Goal: Task Accomplishment & Management: Manage account settings

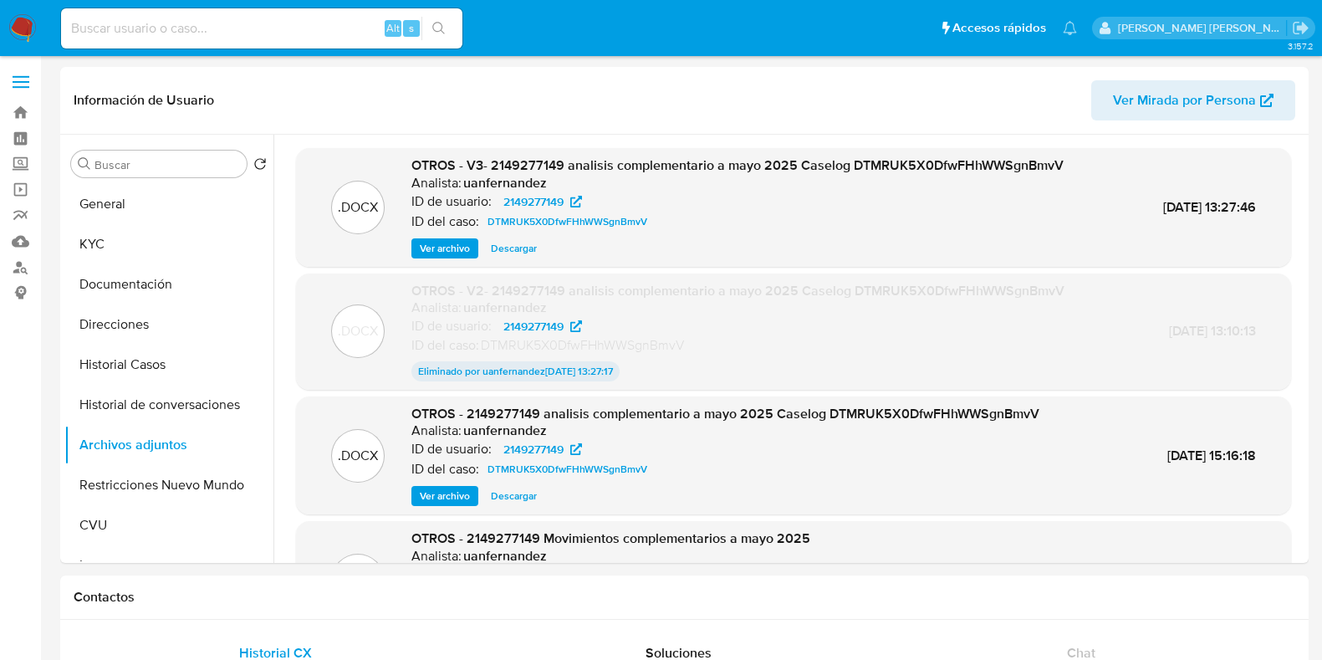
select select "10"
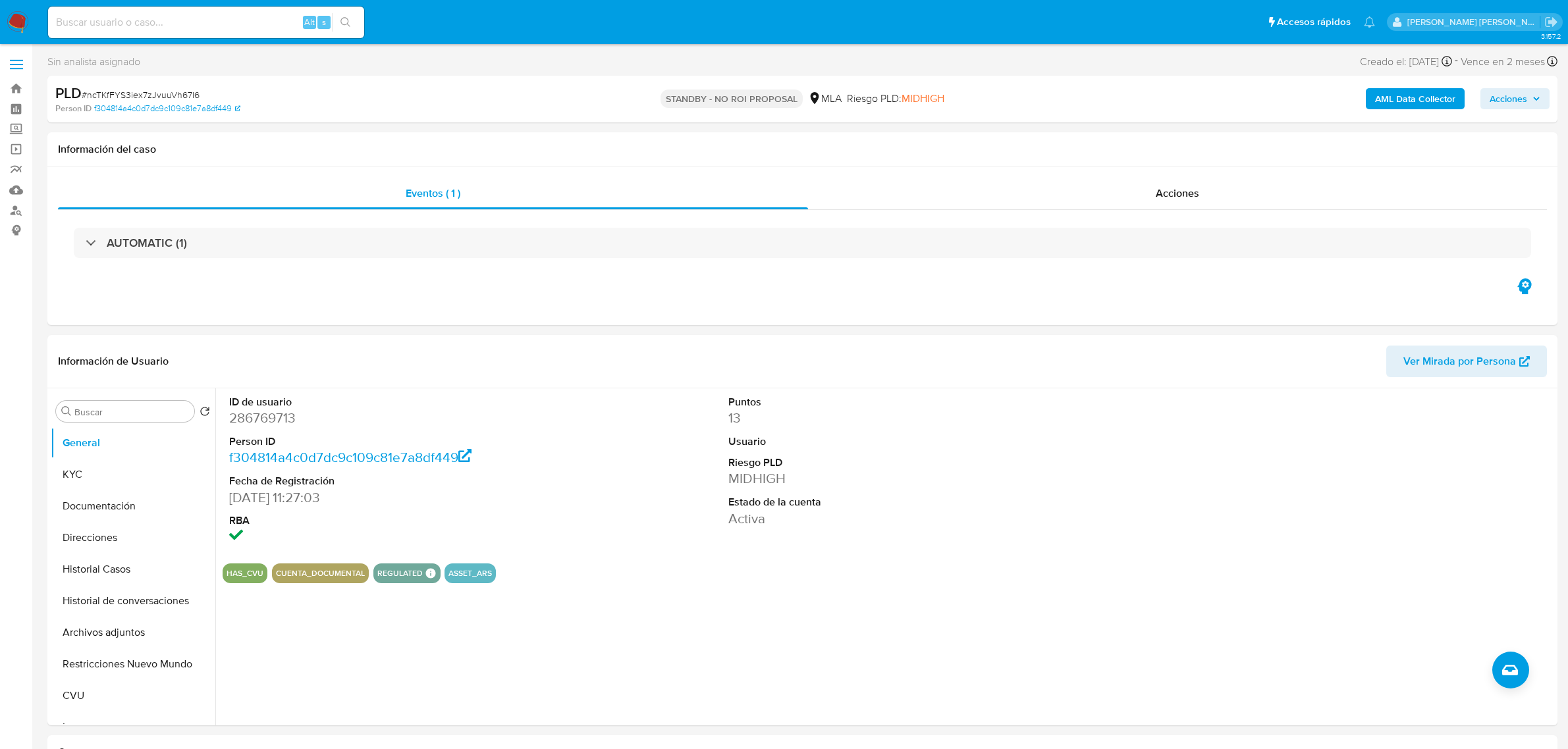
select select "10"
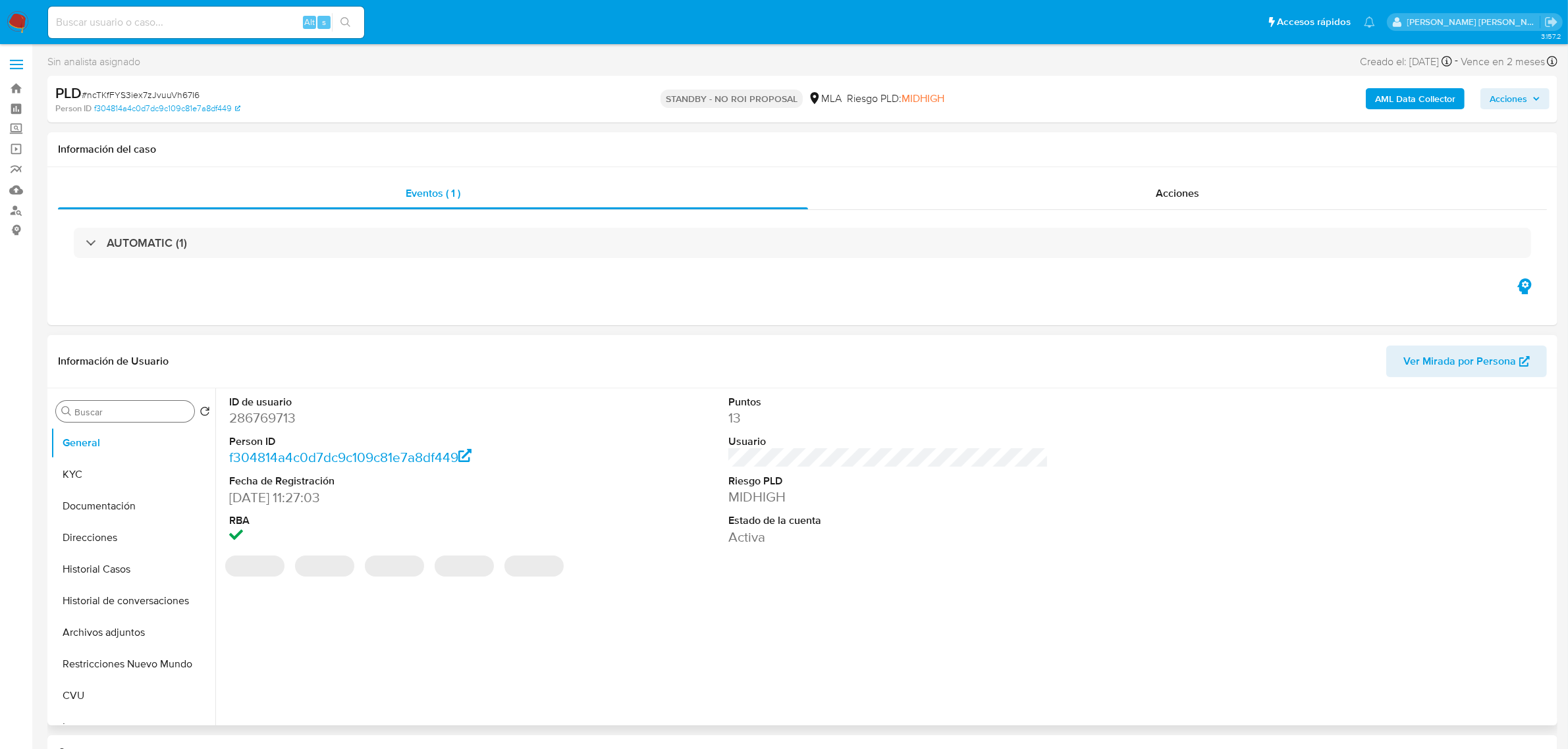
select select "10"
click at [104, 21] on input at bounding box center [206, 23] width 316 height 17
paste input "484001897"
type input "484001897"
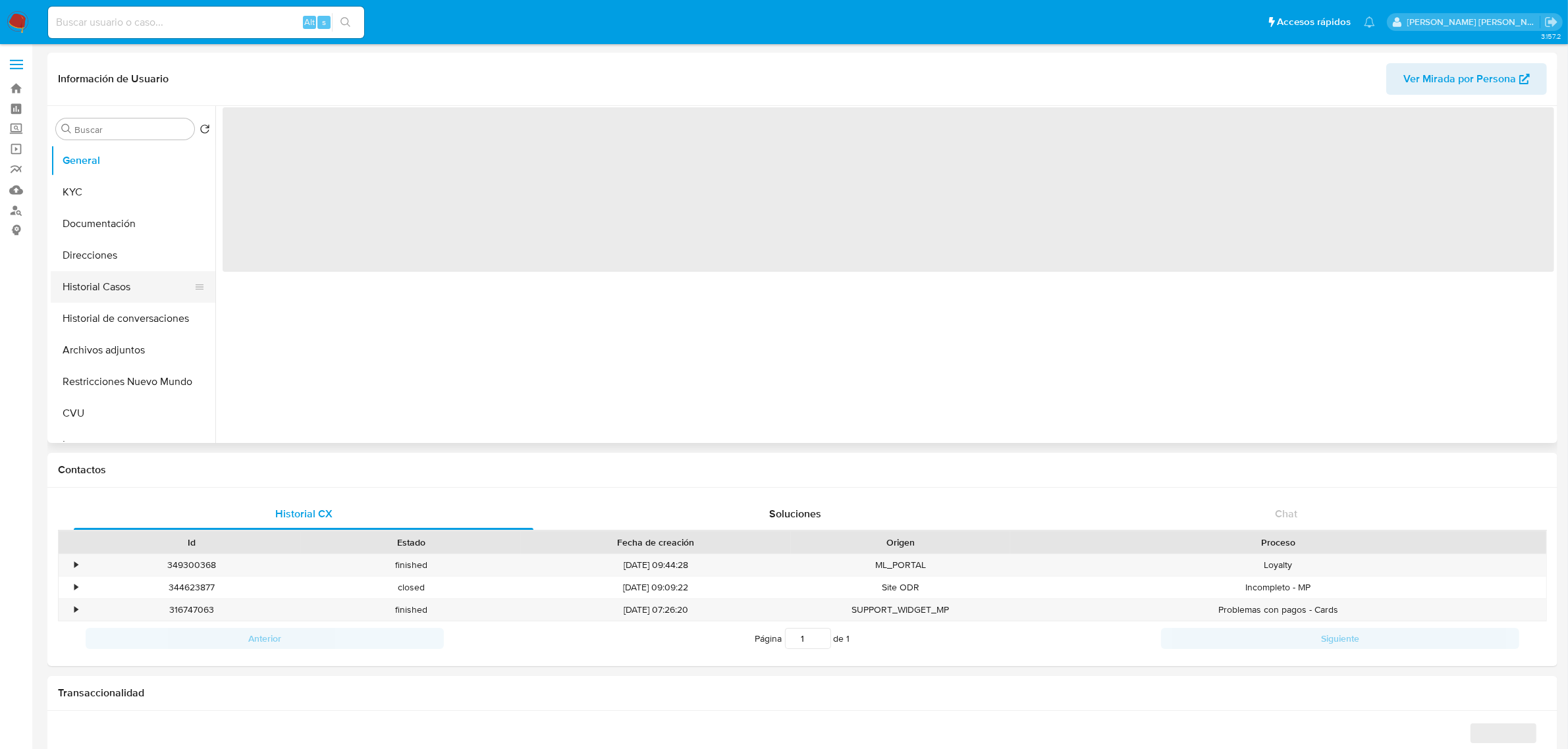
click at [121, 287] on button "Historial Casos" at bounding box center [128, 287] width 154 height 32
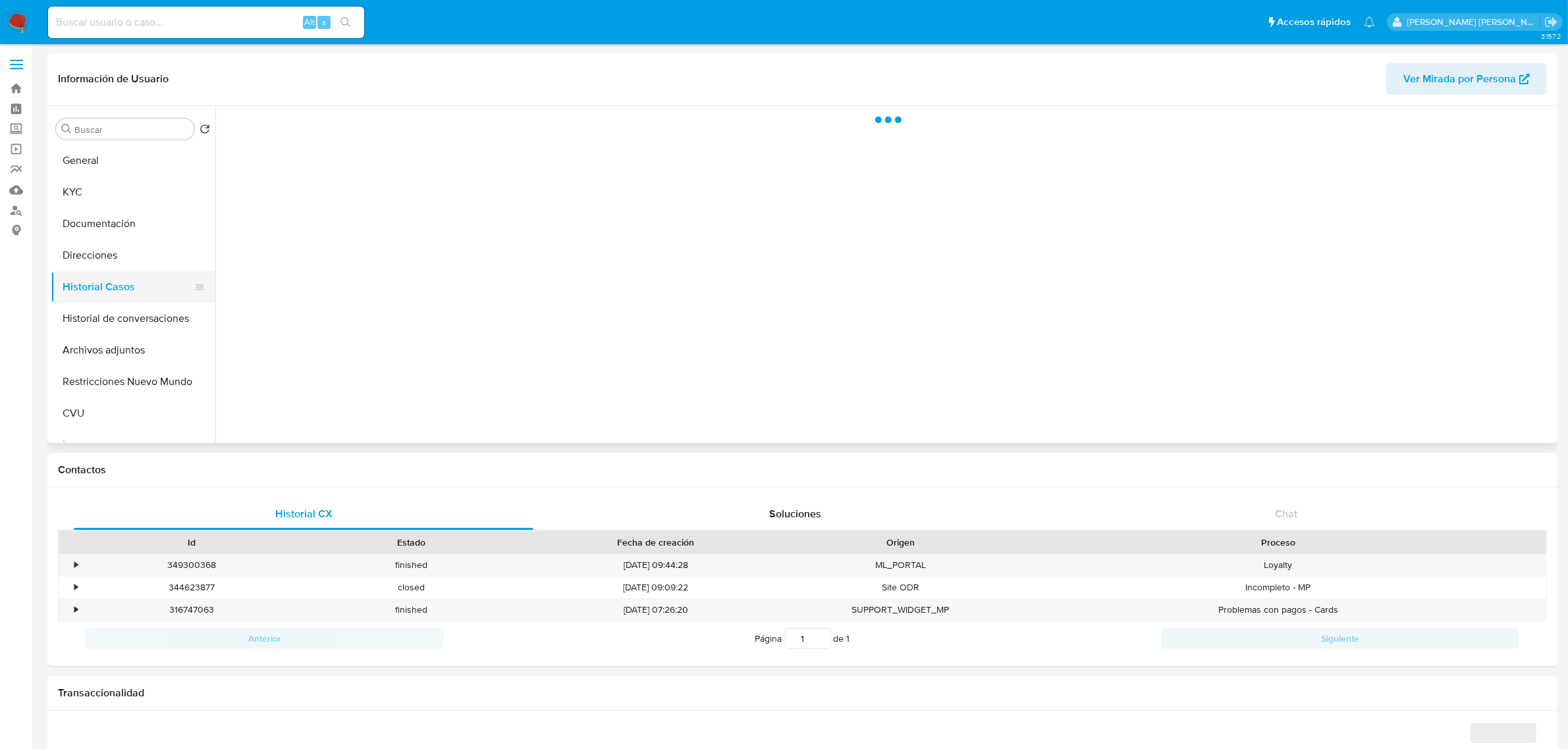
select select "10"
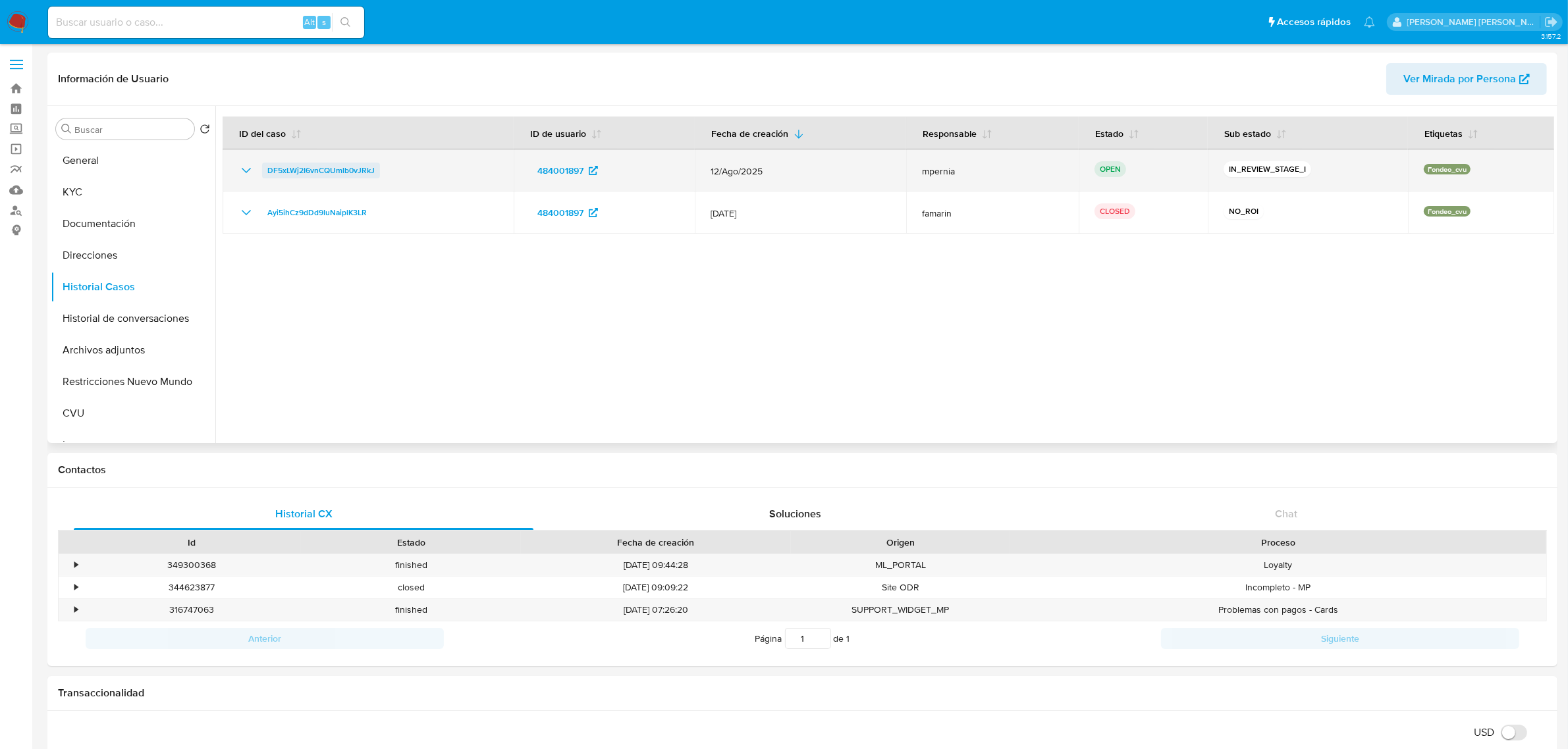
click at [318, 165] on span "DF5xLWj2I6vnCQUmlb0vJRkJ" at bounding box center [321, 170] width 107 height 16
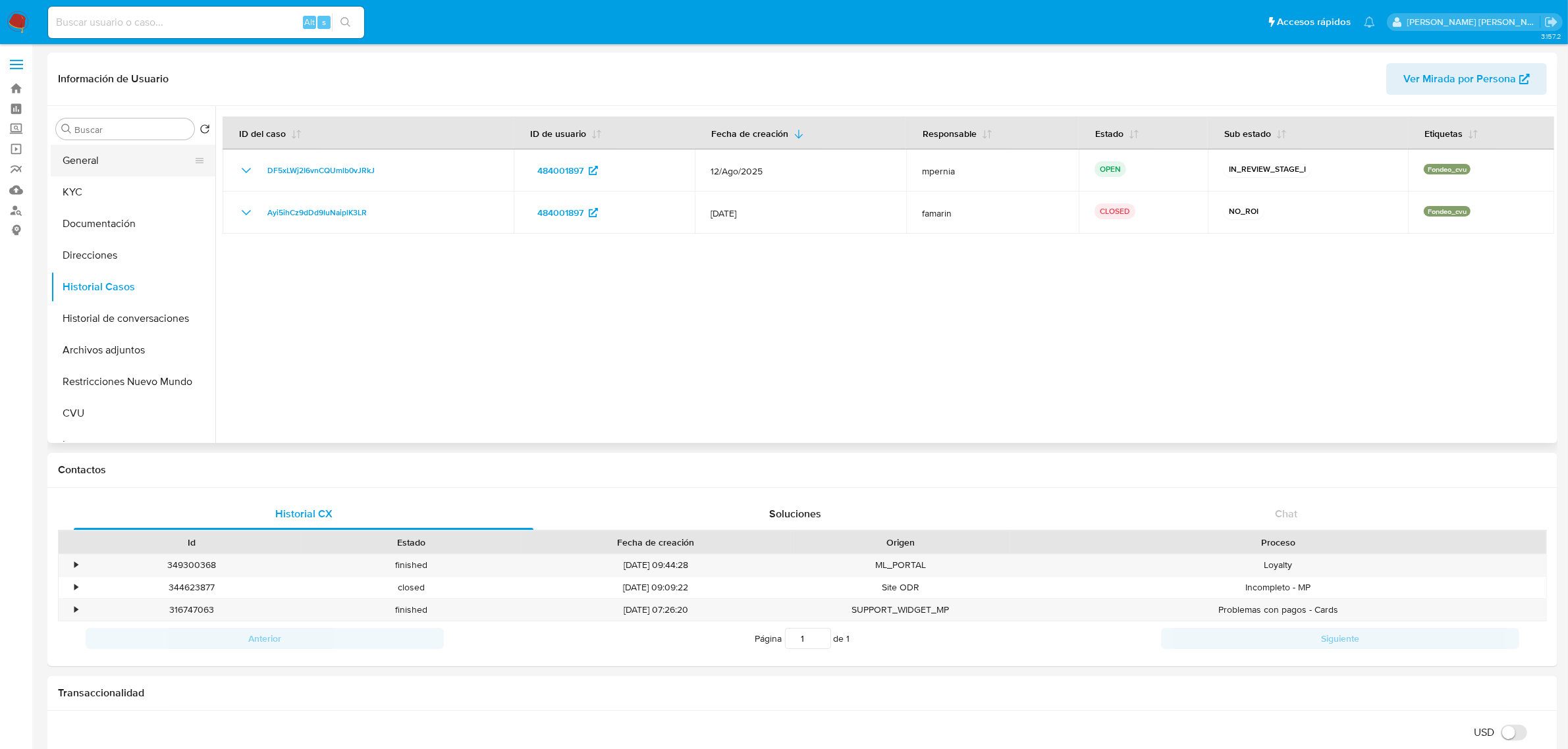
click at [78, 159] on button "General" at bounding box center [128, 161] width 154 height 32
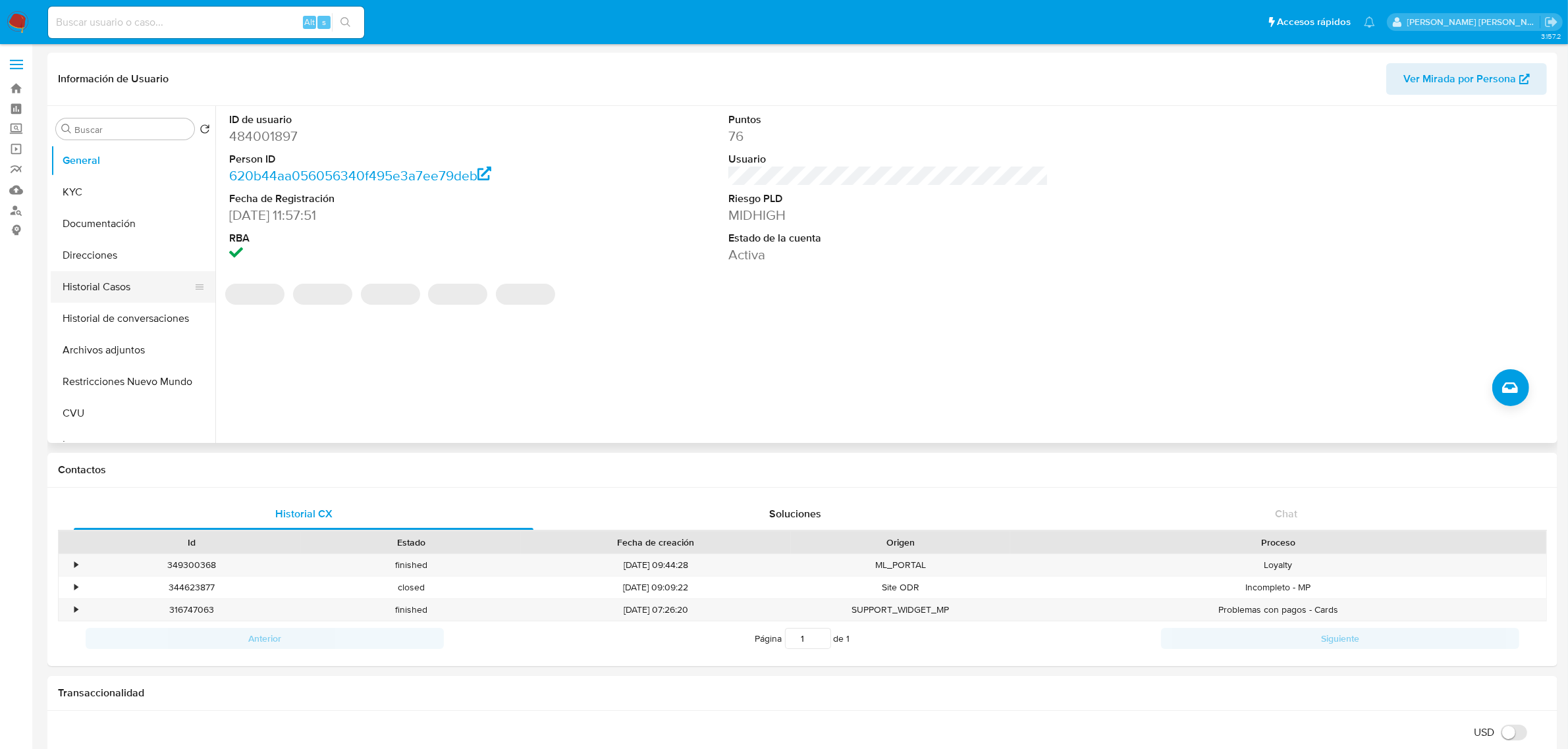
click at [117, 287] on button "Historial Casos" at bounding box center [128, 287] width 154 height 32
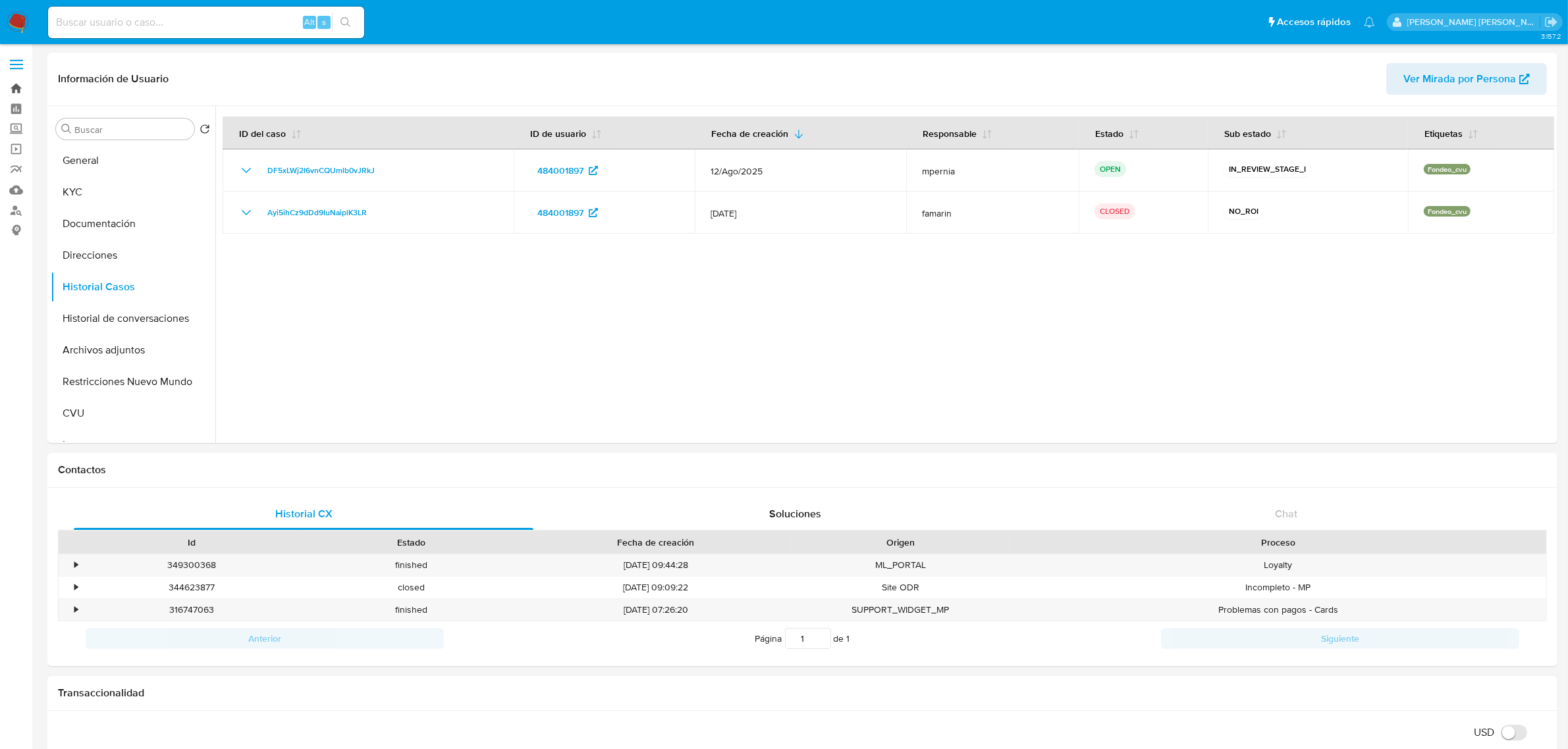
click at [21, 87] on link "Bandeja" at bounding box center [78, 88] width 157 height 20
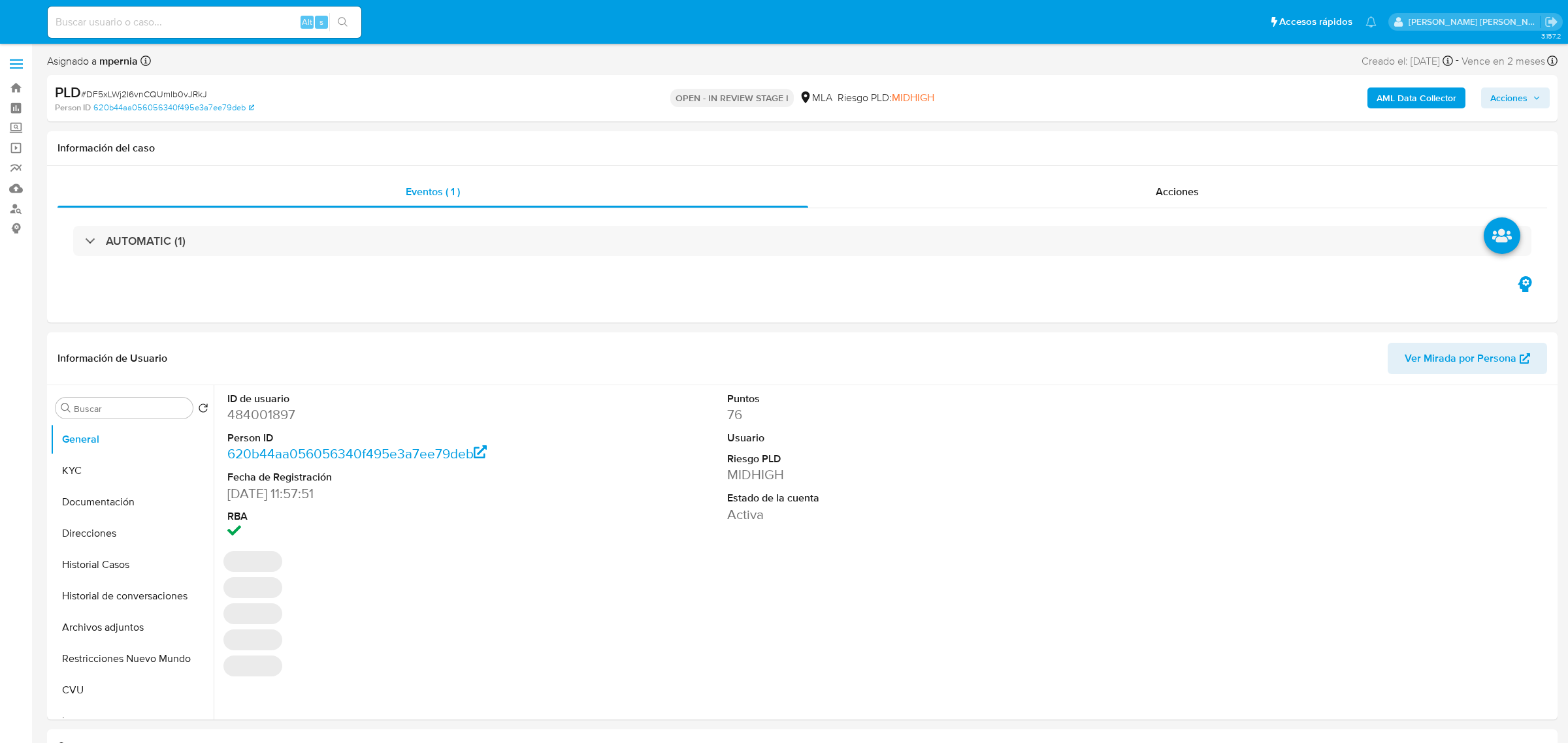
select select "10"
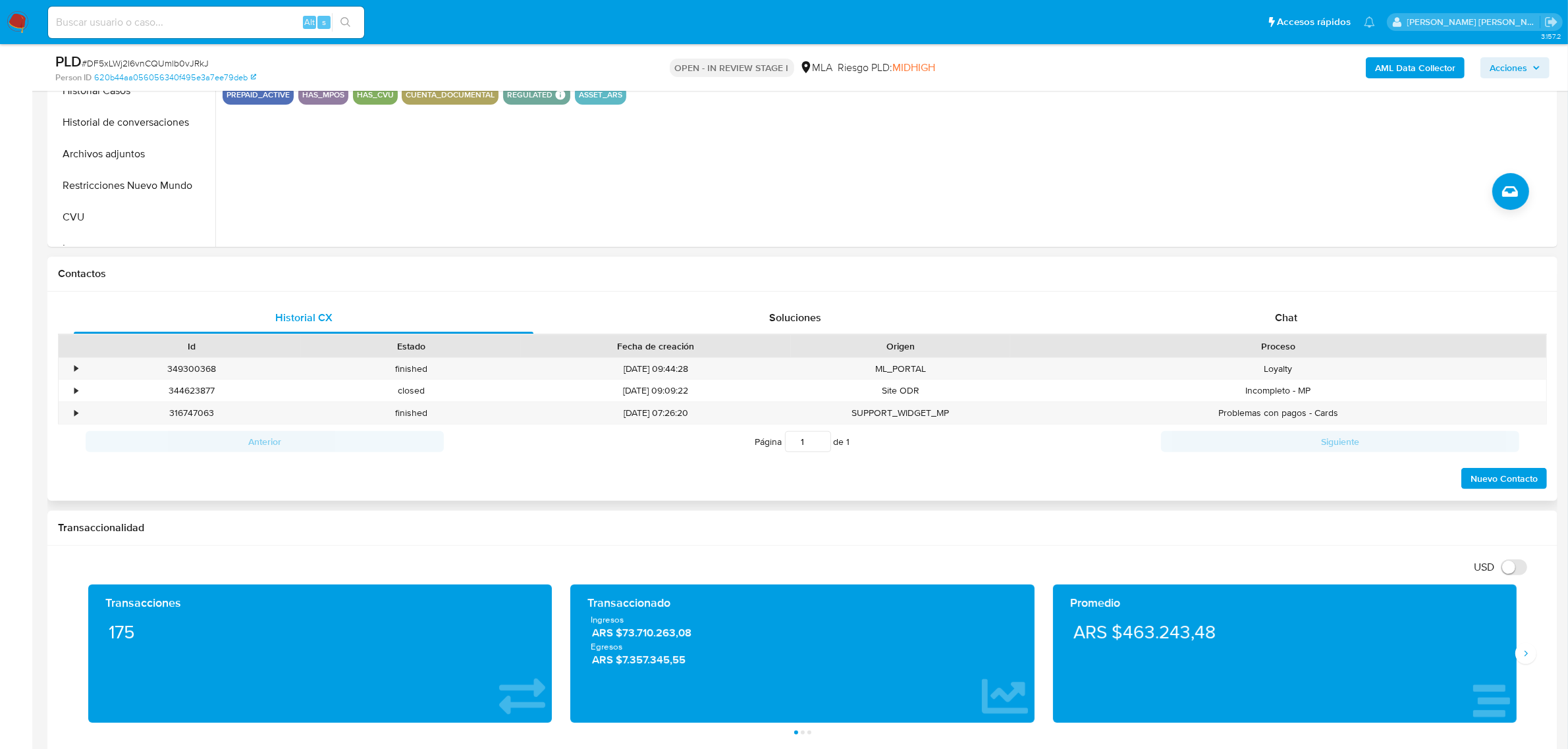
scroll to position [411, 0]
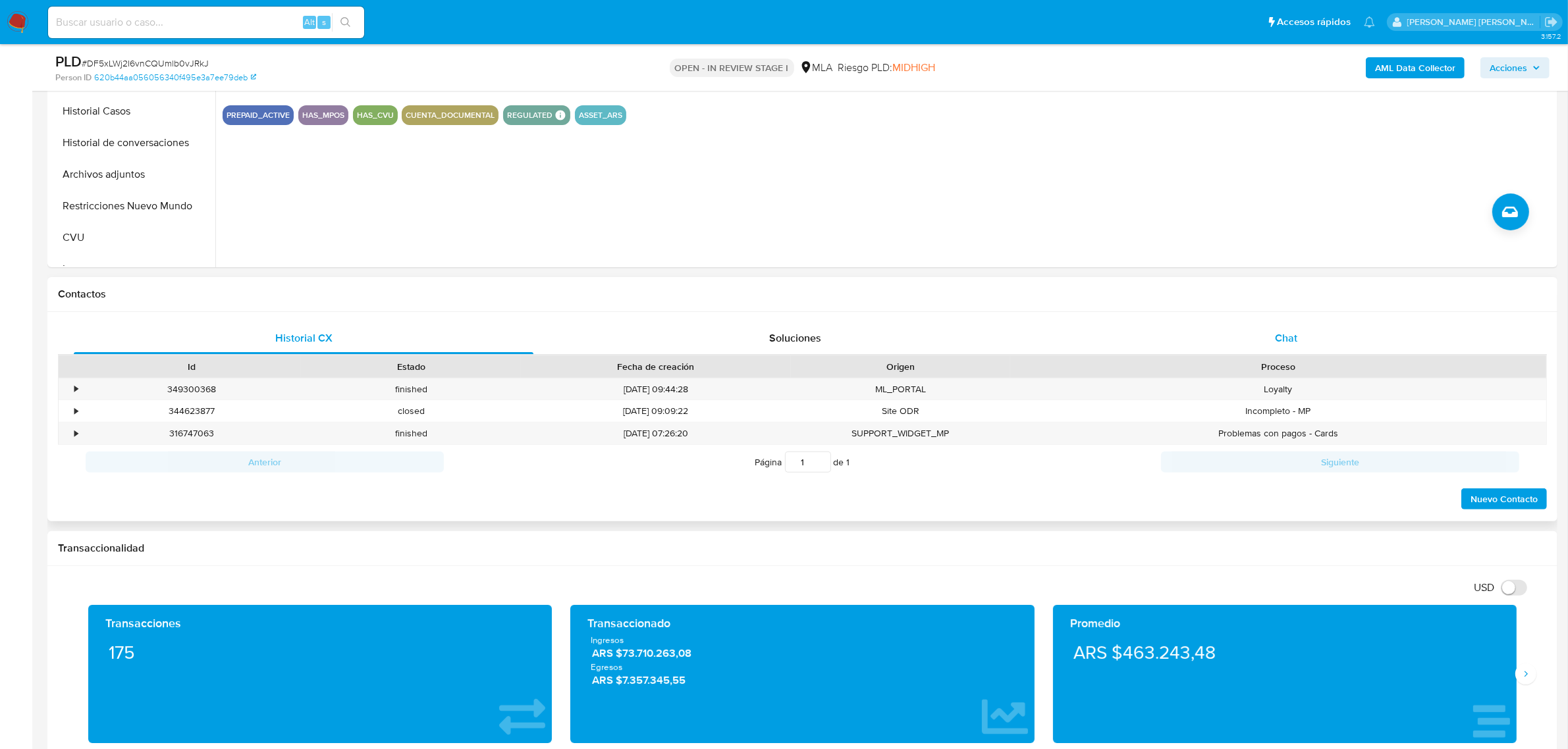
click at [1288, 335] on span "Chat" at bounding box center [1286, 338] width 22 height 15
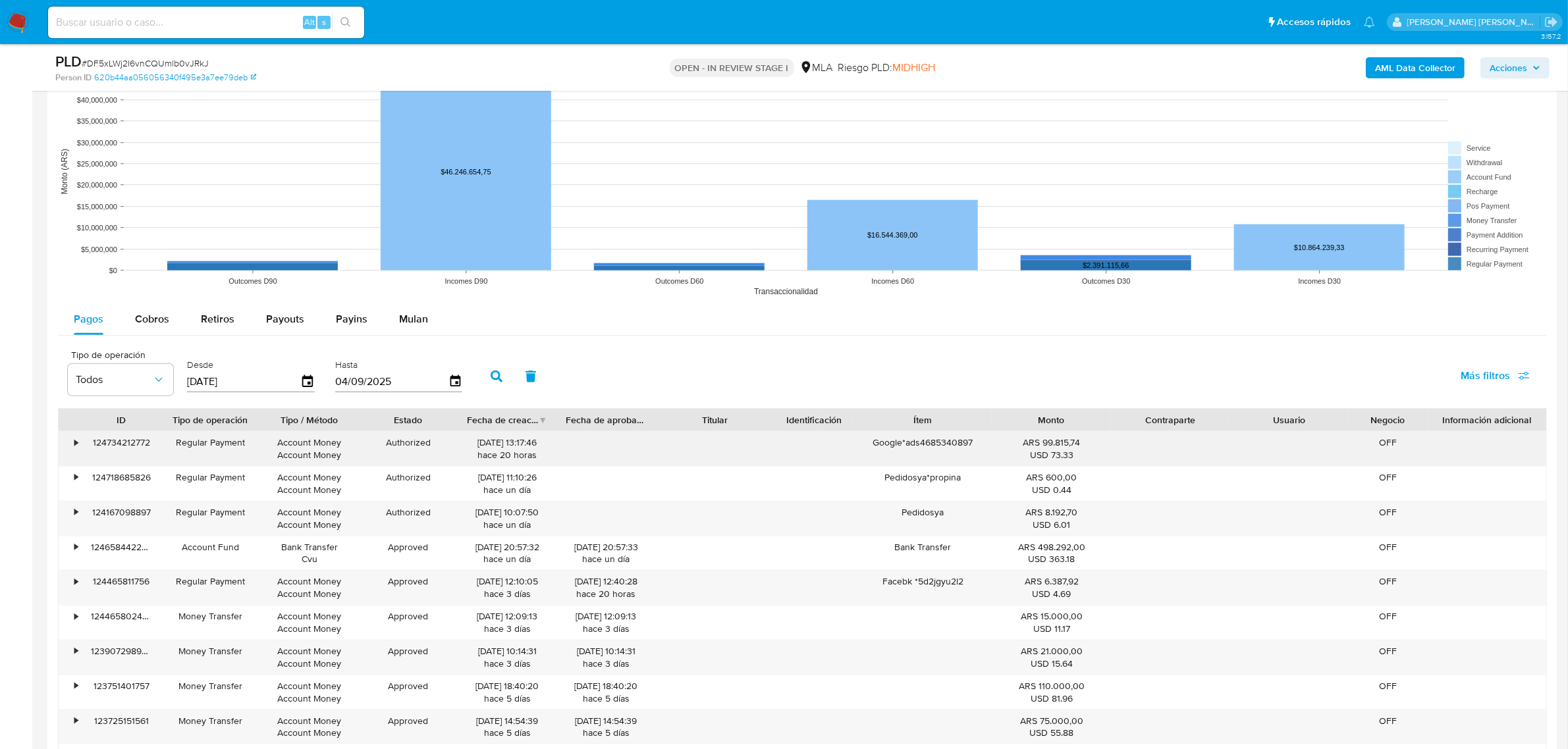
scroll to position [1646, 0]
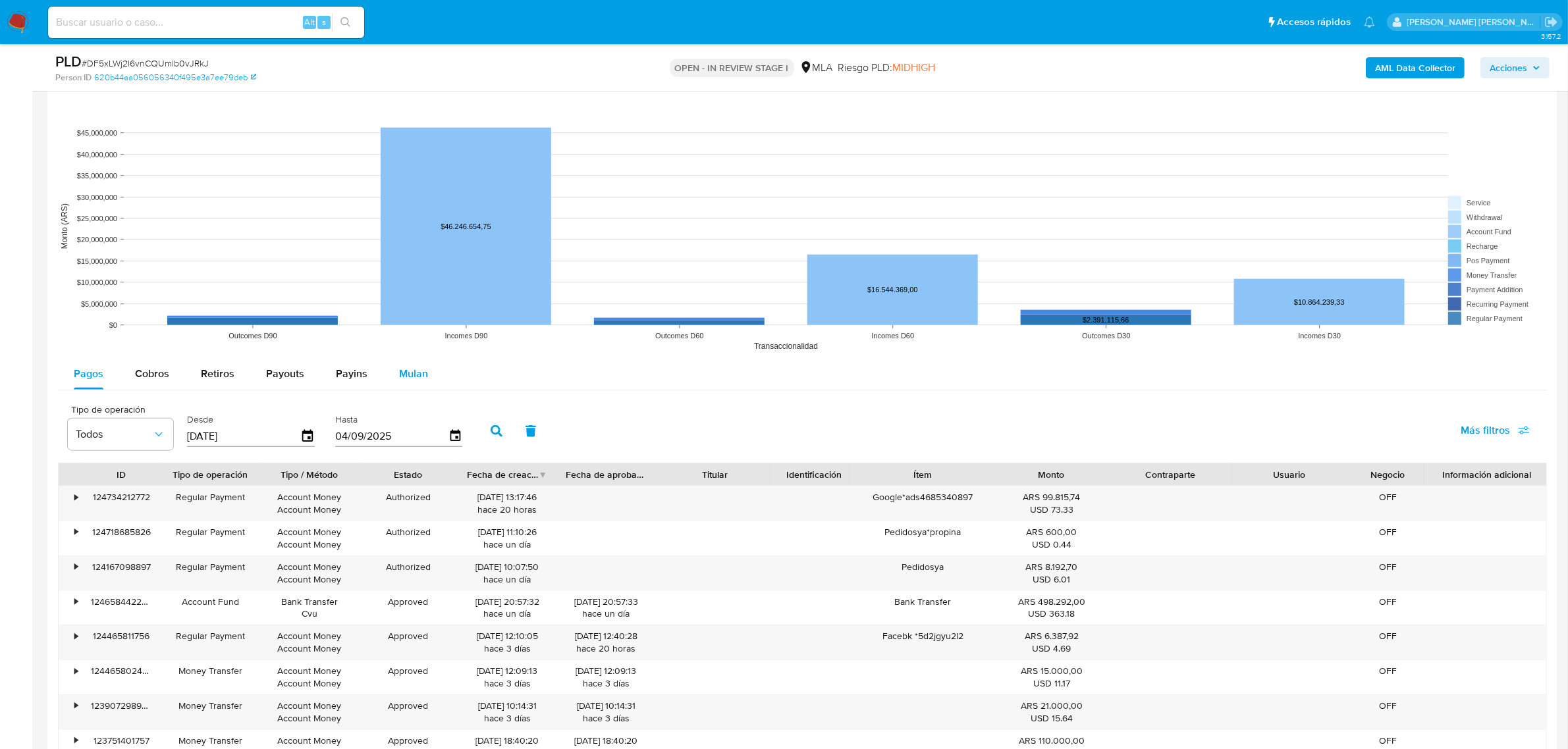
click at [407, 380] on span "Mulan" at bounding box center [414, 373] width 29 height 15
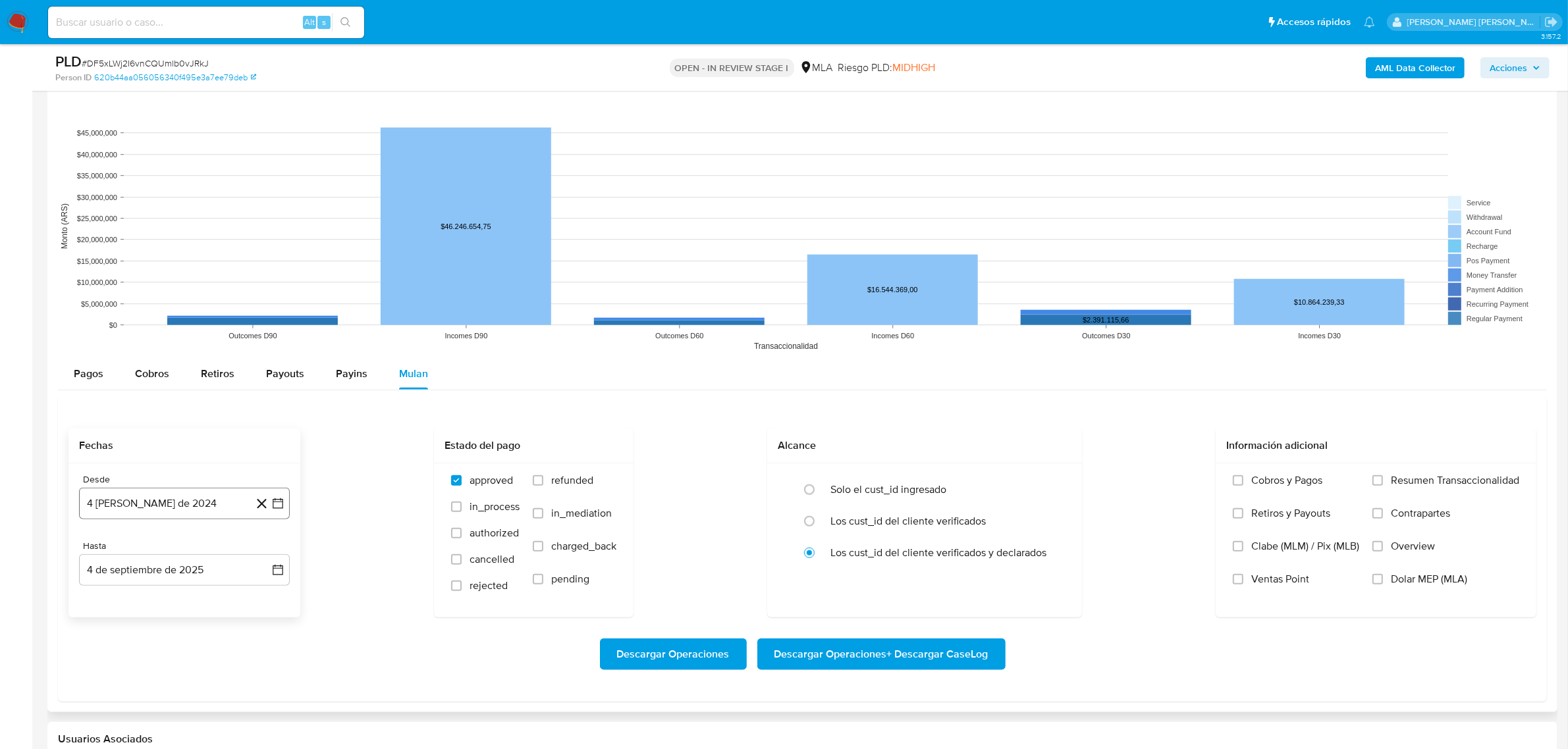
click at [214, 502] on button "4 de agosto de 2024" at bounding box center [184, 503] width 211 height 32
click at [206, 548] on span "agosto 2024" at bounding box center [178, 551] width 60 height 13
click at [270, 548] on icon "Año siguiente" at bounding box center [263, 551] width 16 height 16
click at [118, 675] on button "jul" at bounding box center [126, 673] width 37 height 21
click at [134, 599] on button "1" at bounding box center [132, 599] width 21 height 21
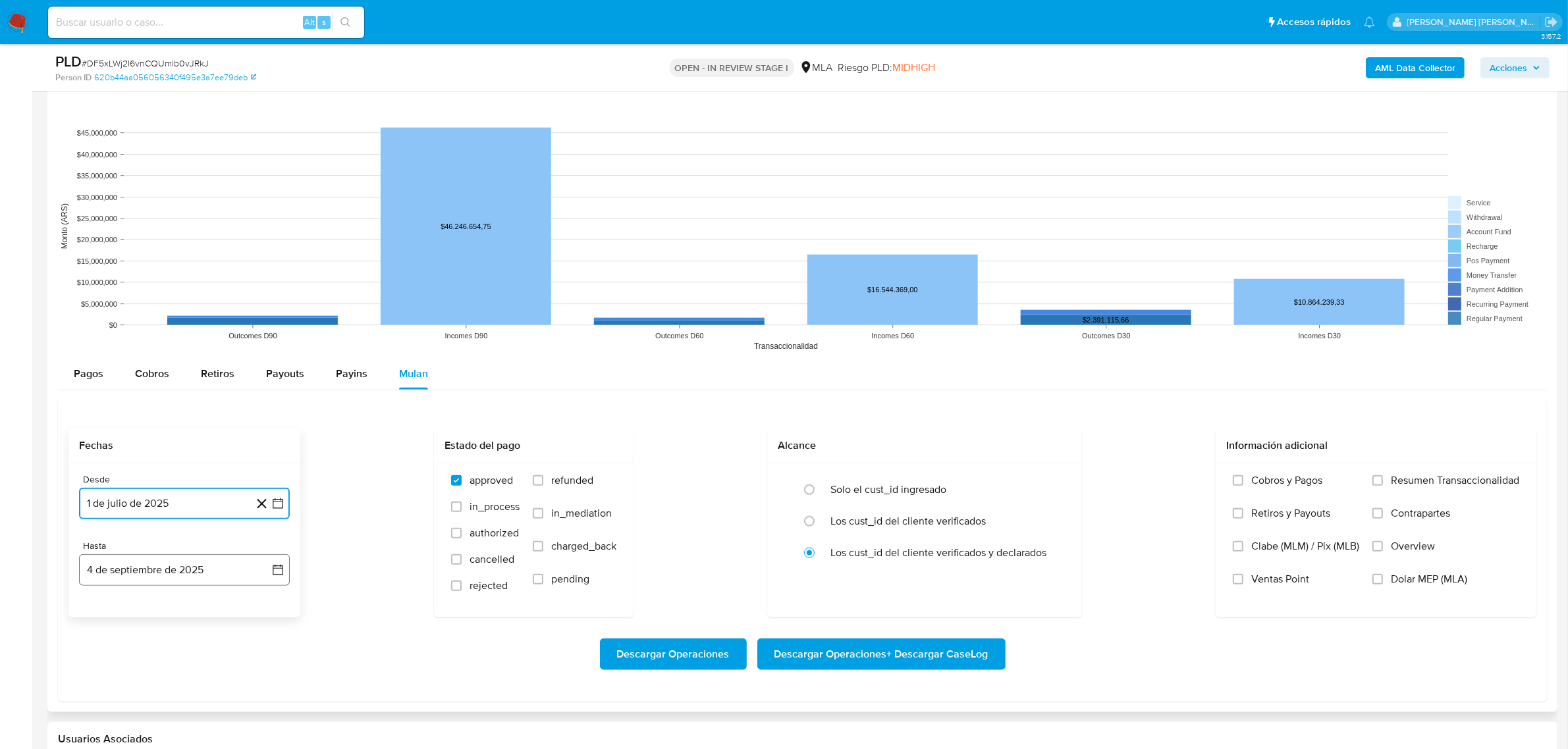
click at [160, 576] on button "4 de septiembre de 2025" at bounding box center [184, 570] width 211 height 32
click at [99, 373] on icon "Mes anterior" at bounding box center [102, 370] width 16 height 16
click at [261, 527] on button "31" at bounding box center [263, 524] width 21 height 21
click at [539, 486] on input "refunded" at bounding box center [537, 480] width 10 height 10
checkbox input "true"
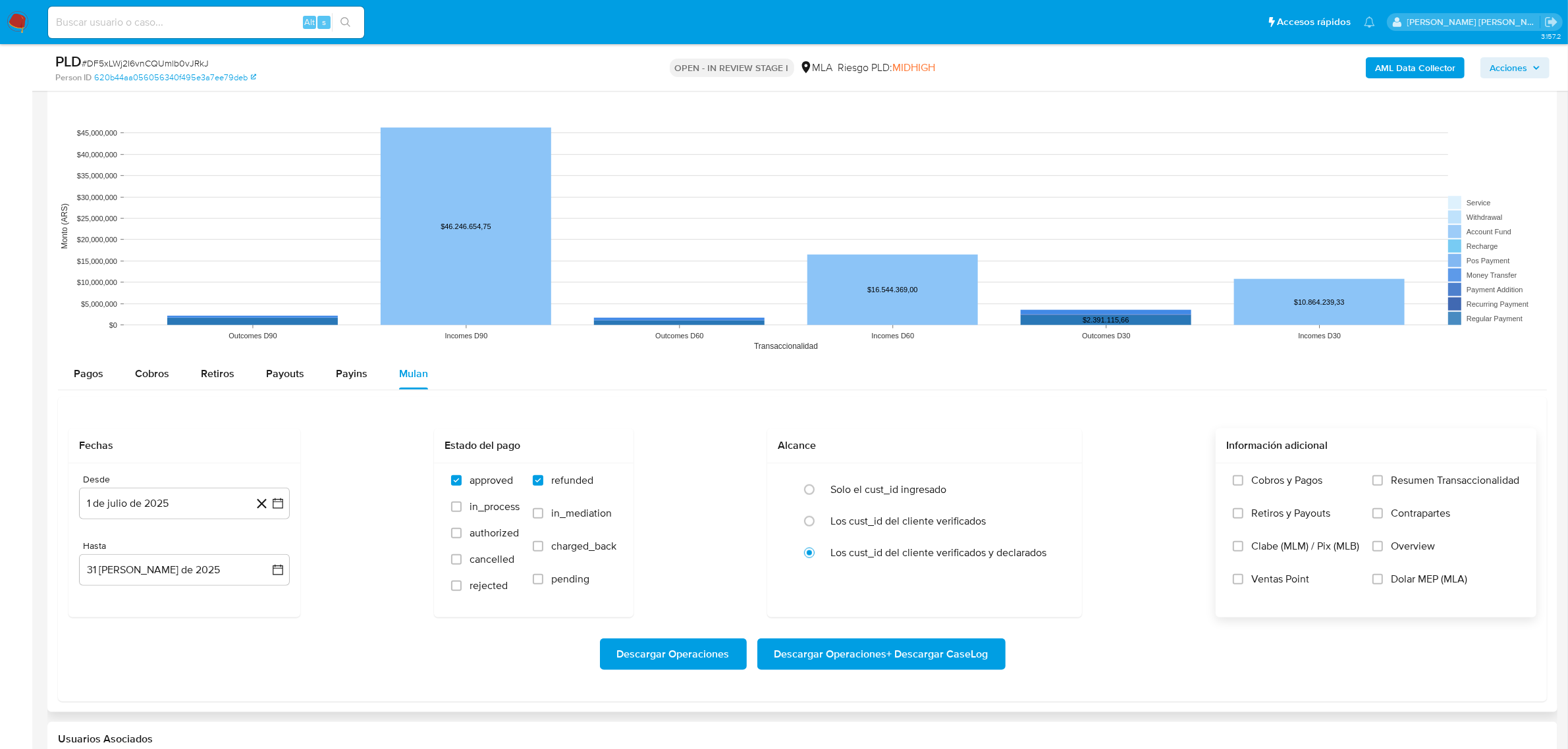
click at [1410, 581] on span "Dolar MEP (MLA)" at bounding box center [1429, 579] width 76 height 13
click at [1384, 581] on input "Dolar MEP (MLA)" at bounding box center [1377, 579] width 10 height 10
click at [891, 658] on span "Descargar Operaciones + Descargar CaseLog" at bounding box center [882, 654] width 214 height 29
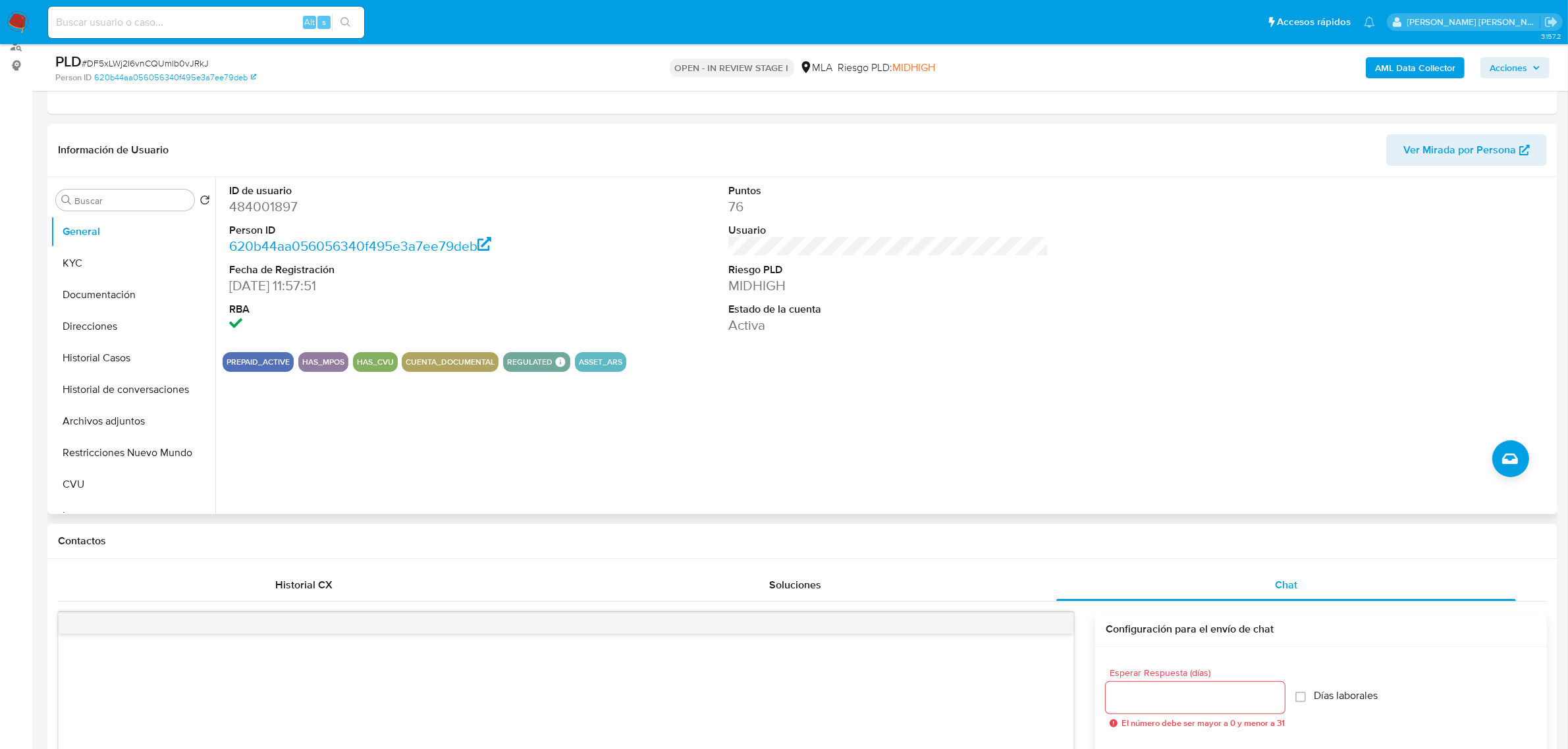
scroll to position [0, 0]
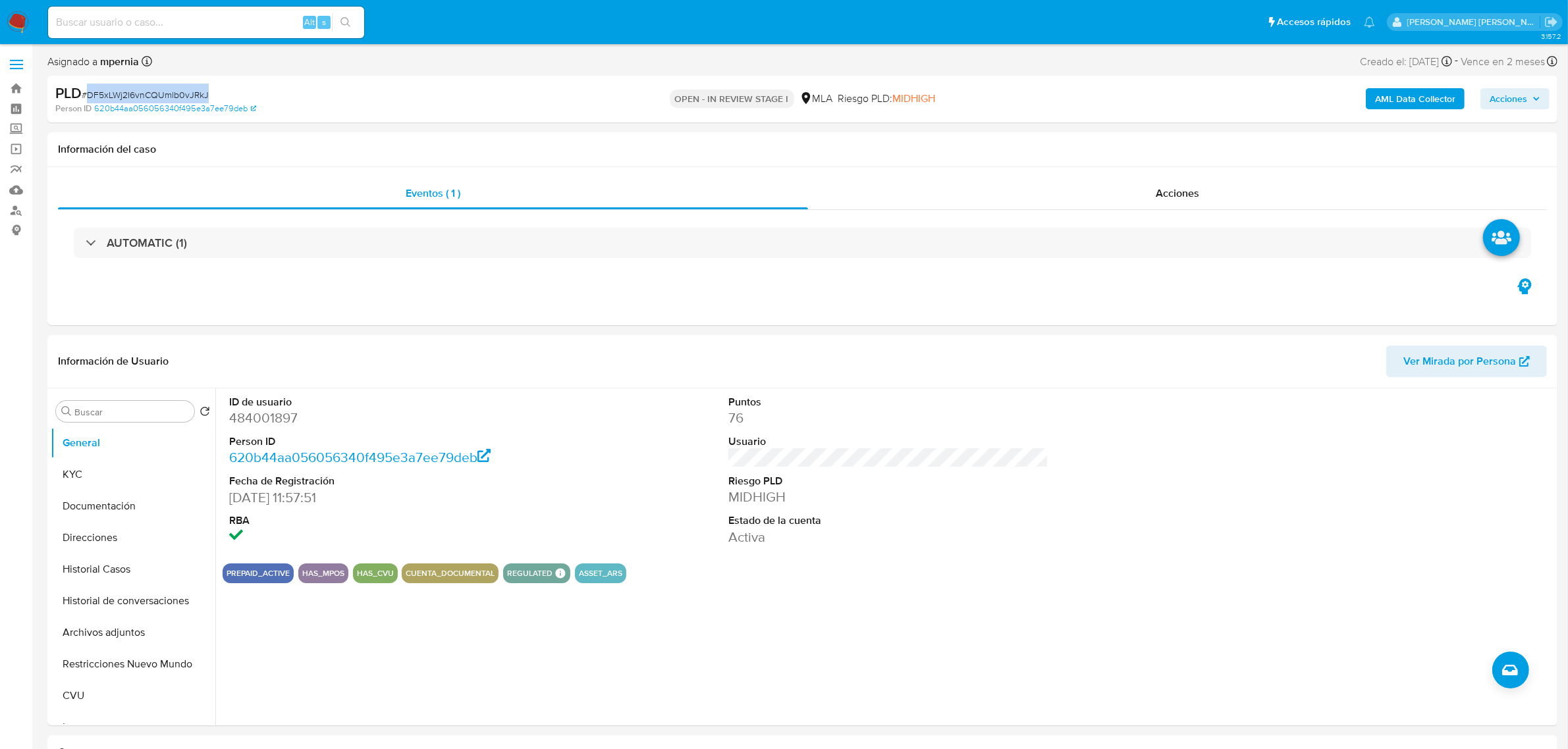
drag, startPoint x: 215, startPoint y: 95, endPoint x: 87, endPoint y: 91, distance: 128.1
click at [87, 91] on div "PLD # DF5xLWj2I6vnCQUmlb0vJRkJ" at bounding box center [302, 93] width 493 height 20
copy span "DF5xLWj2I6vnCQUmlb0vJRkJ"
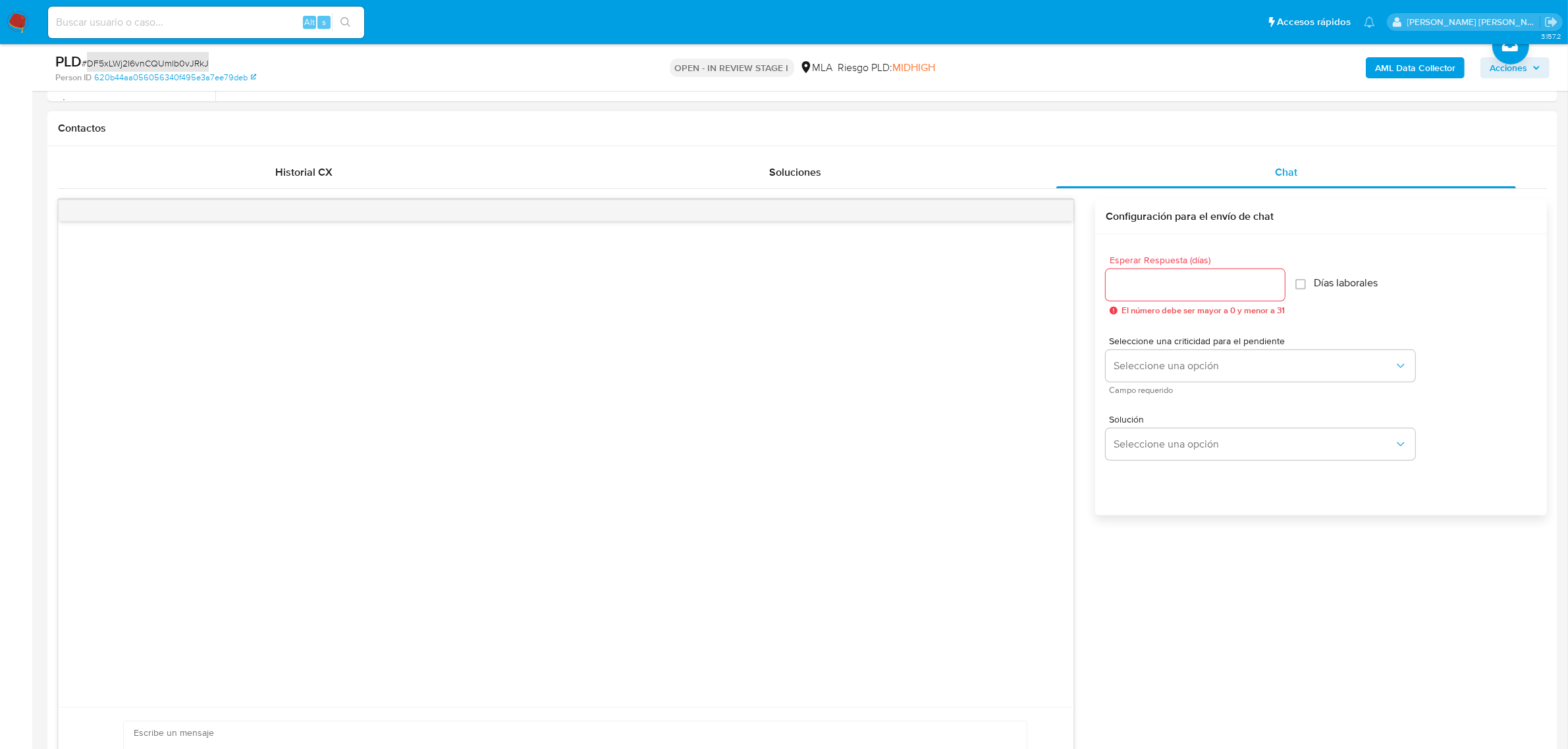
scroll to position [329, 0]
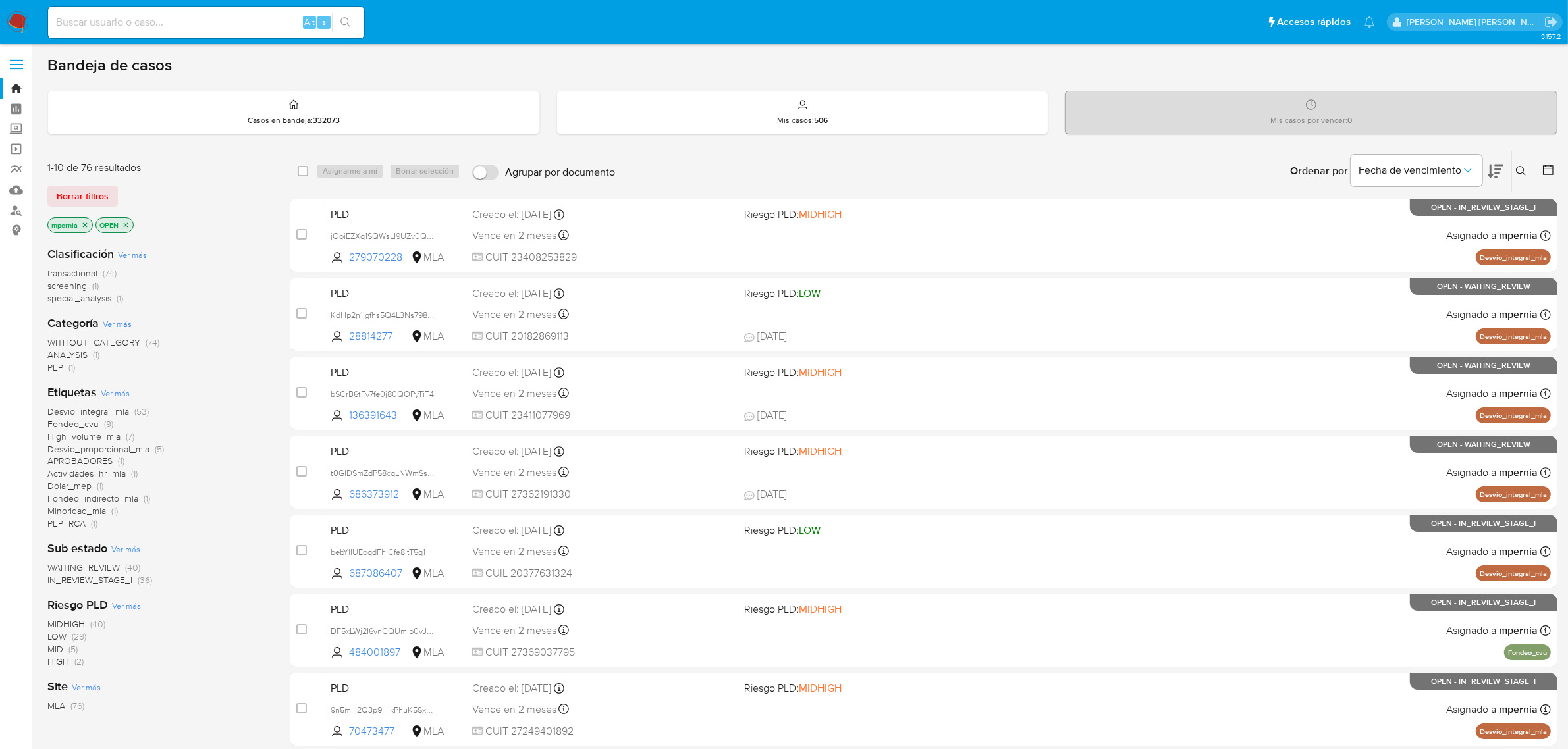
click at [83, 275] on span "transactional" at bounding box center [72, 273] width 50 height 13
click at [84, 225] on icon "close-filter" at bounding box center [85, 225] width 8 height 8
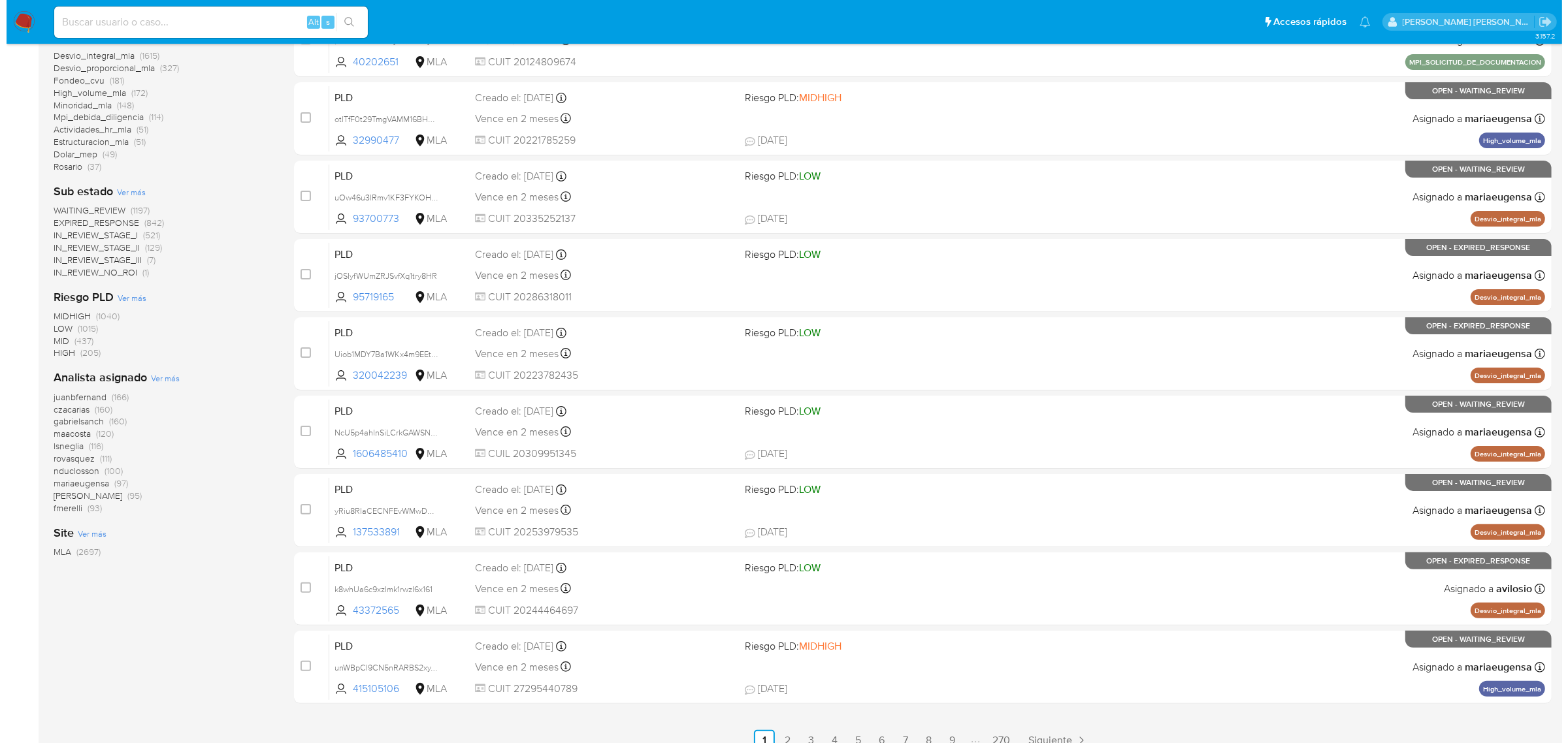
scroll to position [286, 0]
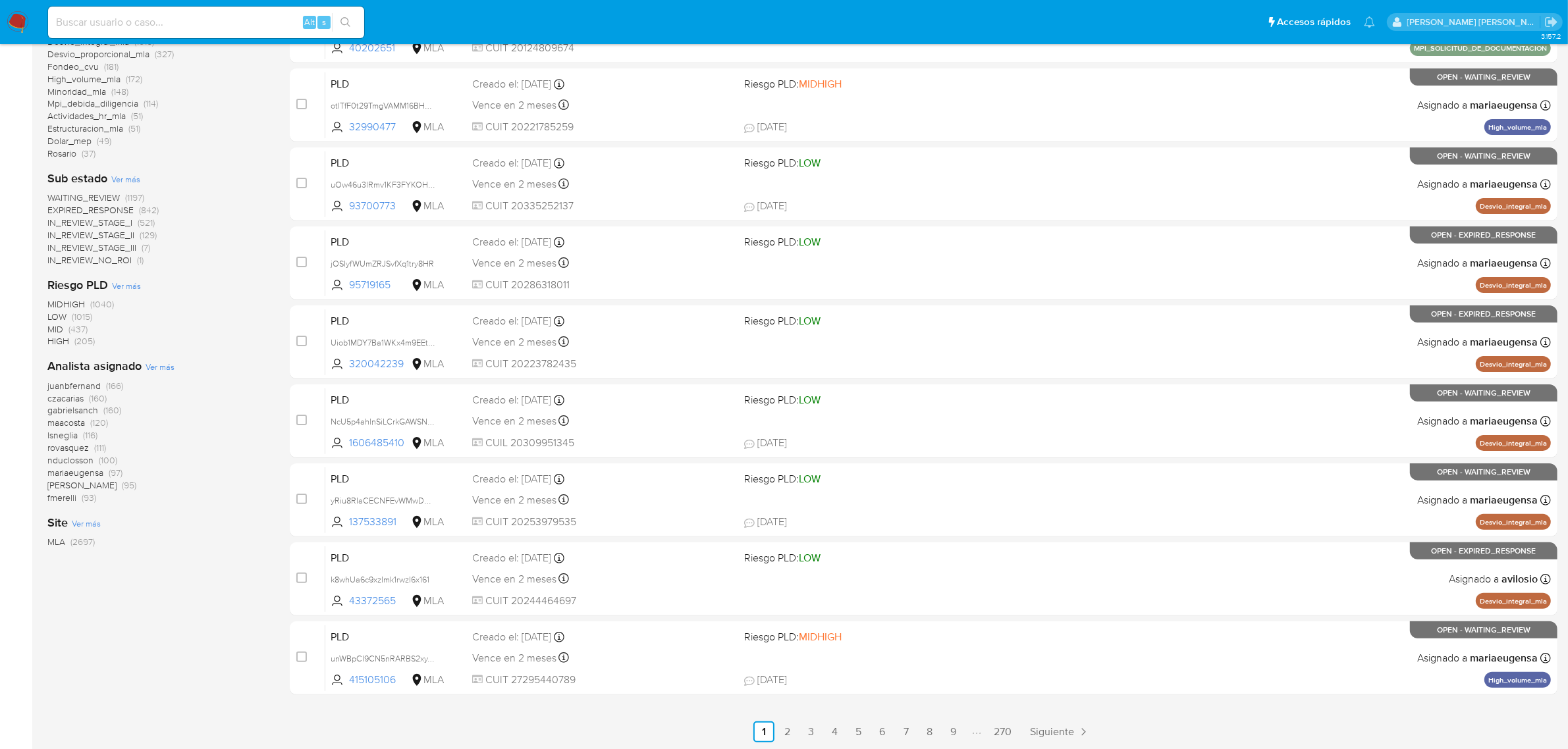
click at [166, 366] on span "Ver más" at bounding box center [160, 366] width 29 height 12
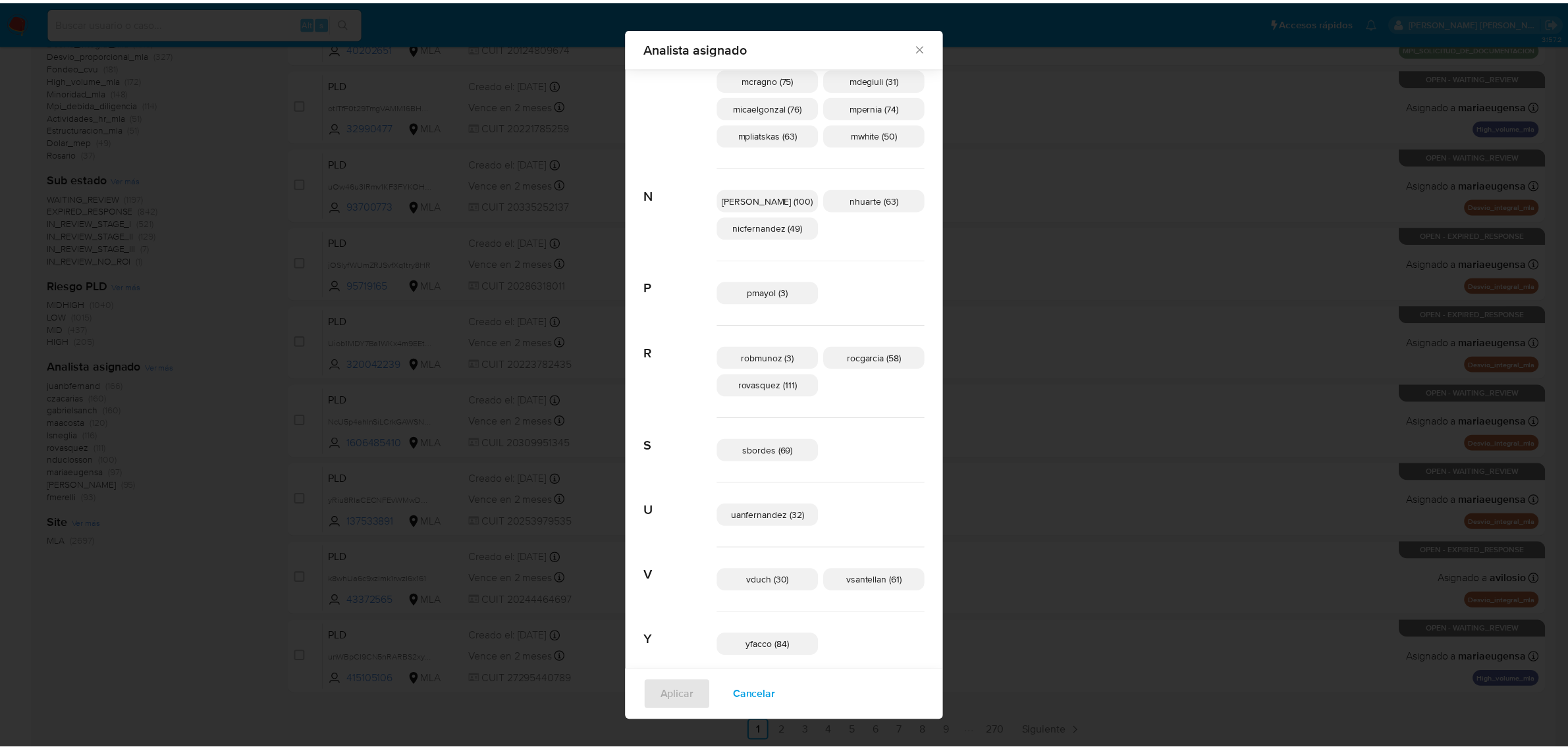
scroll to position [683, 0]
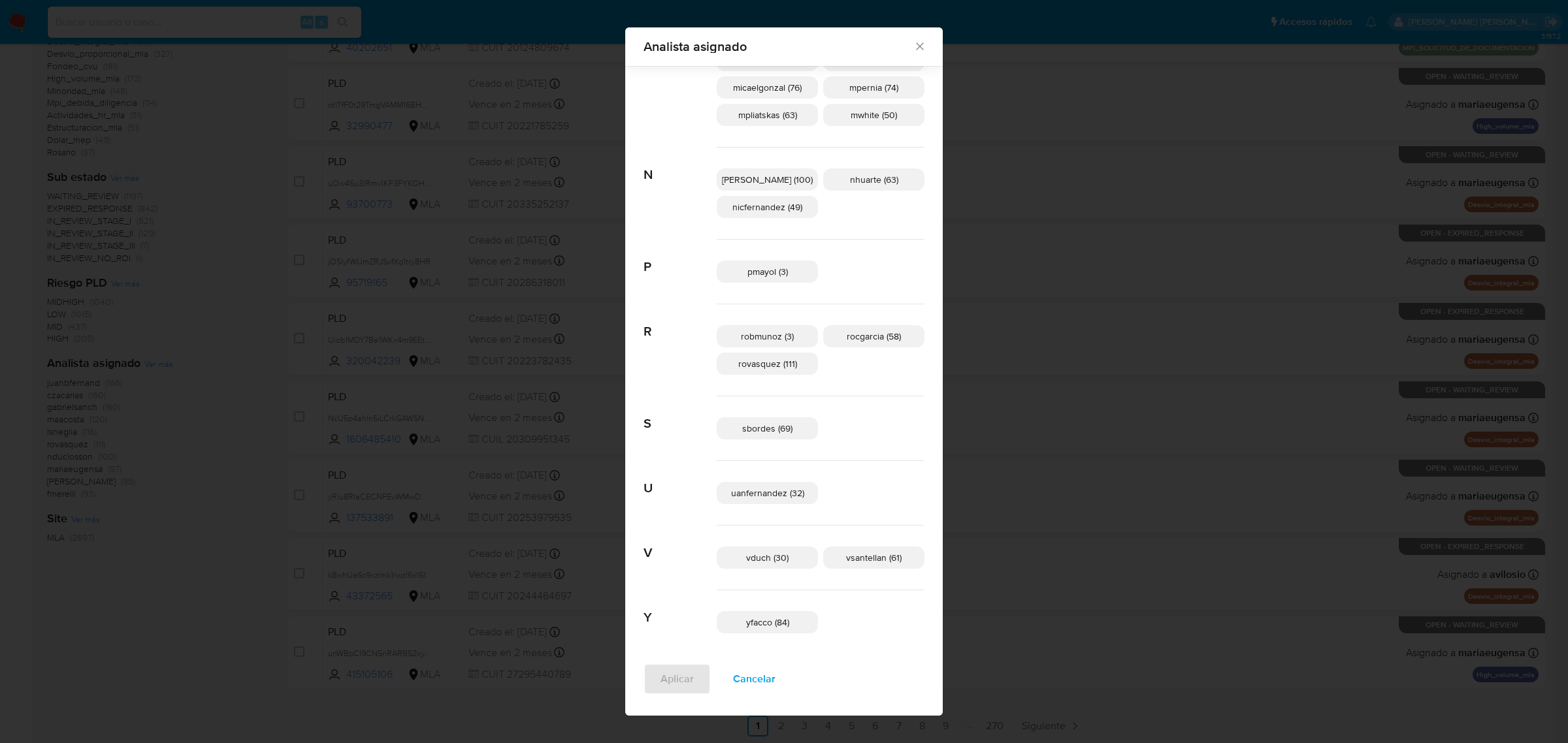
click at [914, 44] on icon "Cerrar" at bounding box center [920, 46] width 13 height 13
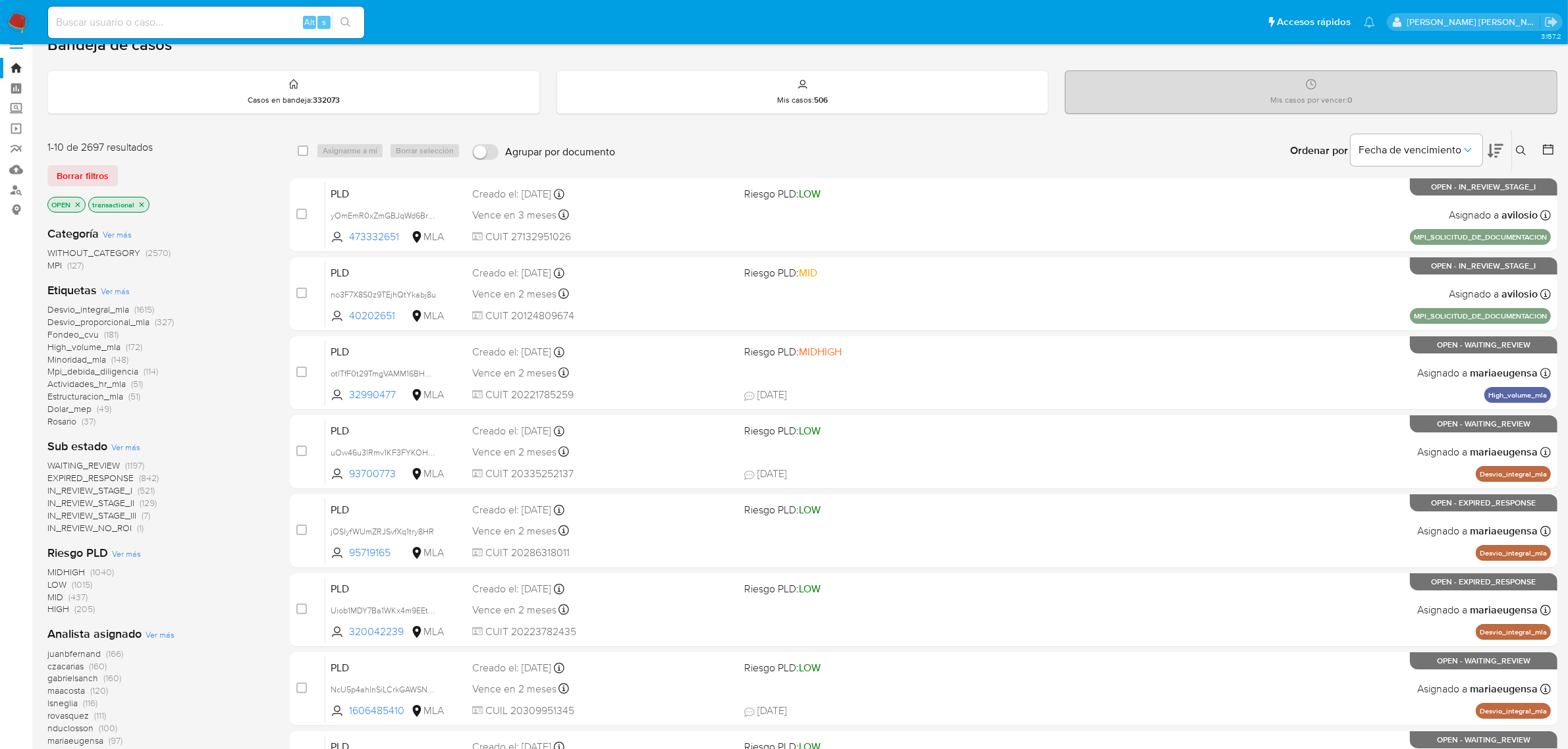
scroll to position [0, 0]
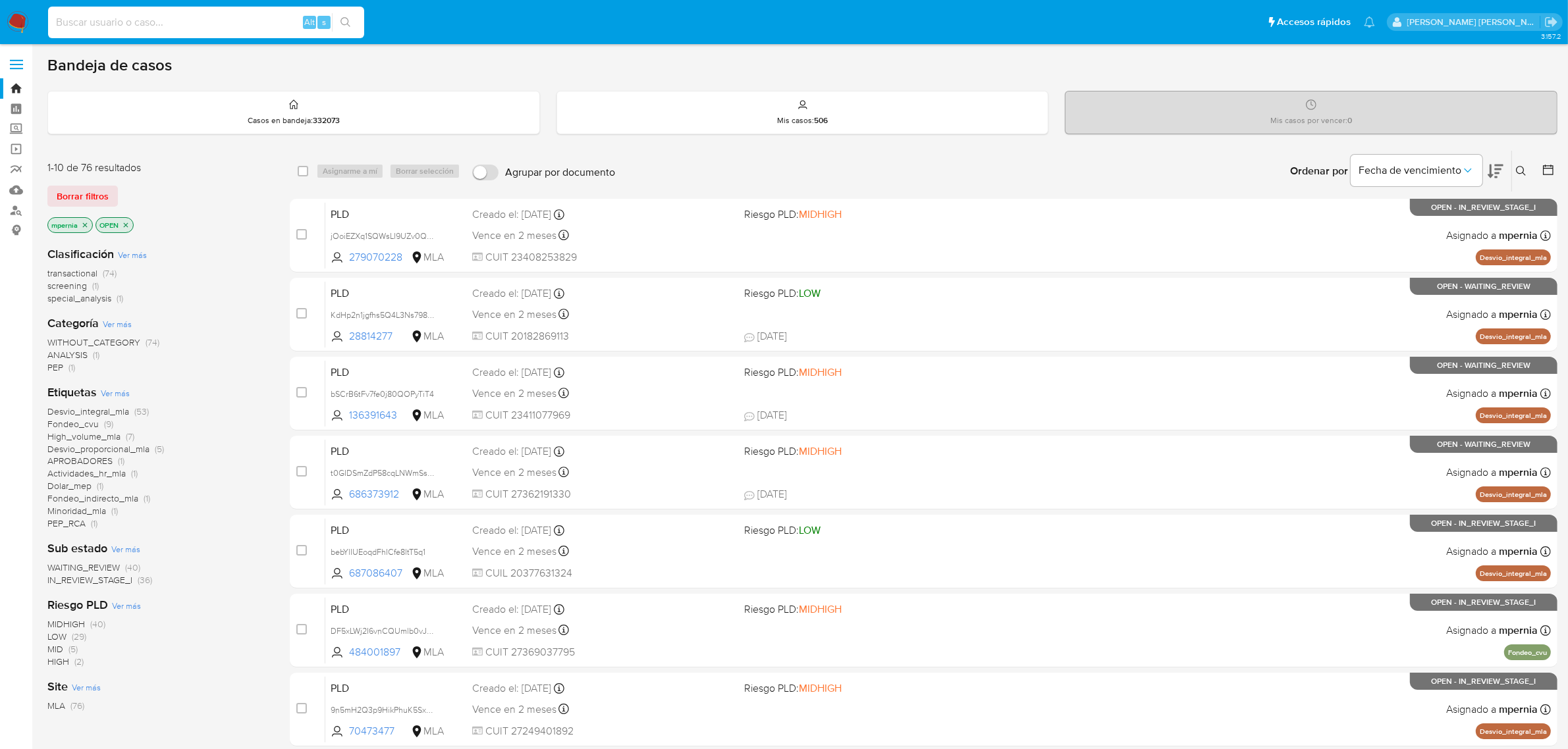
click at [211, 21] on input at bounding box center [206, 23] width 316 height 17
paste input "lksayczebrzNfx5wTf5baVUH"
type input "lksayczebrzNfx5wTf5baVUH"
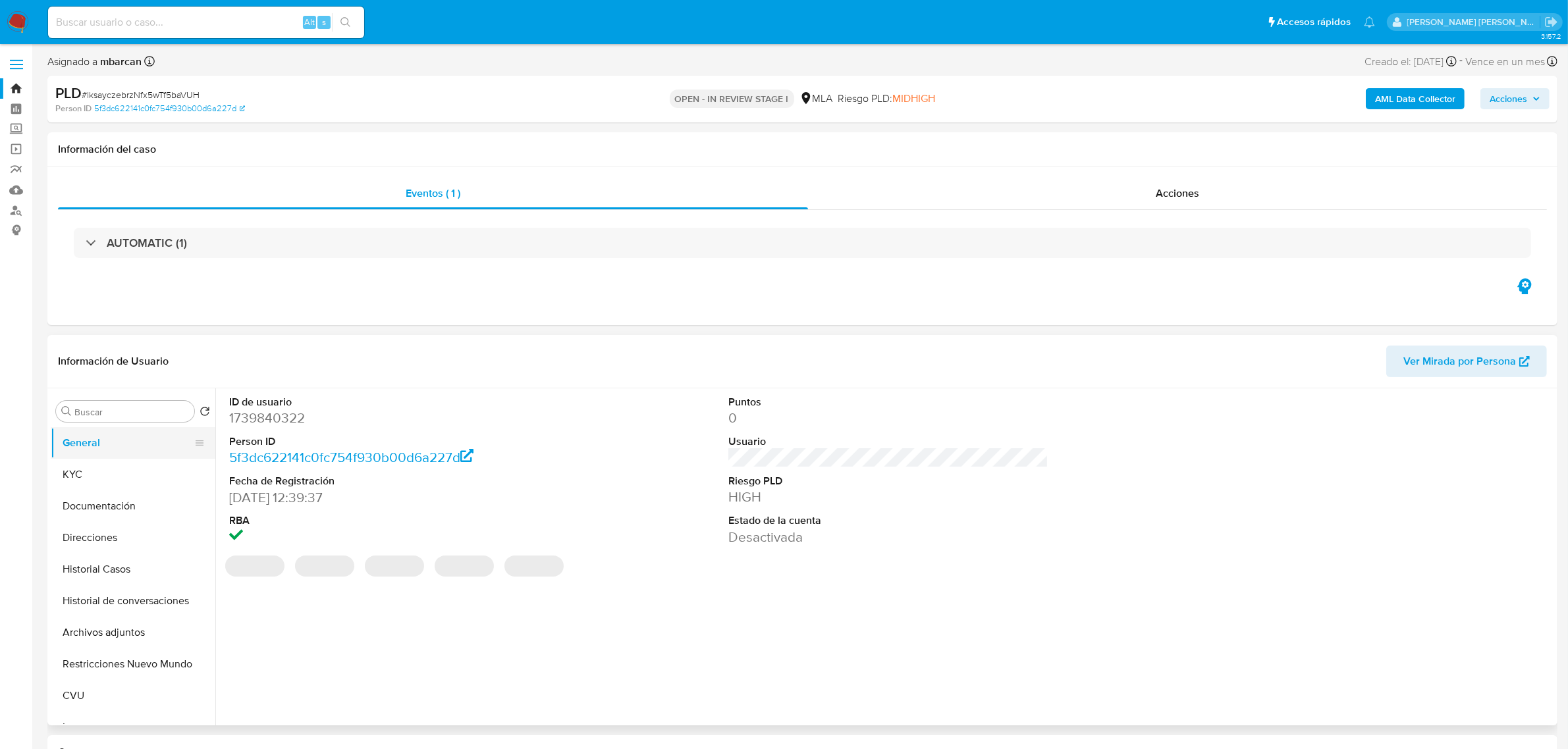
click at [84, 447] on button "General" at bounding box center [128, 443] width 154 height 32
select select "10"
click at [258, 423] on dd "1739840322" at bounding box center [389, 417] width 320 height 18
click at [258, 422] on dd "1739840322" at bounding box center [389, 417] width 320 height 18
copy dd "1739840322"
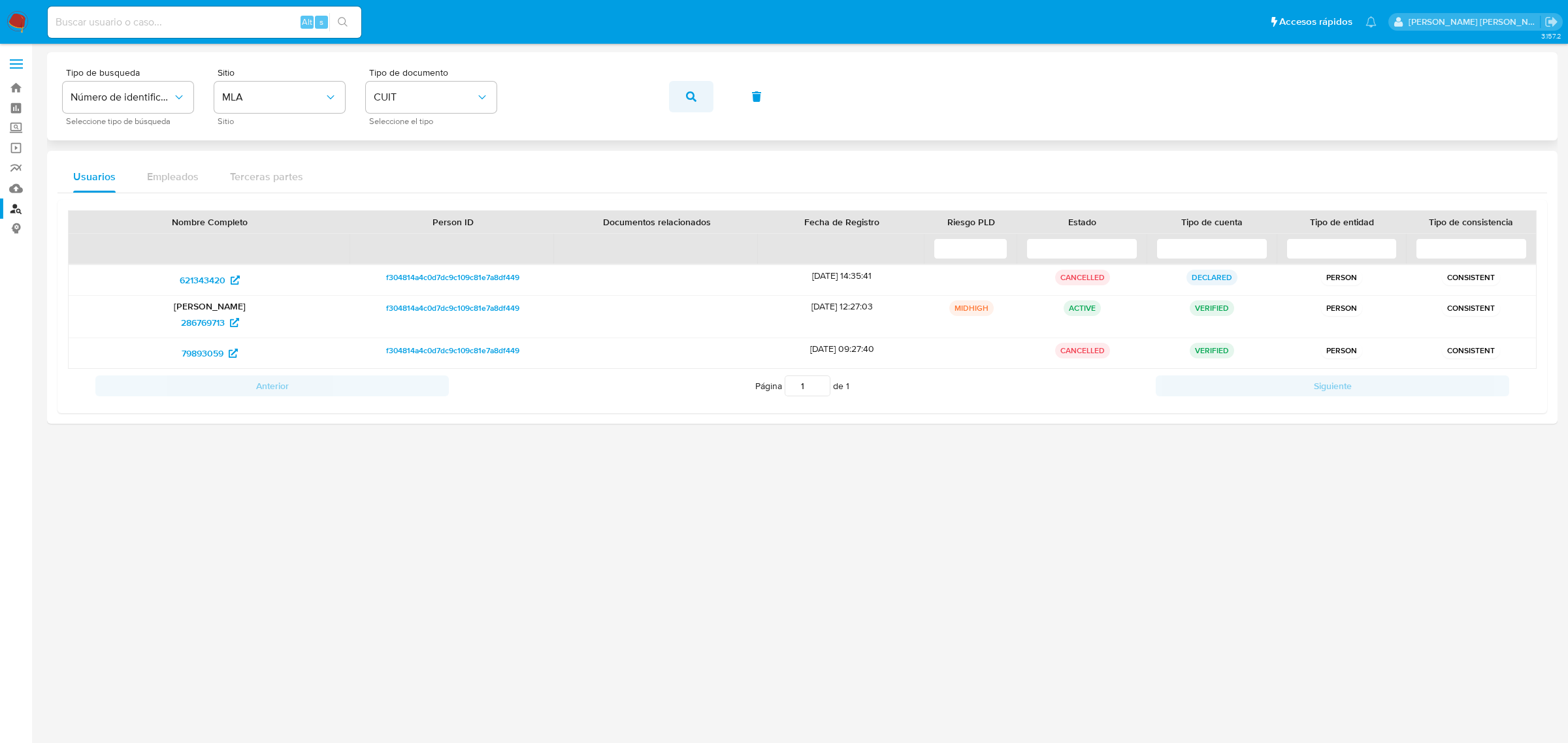
click at [694, 105] on span "button" at bounding box center [691, 96] width 10 height 29
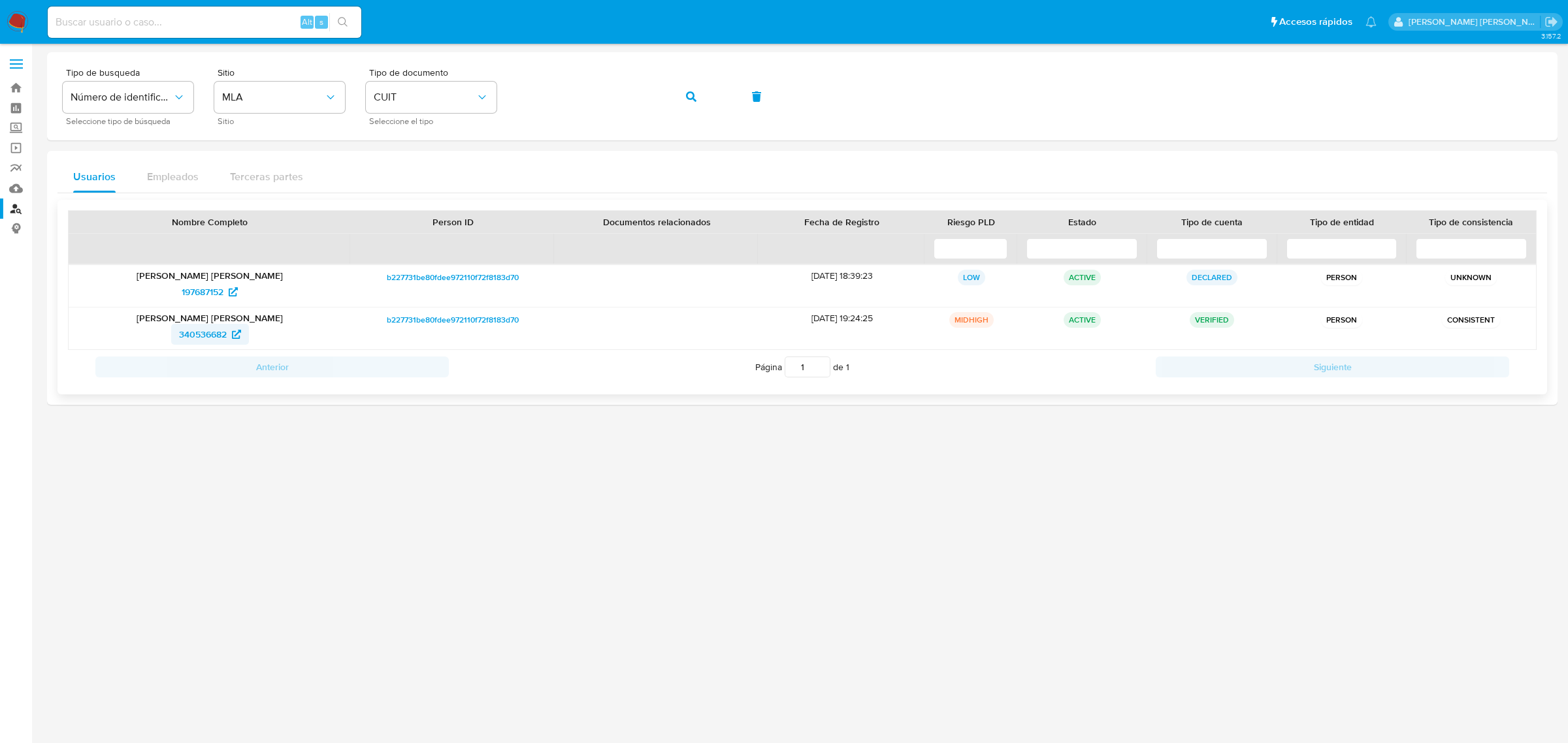
click at [210, 331] on span "340536682" at bounding box center [202, 334] width 48 height 21
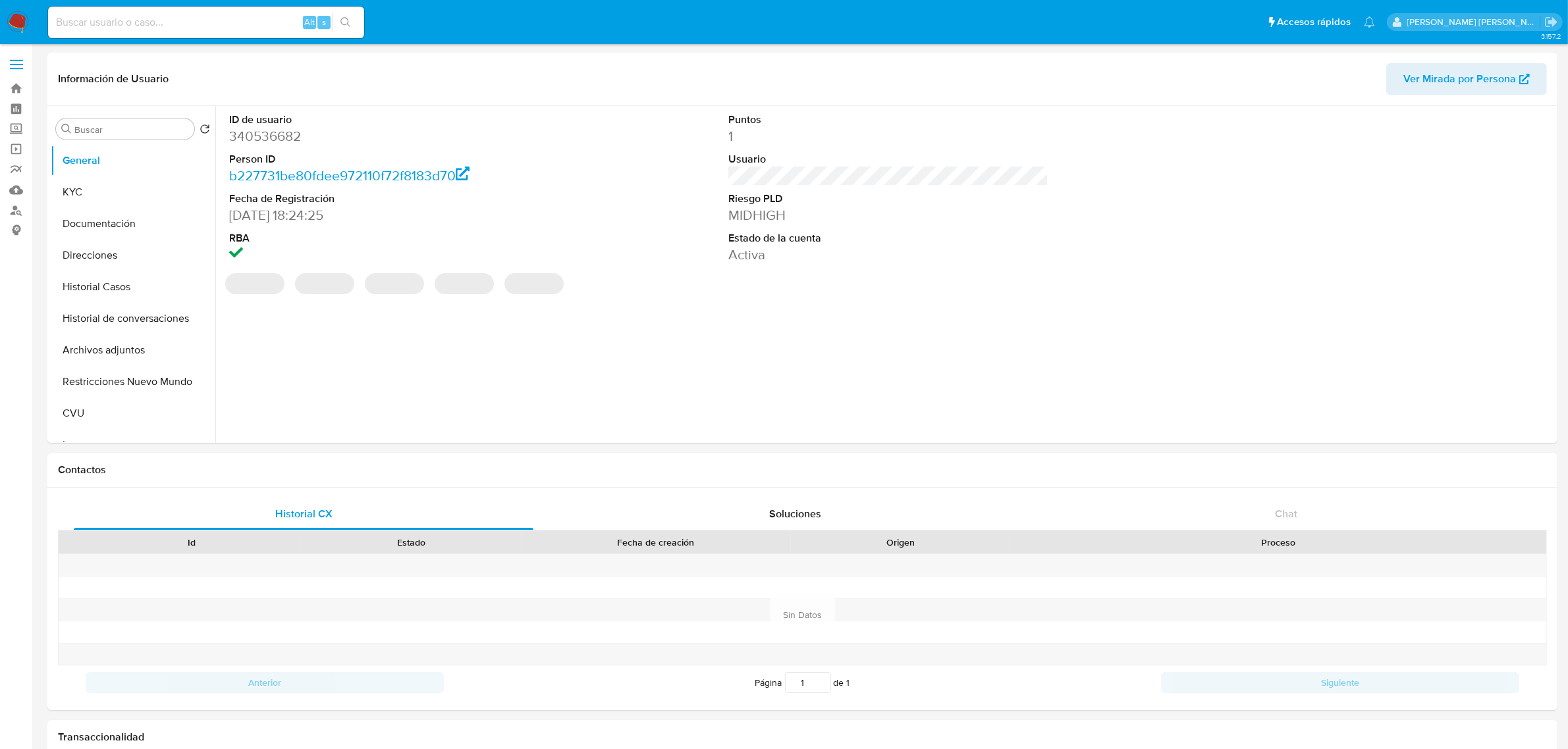
select select "10"
click at [89, 284] on button "Historial Casos" at bounding box center [128, 287] width 154 height 32
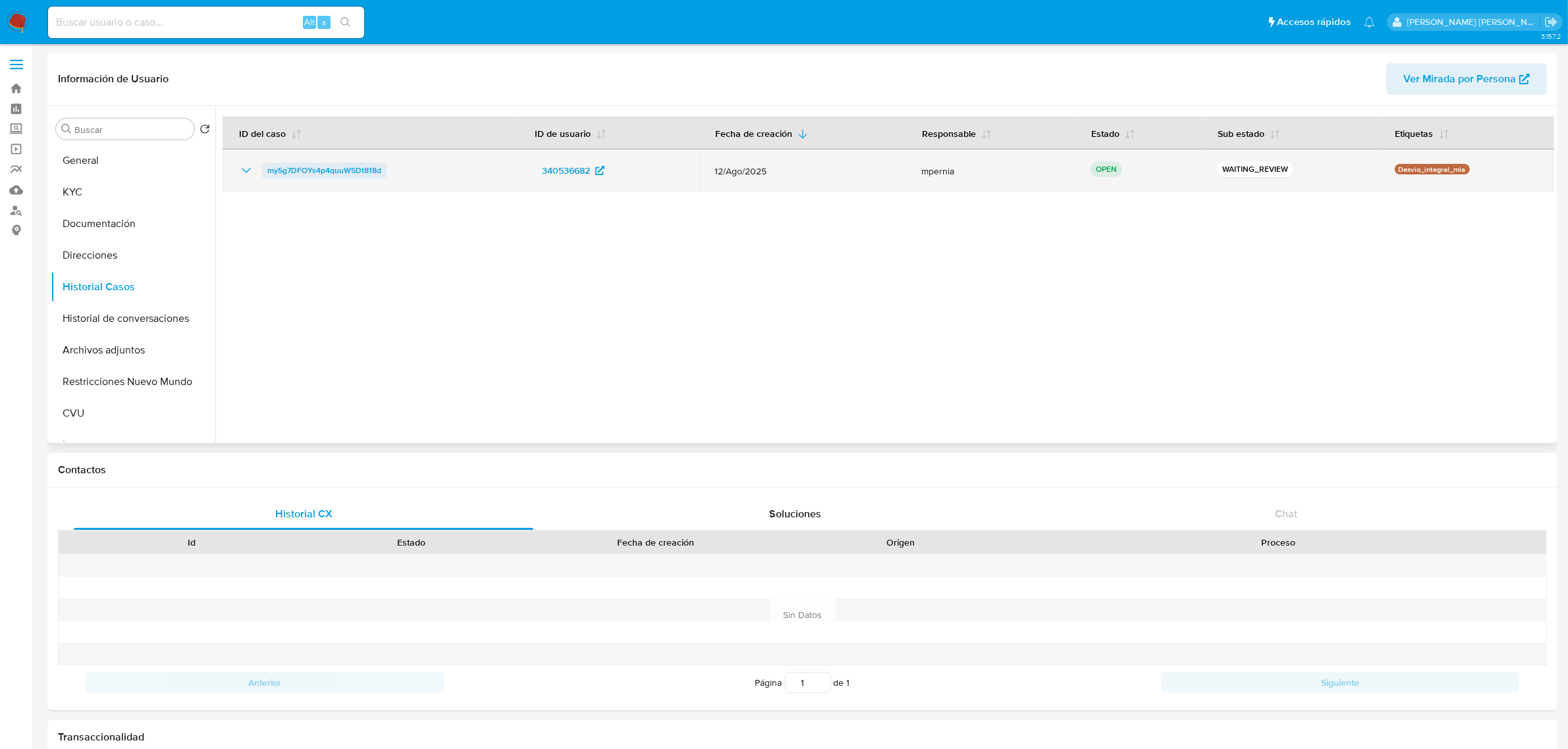
drag, startPoint x: 392, startPoint y: 166, endPoint x: 265, endPoint y: 163, distance: 127.0
click at [265, 163] on div "my5g7DFOYs4p4quuW5Dt818d" at bounding box center [370, 170] width 264 height 16
click at [338, 167] on span "my5g7DFOYs4p4quuW5Dt818d" at bounding box center [324, 170] width 114 height 16
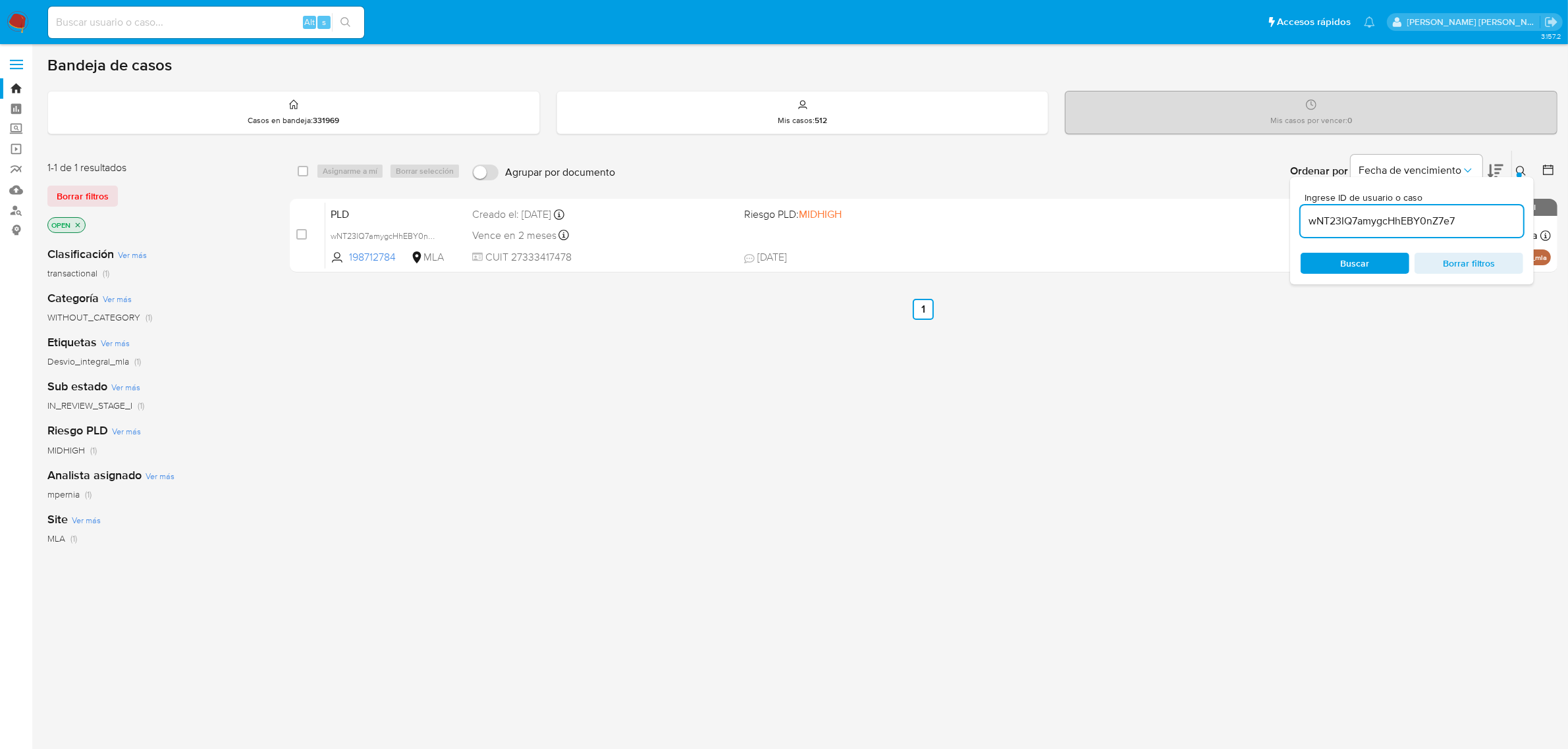
click at [1336, 221] on input "wNT23IQ7amygcHhEBY0nZ7e7" at bounding box center [1412, 221] width 223 height 17
click at [1337, 221] on input "wNT23IQ7amygcHhEBY0nZ7e7" at bounding box center [1412, 221] width 223 height 17
paste input "my5g7DFOYs4p4quuW5Dt818d"
type input "my5g7DFOYs4p4quuW5Dt818d"
click at [301, 169] on input "checkbox" at bounding box center [303, 171] width 10 height 10
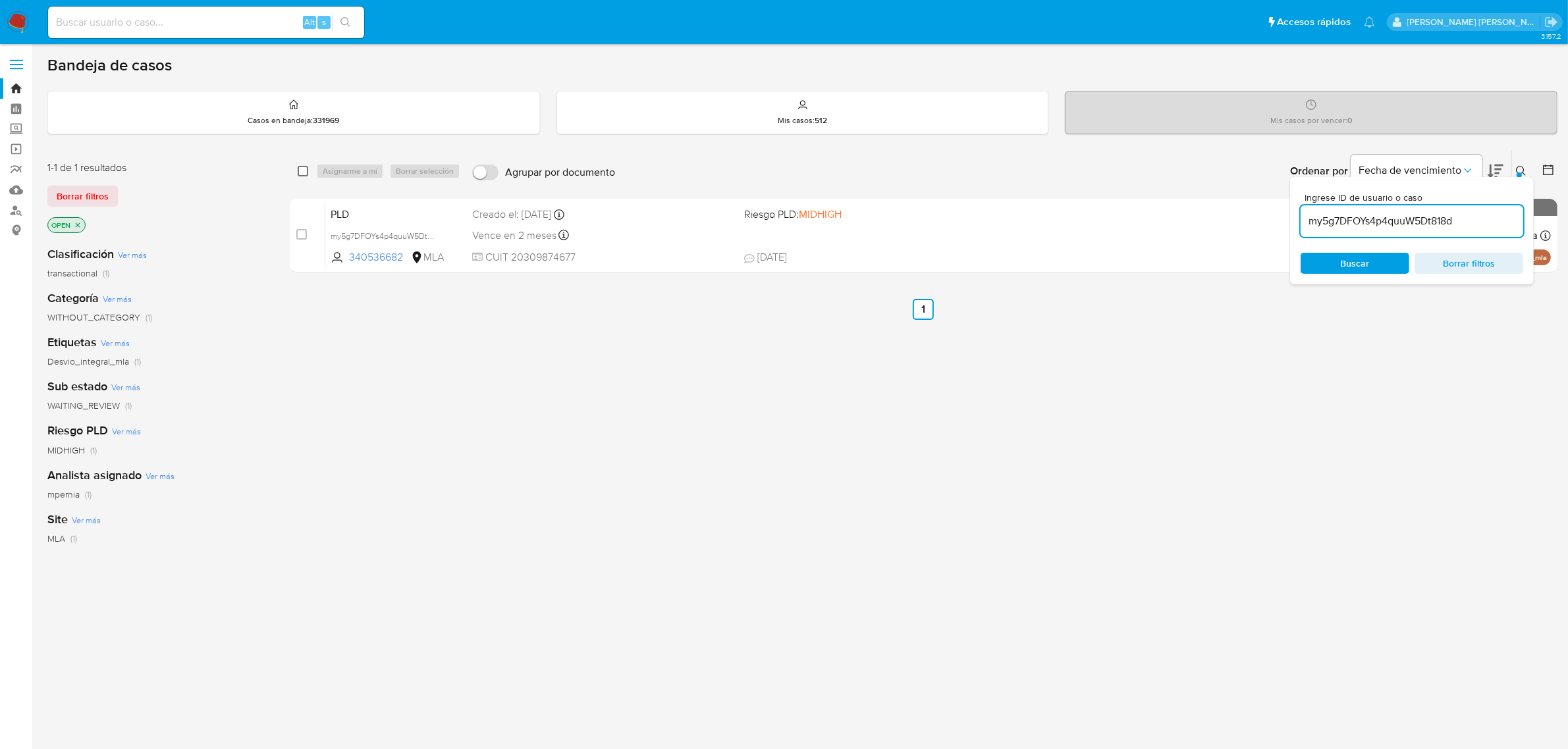
checkbox input "true"
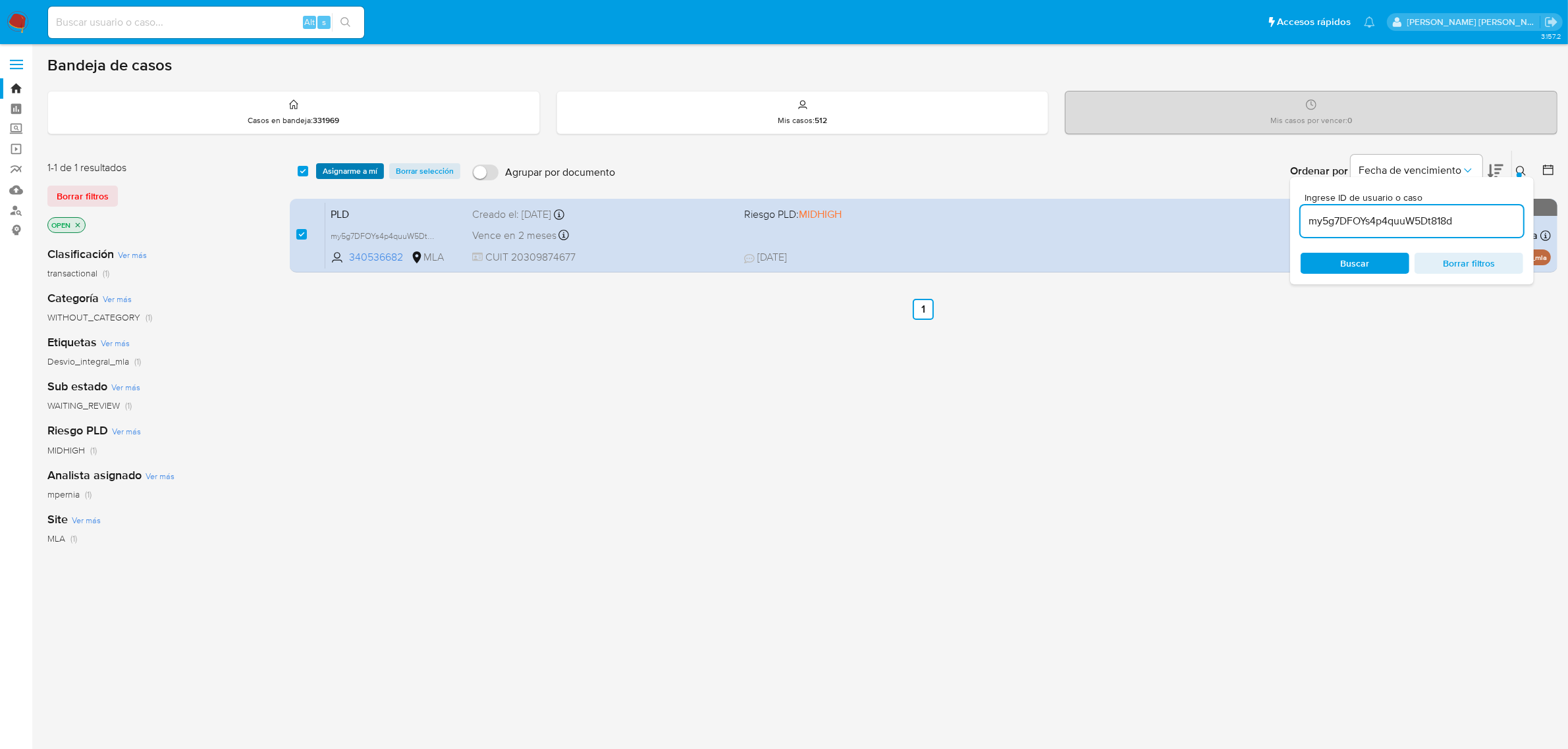
click at [347, 178] on span "Asignarme a mí" at bounding box center [350, 171] width 54 height 13
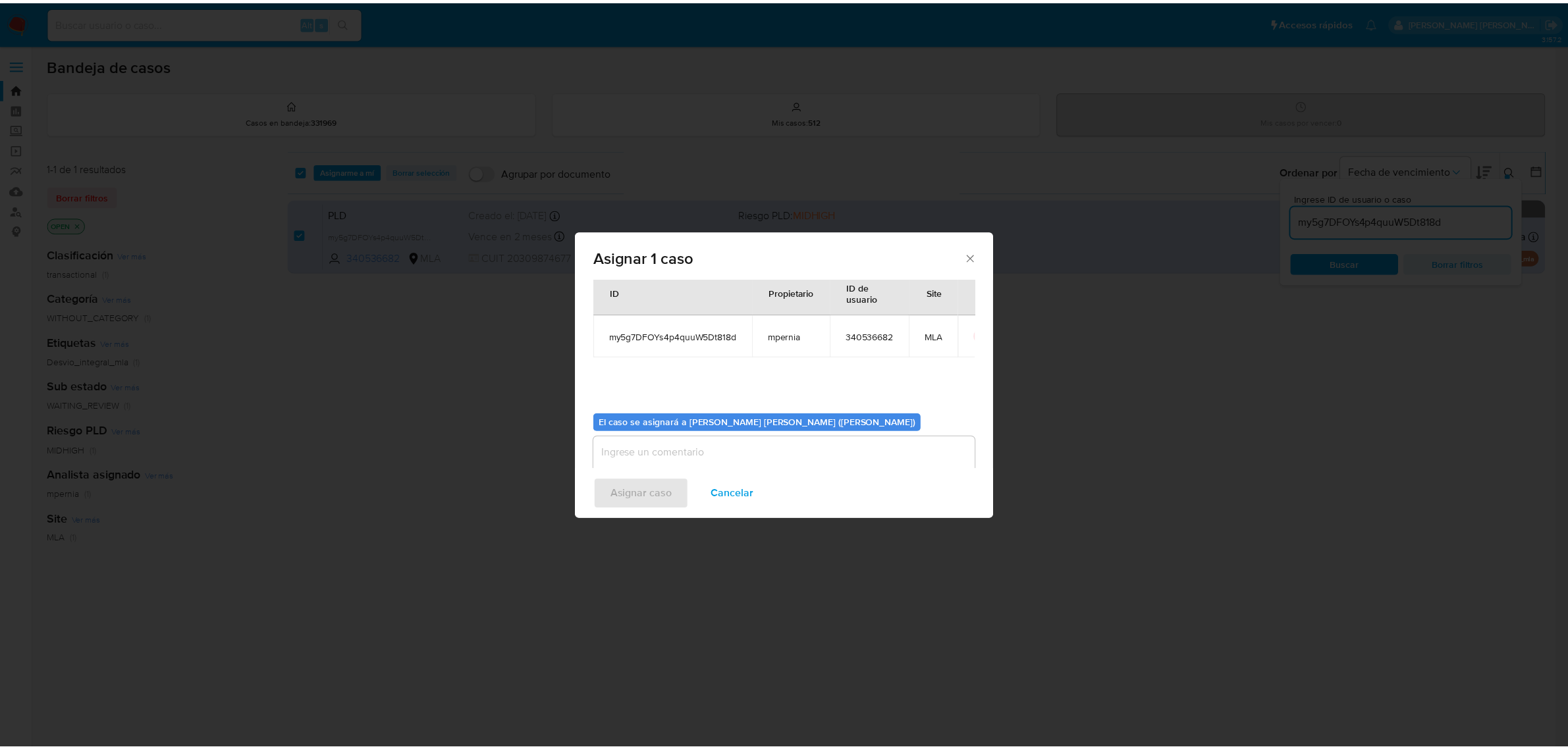
scroll to position [67, 0]
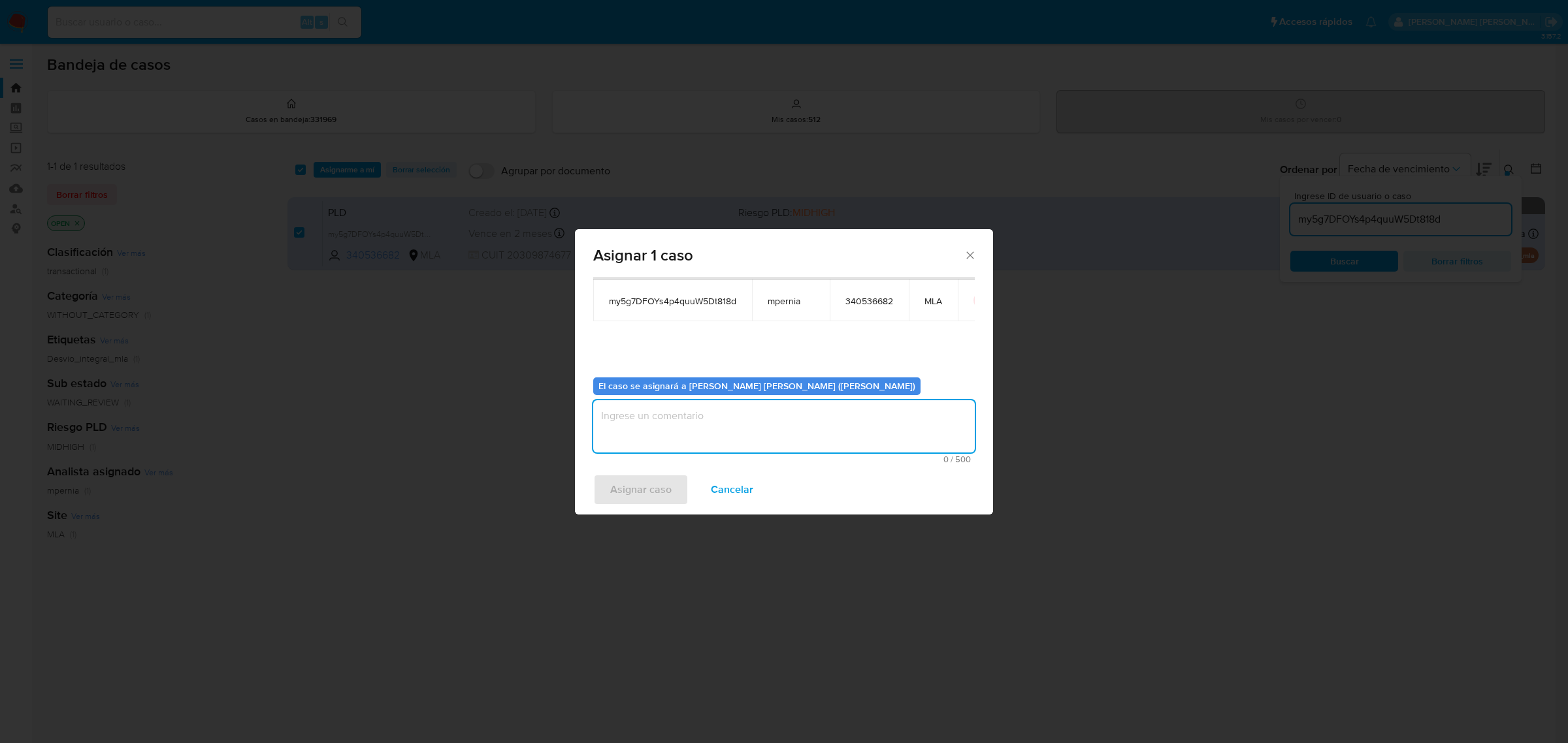
click at [751, 429] on textarea "assign-modal" at bounding box center [784, 426] width 381 height 52
type textarea "-"
click at [620, 491] on span "Asignar caso" at bounding box center [641, 490] width 62 height 29
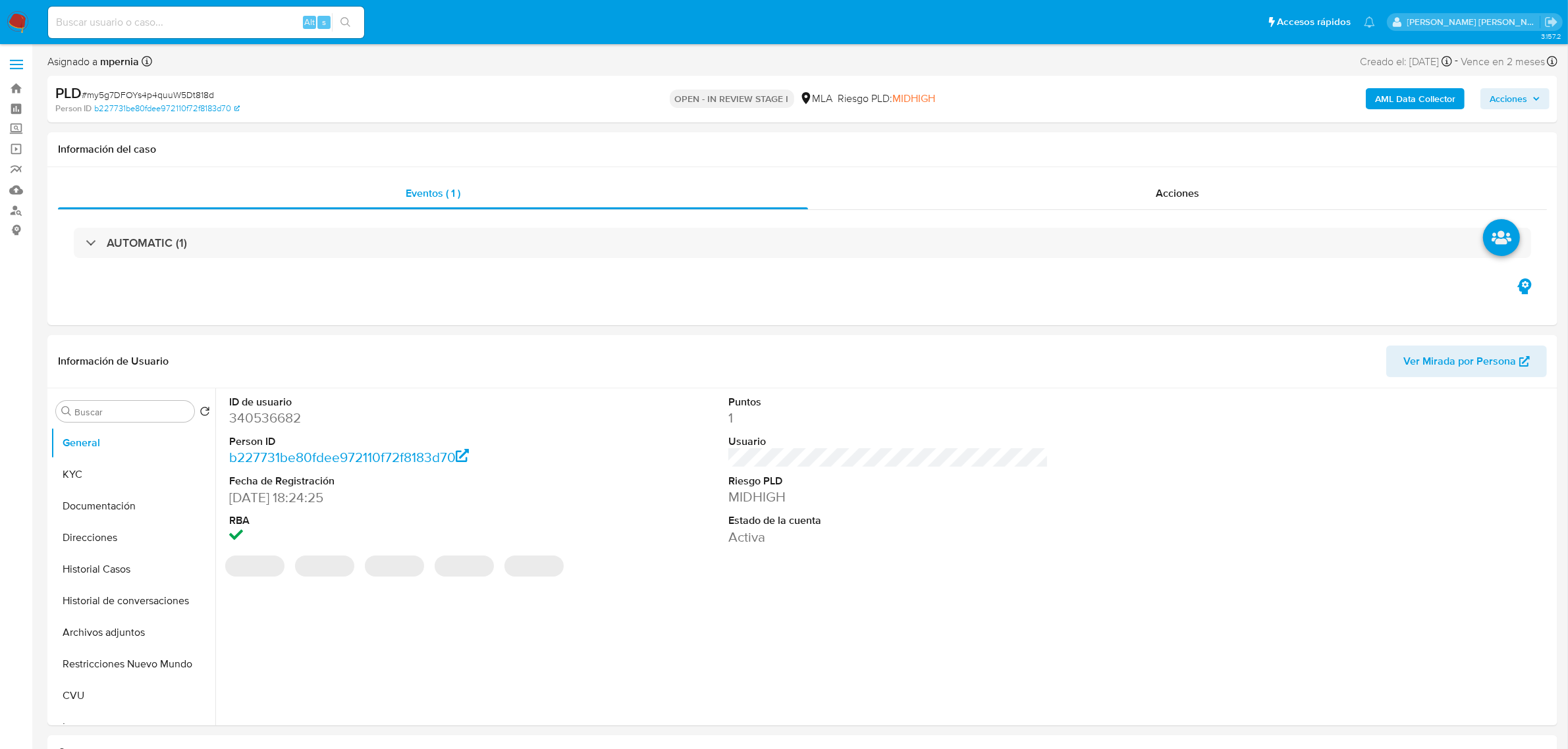
select select "10"
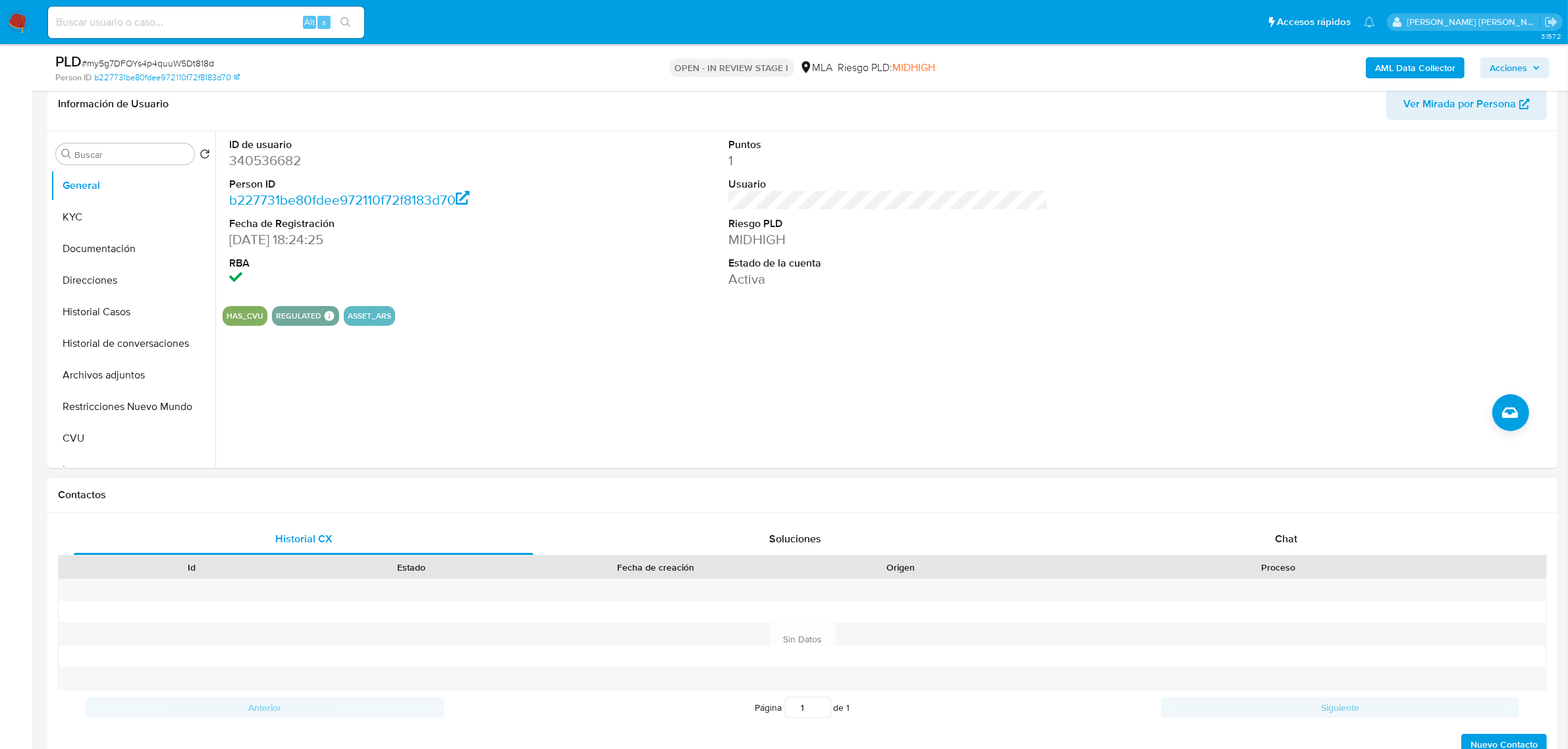
scroll to position [411, 0]
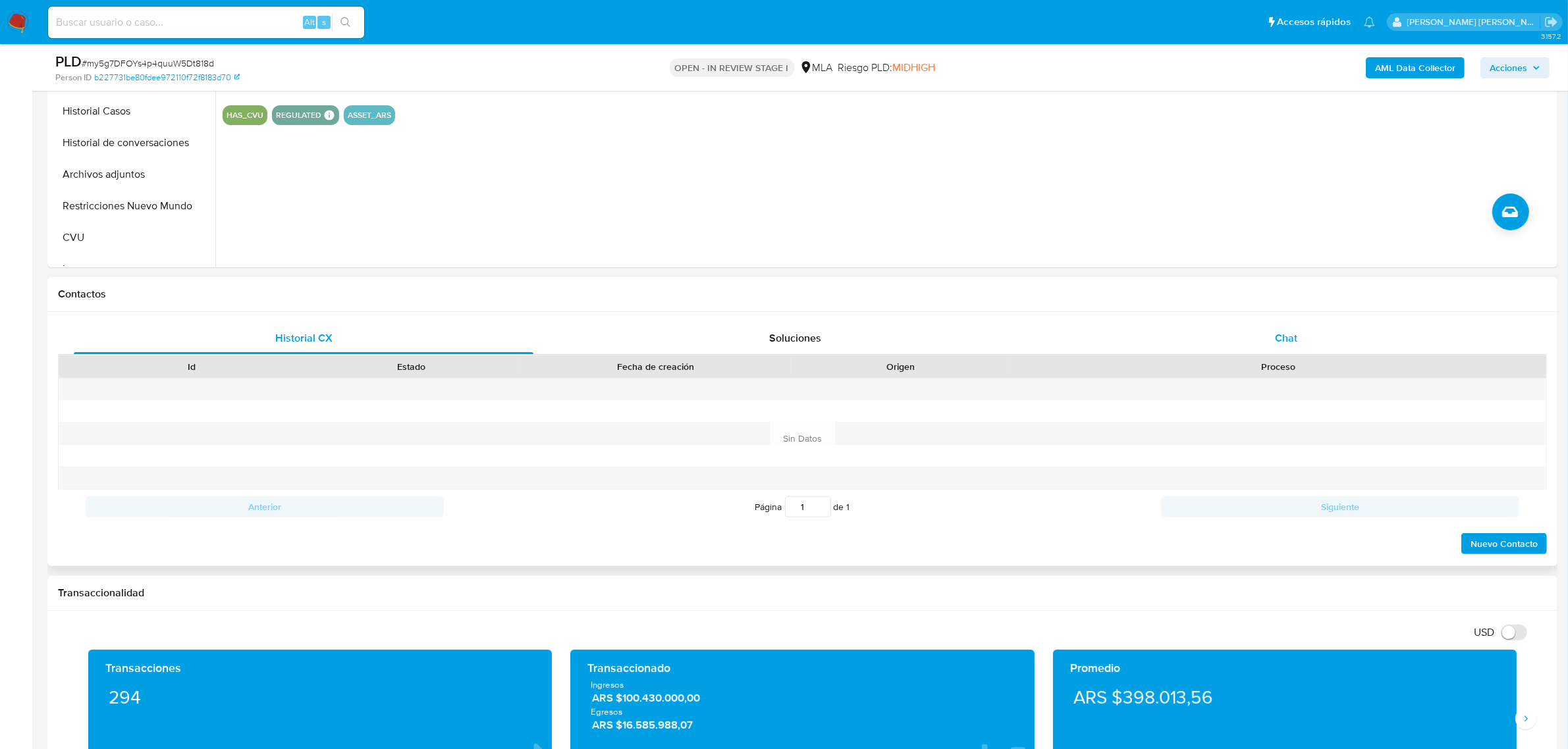
click at [1305, 327] on div "Chat" at bounding box center [1287, 339] width 460 height 32
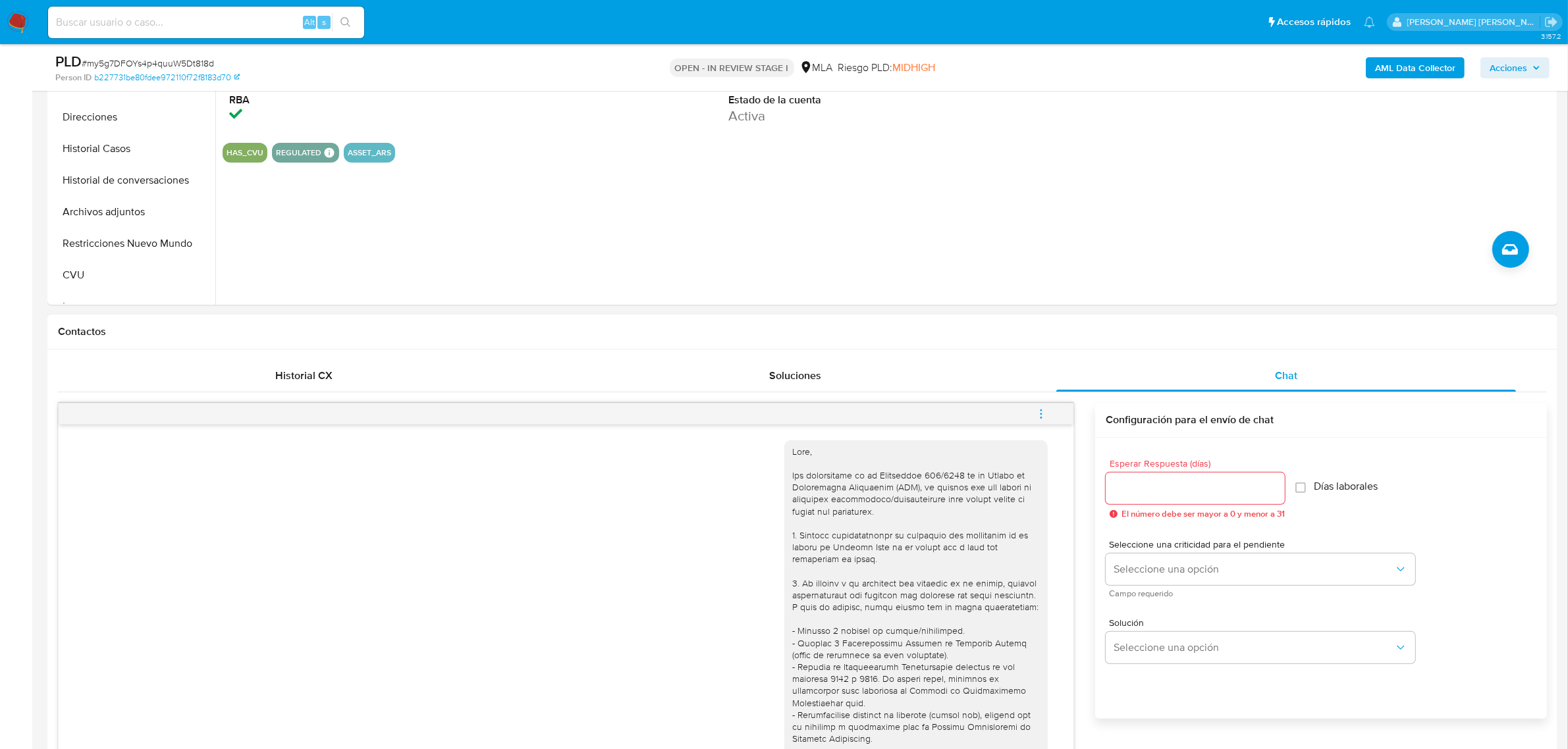
scroll to position [247, 0]
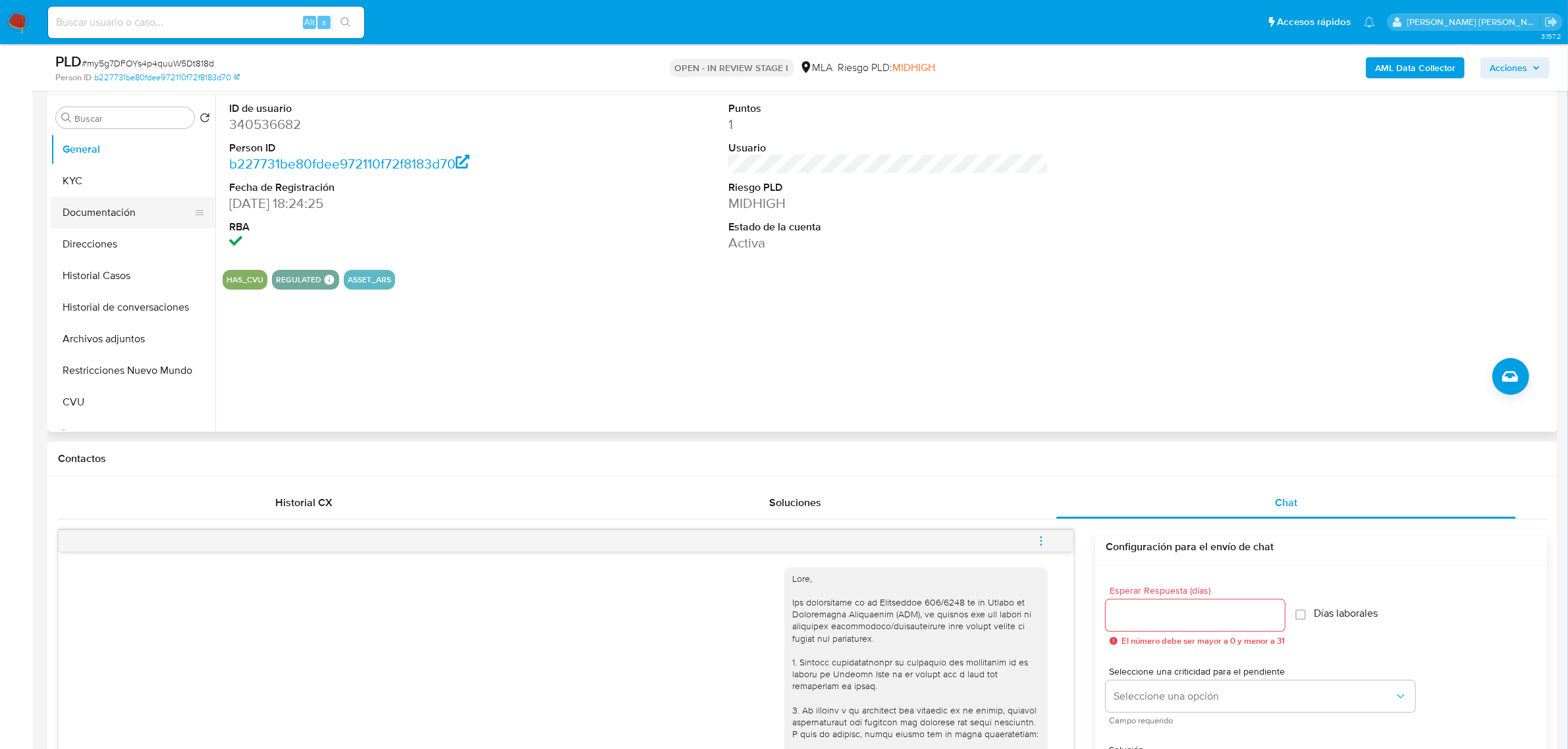
click at [121, 221] on button "Documentación" at bounding box center [128, 213] width 154 height 32
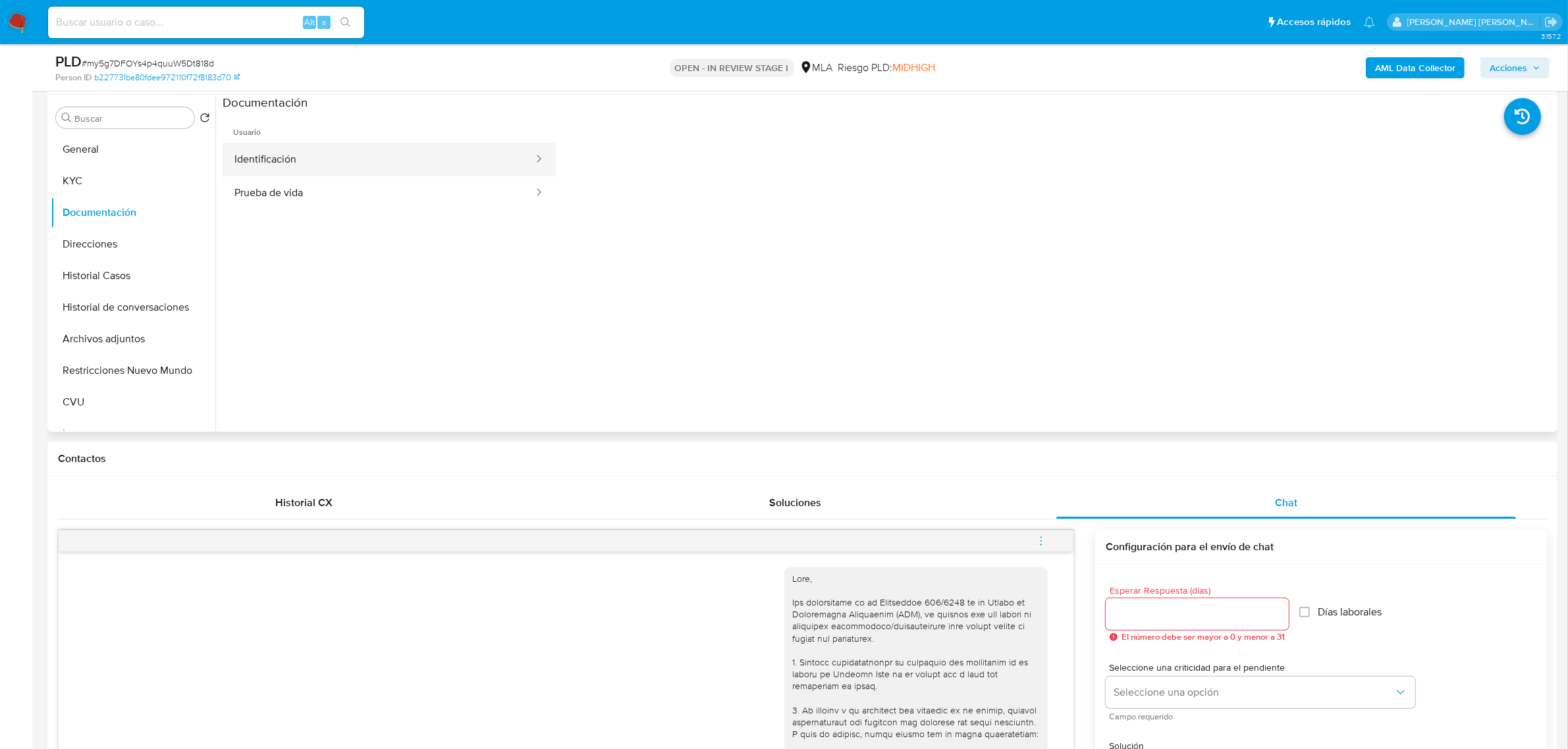
click at [299, 161] on button "Identificación" at bounding box center [379, 159] width 312 height 34
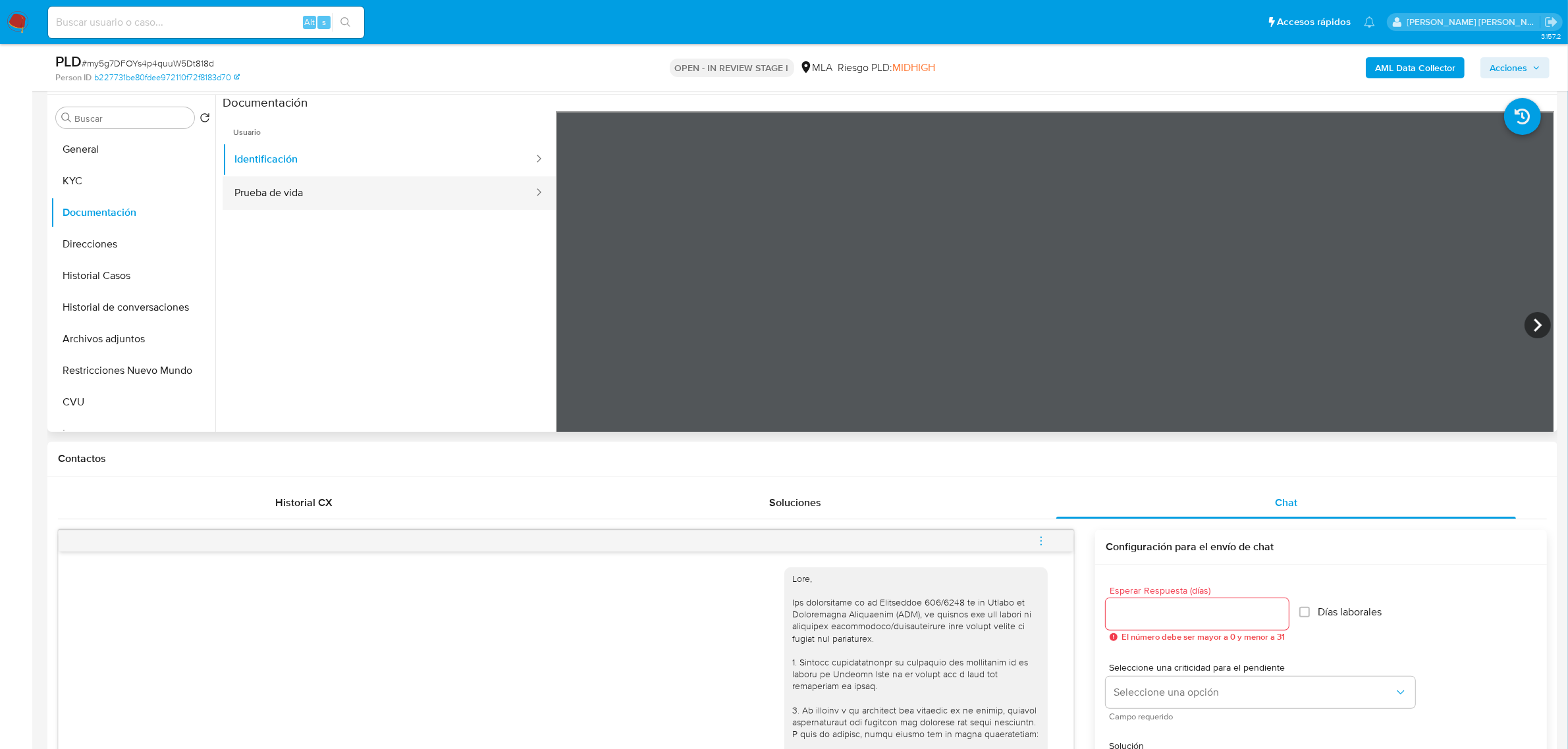
click at [294, 192] on button "Prueba de vida" at bounding box center [379, 193] width 312 height 34
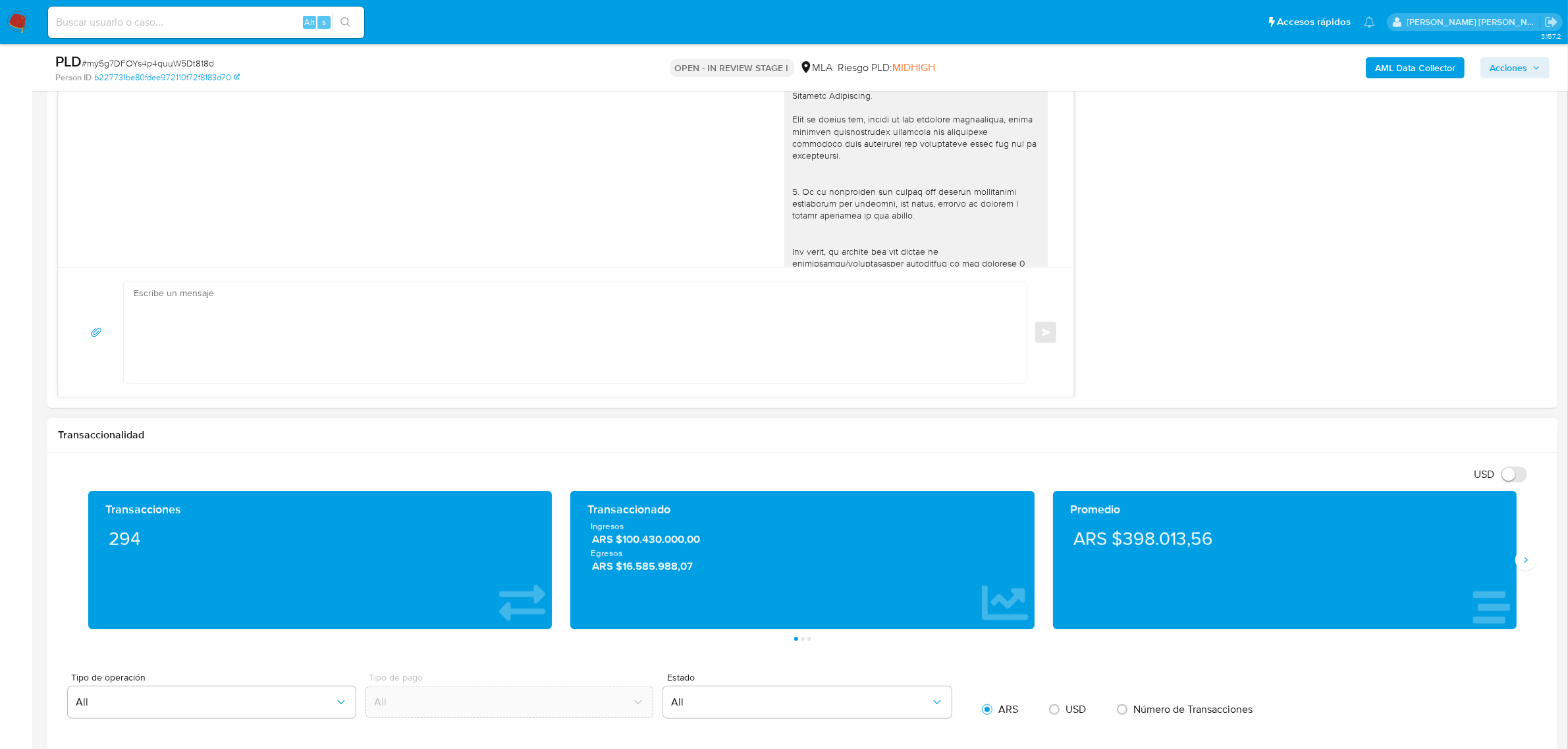
scroll to position [1070, 0]
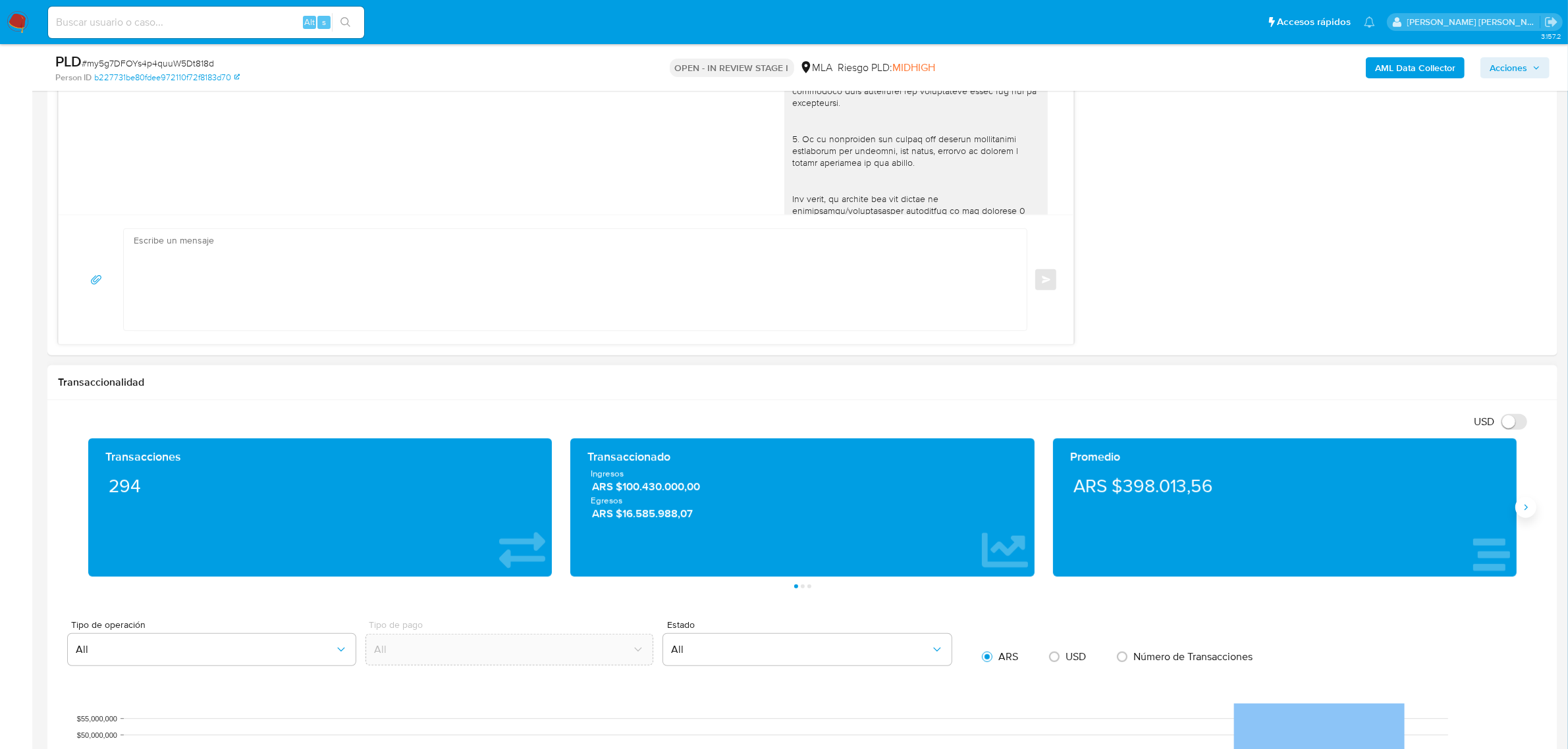
click at [1530, 516] on button "Siguiente" at bounding box center [1526, 507] width 21 height 21
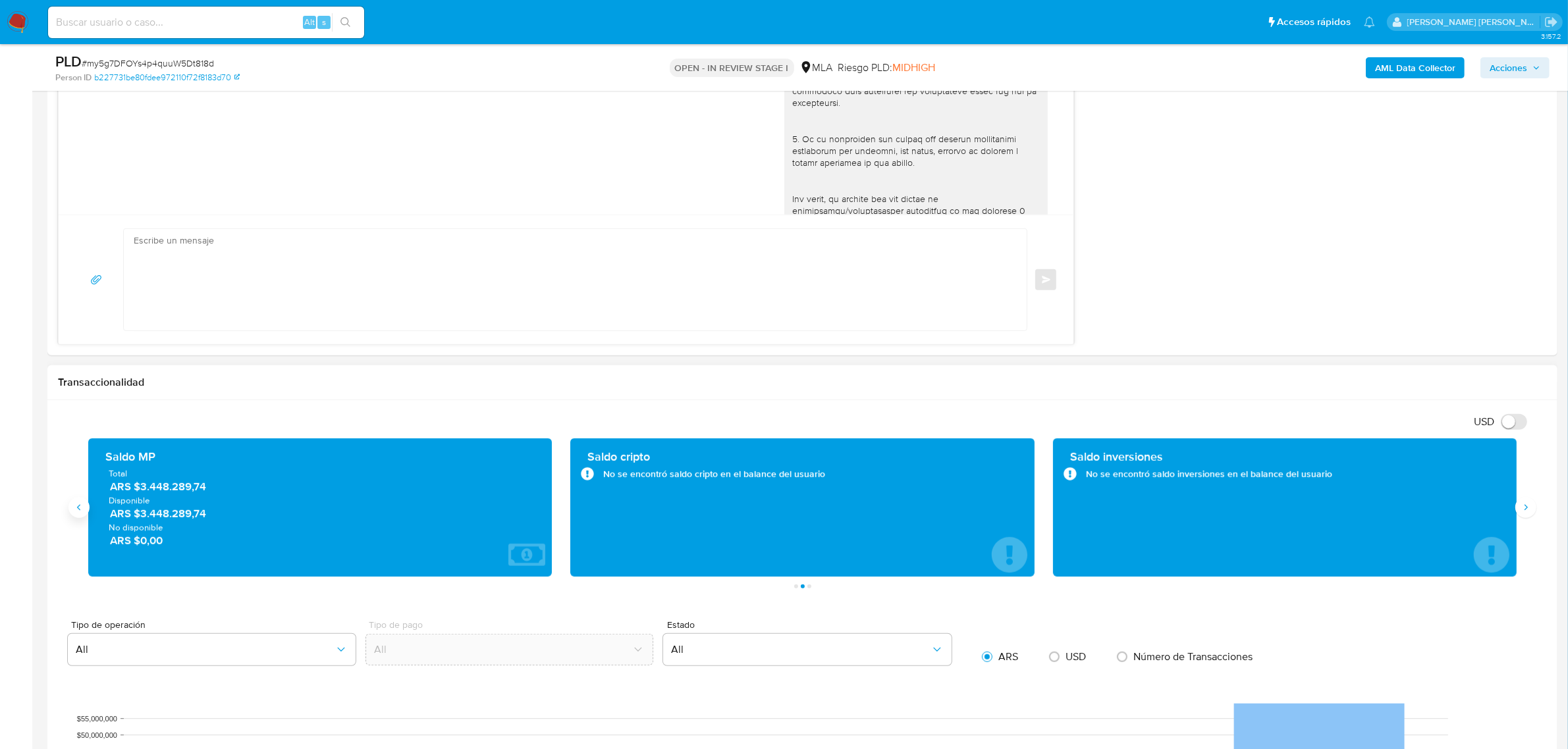
click at [89, 505] on button "Anterior" at bounding box center [79, 507] width 21 height 21
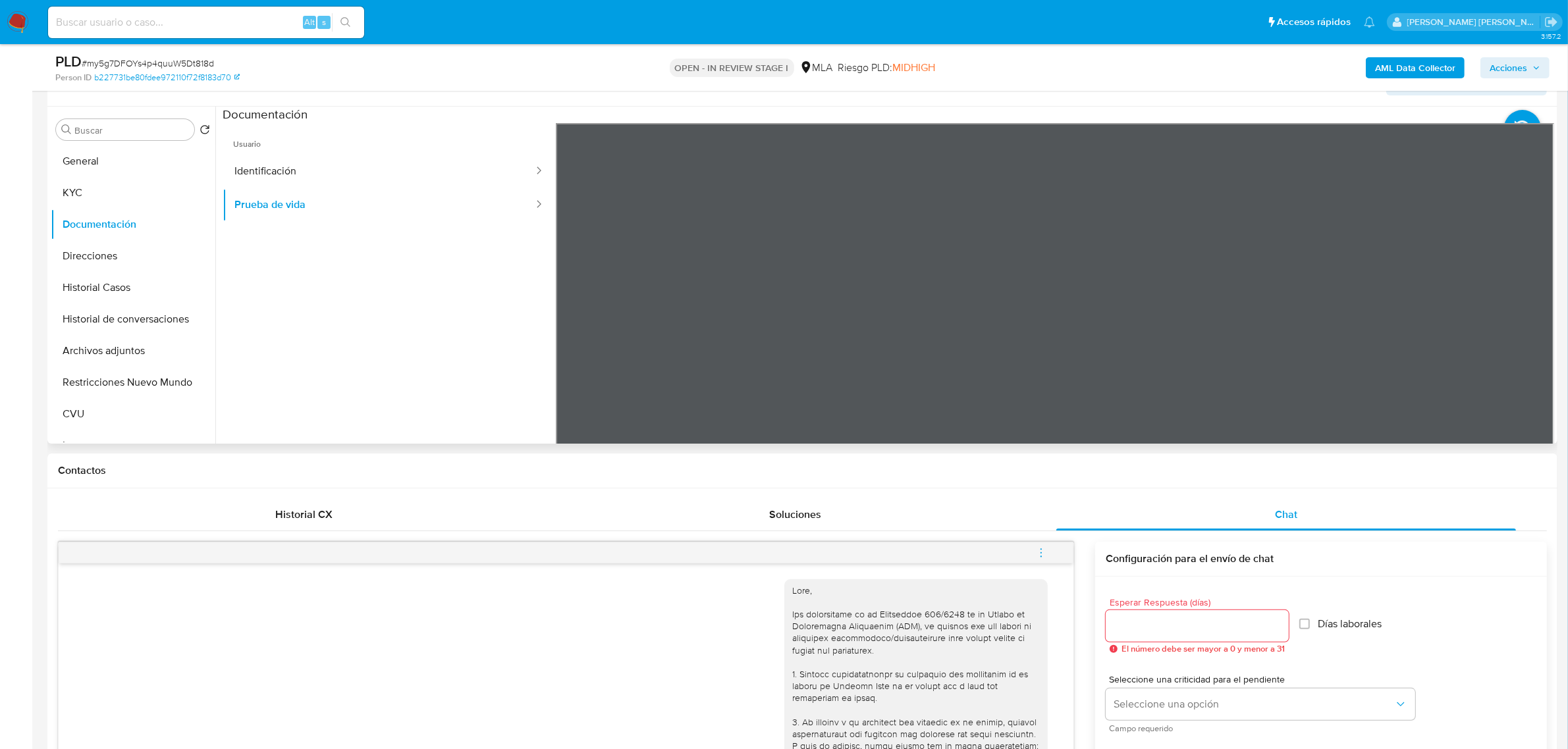
scroll to position [165, 0]
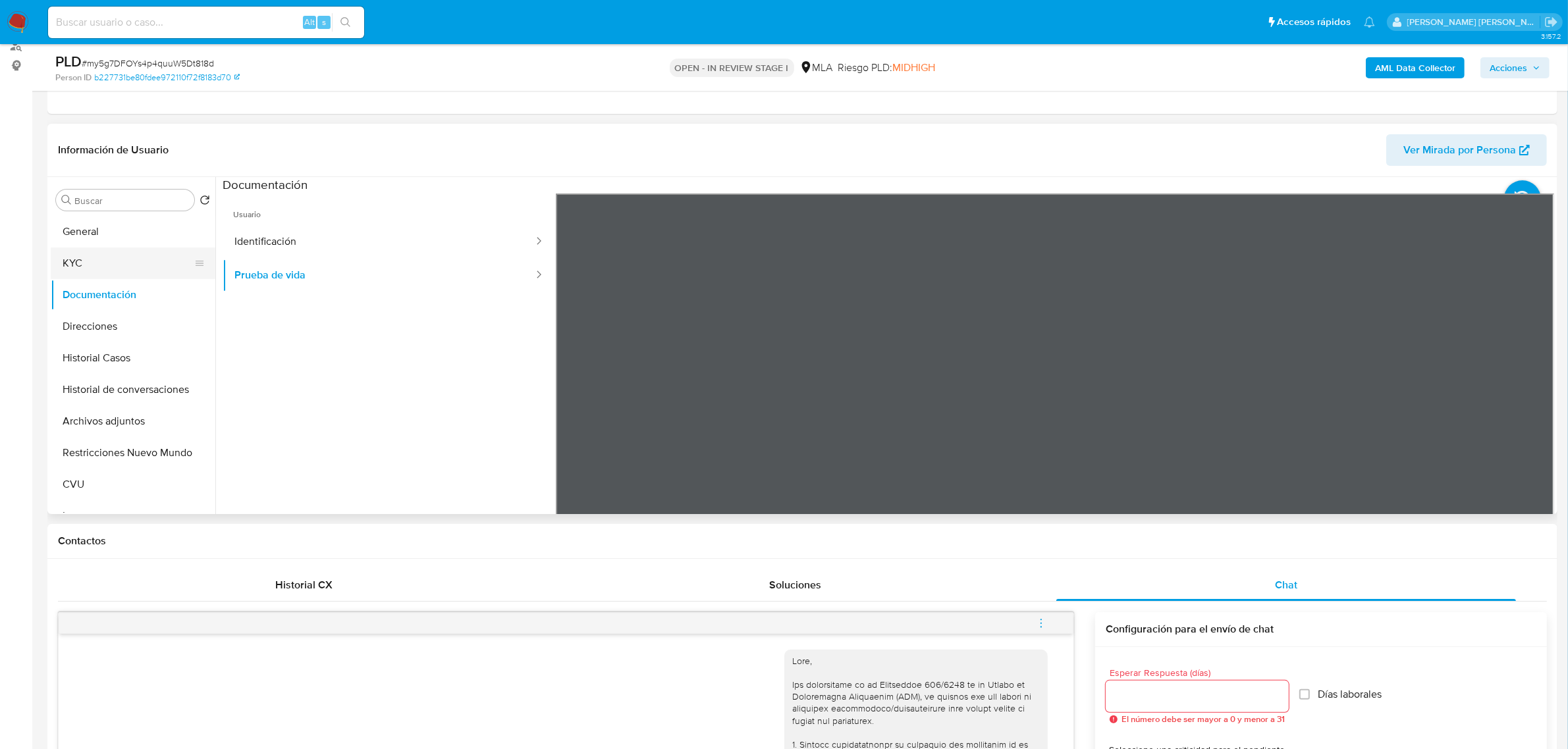
click at [69, 265] on button "KYC" at bounding box center [128, 263] width 154 height 32
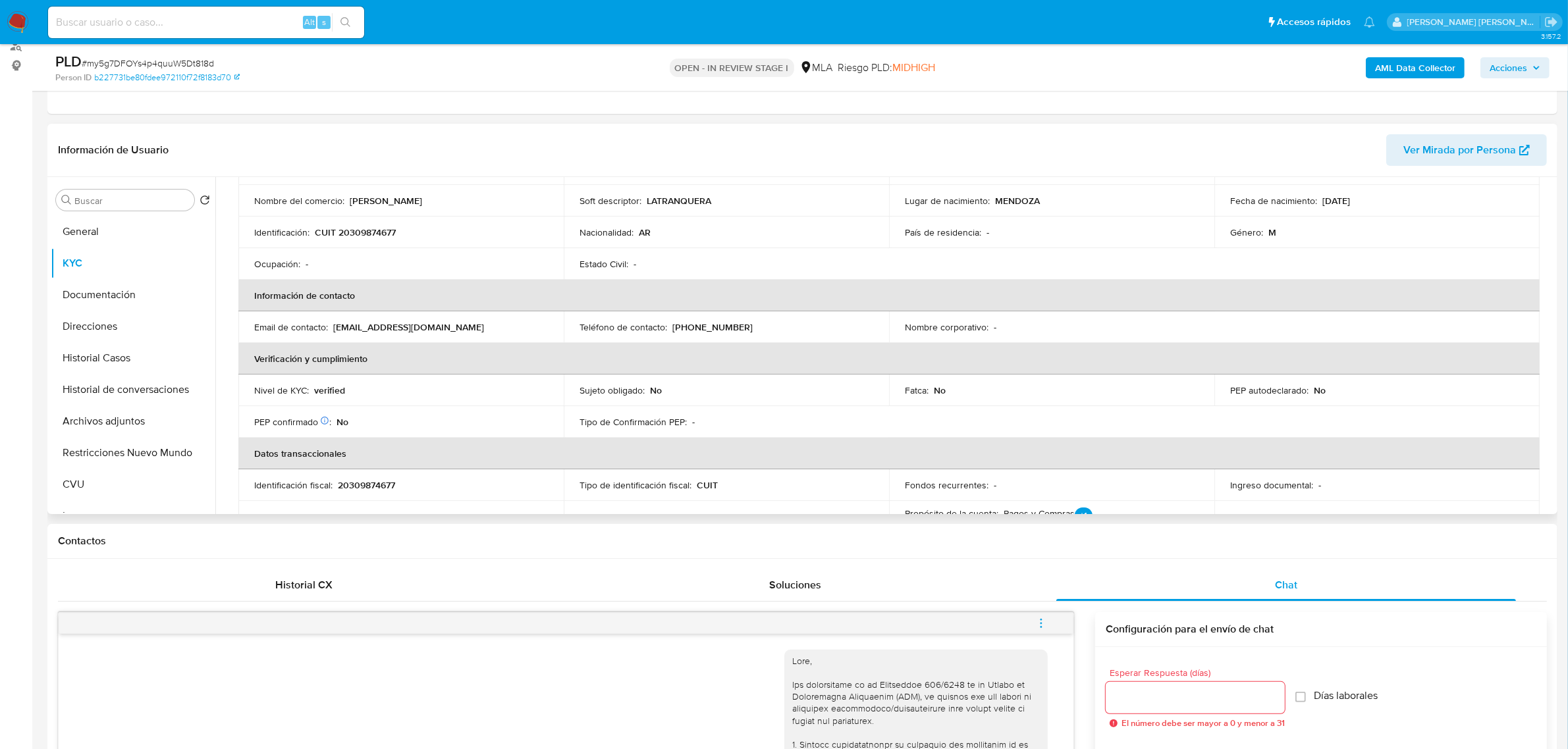
scroll to position [46, 0]
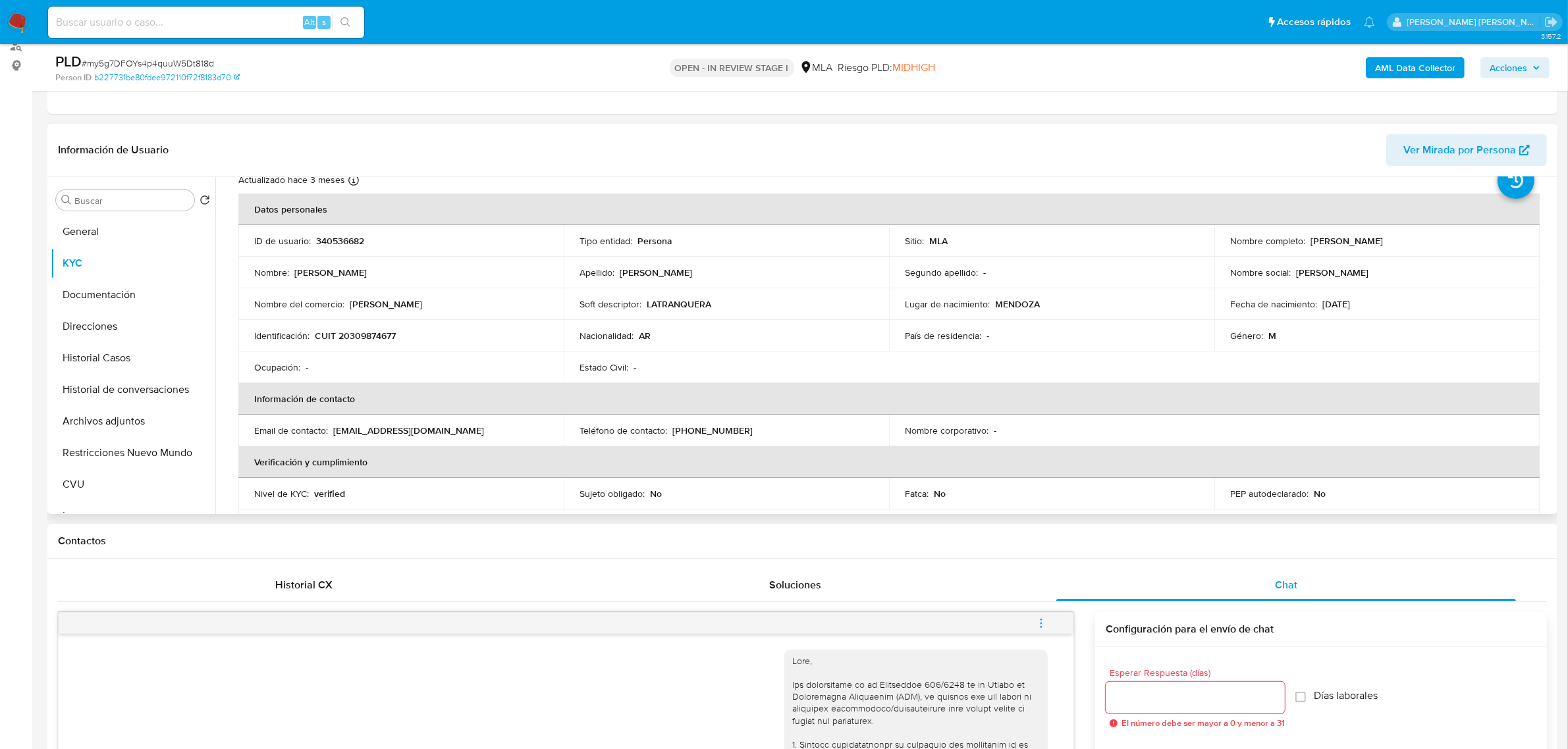
drag, startPoint x: 1306, startPoint y: 242, endPoint x: 1447, endPoint y: 244, distance: 141.0
click at [1447, 244] on div "Nombre completo : Leandro Martin Concina Navarro" at bounding box center [1377, 240] width 294 height 12
click at [97, 244] on button "Direcciones" at bounding box center [128, 244] width 154 height 32
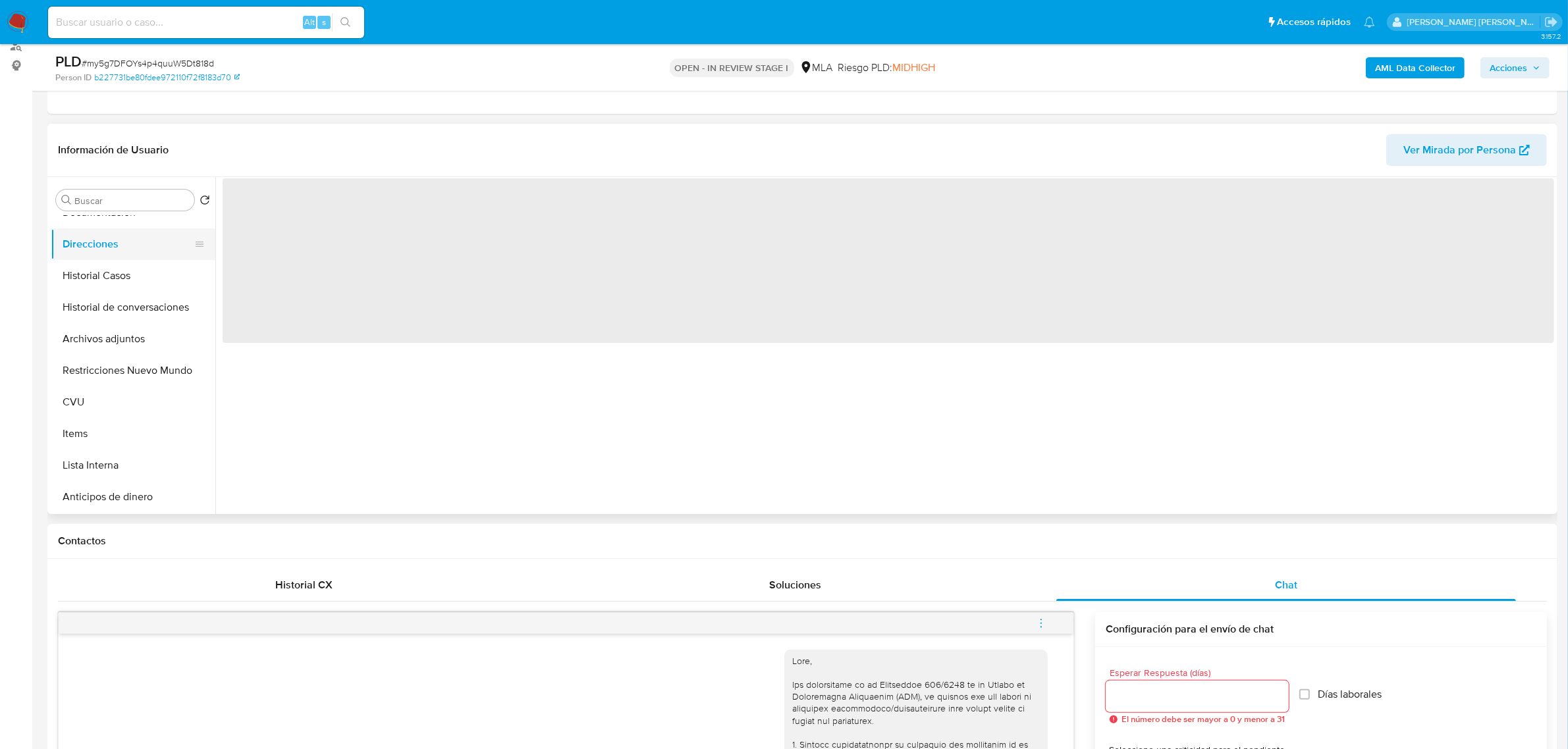
scroll to position [0, 0]
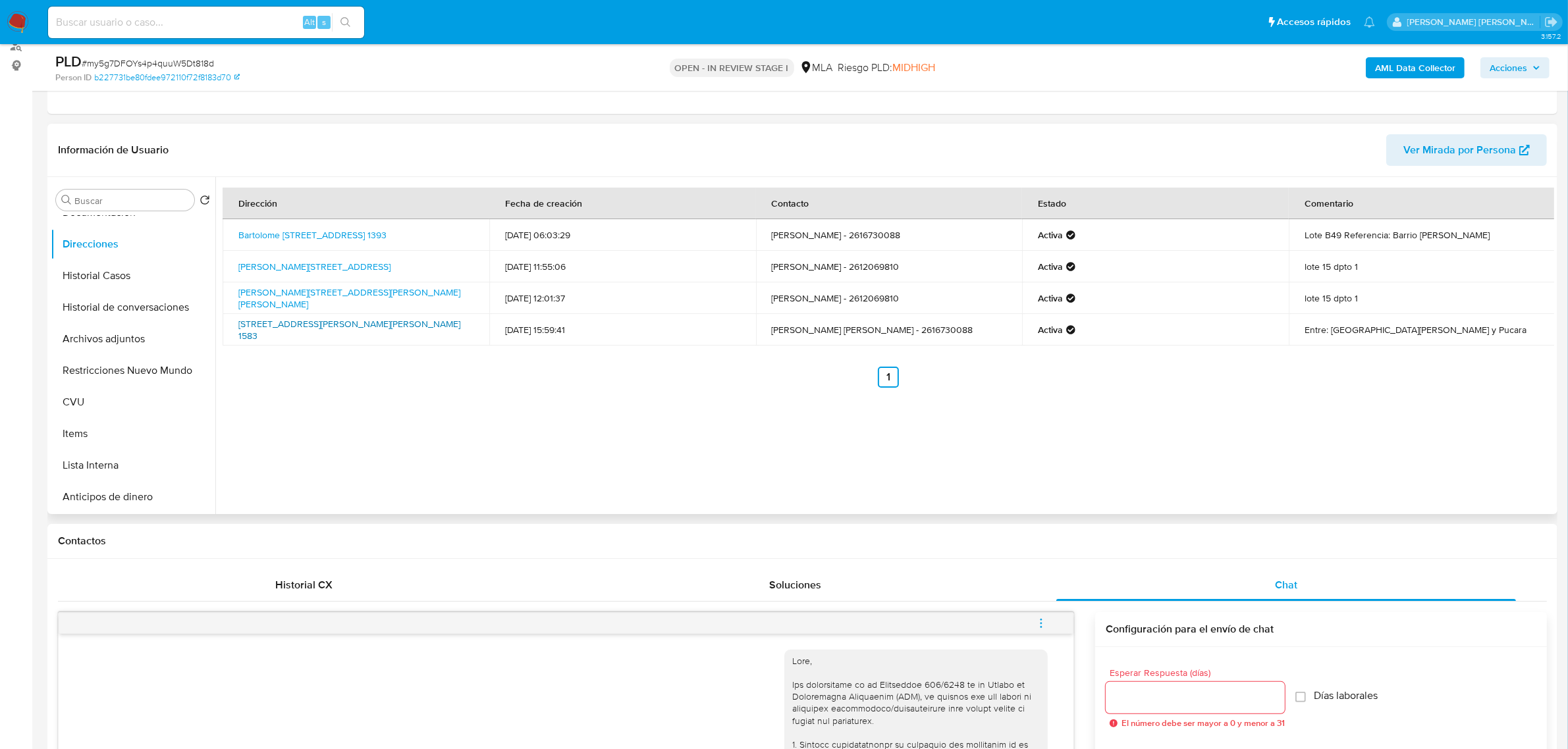
click at [323, 323] on link "Ingeniero Balloffet 1583, Las Heras, Mendoza, 5539, Argentina 1583" at bounding box center [350, 330] width 222 height 25
click at [98, 269] on button "KYC" at bounding box center [128, 263] width 154 height 32
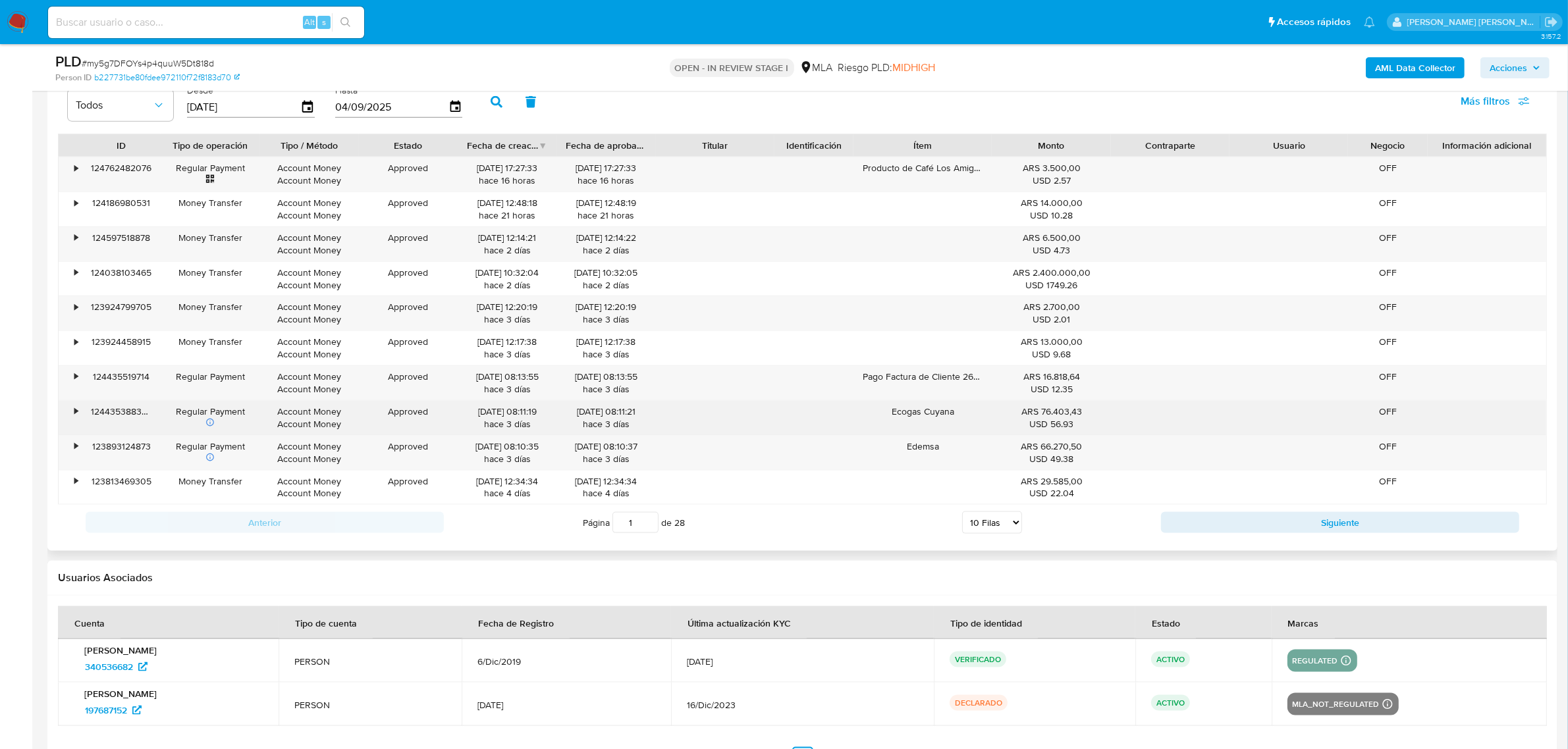
scroll to position [1893, 0]
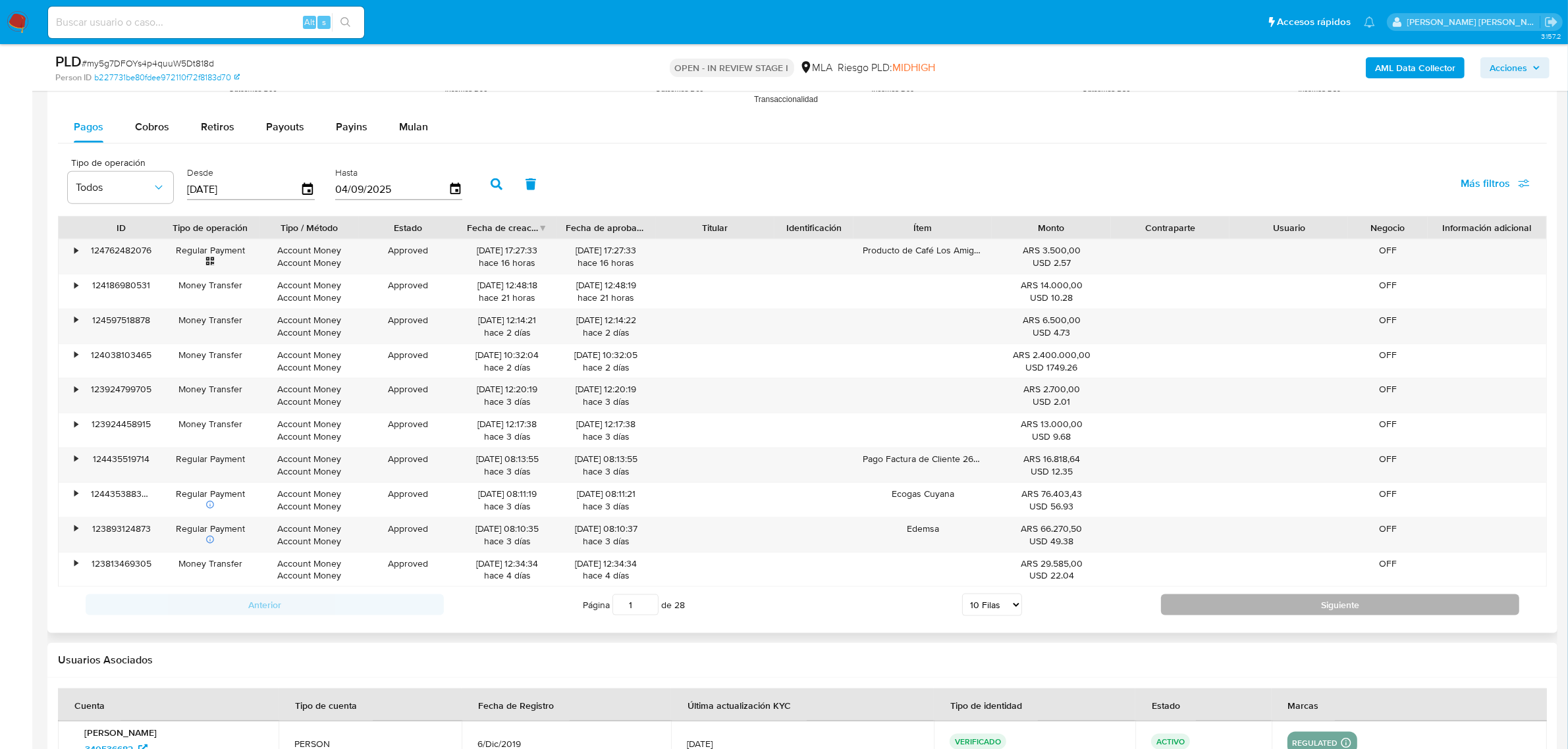
click at [1312, 614] on button "Siguiente" at bounding box center [1340, 605] width 359 height 21
click at [1328, 611] on button "Siguiente" at bounding box center [1340, 605] width 359 height 21
type input "4"
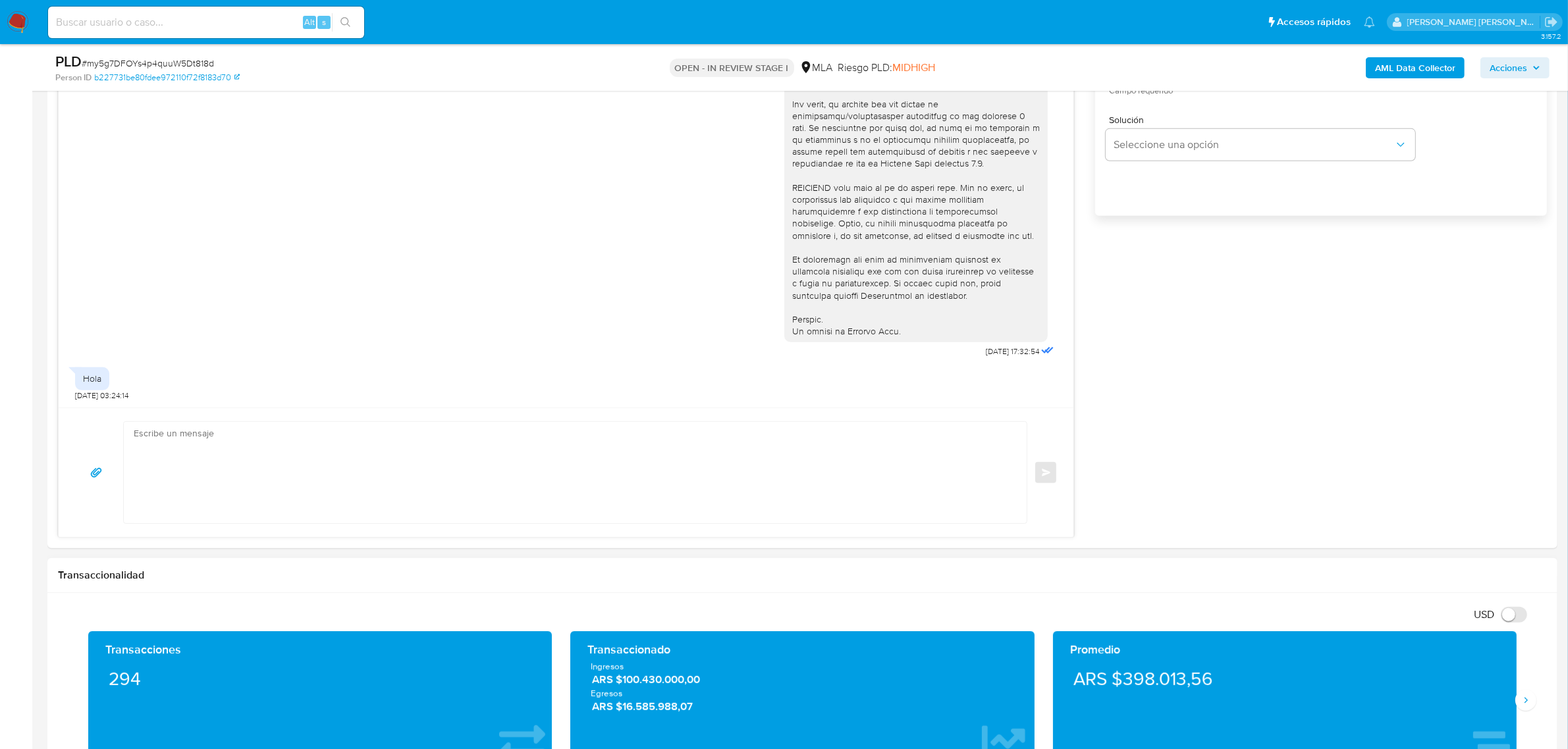
scroll to position [963, 0]
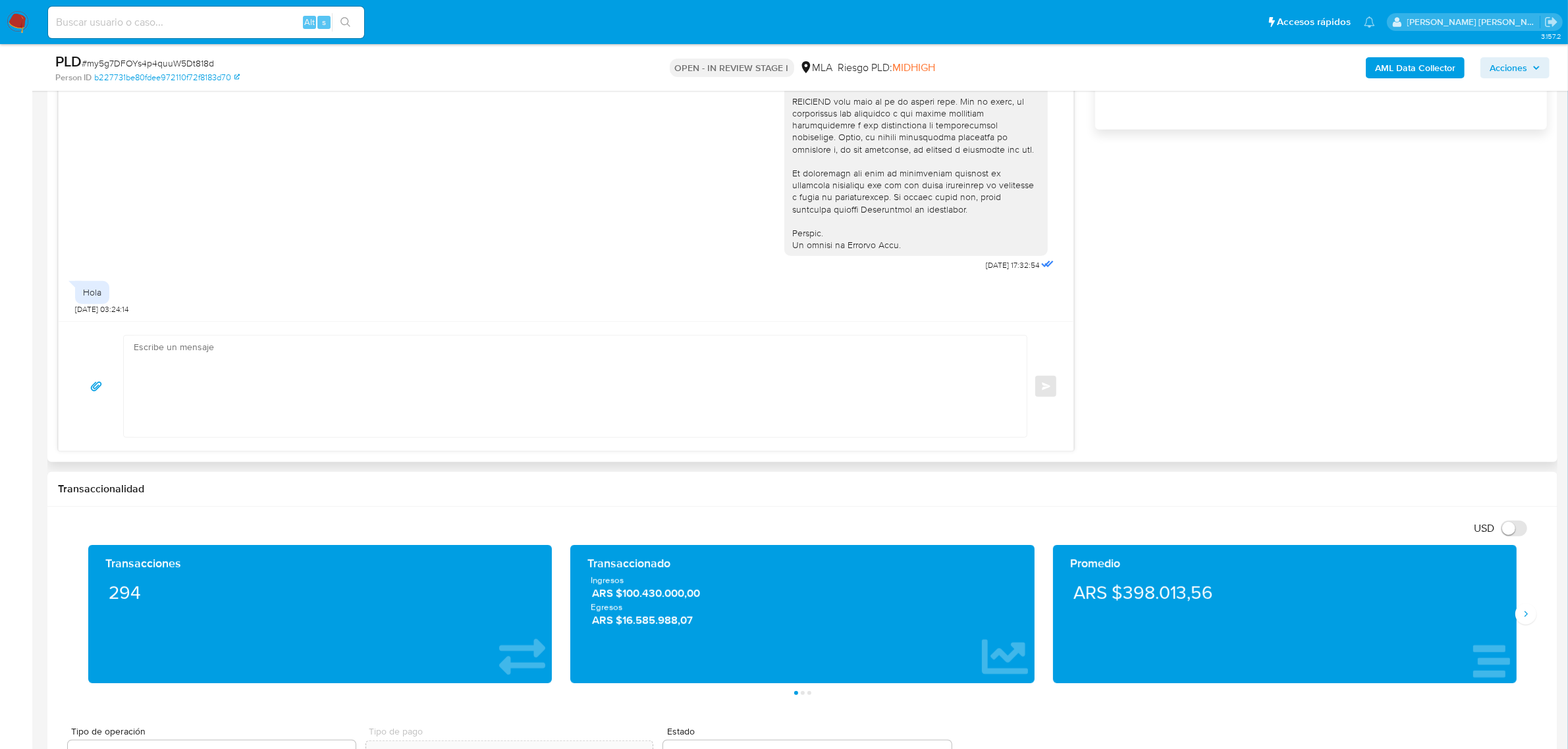
click at [258, 319] on div "18/08/2025 17:32:54 Hola 20/08/2025 03:24:14" at bounding box center [566, 78] width 1015 height 486
click at [251, 359] on textarea at bounding box center [572, 386] width 877 height 102
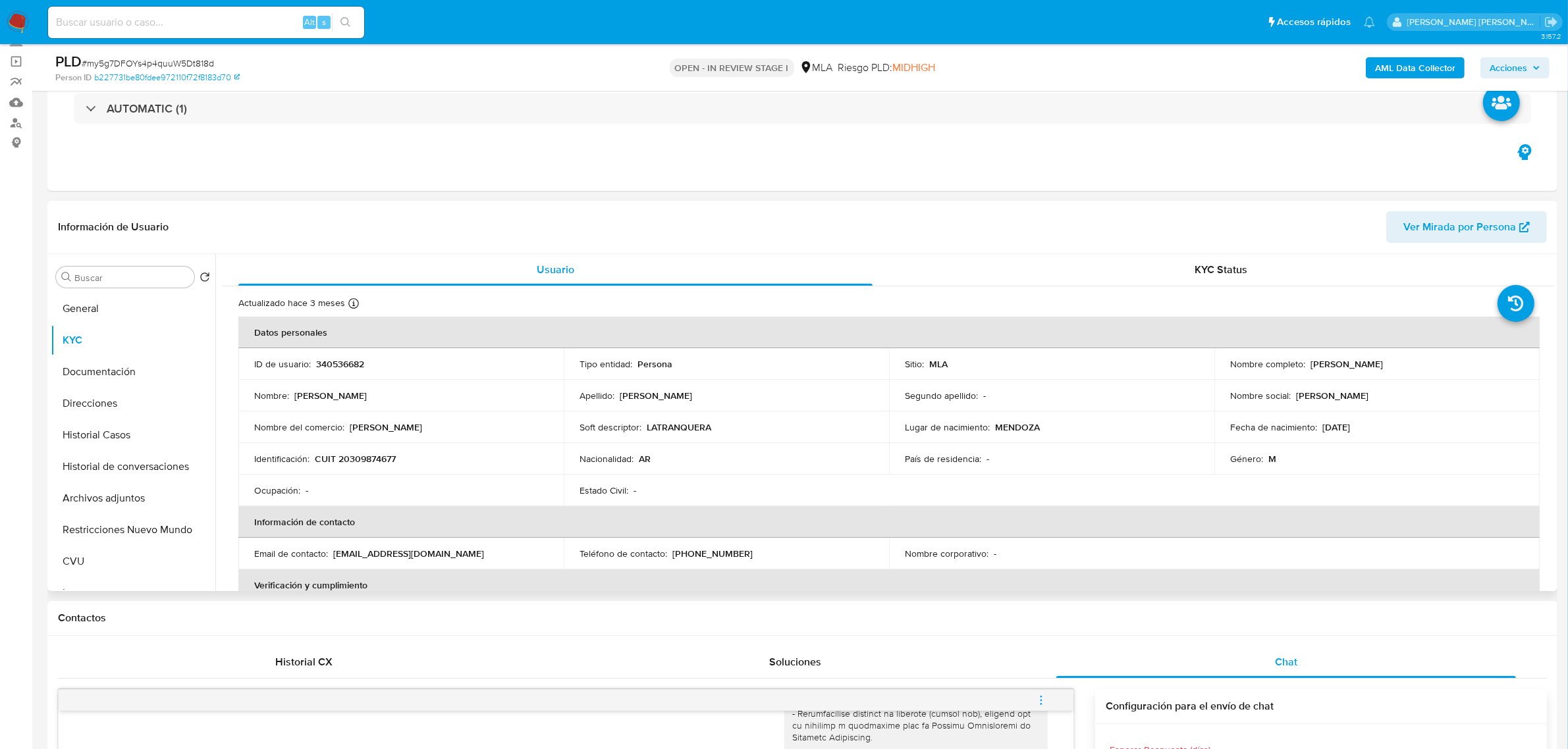
scroll to position [0, 0]
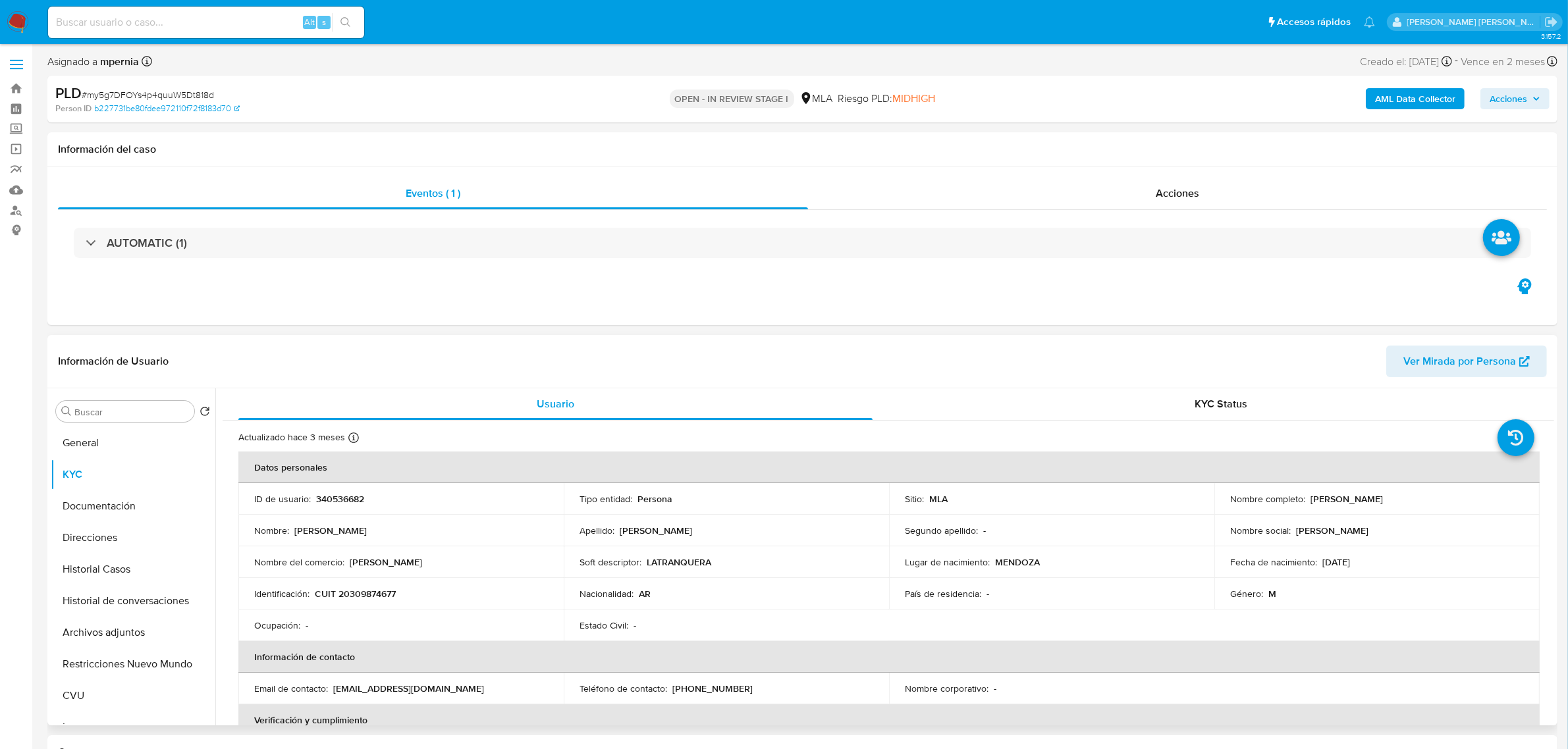
drag, startPoint x: 1303, startPoint y: 502, endPoint x: 1368, endPoint y: 504, distance: 65.0
click at [1368, 504] on div "Nombre completo : Leandro Martin Concina Navarro" at bounding box center [1377, 499] width 294 height 12
copy div "Leandro Martin"
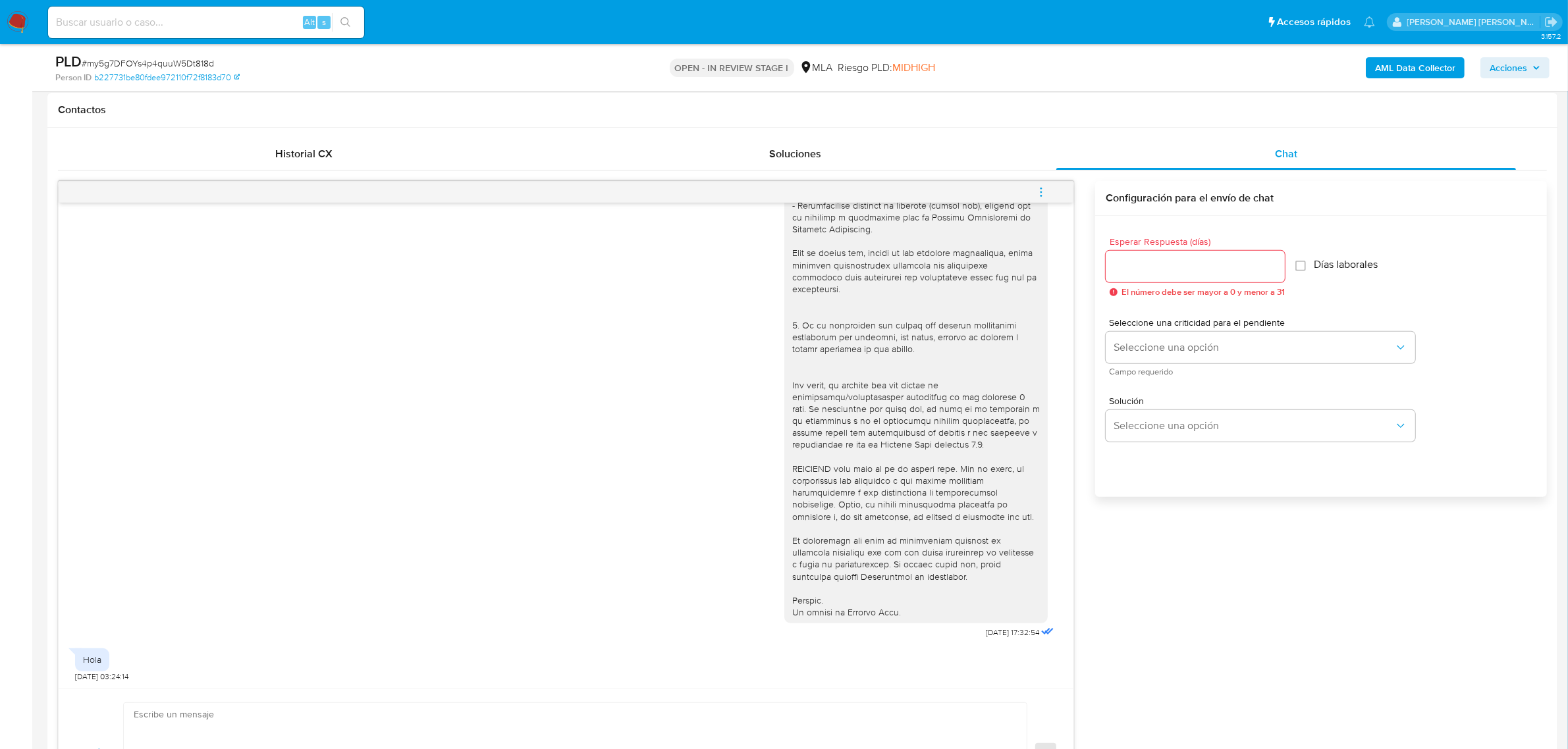
scroll to position [1070, 0]
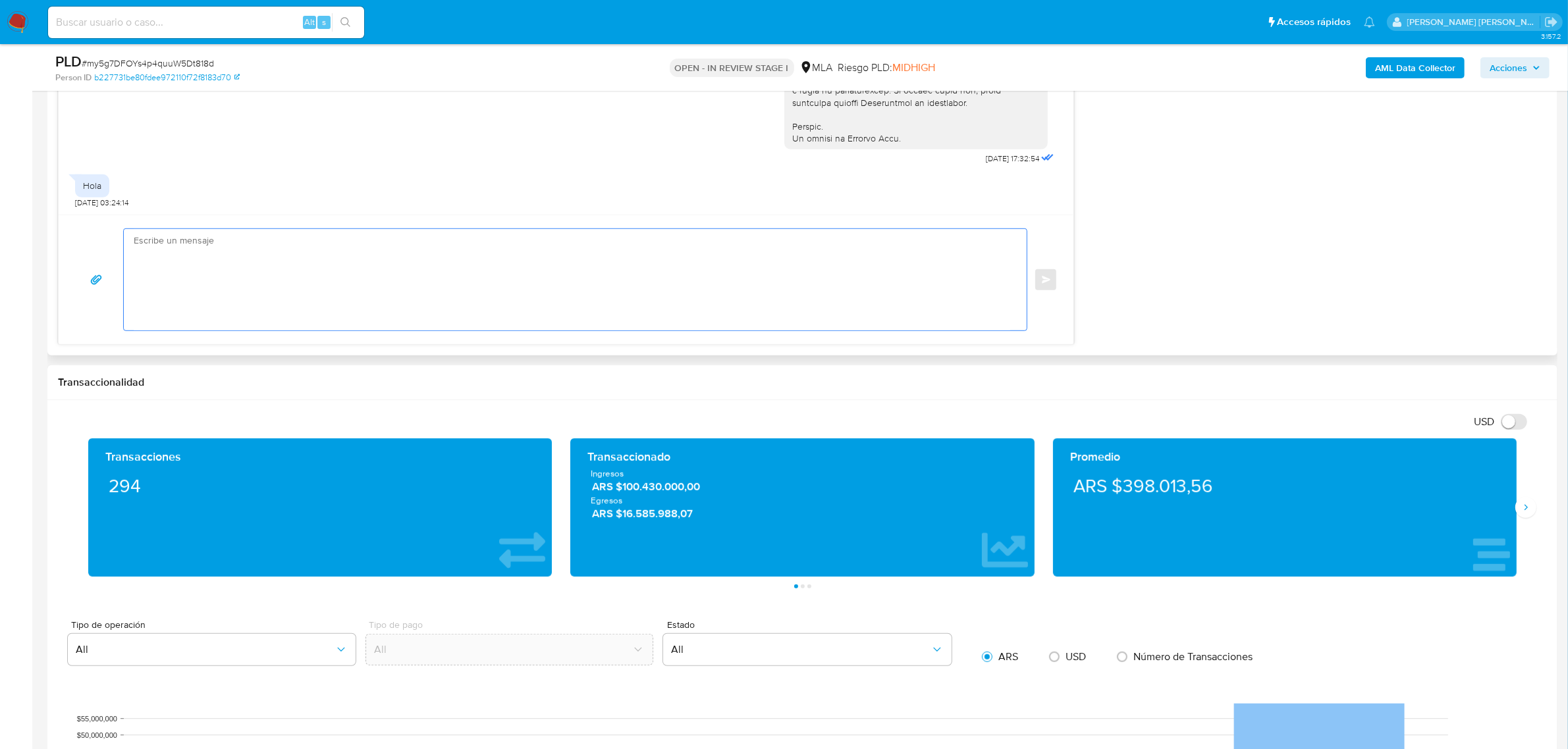
click at [215, 264] on textarea at bounding box center [572, 280] width 877 height 102
paste textarea "Leandro Martin"
click at [224, 241] on textarea "Leandro Martin buen dia," at bounding box center [572, 280] width 877 height 102
click at [225, 241] on textarea "Leandro Martin buen dia," at bounding box center [572, 280] width 877 height 102
click at [262, 242] on textarea "Leandro Martin buen día," at bounding box center [572, 280] width 877 height 102
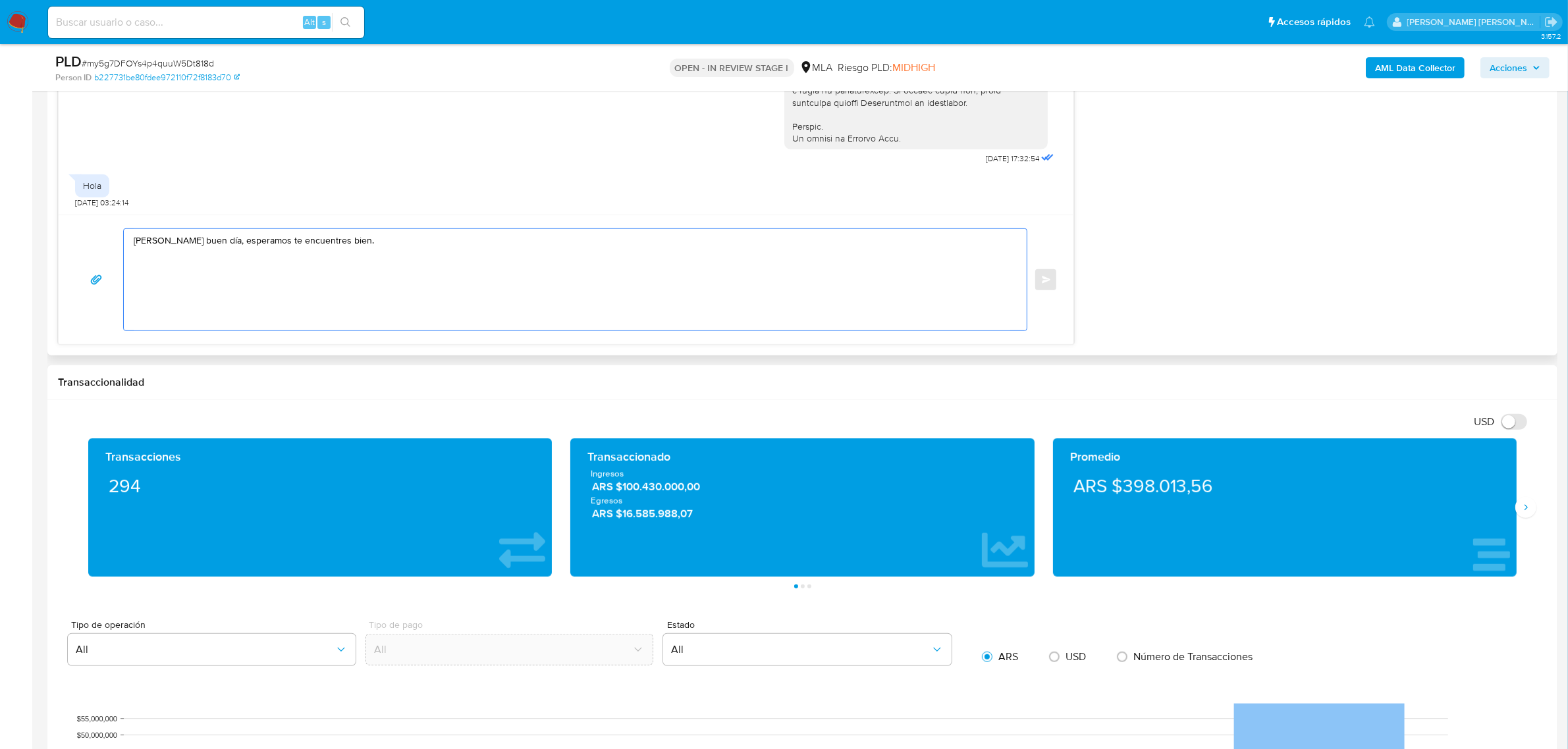
paste textarea "En función de las operaciones registradas en tu cuenta de Mercado Pago, necesit…"
click at [564, 272] on textarea "Leandro Martin buen día, esperamos te encuentres bien. En función de las operac…" at bounding box center [572, 280] width 877 height 102
click at [429, 271] on textarea "Leandro Martin buen día, esperamos te encuentres bien. En función de las operac…" at bounding box center [572, 280] width 877 height 102
click at [222, 295] on textarea "Leandro Martin buen día, esperamos te encuentres bien. En función de las operac…" at bounding box center [572, 280] width 877 height 102
paste textarea "- Detalla la actividad que realizas a través de tu cuenta."
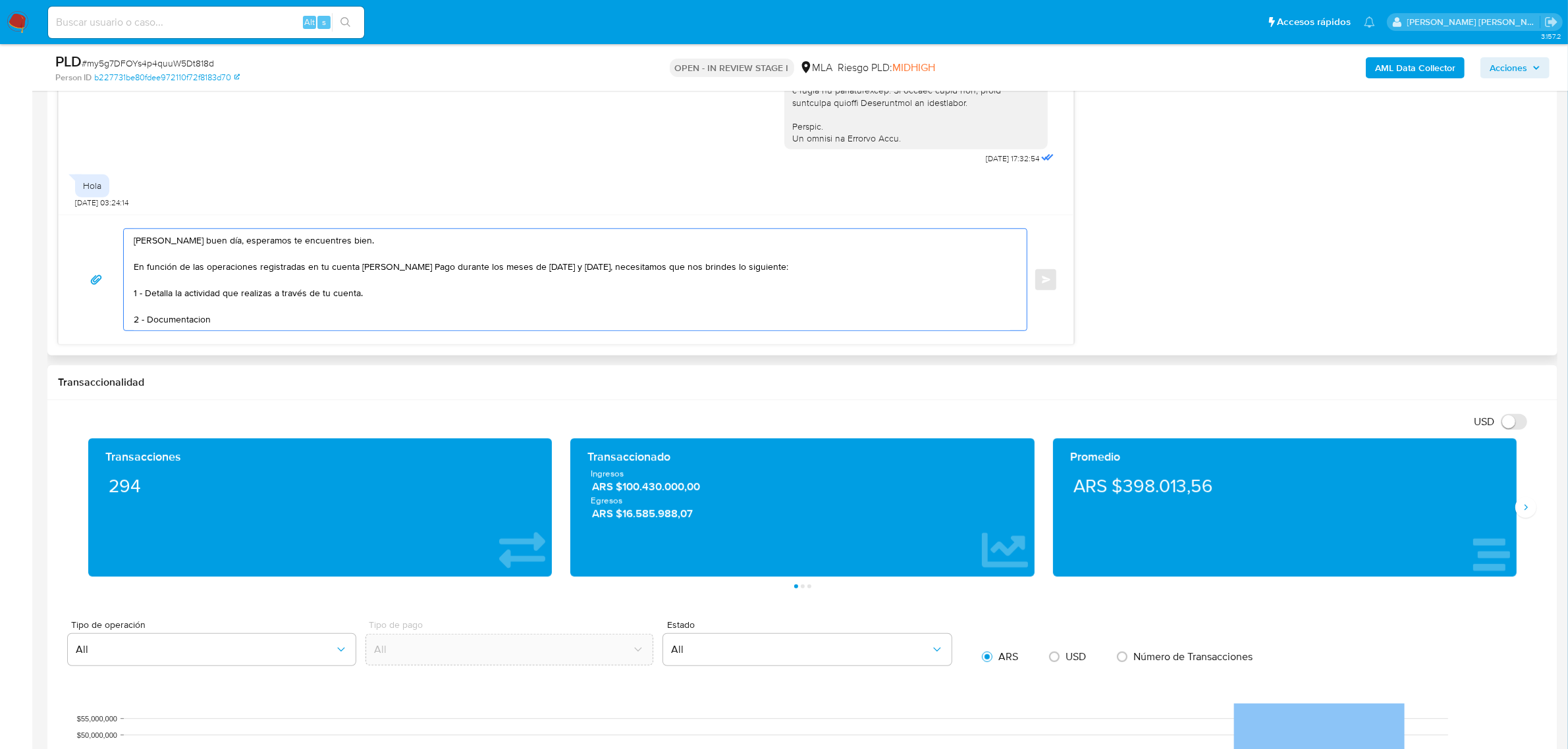
click at [185, 321] on textarea "Leandro Martin buen día, esperamos te encuentres bien. En función de las operac…" at bounding box center [572, 280] width 877 height 102
click at [258, 317] on textarea "Leandro Martin buen día, esperamos te encuentres bien. En función de las operac…" at bounding box center [572, 280] width 877 height 102
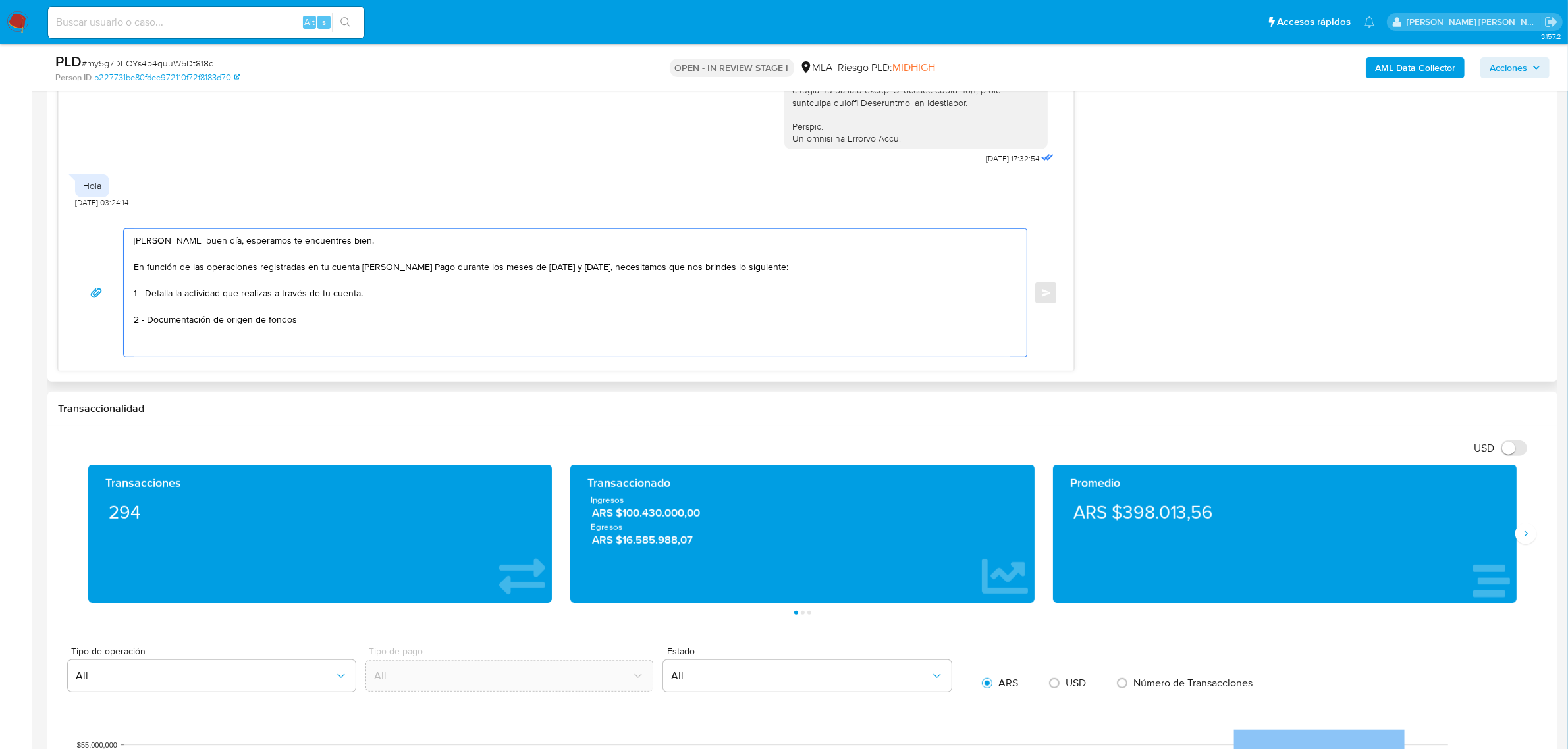
click at [335, 319] on textarea "Leandro Martin buen día, esperamos te encuentres bien. En función de las operac…" at bounding box center [572, 293] width 877 height 128
click at [254, 320] on textarea "Leandro Martin buen día, esperamos te encuentres bien. En función de las operac…" at bounding box center [572, 293] width 877 height 128
drag, startPoint x: 408, startPoint y: 321, endPoint x: 452, endPoint y: 321, distance: 44.0
click at [412, 318] on textarea "Leandro Martin buen día, esperamos te encuentres bien. En función de las operac…" at bounding box center [572, 293] width 877 height 128
click at [257, 320] on textarea "Leandro Martin buen día, esperamos te encuentres bien. En función de las operac…" at bounding box center [572, 293] width 877 height 128
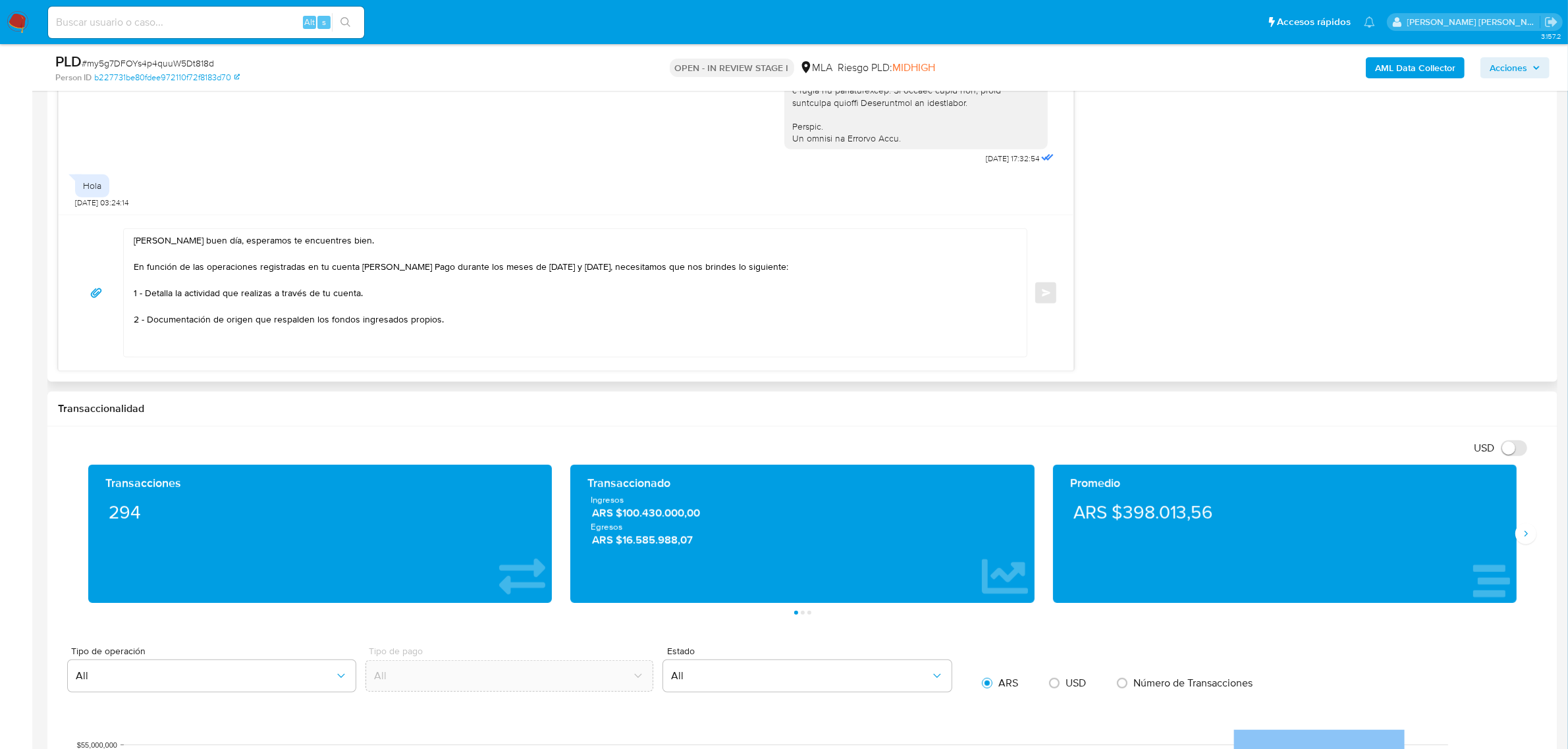
click at [357, 318] on textarea "Leandro Martin buen día, esperamos te encuentres bien. En función de las operac…" at bounding box center [572, 293] width 877 height 128
drag, startPoint x: 358, startPoint y: 319, endPoint x: 403, endPoint y: 321, distance: 45.0
click at [403, 321] on textarea "Leandro Martin buen día, esperamos te encuentres bien. En función de las operac…" at bounding box center [572, 293] width 877 height 128
click at [406, 323] on textarea "Leandro Martin buen día, esperamos te encuentres bien. En función de las operac…" at bounding box center [572, 293] width 877 height 128
click at [394, 320] on textarea "Leandro Martin buen día, esperamos te encuentres bien. En función de las operac…" at bounding box center [572, 293] width 877 height 128
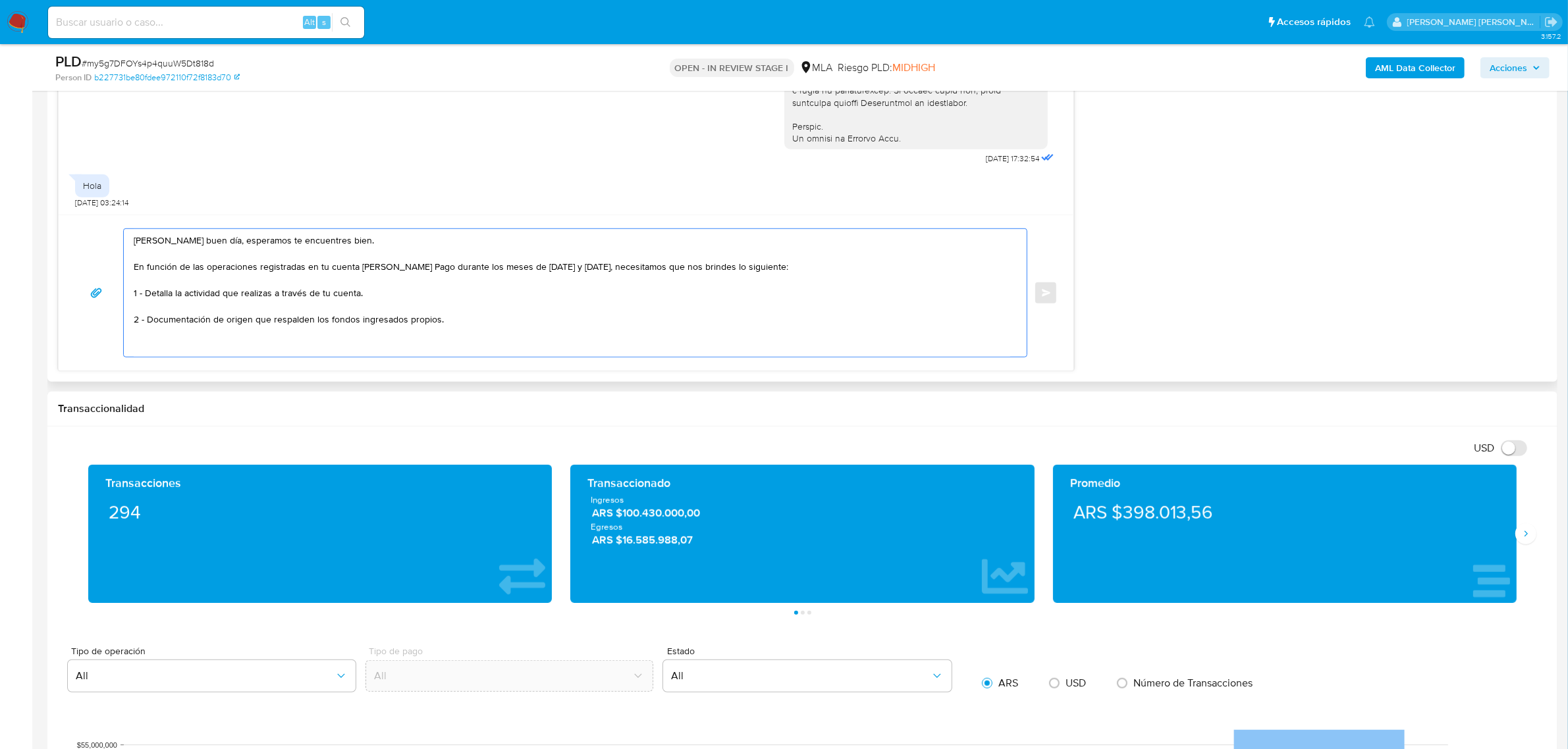
click at [394, 320] on textarea "Leandro Martin buen día, esperamos te encuentres bien. En función de las operac…" at bounding box center [572, 293] width 877 height 128
click at [389, 323] on textarea "Leandro Martin buen día, esperamos te encuentres bien. En función de las operac…" at bounding box center [572, 293] width 877 height 128
click at [439, 327] on textarea "Leandro Martin buen día, esperamos te encuentres bien. En función de las operac…" at bounding box center [572, 293] width 877 height 128
click at [438, 321] on textarea "Leandro Martin buen día, esperamos te encuentres bien. En función de las operac…" at bounding box center [572, 293] width 877 height 128
click at [522, 326] on textarea "Leandro Martin buen día, esperamos te encuentres bien. En función de las operac…" at bounding box center [572, 293] width 877 height 128
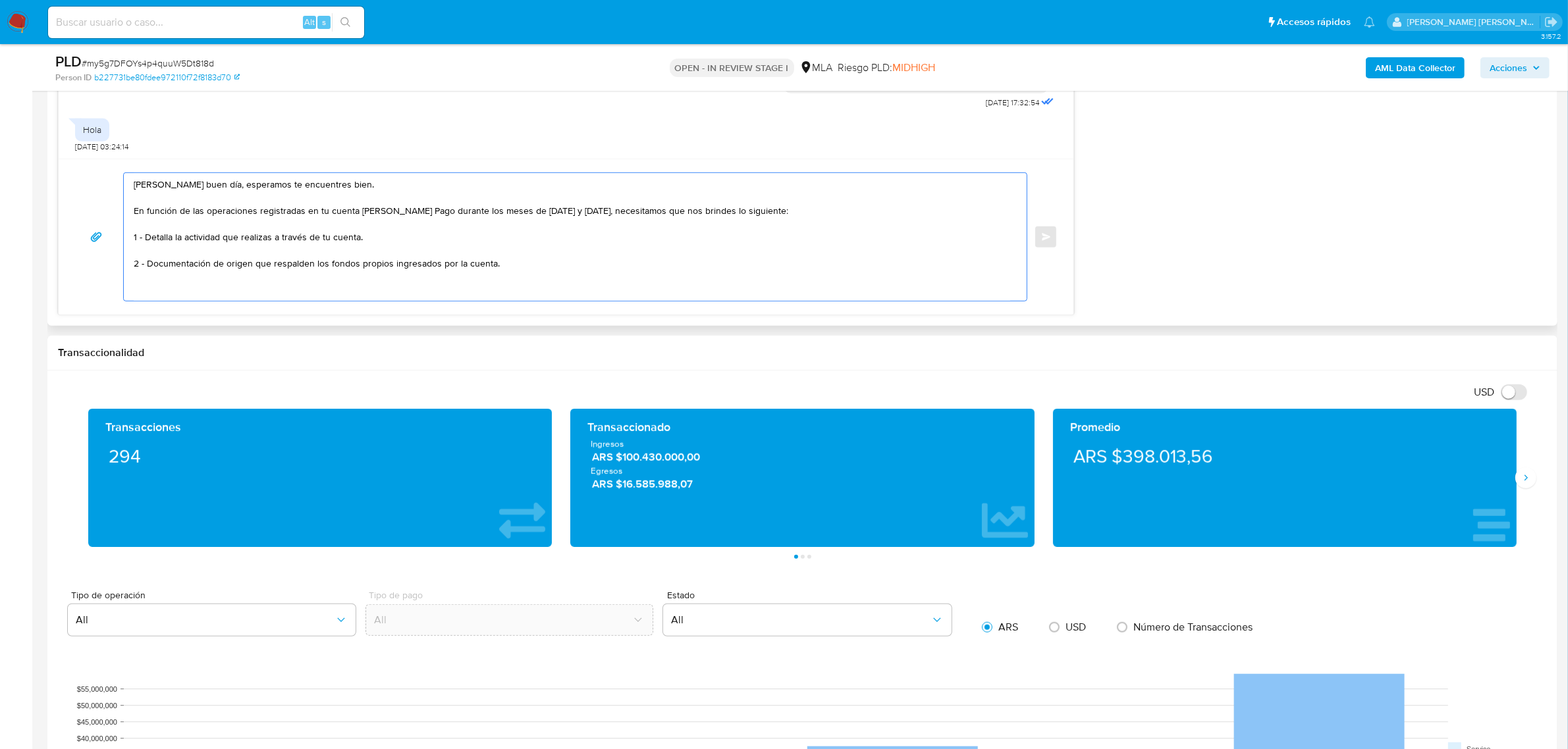
scroll to position [1152, 0]
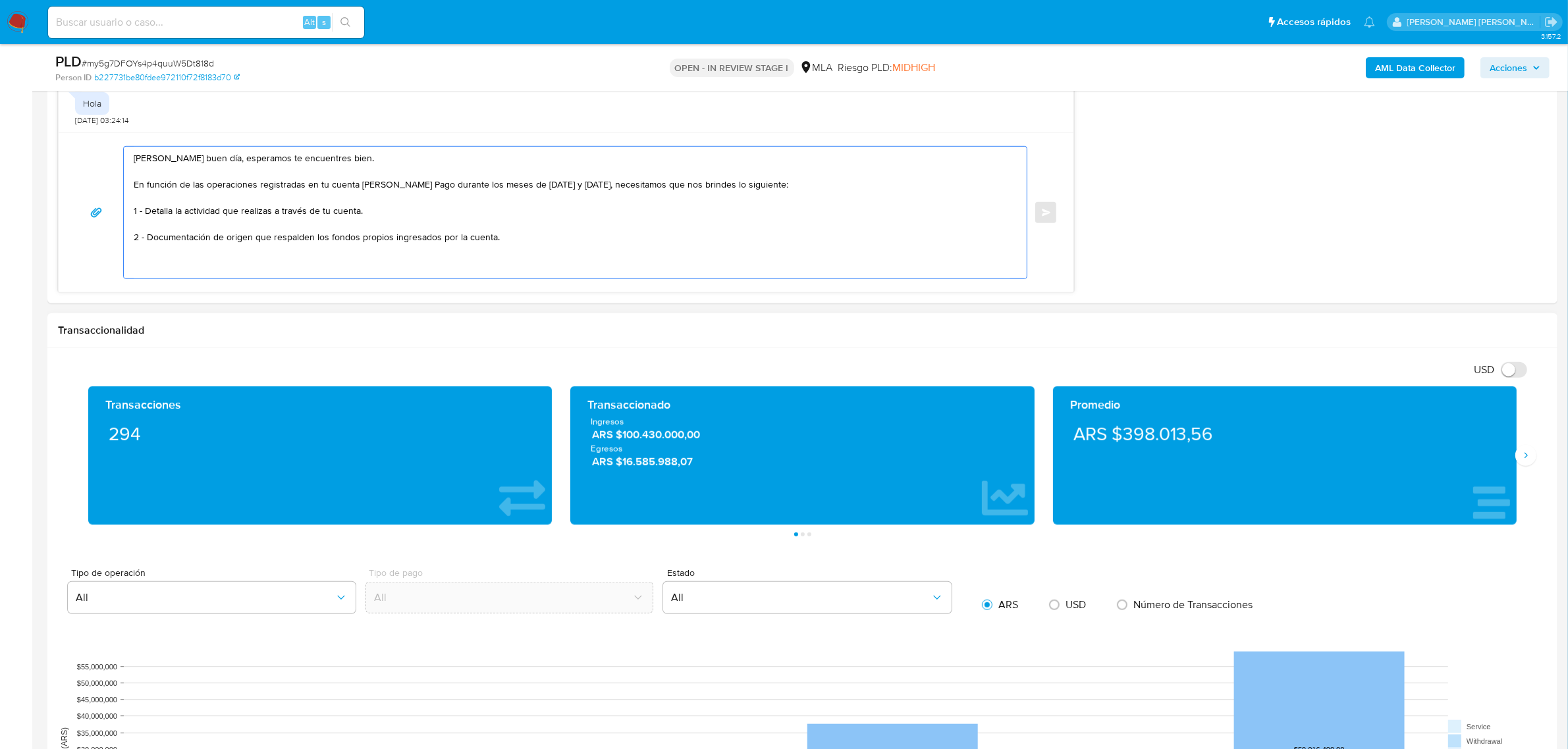
paste textarea "Es importante que sepas que, en caso de no responder a lo solicitado o si lo pr…"
paste textarea "Muchas gracias. Saludos, Equipo de Mercado Pago."
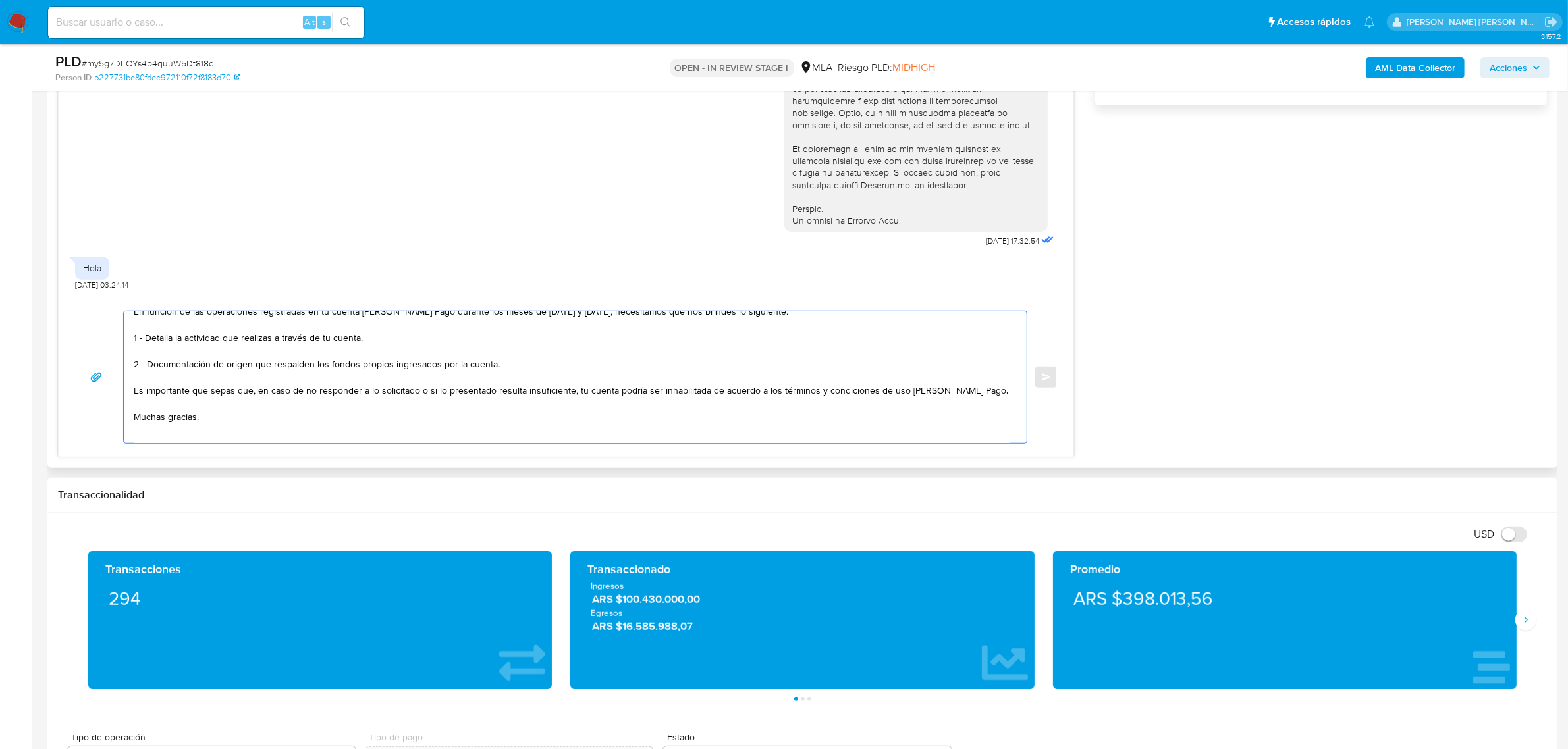
scroll to position [74, 0]
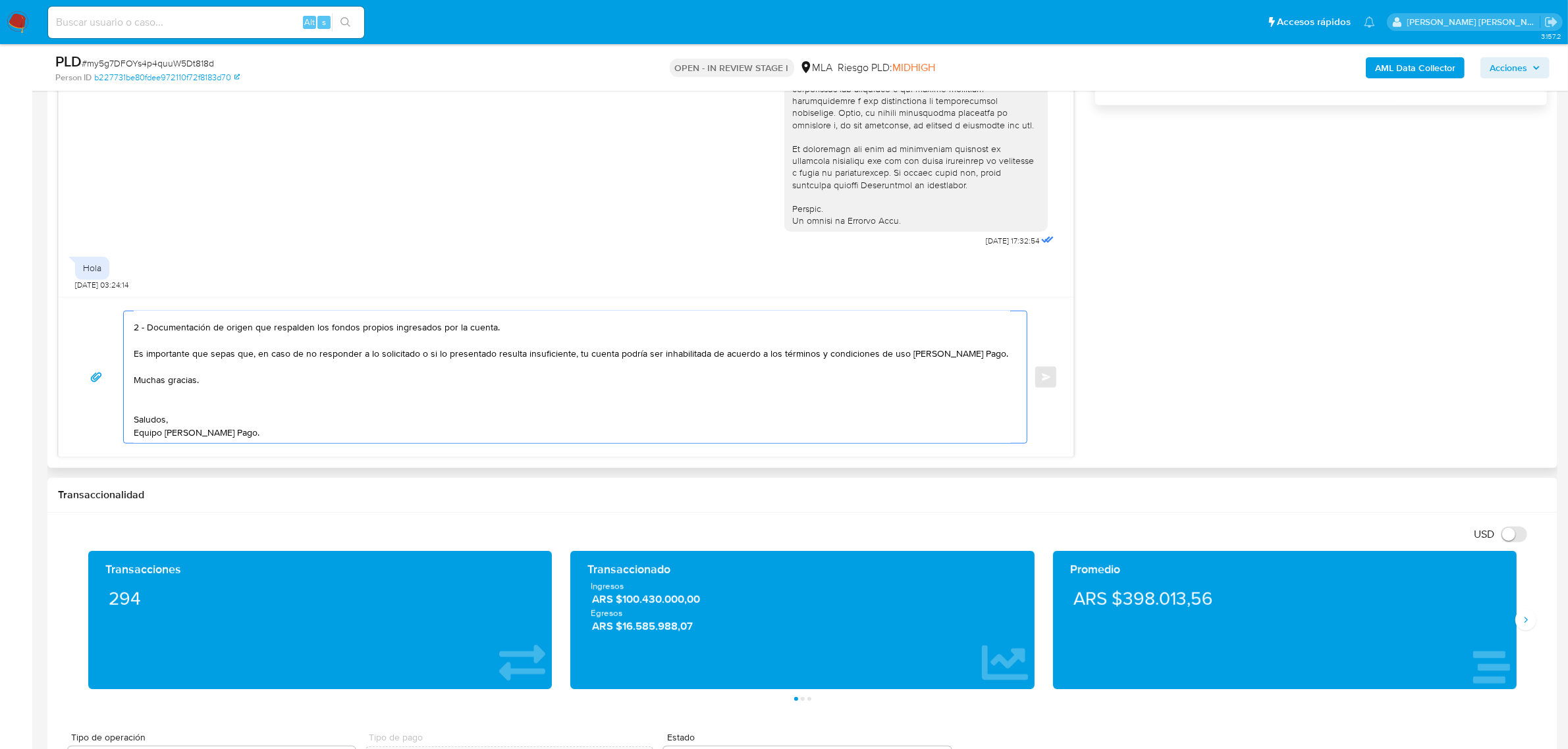
click at [137, 409] on textarea "Leandro Martin buen día, esperamos te encuentres bien. En función de las operac…" at bounding box center [572, 376] width 877 height 132
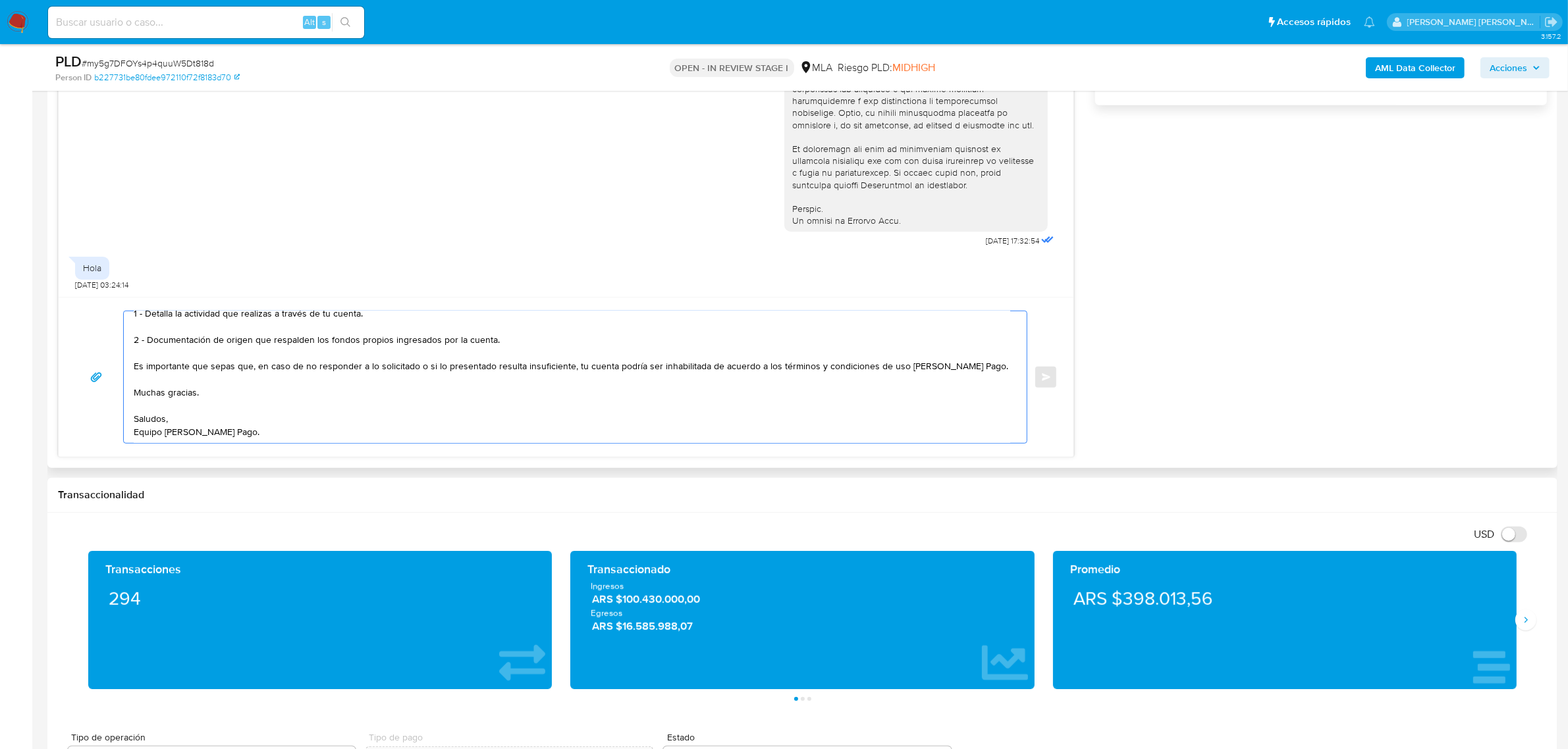
scroll to position [61, 0]
click at [512, 343] on textarea "Leandro Martin buen día, esperamos te encuentres bien. En función de las operac…" at bounding box center [572, 376] width 877 height 132
paste textarea "A modo de ejemplo, puedes enviar uno de estos comprobantes: - Últimos 3 recibos…"
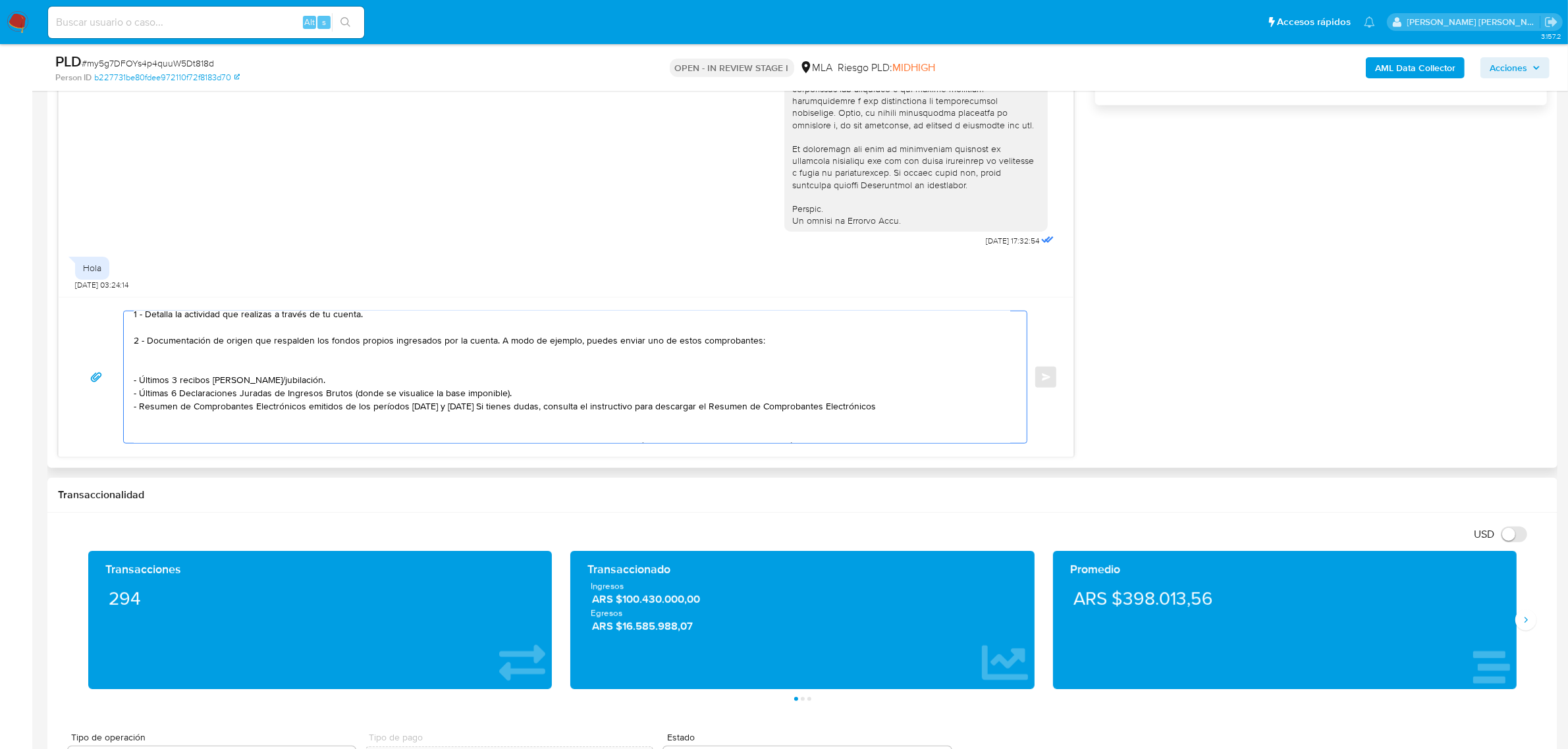
drag, startPoint x: 575, startPoint y: 347, endPoint x: 752, endPoint y: 339, distance: 177.2
click at [752, 339] on textarea "Leandro Martin buen día, esperamos te encuentres bien. En función de las operac…" at bounding box center [572, 376] width 877 height 132
click at [229, 371] on textarea "Leandro Martin buen día, esperamos te encuentres bien. En función de las operac…" at bounding box center [572, 376] width 877 height 132
click at [225, 383] on textarea "Leandro Martin buen día, esperamos te encuentres bien. En función de las operac…" at bounding box center [572, 376] width 877 height 132
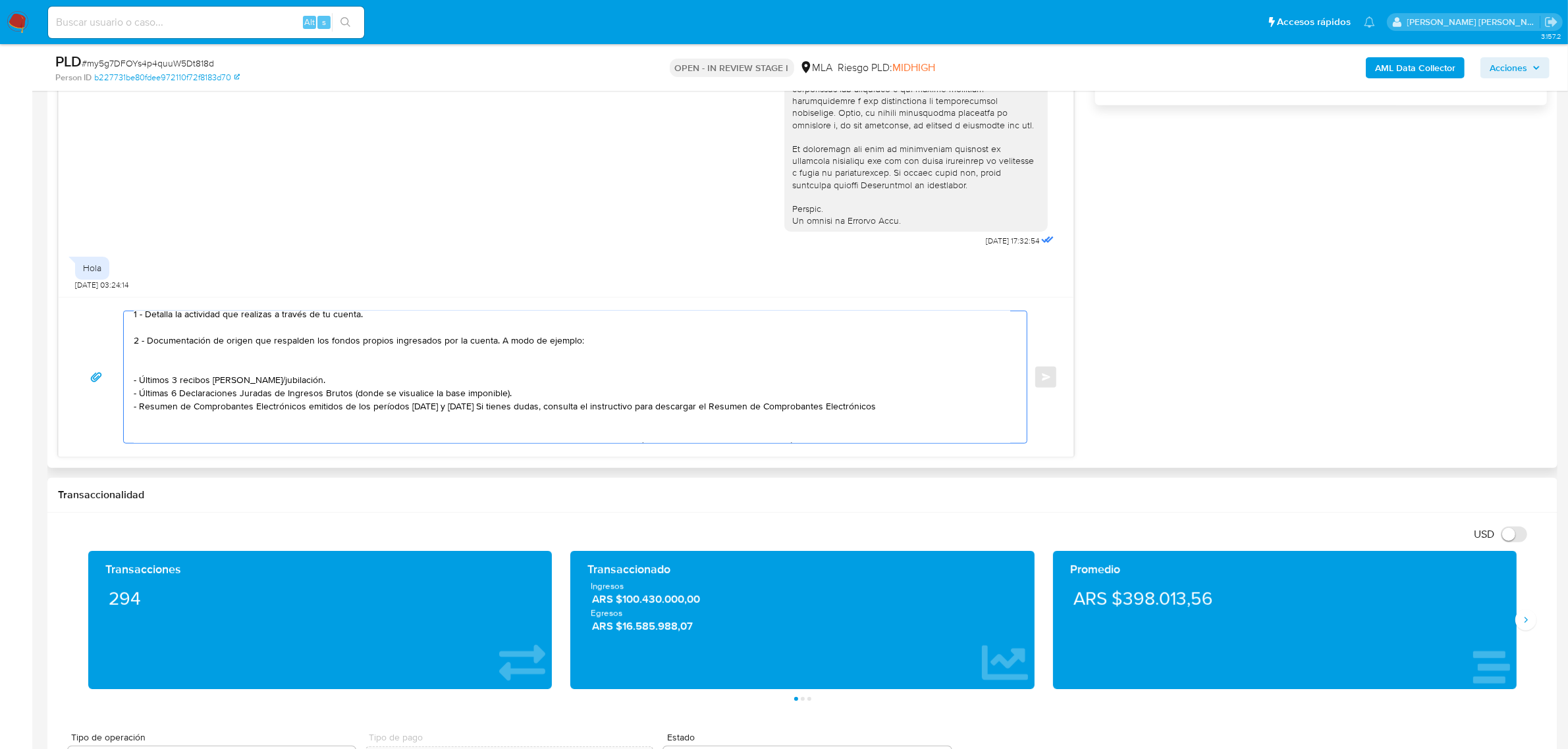
click at [225, 383] on textarea "Leandro Martin buen día, esperamos te encuentres bien. En función de las operac…" at bounding box center [572, 376] width 877 height 132
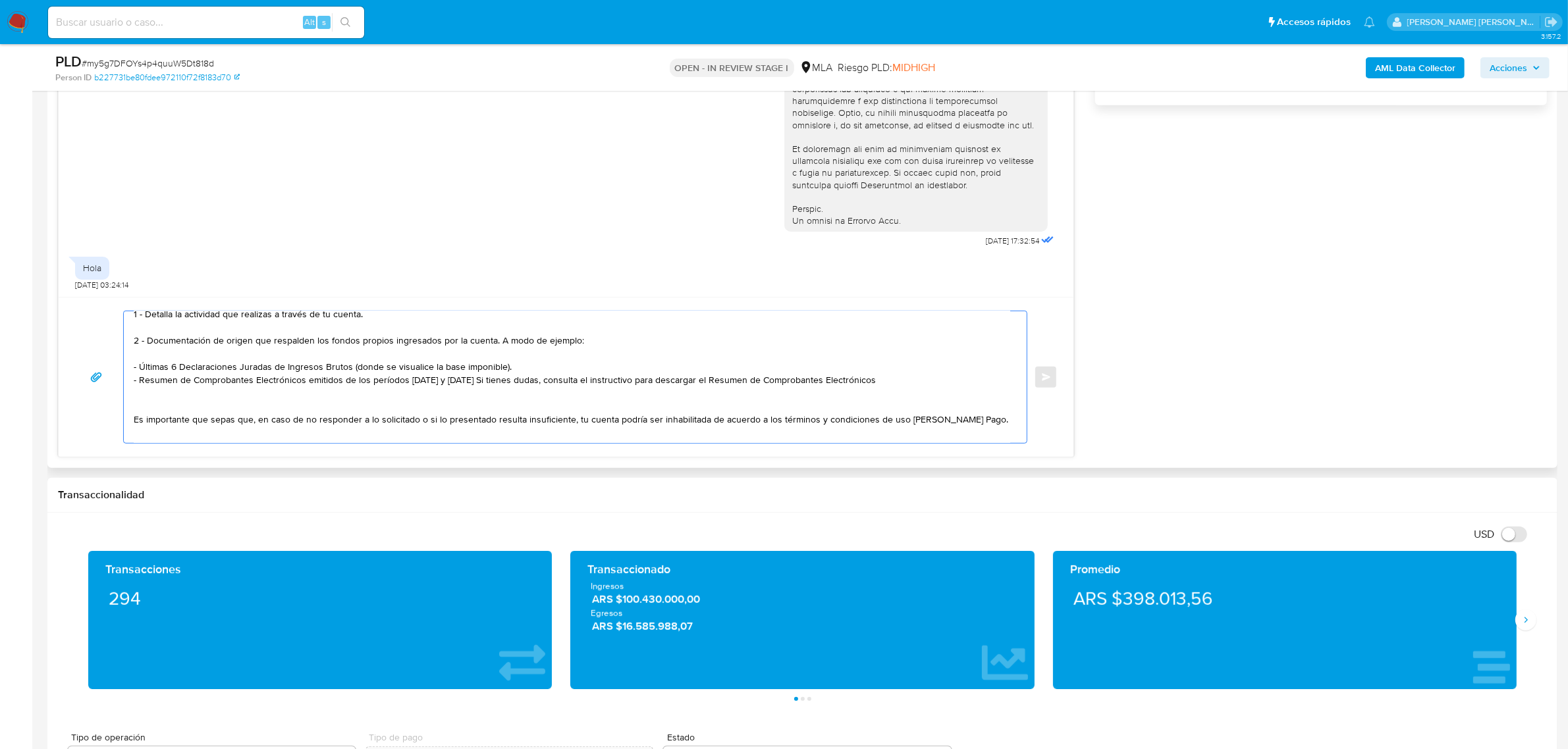
click at [463, 380] on textarea "Leandro Martin buen día, esperamos te encuentres bien. En función de las operac…" at bounding box center [572, 376] width 877 height 132
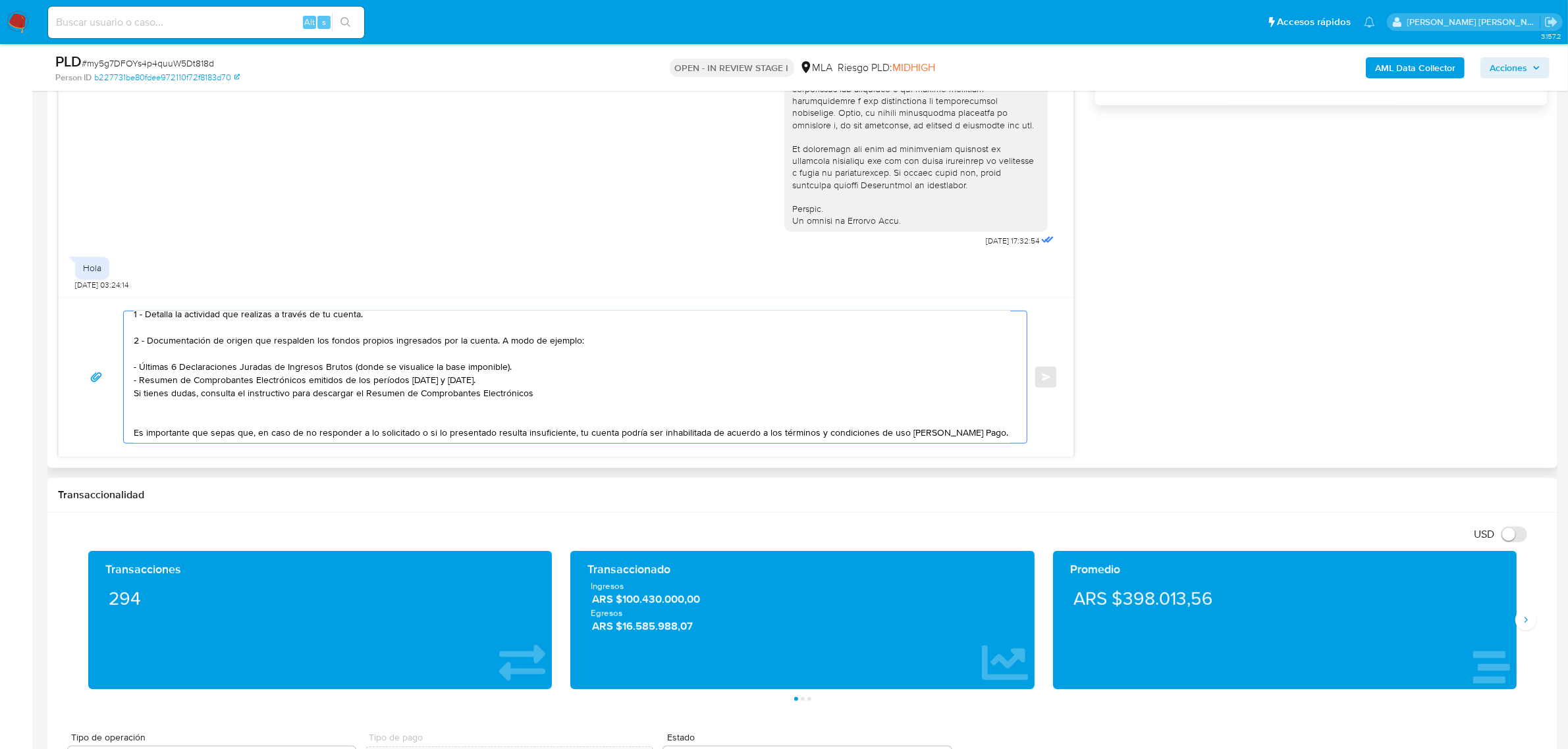
click at [548, 391] on textarea "Leandro Martin buen día, esperamos te encuentres bien. En función de las operac…" at bounding box center [572, 376] width 877 height 132
paste textarea "https://www.mercadopago.com.ar/ayuda/30181"
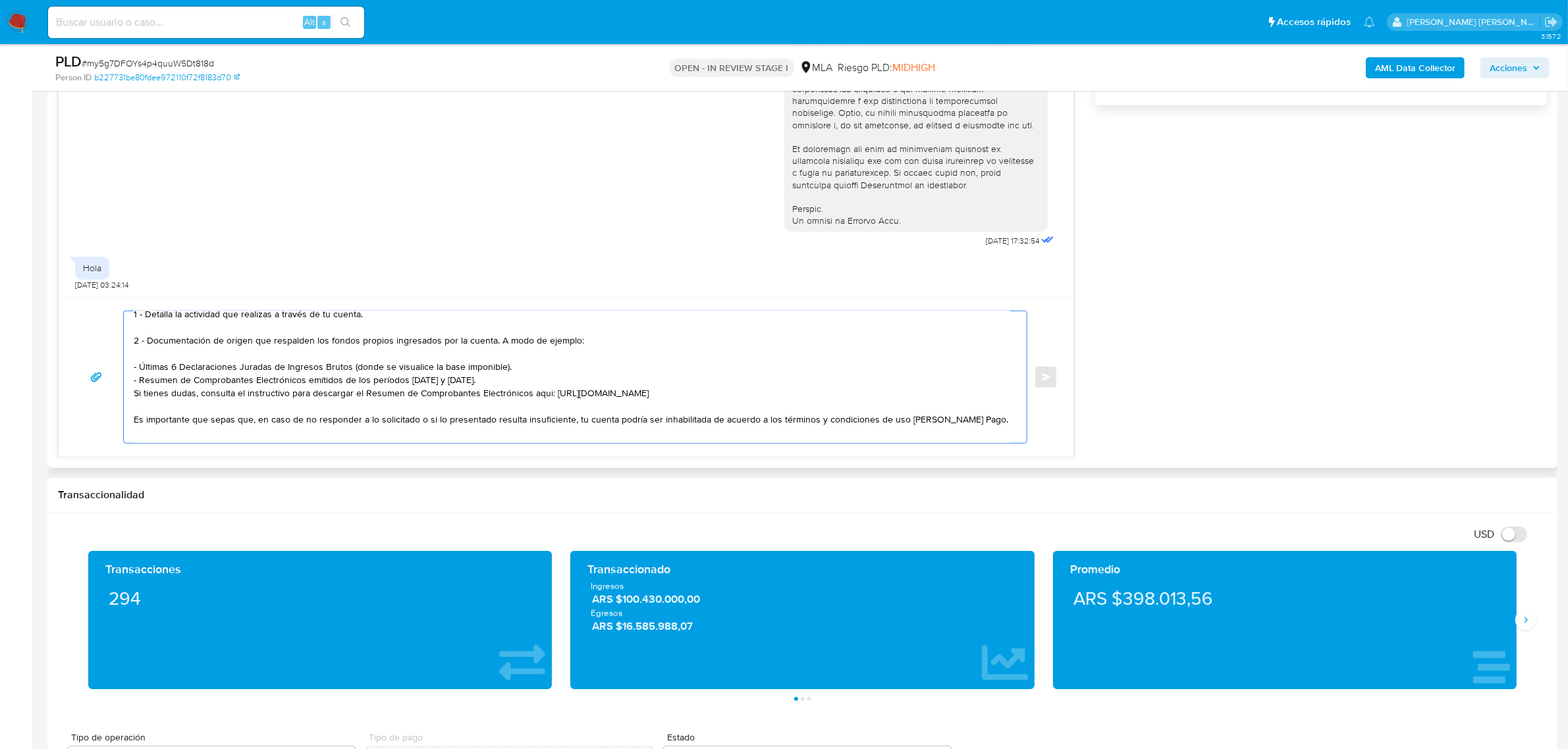
click at [537, 392] on textarea "Leandro Martin buen día, esperamos te encuentres bien. En función de las operac…" at bounding box center [572, 376] width 877 height 132
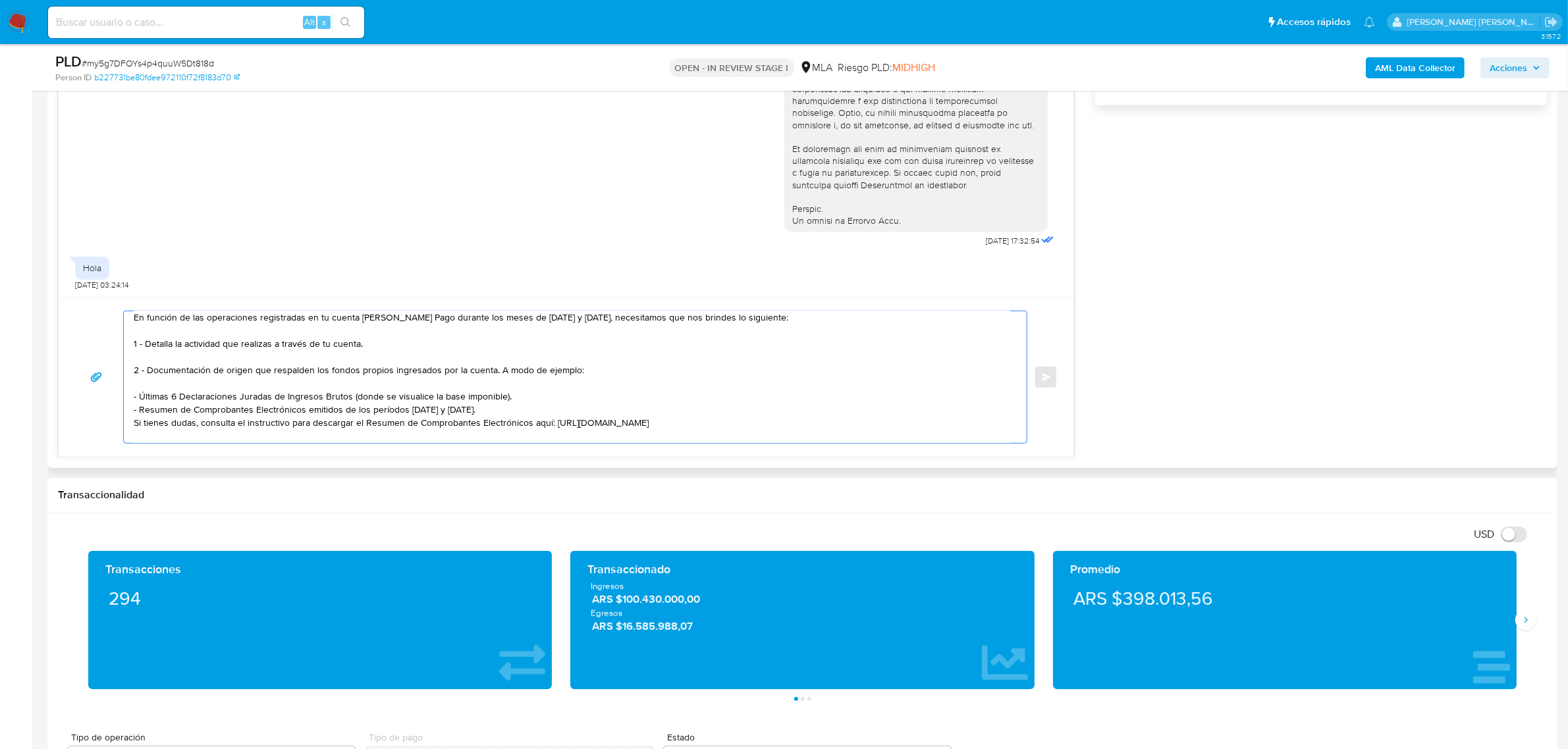
scroll to position [114, 0]
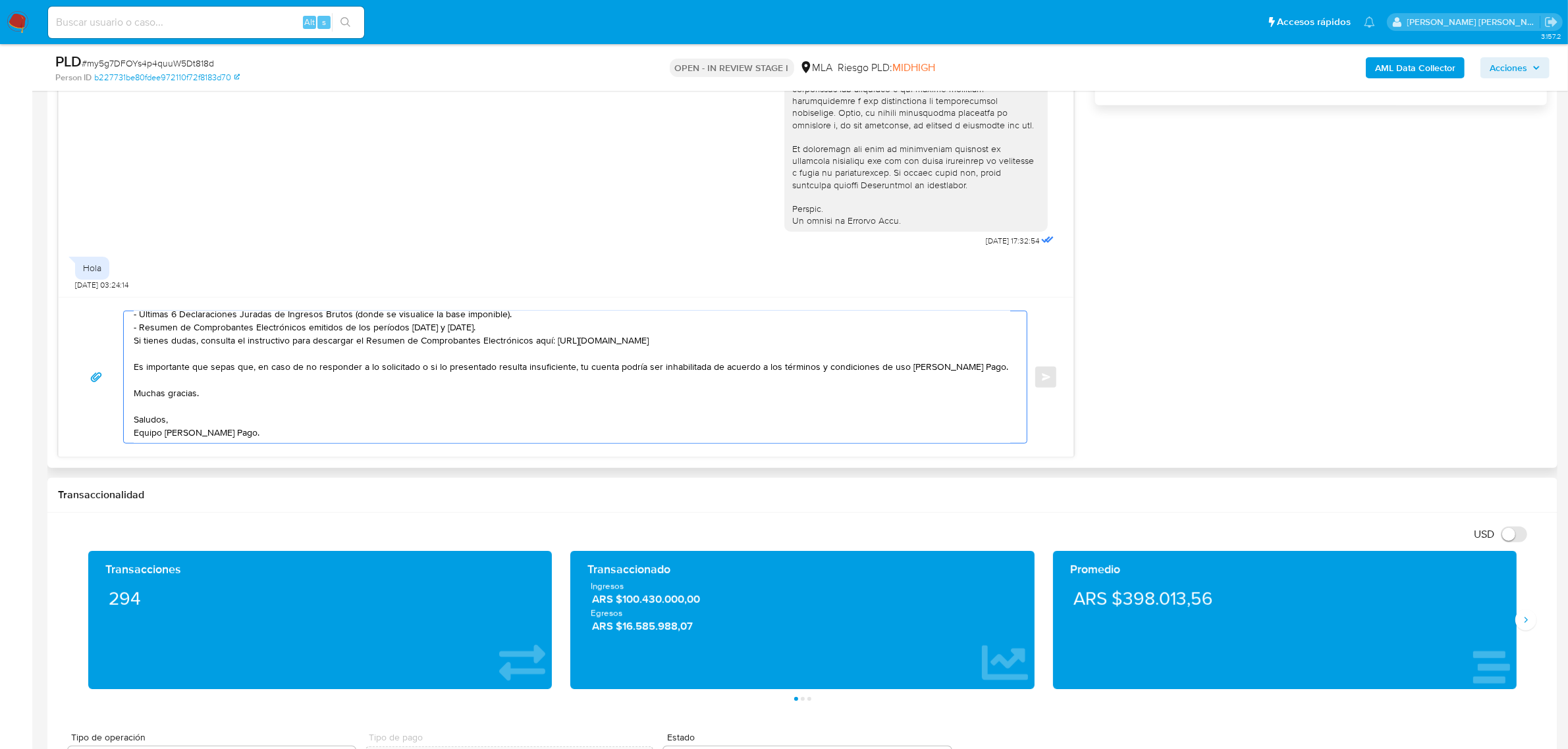
click at [143, 353] on textarea "Leandro Martin buen día, esperamos te encuentres bien. En función de las operac…" at bounding box center [572, 376] width 877 height 132
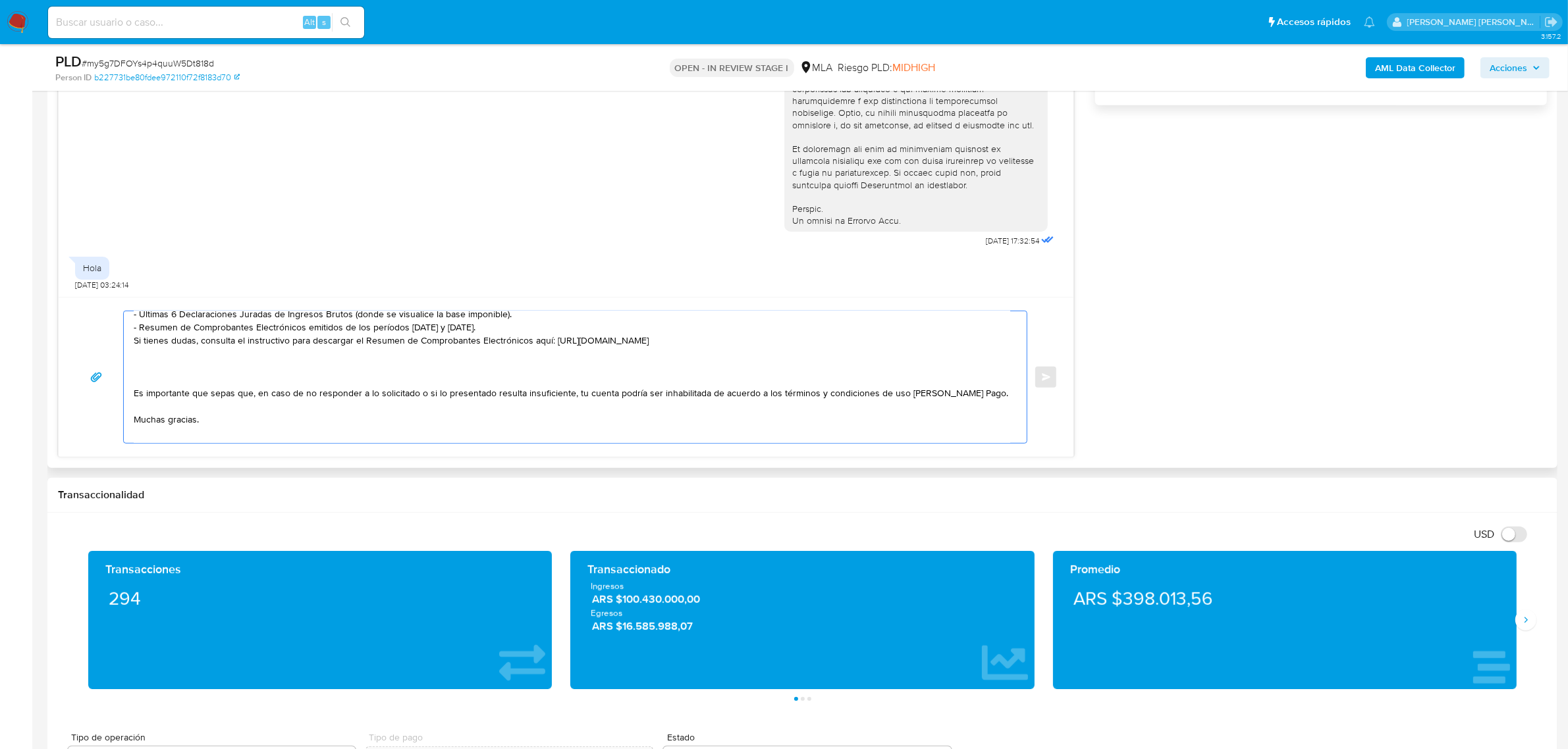
paste textarea "Tené en cuenta que, además de los ejemplos mencionados, podés adjuntar voluntar…"
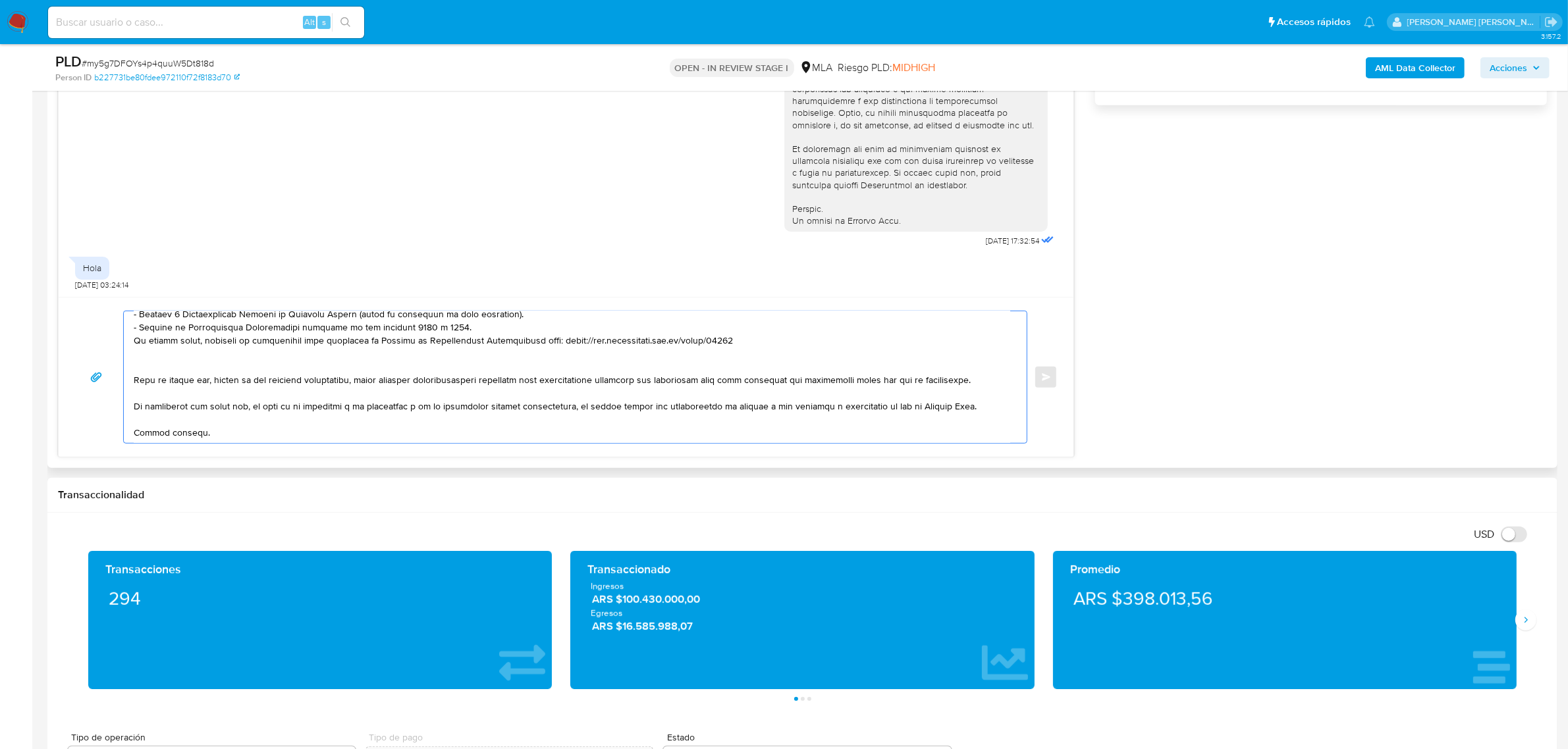
click at [192, 367] on textarea at bounding box center [572, 376] width 877 height 132
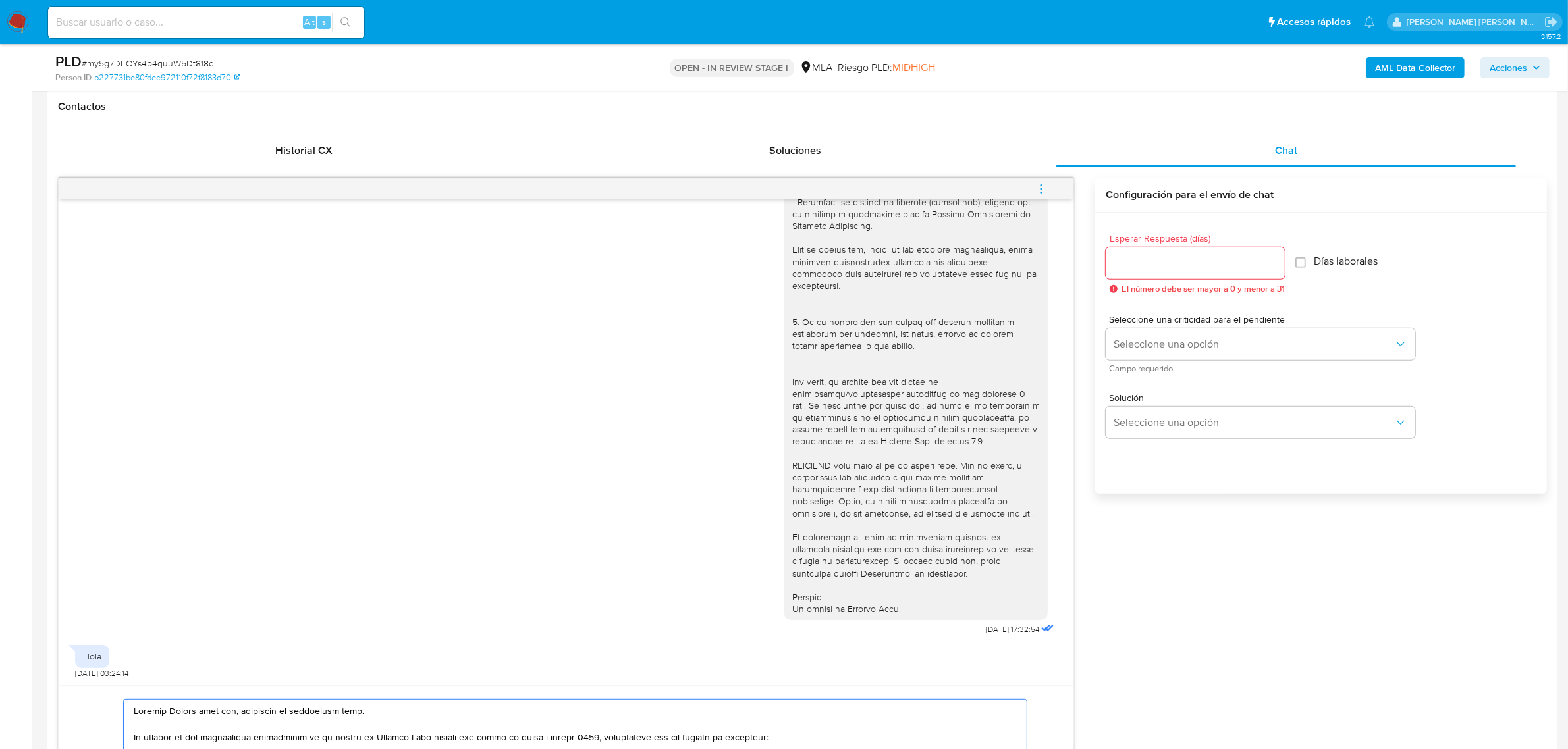
scroll to position [494, 0]
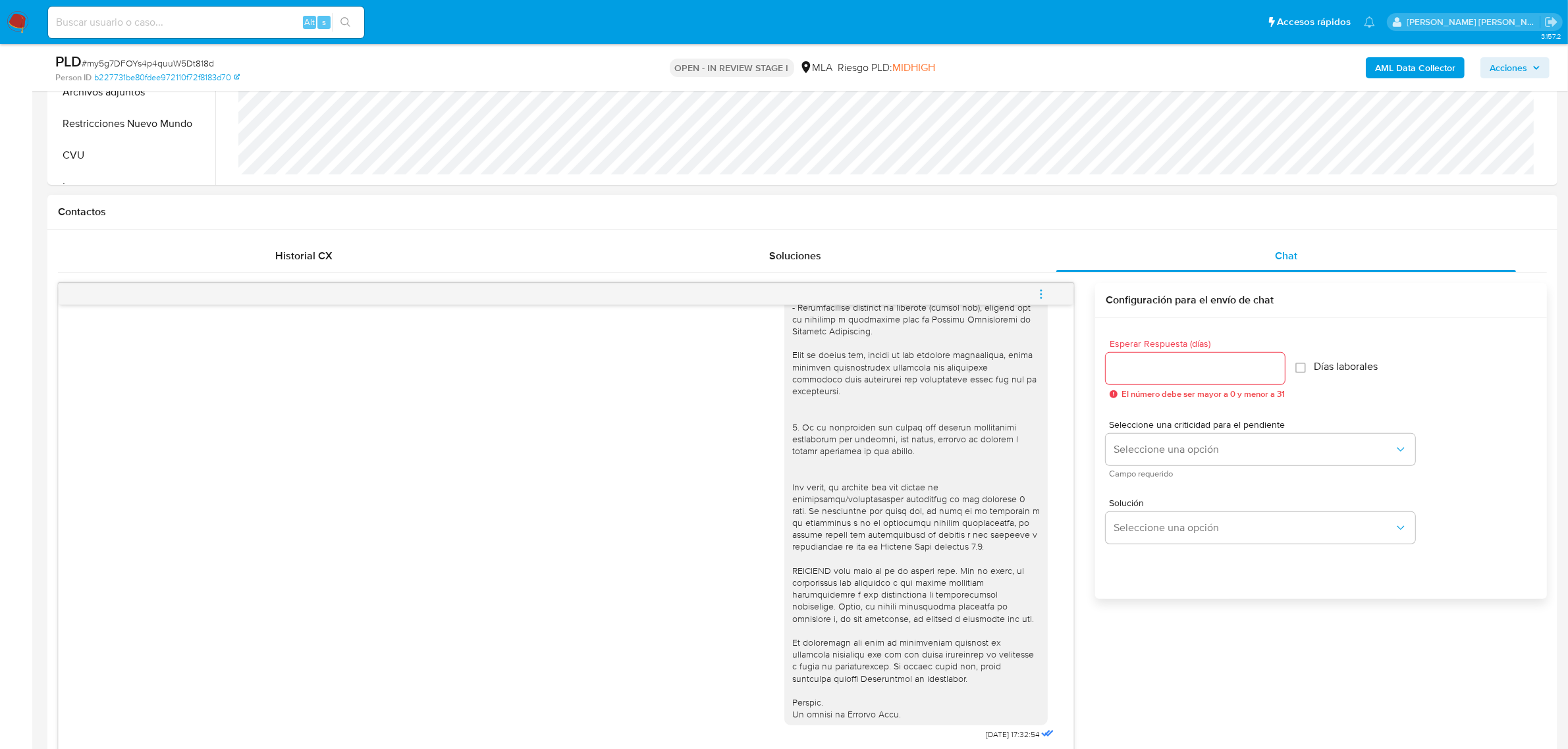
type textarea "Leandro Martin buen día, esperamos te encuentres bien. En función de las operac…"
click at [1124, 377] on div at bounding box center [1195, 369] width 179 height 32
click at [1127, 367] on input "Esperar Respuesta (días)" at bounding box center [1195, 369] width 179 height 17
type input "2"
click at [1153, 443] on span "Seleccione una opción" at bounding box center [1254, 450] width 281 height 13
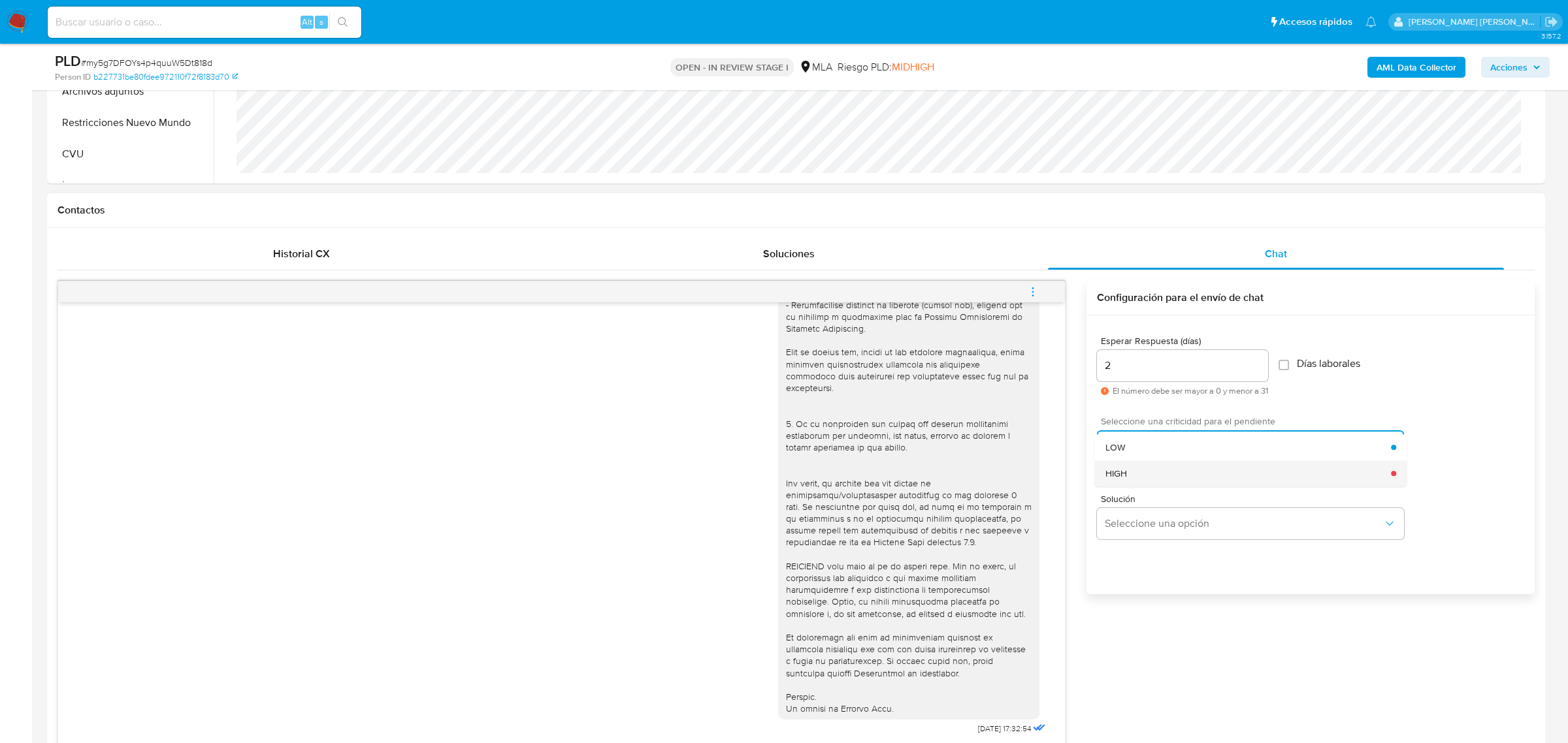
click at [1136, 467] on div "HIGH" at bounding box center [1248, 473] width 286 height 26
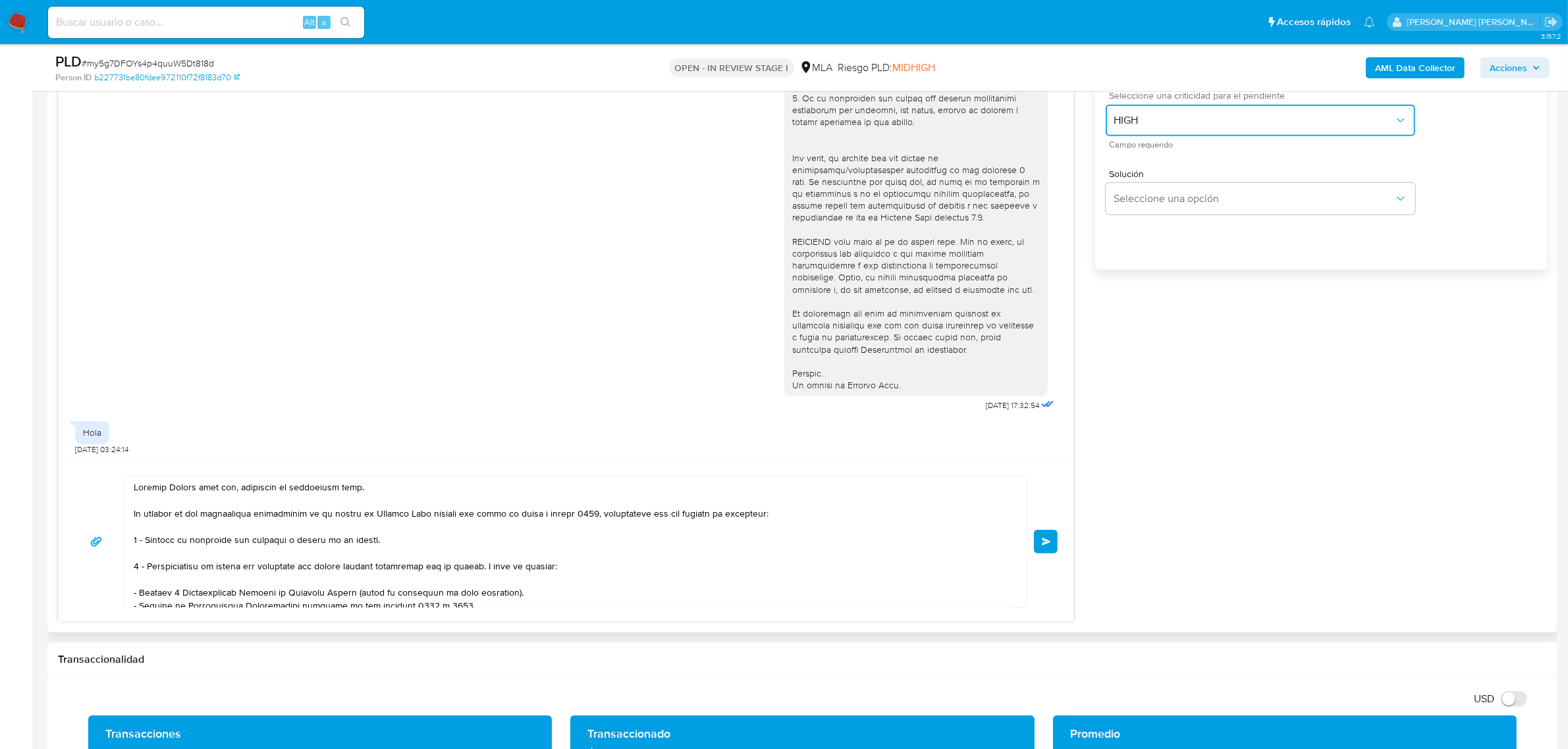
scroll to position [82, 0]
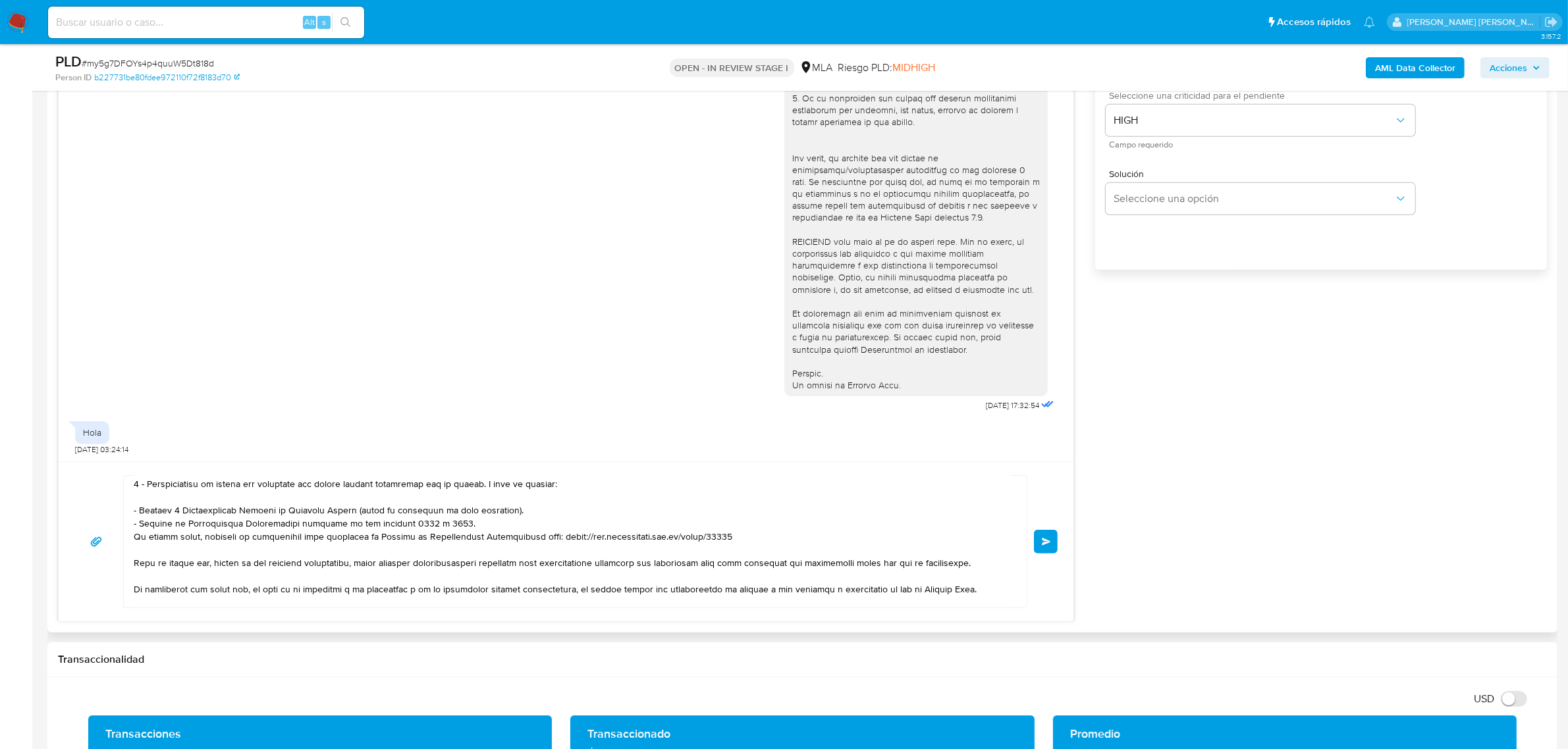
click at [1046, 546] on span "Enviar" at bounding box center [1047, 542] width 9 height 8
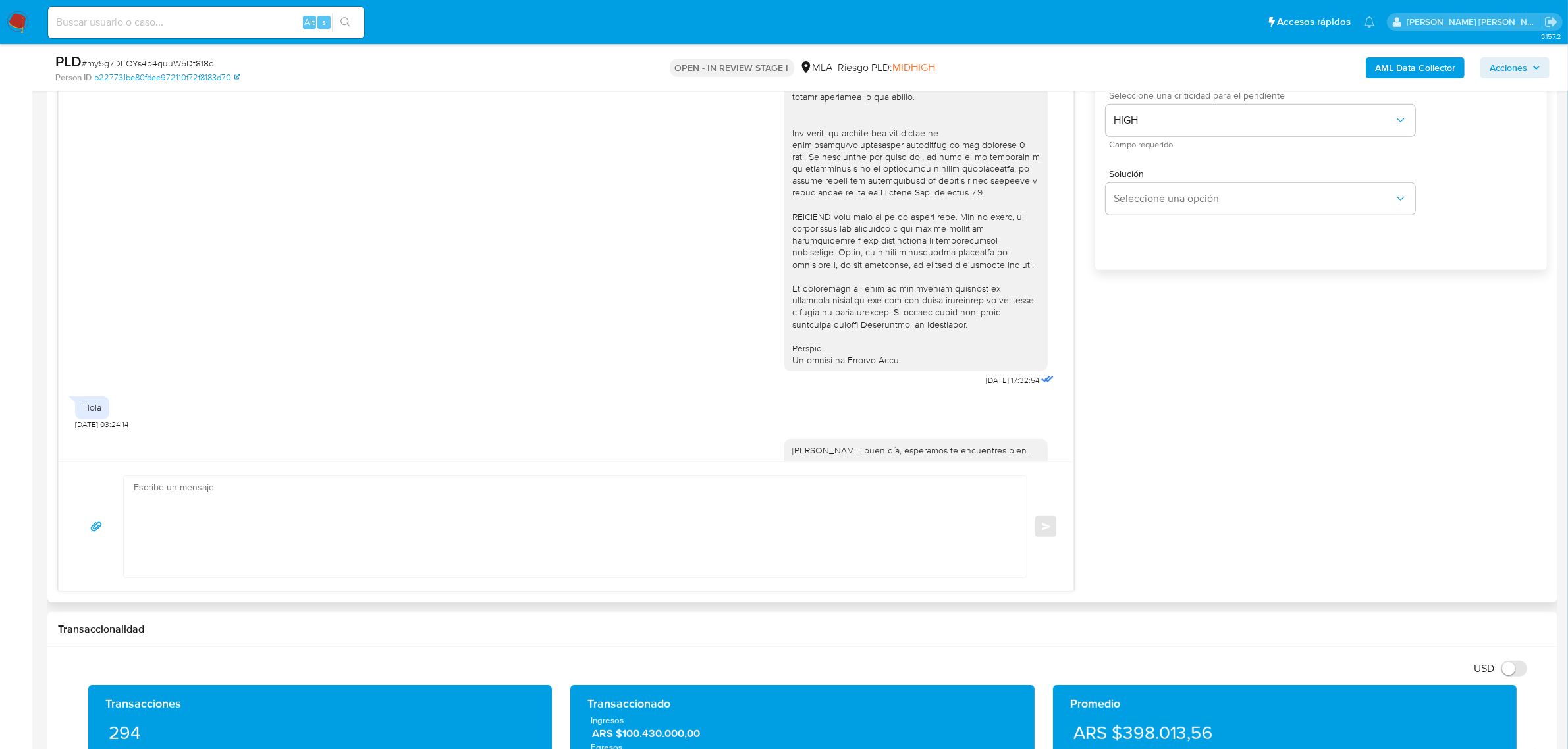
scroll to position [746, 0]
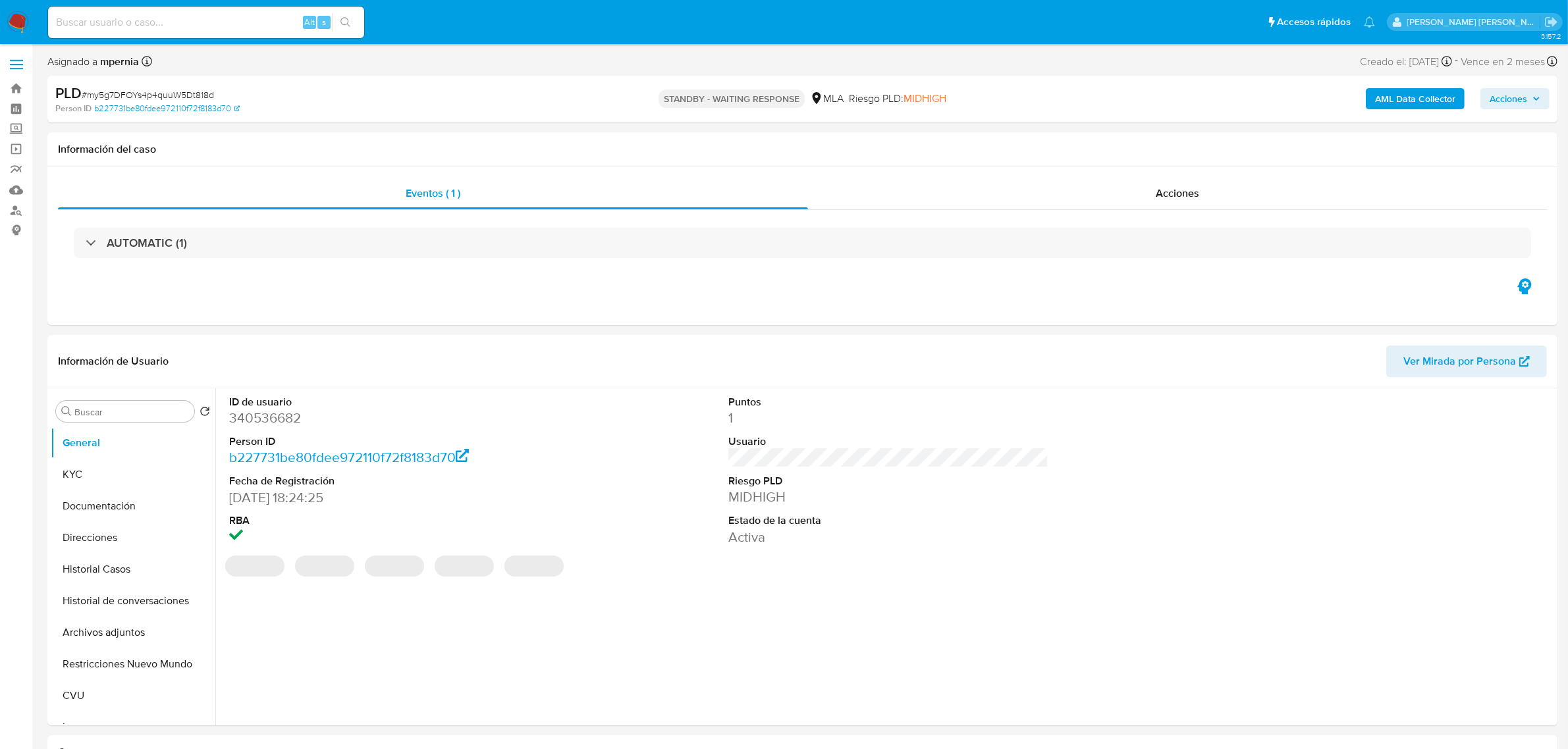
select select "10"
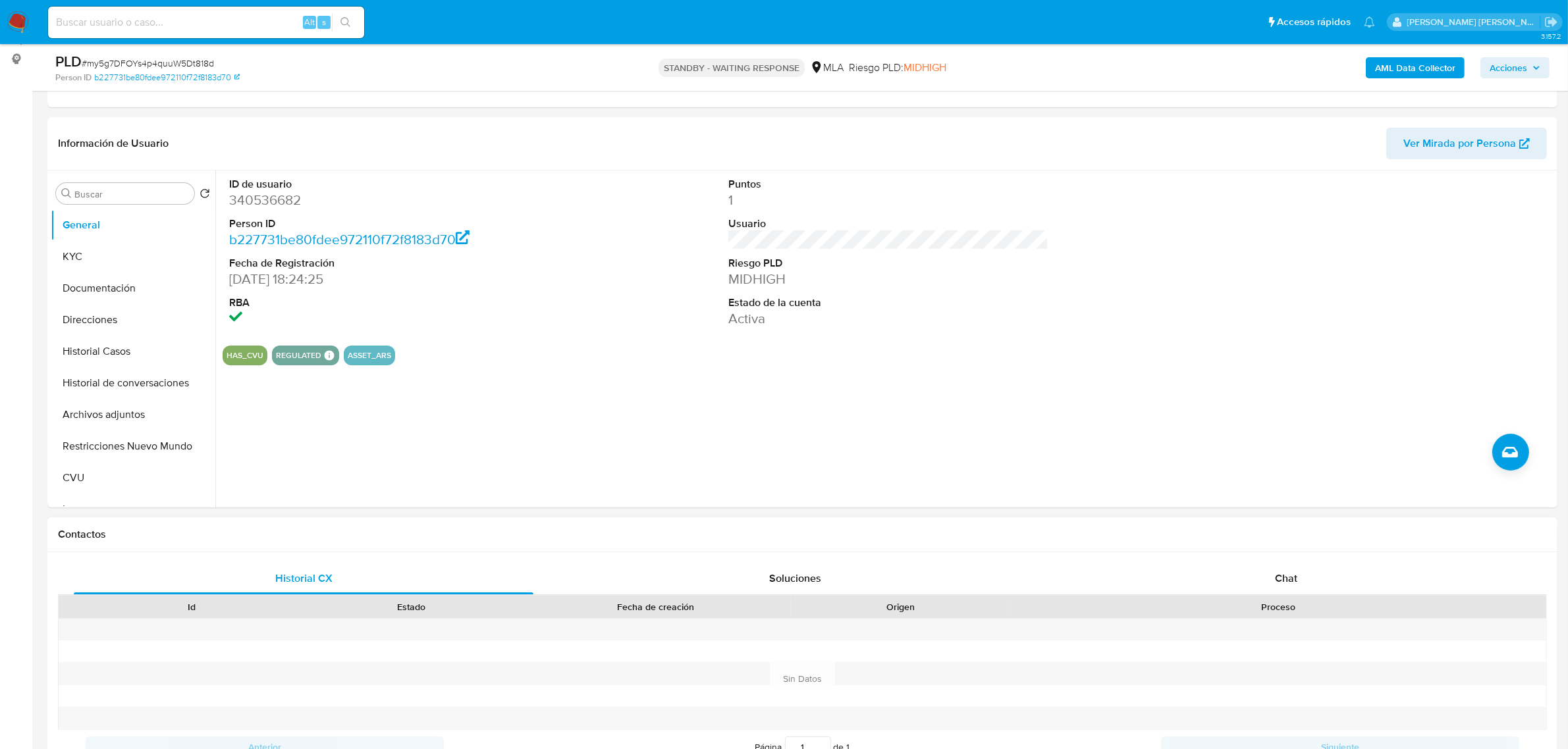
scroll to position [329, 0]
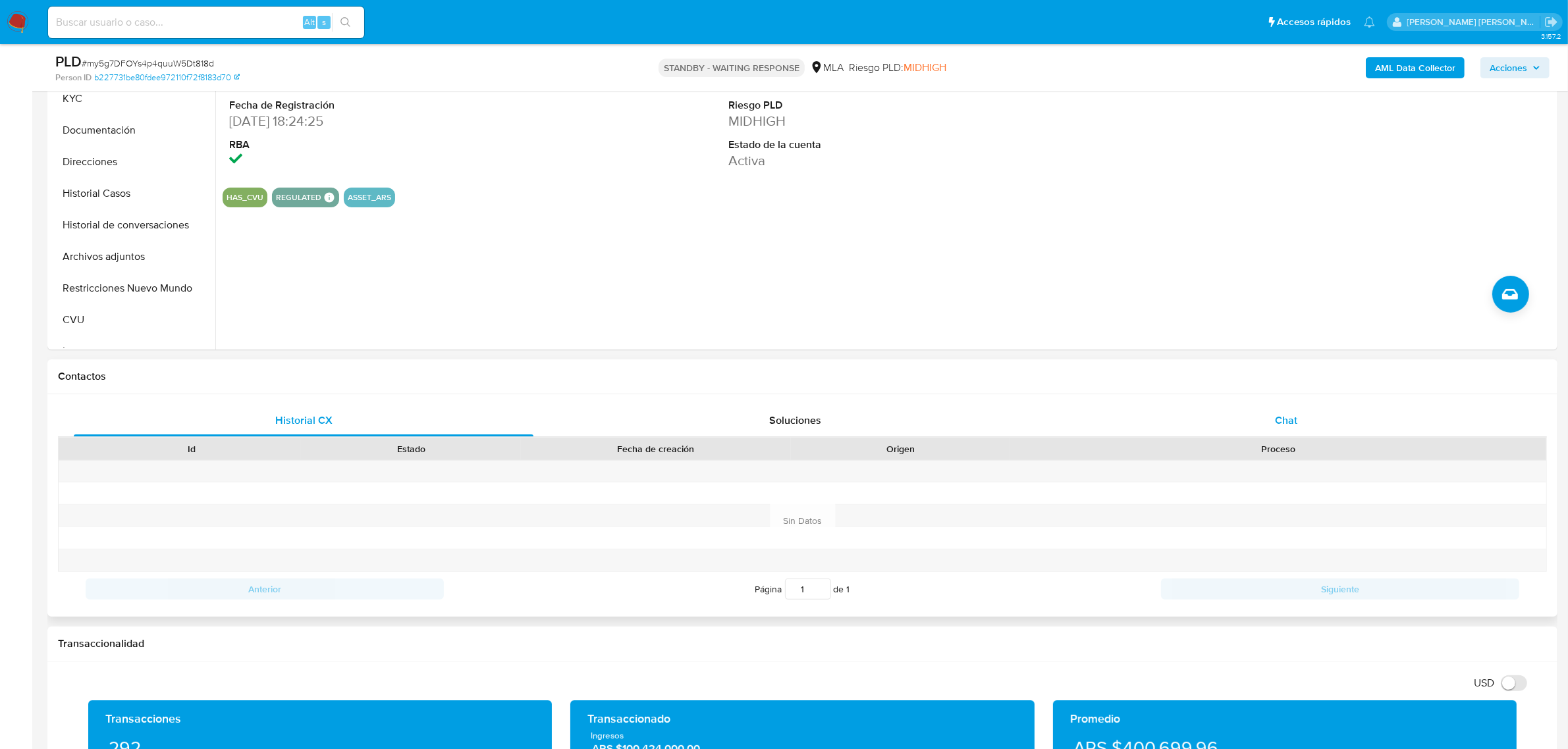
click at [1286, 418] on span "Chat" at bounding box center [1286, 420] width 22 height 15
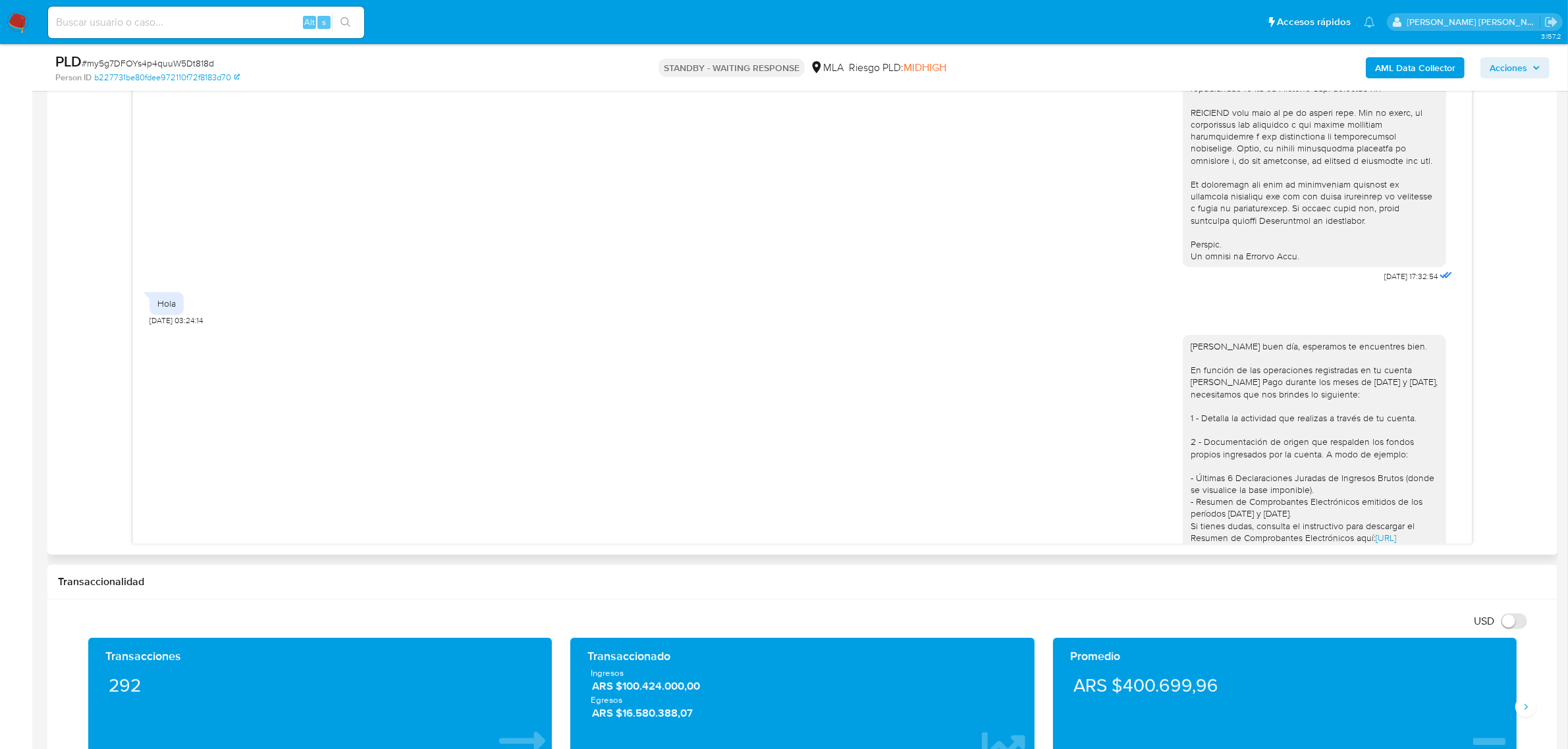
scroll to position [252, 0]
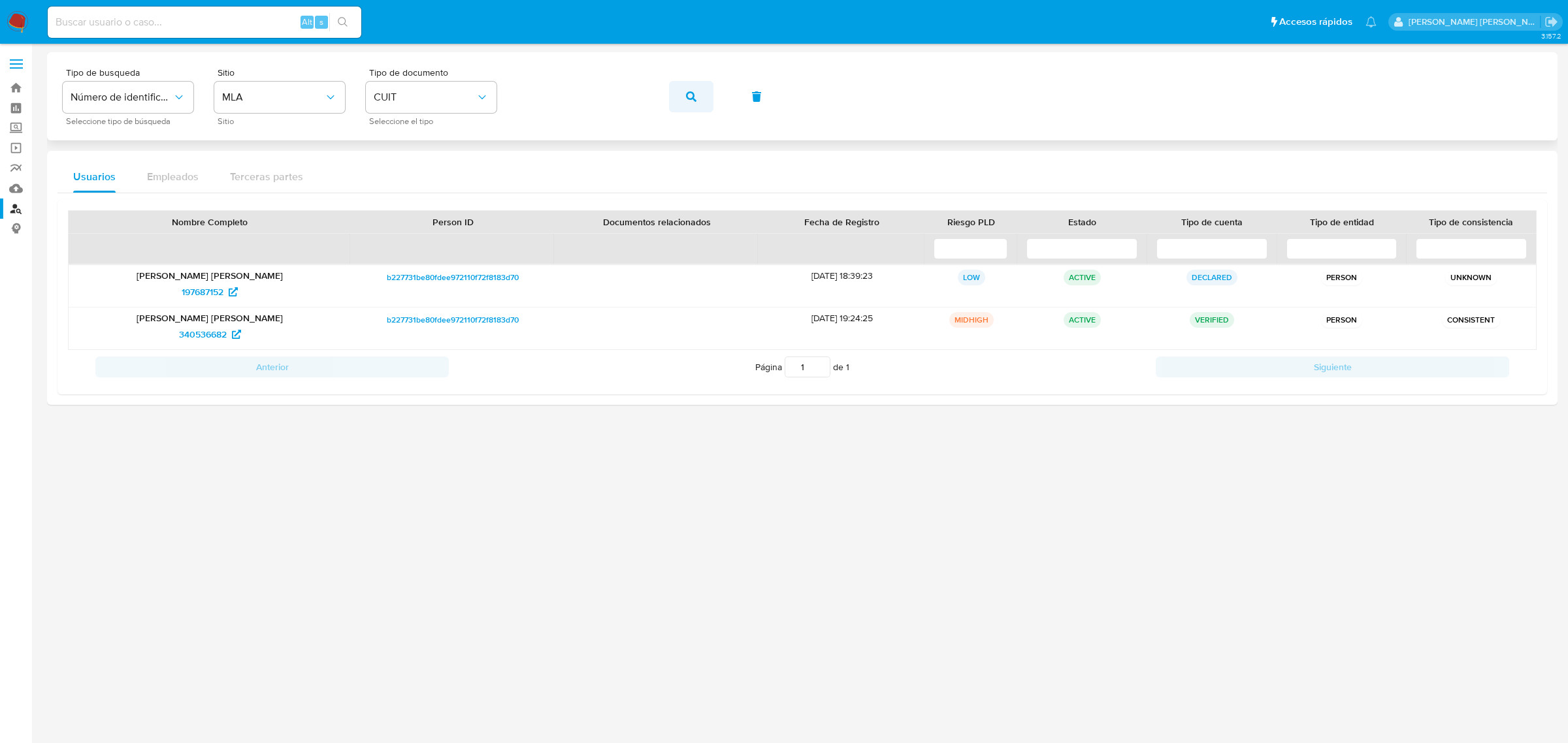
click at [687, 97] on icon "button" at bounding box center [691, 96] width 10 height 10
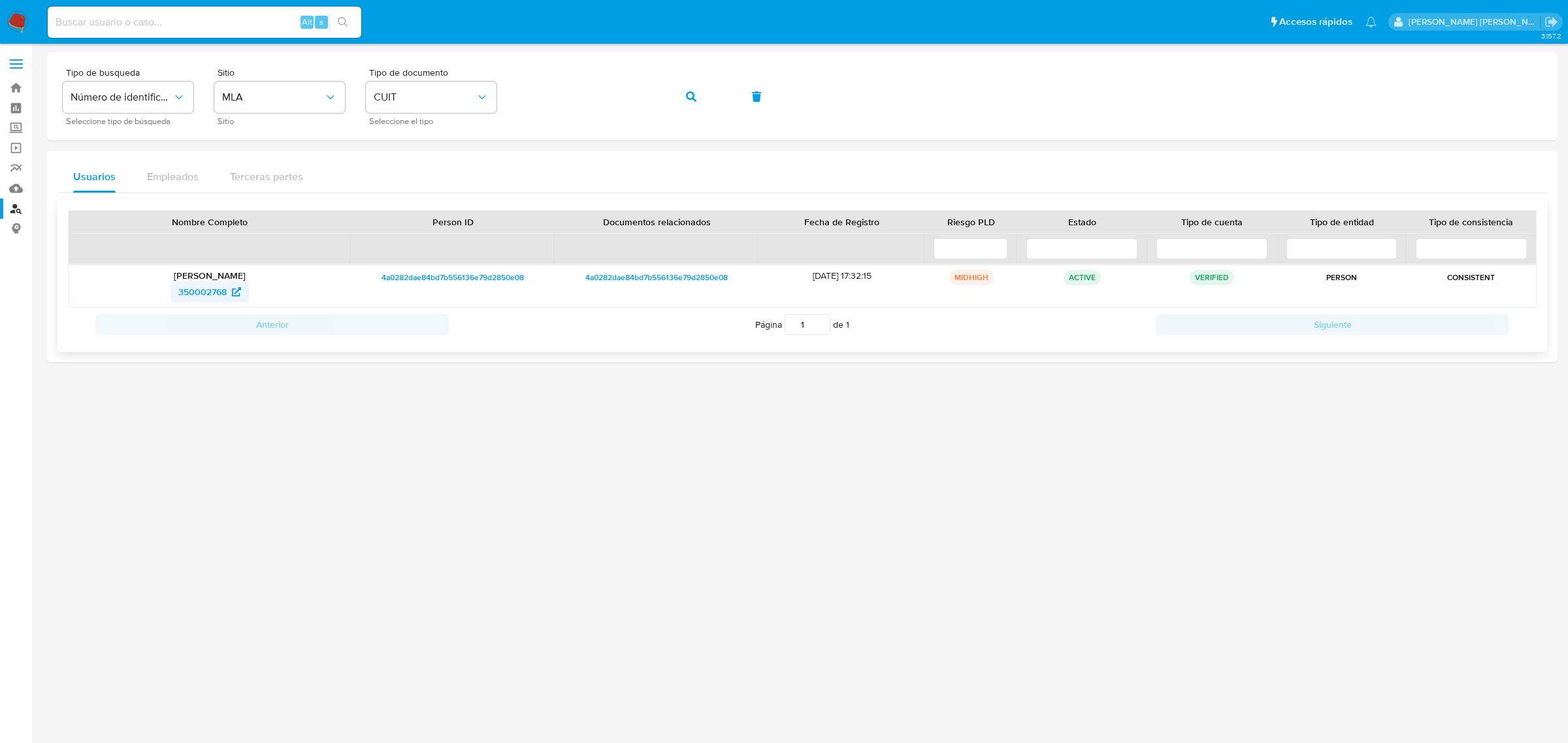
click at [191, 293] on span "350002768" at bounding box center [202, 291] width 48 height 21
click at [695, 96] on icon "button" at bounding box center [691, 96] width 10 height 10
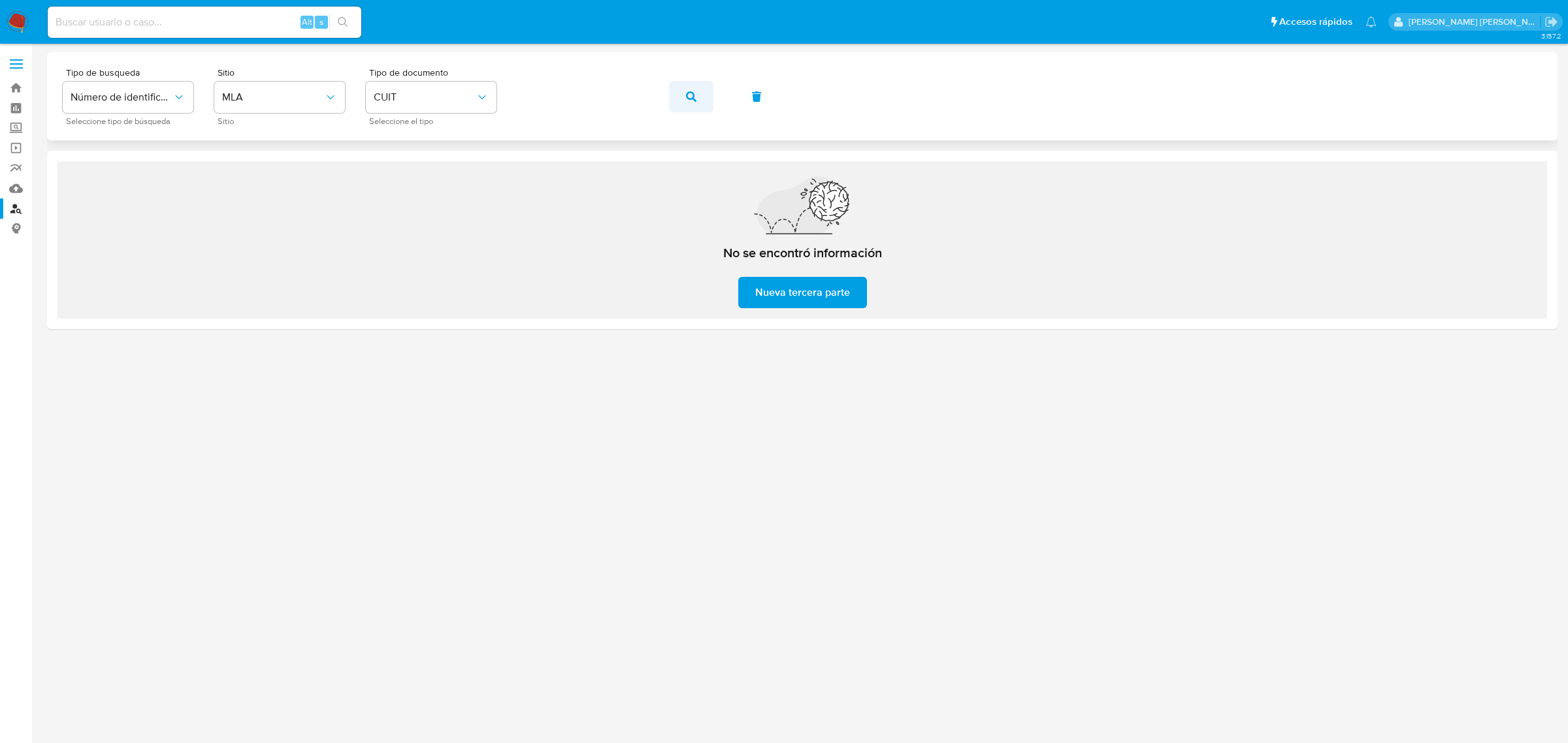
click at [700, 95] on button "button" at bounding box center [691, 97] width 45 height 31
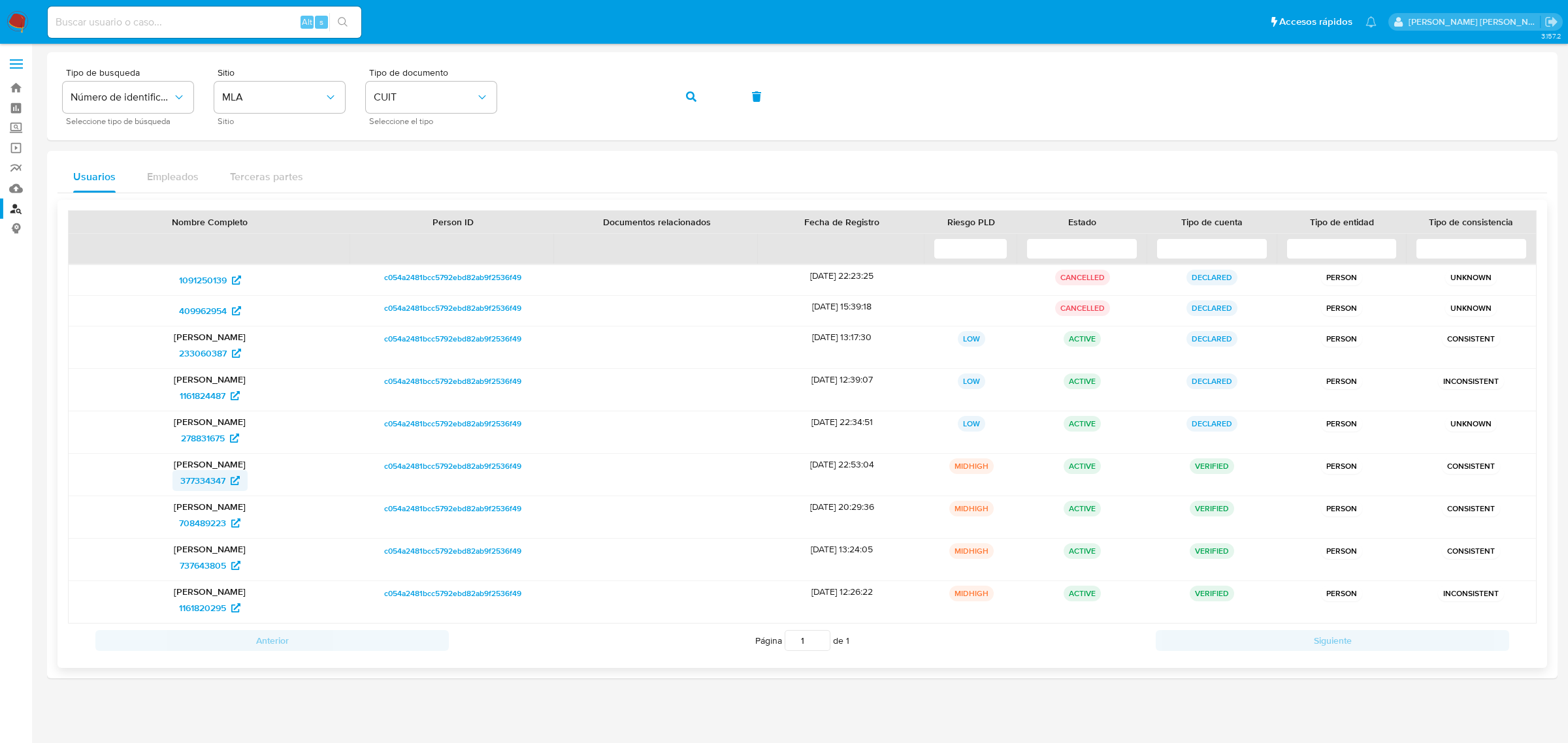
click at [214, 478] on span "377334347" at bounding box center [203, 480] width 45 height 21
click at [693, 93] on icon "button" at bounding box center [691, 96] width 10 height 10
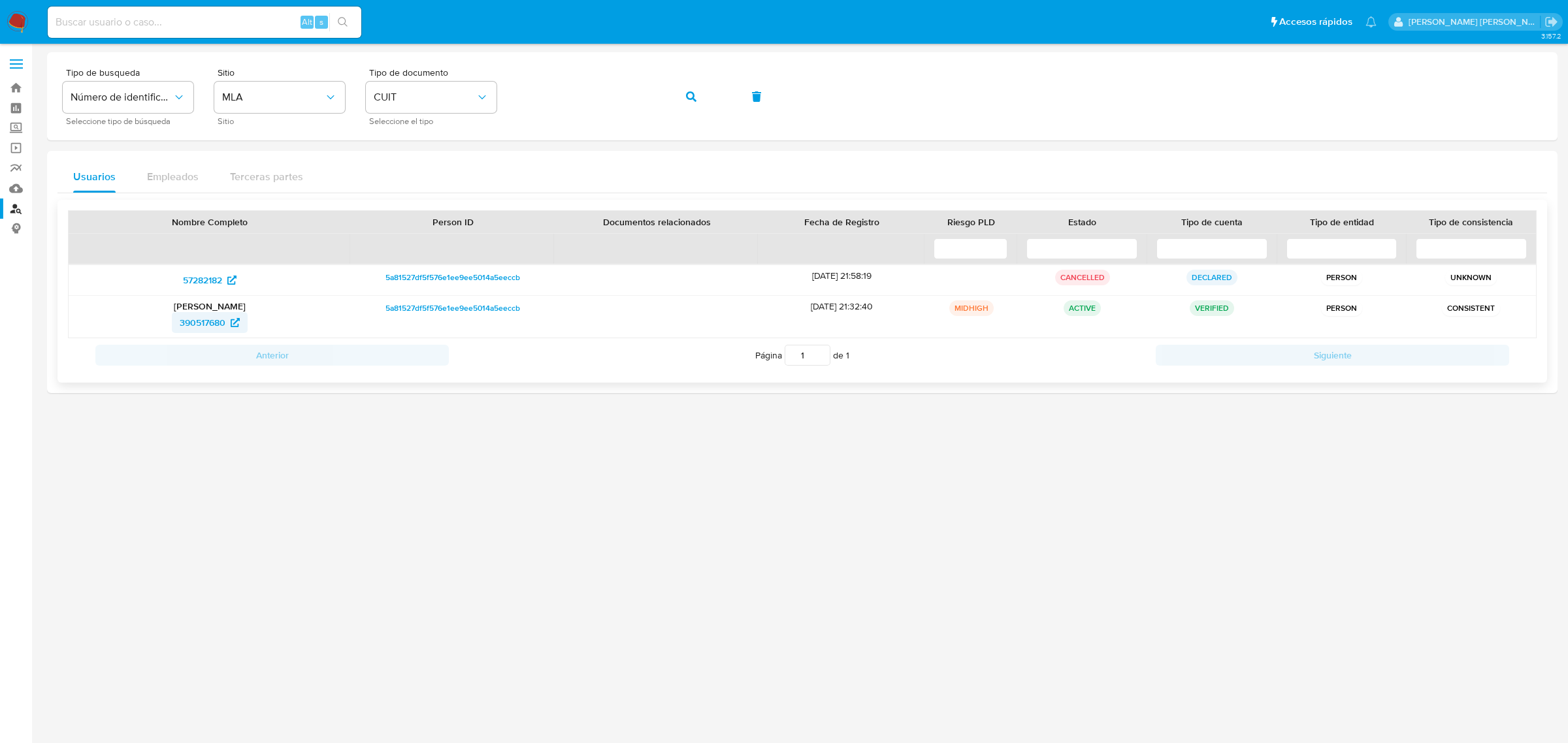
click at [217, 321] on span "390517680" at bounding box center [202, 323] width 46 height 21
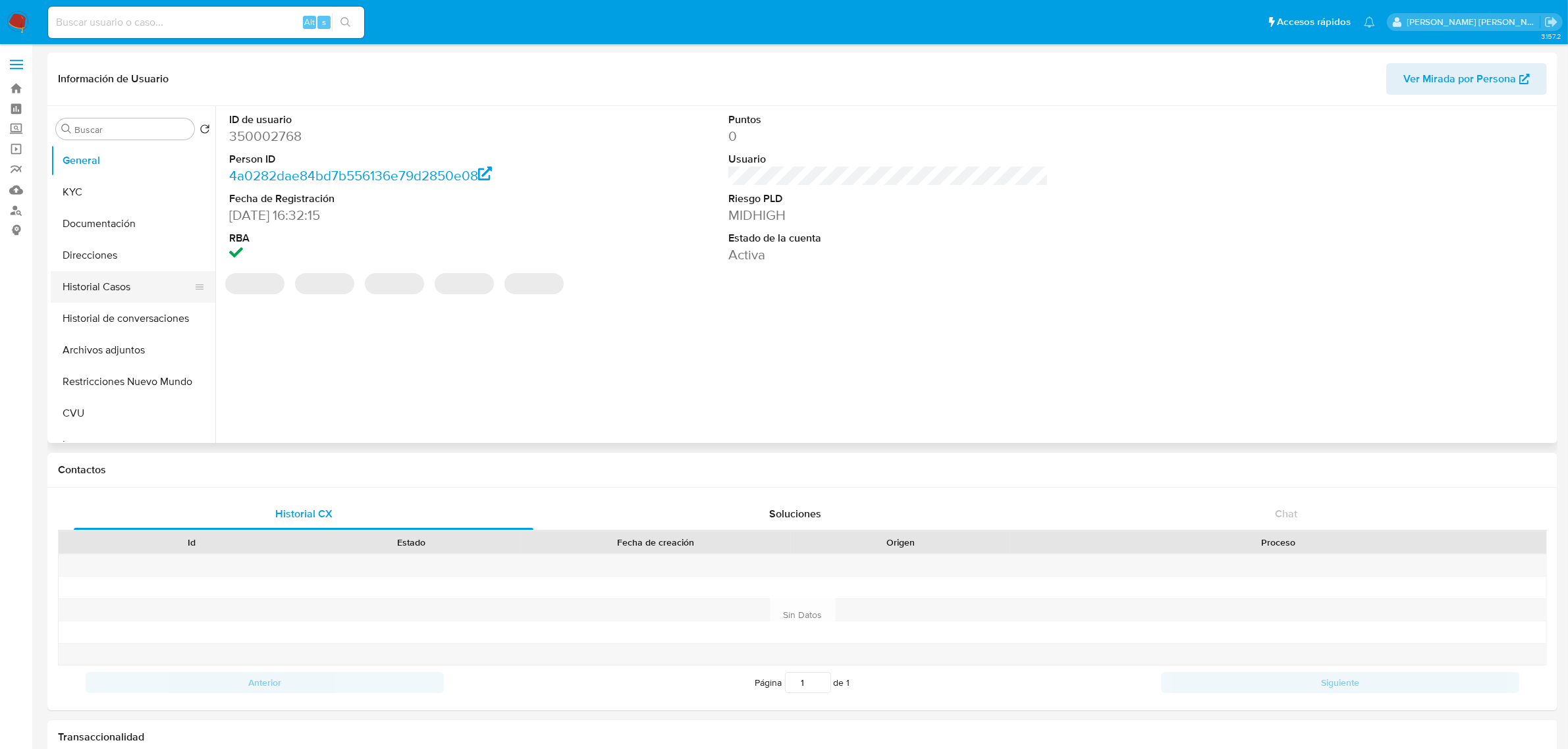
select select "10"
click at [96, 288] on button "Historial Casos" at bounding box center [128, 287] width 154 height 32
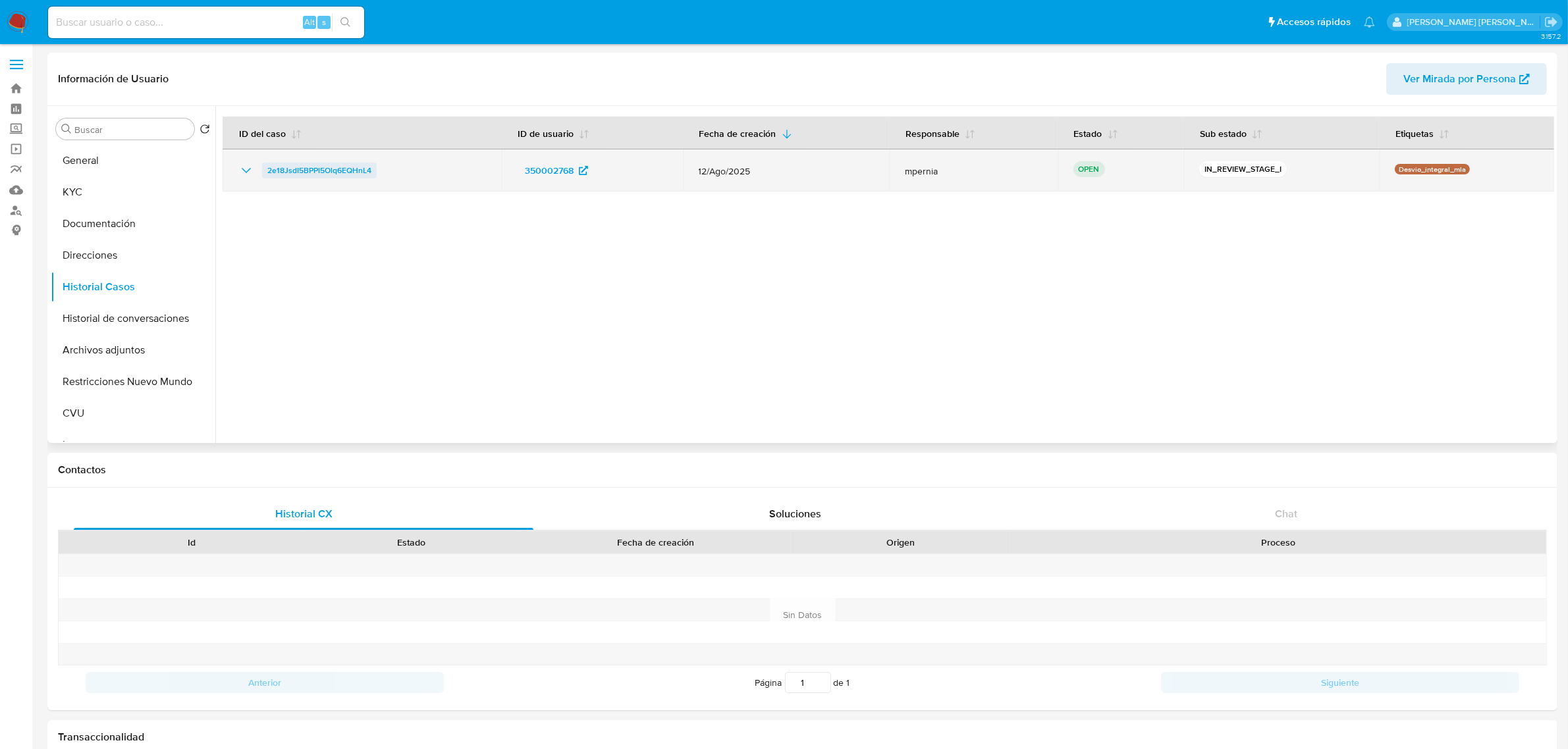
click at [347, 172] on span "2e18JsdI5BPPl5Olq6EQHnL4" at bounding box center [319, 170] width 104 height 16
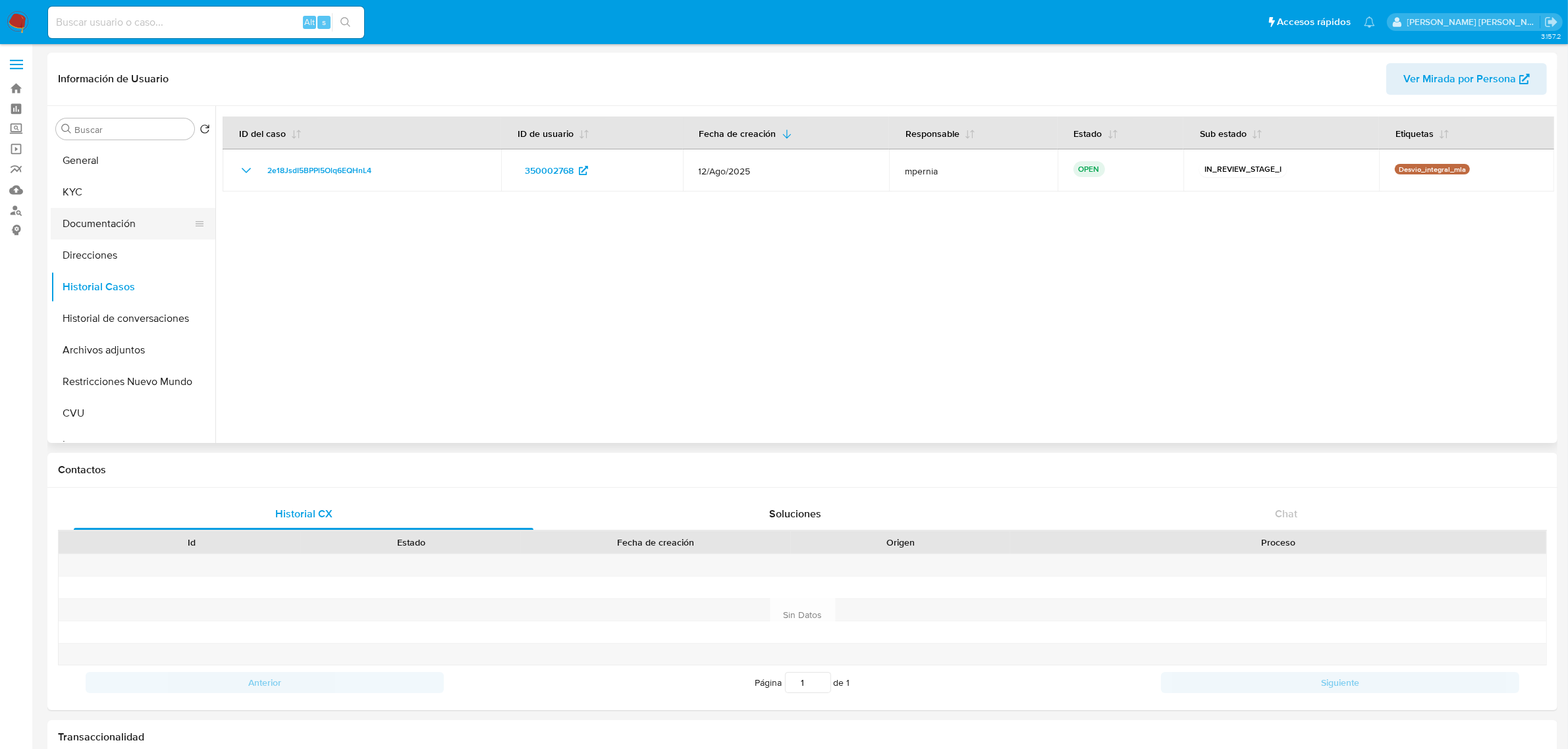
click at [104, 219] on button "Documentación" at bounding box center [128, 224] width 154 height 32
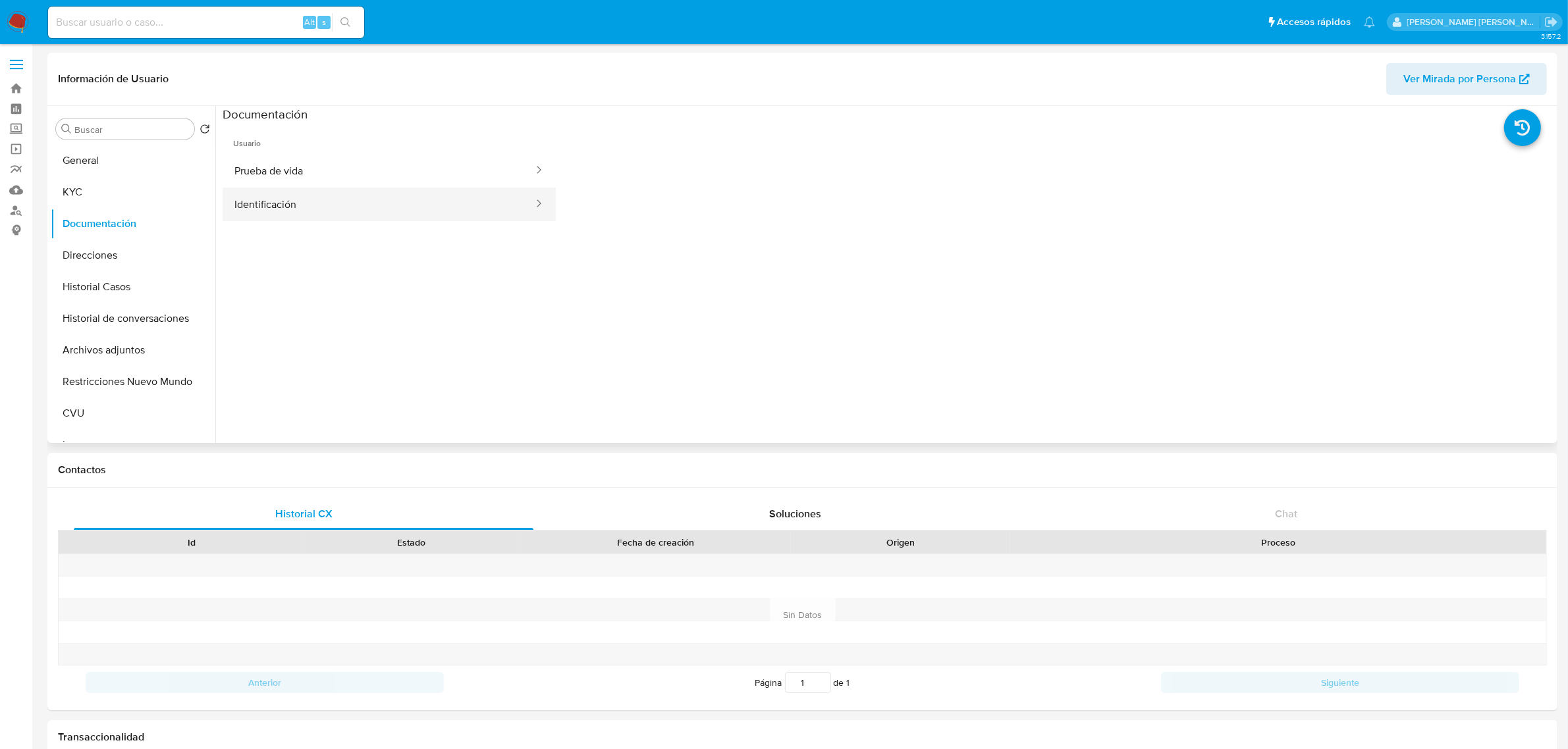
click at [294, 205] on button "Identificación" at bounding box center [379, 204] width 312 height 34
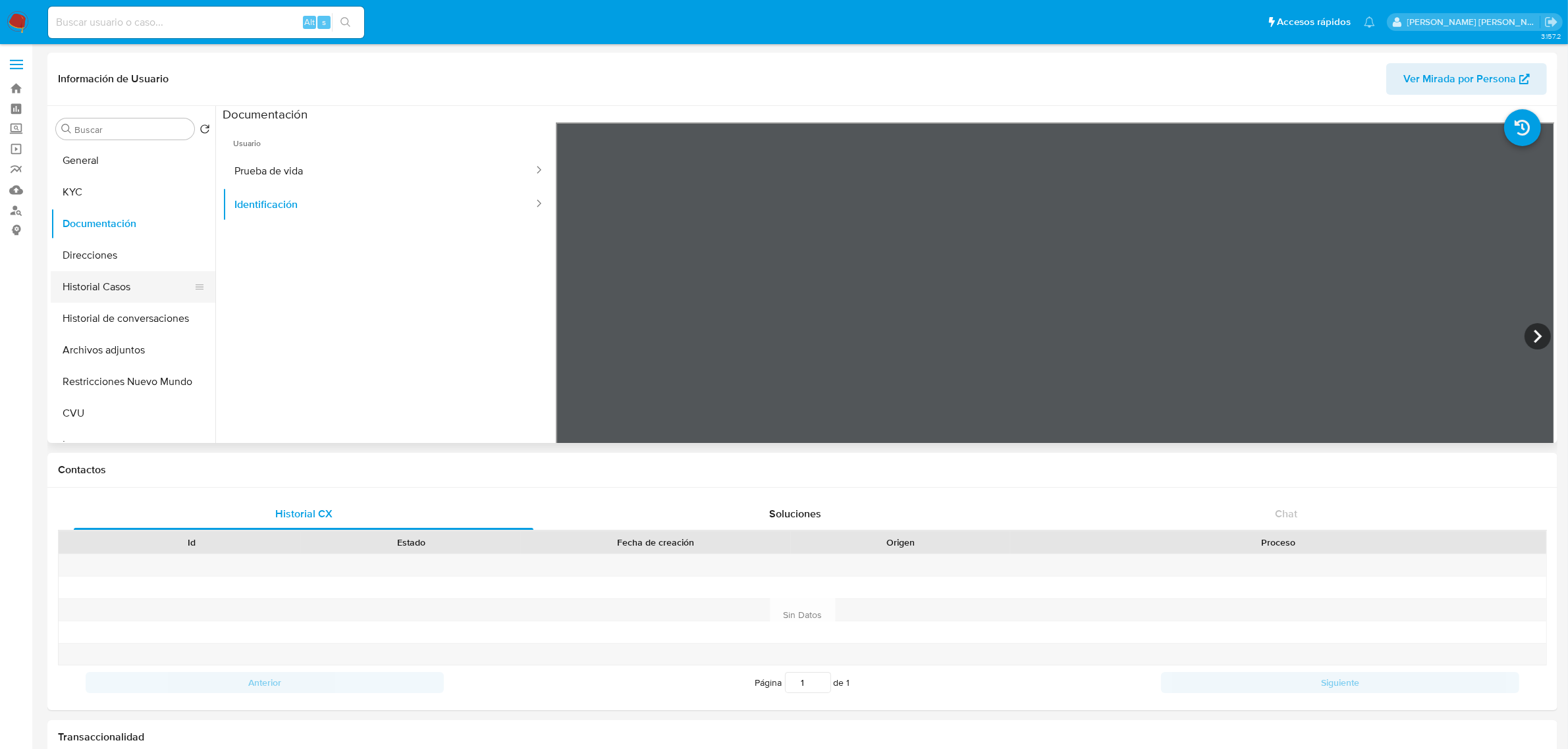
click at [110, 280] on button "Historial Casos" at bounding box center [128, 287] width 154 height 32
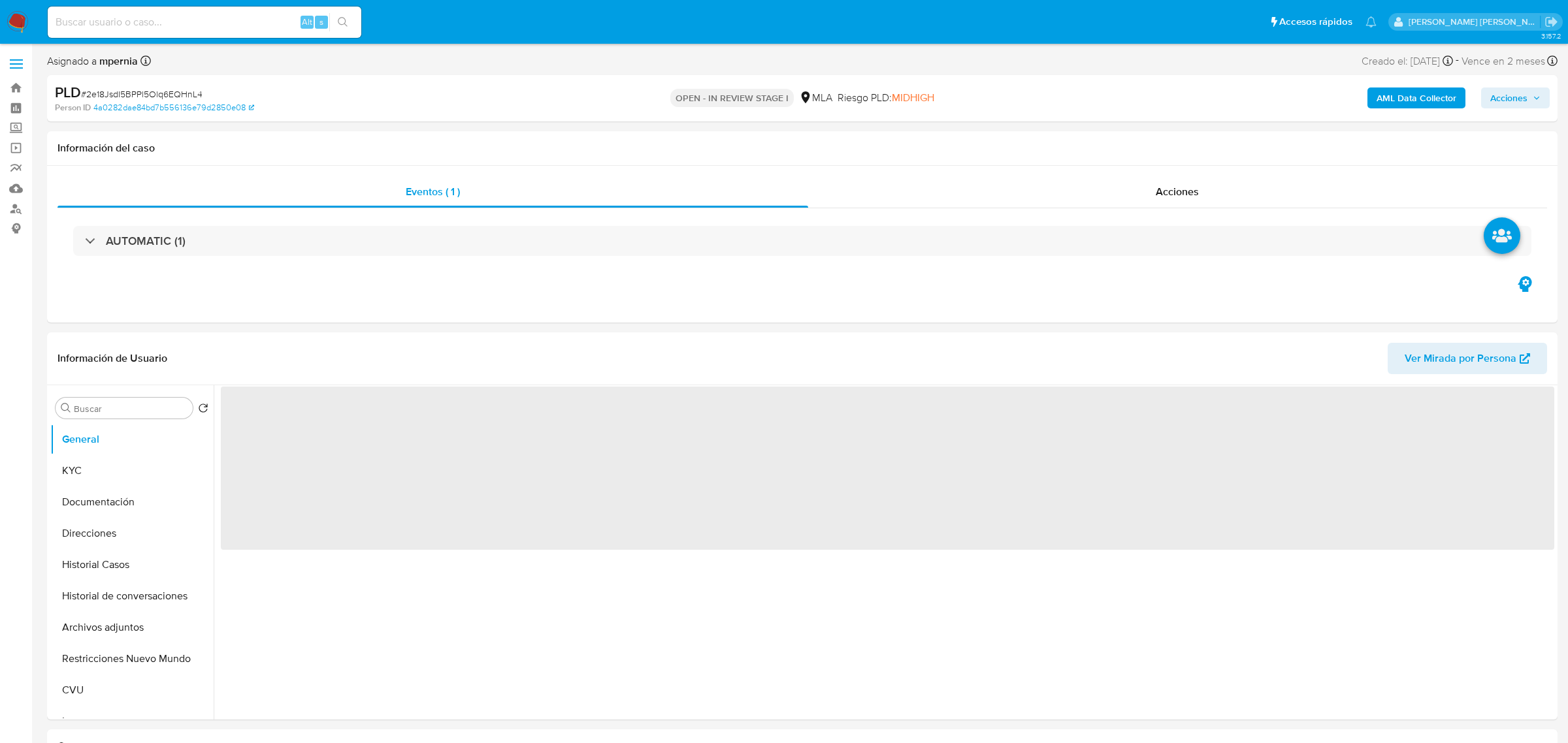
select select "10"
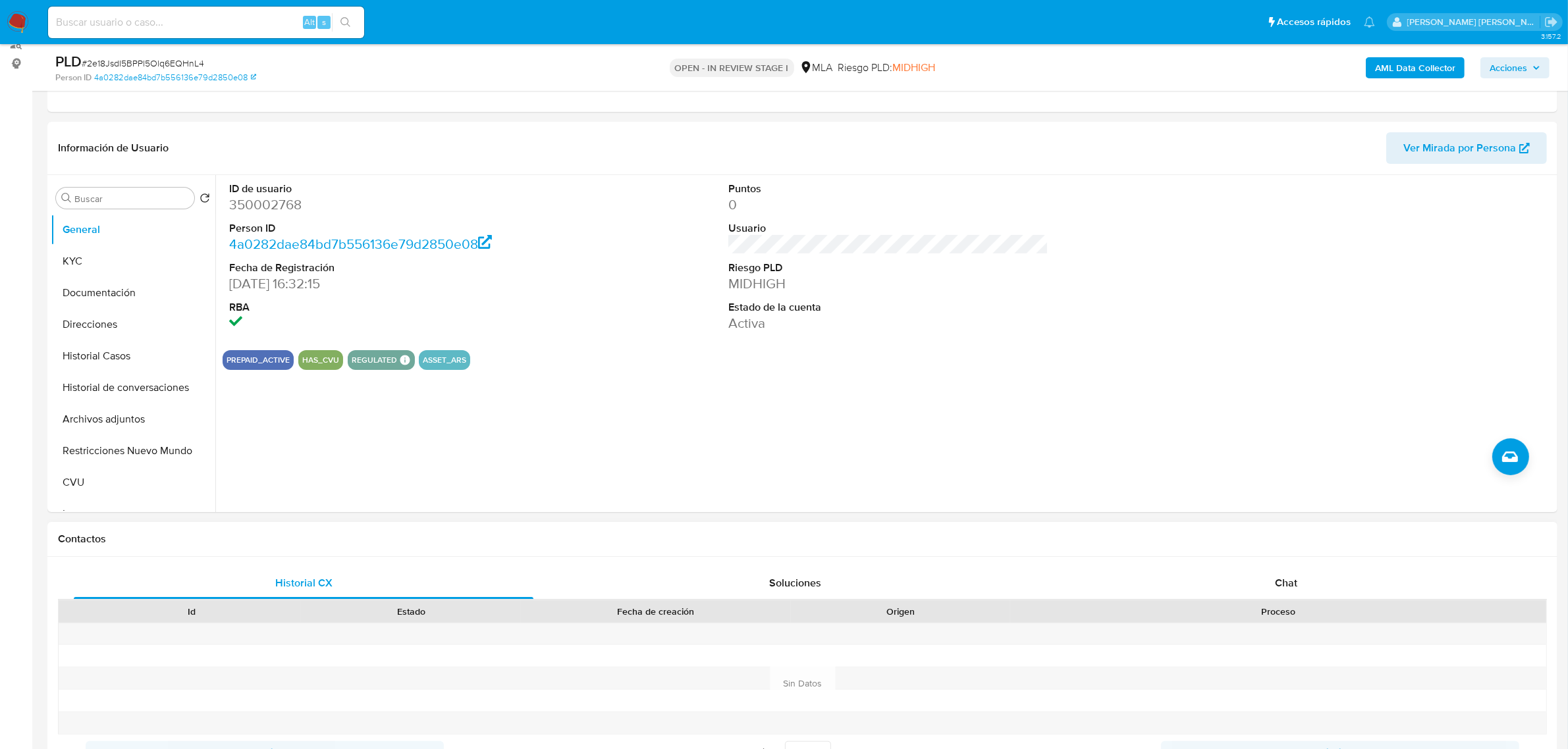
scroll to position [329, 0]
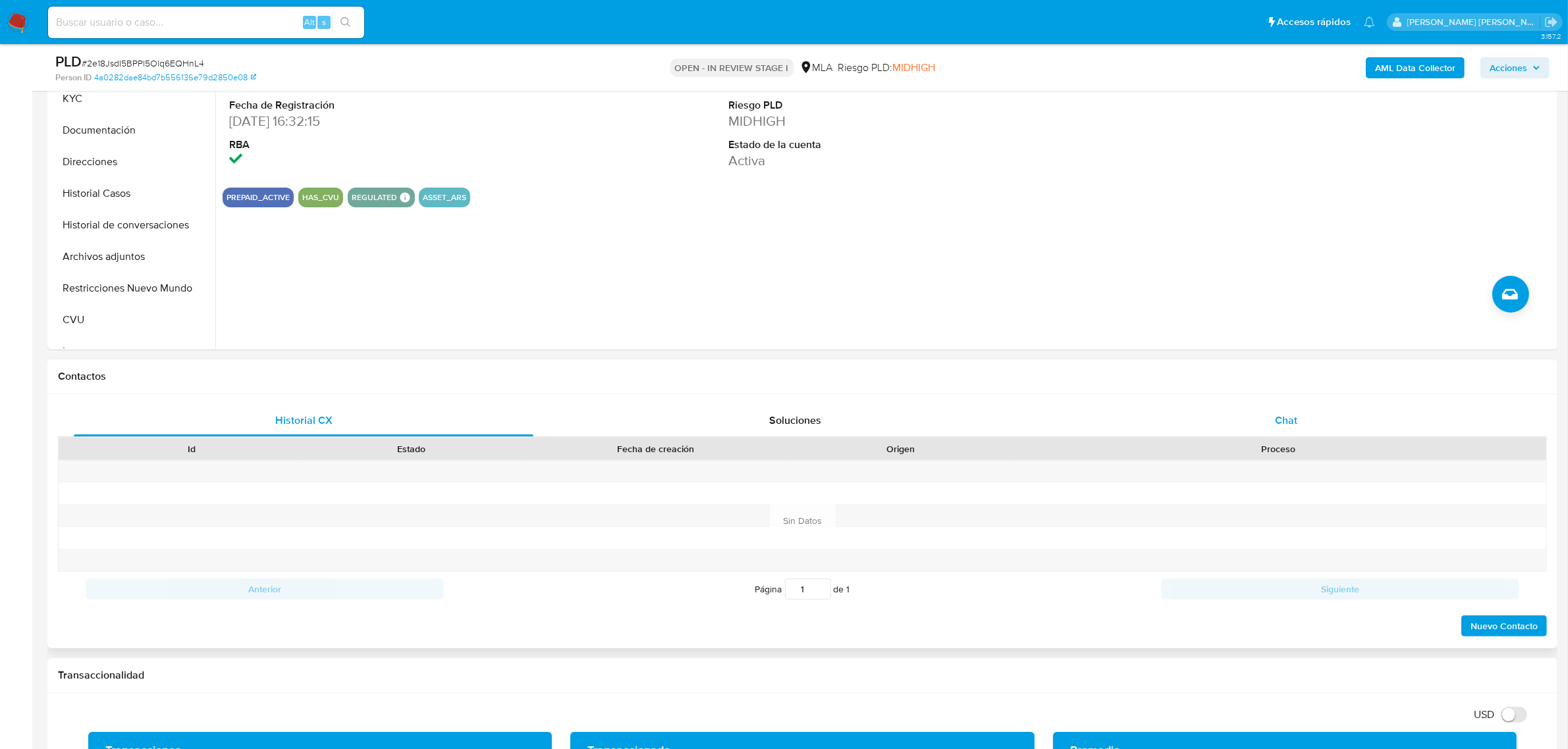
click at [1302, 430] on div "Chat" at bounding box center [1287, 421] width 460 height 32
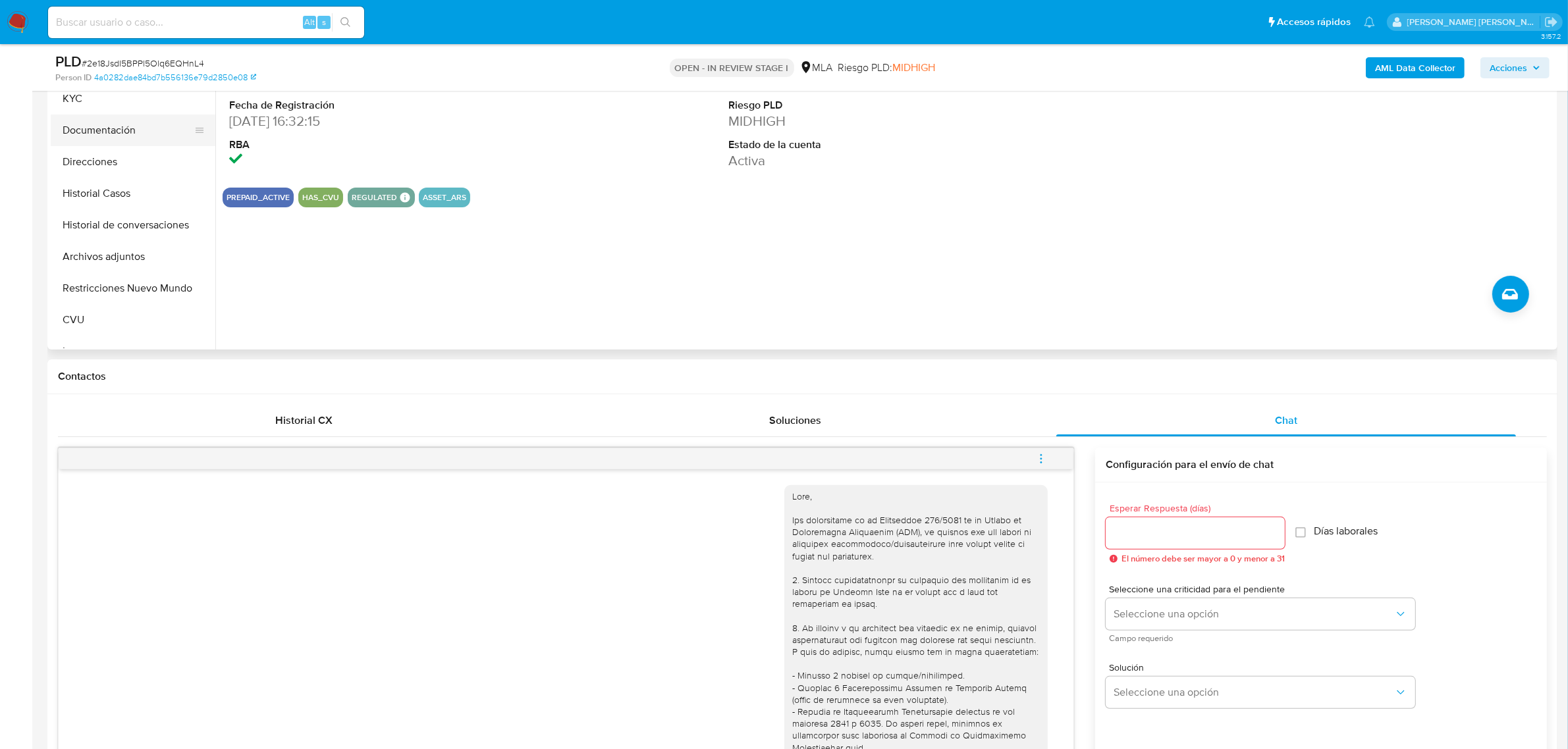
click at [107, 122] on button "Documentación" at bounding box center [128, 130] width 154 height 32
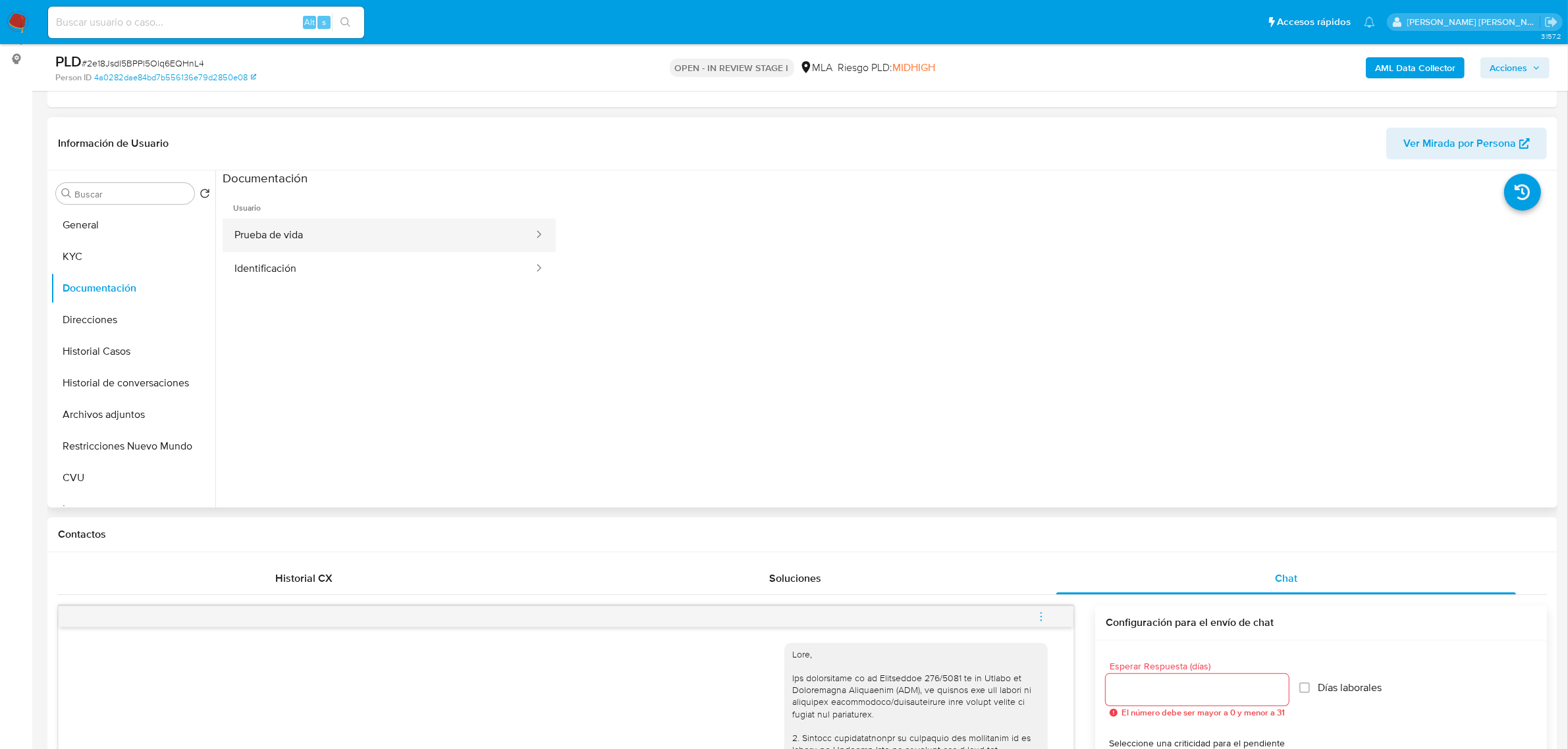
scroll to position [165, 0]
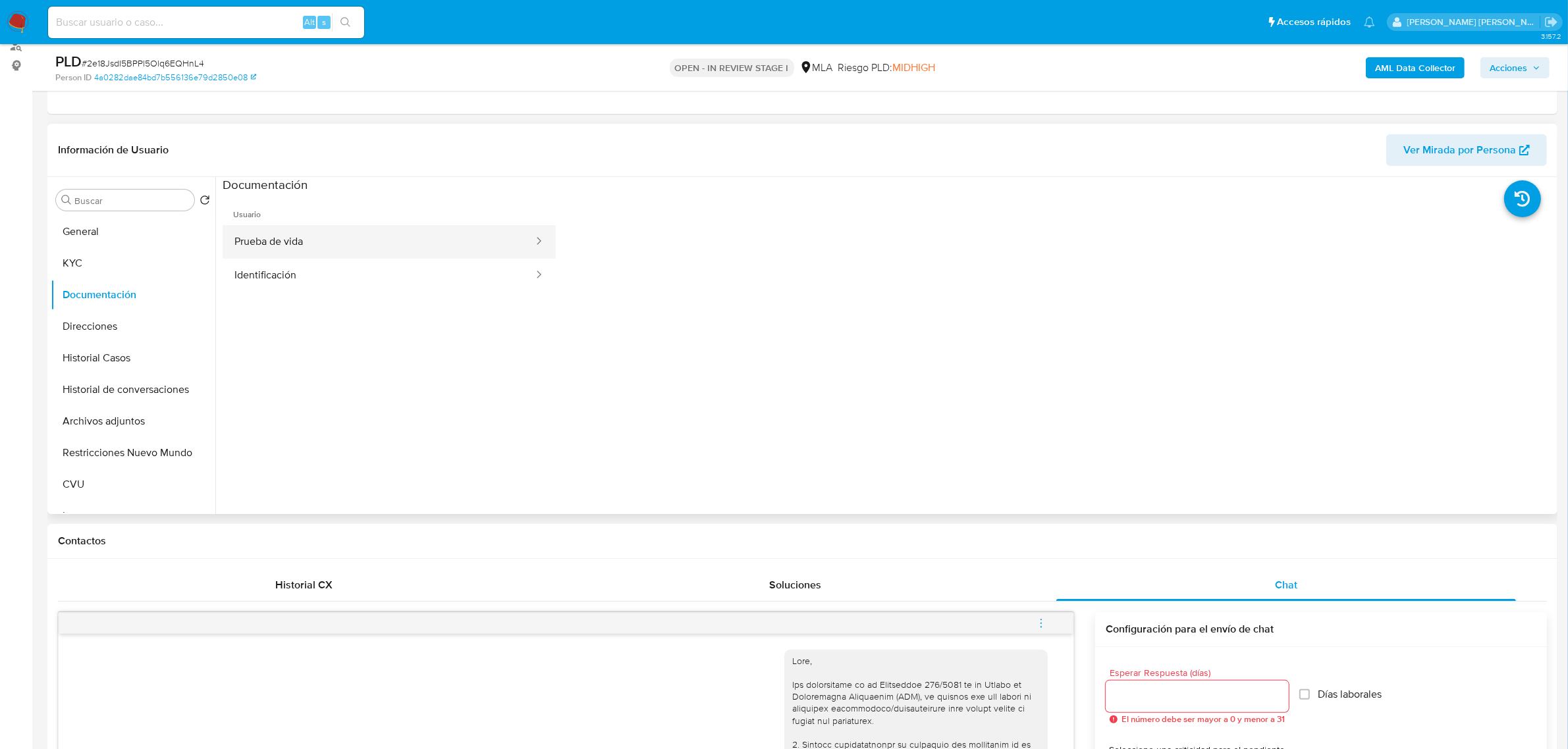
click at [370, 239] on button "Prueba de vida" at bounding box center [379, 242] width 312 height 34
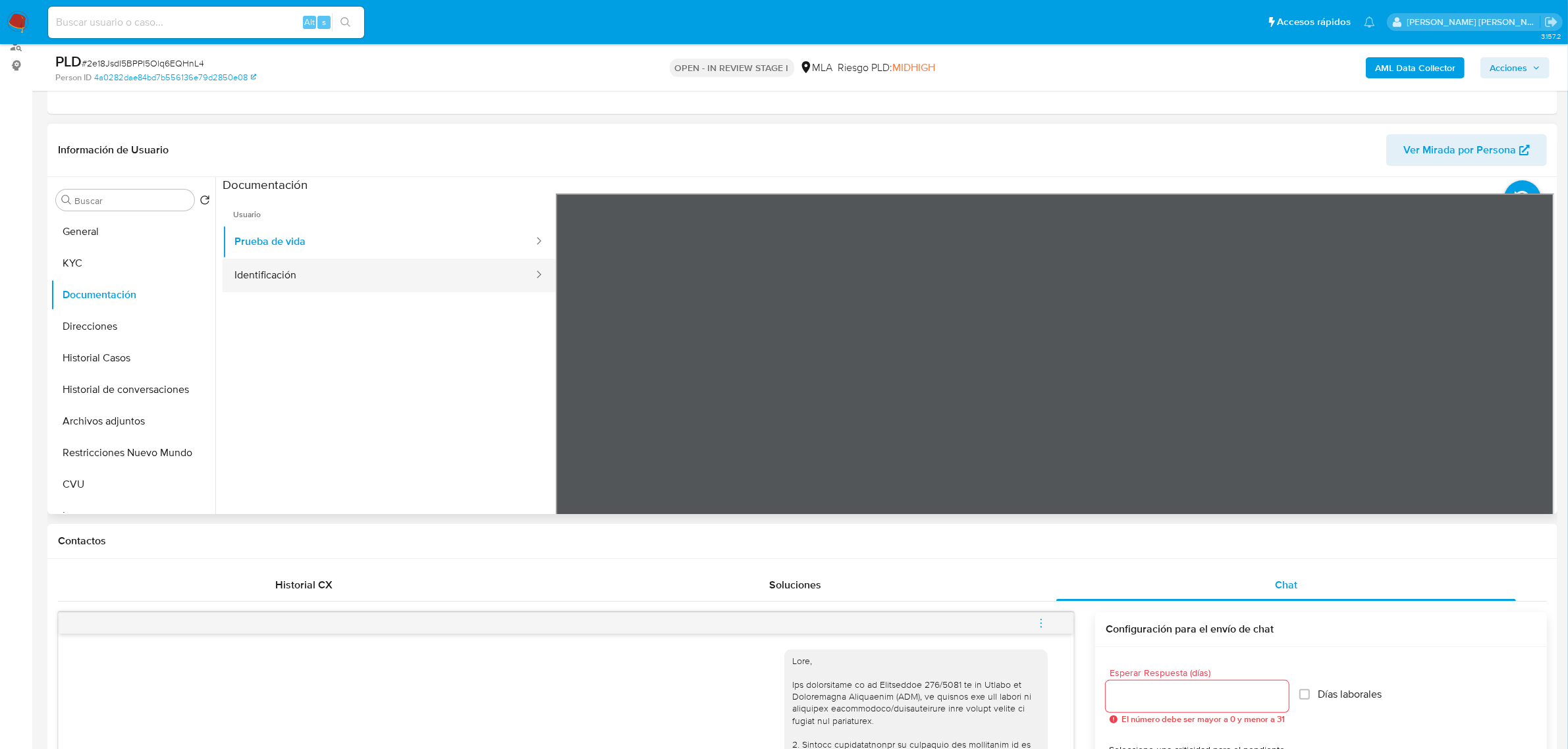
click at [334, 279] on button "Identificación" at bounding box center [379, 276] width 312 height 34
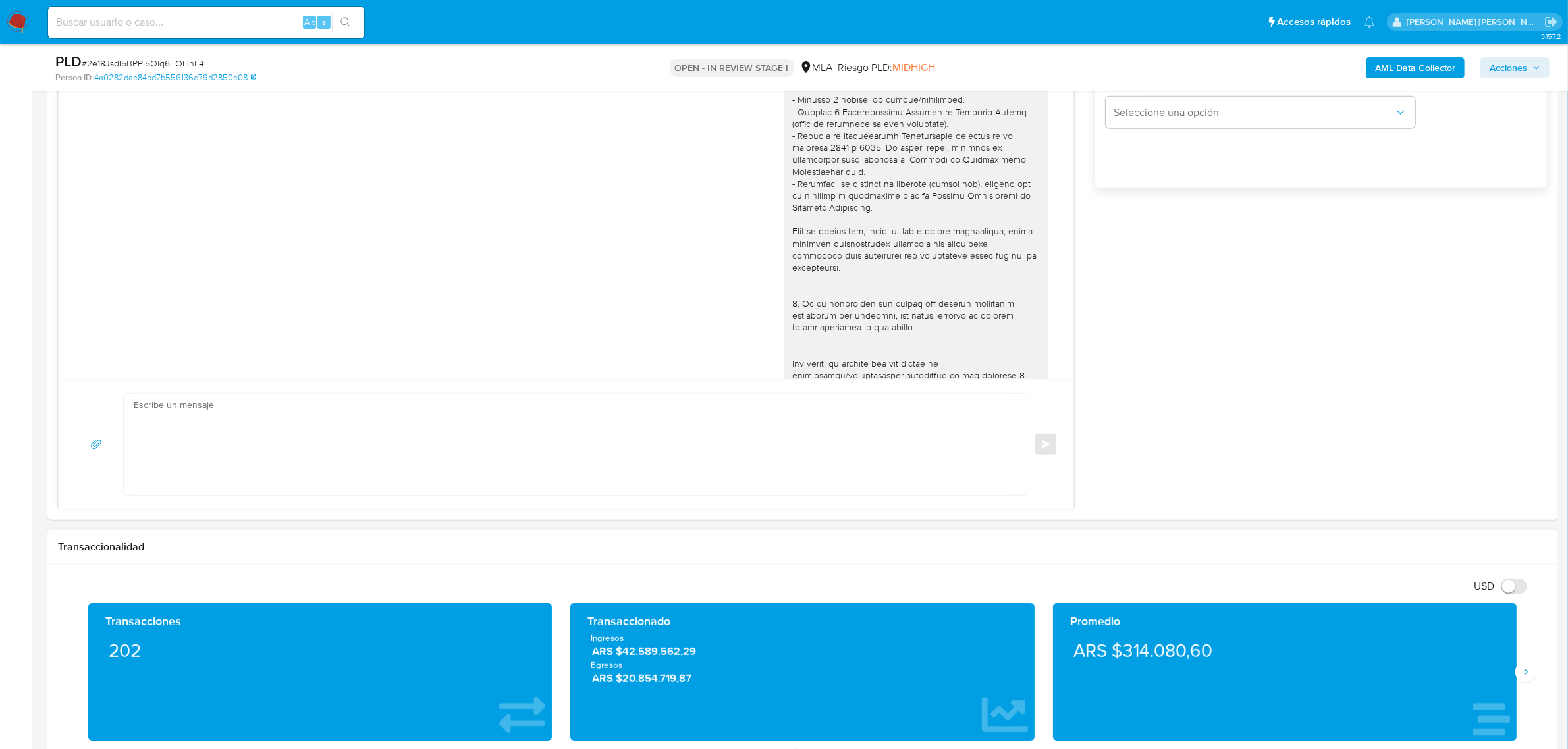
scroll to position [1234, 0]
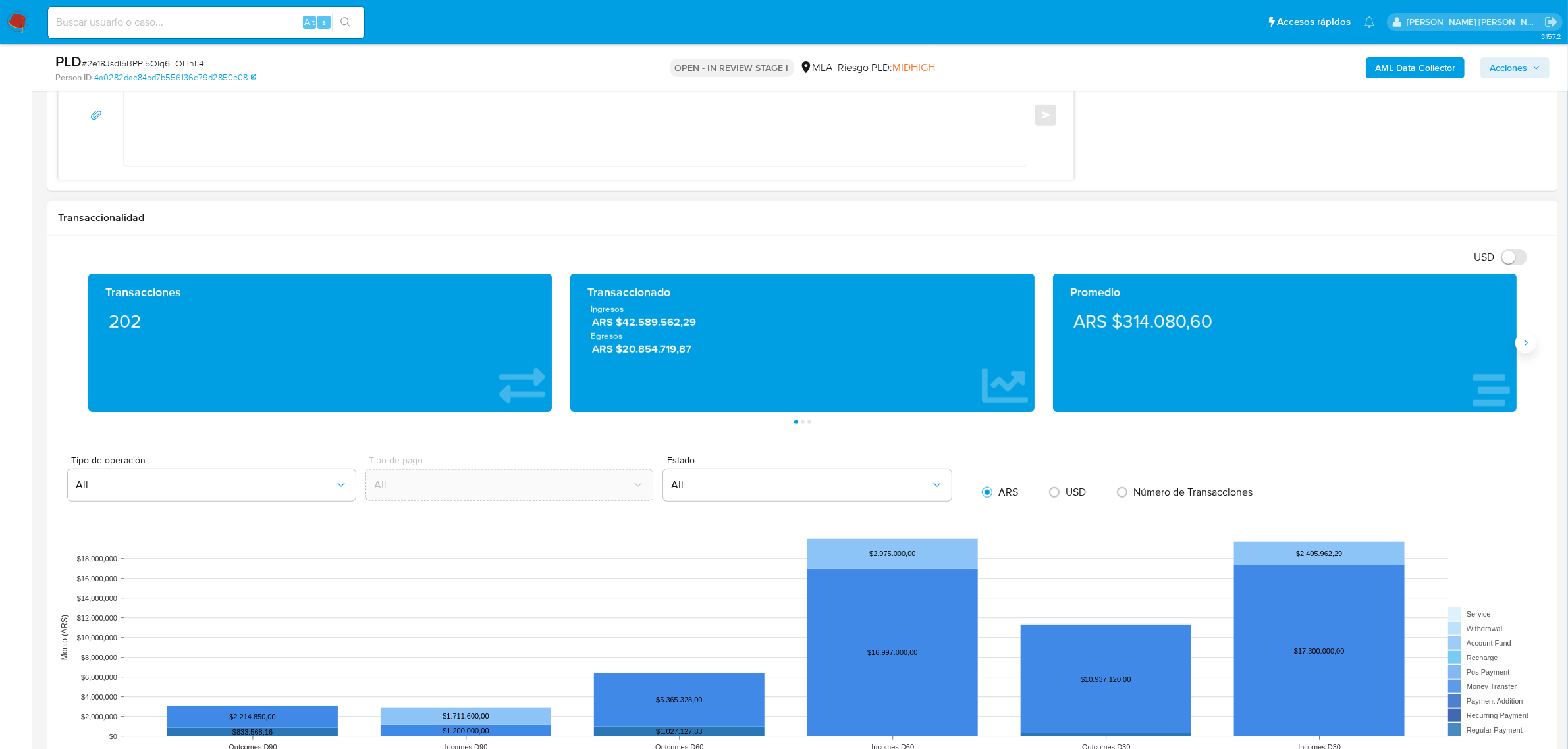
click at [1525, 350] on button "Siguiente" at bounding box center [1526, 343] width 21 height 21
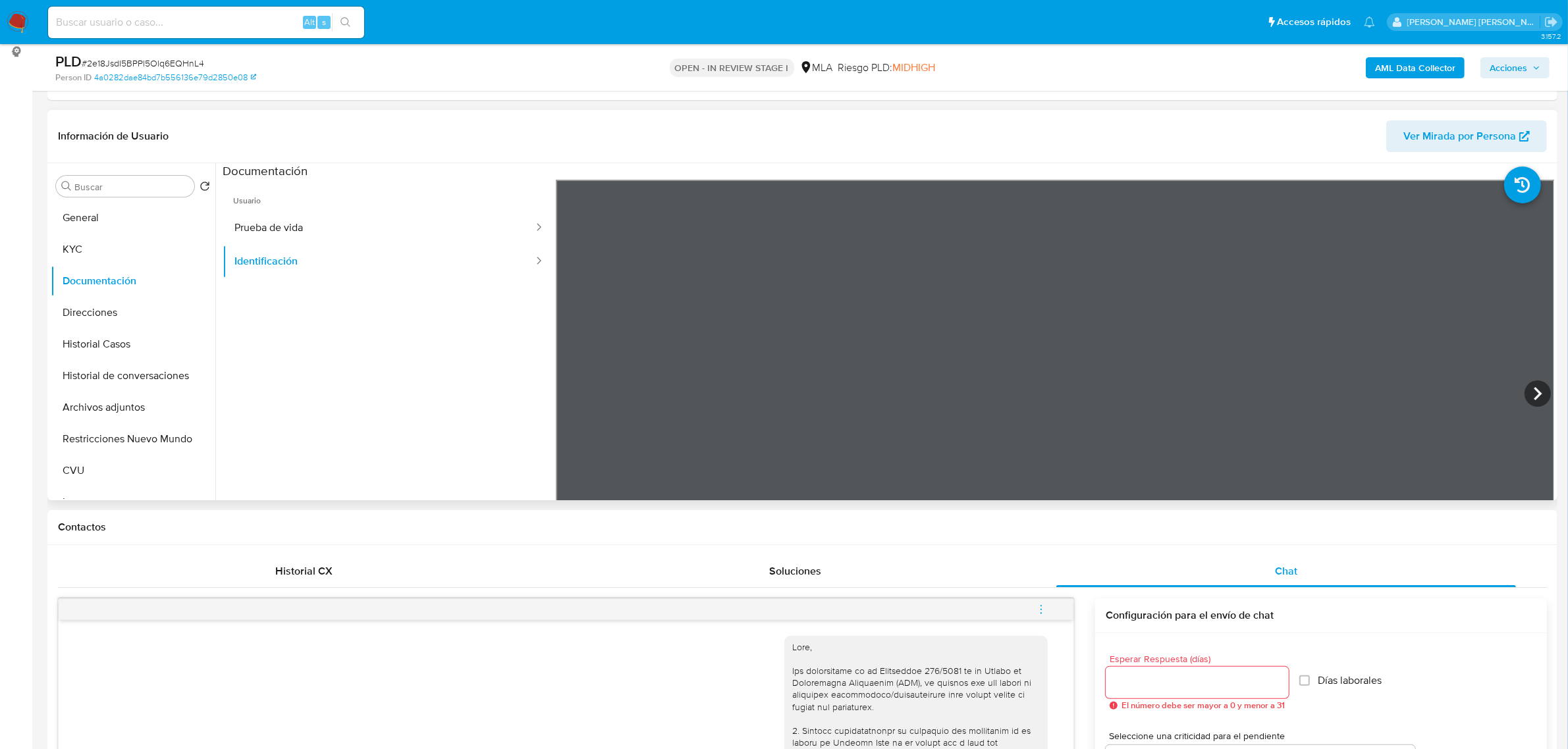
scroll to position [165, 0]
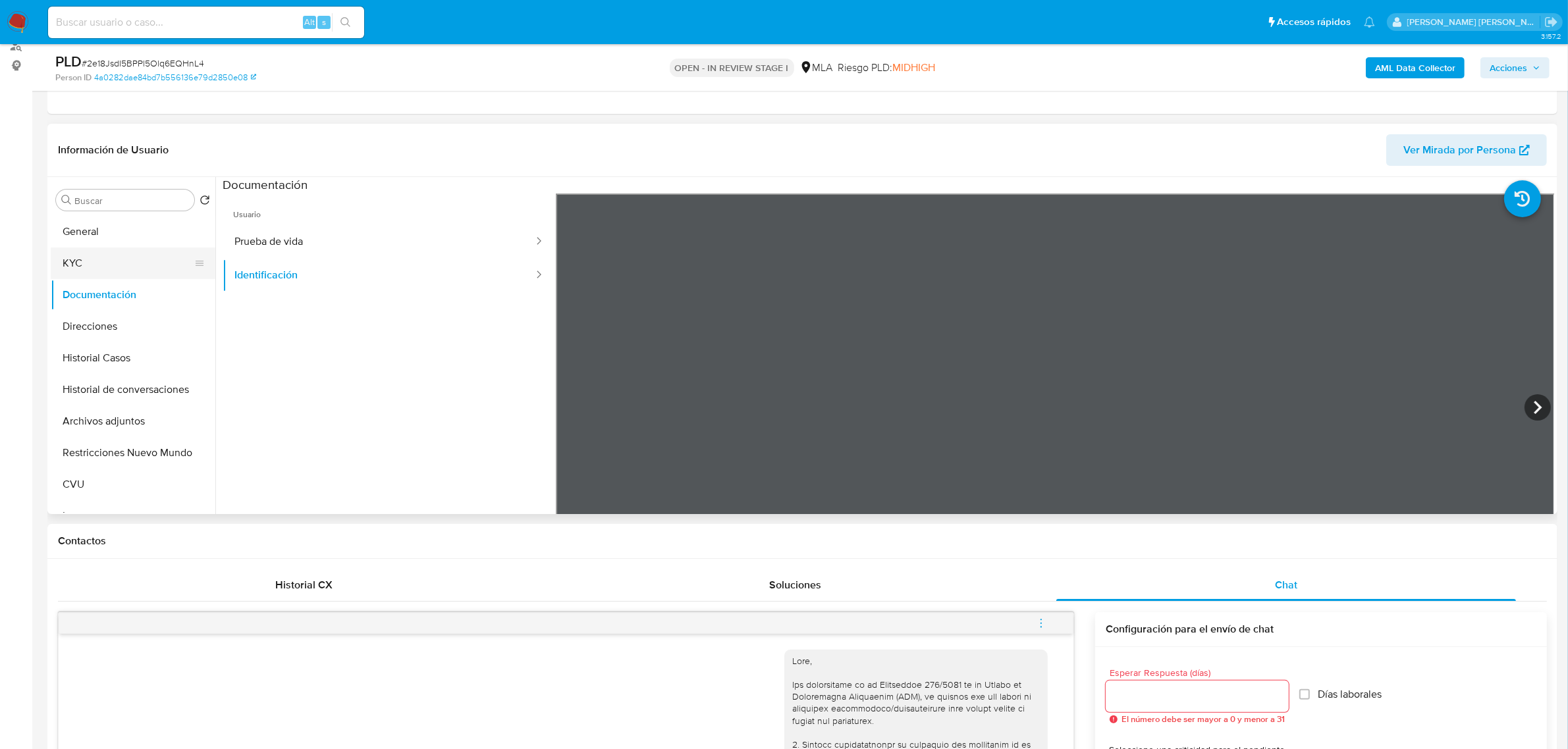
click at [91, 265] on button "KYC" at bounding box center [128, 263] width 154 height 32
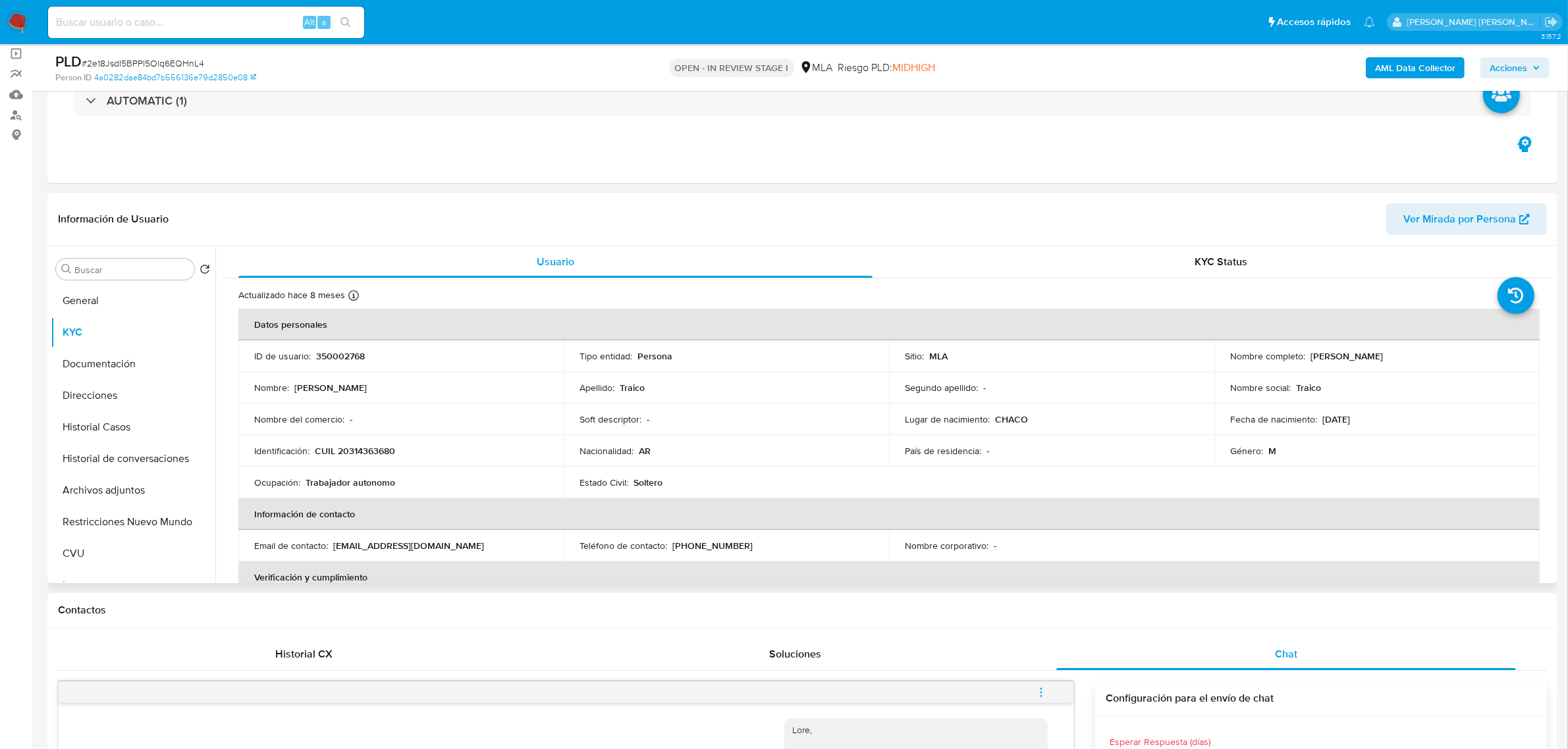
scroll to position [0, 0]
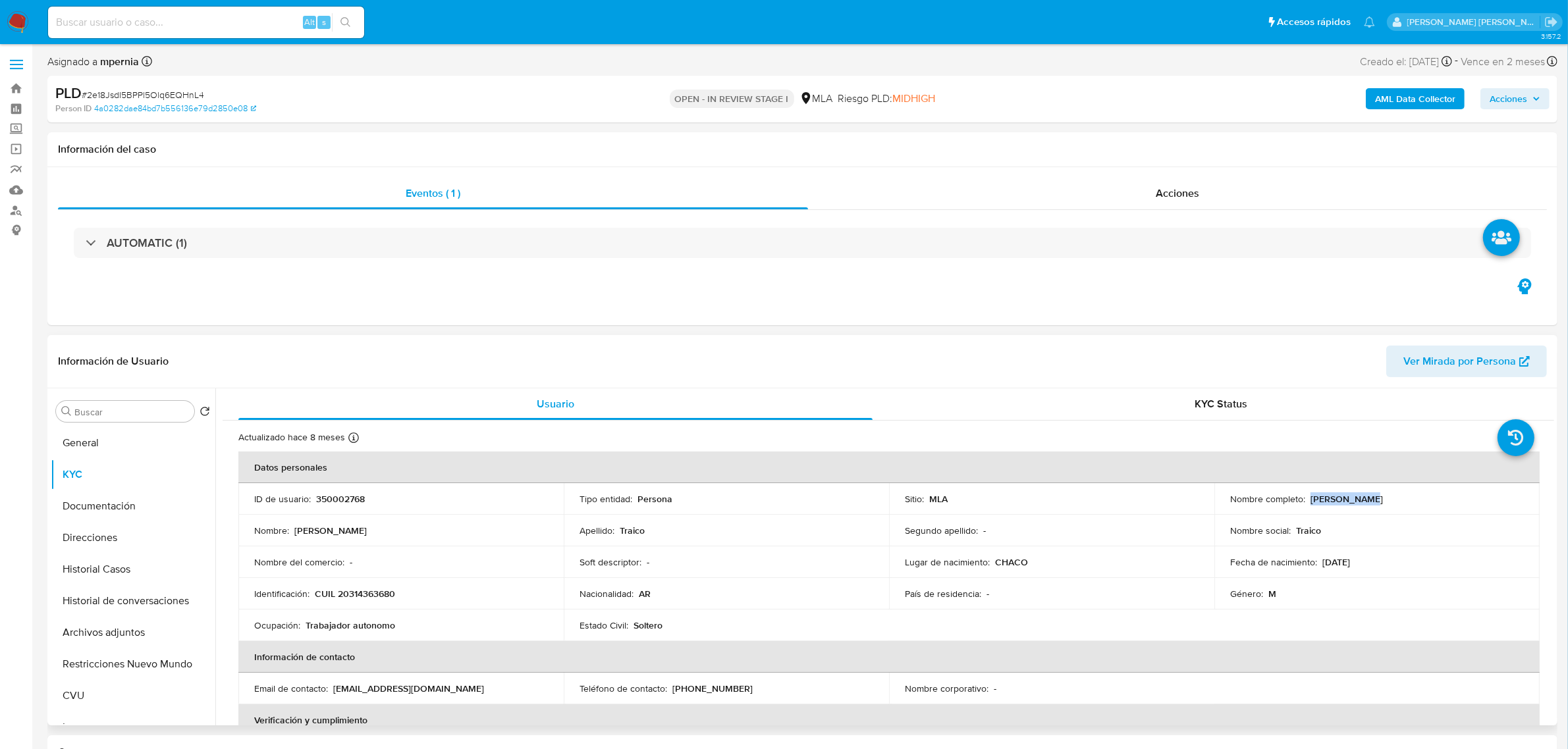
drag, startPoint x: 1307, startPoint y: 501, endPoint x: 1362, endPoint y: 501, distance: 55.0
click at [1362, 501] on div "Nombre completo : David Traico" at bounding box center [1377, 499] width 294 height 12
click at [1421, 102] on b "AML Data Collector" at bounding box center [1416, 98] width 80 height 21
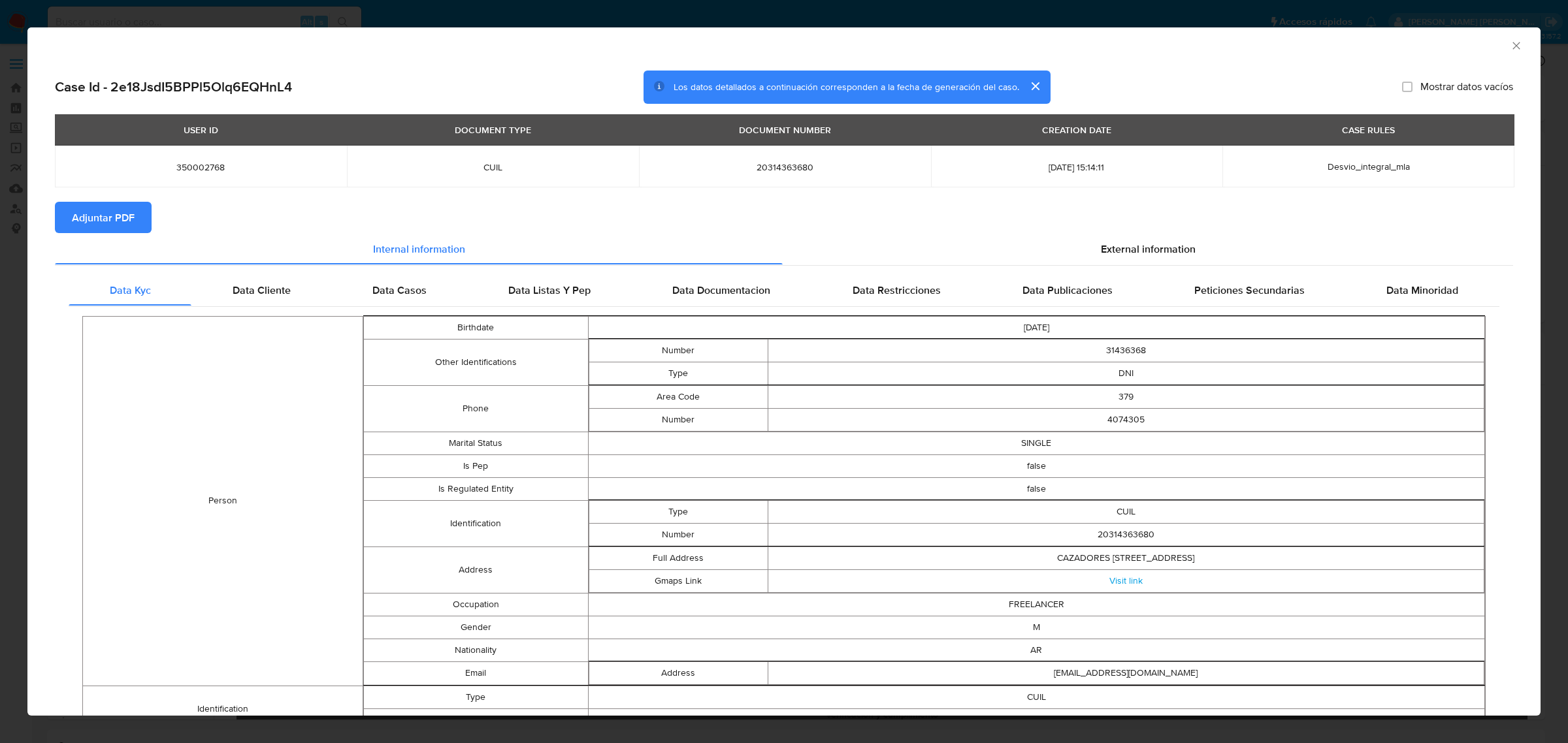
click at [87, 229] on span "Adjuntar PDF" at bounding box center [103, 217] width 63 height 29
click at [1510, 50] on icon "Cerrar ventana" at bounding box center [1516, 45] width 13 height 13
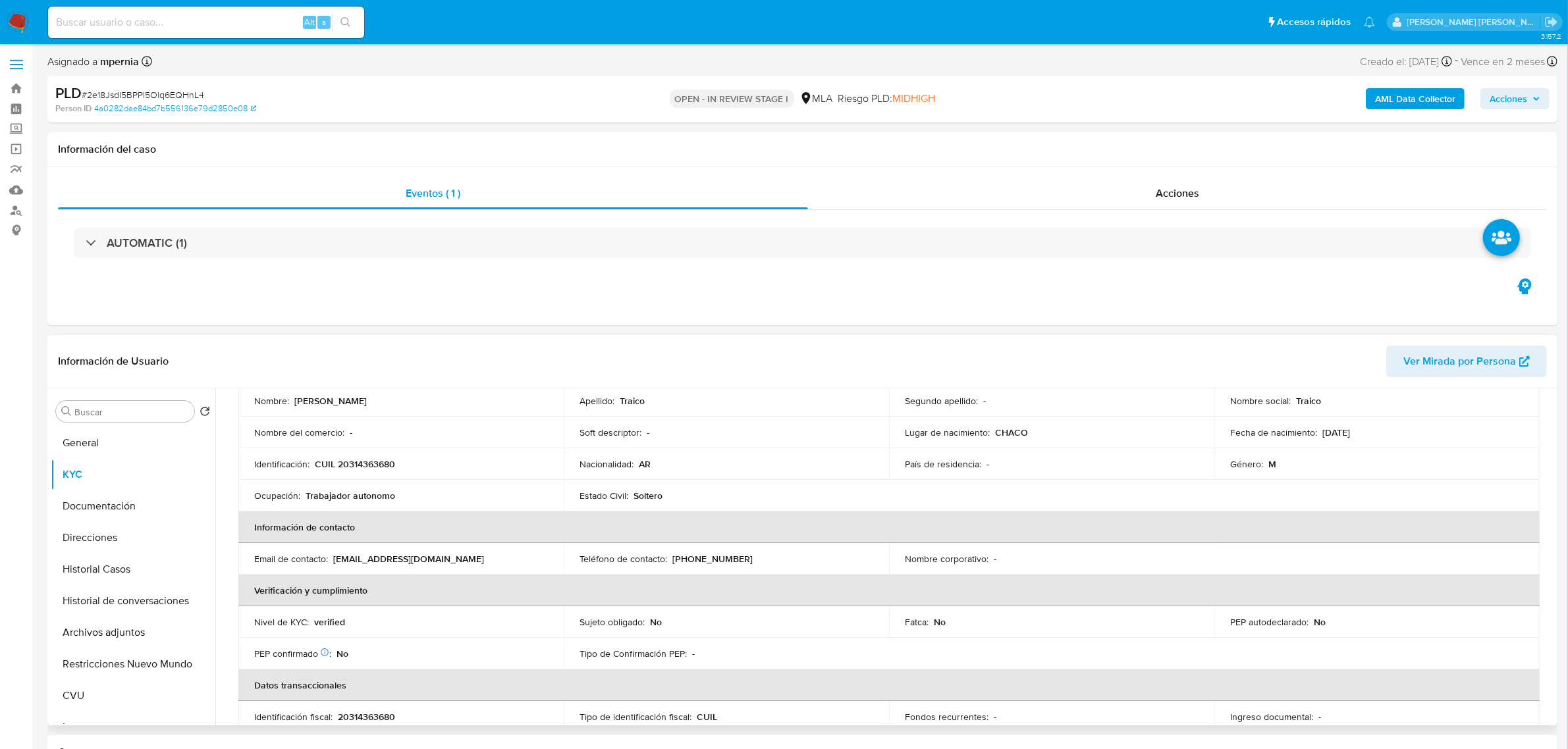
scroll to position [329, 0]
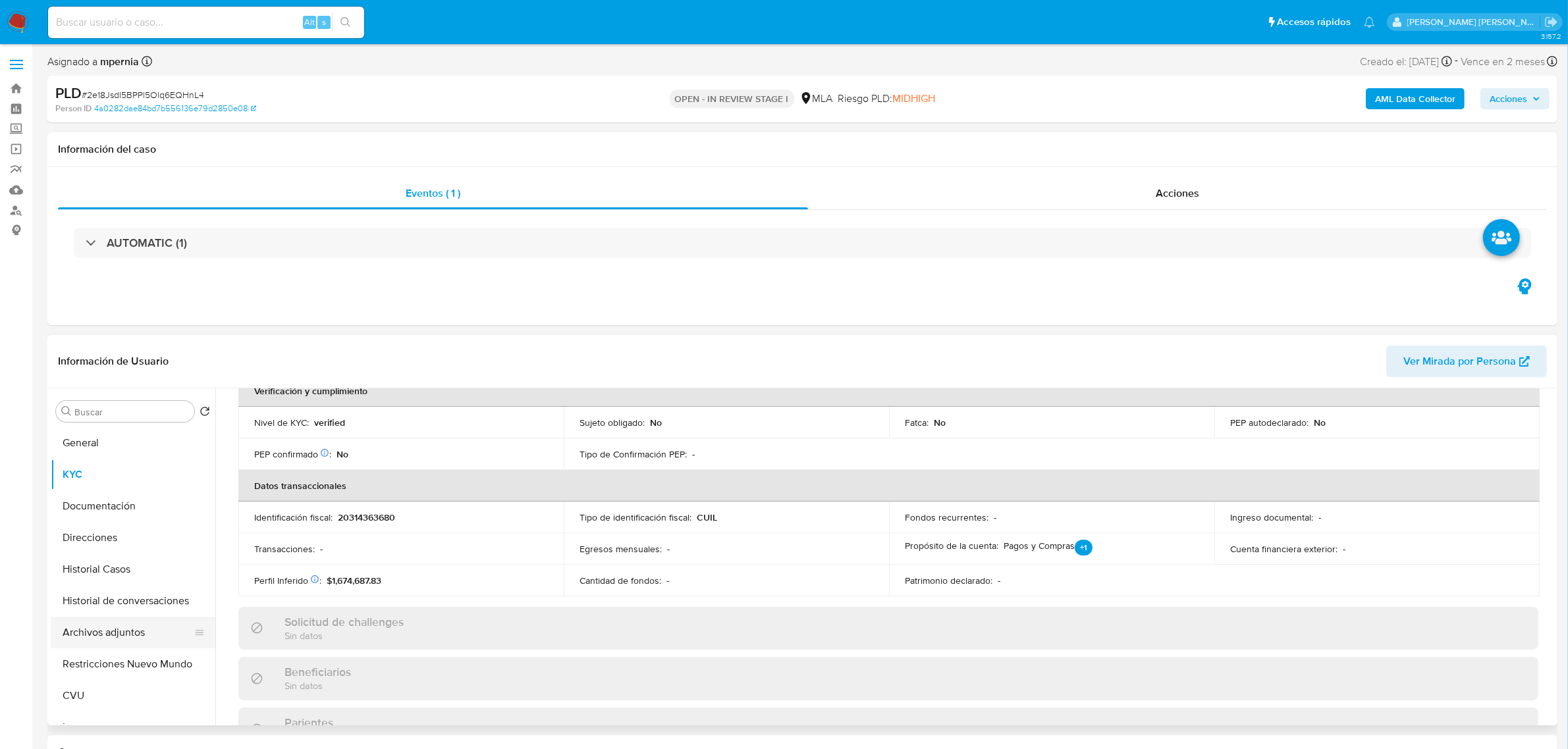
click at [95, 634] on button "Archivos adjuntos" at bounding box center [128, 632] width 154 height 32
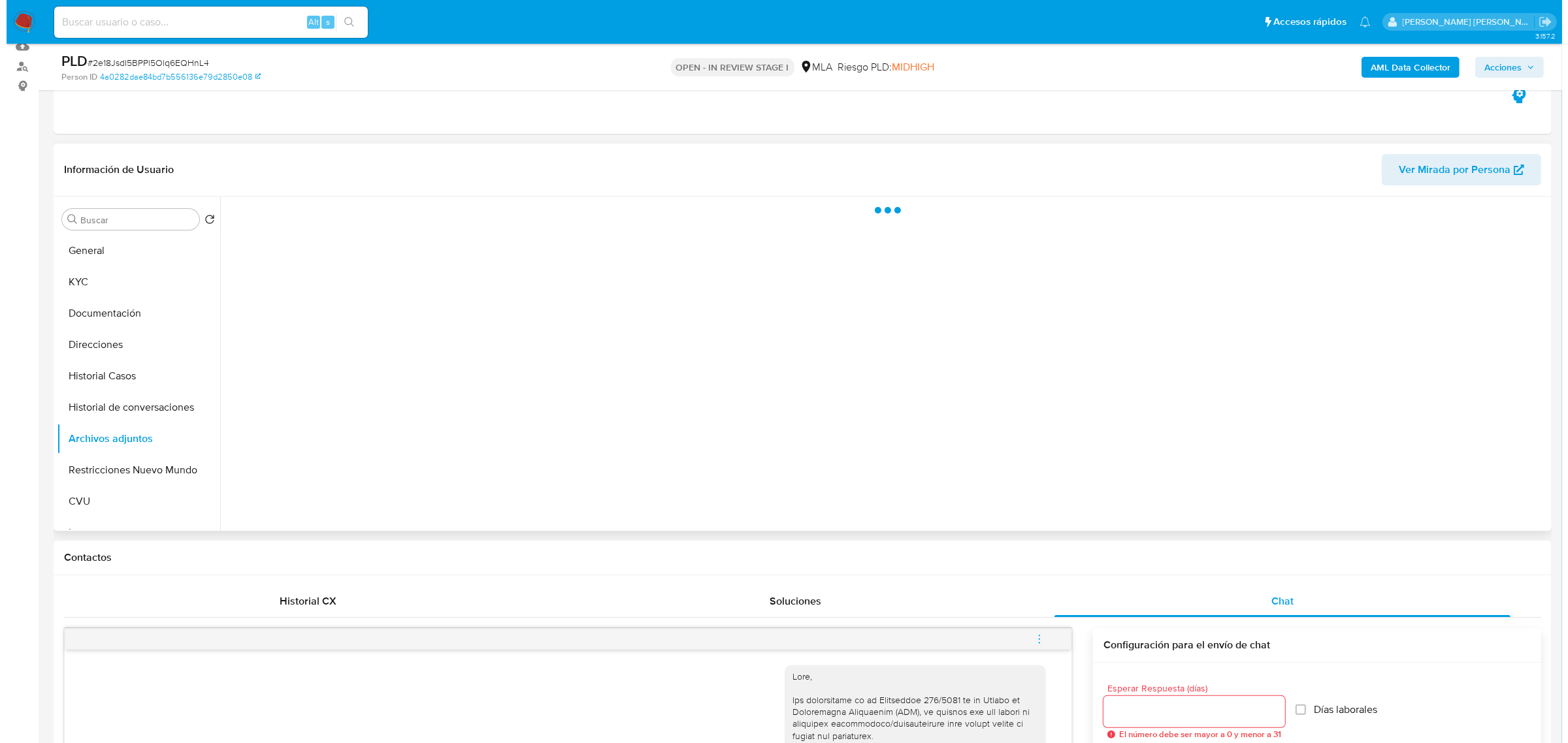
scroll to position [163, 0]
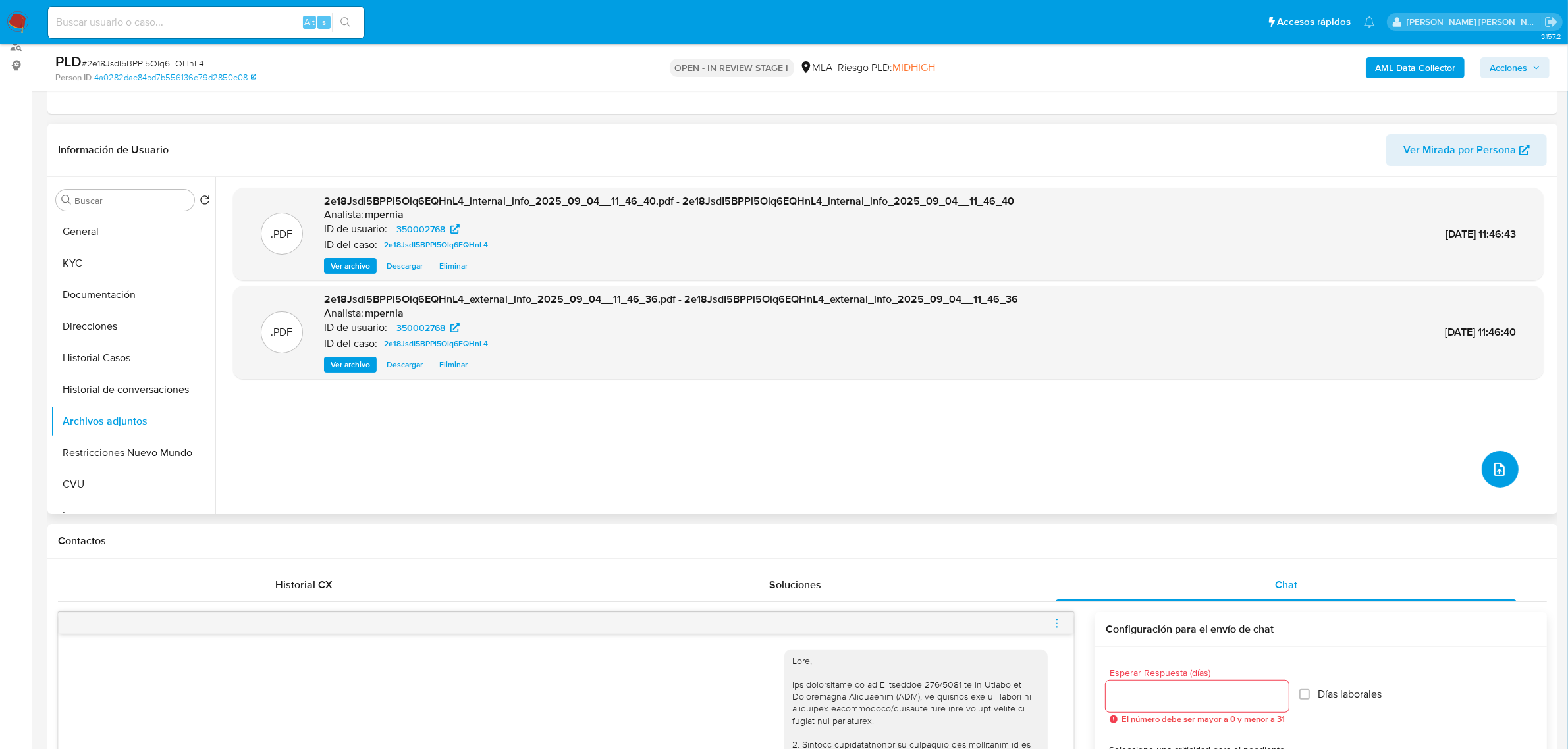
click at [1510, 466] on button "upload-file" at bounding box center [1500, 469] width 37 height 37
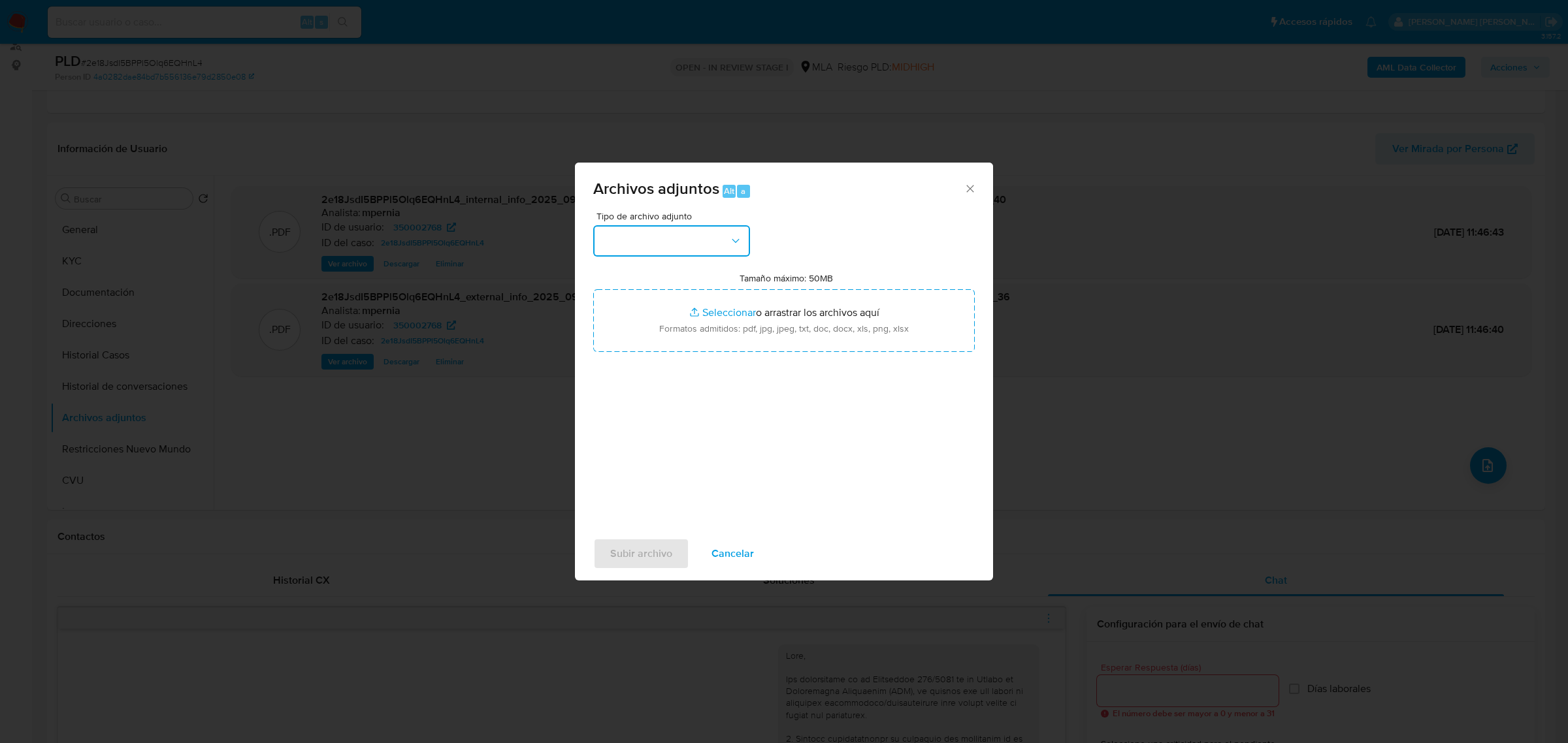
click at [689, 244] on button "button" at bounding box center [671, 241] width 157 height 31
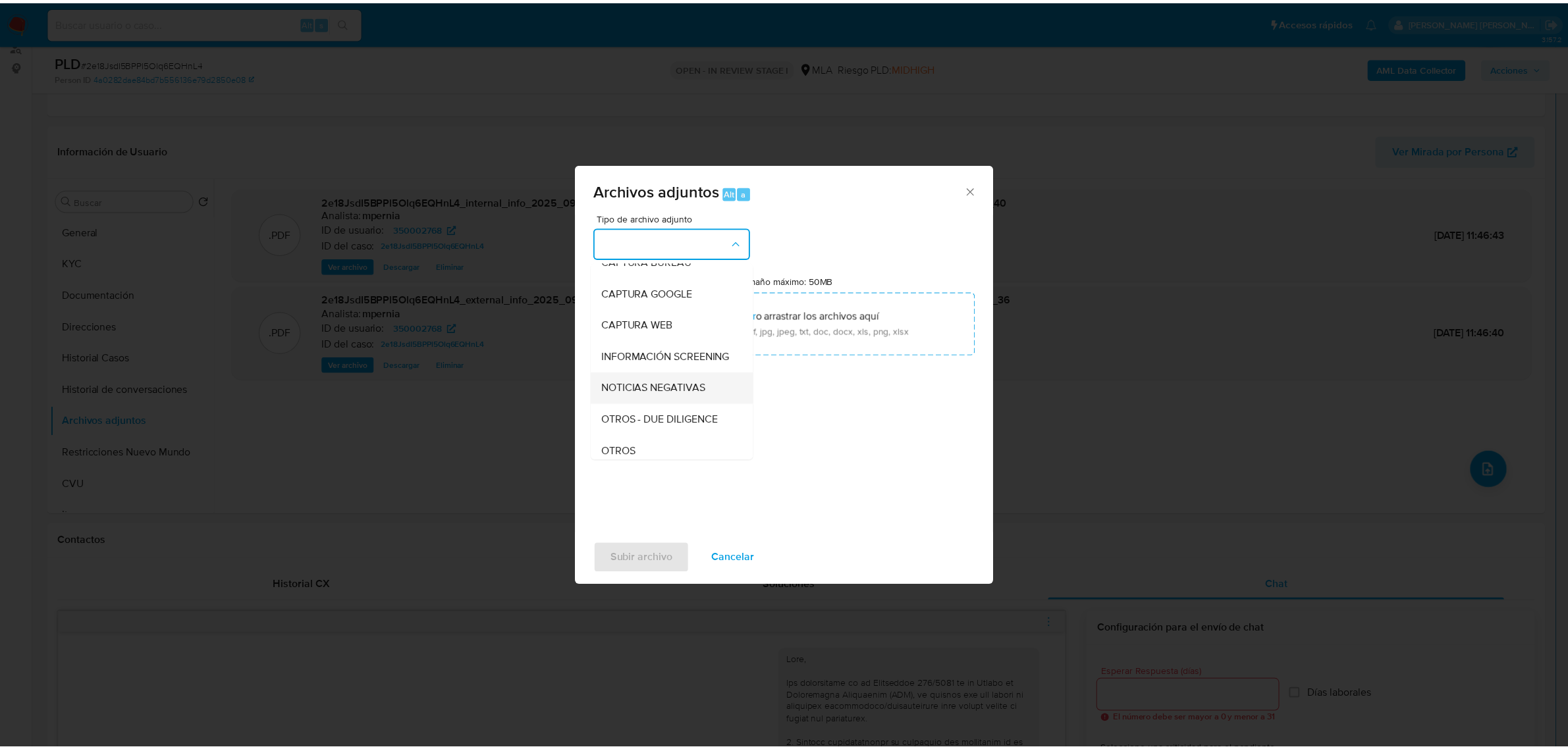
scroll to position [247, 0]
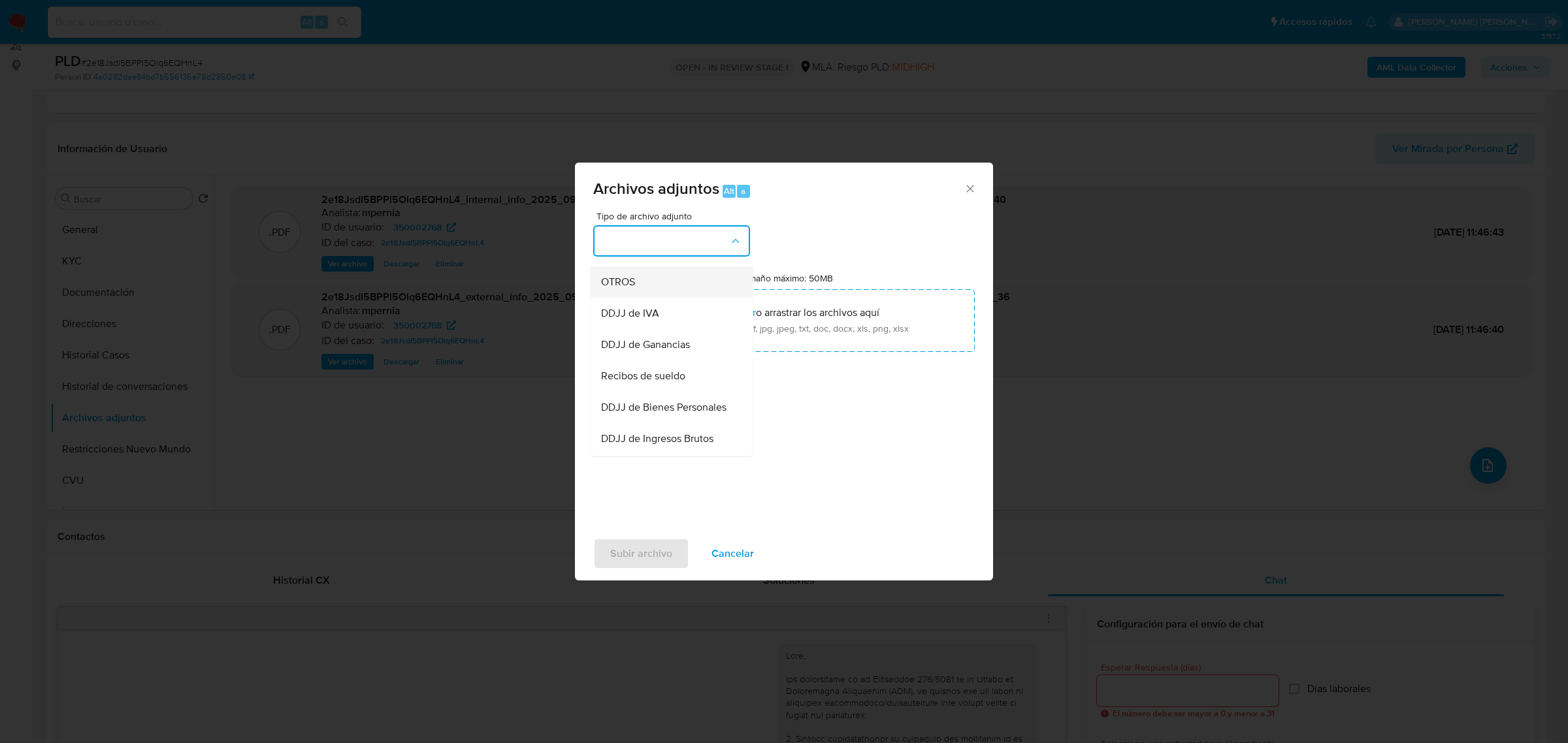
click at [648, 297] on div "OTROS" at bounding box center [668, 281] width 134 height 31
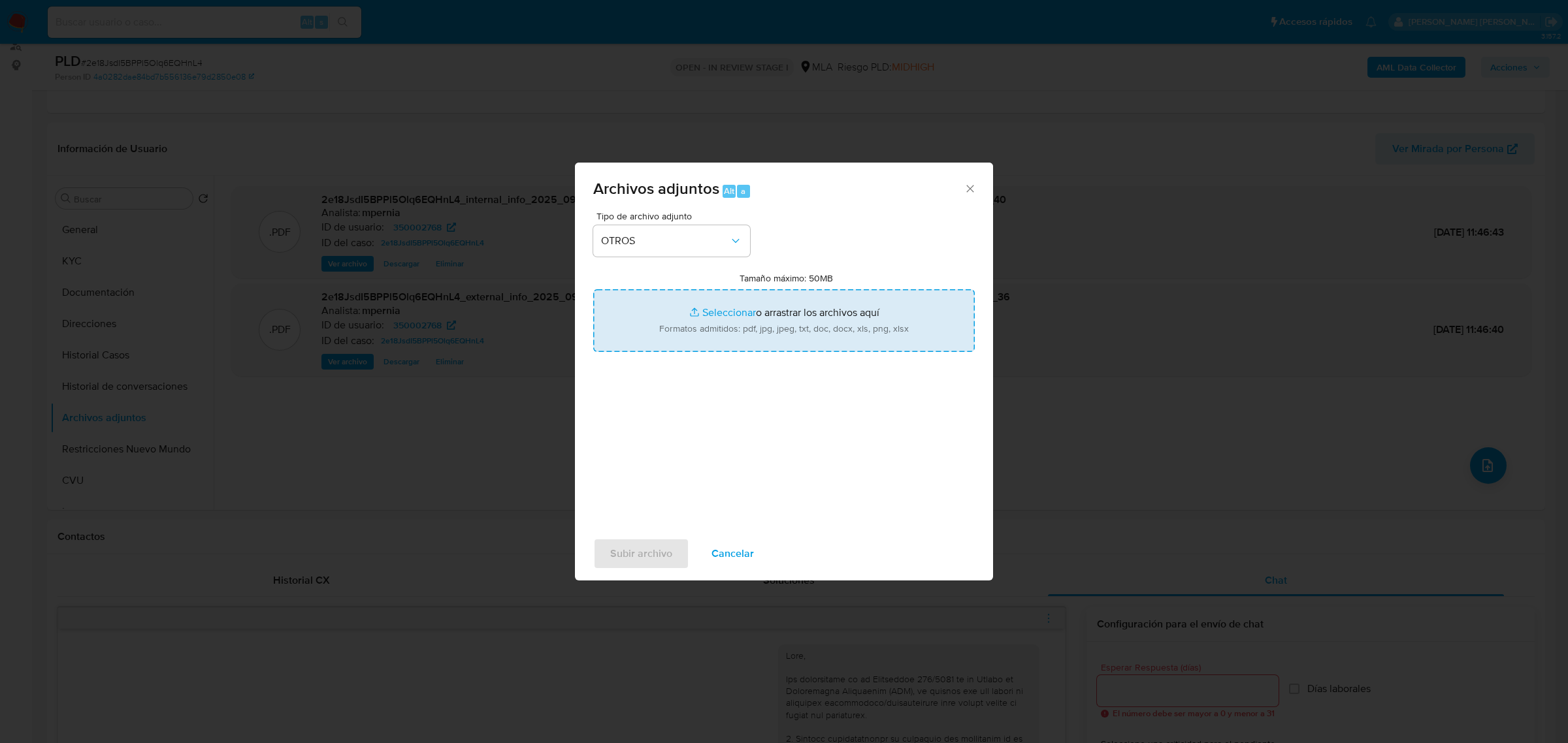
type input "C:\fakepath\Movimientos-Aladdin-350002768.xlsx"
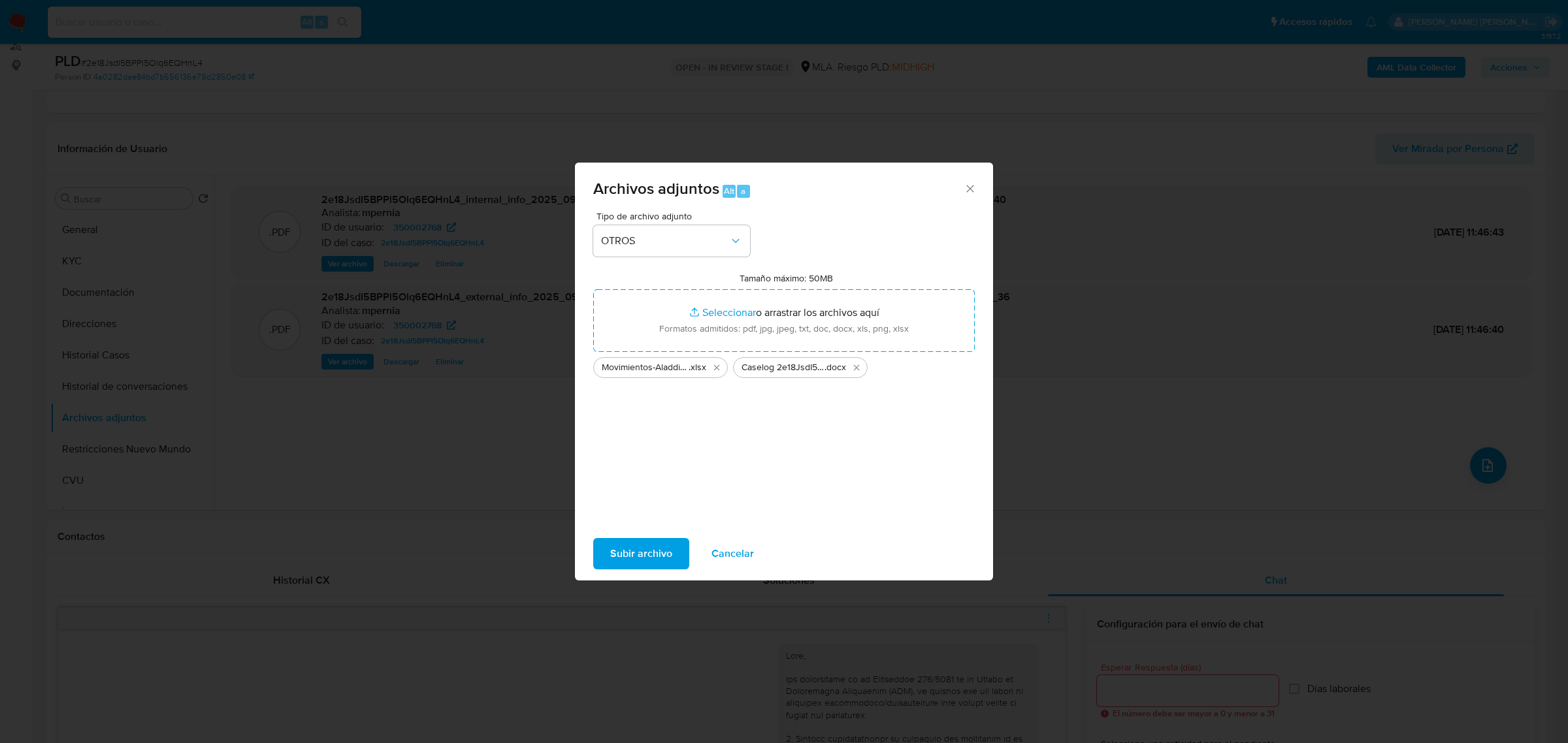
click at [646, 554] on span "Subir archivo" at bounding box center [641, 554] width 62 height 29
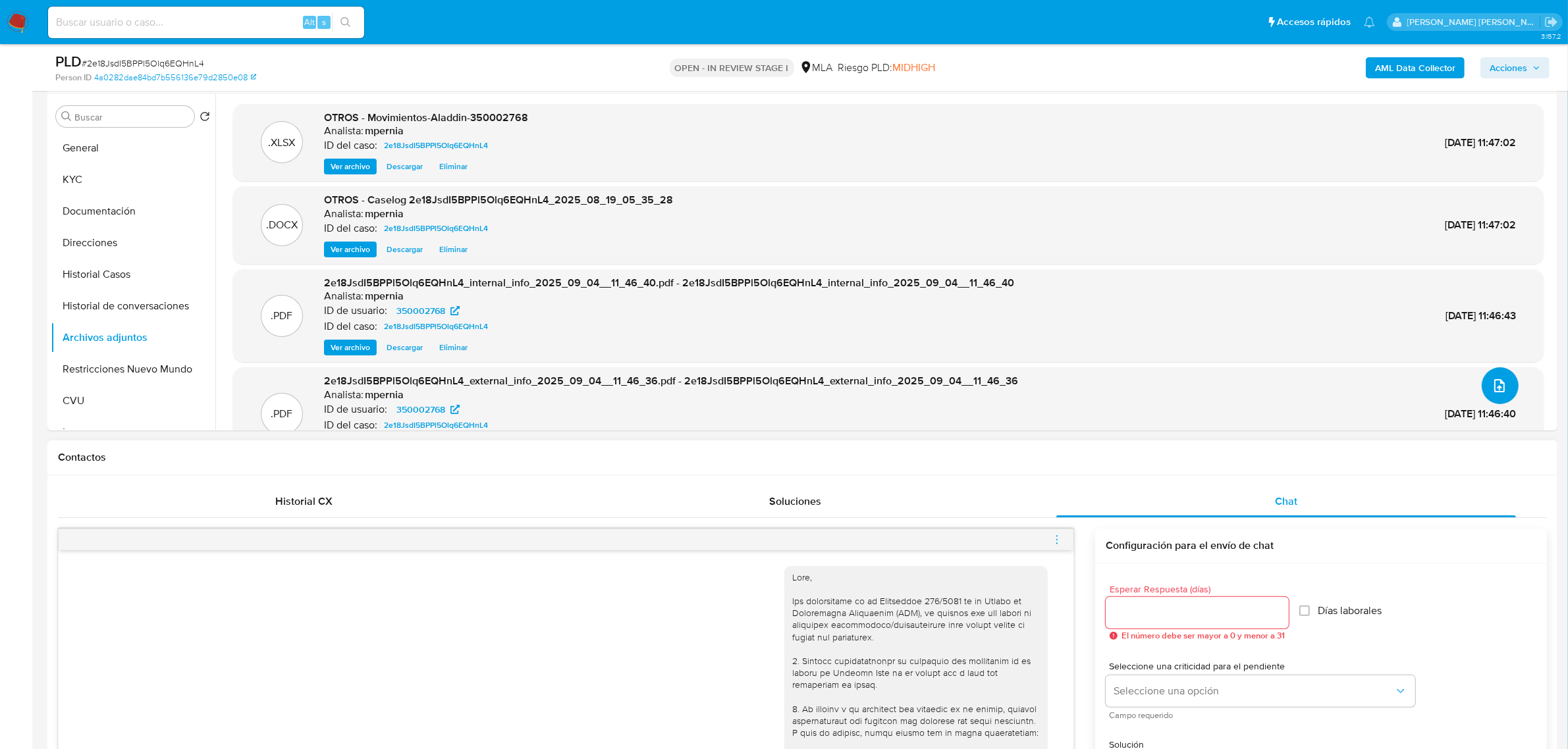
scroll to position [329, 0]
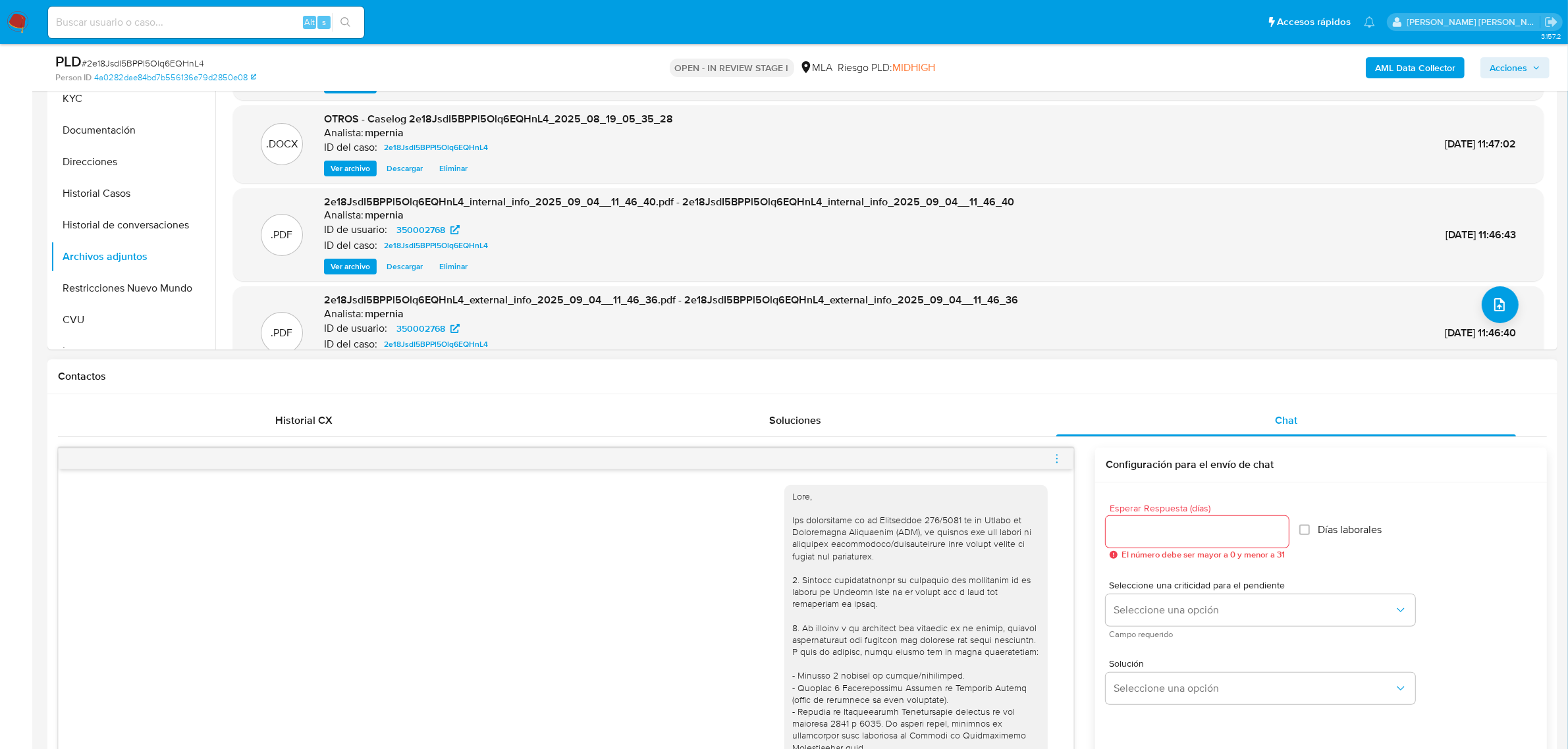
click at [1055, 452] on span "menu-action" at bounding box center [1057, 459] width 12 height 32
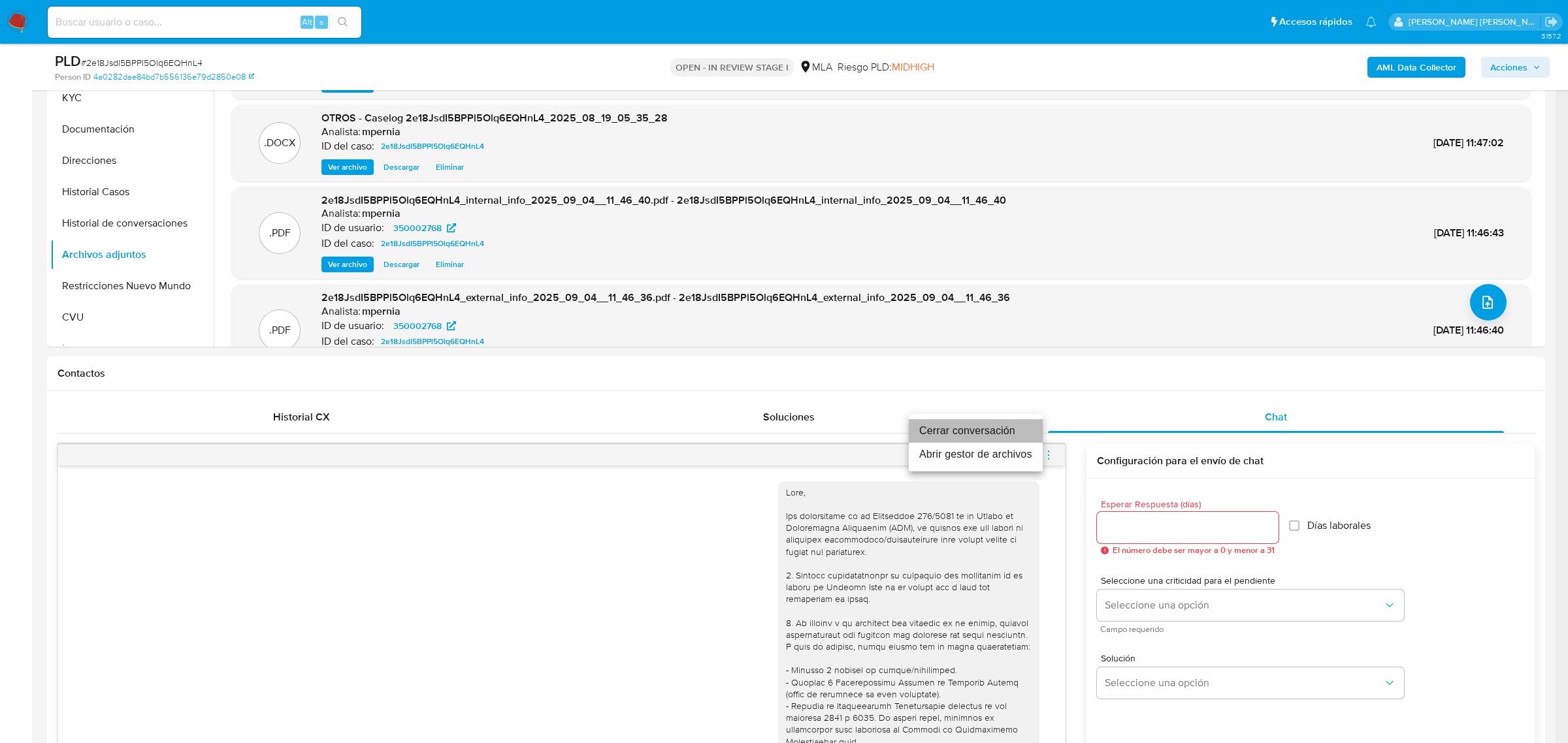
click at [1011, 428] on li "Cerrar conversación" at bounding box center [976, 431] width 134 height 23
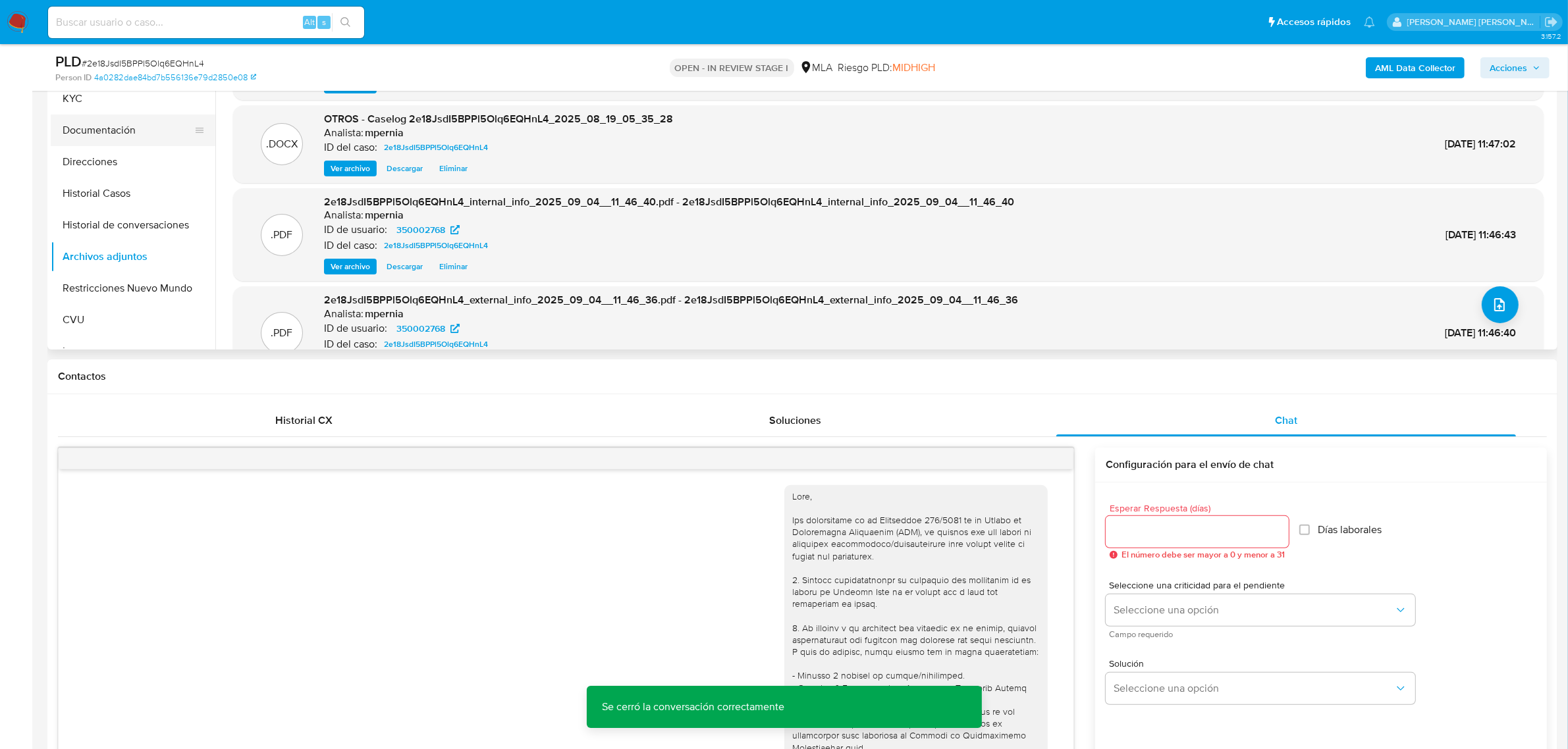
click at [106, 127] on button "Documentación" at bounding box center [128, 130] width 154 height 32
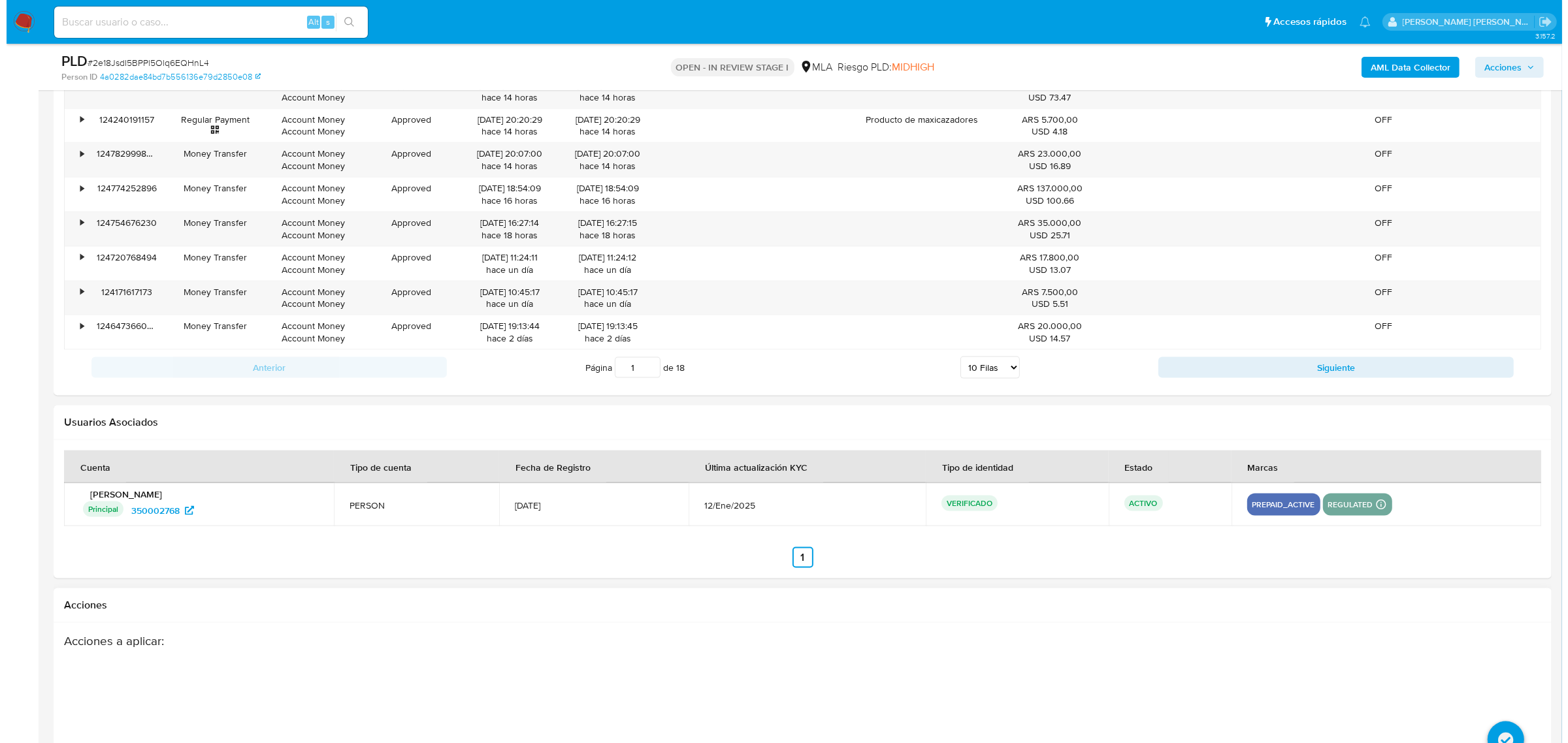
scroll to position [2286, 0]
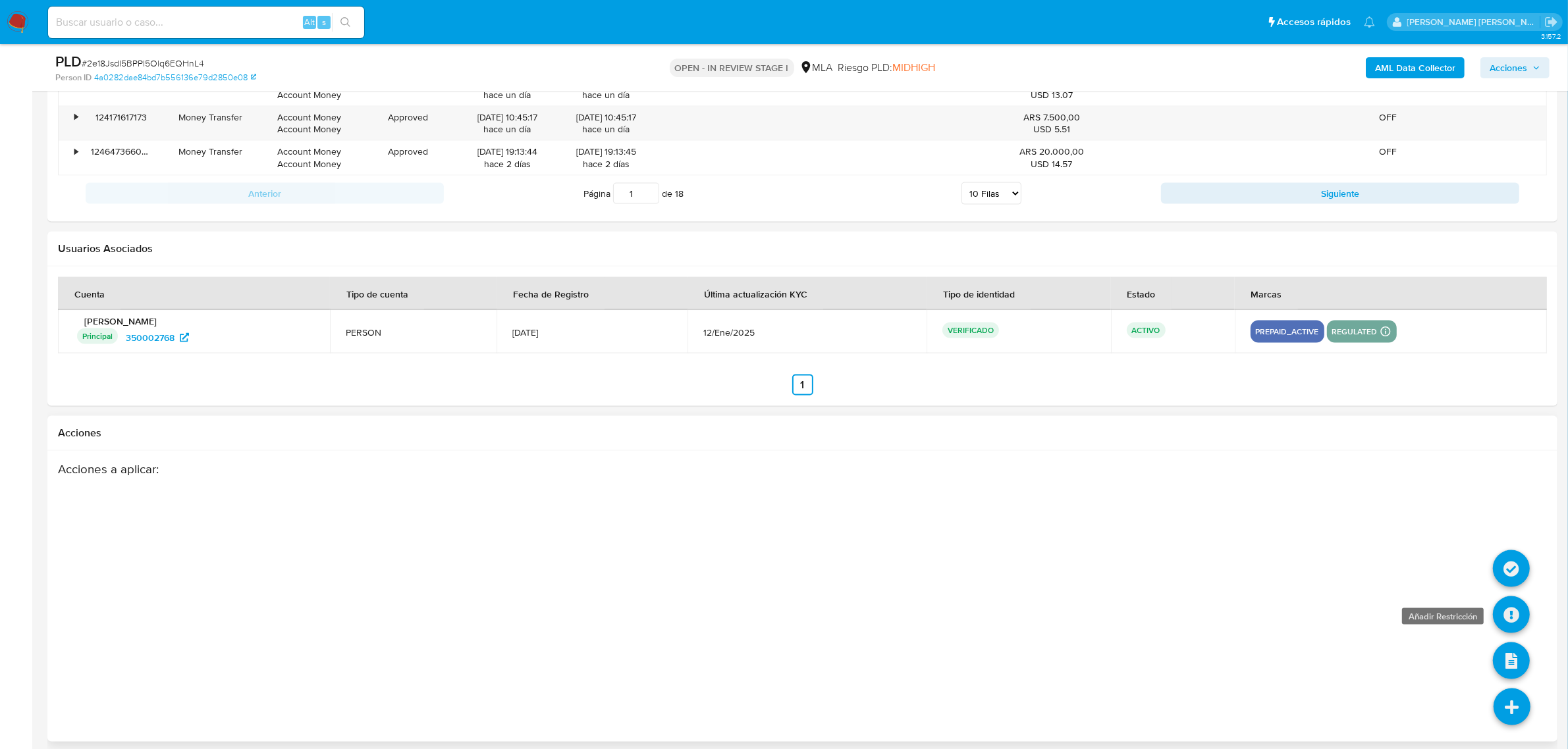
click at [1517, 616] on icon at bounding box center [1511, 614] width 37 height 37
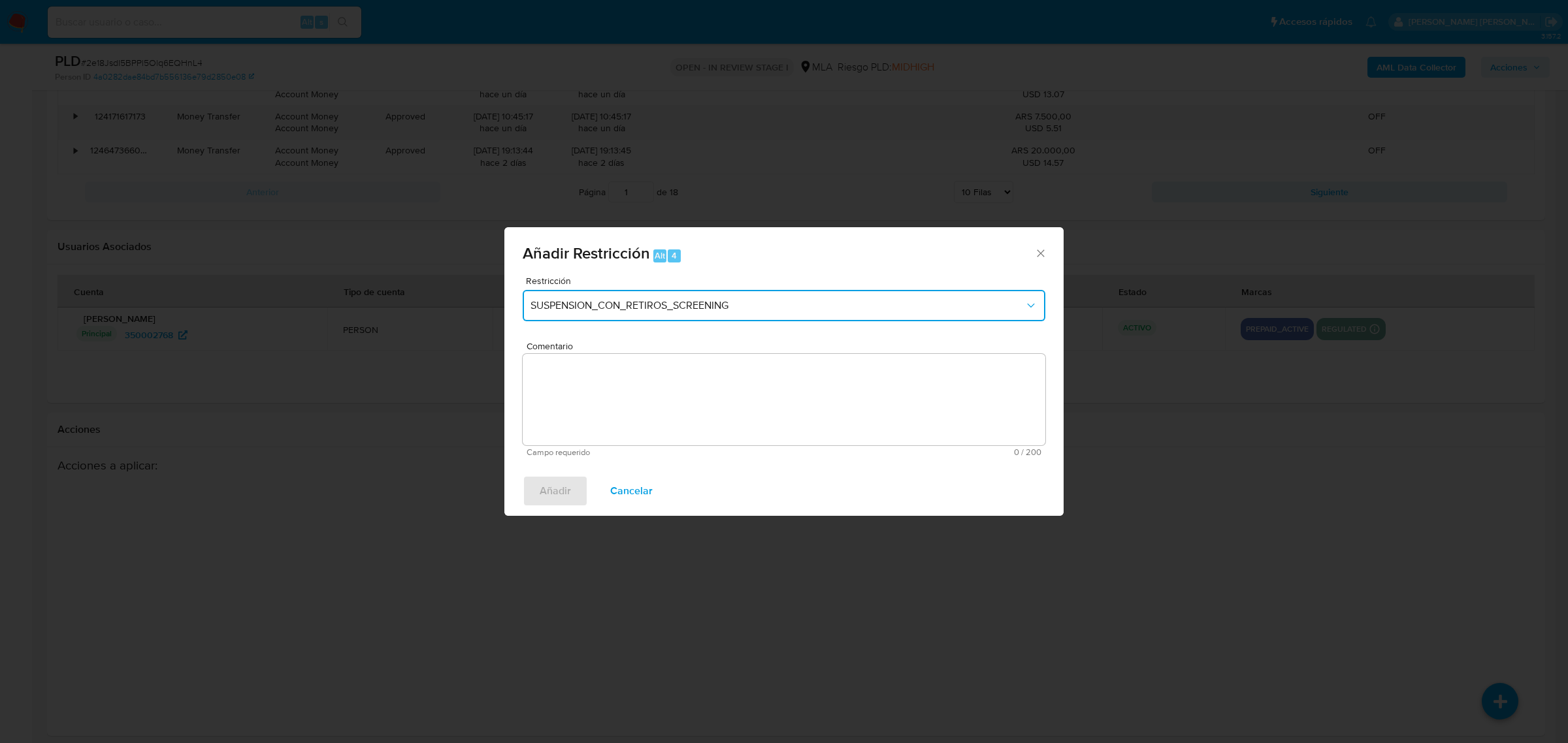
click at [671, 309] on span "SUSPENSION_CON_RETIROS_SCREENING" at bounding box center [778, 305] width 494 height 13
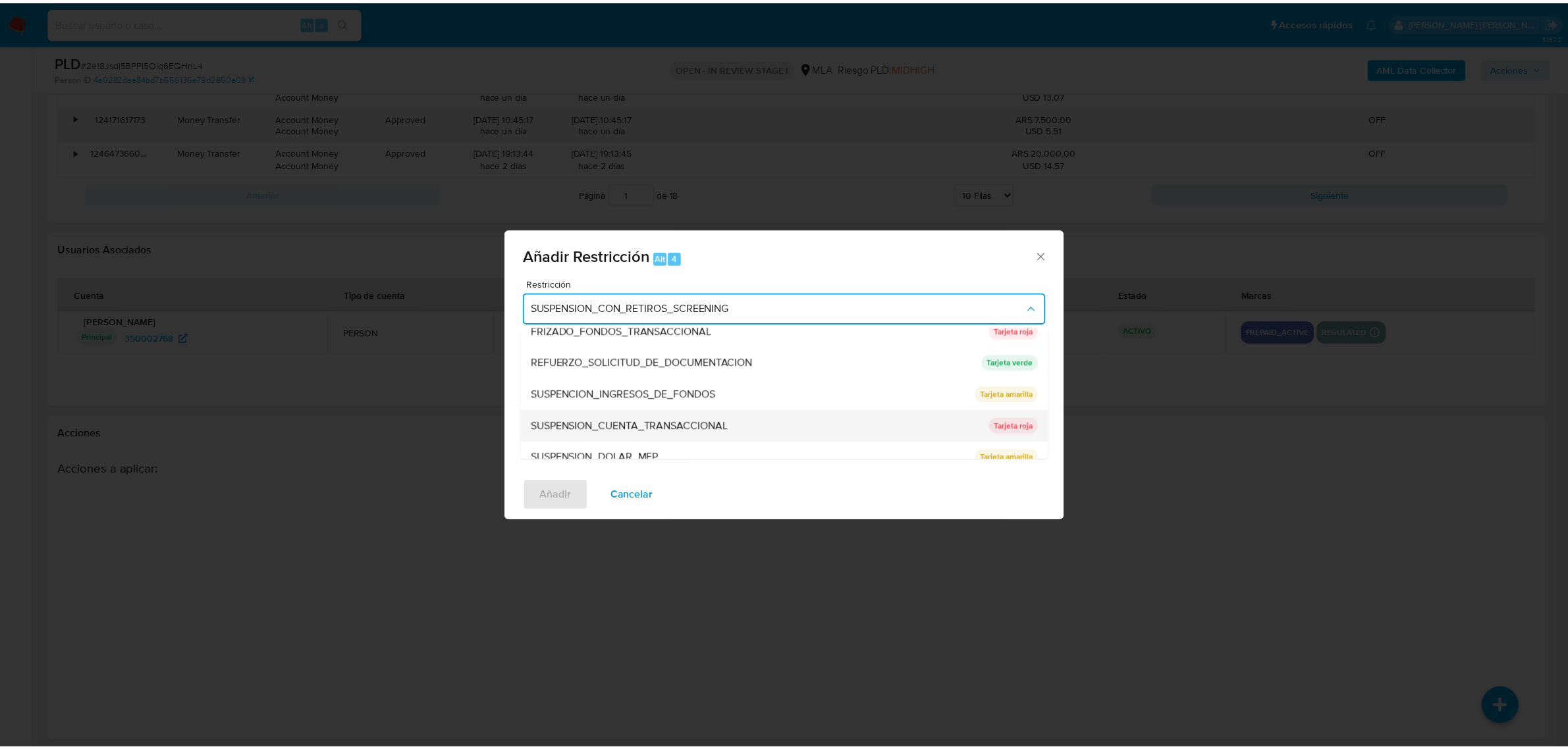
scroll to position [279, 0]
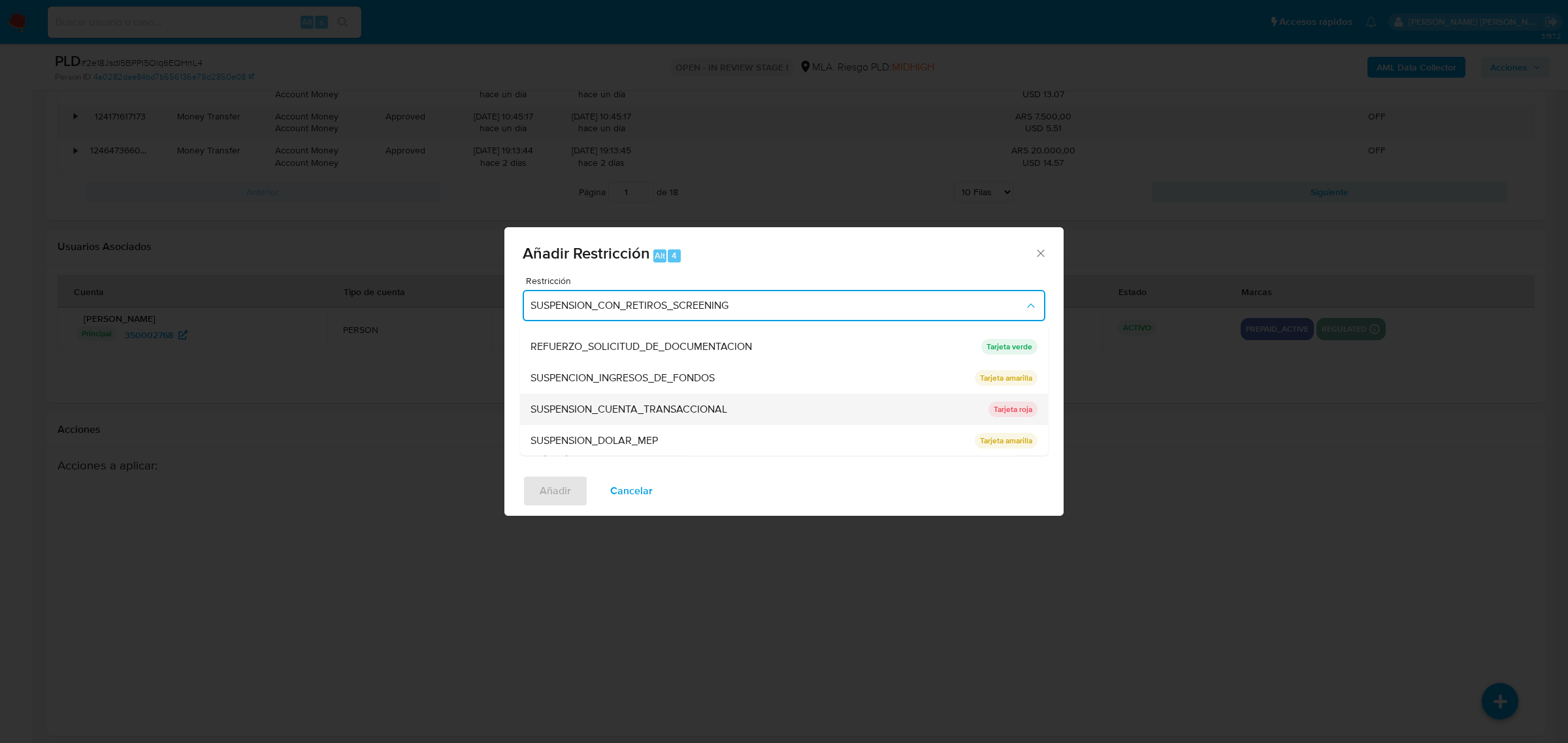
click at [589, 405] on span "SUSPENSION_CUENTA_TRANSACCIONAL" at bounding box center [629, 409] width 197 height 13
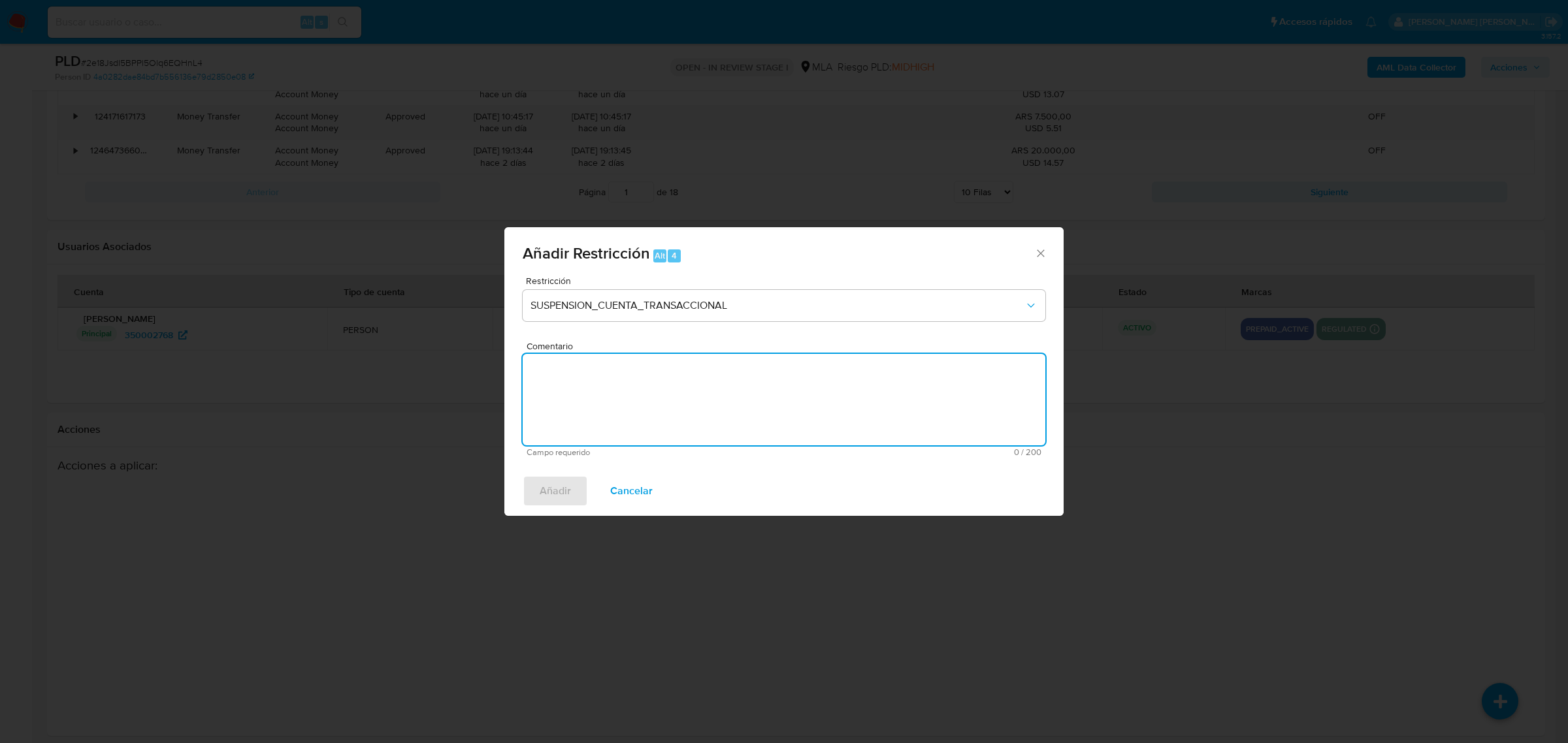
click at [600, 413] on textarea "Comentario" at bounding box center [784, 399] width 523 height 91
type textarea "AML"
click at [551, 484] on span "Añadir" at bounding box center [556, 491] width 31 height 29
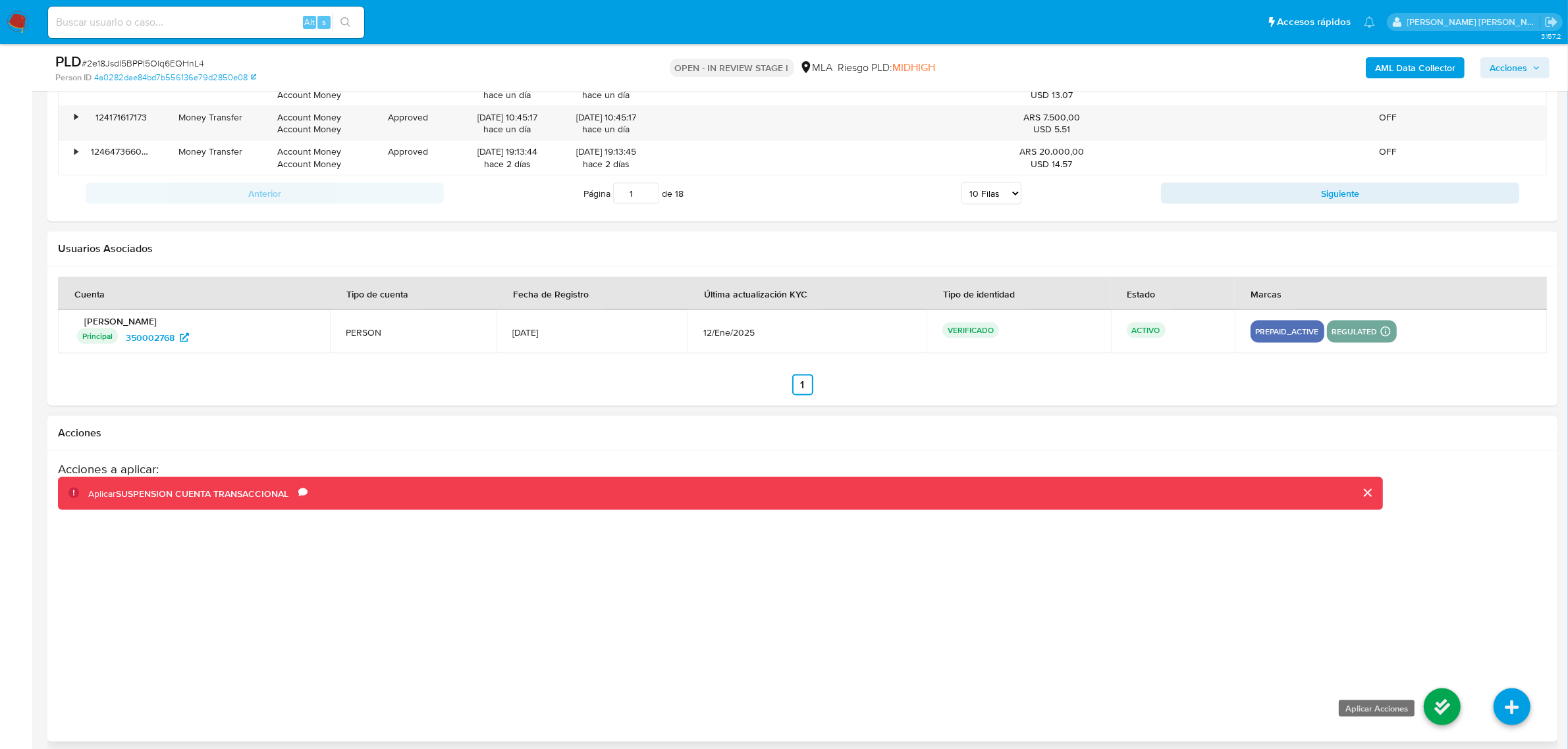
click at [1444, 720] on icon at bounding box center [1442, 706] width 37 height 37
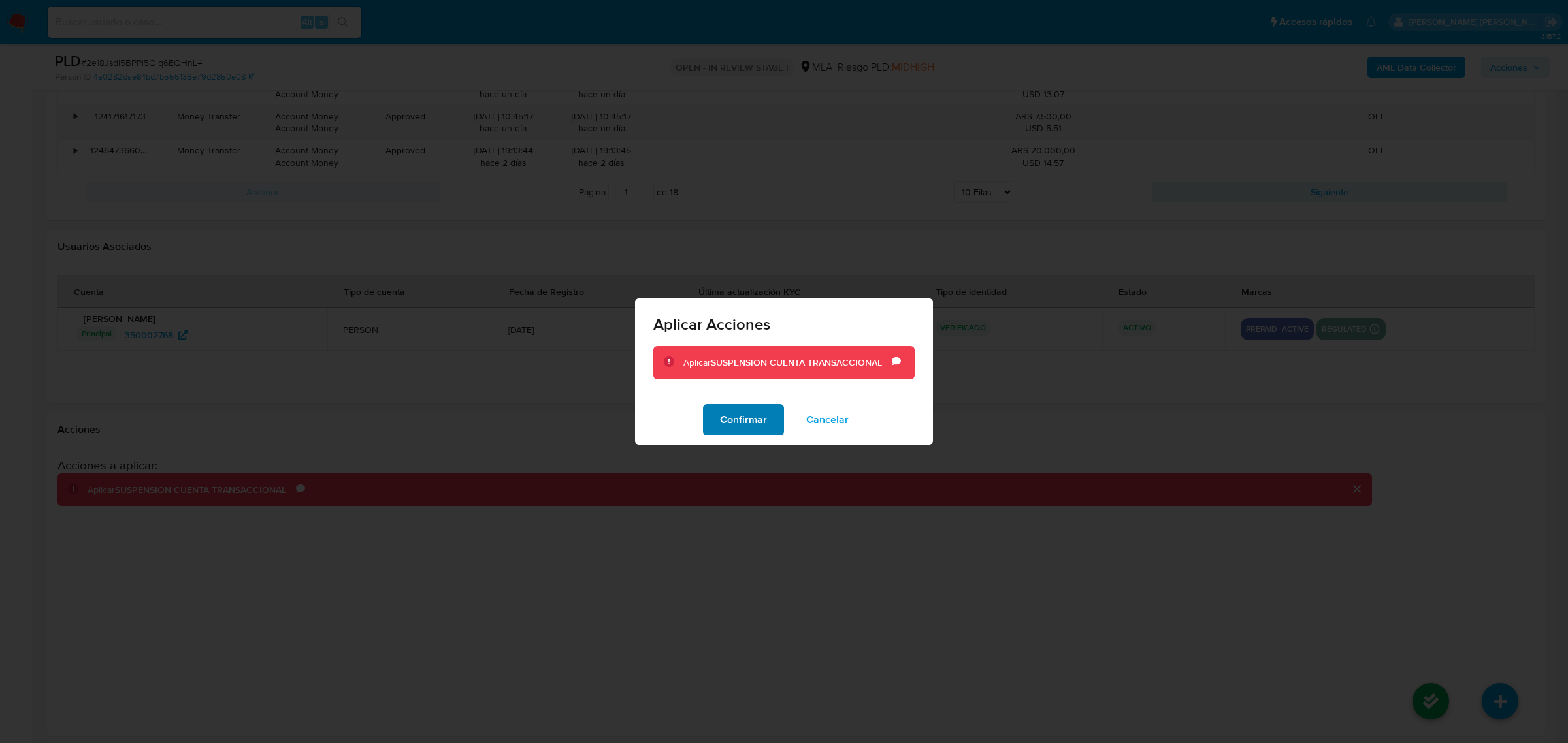
click at [750, 418] on span "Confirmar" at bounding box center [743, 420] width 47 height 29
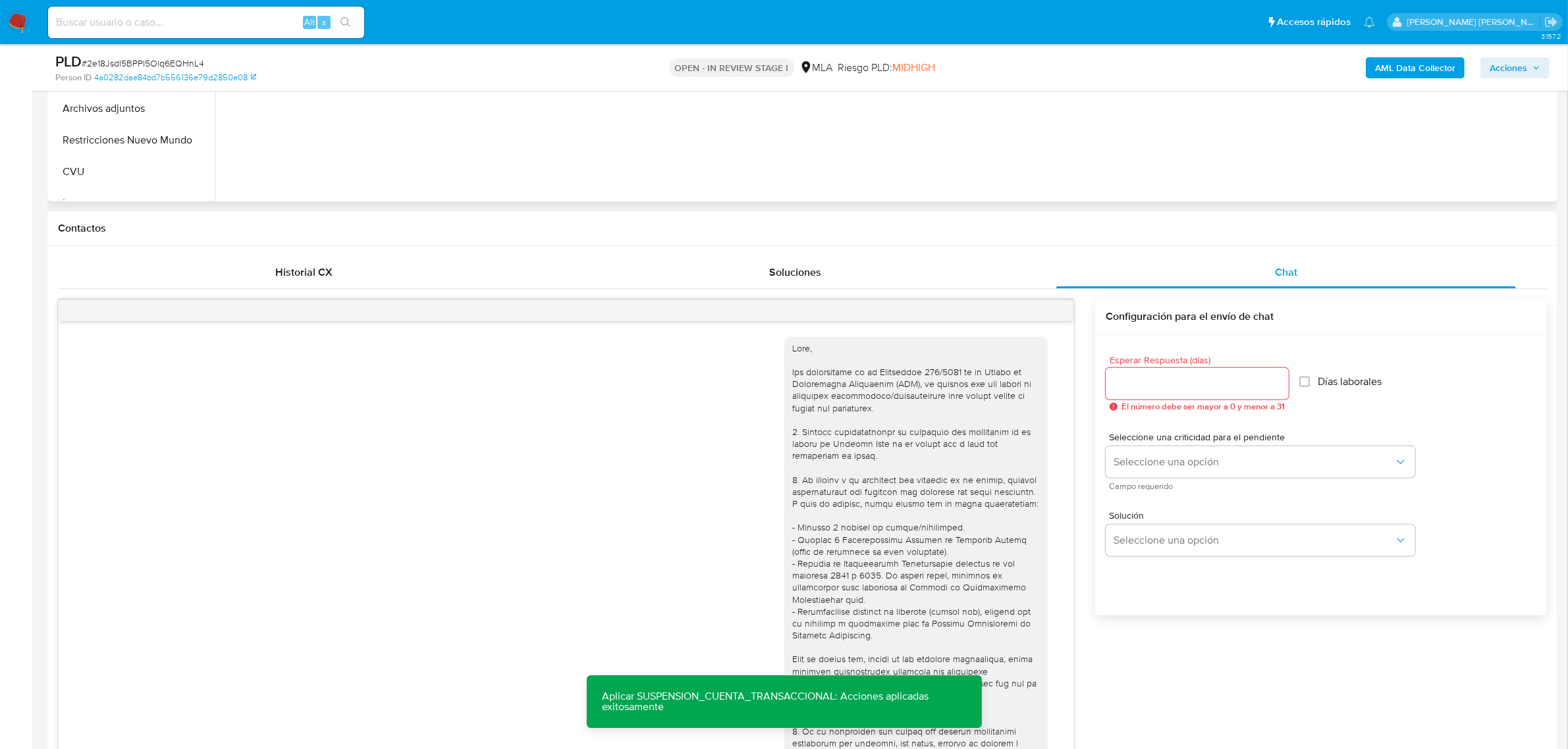
scroll to position [329, 0]
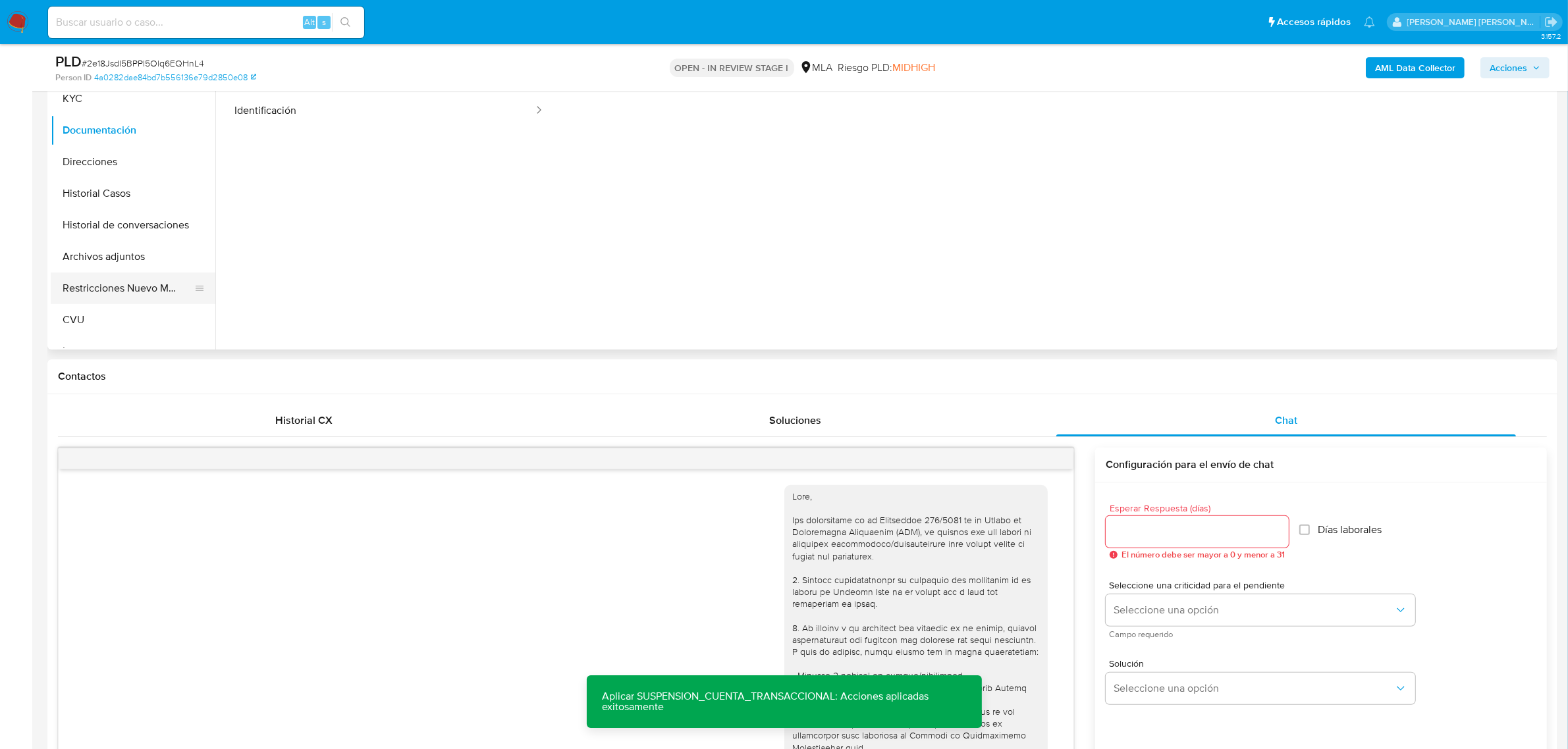
click at [104, 291] on button "Restricciones Nuevo Mundo" at bounding box center [128, 288] width 154 height 32
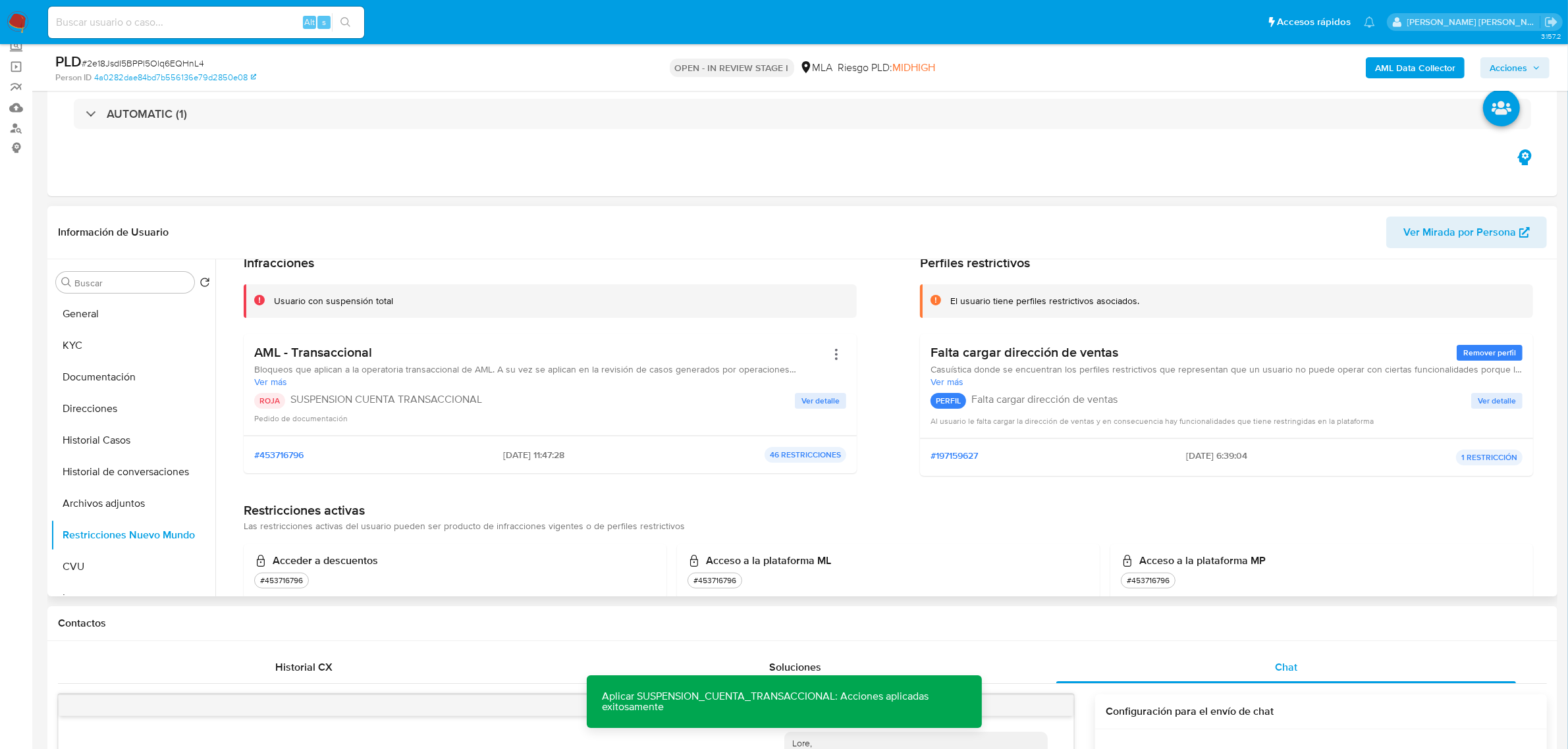
scroll to position [0, 0]
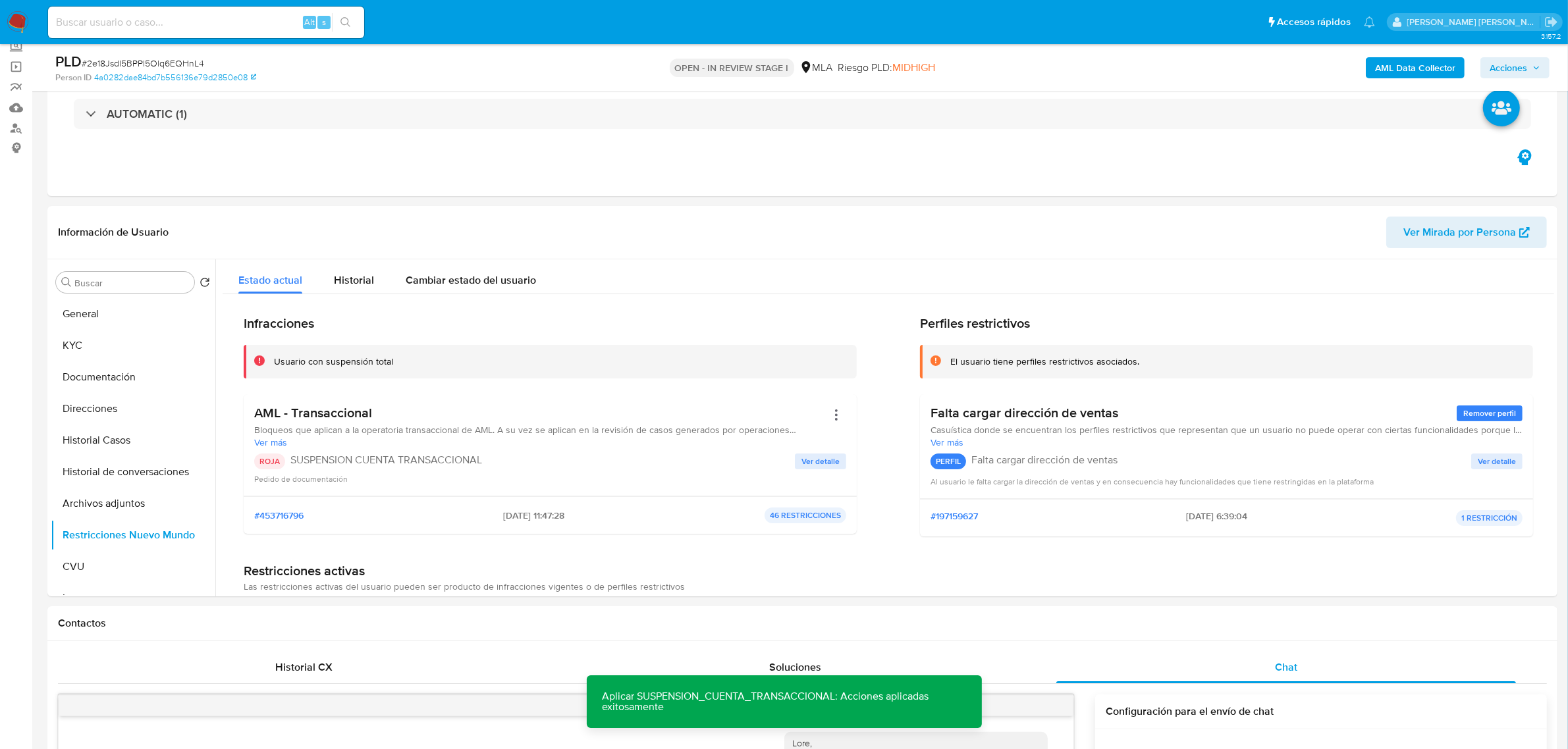
click at [1515, 66] on span "Acciones" at bounding box center [1509, 68] width 38 height 21
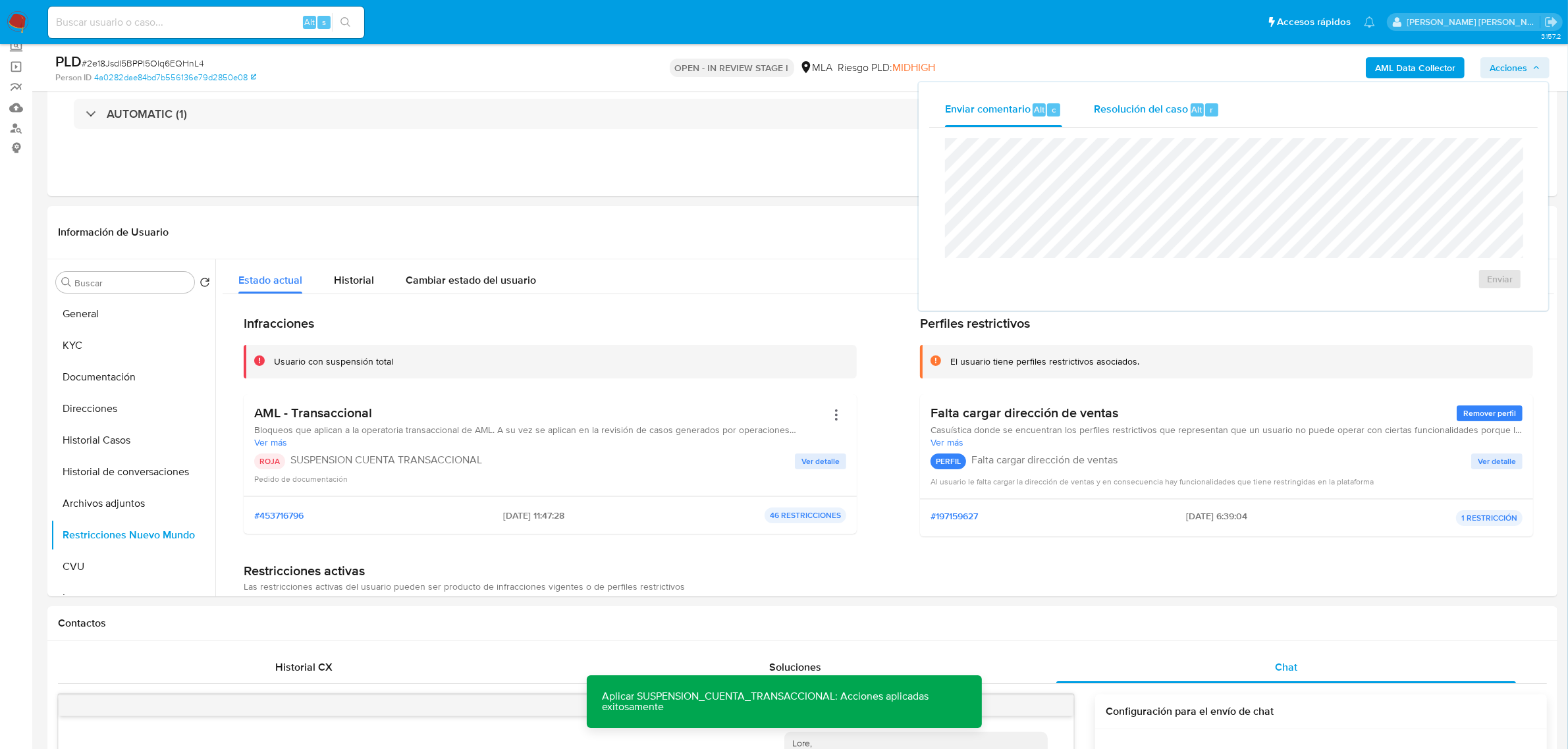
click at [1177, 119] on div "Resolución del caso Alt r" at bounding box center [1157, 109] width 126 height 34
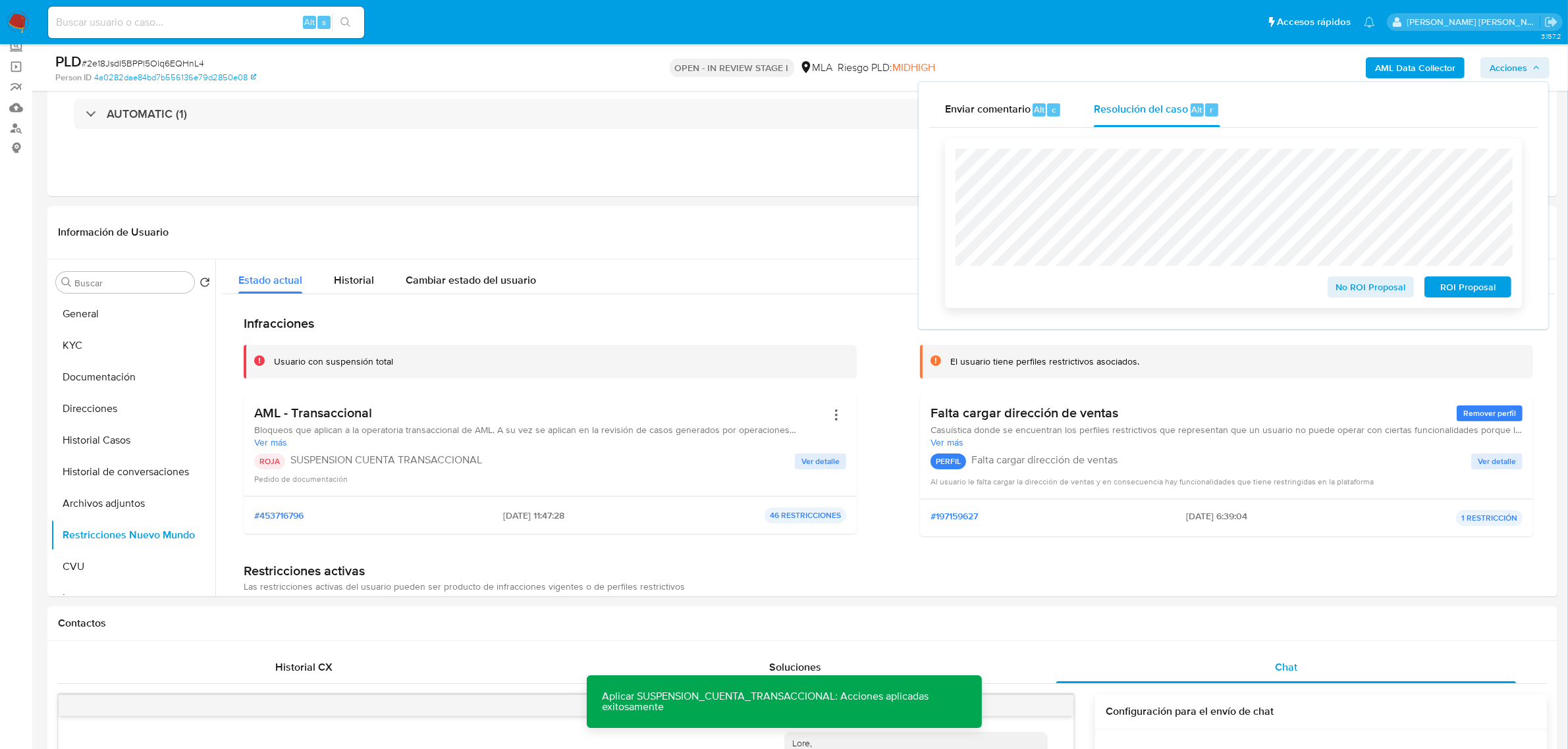
click at [1447, 293] on span "ROI Proposal" at bounding box center [1468, 287] width 69 height 18
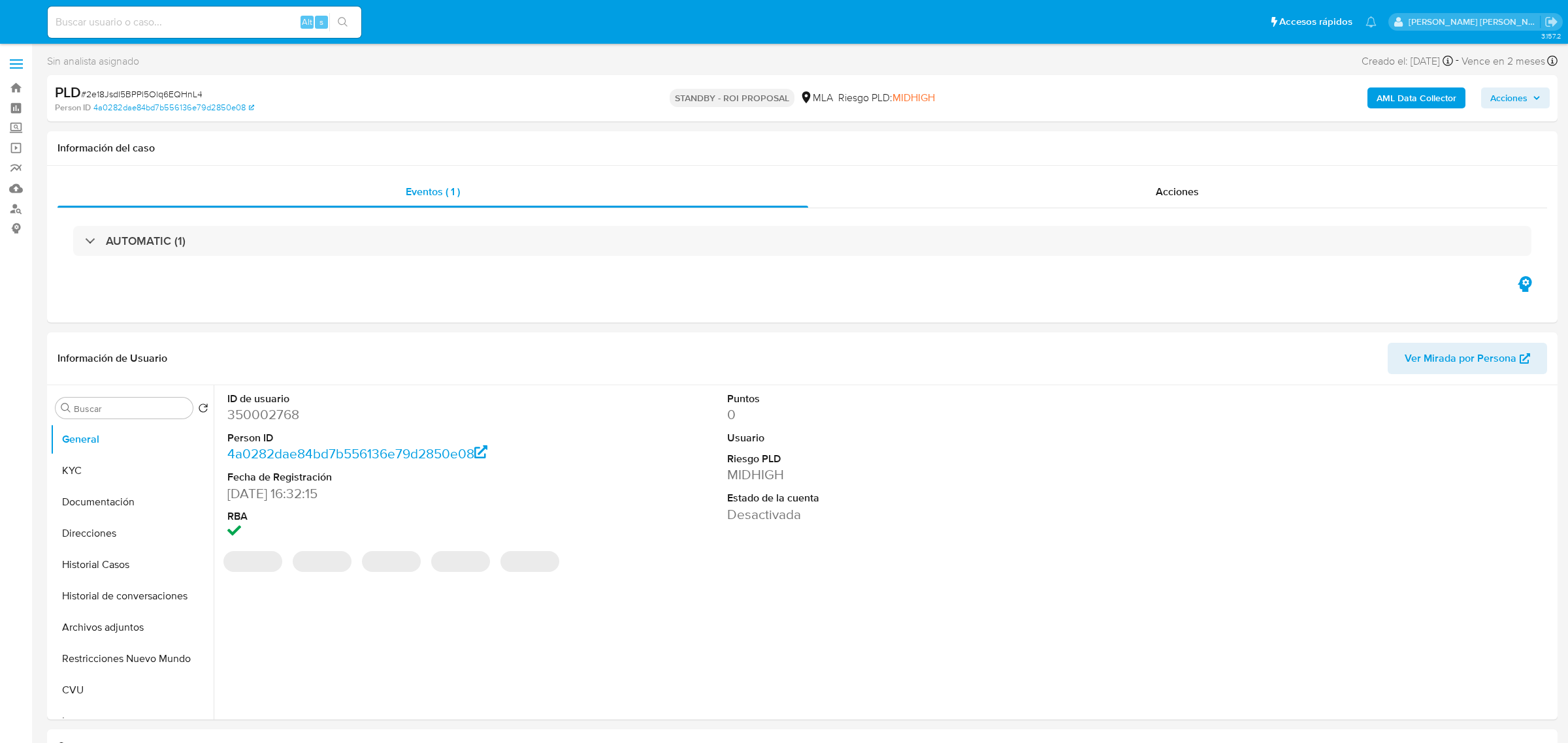
select select "10"
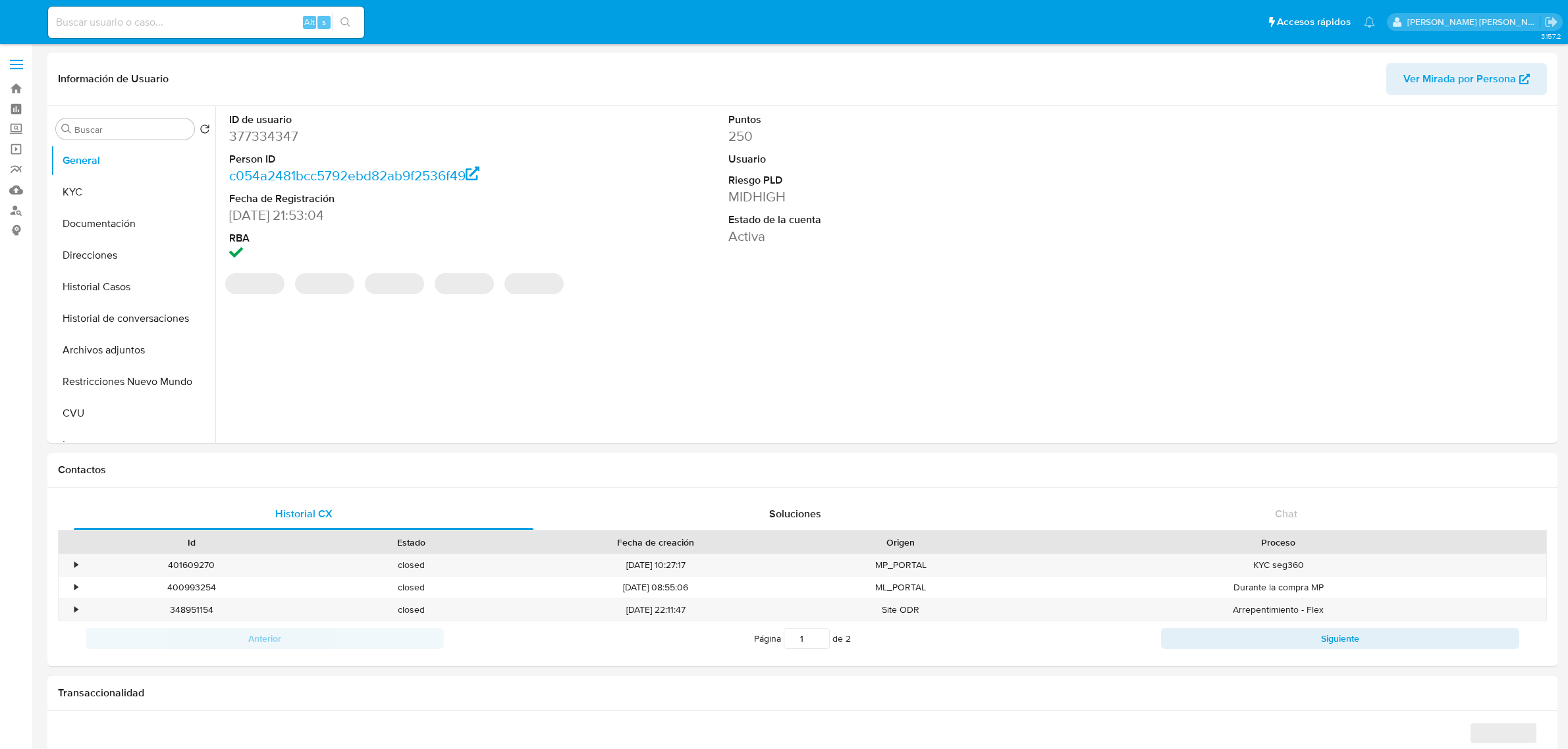
select select "10"
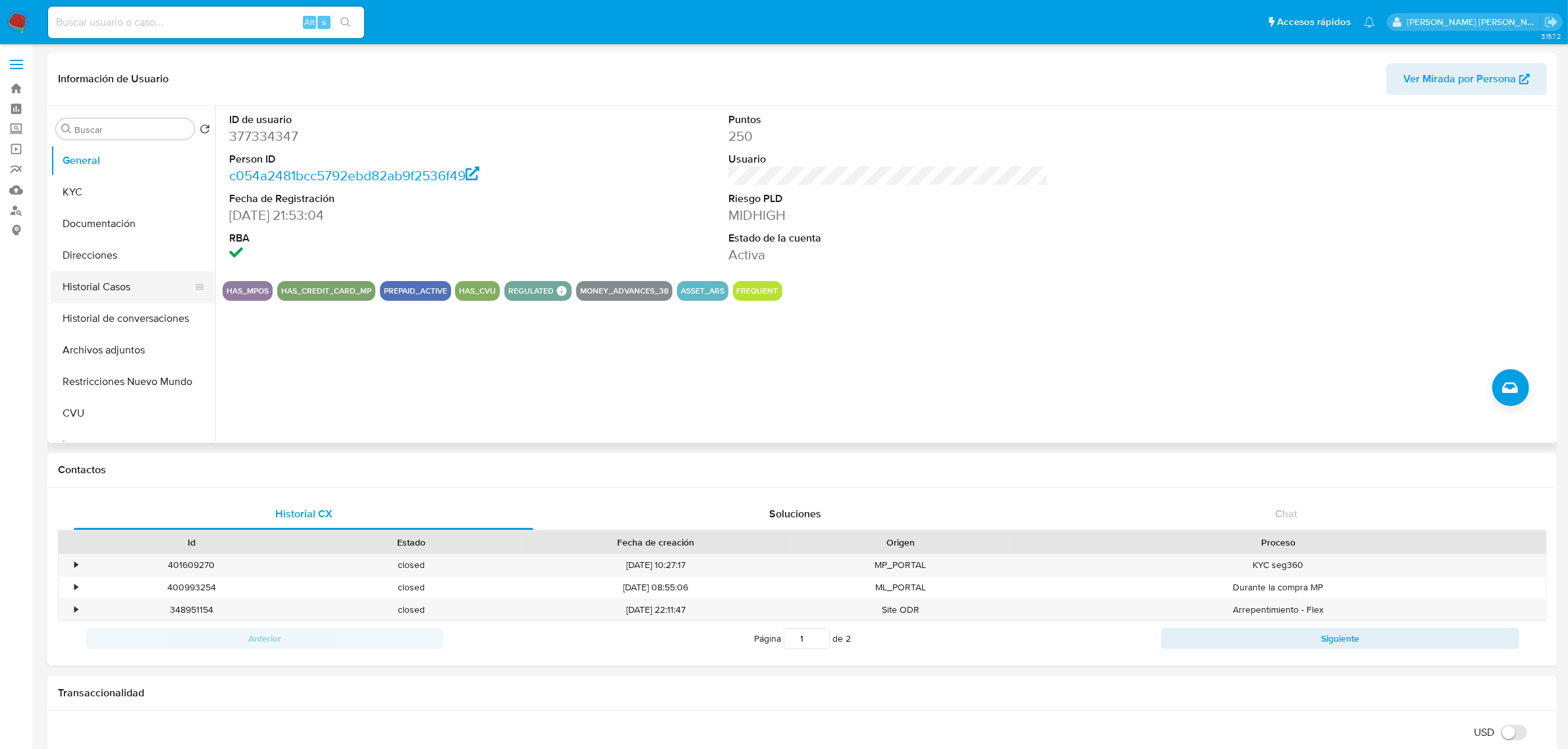
click at [76, 295] on button "Historial Casos" at bounding box center [128, 287] width 154 height 32
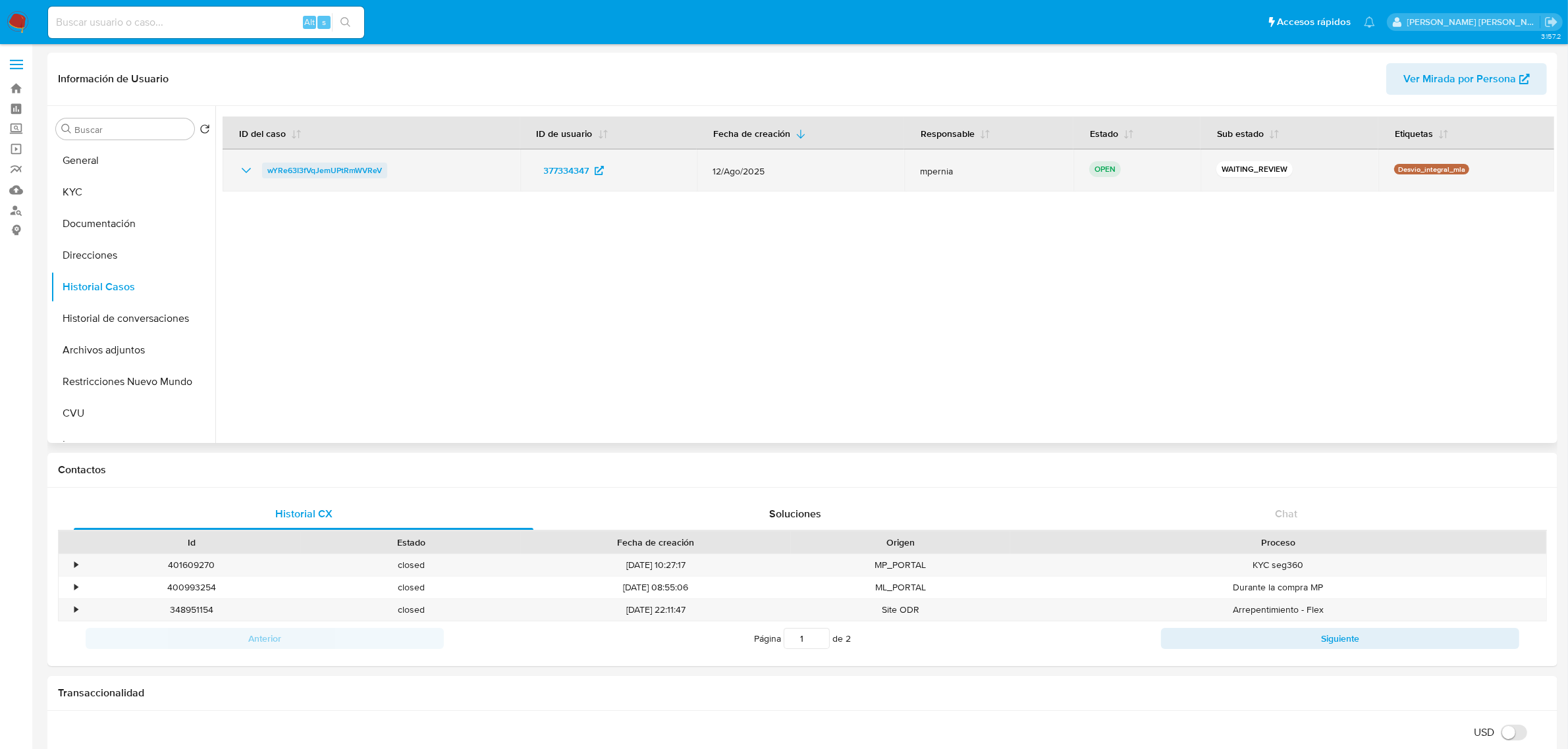
drag, startPoint x: 379, startPoint y: 169, endPoint x: 264, endPoint y: 170, distance: 115.0
click at [264, 170] on div "wYRe63I3fVqJemUPtRmWVReV" at bounding box center [372, 170] width 266 height 16
click at [346, 169] on span "wYRe63I3fVqJemUPtRmWVReV" at bounding box center [324, 170] width 114 height 16
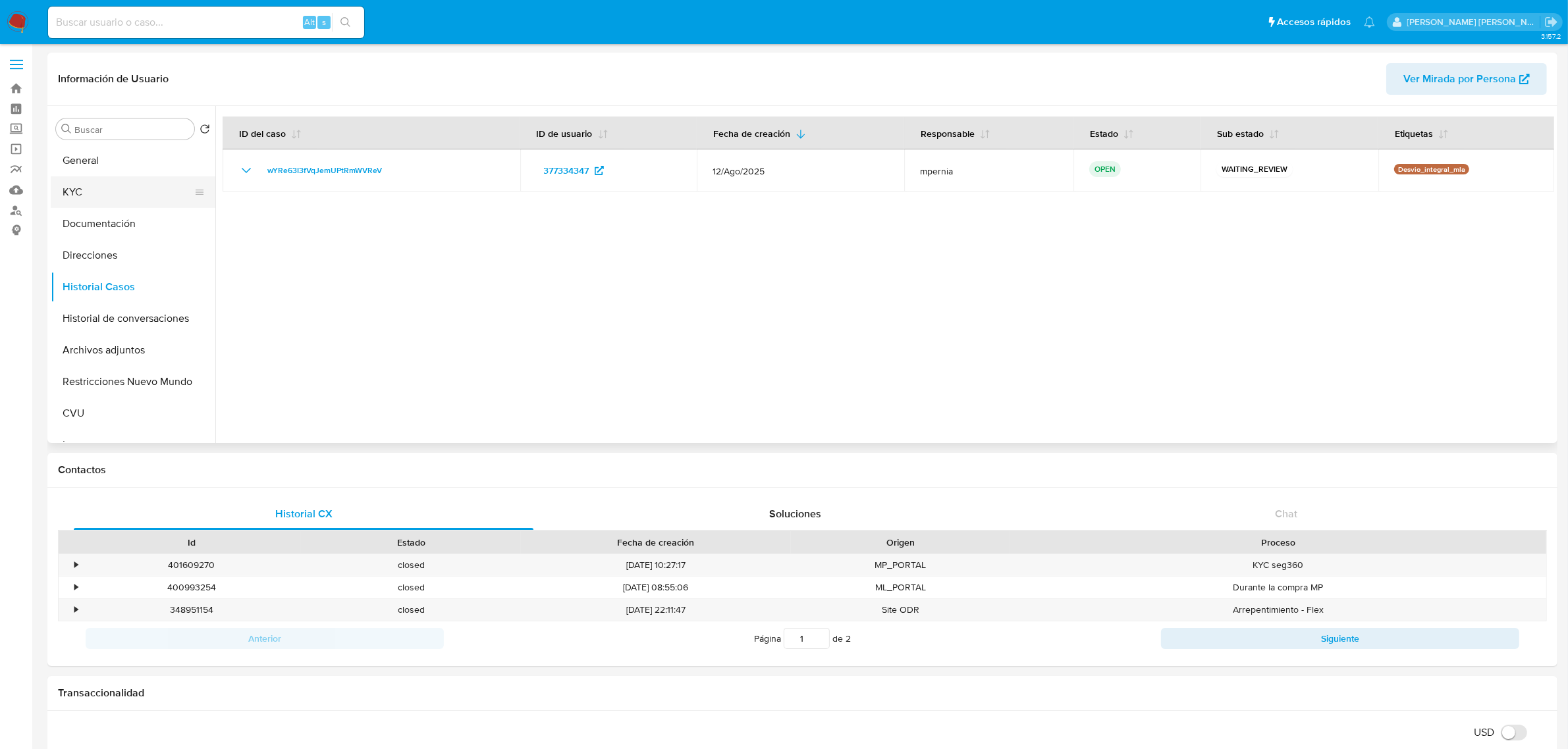
click at [80, 198] on button "KYC" at bounding box center [128, 192] width 154 height 32
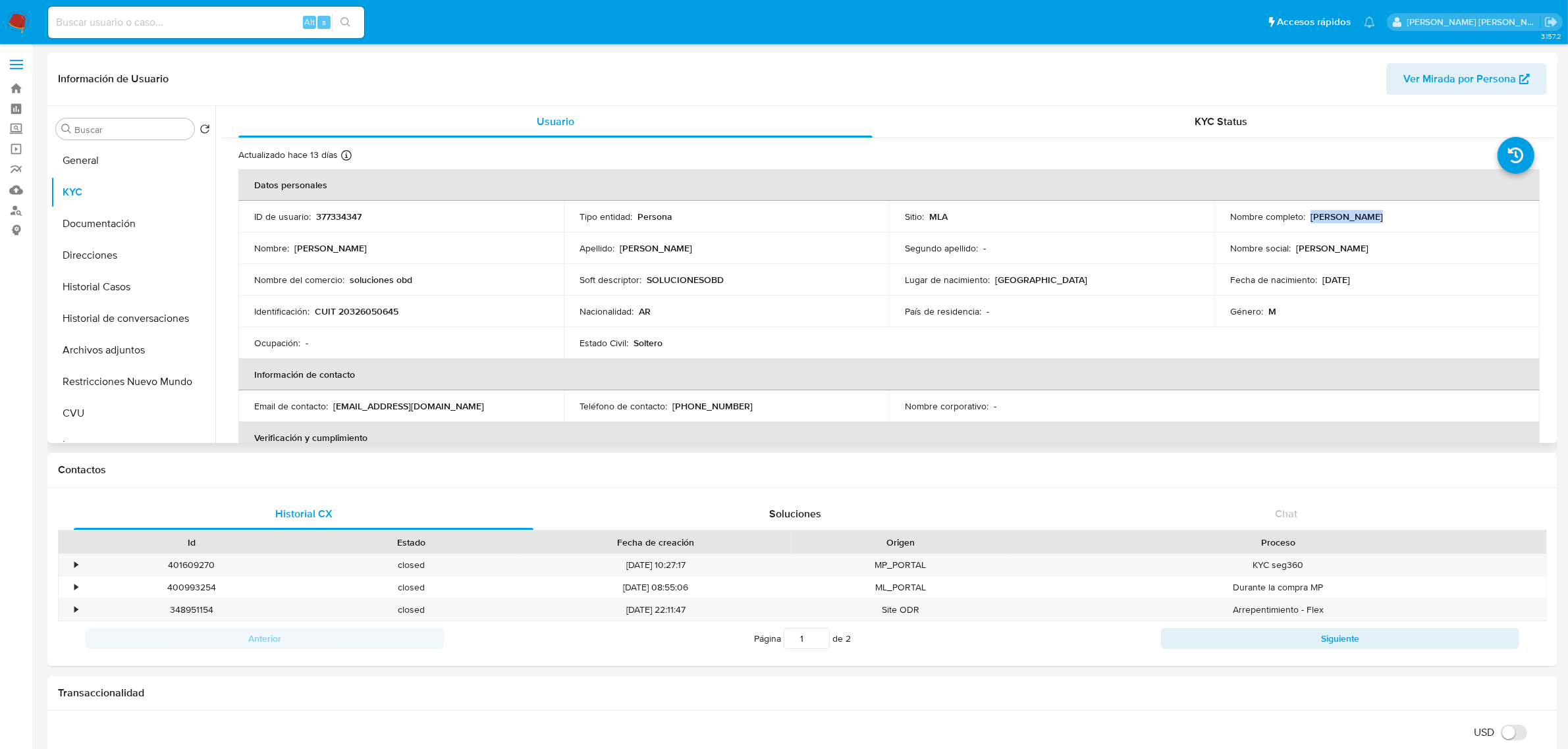
drag, startPoint x: 1307, startPoint y: 217, endPoint x: 1367, endPoint y: 216, distance: 60.0
click at [1367, 216] on p "Diego Luciano Ruiz" at bounding box center [1347, 217] width 72 height 12
copy p "Diego Luciano"
click at [86, 290] on button "Historial Casos" at bounding box center [128, 287] width 154 height 32
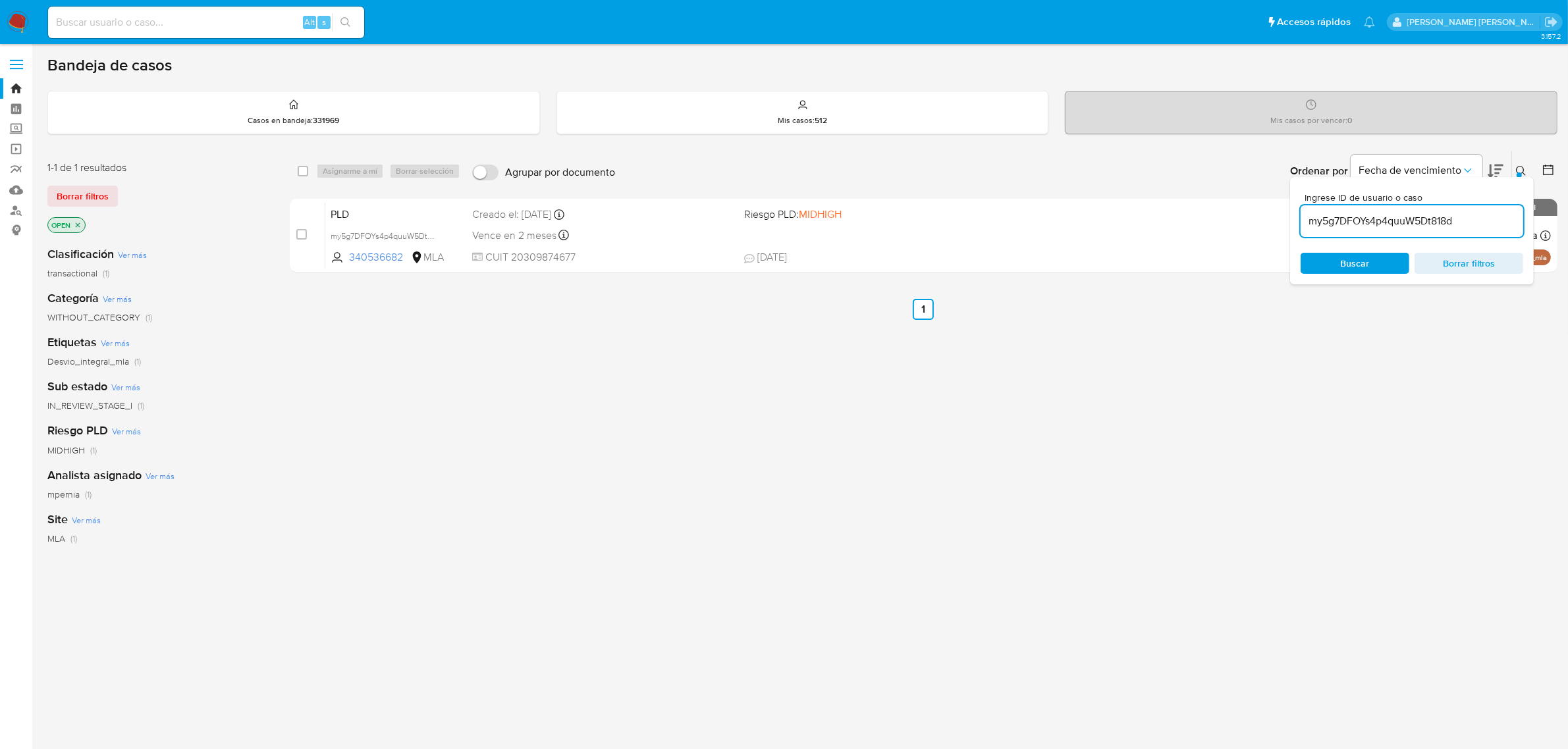
click at [1339, 225] on input "my5g7DFOYs4p4quuW5Dt818d" at bounding box center [1412, 221] width 223 height 17
click at [1339, 224] on input "my5g7DFOYs4p4quuW5Dt818d" at bounding box center [1412, 221] width 223 height 17
paste input "wYRe63I3fVqJemUPtRmWVReV"
type input "wYRe63I3fVqJemUPtRmWVReV"
click at [302, 169] on input "checkbox" at bounding box center [303, 171] width 10 height 10
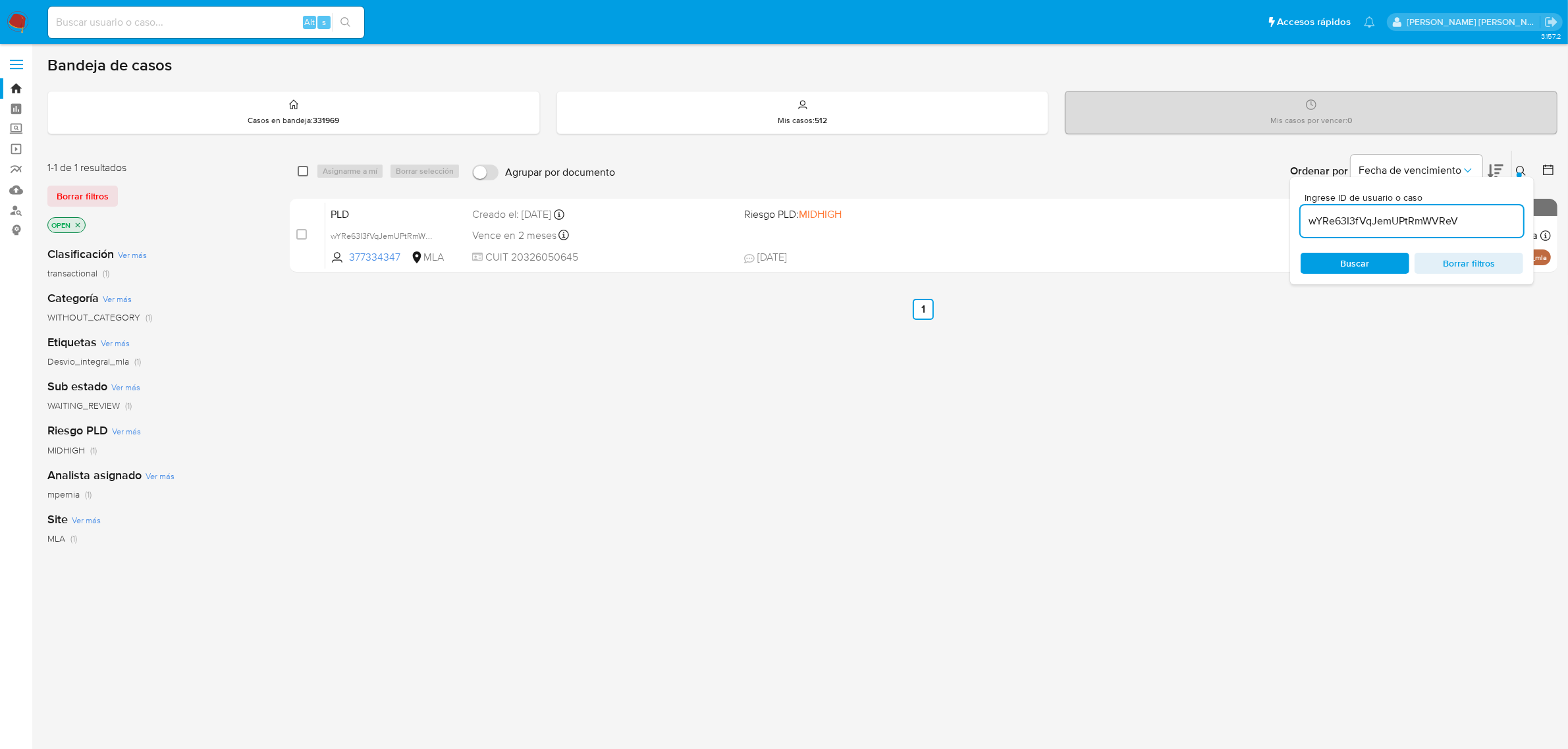
checkbox input "true"
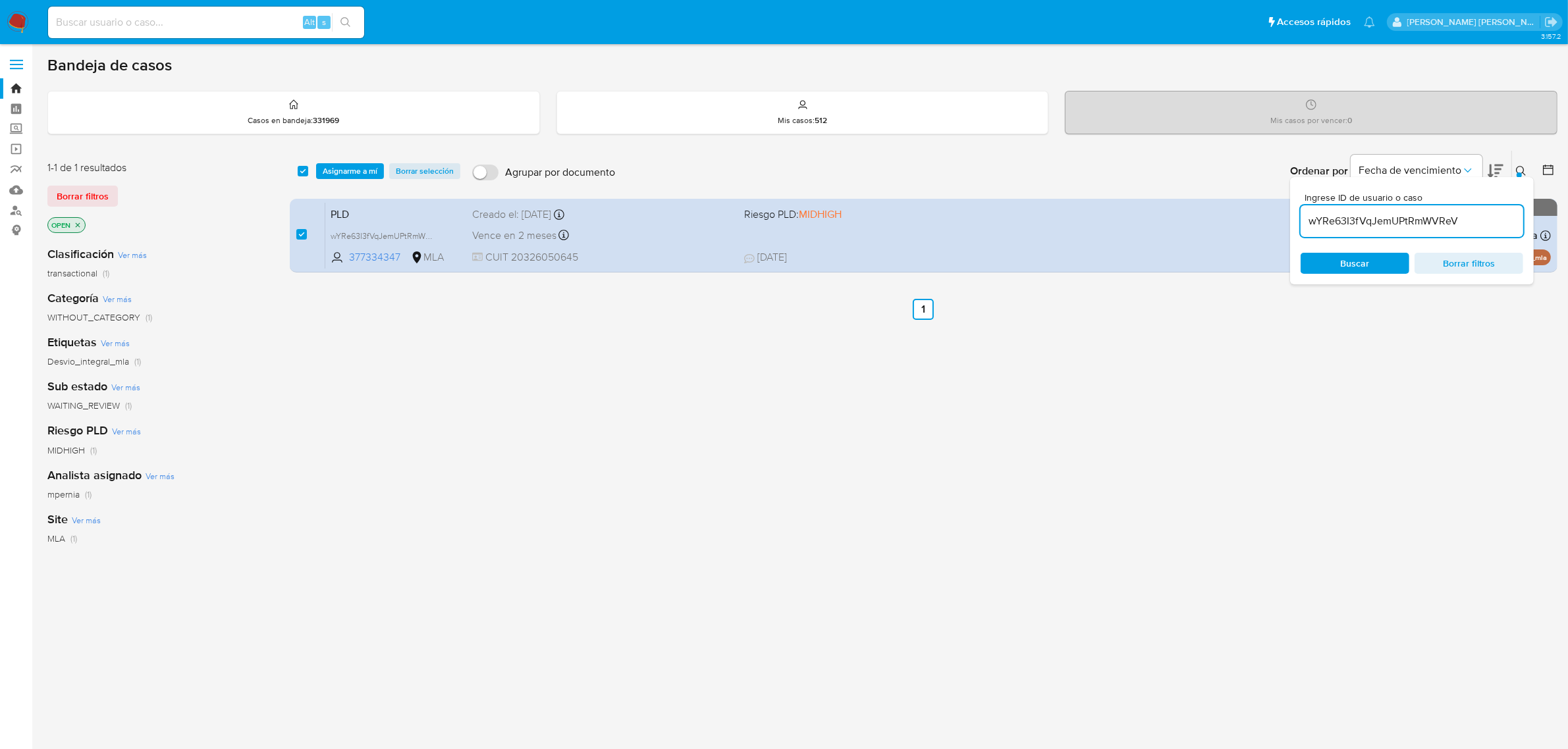
drag, startPoint x: 349, startPoint y: 159, endPoint x: 354, endPoint y: 171, distance: 13.0
click at [350, 161] on div "select-all-cases-checkbox Asignarme a mí Borrar selección Agrupar por documento…" at bounding box center [923, 171] width 1268 height 41
click at [354, 171] on span "Asignarme a mí" at bounding box center [350, 171] width 54 height 13
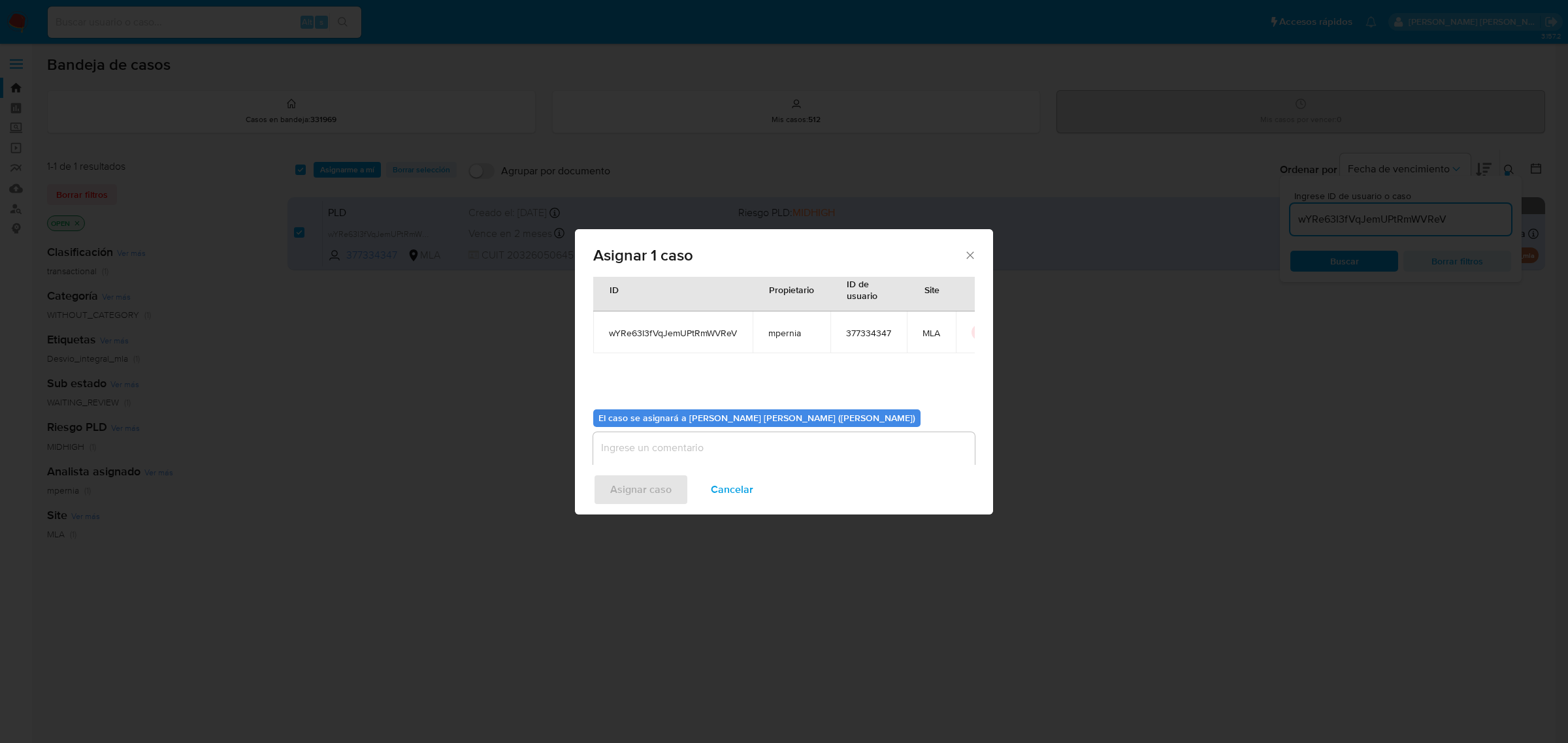
scroll to position [66, 0]
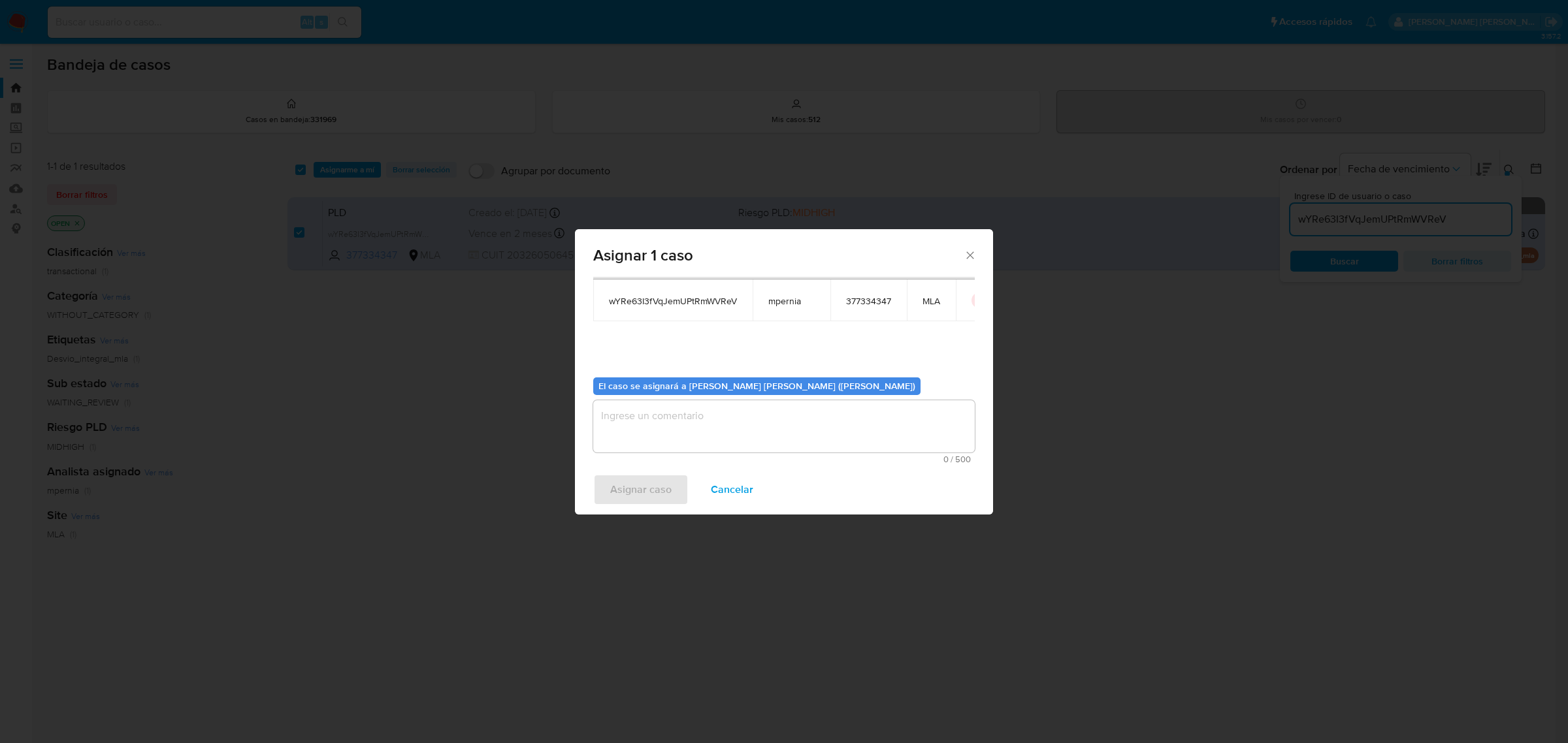
click at [686, 441] on textarea "assign-modal" at bounding box center [784, 426] width 381 height 52
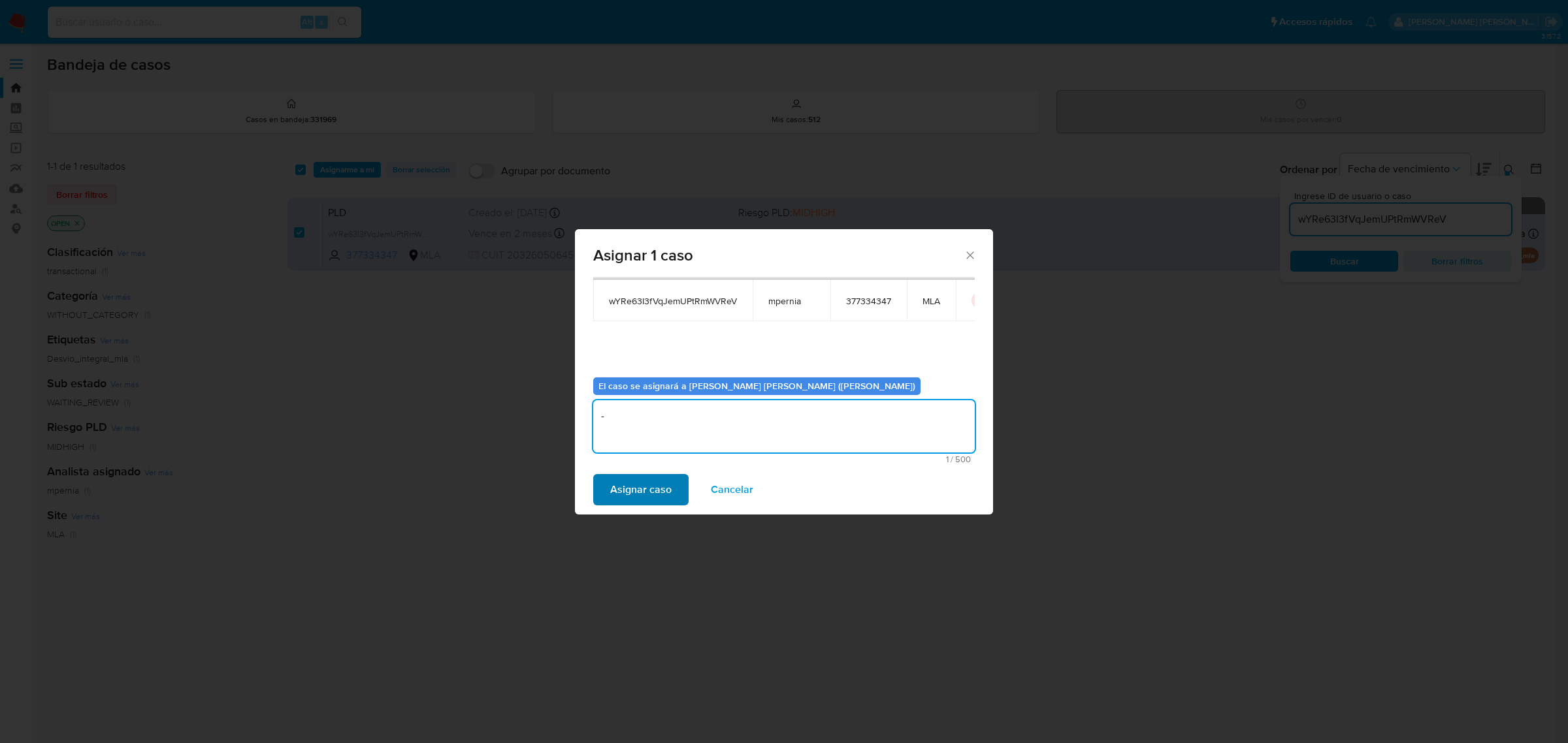
type textarea "-"
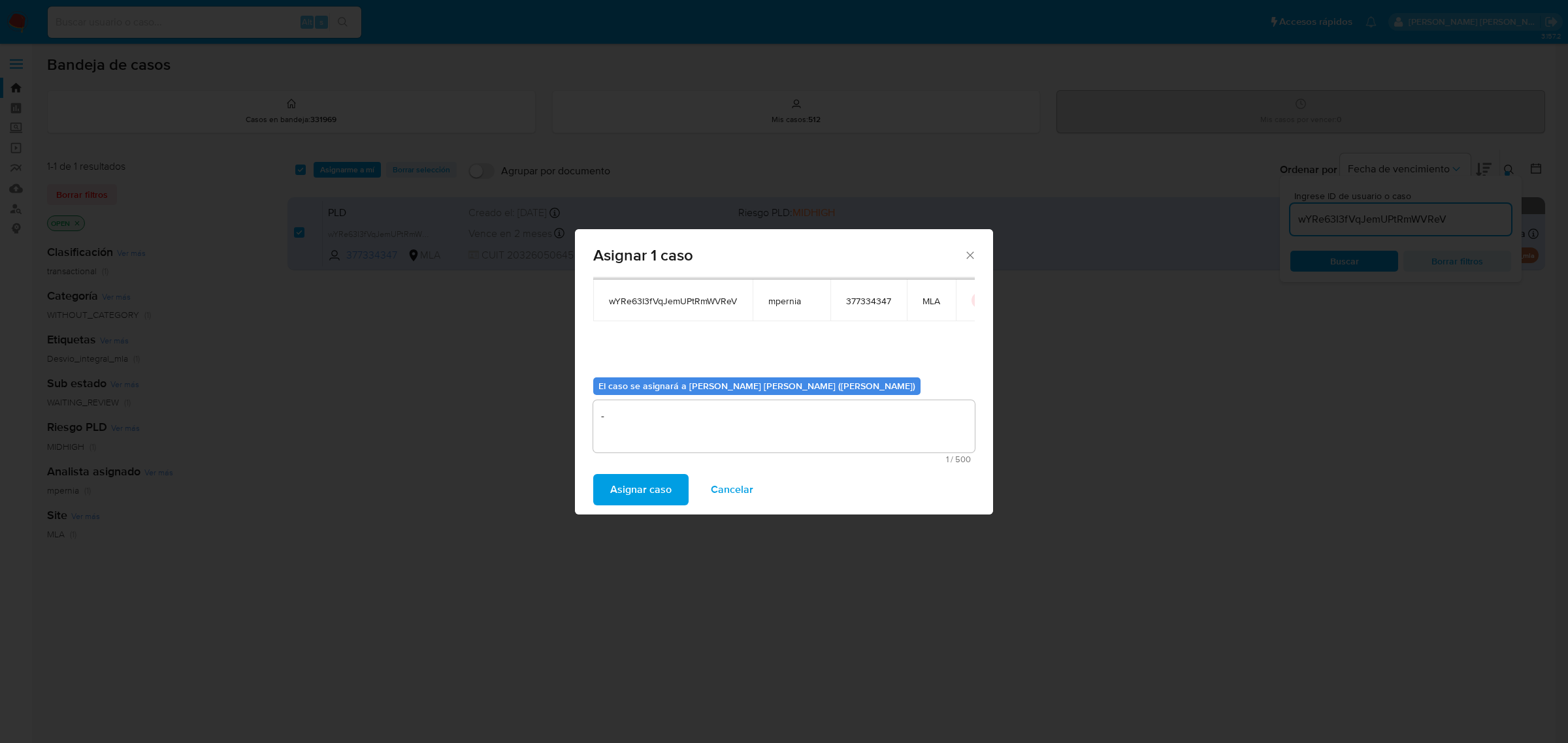
click at [668, 476] on span "Asignar caso" at bounding box center [641, 490] width 62 height 29
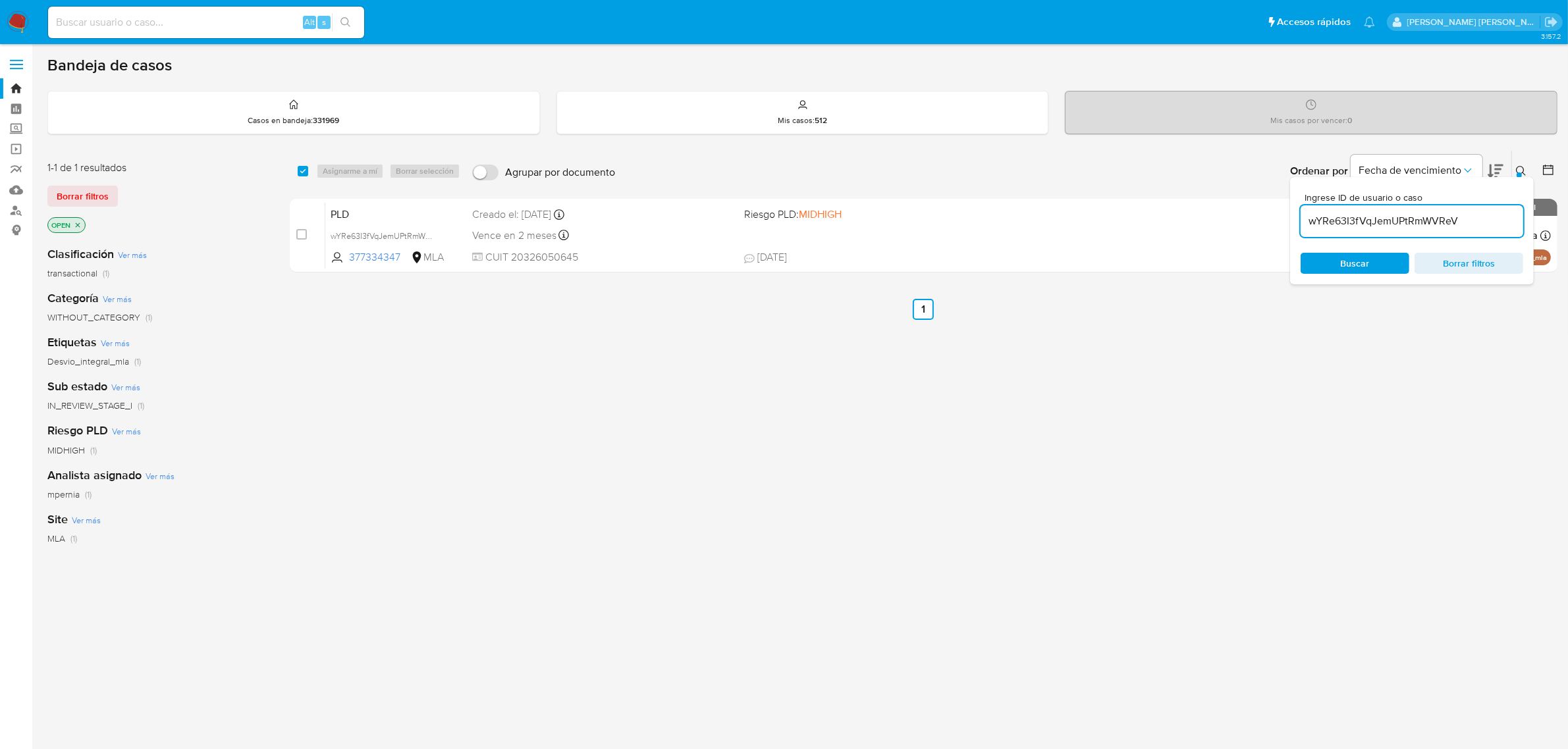
drag, startPoint x: 299, startPoint y: 175, endPoint x: 323, endPoint y: 179, distance: 24.3
click at [304, 178] on div "select-all-cases-checkbox" at bounding box center [306, 171] width 16 height 16
click at [302, 168] on input "checkbox" at bounding box center [303, 171] width 10 height 10
checkbox input "true"
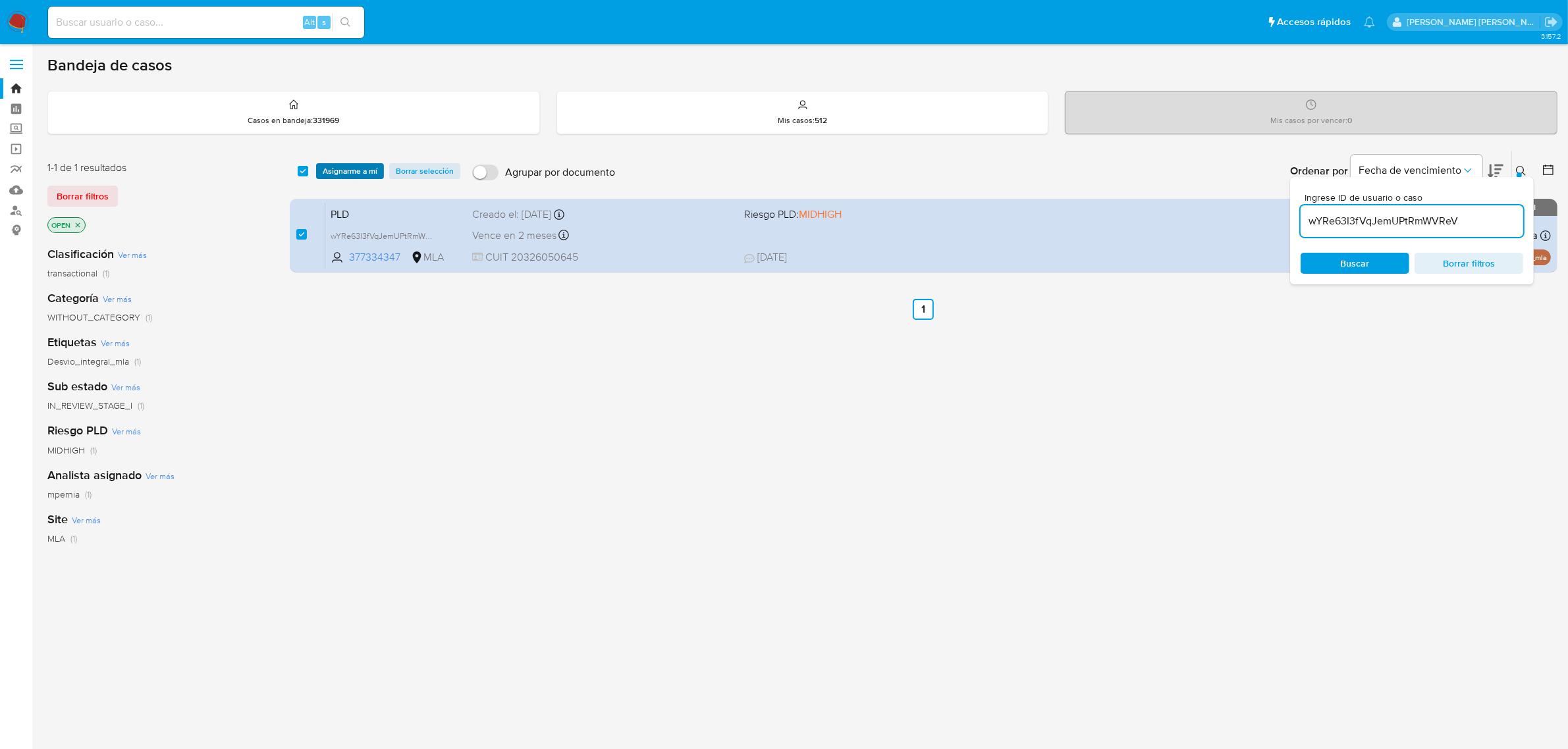
drag, startPoint x: 324, startPoint y: 166, endPoint x: 347, endPoint y: 175, distance: 24.7
click at [327, 167] on span "Asignarme a mí" at bounding box center [350, 171] width 54 height 13
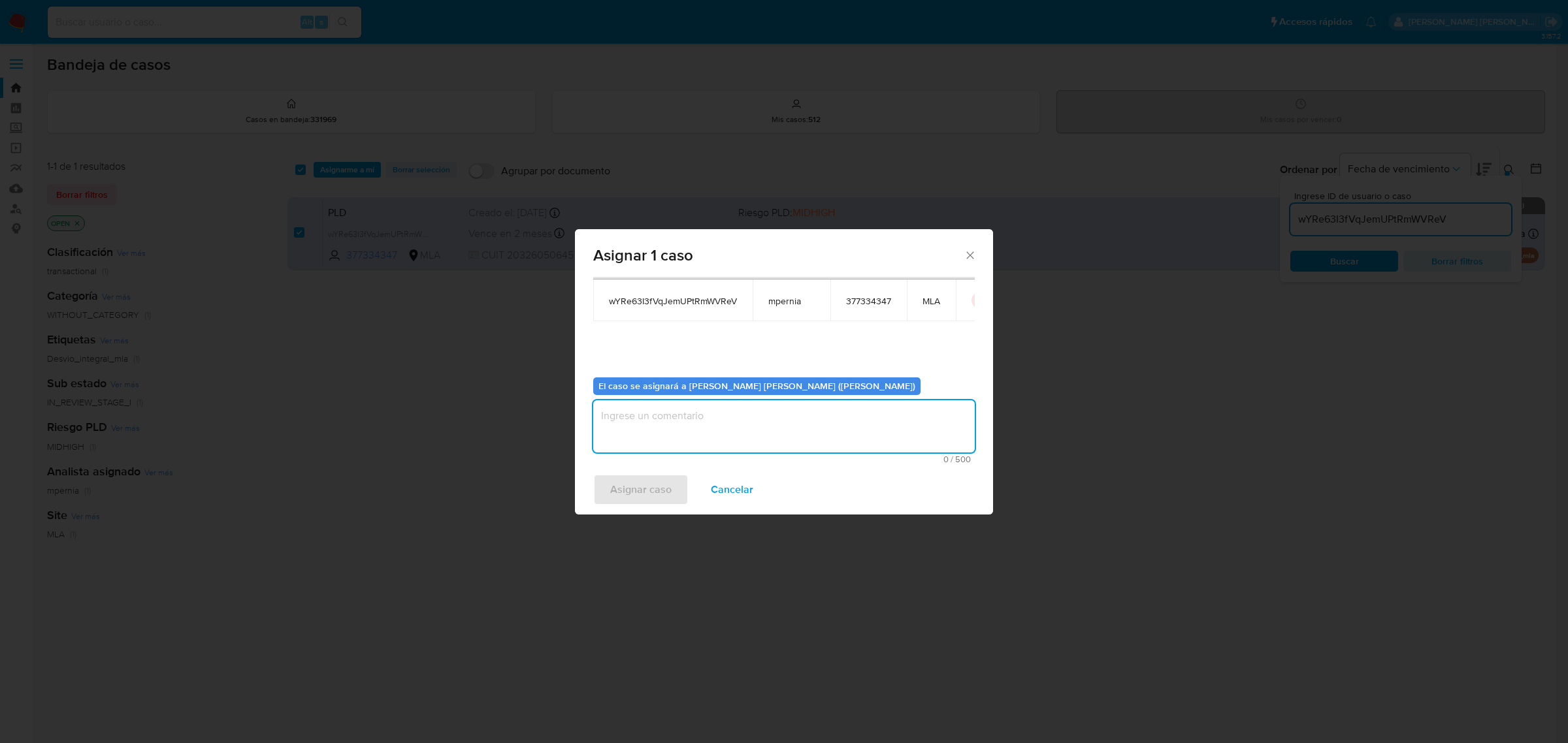
click at [756, 416] on textarea "assign-modal" at bounding box center [784, 426] width 381 height 52
type textarea "-"
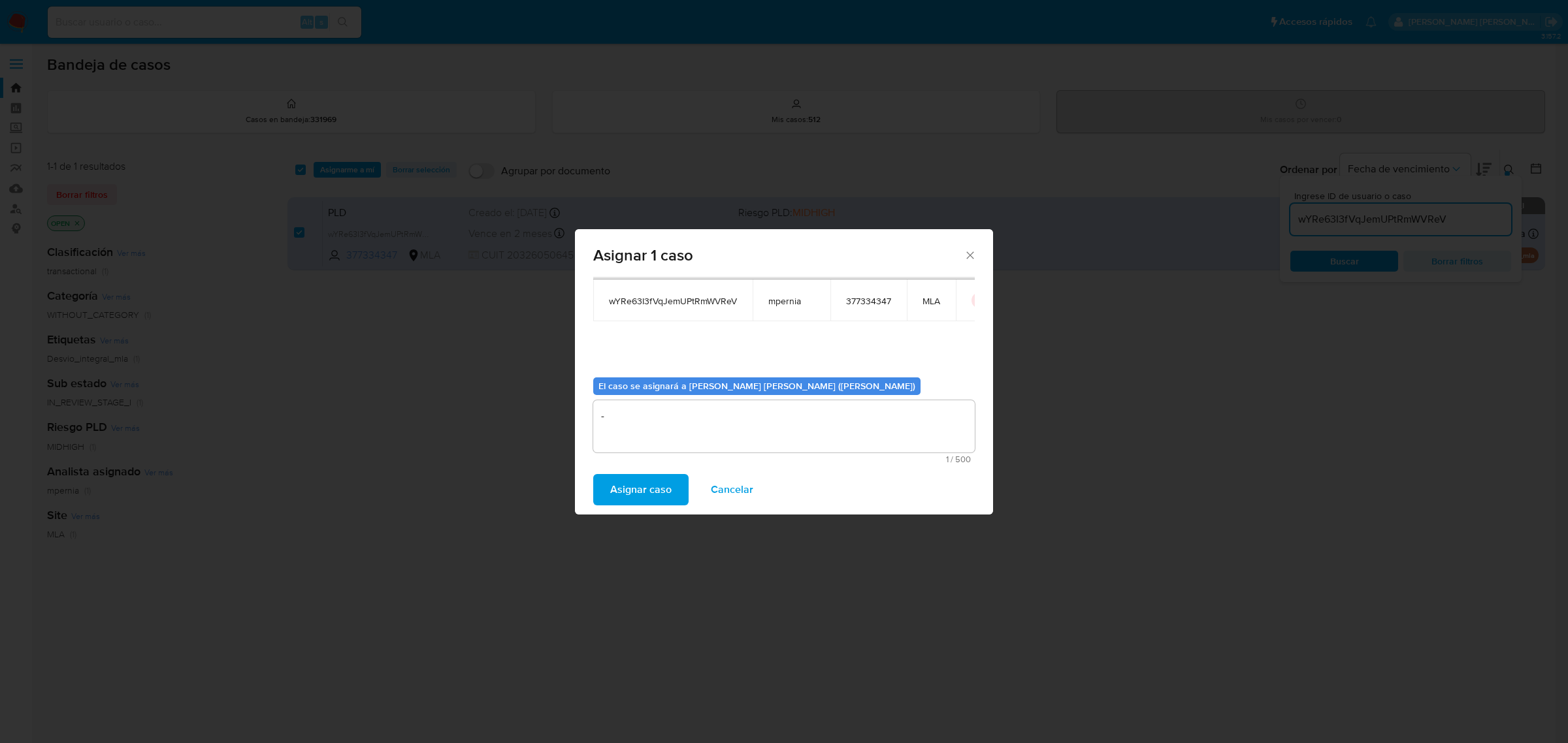
click at [639, 480] on span "Asignar caso" at bounding box center [641, 490] width 62 height 29
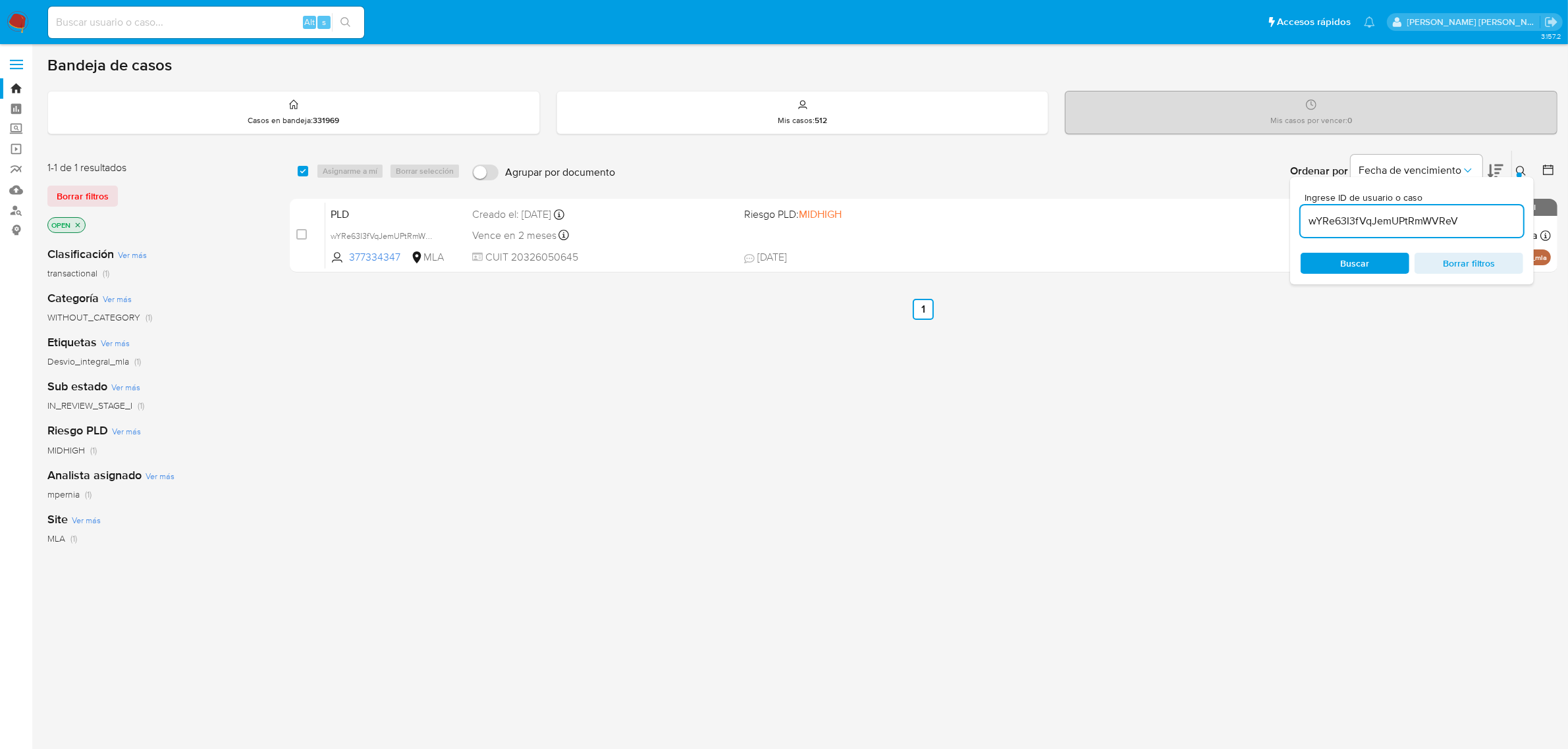
click at [1384, 224] on input "wYRe63I3fVqJemUPtRmWVReV" at bounding box center [1412, 221] width 223 height 17
paste input "QtGiC3VCvDqLRIqyBUTuDqy8"
type input "QtGiC3VCvDqLRIqyBUTuDqy8"
click at [307, 169] on input "checkbox" at bounding box center [303, 171] width 10 height 10
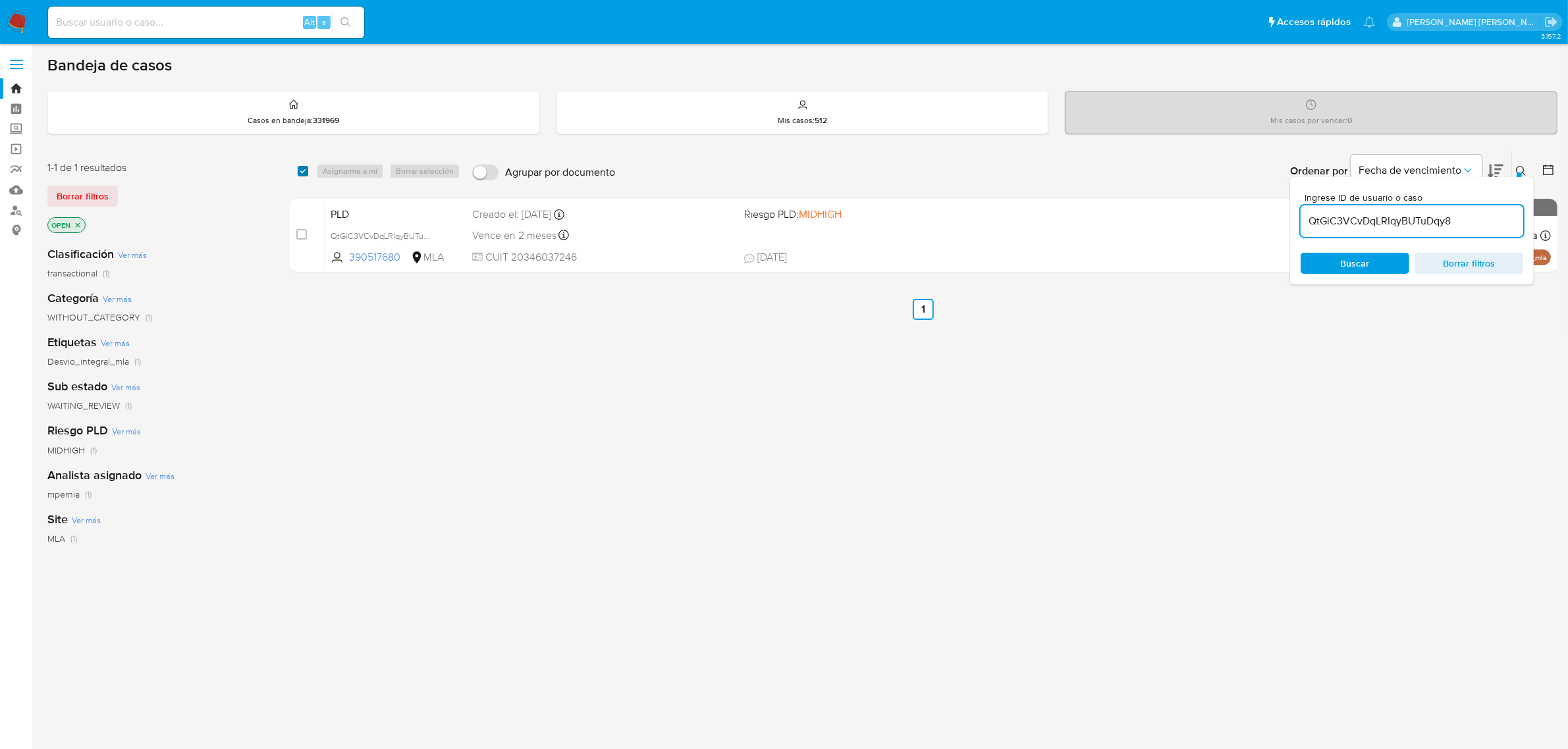
checkbox input "true"
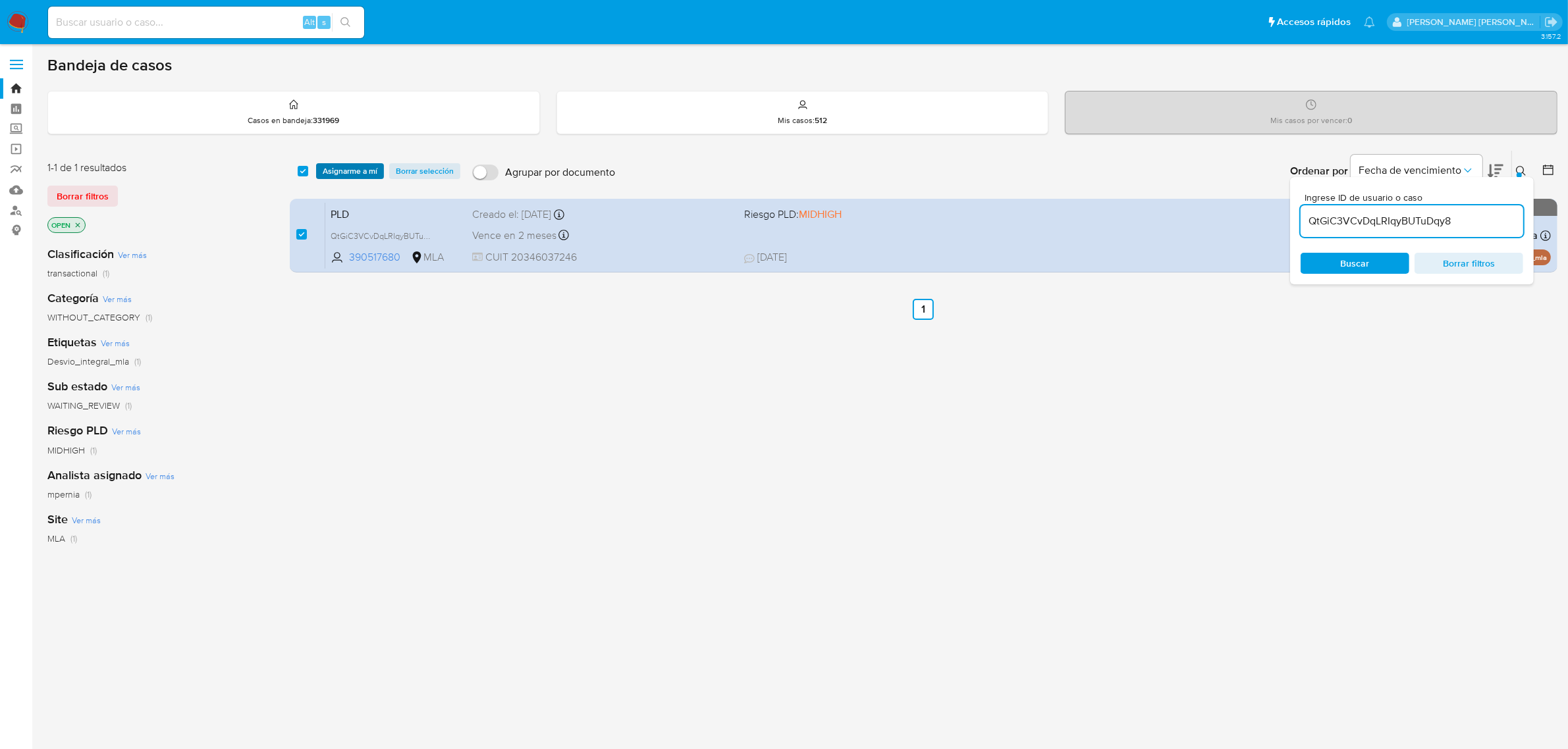
click at [324, 175] on span "Asignarme a mí" at bounding box center [350, 171] width 54 height 13
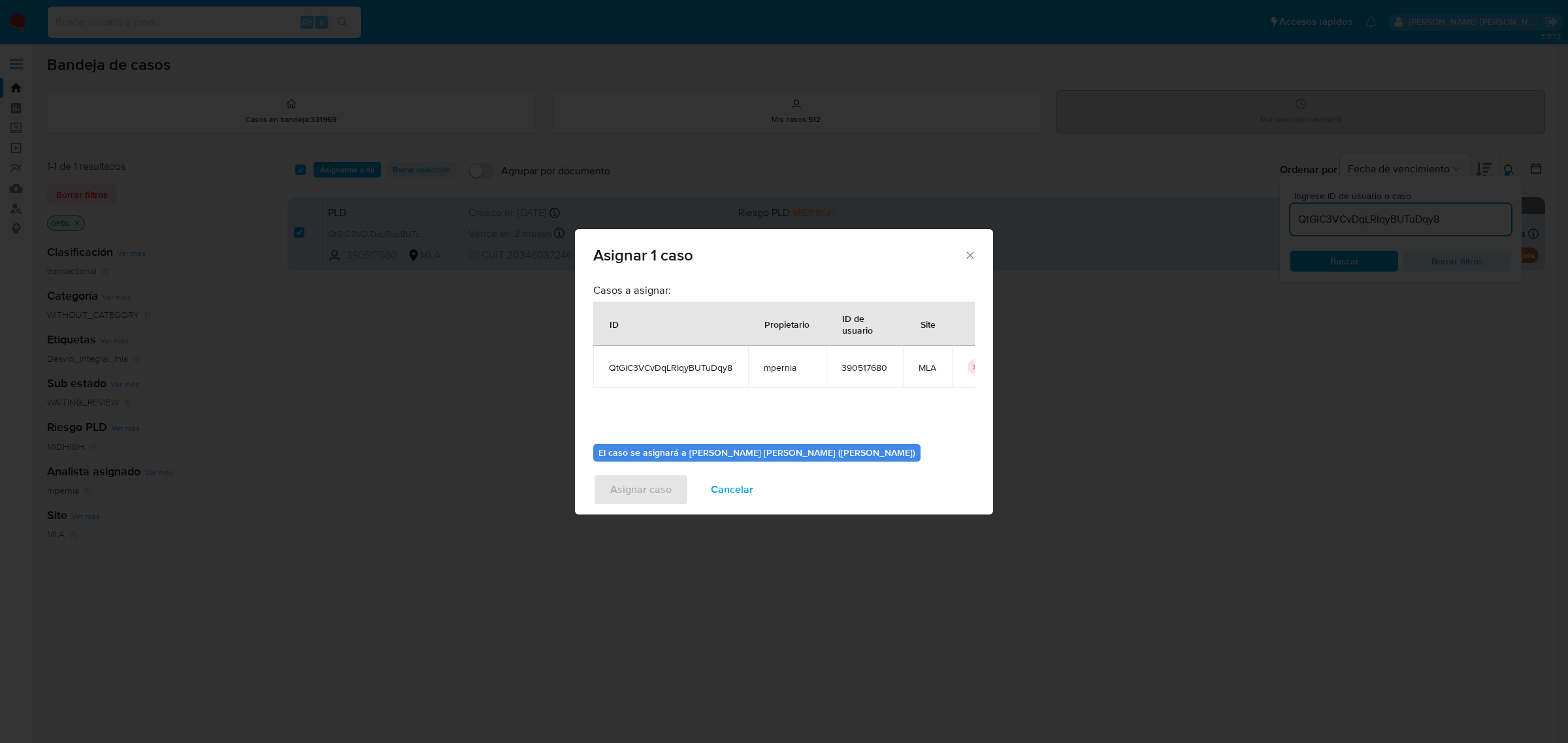
scroll to position [66, 0]
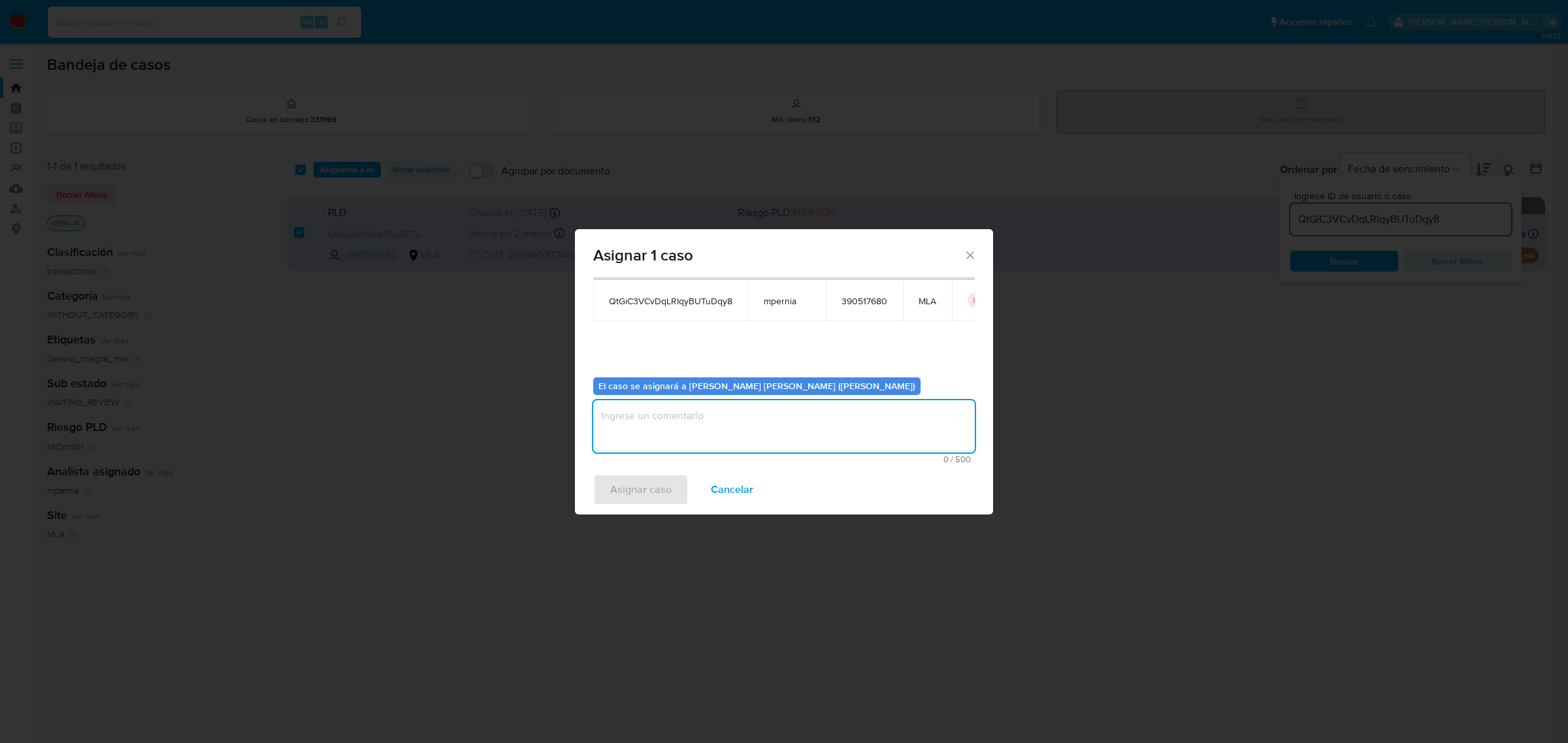
drag, startPoint x: 661, startPoint y: 429, endPoint x: 651, endPoint y: 438, distance: 13.5
click at [652, 435] on textarea "assign-modal" at bounding box center [784, 426] width 381 height 52
type textarea "-"
click at [644, 495] on span "Asignar caso" at bounding box center [641, 490] width 62 height 29
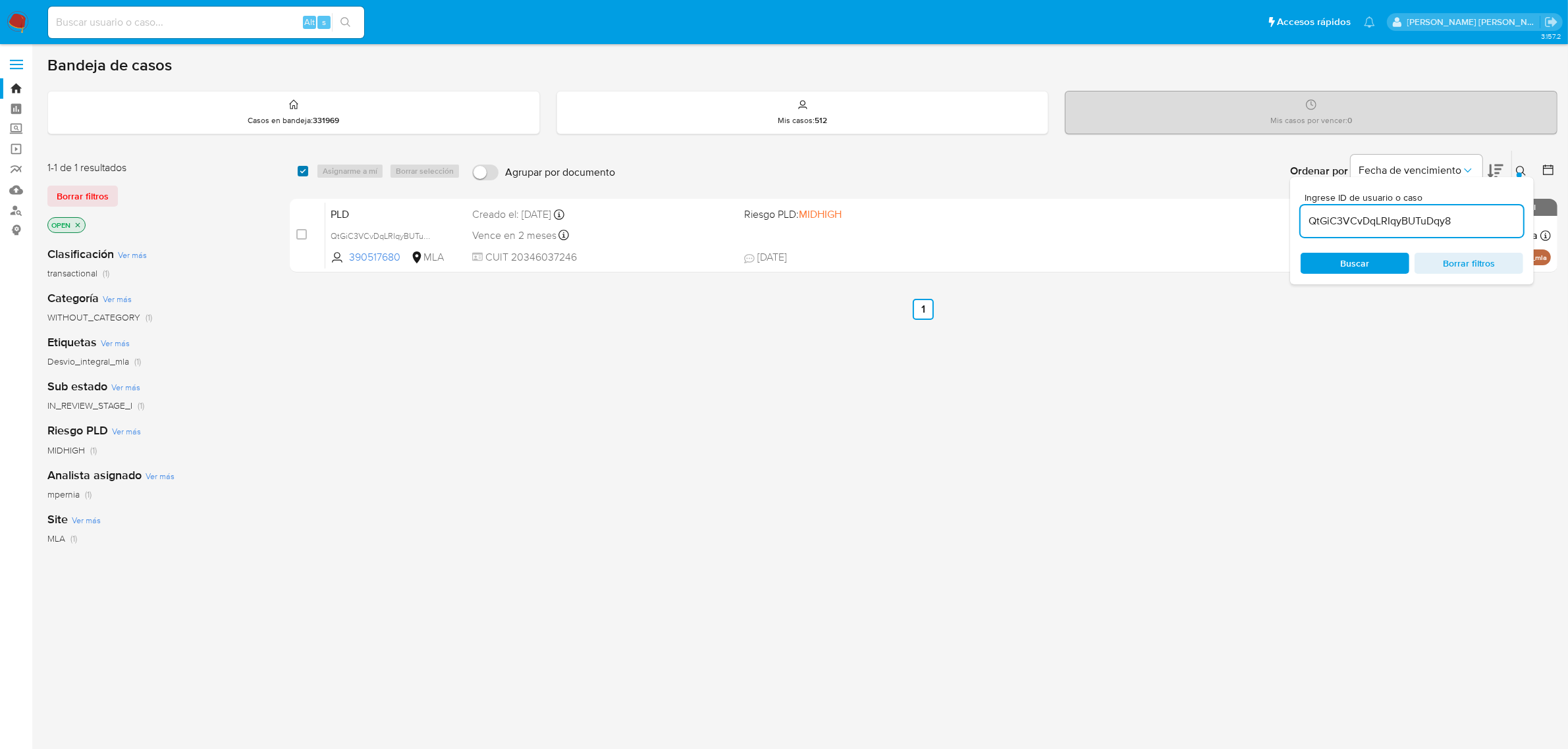
click at [303, 166] on input "checkbox" at bounding box center [303, 171] width 10 height 10
checkbox input "true"
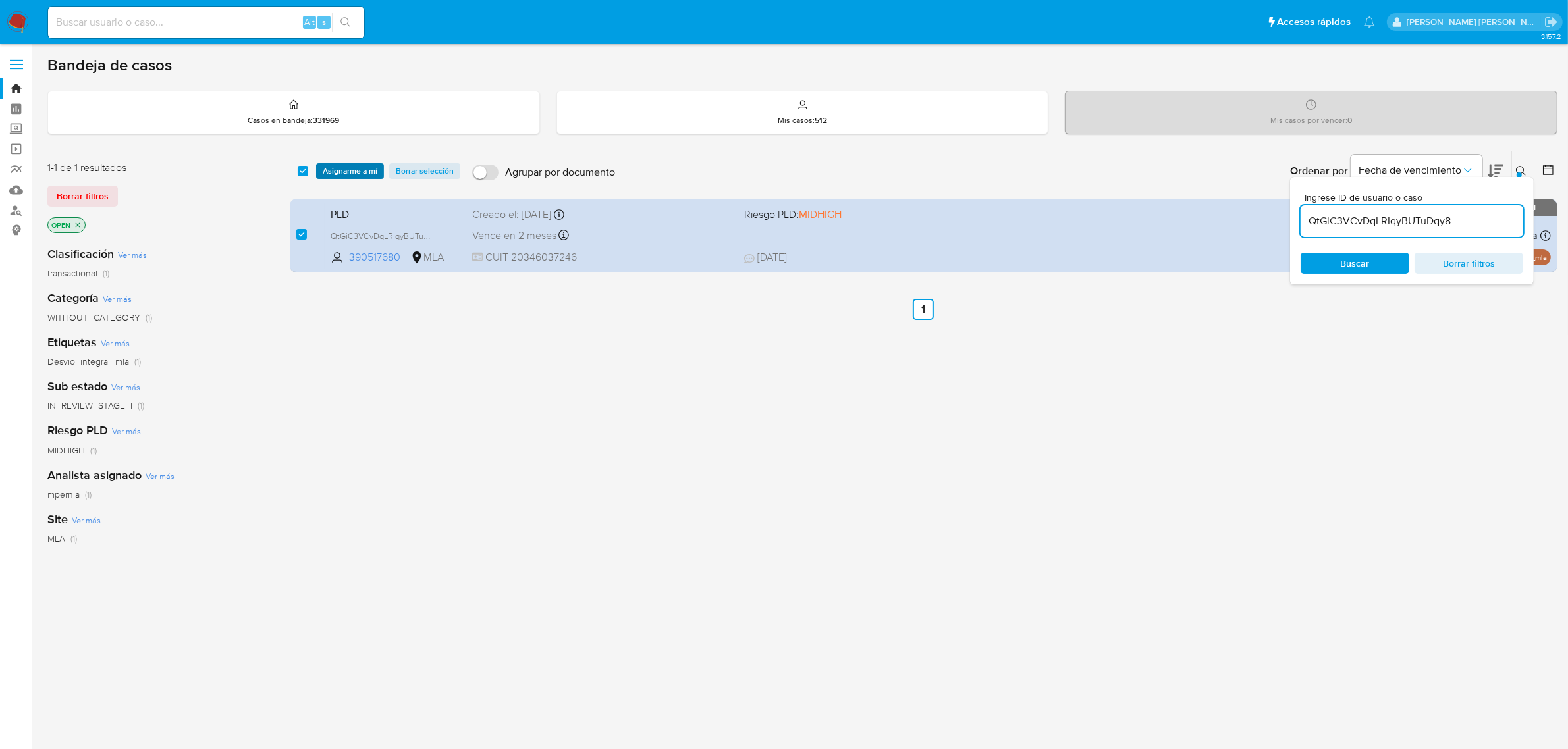
click at [351, 169] on span "Asignarme a mí" at bounding box center [350, 171] width 54 height 13
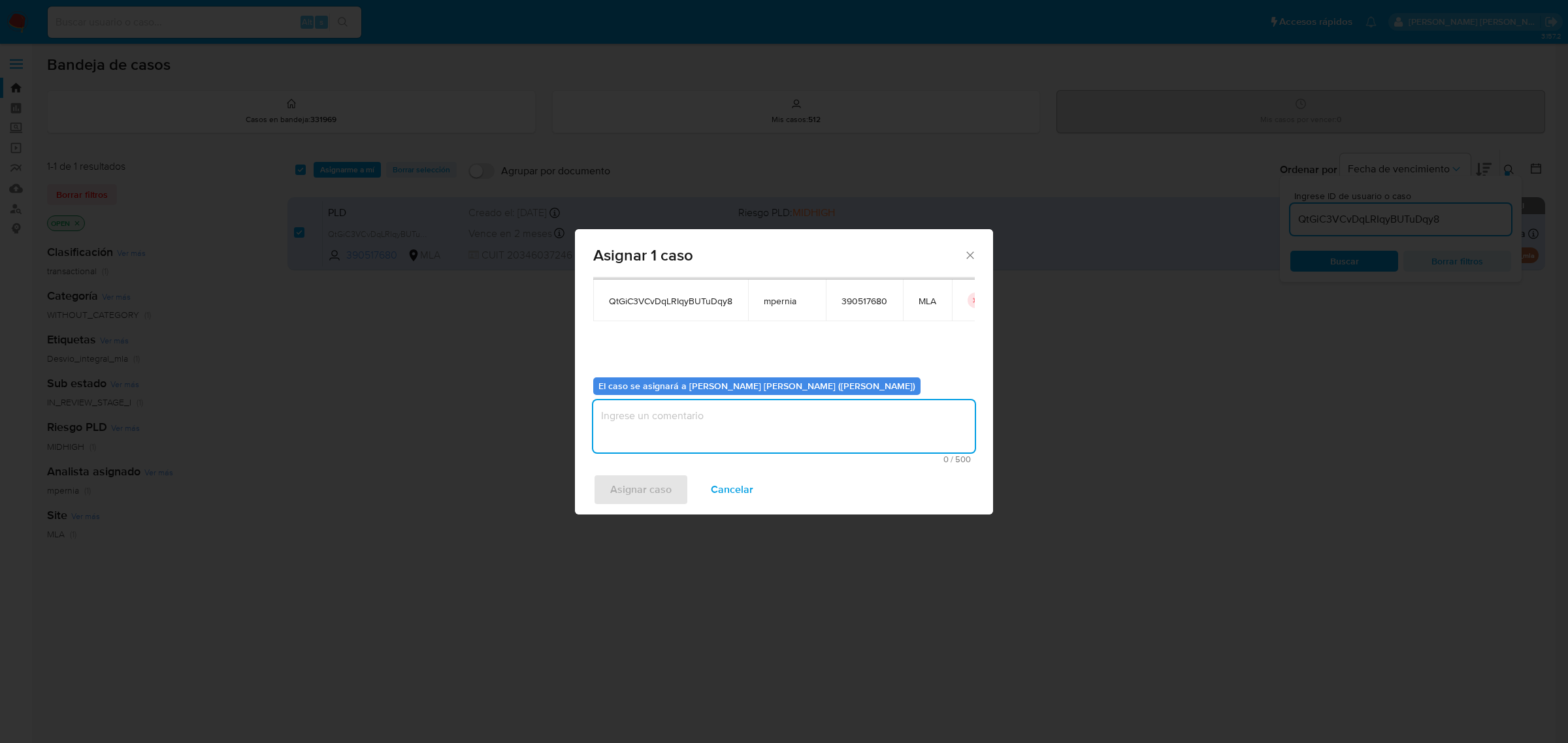
click at [791, 416] on textarea "assign-modal" at bounding box center [784, 426] width 381 height 52
type textarea "-"
click at [632, 484] on span "Asignar caso" at bounding box center [641, 490] width 62 height 29
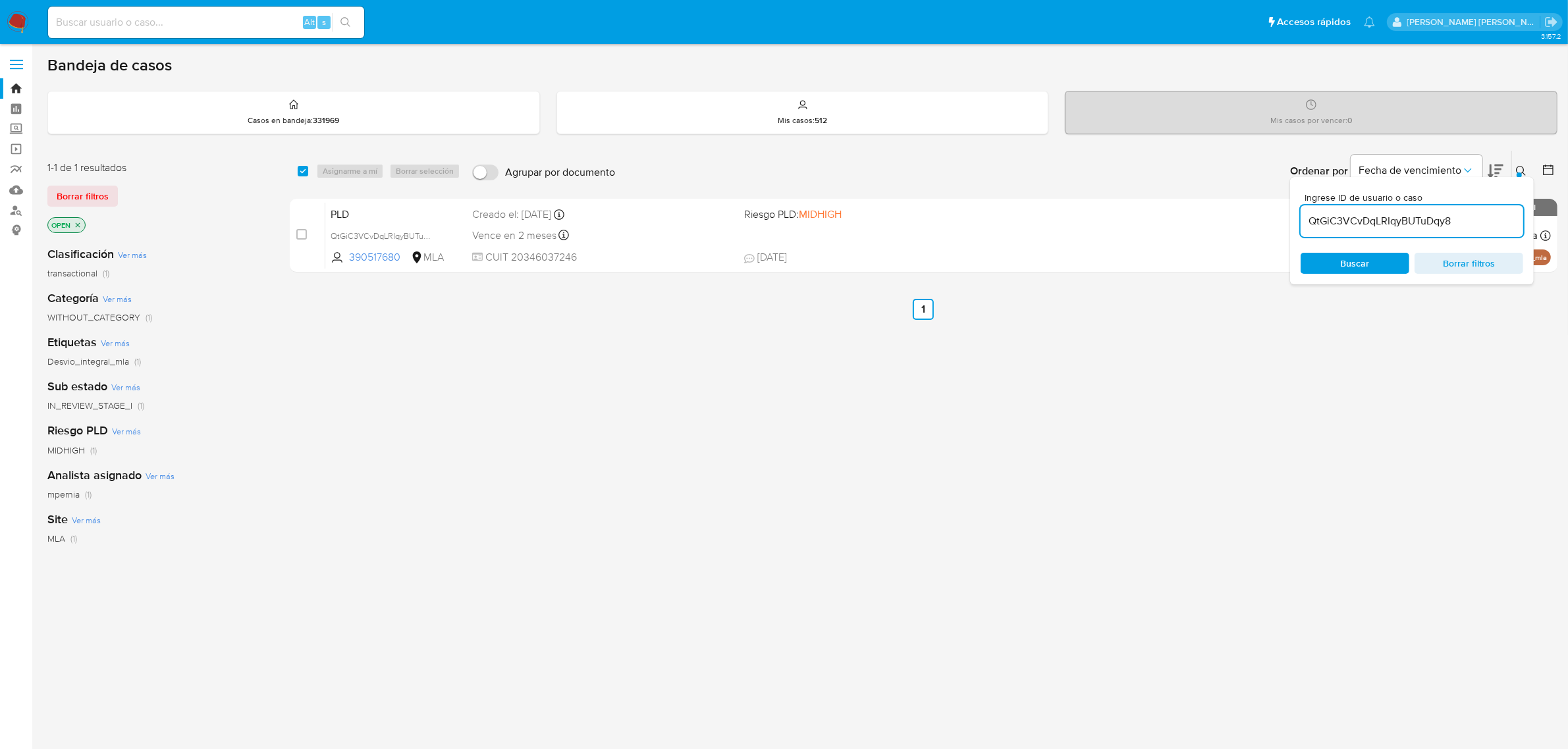
click at [1373, 225] on input "QtGiC3VCvDqLRIqyBUTuDqy8" at bounding box center [1412, 221] width 223 height 17
paste input "SIYWoiAKU1pCtT7BwksBl8dP"
type input "SIYWoiAKU1pCtT7BwksBl8dP"
drag, startPoint x: 303, startPoint y: 168, endPoint x: 357, endPoint y: 169, distance: 54.0
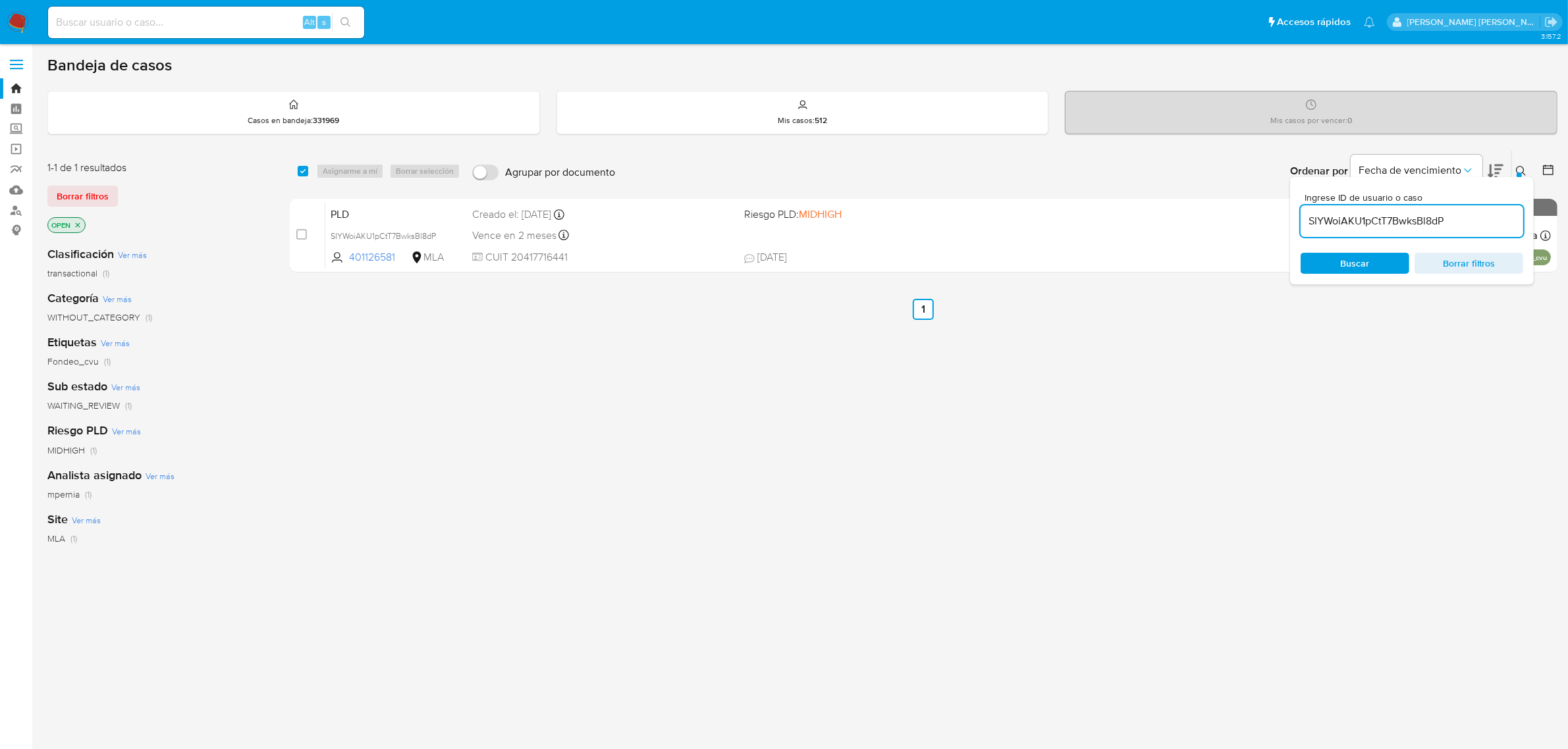
click at [303, 168] on input "checkbox" at bounding box center [303, 171] width 10 height 10
checkbox input "true"
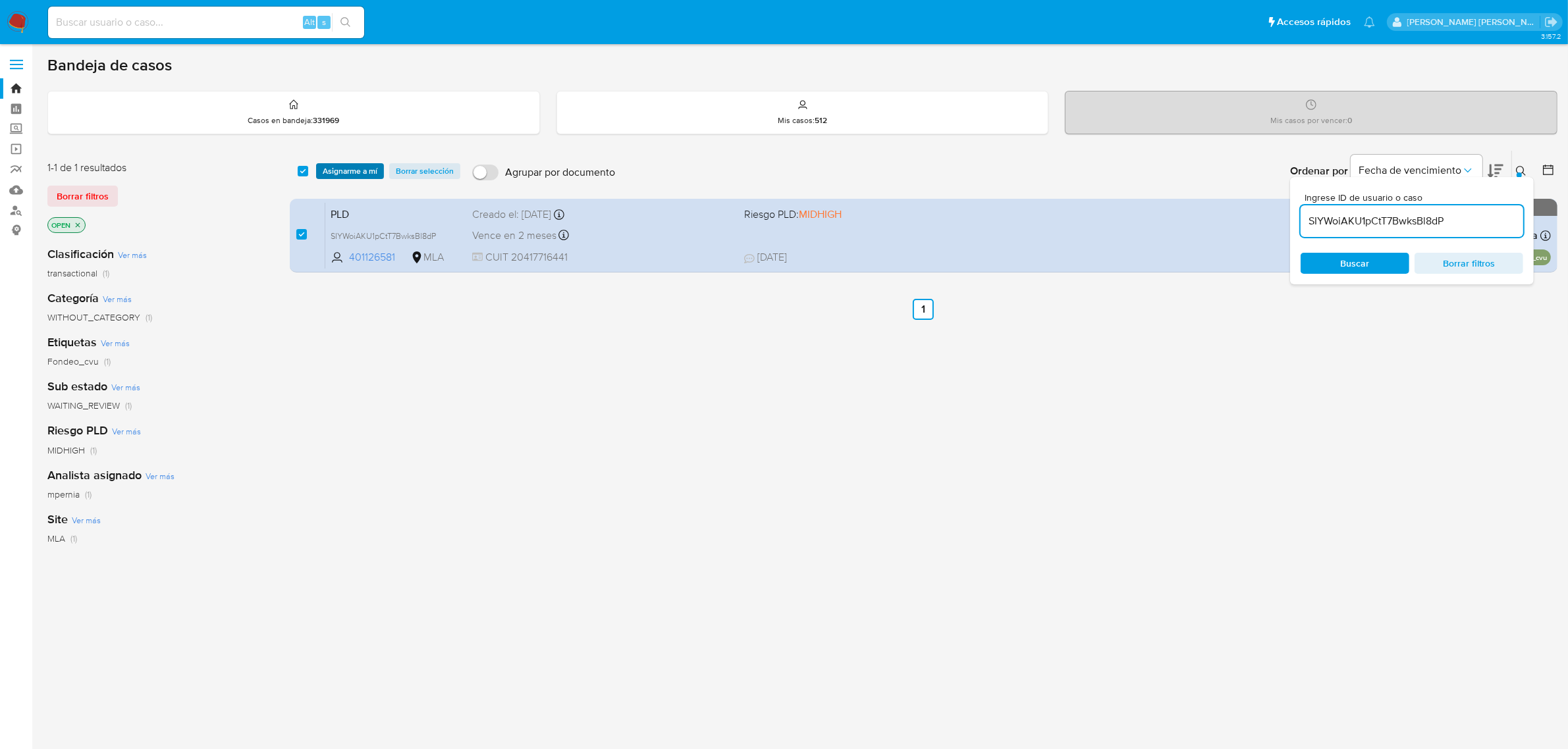
click at [357, 169] on span "Asignarme a mí" at bounding box center [350, 171] width 54 height 13
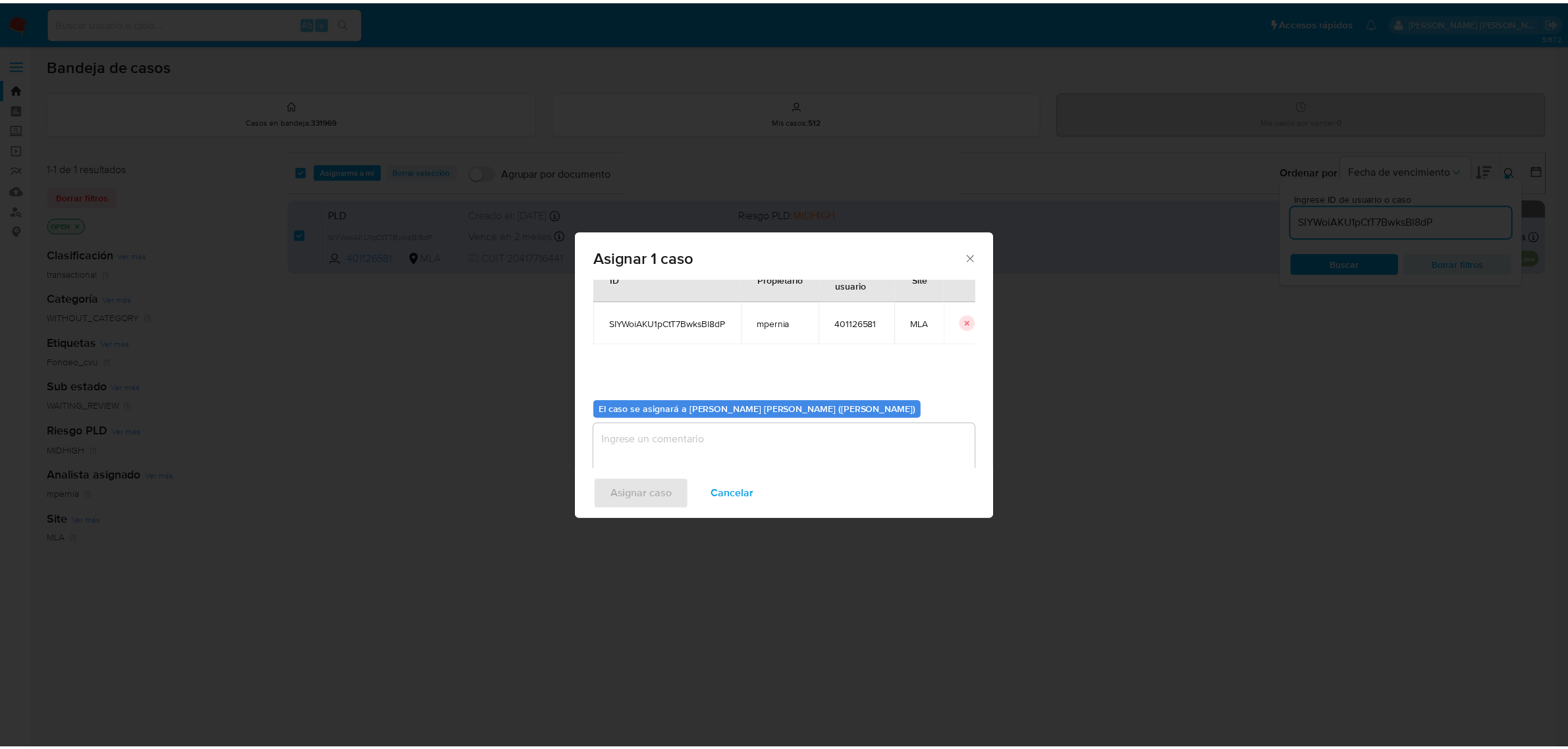
scroll to position [67, 0]
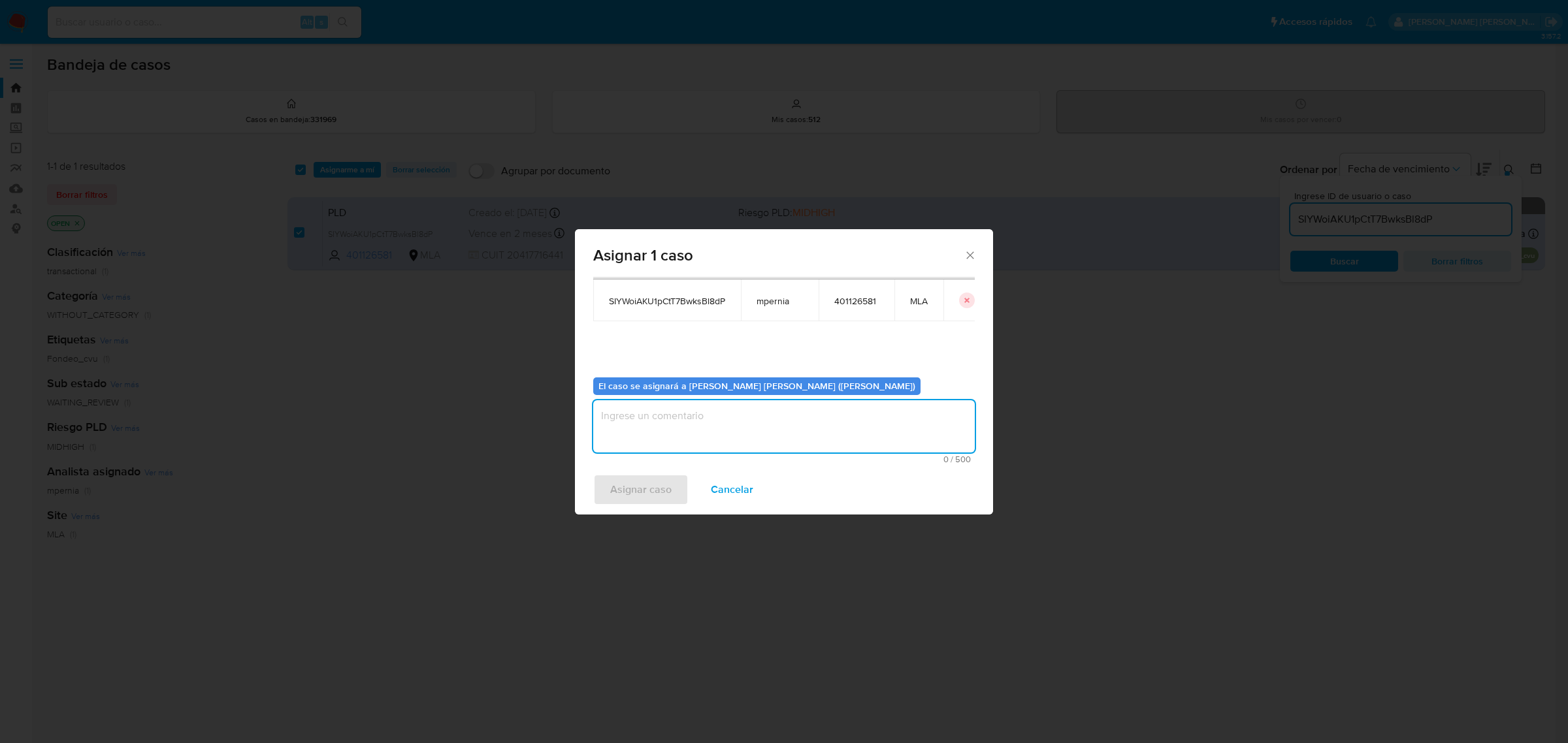
click at [734, 426] on textarea "assign-modal" at bounding box center [784, 426] width 381 height 52
type textarea "-"
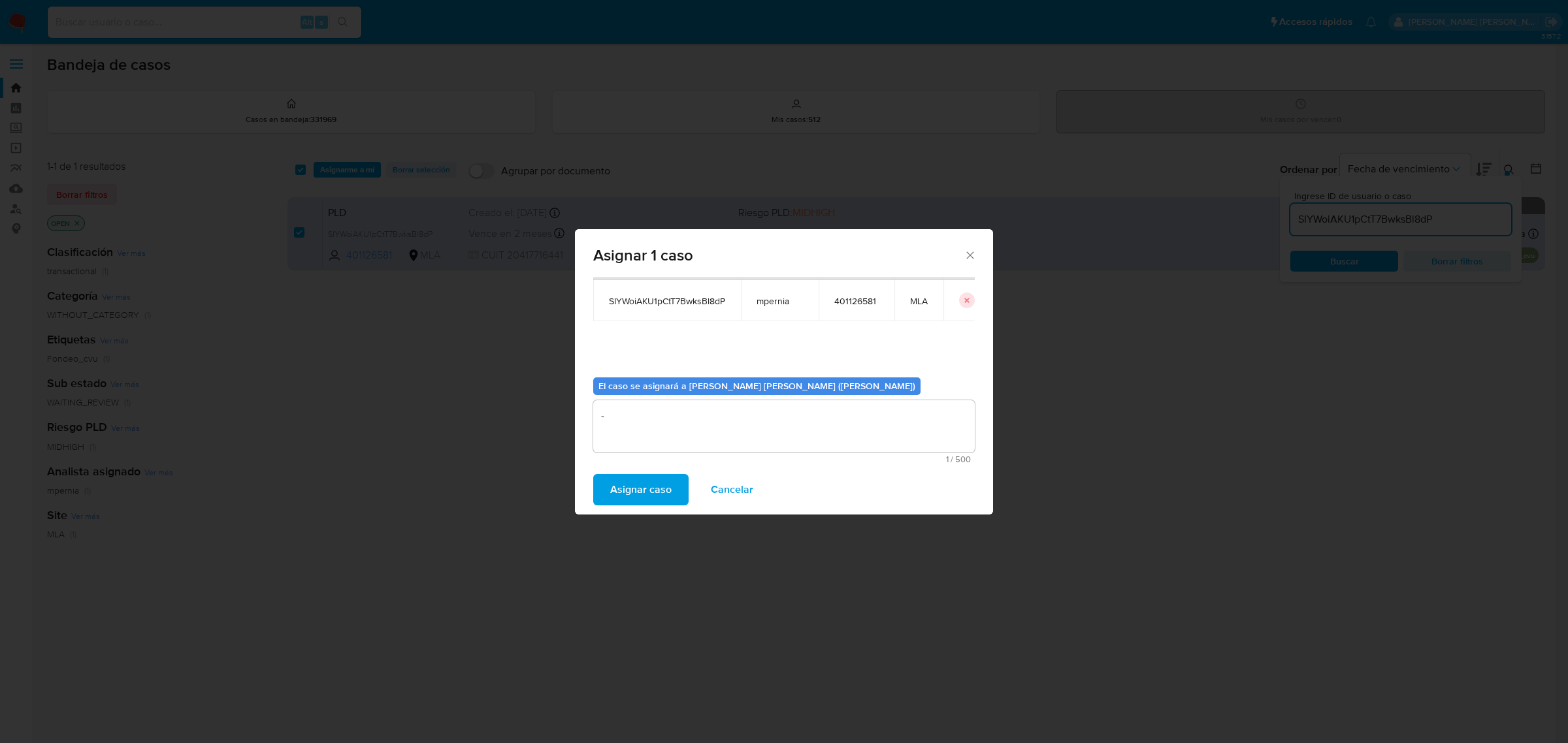
click at [643, 480] on span "Asignar caso" at bounding box center [641, 490] width 62 height 29
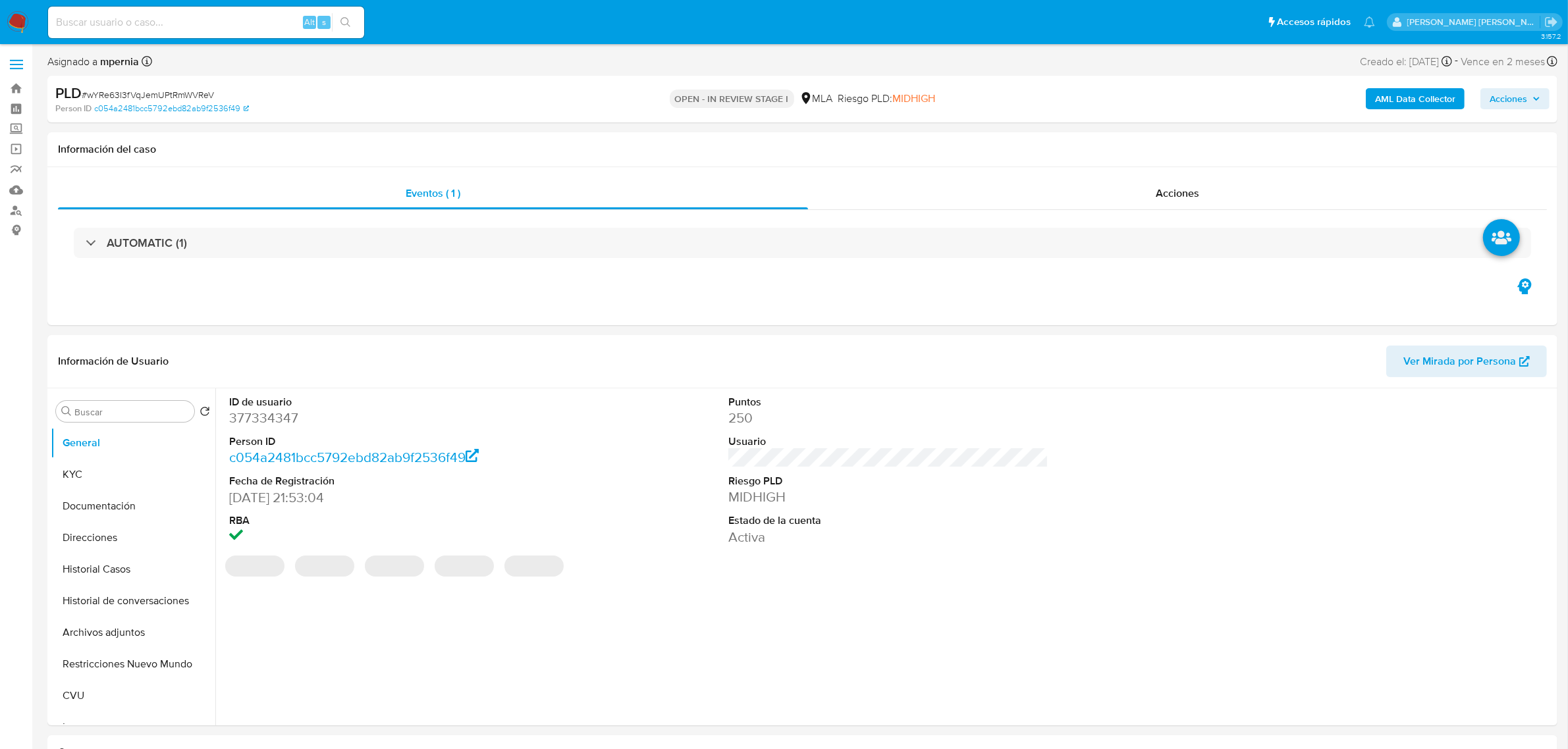
select select "10"
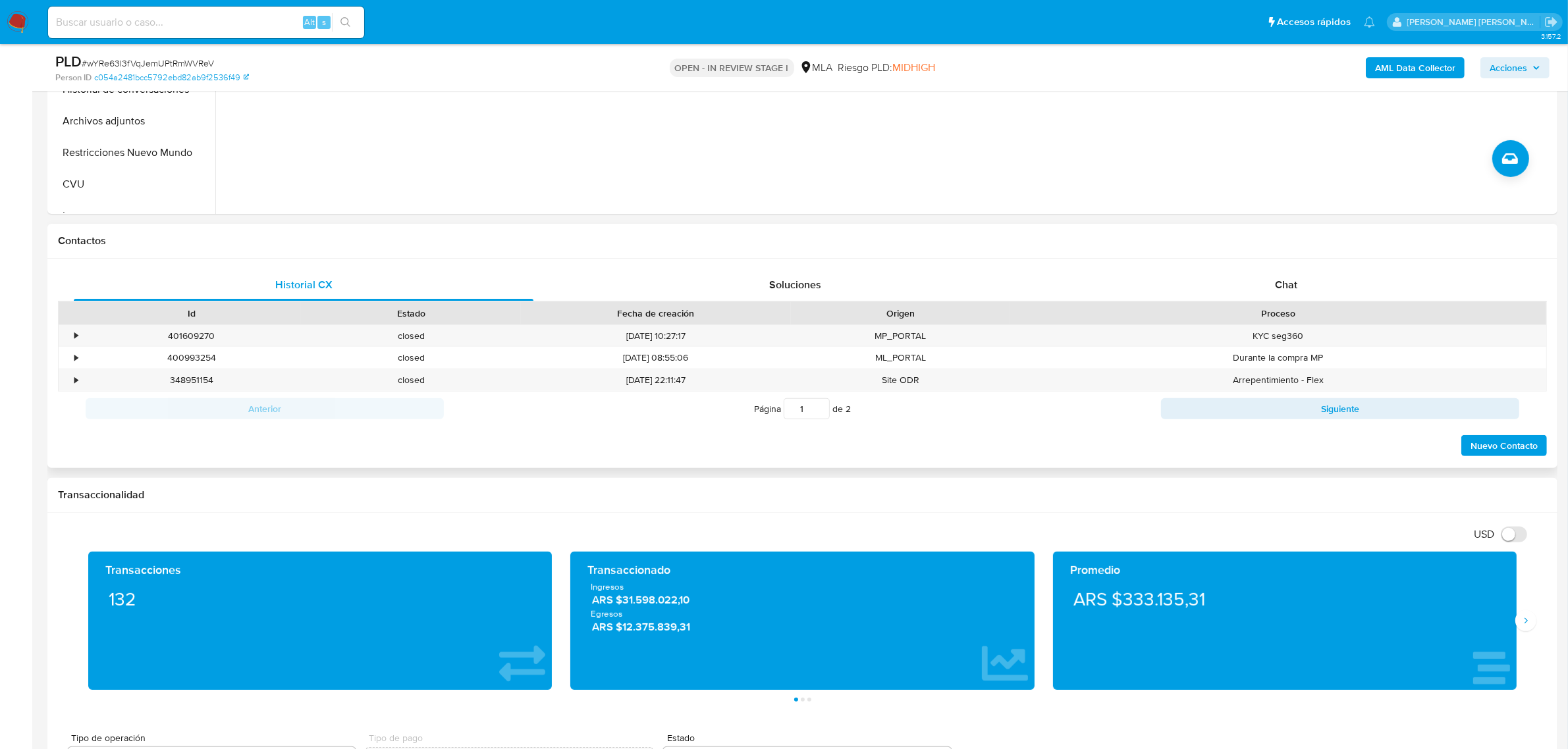
scroll to position [494, 0]
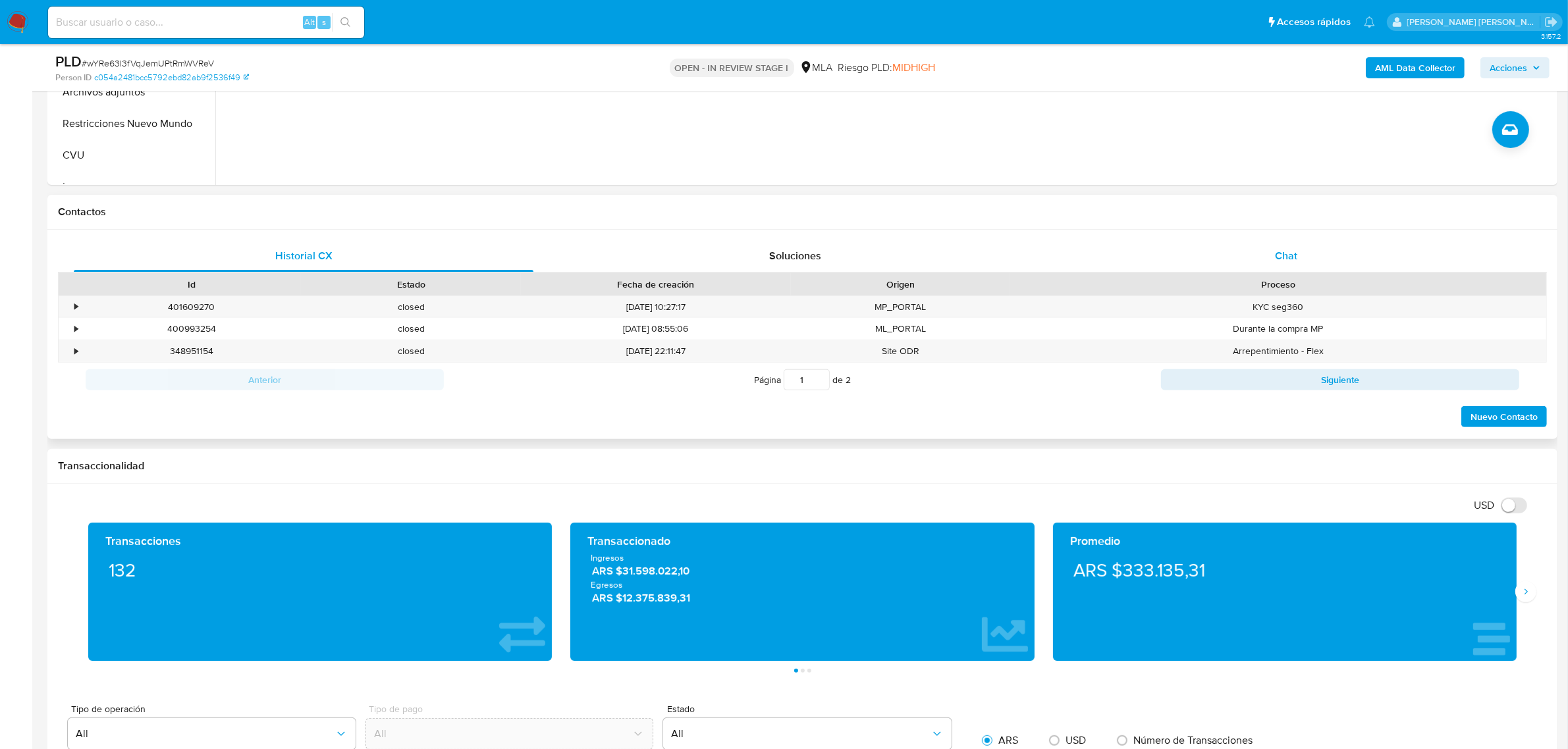
click at [1283, 254] on span "Chat" at bounding box center [1286, 255] width 22 height 15
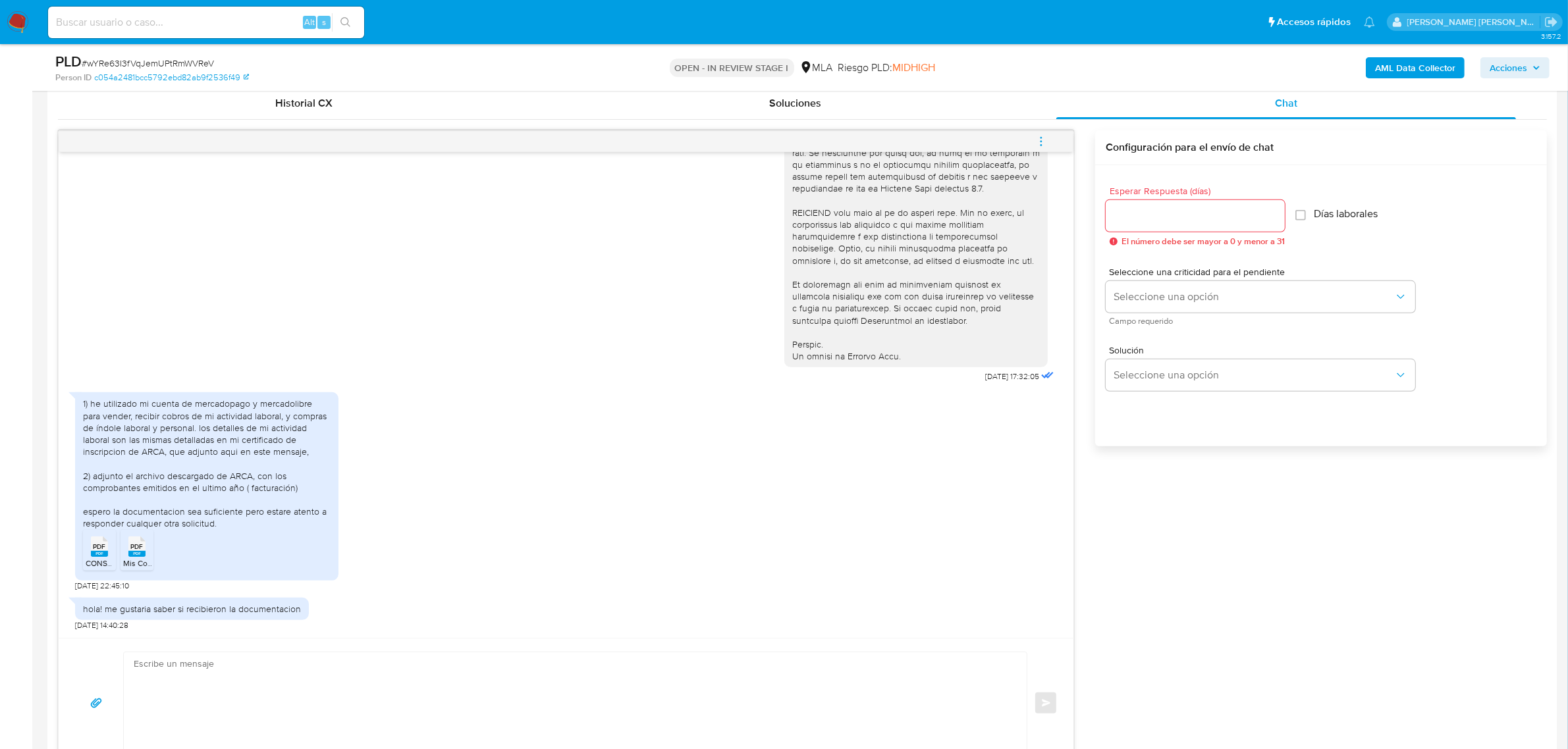
scroll to position [658, 0]
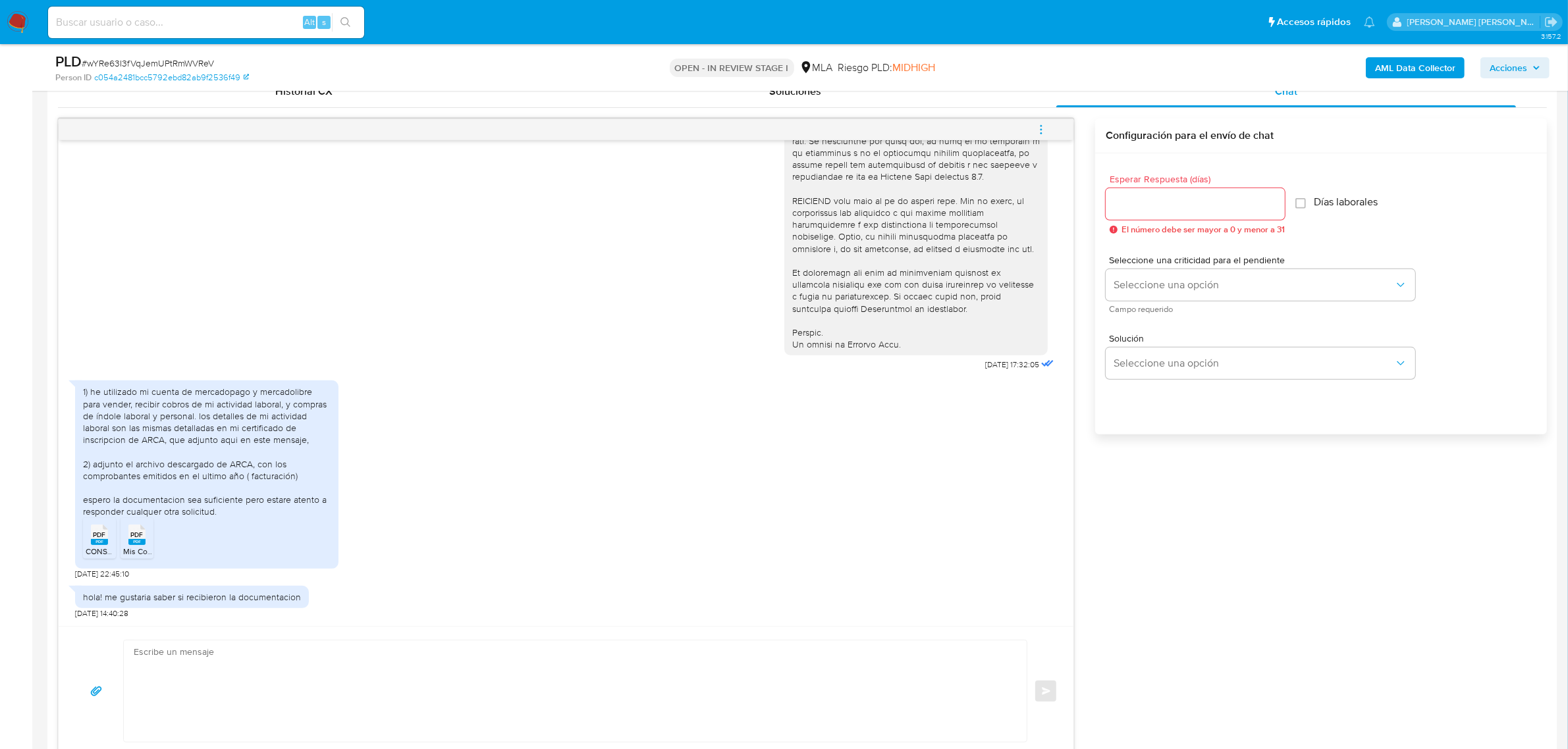
click at [139, 551] on span "Mis Comprobantes Emitidos - CUIT 20326050645.pdf" at bounding box center [217, 551] width 190 height 11
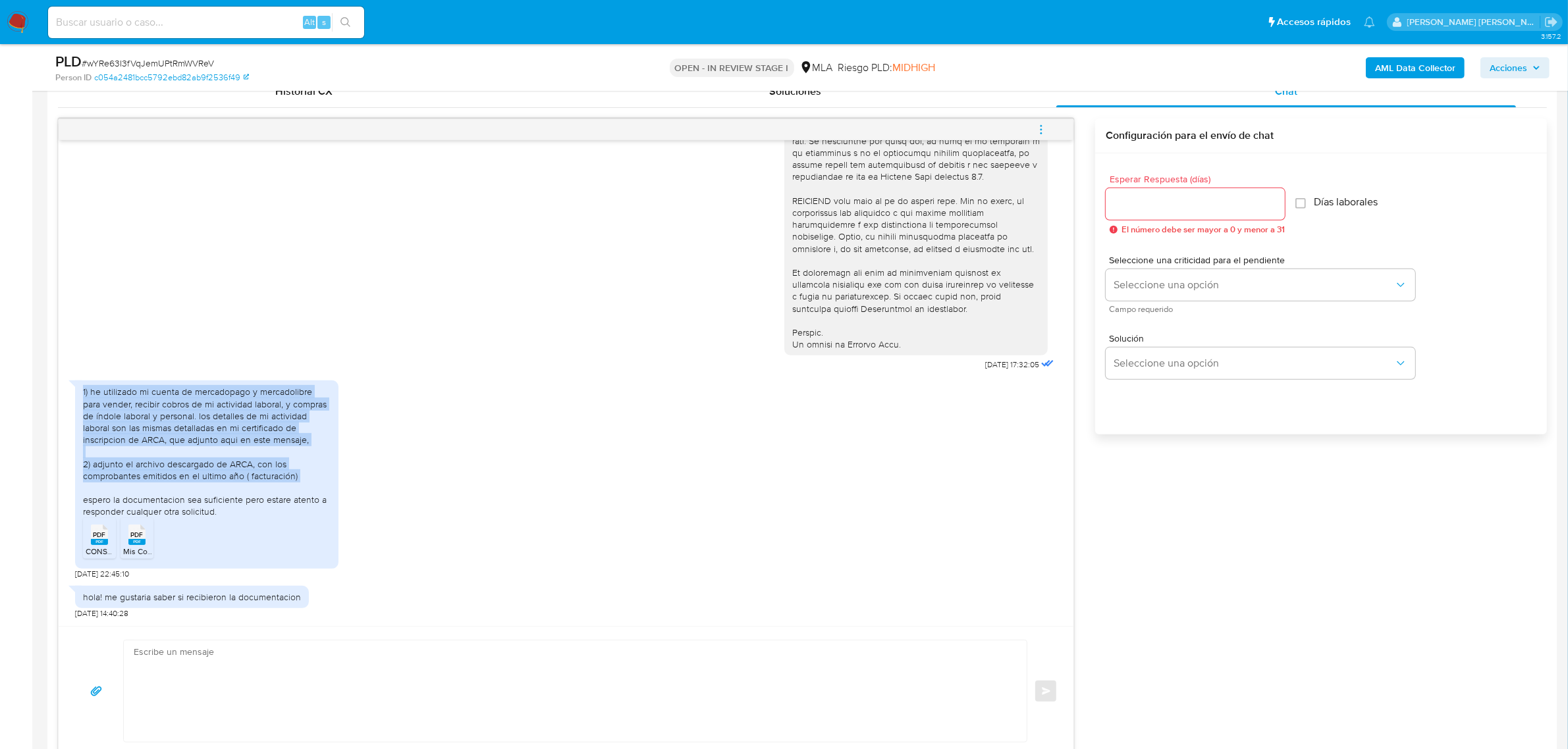
drag, startPoint x: 82, startPoint y: 393, endPoint x: 288, endPoint y: 484, distance: 225.2
click at [288, 484] on div "1) he utilizado mi cuenta de mercadopago y mercadolibre para vender, recibir co…" at bounding box center [206, 451] width 247 height 132
copy div "1) he utilizado mi cuenta de mercadopago y mercadolibre para vender, recibir co…"
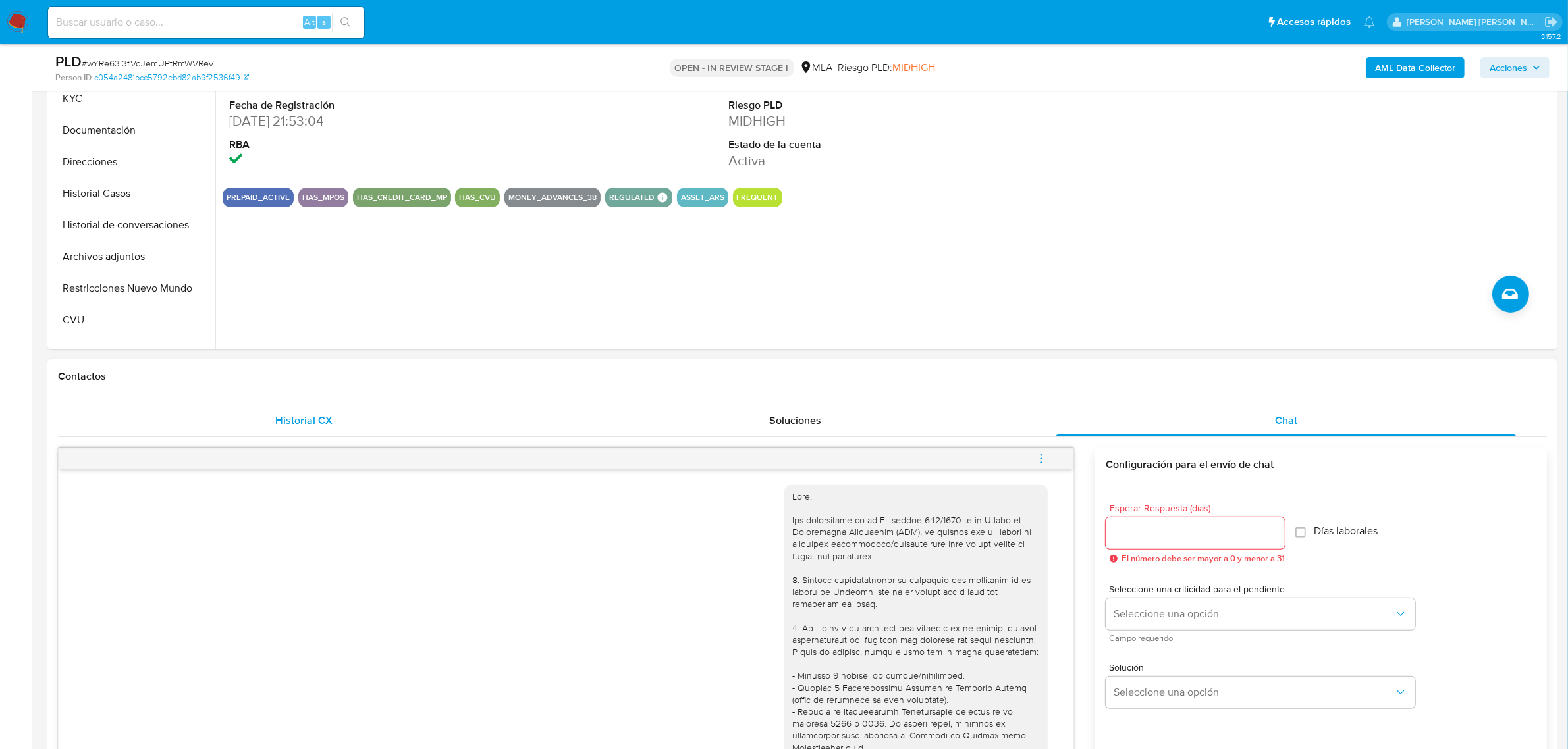
scroll to position [165, 0]
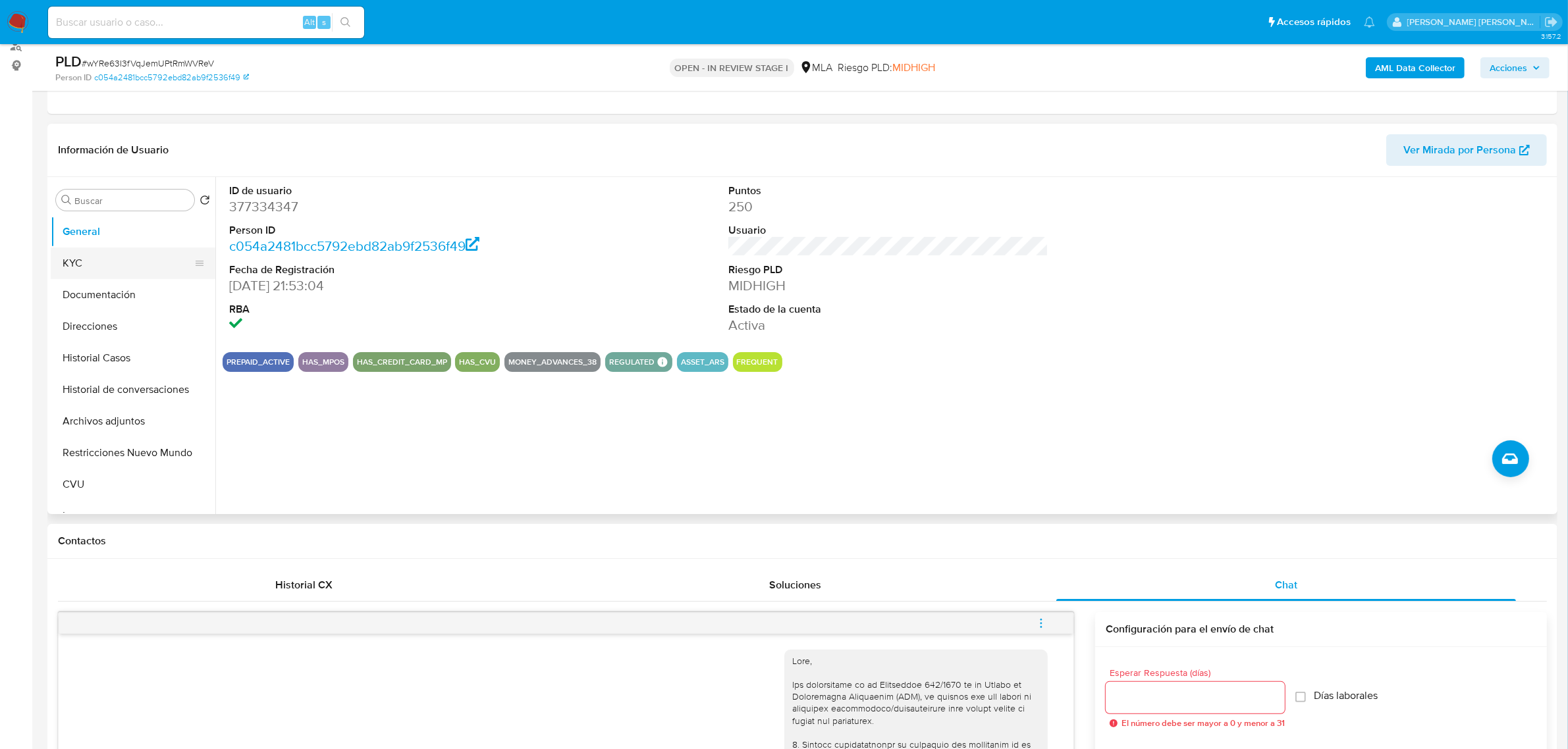
click at [84, 262] on button "KYC" at bounding box center [128, 263] width 154 height 32
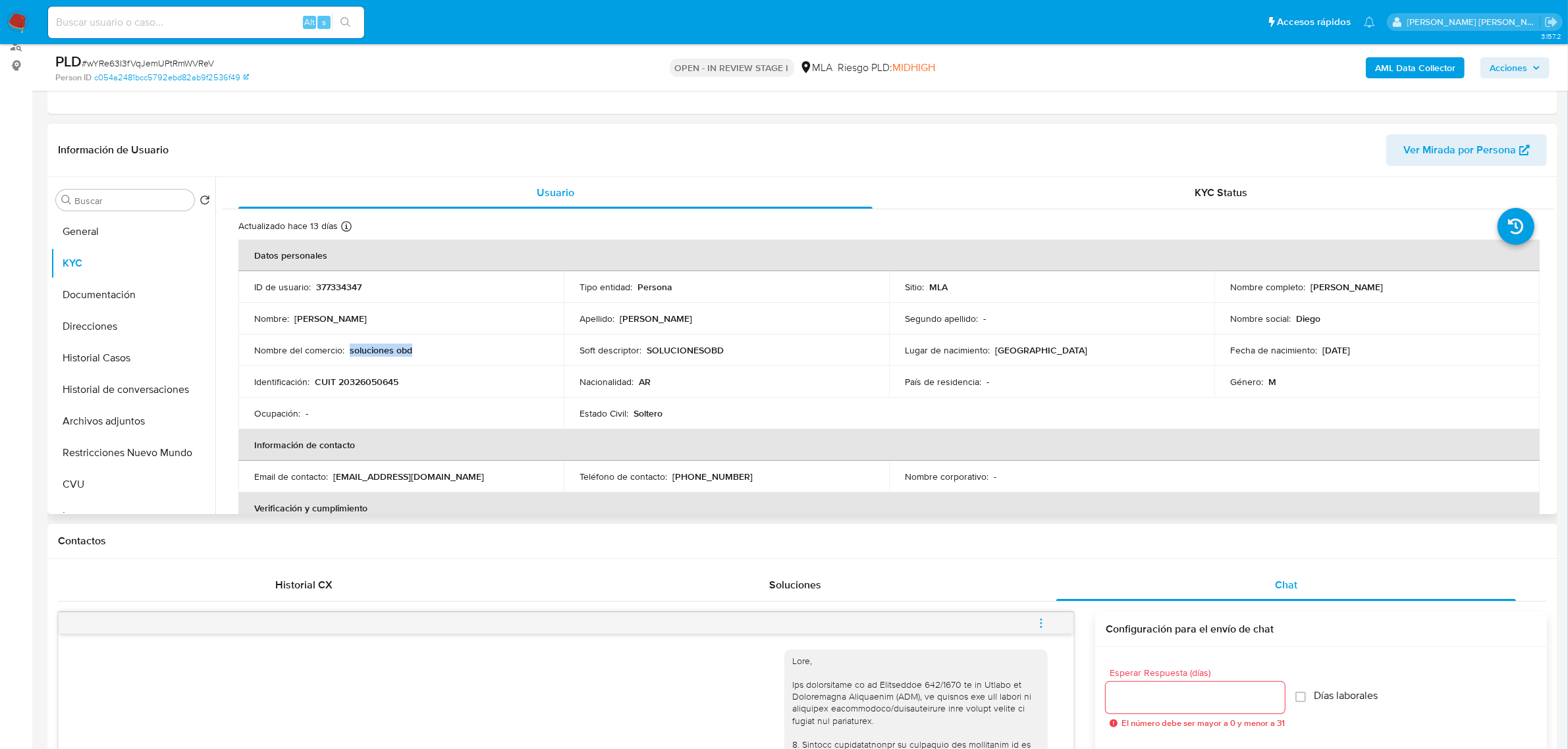
drag, startPoint x: 426, startPoint y: 352, endPoint x: 347, endPoint y: 352, distance: 79.0
click at [347, 352] on div "Nombre del comercio : soluciones obd" at bounding box center [401, 350] width 294 height 12
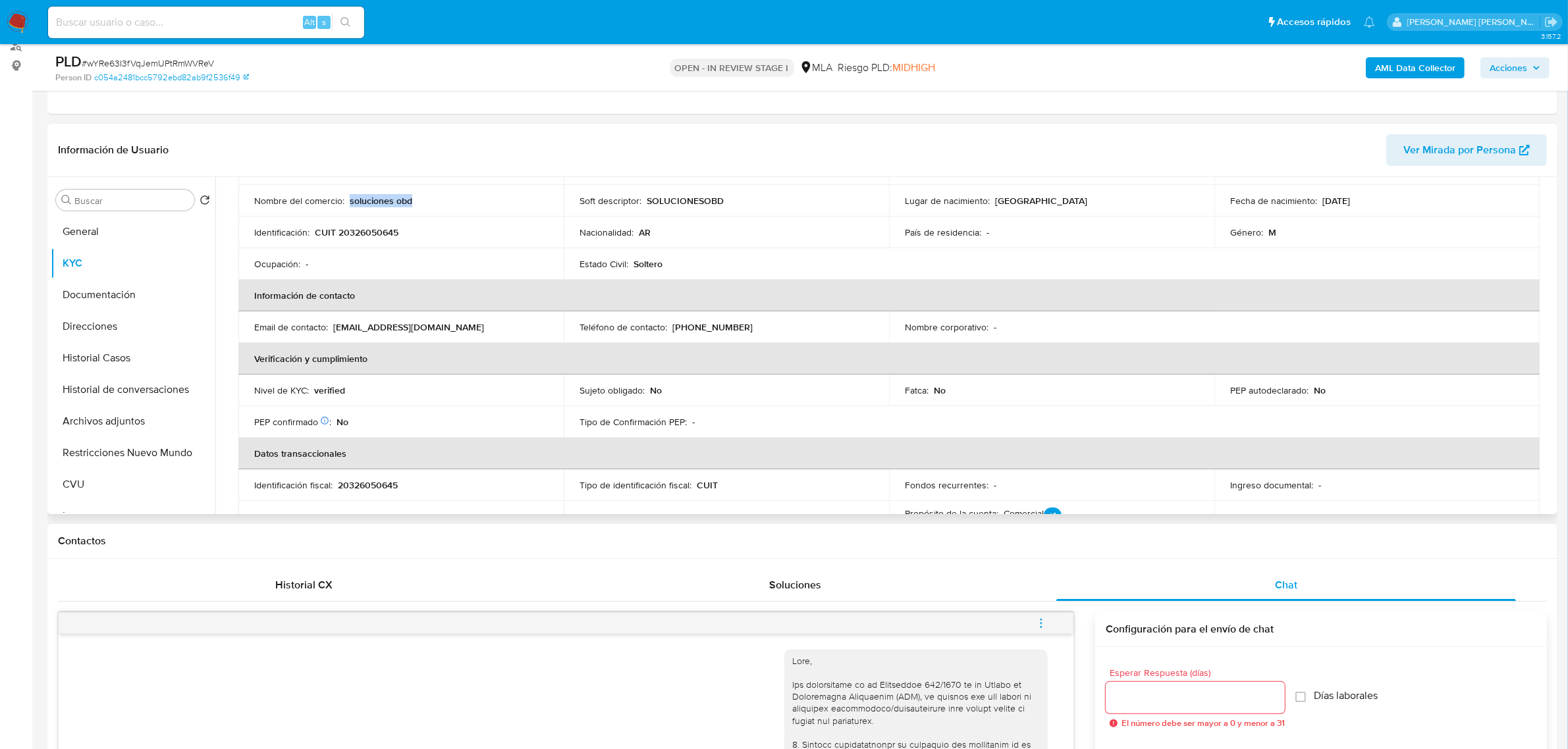
scroll to position [0, 0]
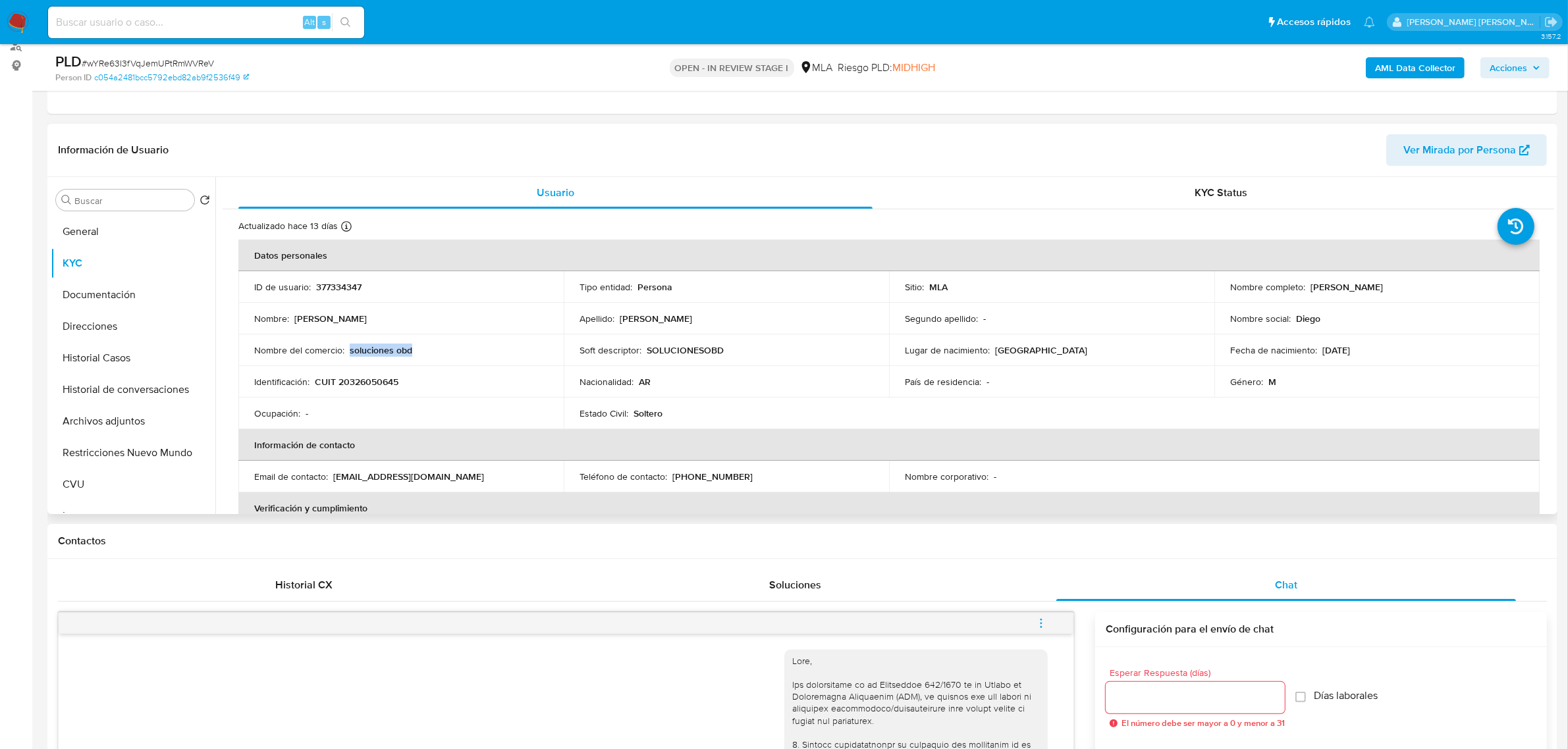
drag, startPoint x: 1308, startPoint y: 290, endPoint x: 1379, endPoint y: 287, distance: 71.1
click at [1398, 288] on div "Nombre completo : [PERSON_NAME]" at bounding box center [1377, 287] width 294 height 12
click at [86, 296] on button "Documentación" at bounding box center [128, 295] width 154 height 32
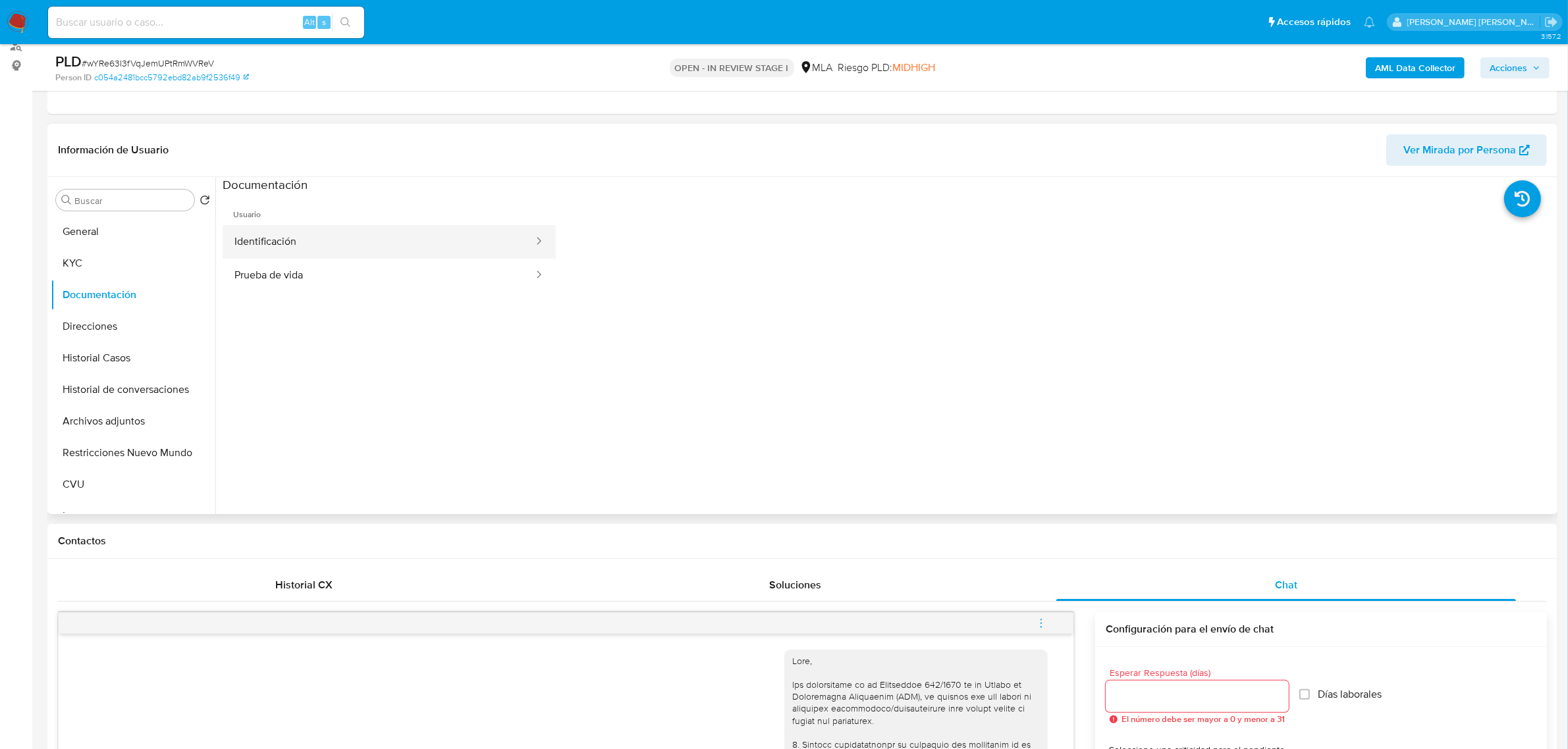
click at [275, 251] on button "Identificación" at bounding box center [379, 242] width 312 height 34
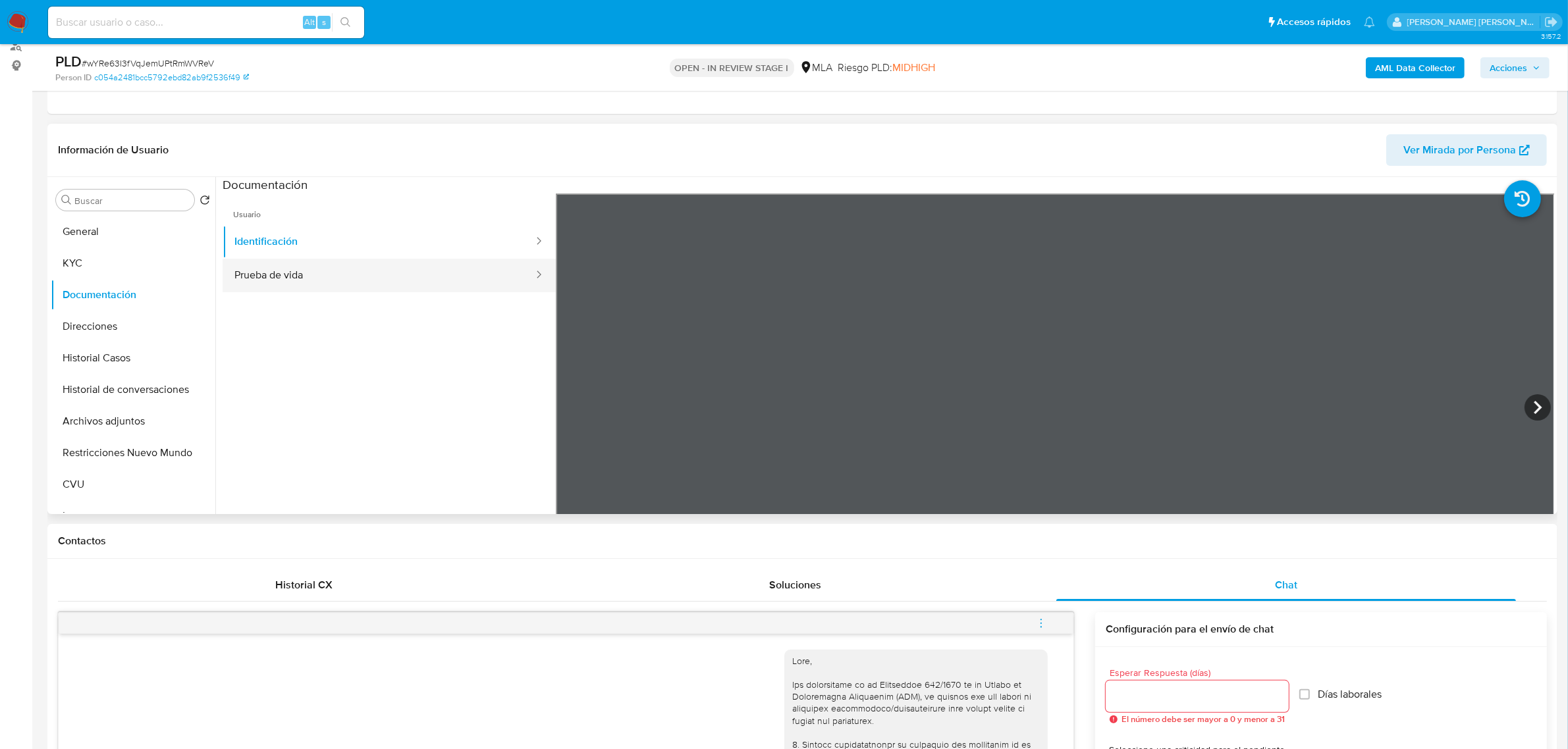
click at [350, 270] on button "Prueba de vida" at bounding box center [379, 276] width 312 height 34
click at [116, 329] on button "Direcciones" at bounding box center [128, 327] width 154 height 32
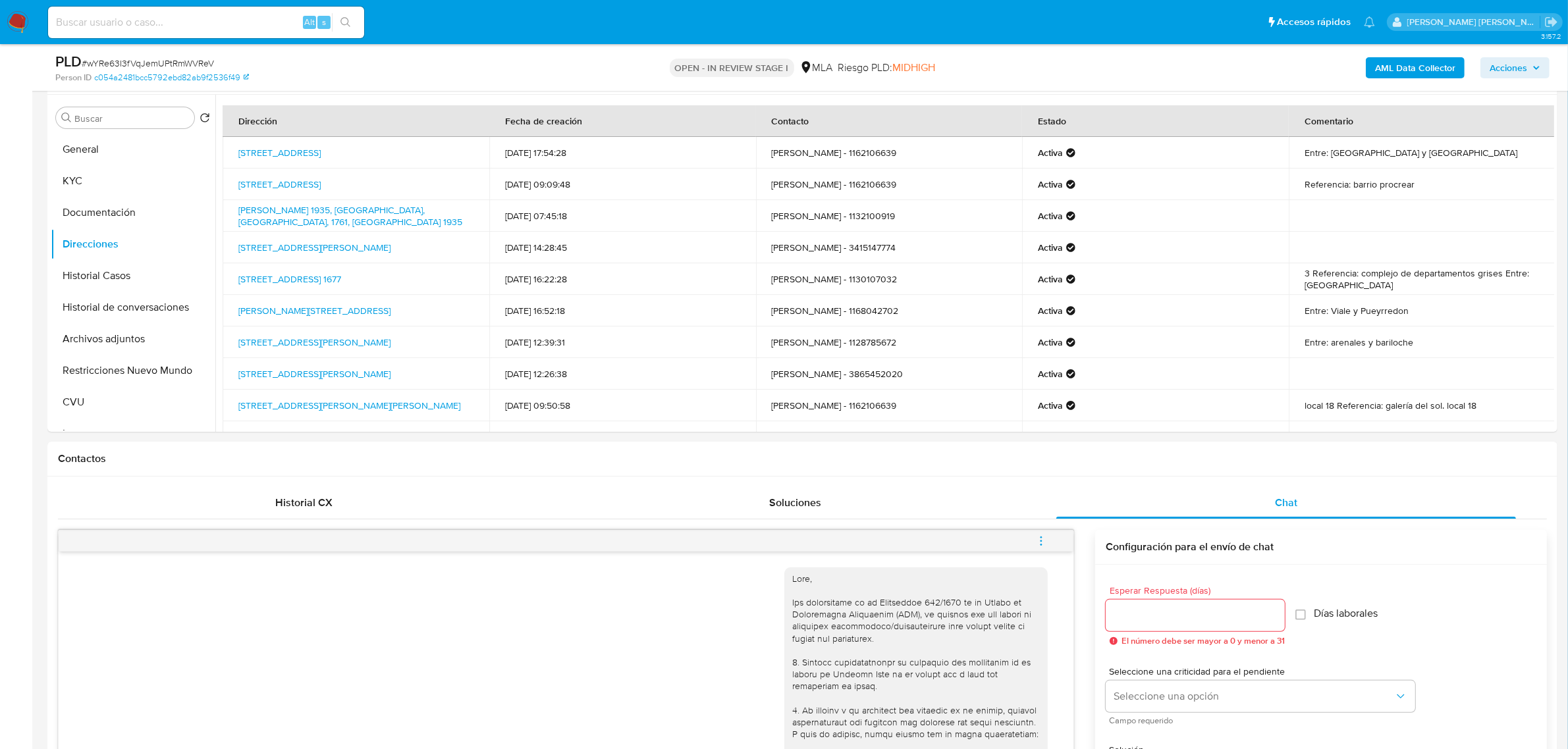
click at [1390, 62] on b "AML Data Collector" at bounding box center [1416, 68] width 80 height 21
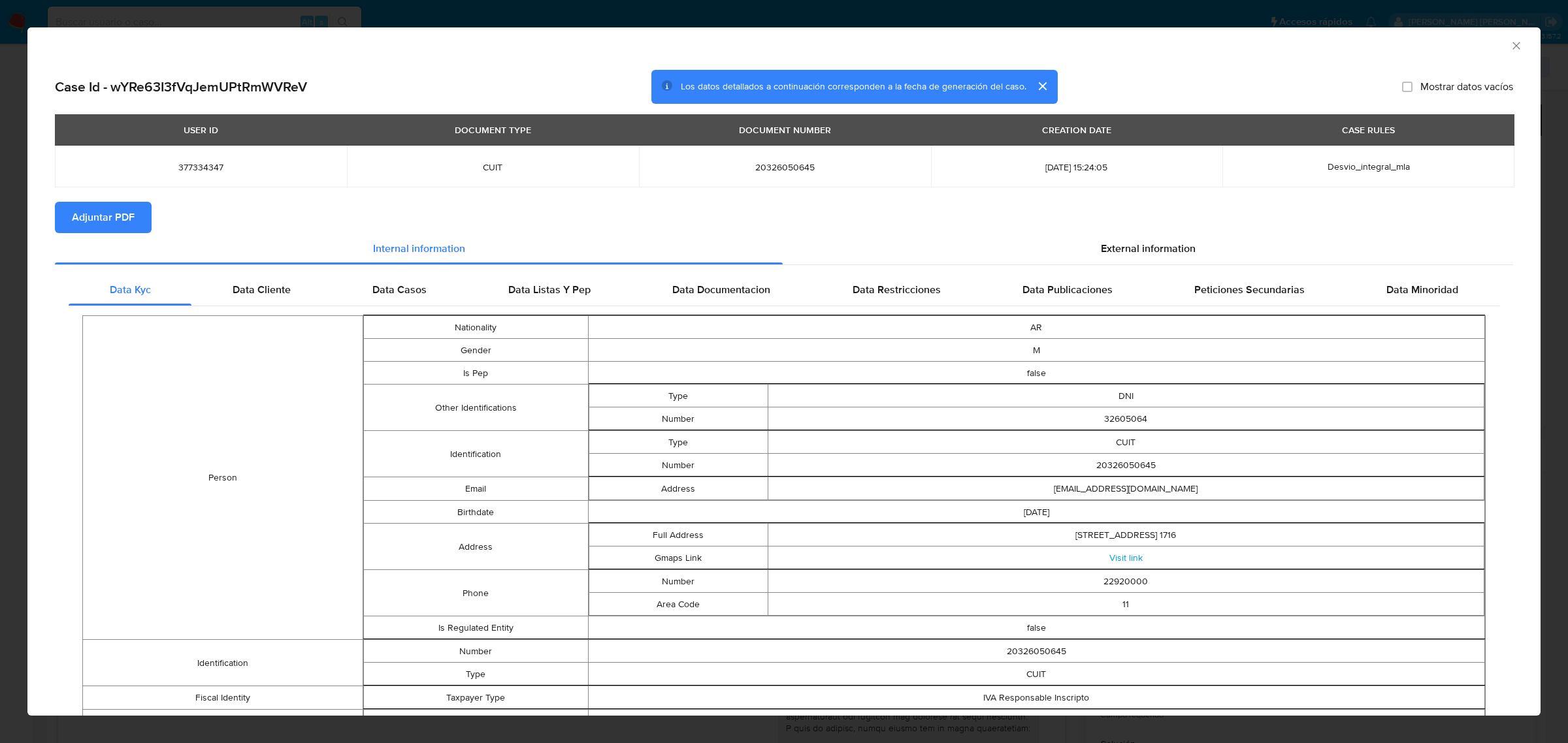
click at [127, 208] on span "Adjuntar PDF" at bounding box center [103, 217] width 63 height 29
click at [1510, 46] on icon "Cerrar ventana" at bounding box center [1516, 45] width 13 height 13
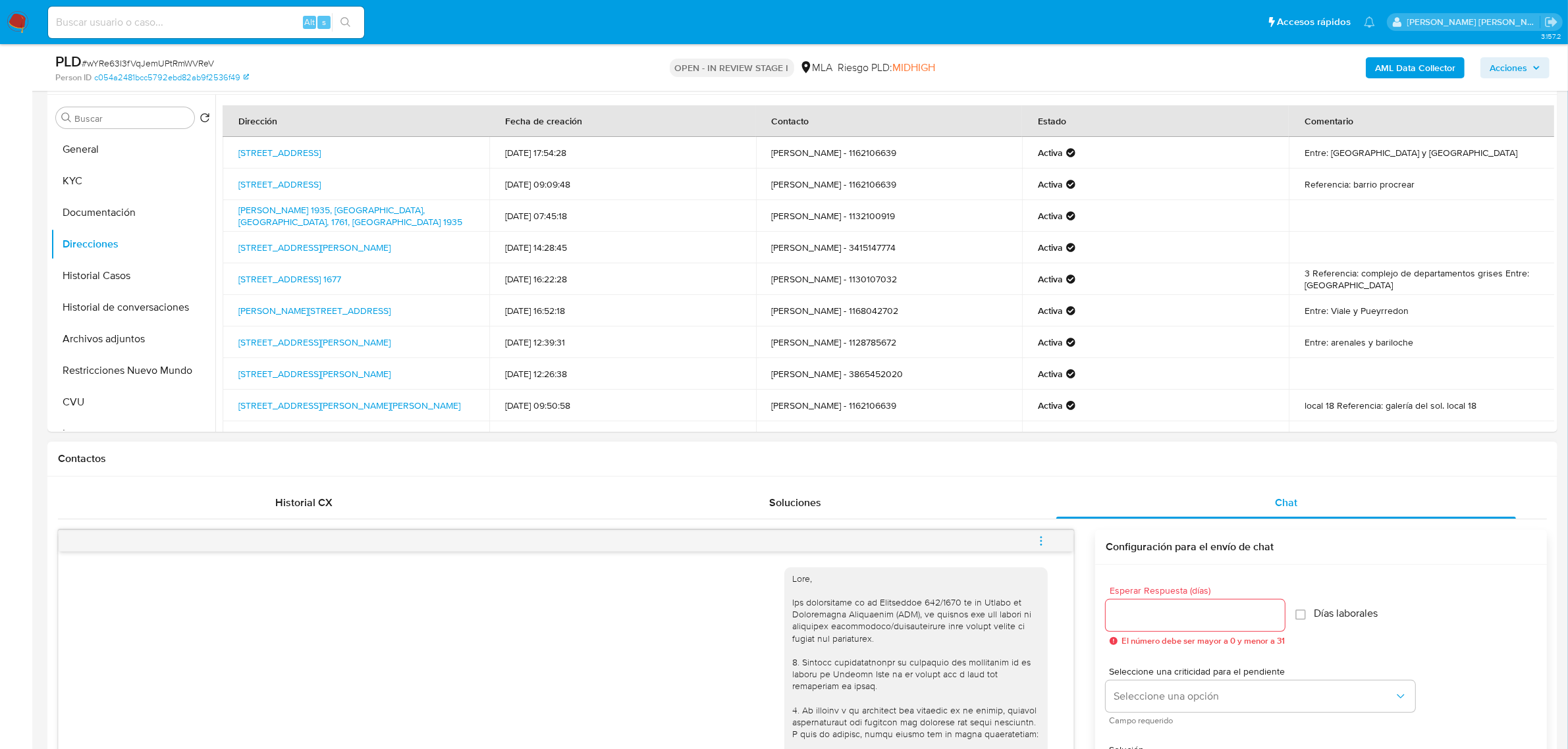
click at [1046, 538] on icon "menu-action" at bounding box center [1041, 541] width 12 height 12
click at [950, 535] on li "Abrir gestor de archivos" at bounding box center [952, 540] width 135 height 24
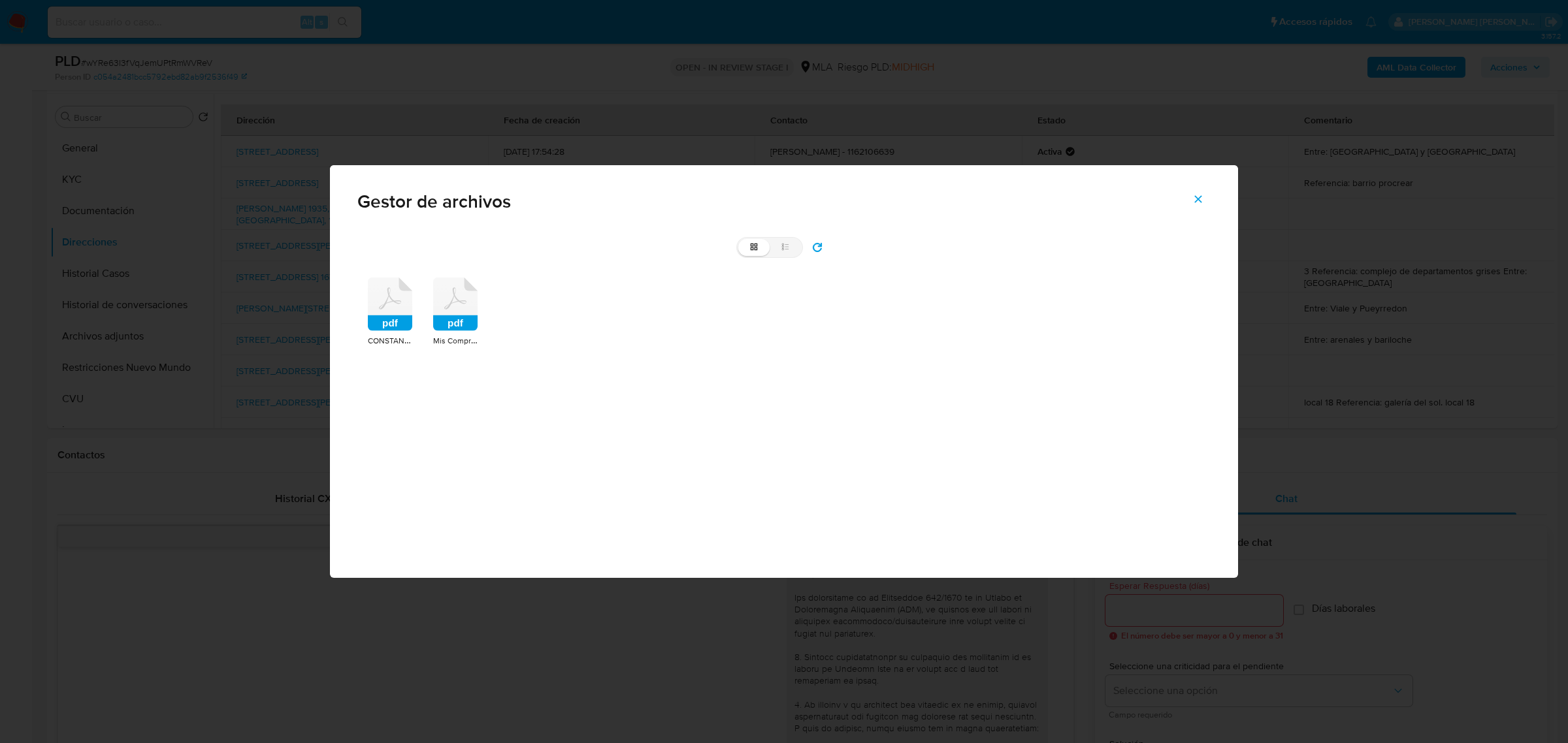
click at [389, 307] on icon at bounding box center [390, 304] width 45 height 54
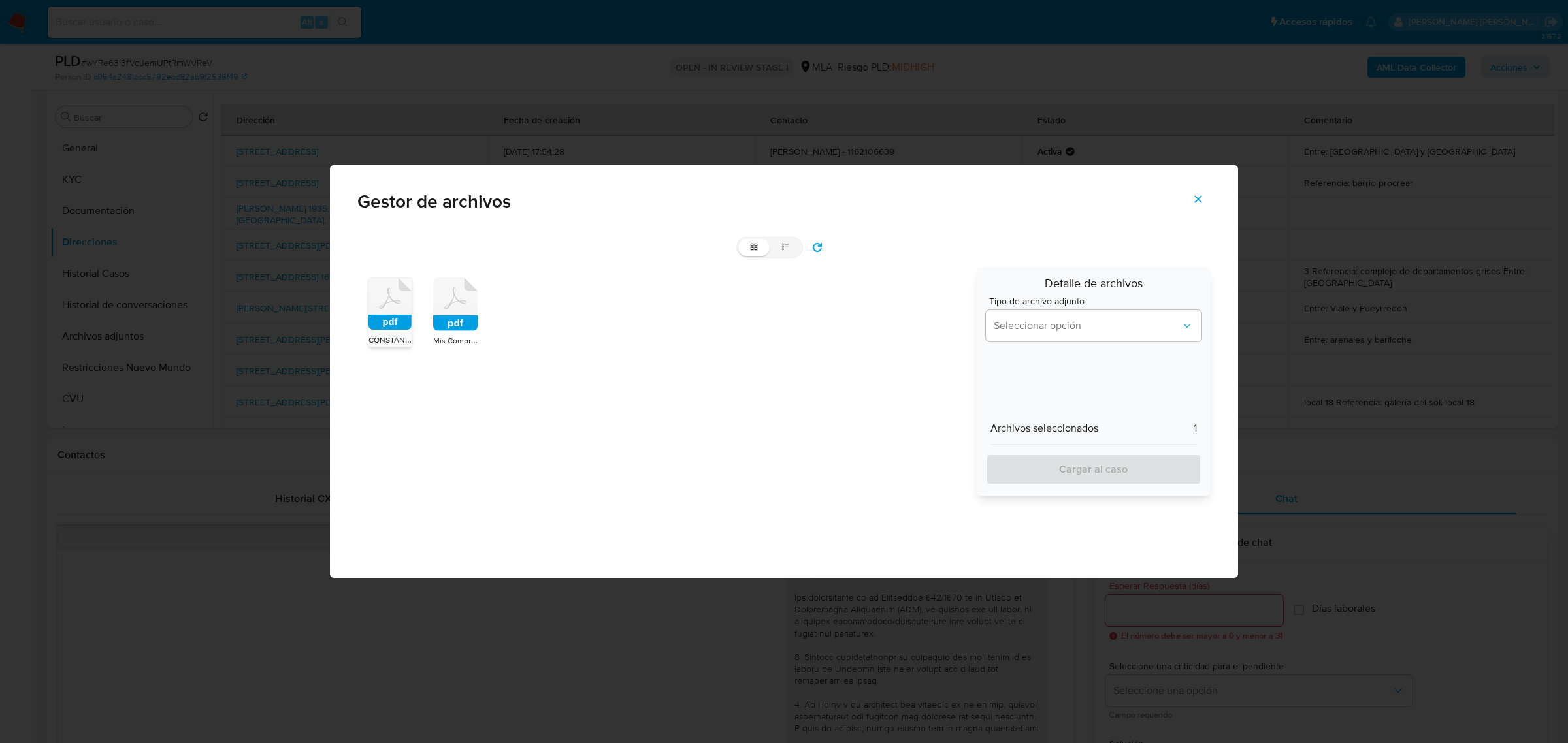
click at [388, 308] on icon at bounding box center [389, 304] width 43 height 52
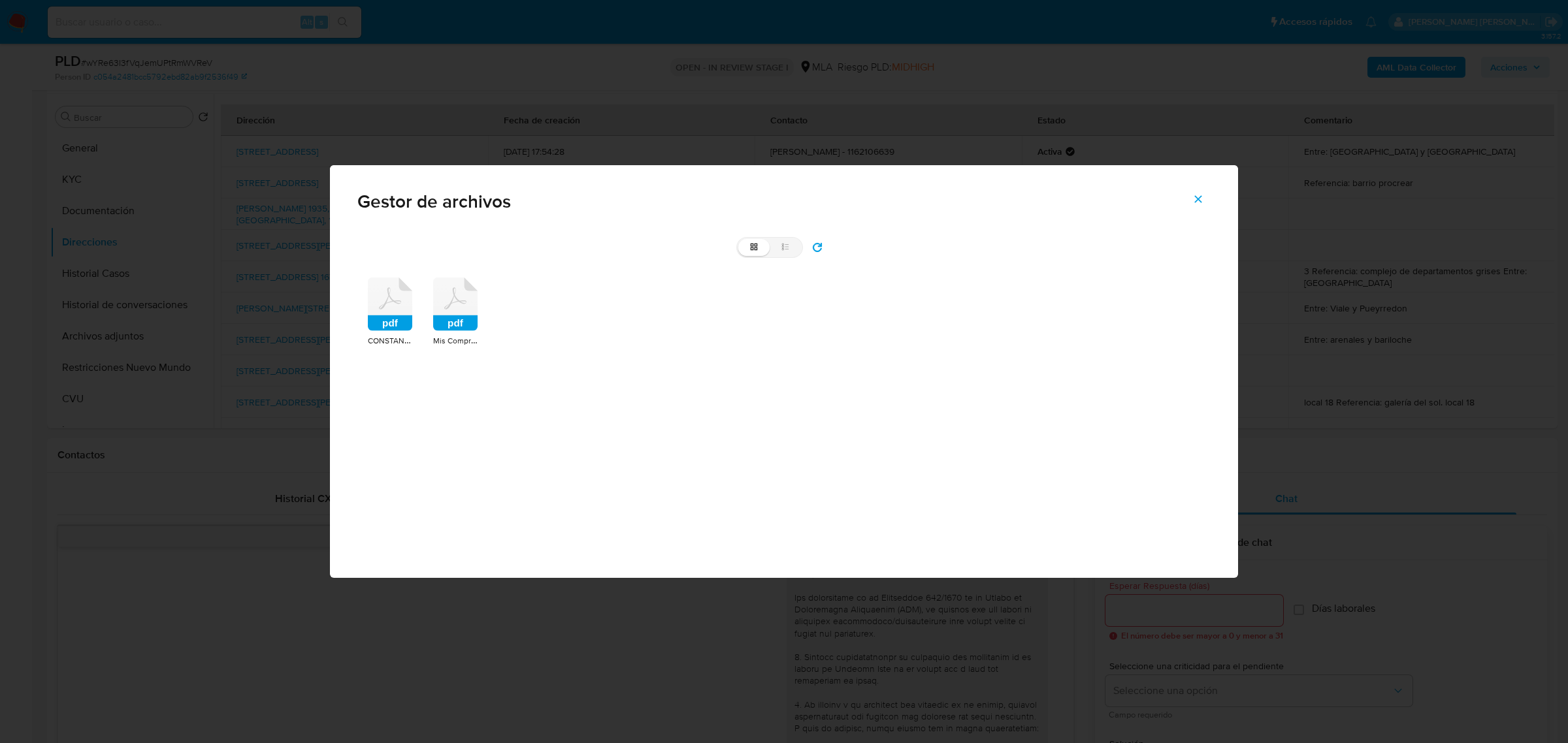
click at [448, 328] on rect at bounding box center [455, 323] width 45 height 16
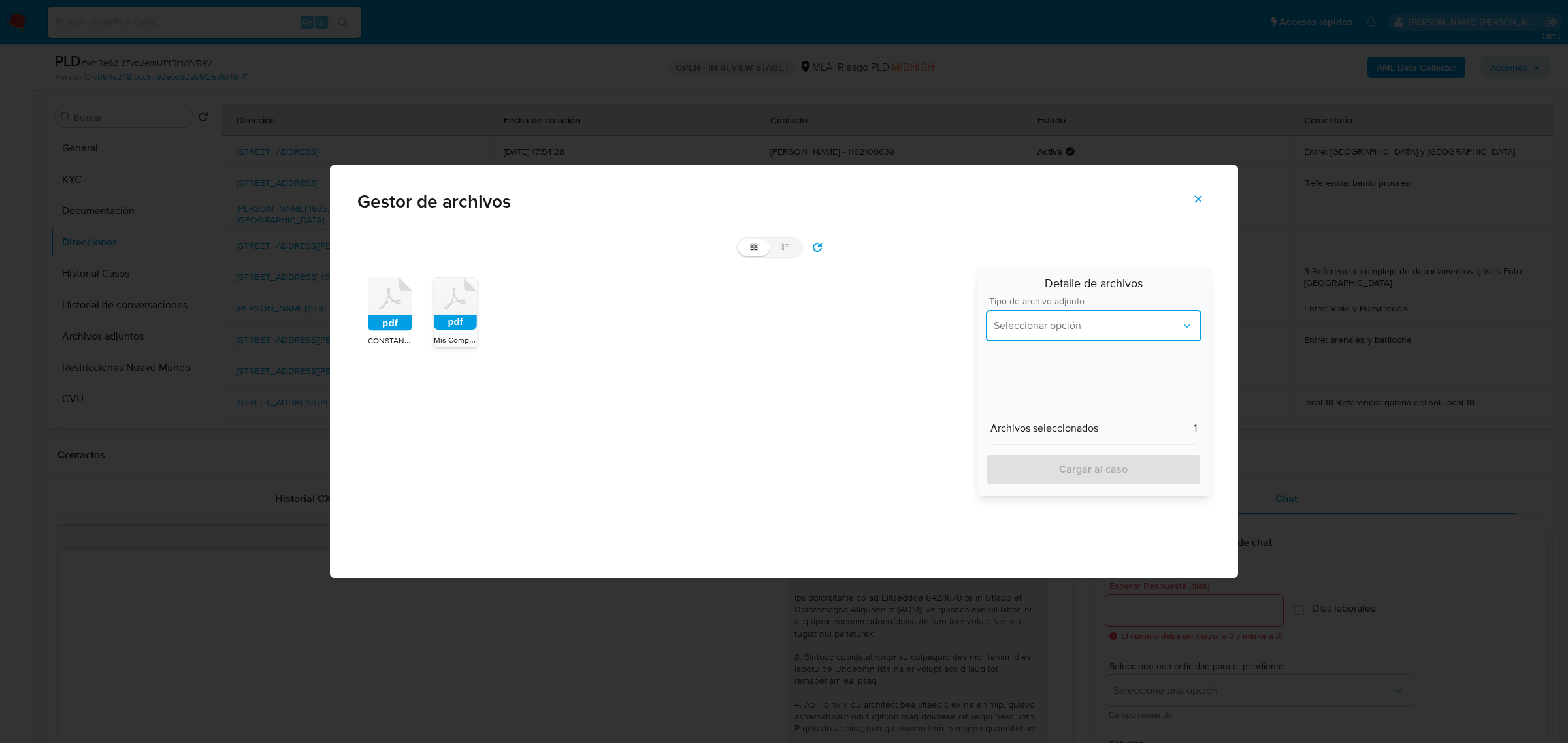
click at [1098, 325] on span "Seleccionar opción" at bounding box center [1087, 326] width 187 height 13
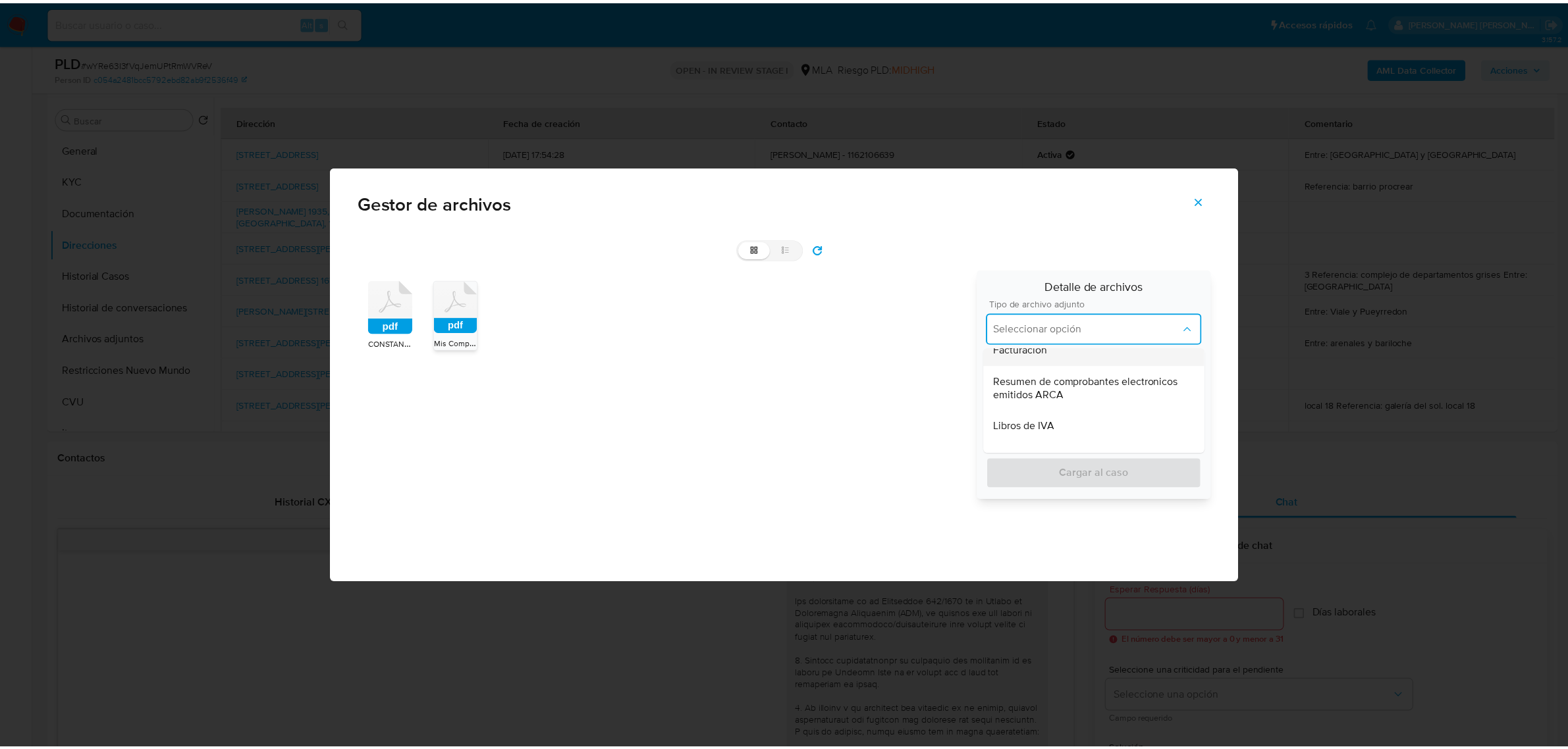
scroll to position [576, 0]
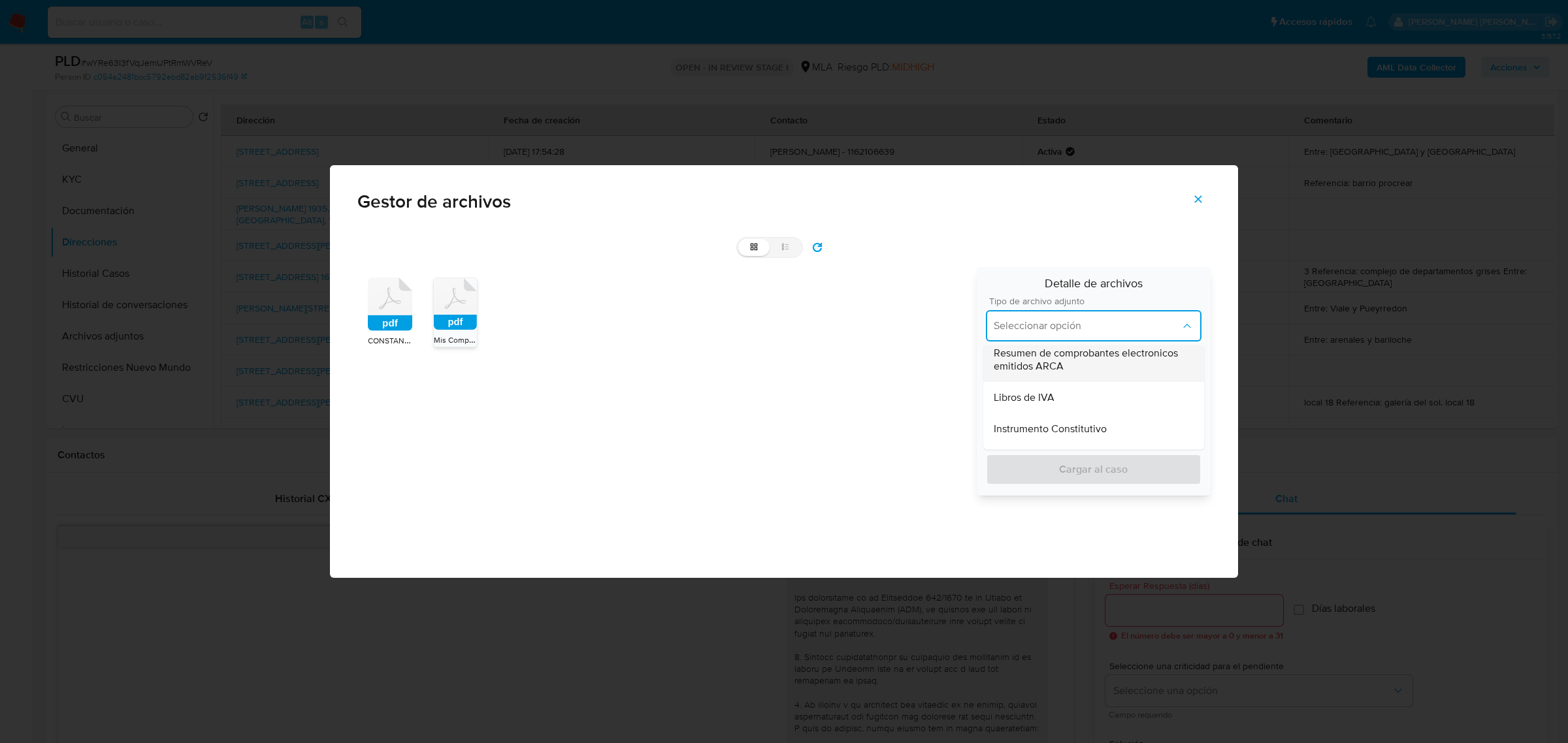
click at [1030, 356] on span "Resumen de comprobantes electronicos emitidos ARCA" at bounding box center [1094, 360] width 200 height 26
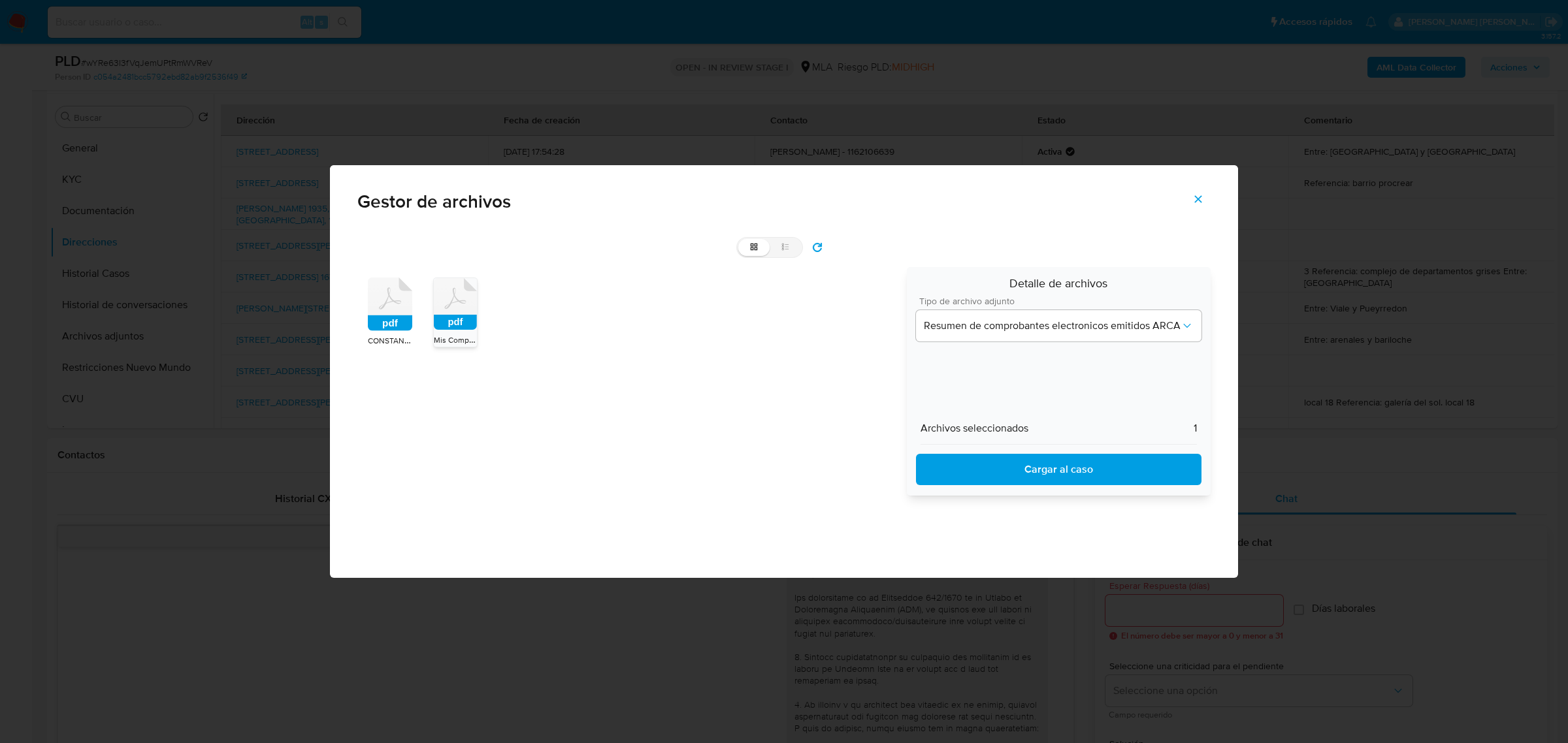
click at [1073, 467] on span "Cargar al caso" at bounding box center [1059, 470] width 252 height 29
click at [1201, 197] on icon "Cerrar" at bounding box center [1198, 199] width 7 height 7
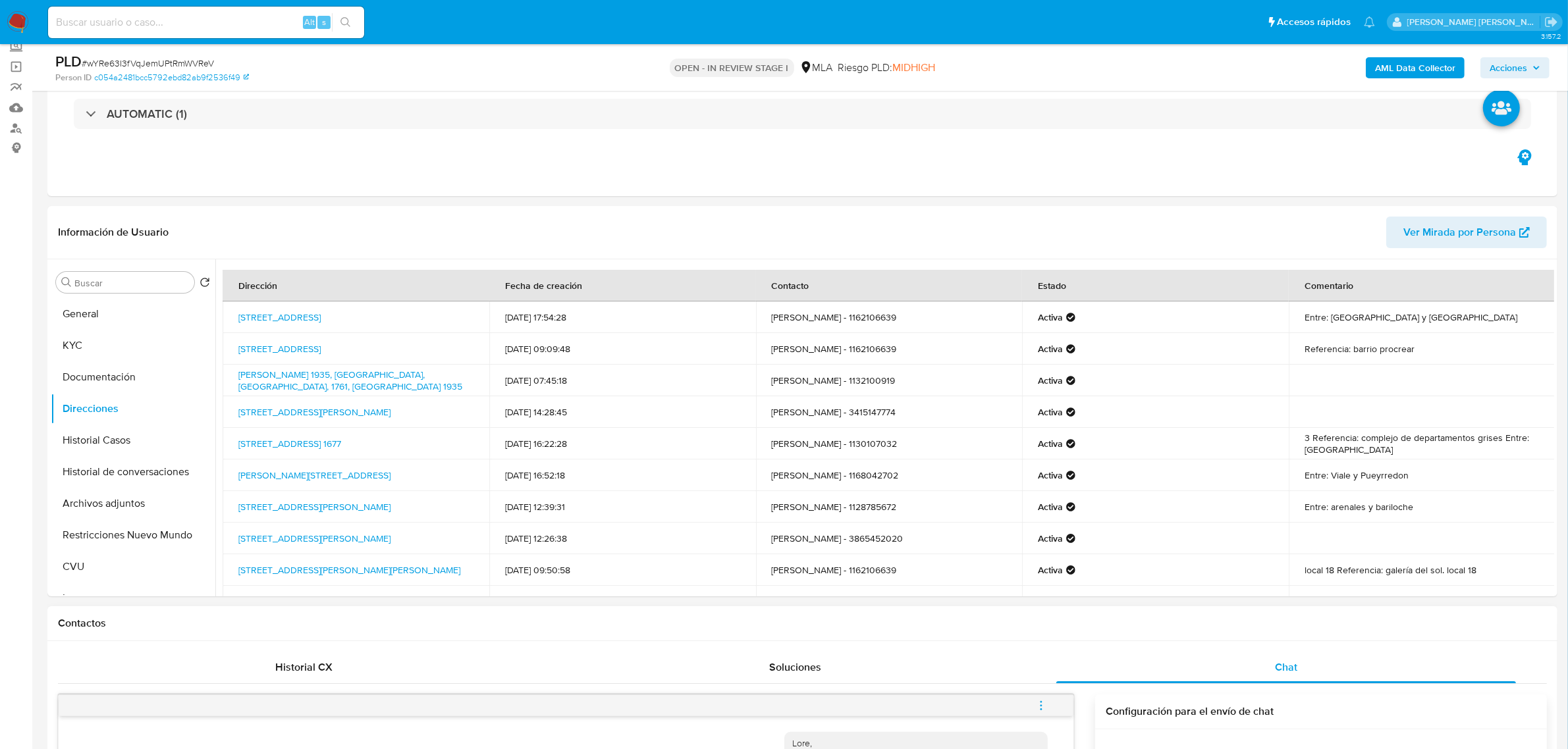
scroll to position [0, 0]
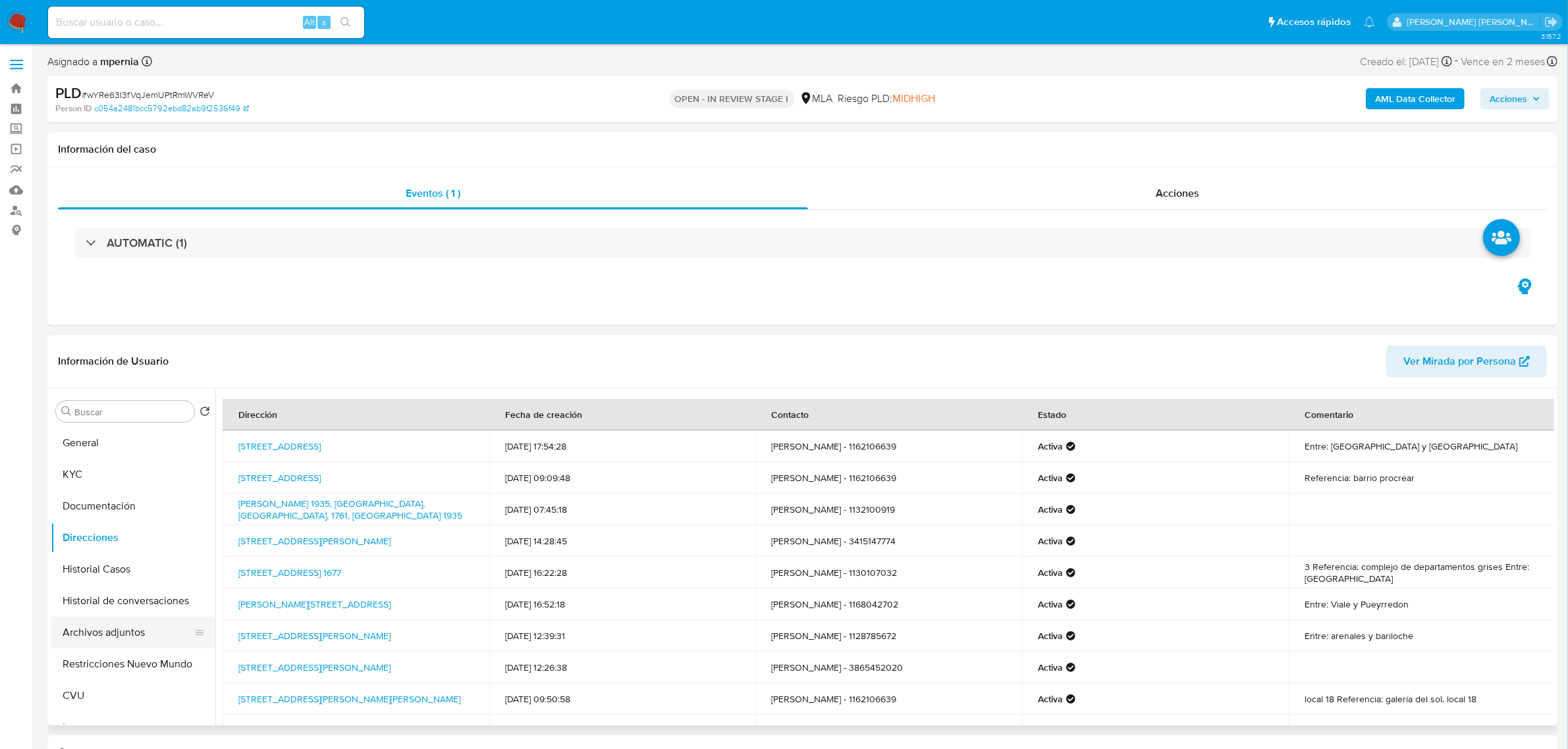
click at [127, 636] on button "Archivos adjuntos" at bounding box center [128, 632] width 154 height 32
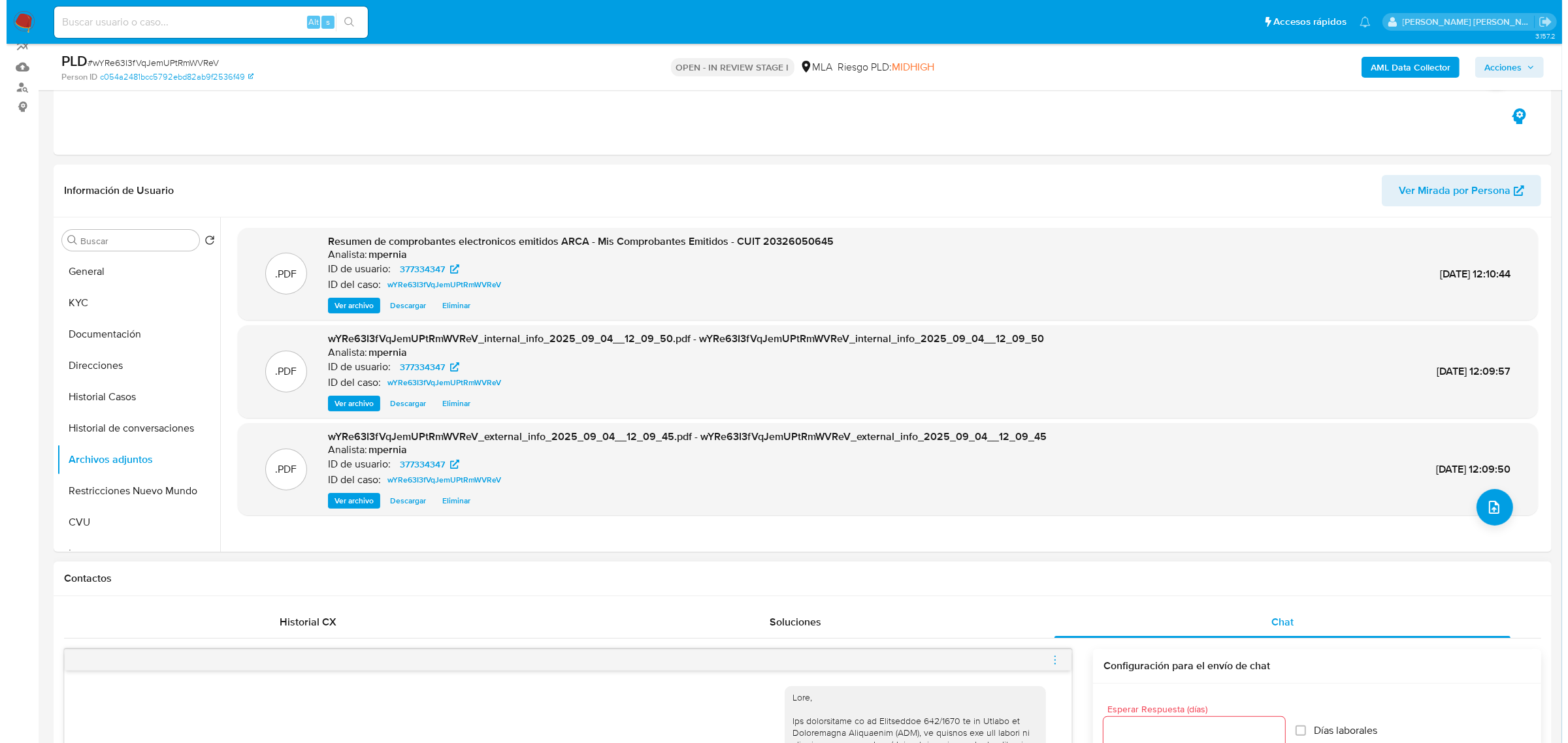
scroll to position [245, 0]
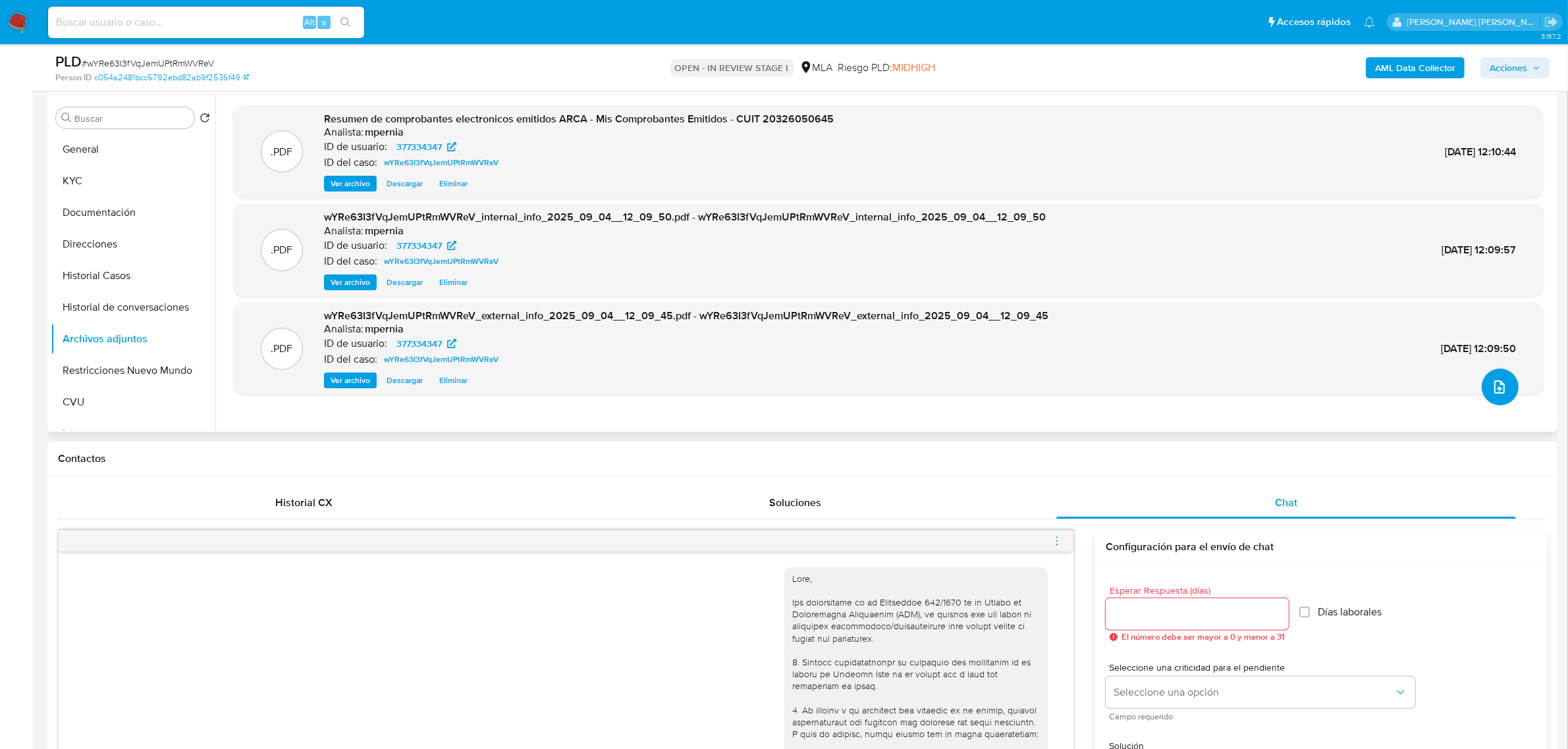
click at [1492, 399] on button "upload-file" at bounding box center [1500, 387] width 37 height 37
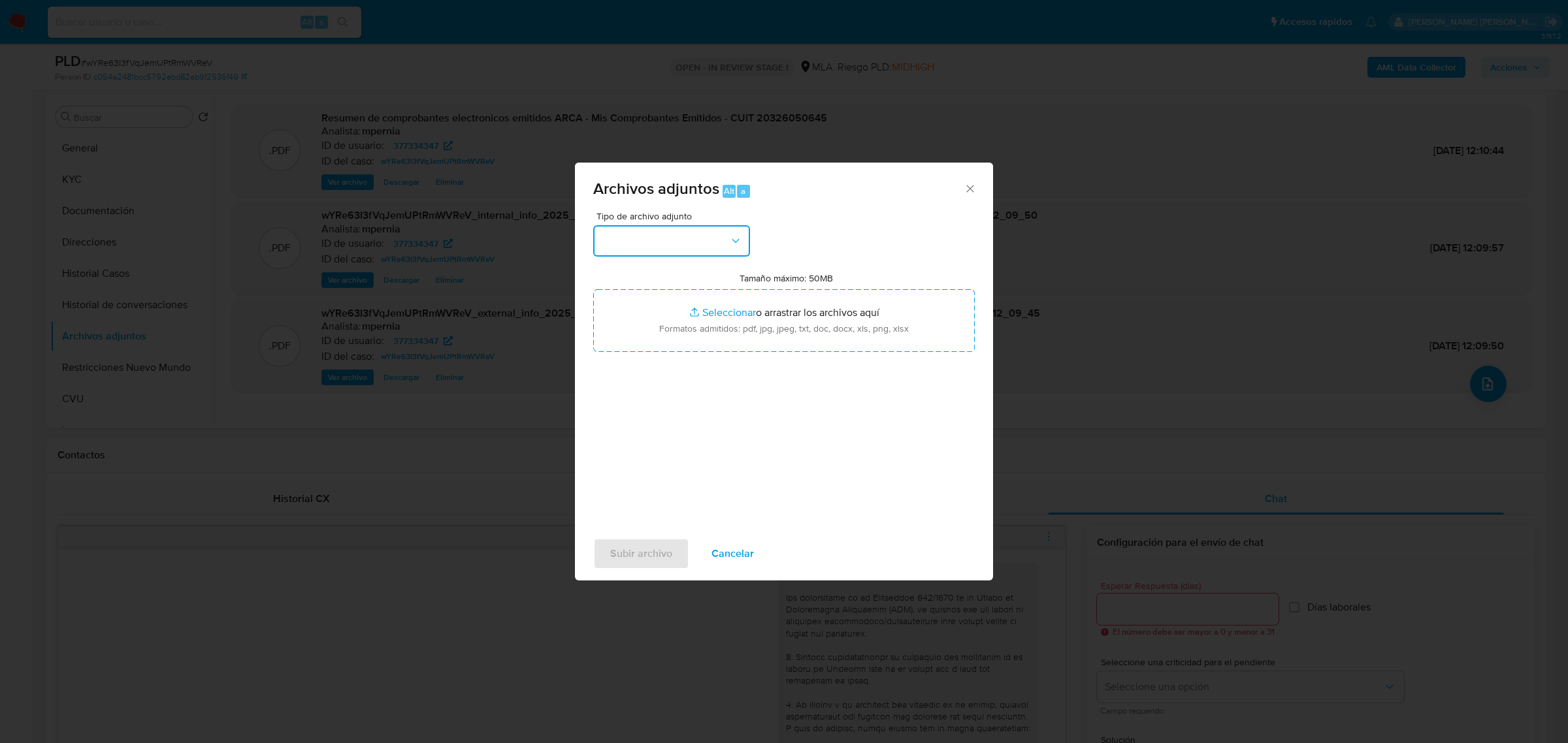
click at [640, 247] on button "button" at bounding box center [671, 241] width 157 height 31
click at [628, 288] on span "OTROS" at bounding box center [618, 281] width 34 height 13
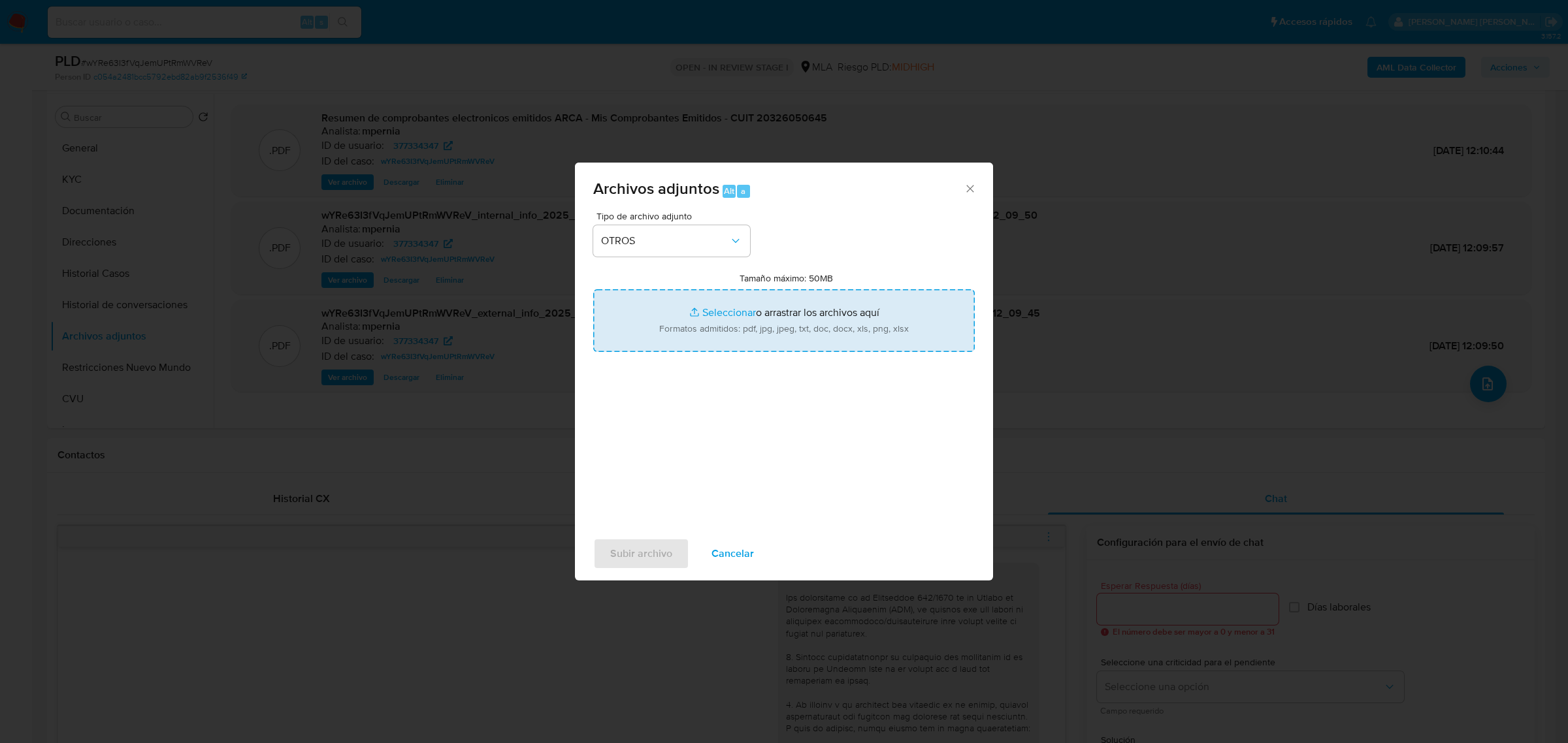
type input "C:\fakepath\Movimientos-Aladdin-377334347.xlsx"
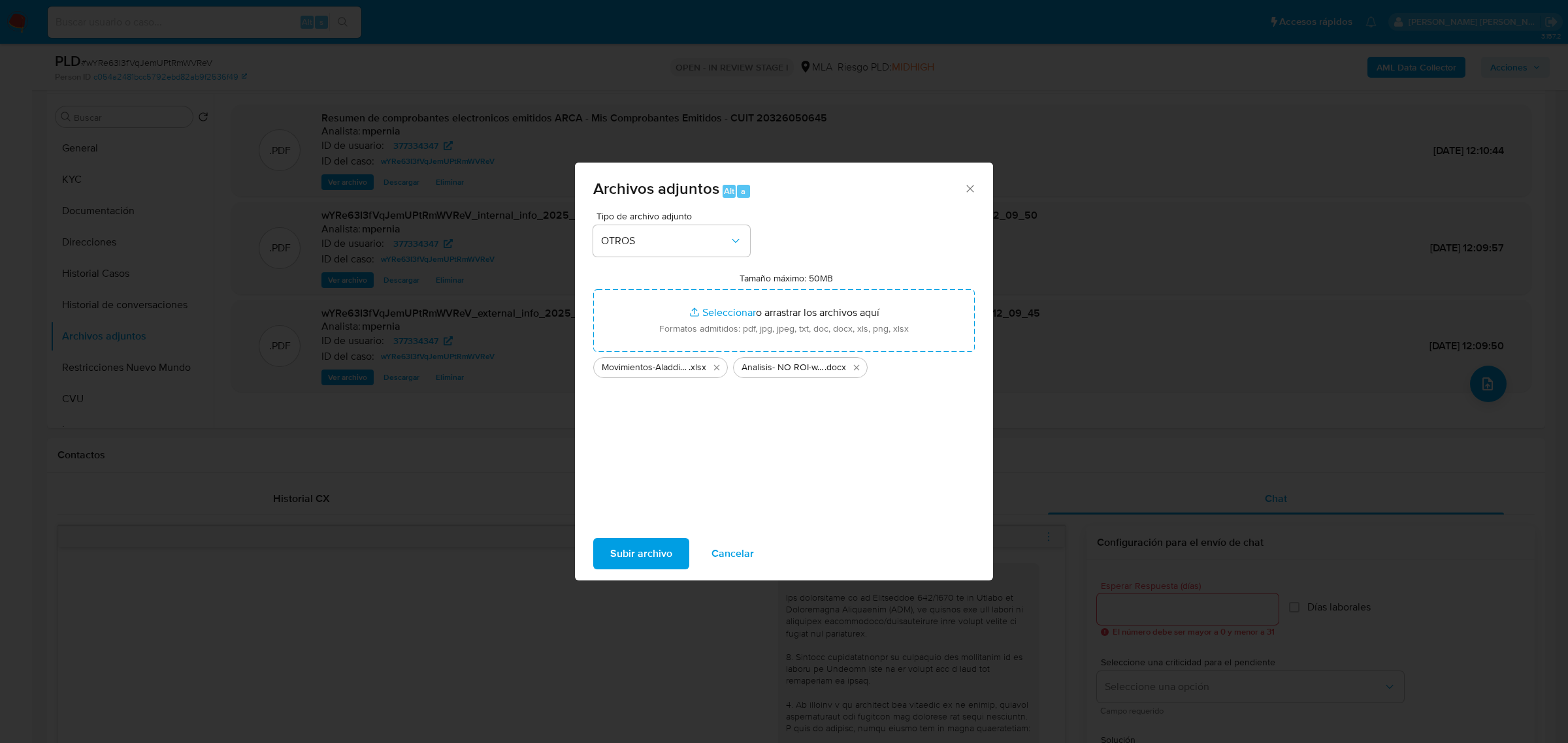
click at [628, 555] on span "Subir archivo" at bounding box center [641, 554] width 62 height 29
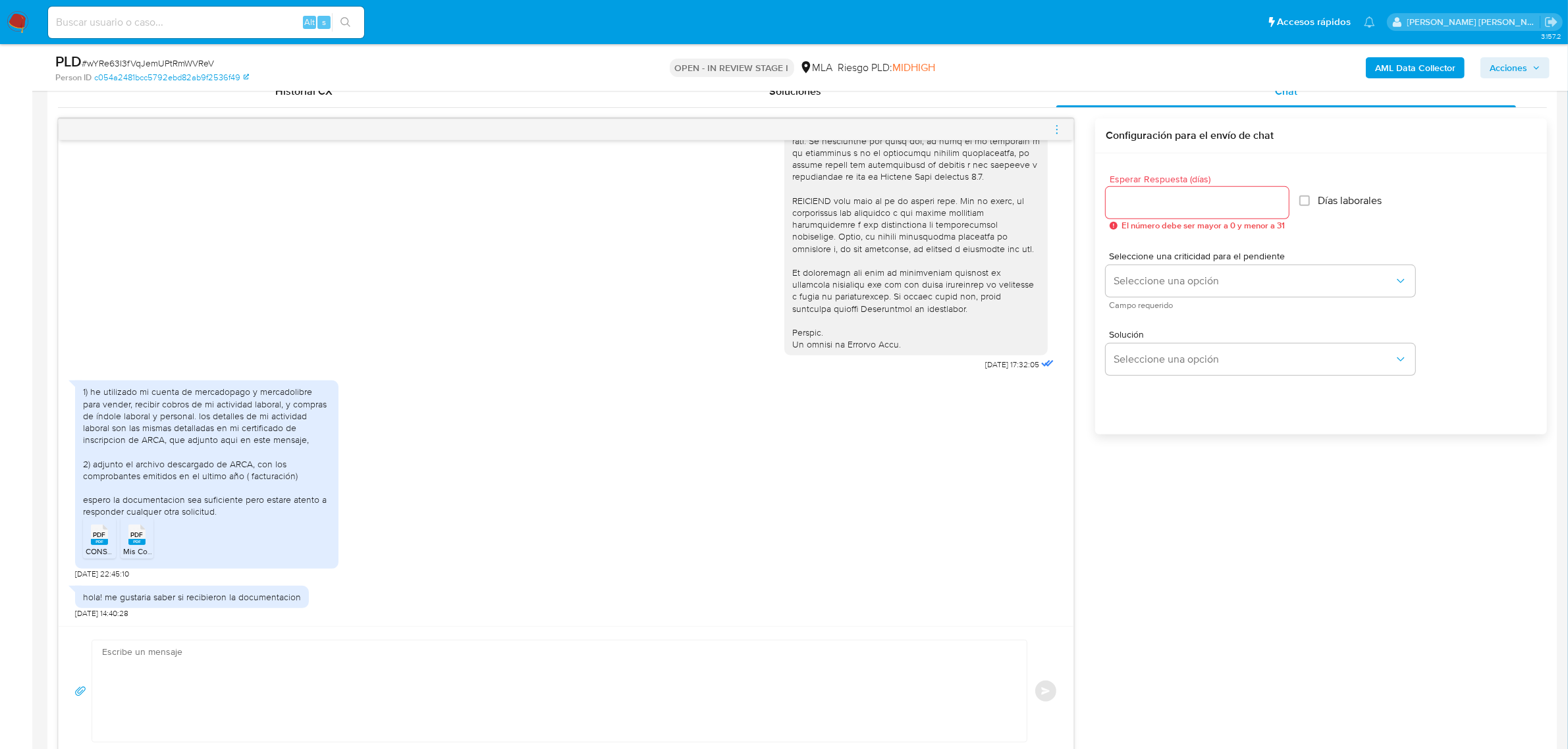
scroll to position [517, 0]
click at [278, 659] on textarea at bounding box center [556, 691] width 908 height 102
click at [165, 652] on textarea "Buenas tardes XX, Hemos recibido correctamente la información y documentación. …" at bounding box center [556, 704] width 908 height 128
click at [170, 653] on textarea "Buenas tardes XX, Hemos recibido correctamente la información y documentación. …" at bounding box center [556, 704] width 908 height 128
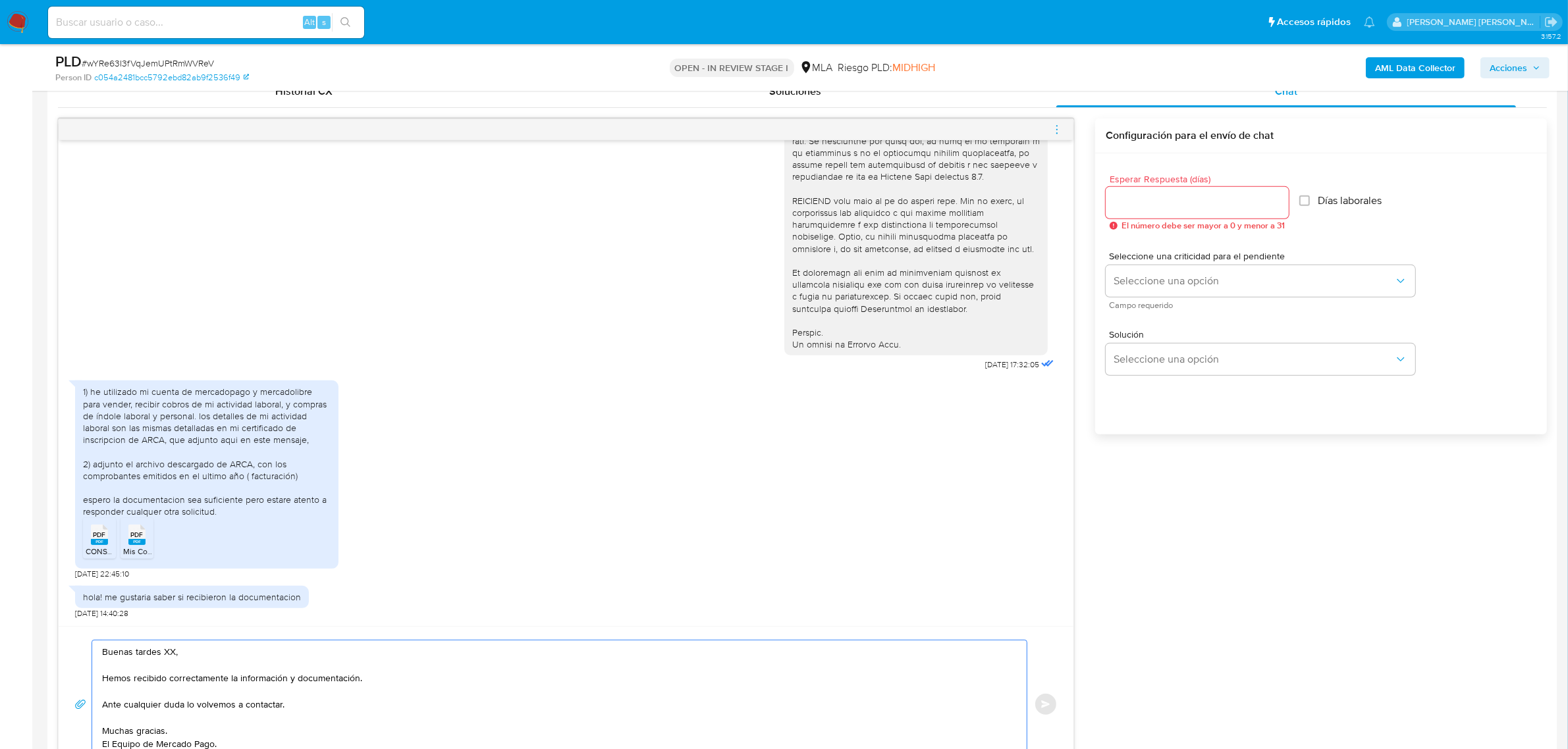
paste textarea "Diego Luciano"
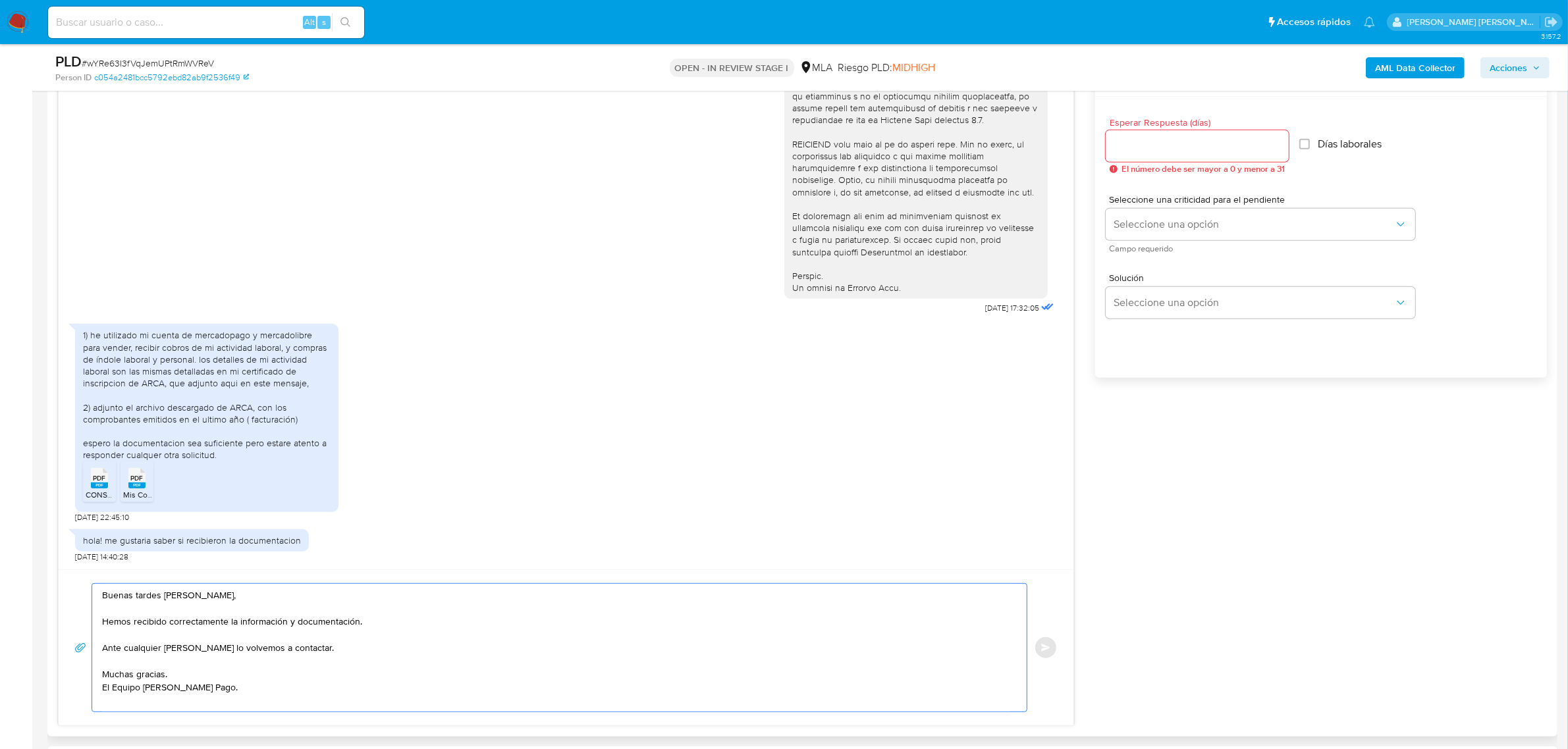
scroll to position [740, 0]
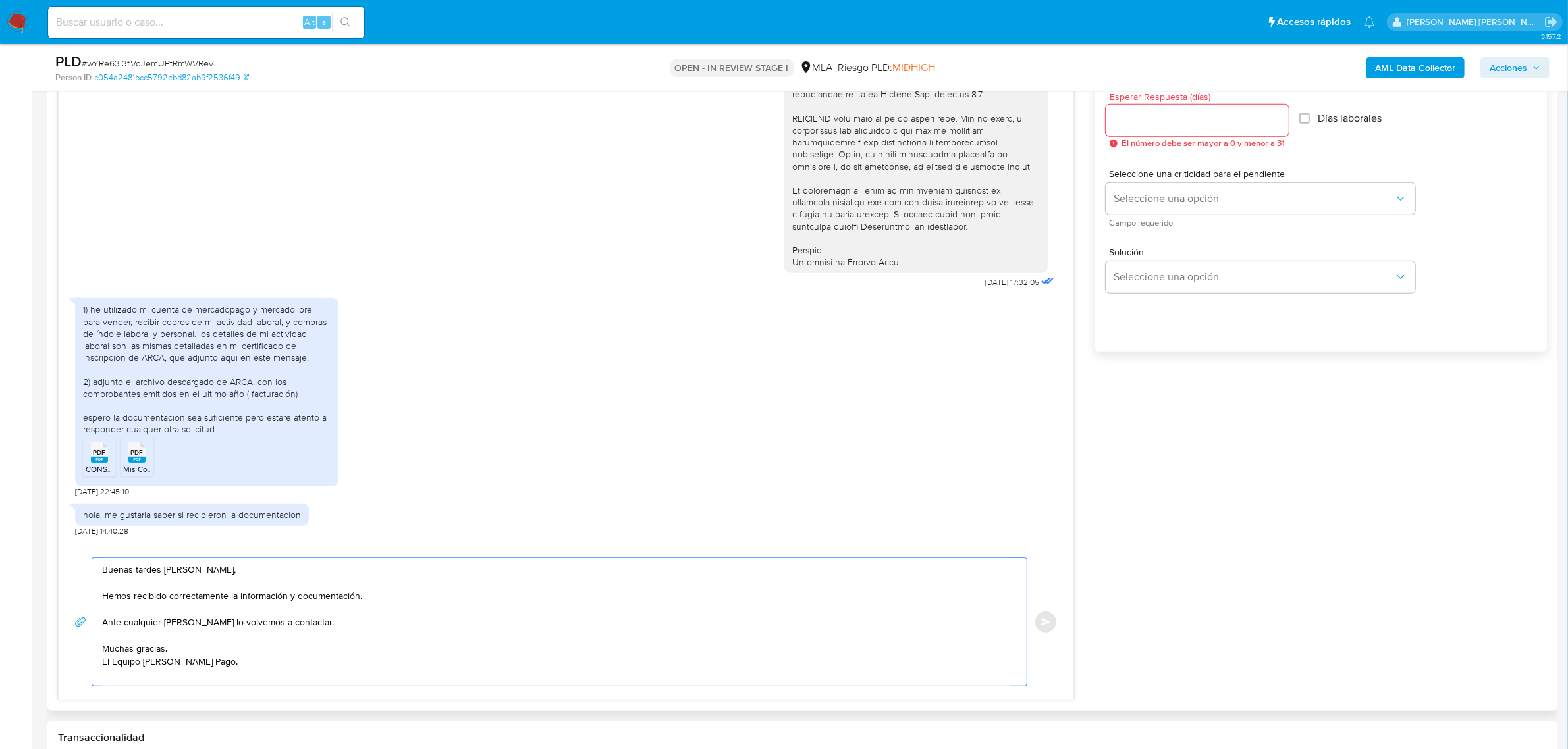
type textarea "Buenas tardes Diego Luciano, Hemos recibido correctamente la información y docu…"
click at [1248, 119] on input "Esperar Respuesta (días)" at bounding box center [1198, 121] width 183 height 17
type input "0"
click at [1051, 631] on button "Enviar" at bounding box center [1046, 622] width 24 height 24
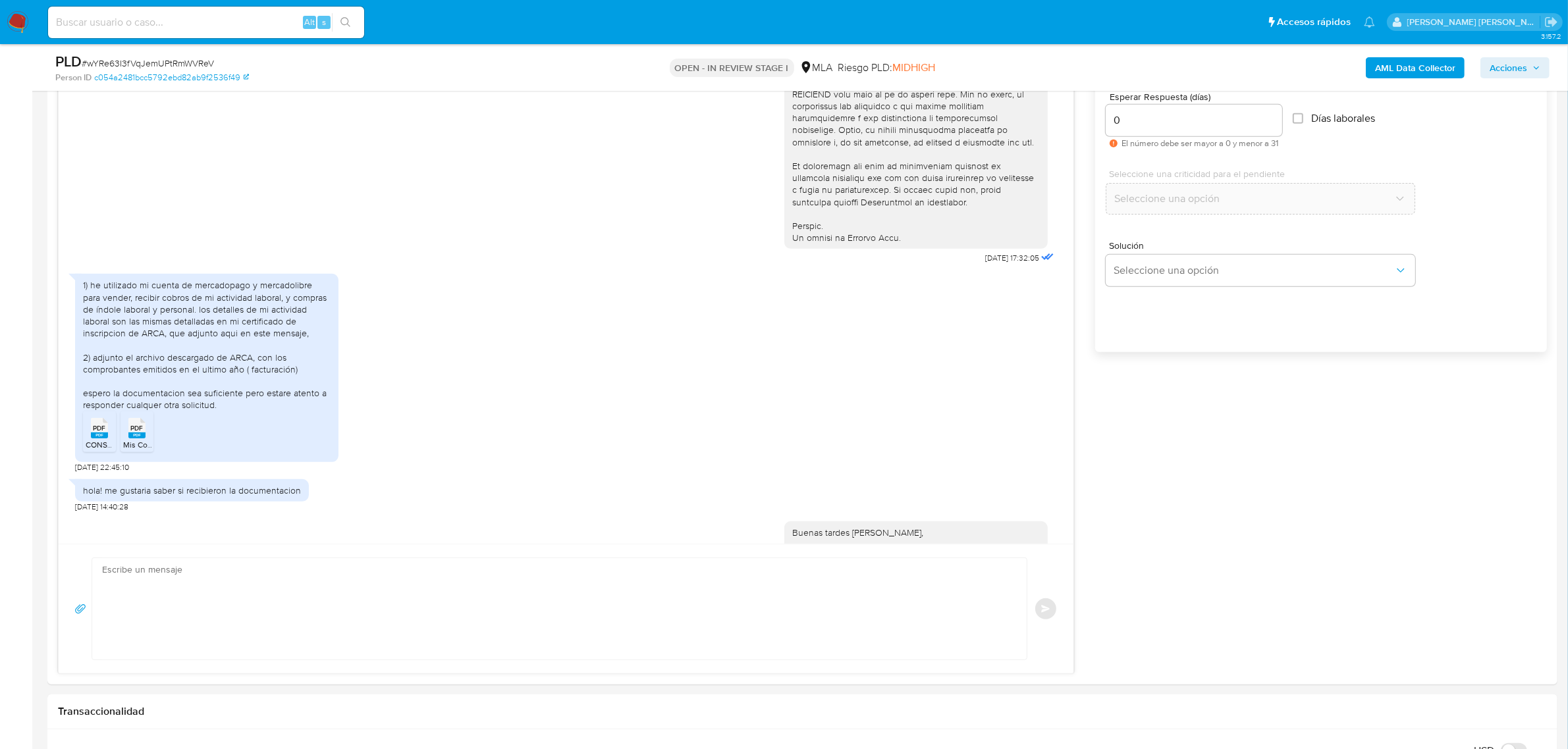
scroll to position [664, 0]
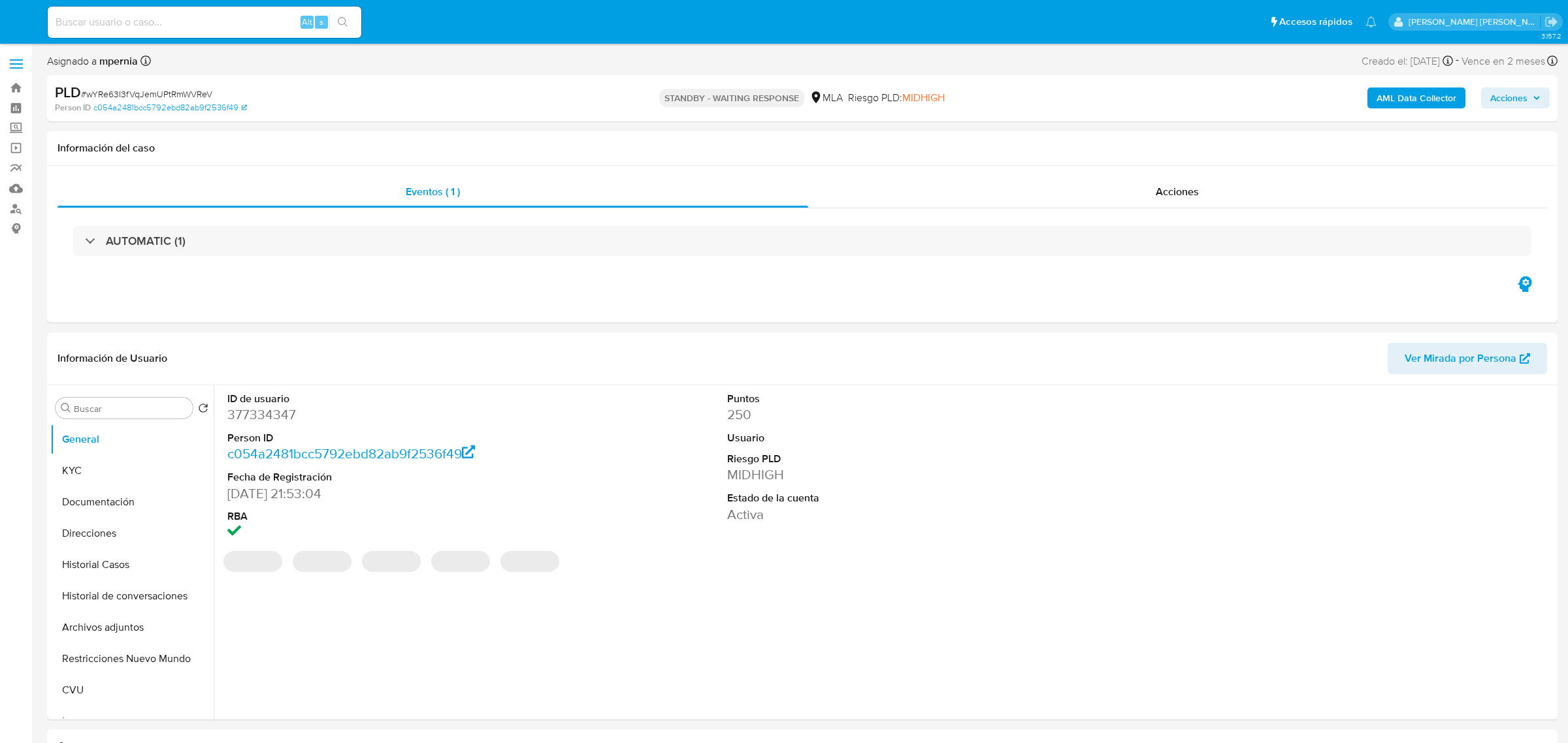
select select "10"
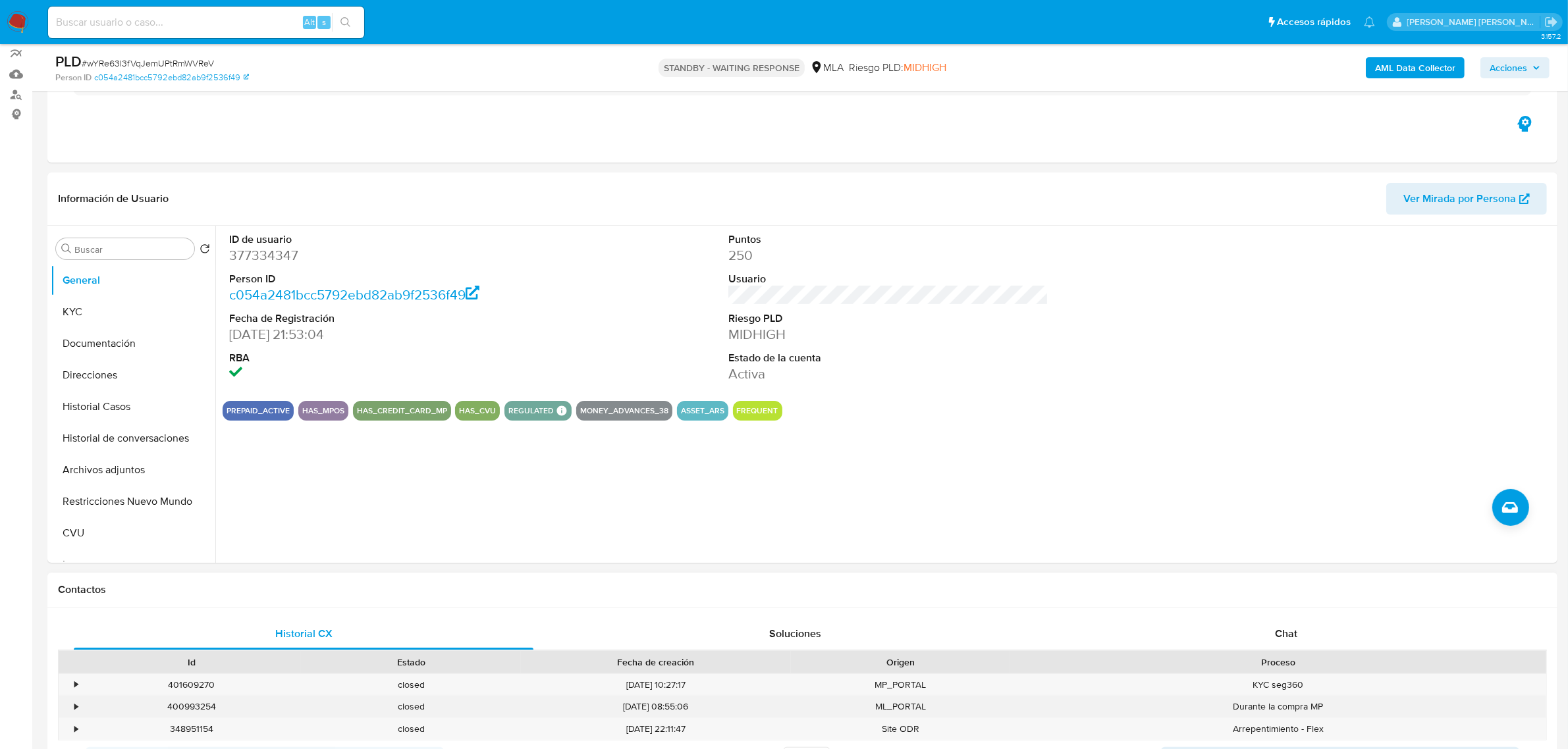
scroll to position [329, 0]
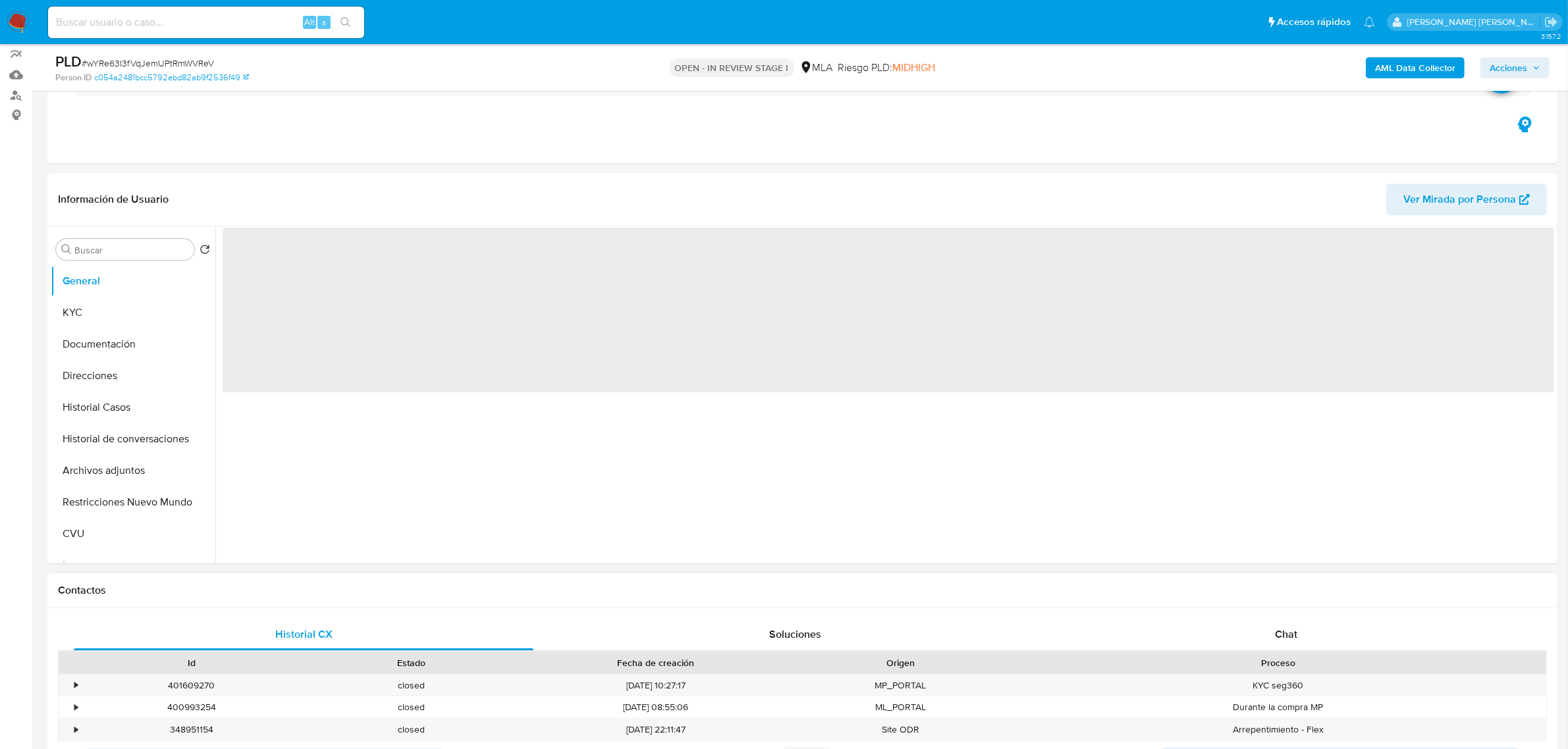
scroll to position [247, 0]
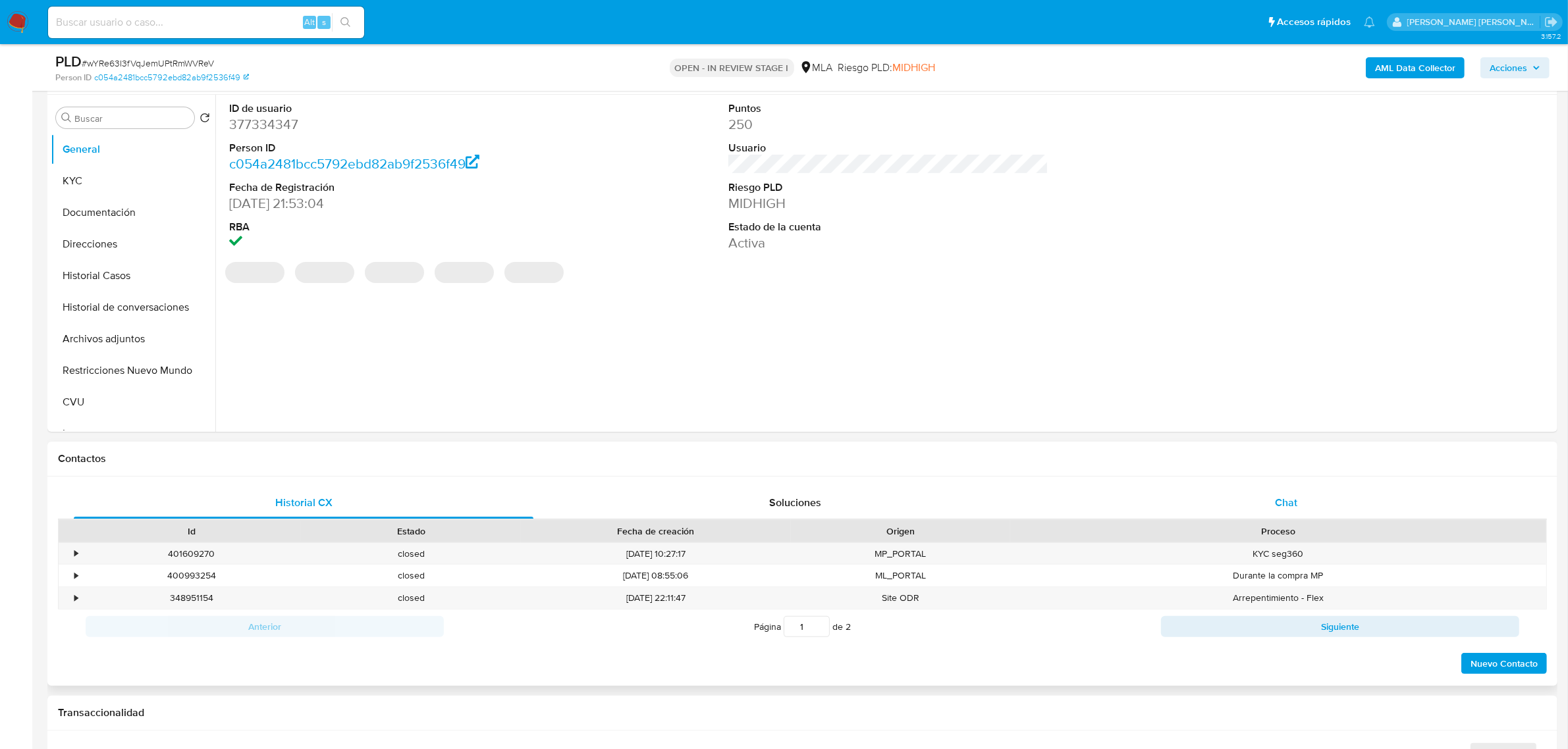
click at [1286, 510] on span "Chat" at bounding box center [1286, 502] width 22 height 15
select select "10"
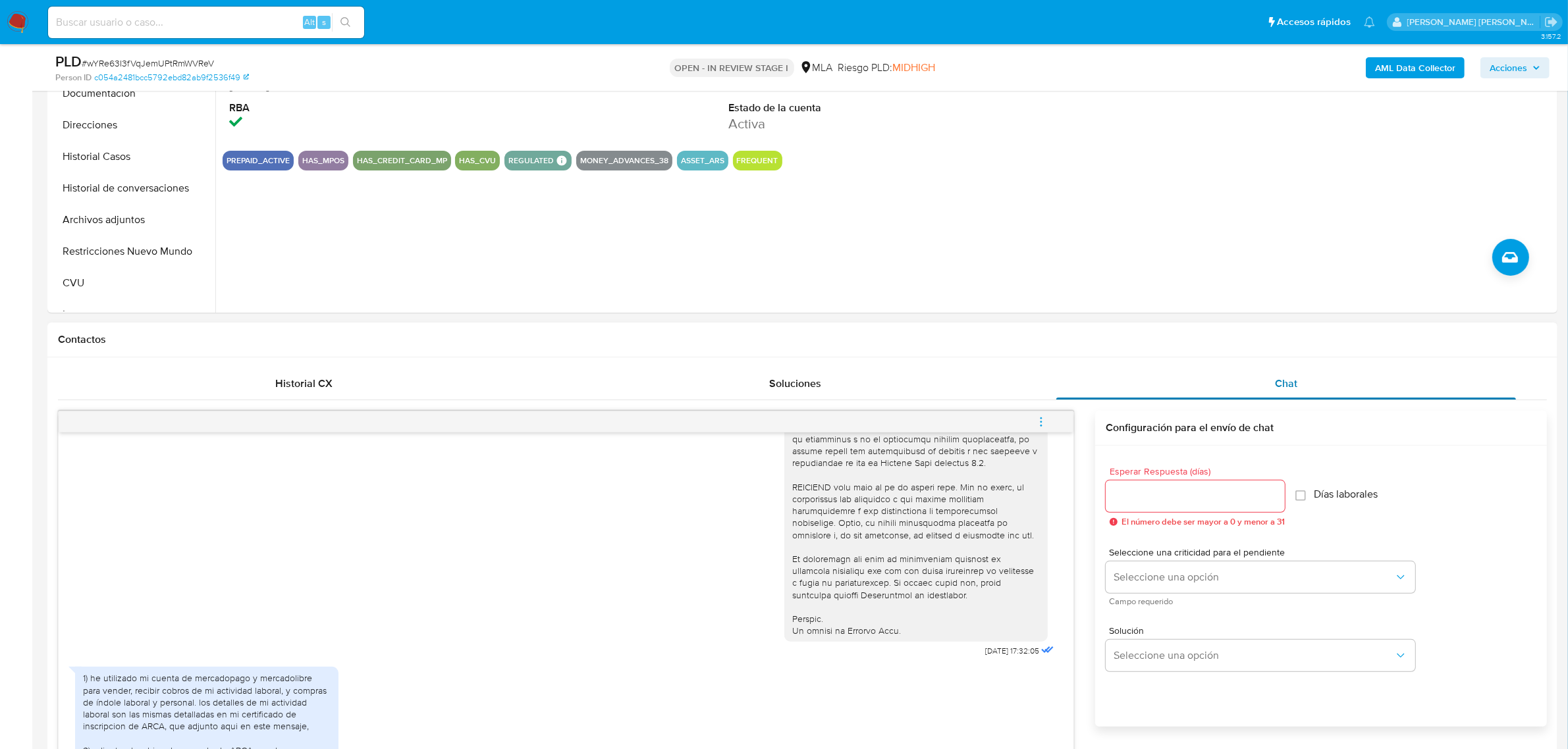
scroll to position [329, 0]
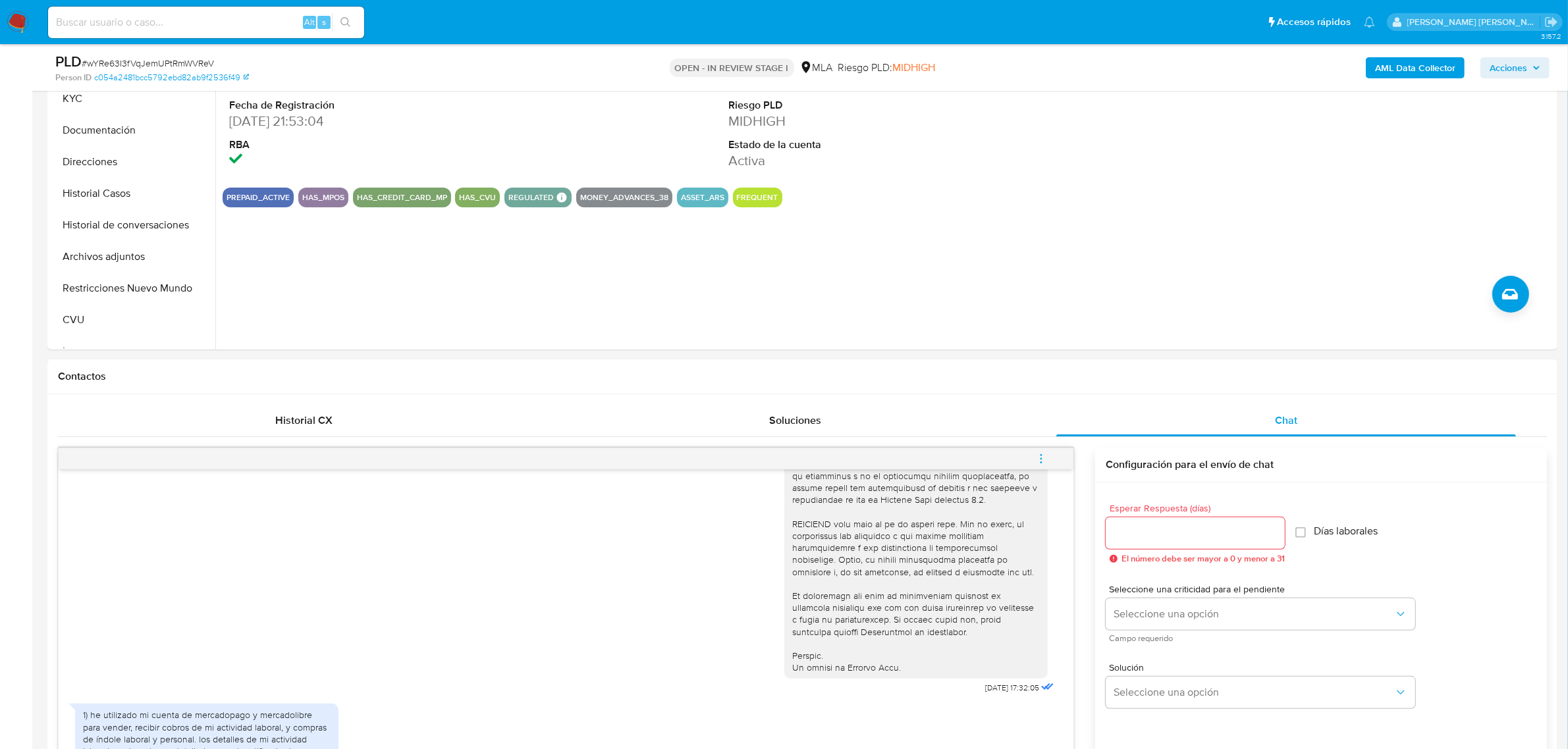
click at [1046, 460] on icon "menu-action" at bounding box center [1041, 458] width 12 height 12
click at [986, 430] on li "Cerrar conversación" at bounding box center [952, 435] width 135 height 24
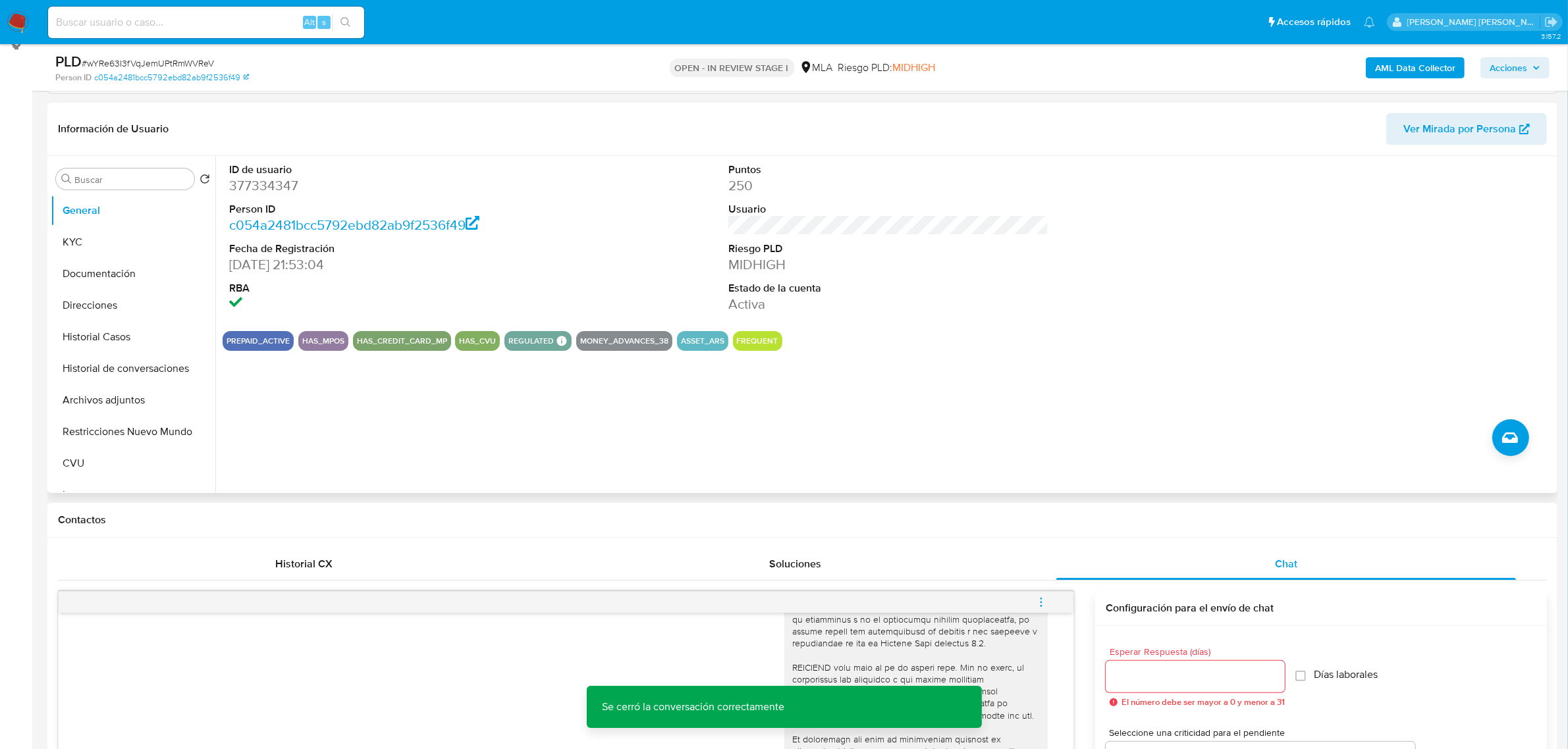
scroll to position [165, 0]
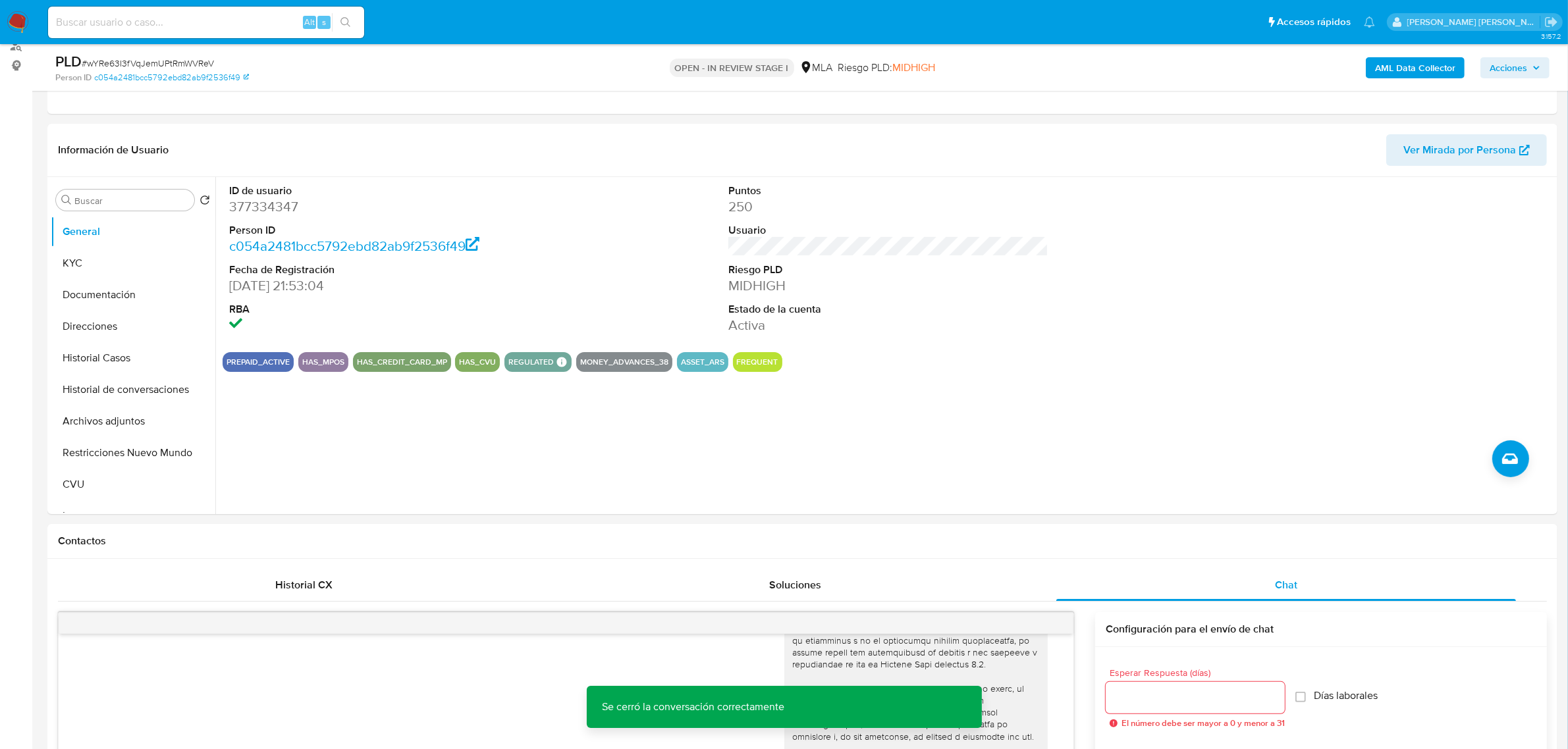
drag, startPoint x: 1507, startPoint y: 66, endPoint x: 1488, endPoint y: 79, distance: 23.0
click at [1507, 66] on span "Acciones" at bounding box center [1509, 68] width 38 height 21
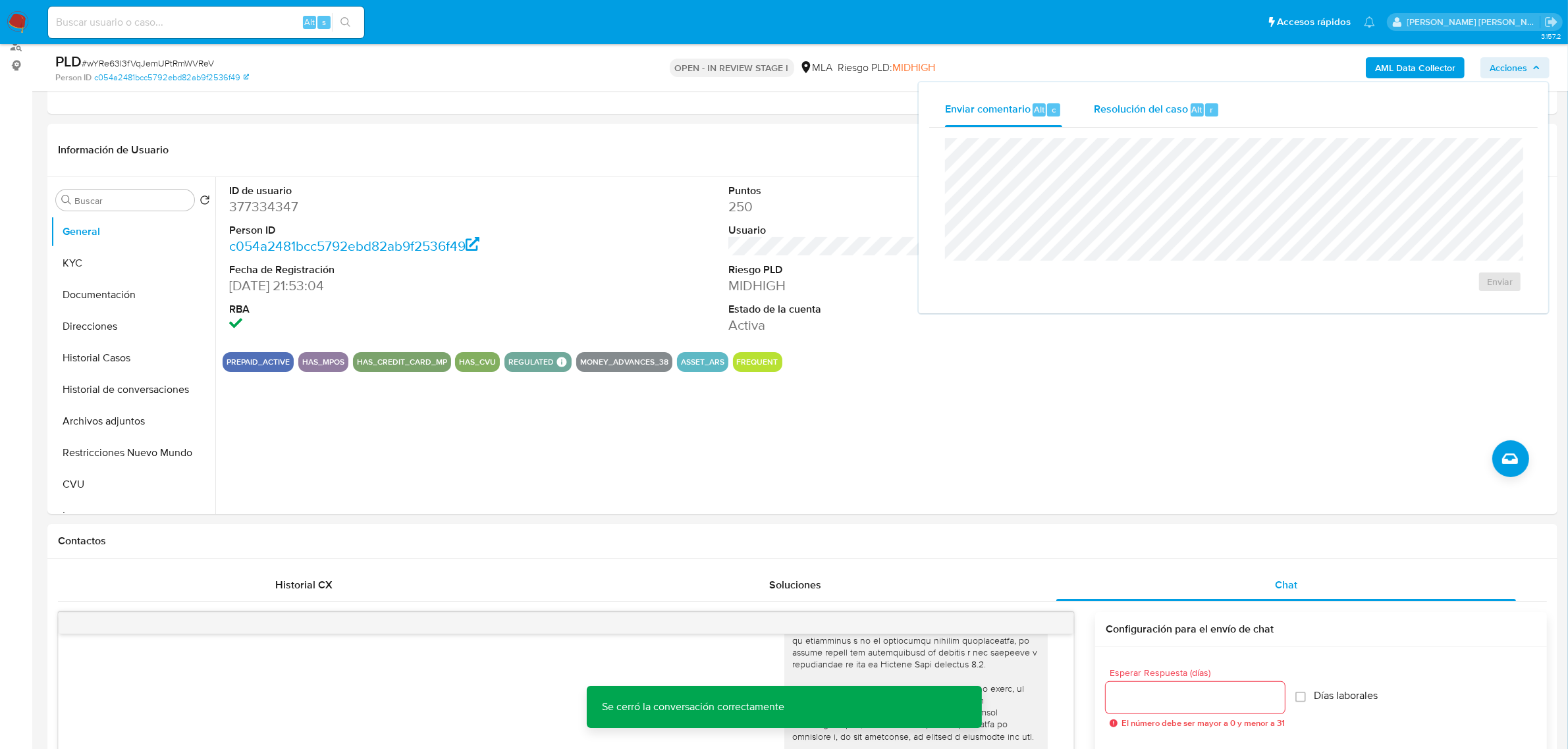
click at [1136, 120] on div "Resolución del caso Alt r" at bounding box center [1157, 109] width 126 height 34
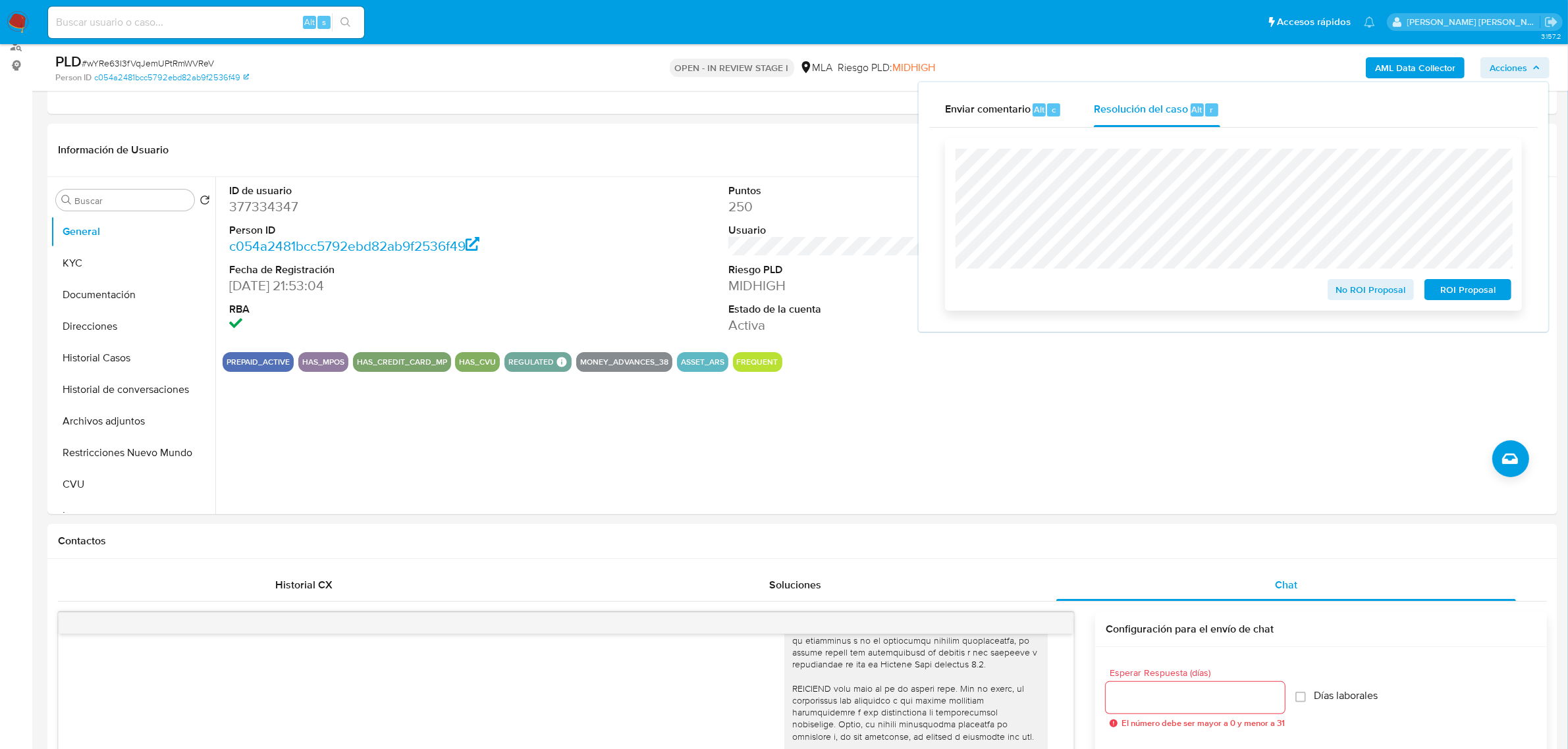
click at [1368, 295] on span "No ROI Proposal" at bounding box center [1371, 289] width 69 height 18
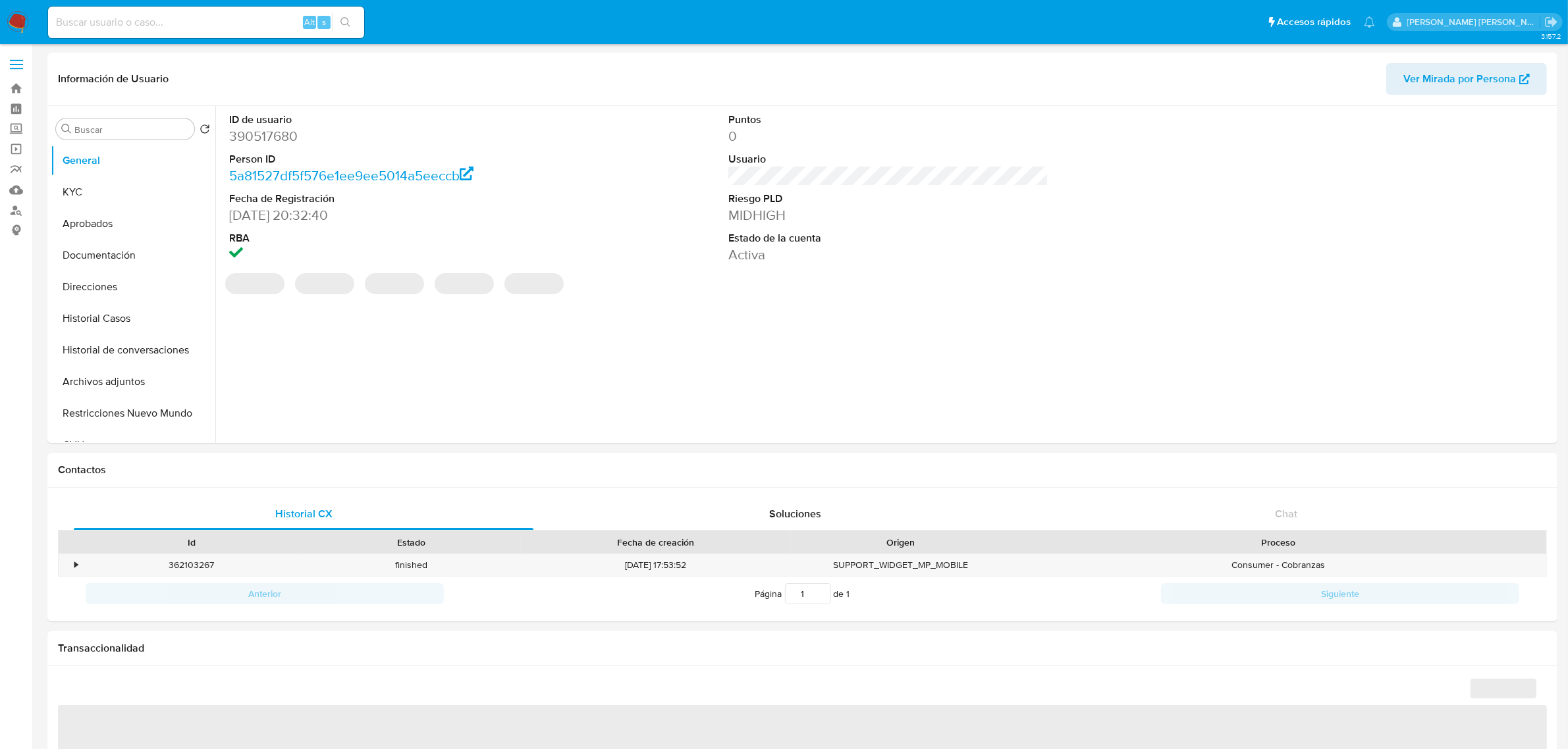
select select "10"
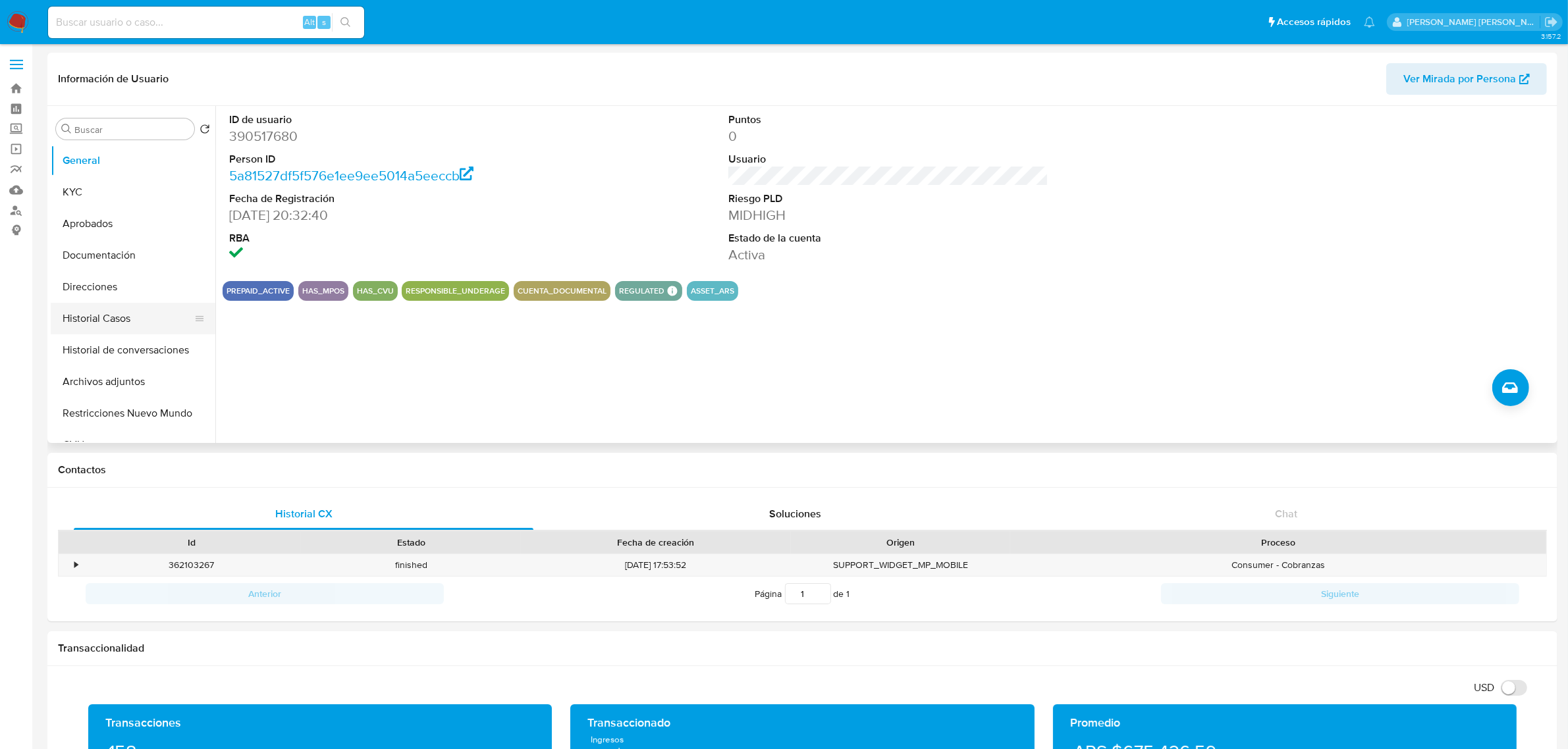
click at [126, 315] on button "Historial Casos" at bounding box center [128, 319] width 154 height 32
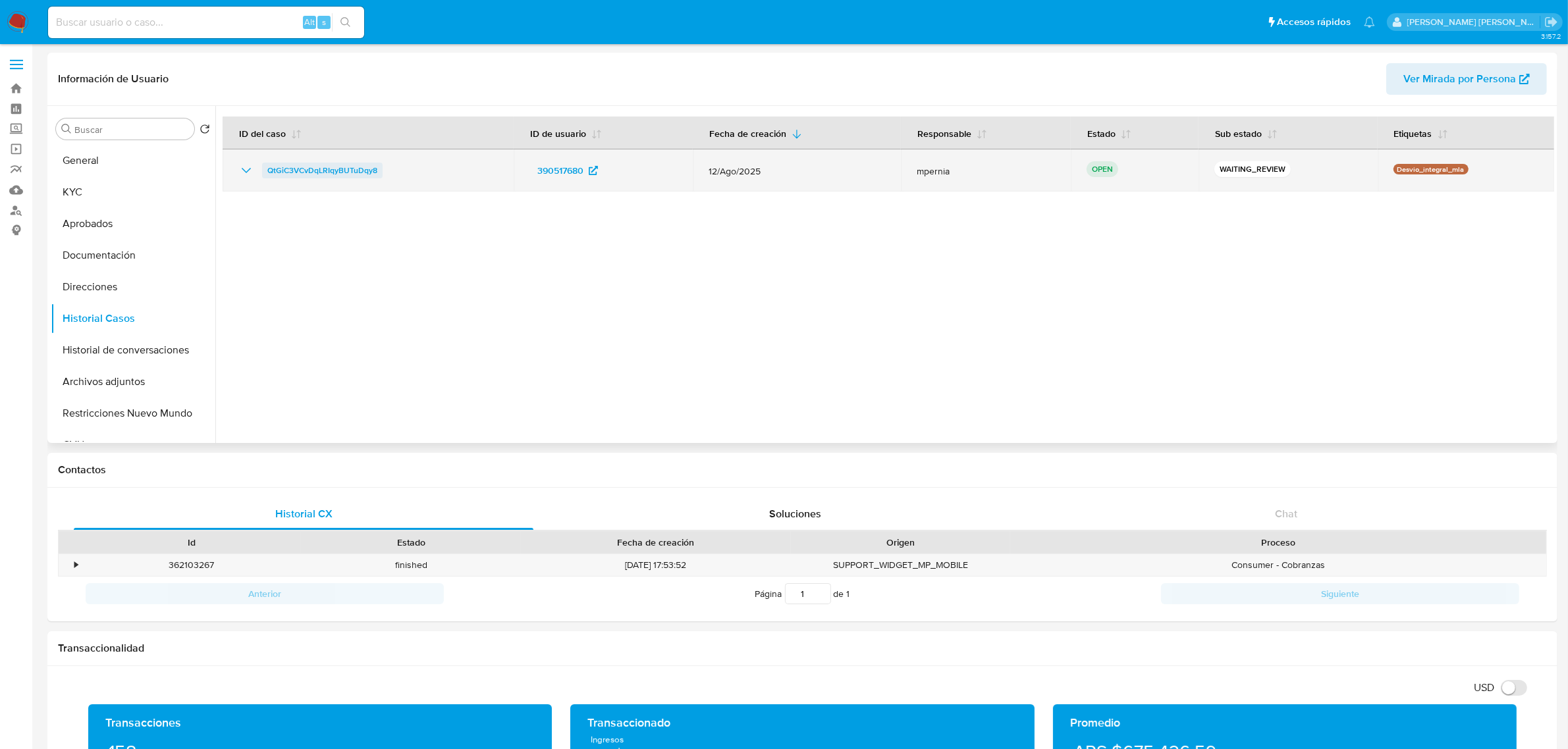
drag, startPoint x: 408, startPoint y: 168, endPoint x: 265, endPoint y: 172, distance: 143.1
click at [265, 172] on div "QtGiC3VCvDqLRIqyBUTuDqy8" at bounding box center [368, 170] width 259 height 16
click at [347, 169] on span "QtGiC3VCvDqLRIqyBUTuDqy8" at bounding box center [322, 170] width 110 height 16
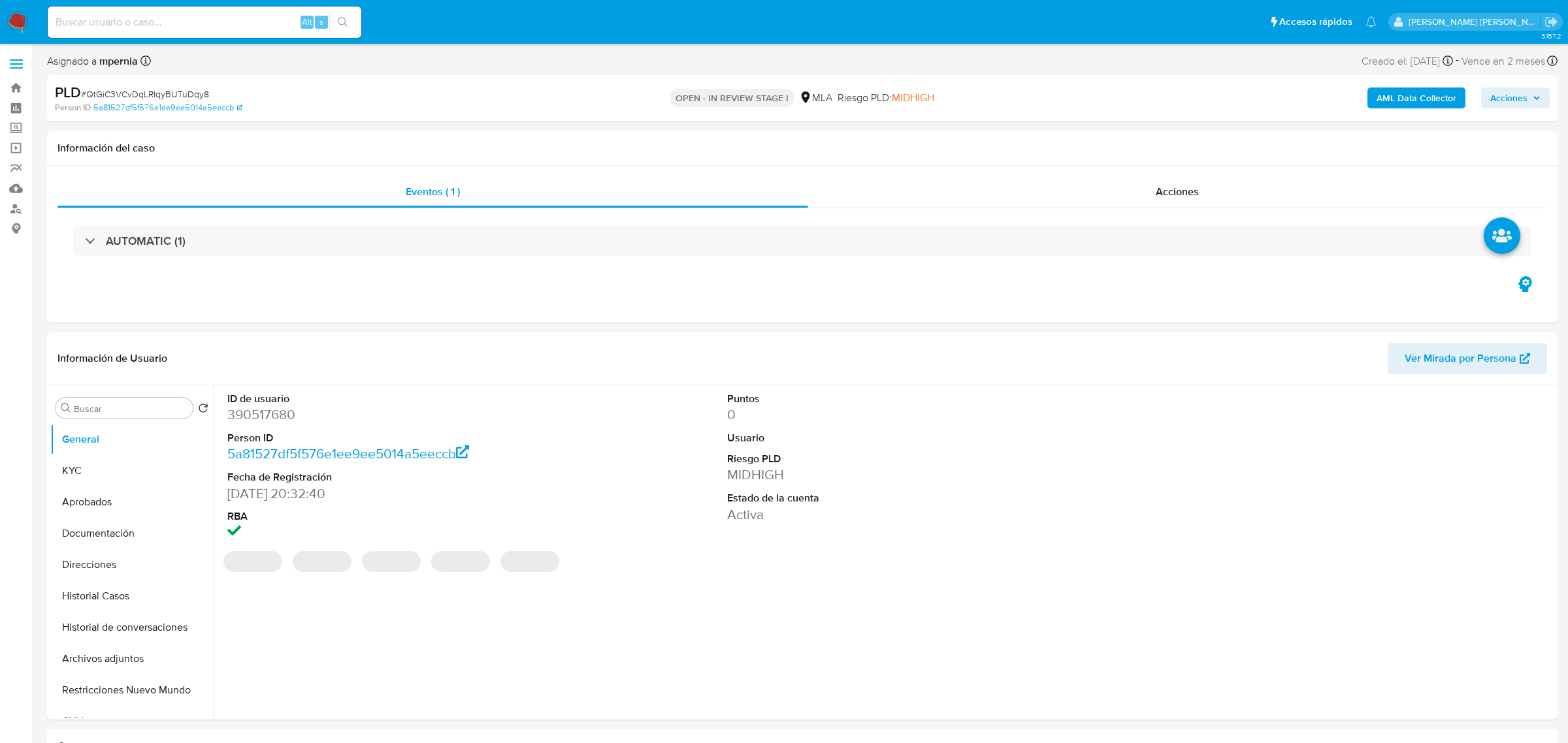
select select "10"
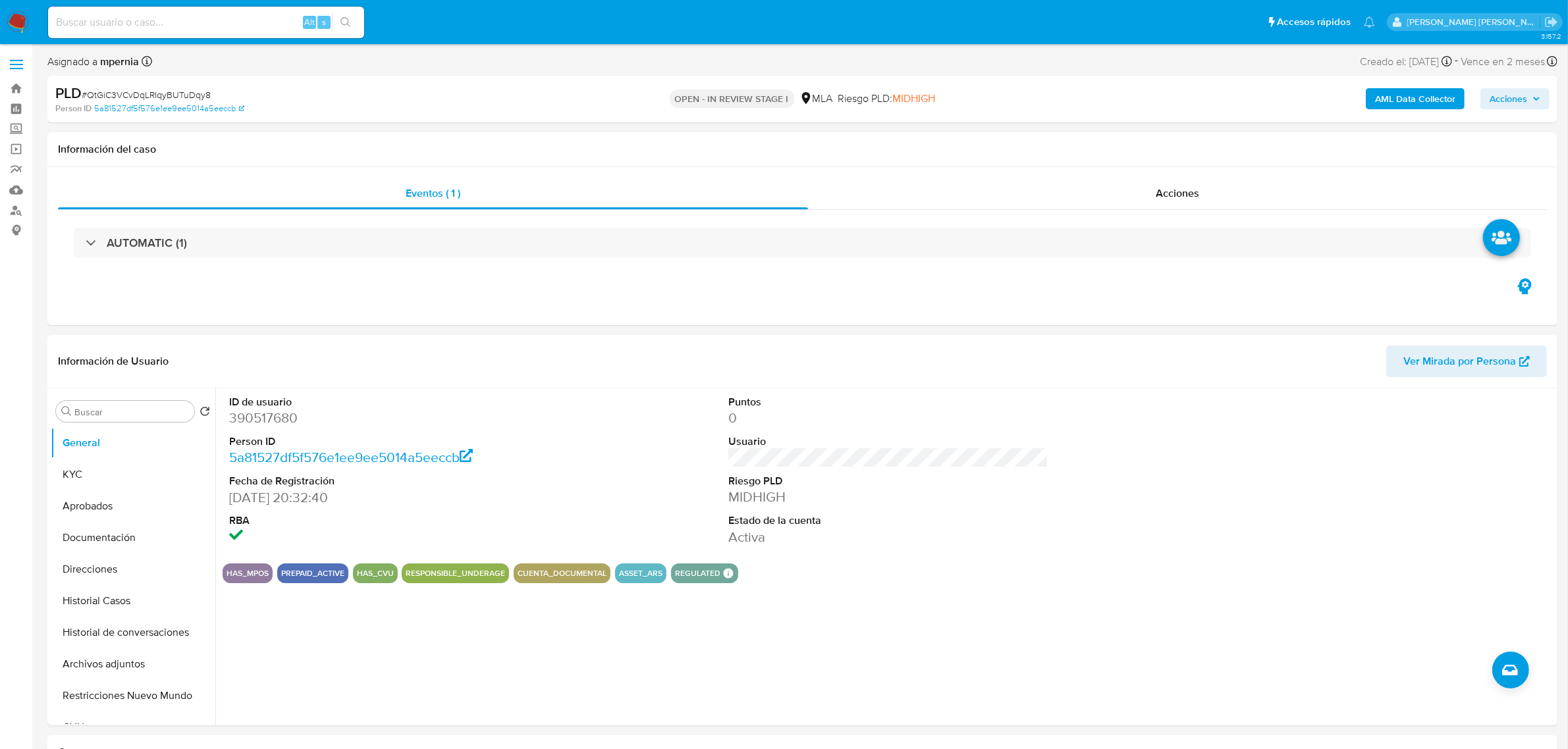
scroll to position [411, 0]
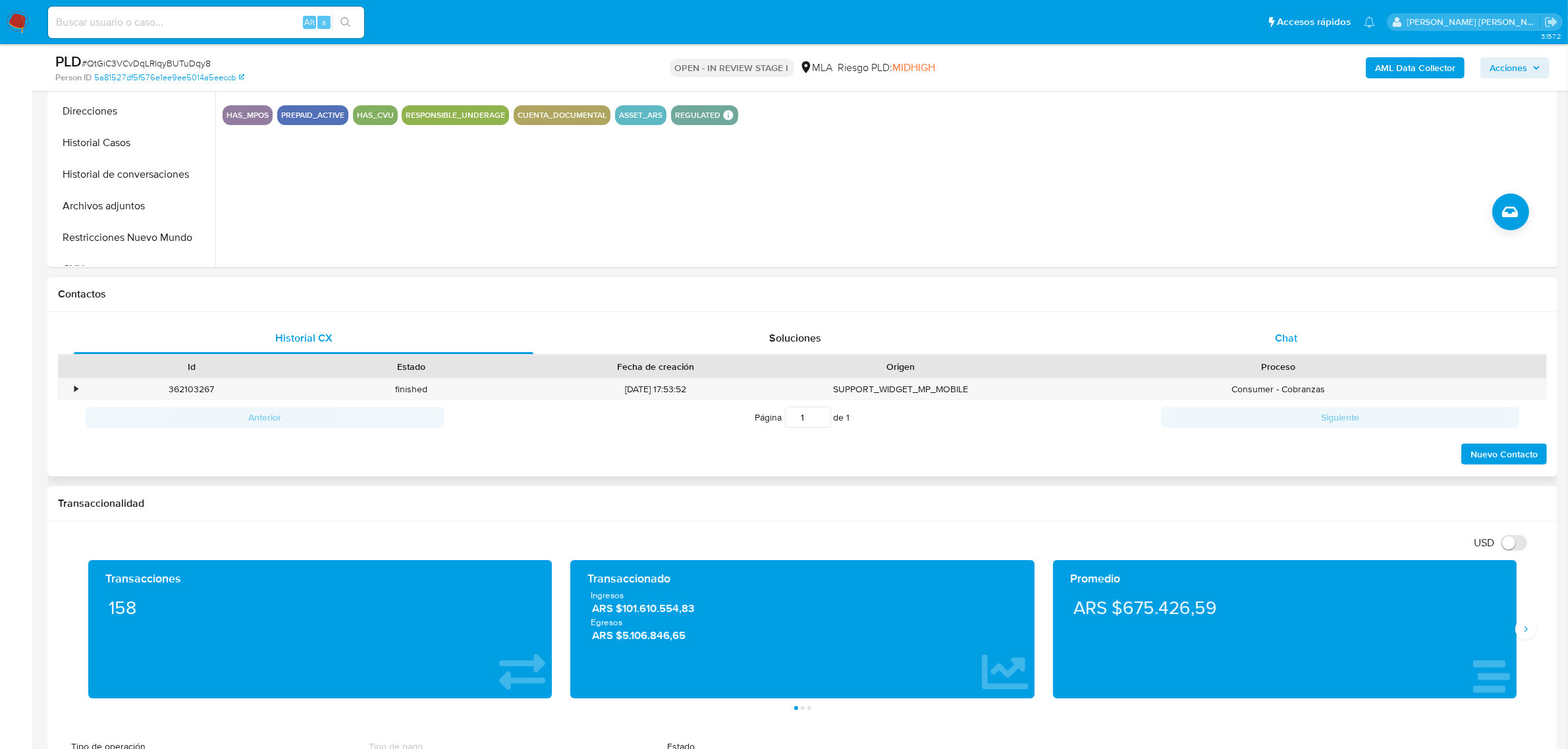
click at [1298, 346] on span "Chat" at bounding box center [1286, 338] width 22 height 15
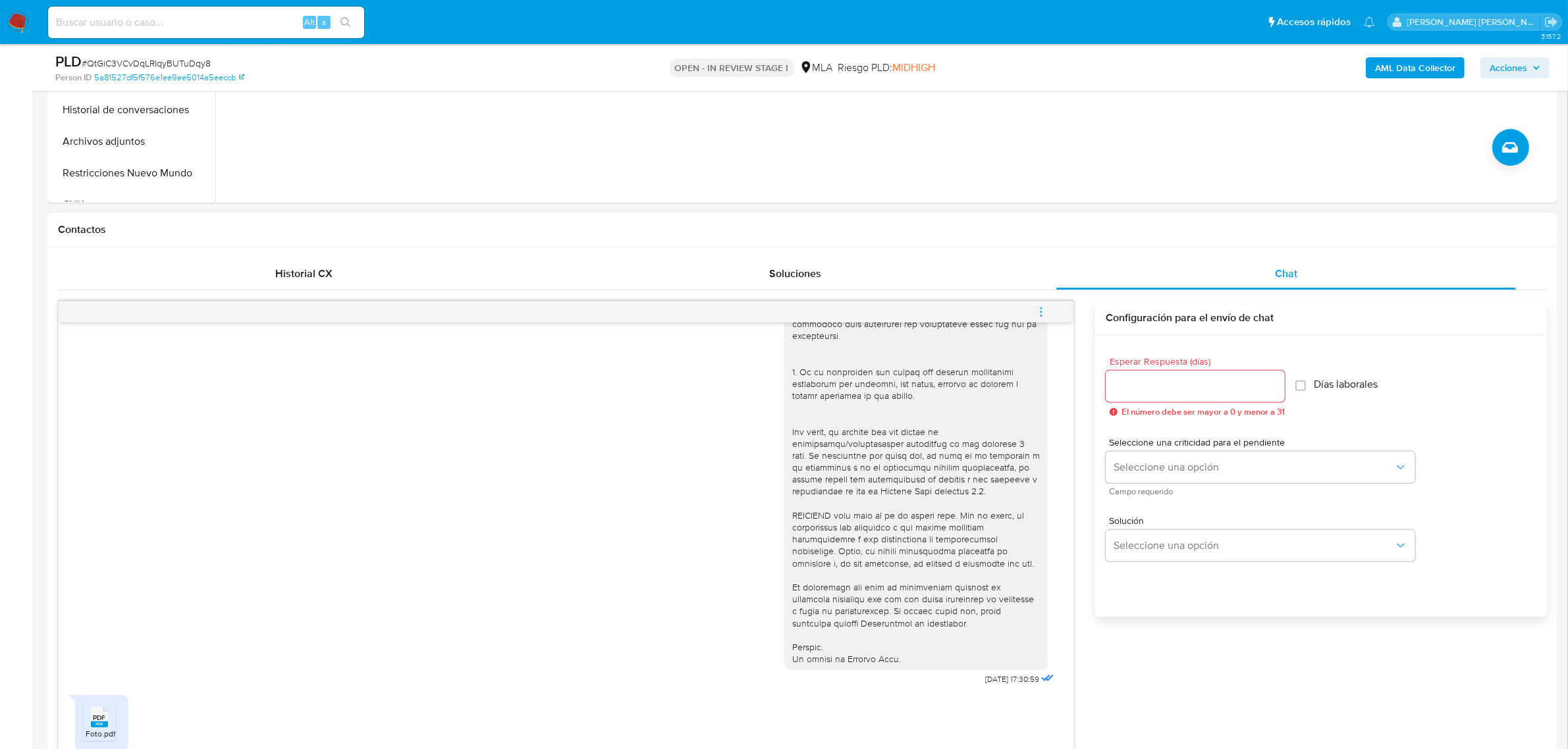
scroll to position [576, 0]
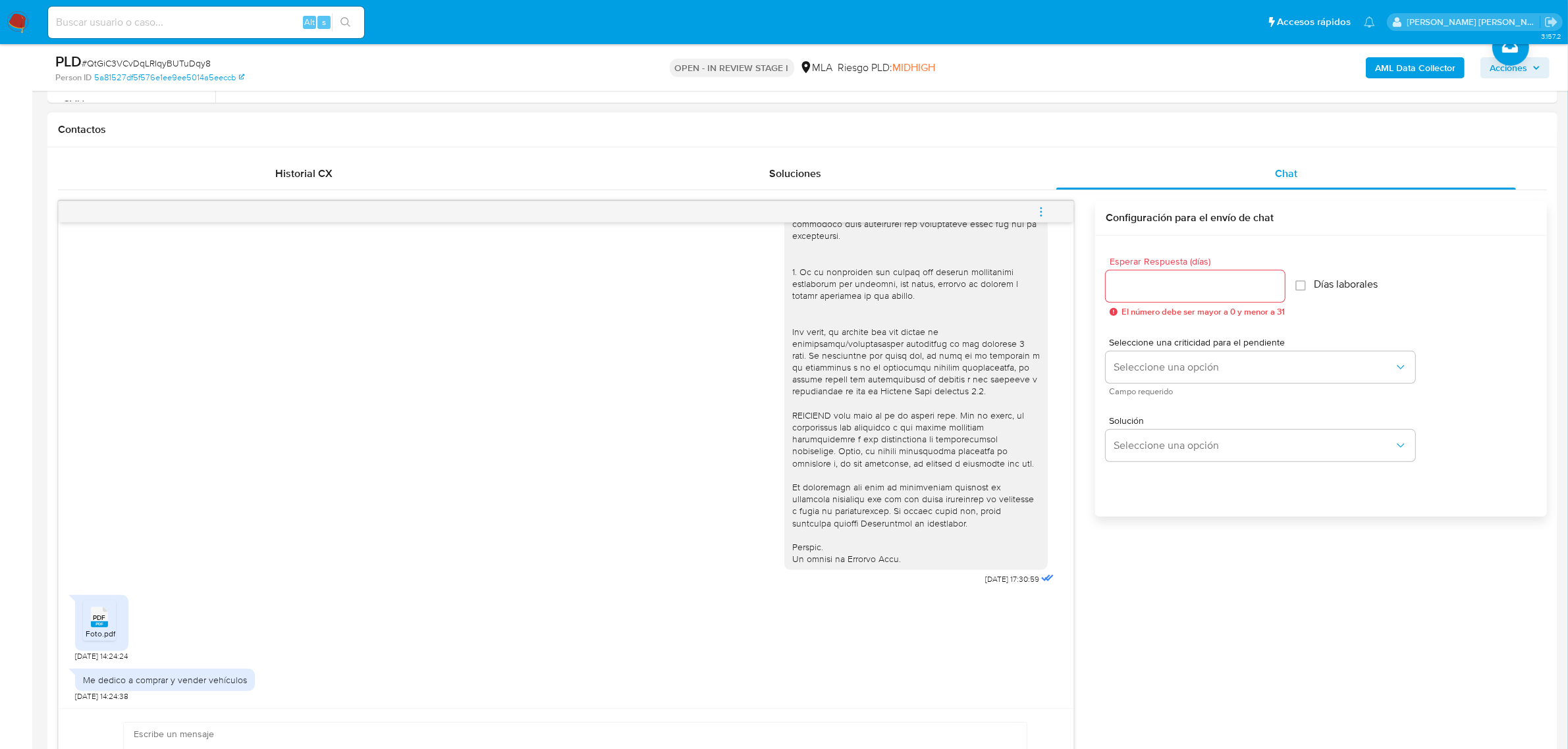
click at [95, 622] on span "PDF" at bounding box center [100, 617] width 13 height 9
drag, startPoint x: 81, startPoint y: 681, endPoint x: 254, endPoint y: 693, distance: 173.4
click at [254, 693] on div "Me dedico a comprar y vender vehículos [DATE] 14:24:38" at bounding box center [566, 682] width 982 height 39
copy div "Me dedico a comprar y vender vehículos"
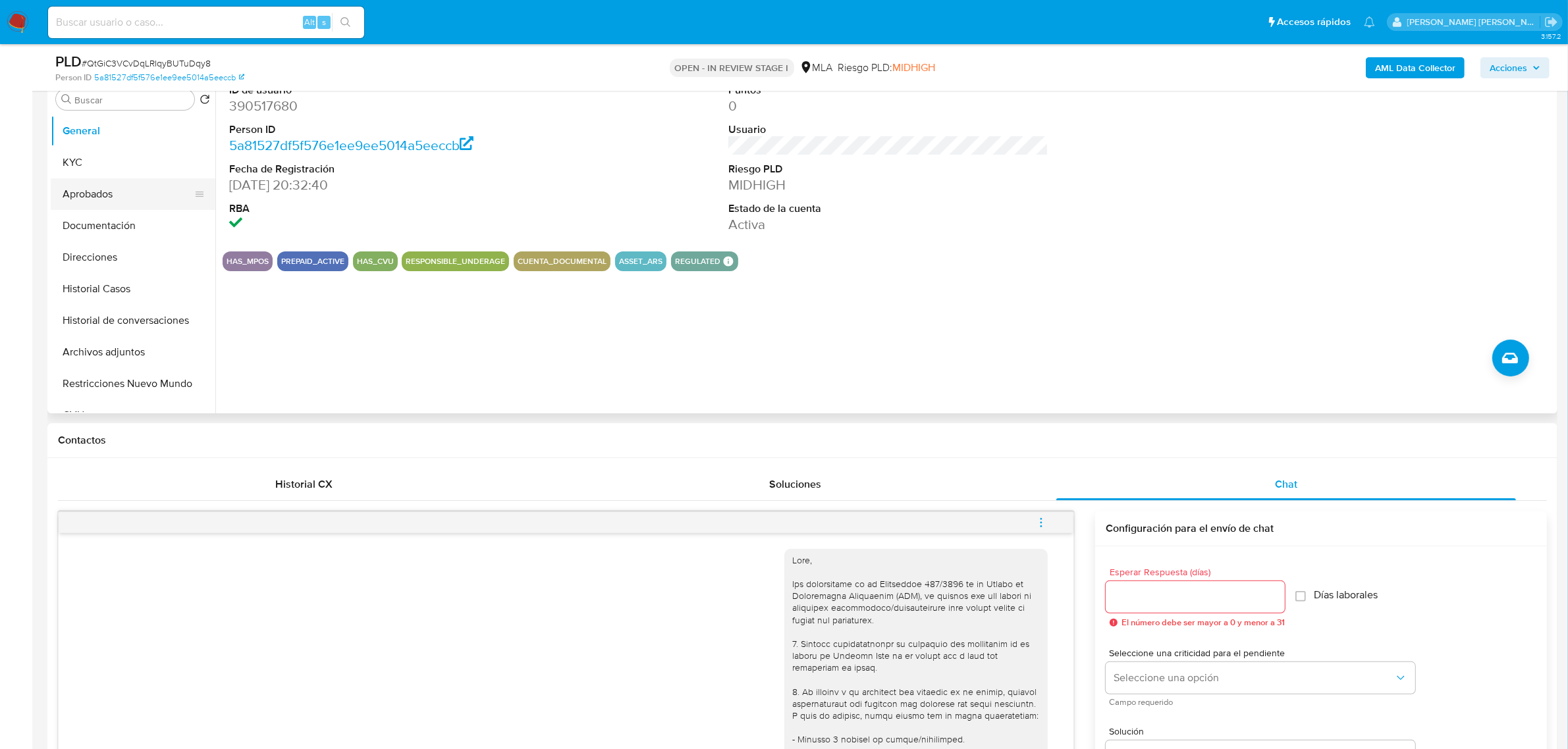
scroll to position [247, 0]
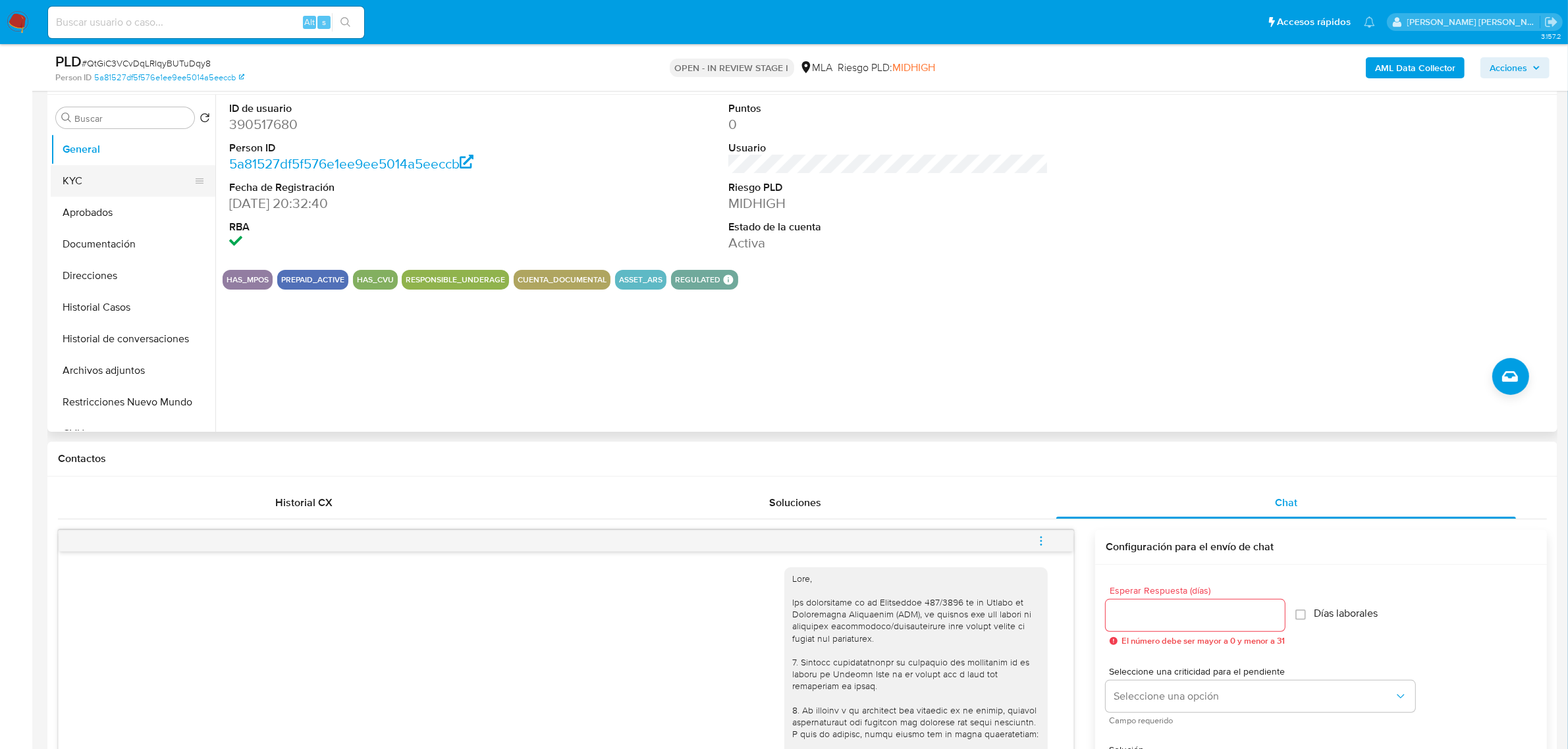
click at [102, 185] on button "KYC" at bounding box center [128, 181] width 154 height 32
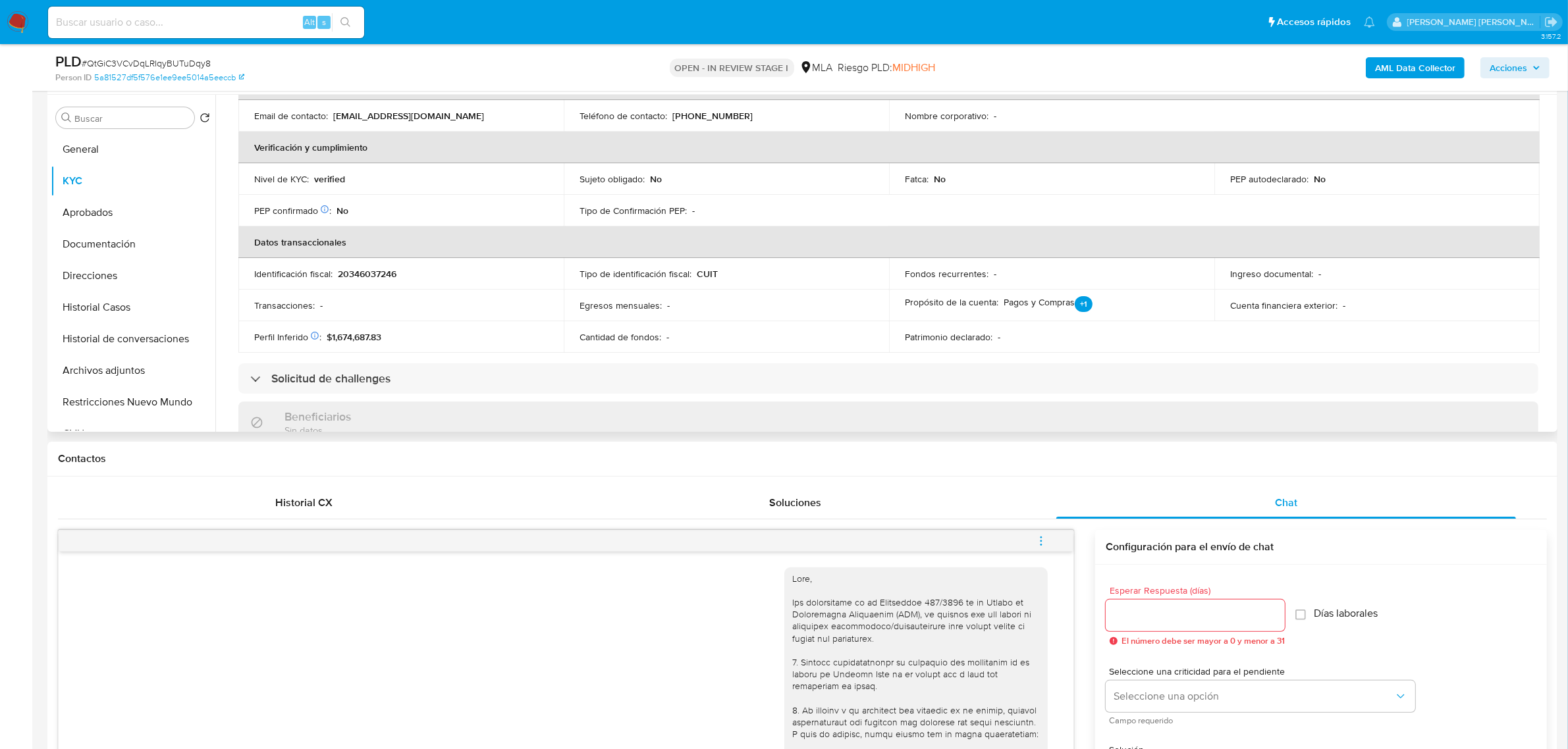
scroll to position [129, 0]
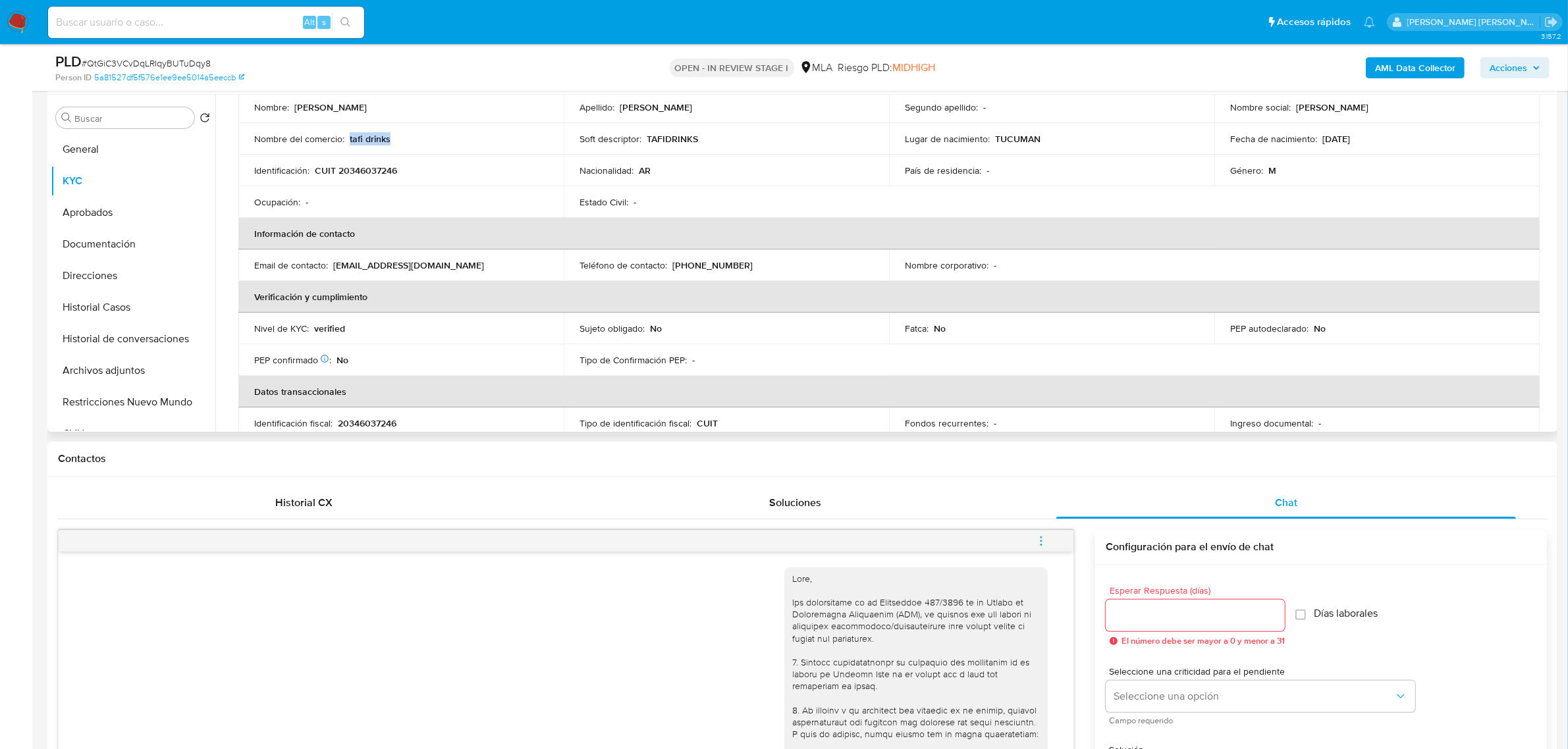
drag, startPoint x: 399, startPoint y: 135, endPoint x: 349, endPoint y: 137, distance: 50.0
click at [349, 137] on div "Nombre del comercio : tafi drinks" at bounding box center [401, 139] width 294 height 12
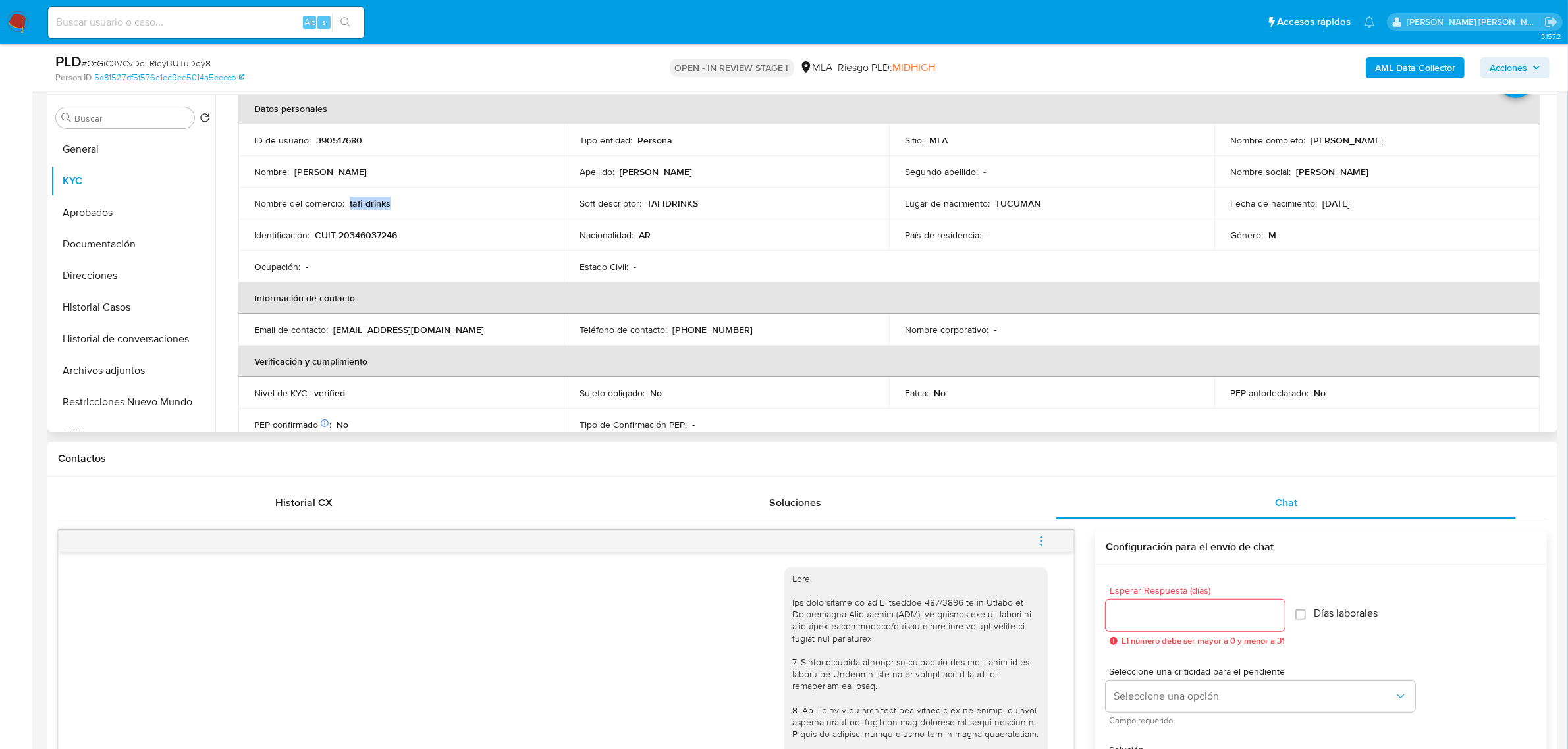
scroll to position [0, 0]
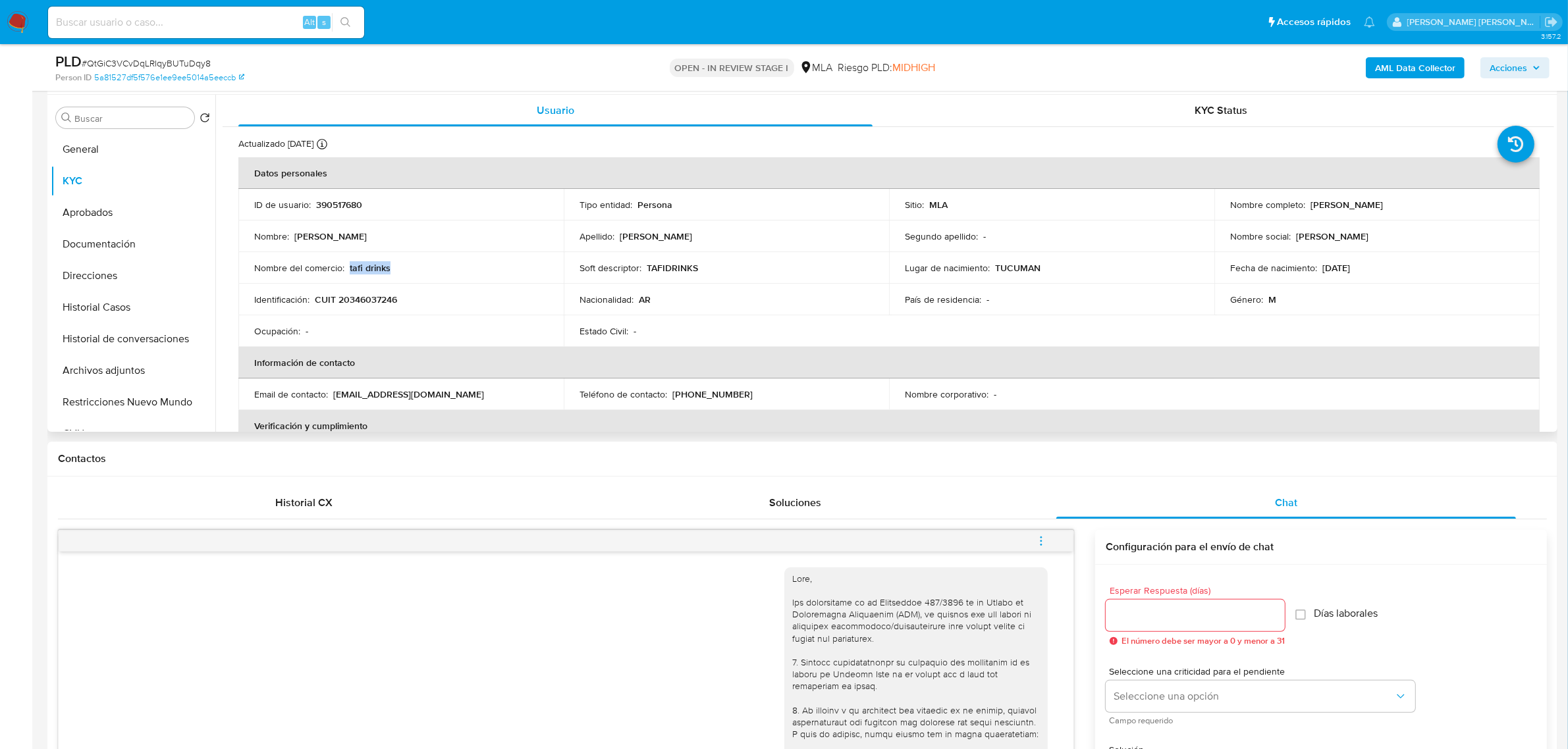
drag, startPoint x: 1306, startPoint y: 206, endPoint x: 1444, endPoint y: 206, distance: 138.0
click at [1444, 206] on div "Nombre completo : [PERSON_NAME]" at bounding box center [1377, 204] width 294 height 12
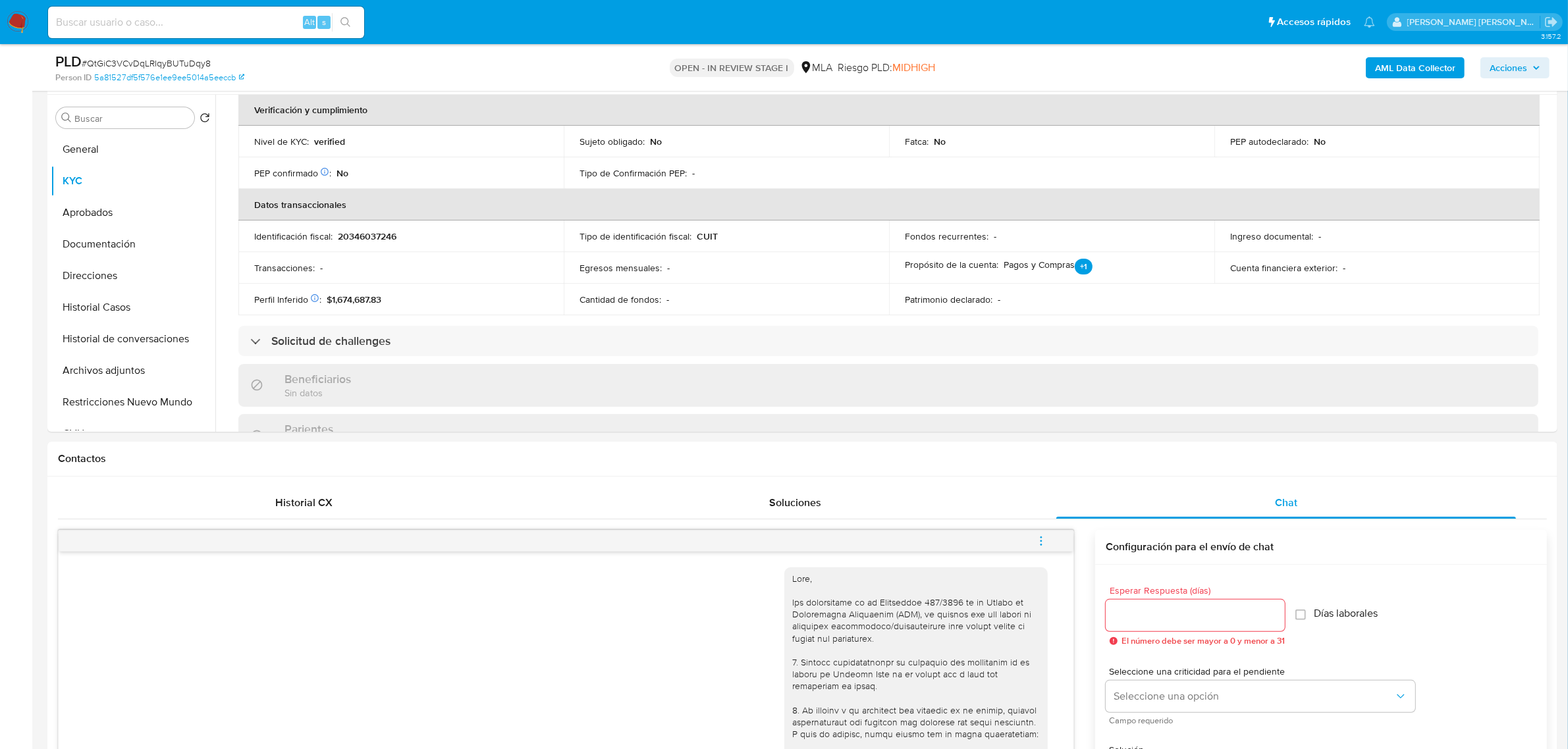
scroll to position [294, 0]
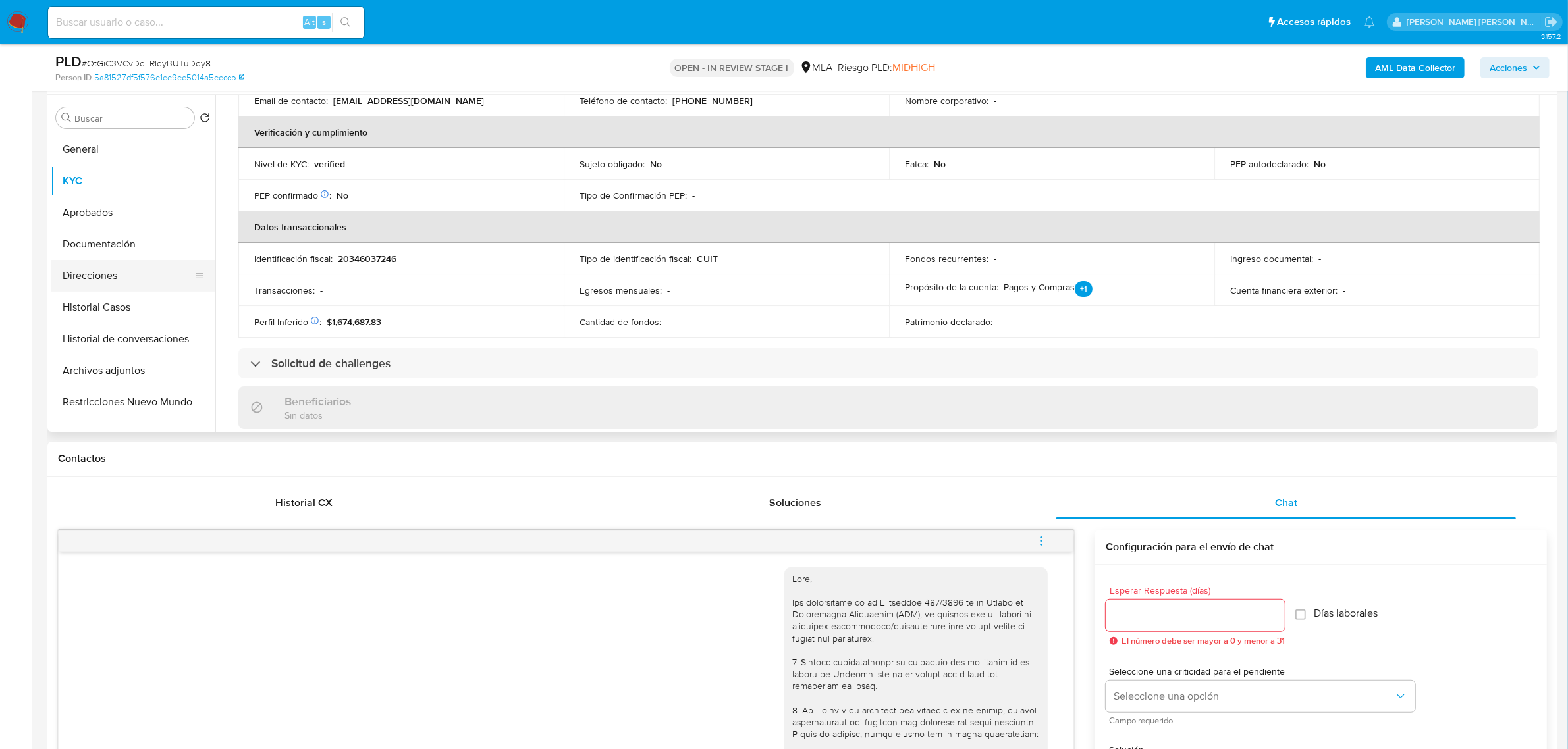
click at [110, 275] on button "Direcciones" at bounding box center [128, 276] width 154 height 32
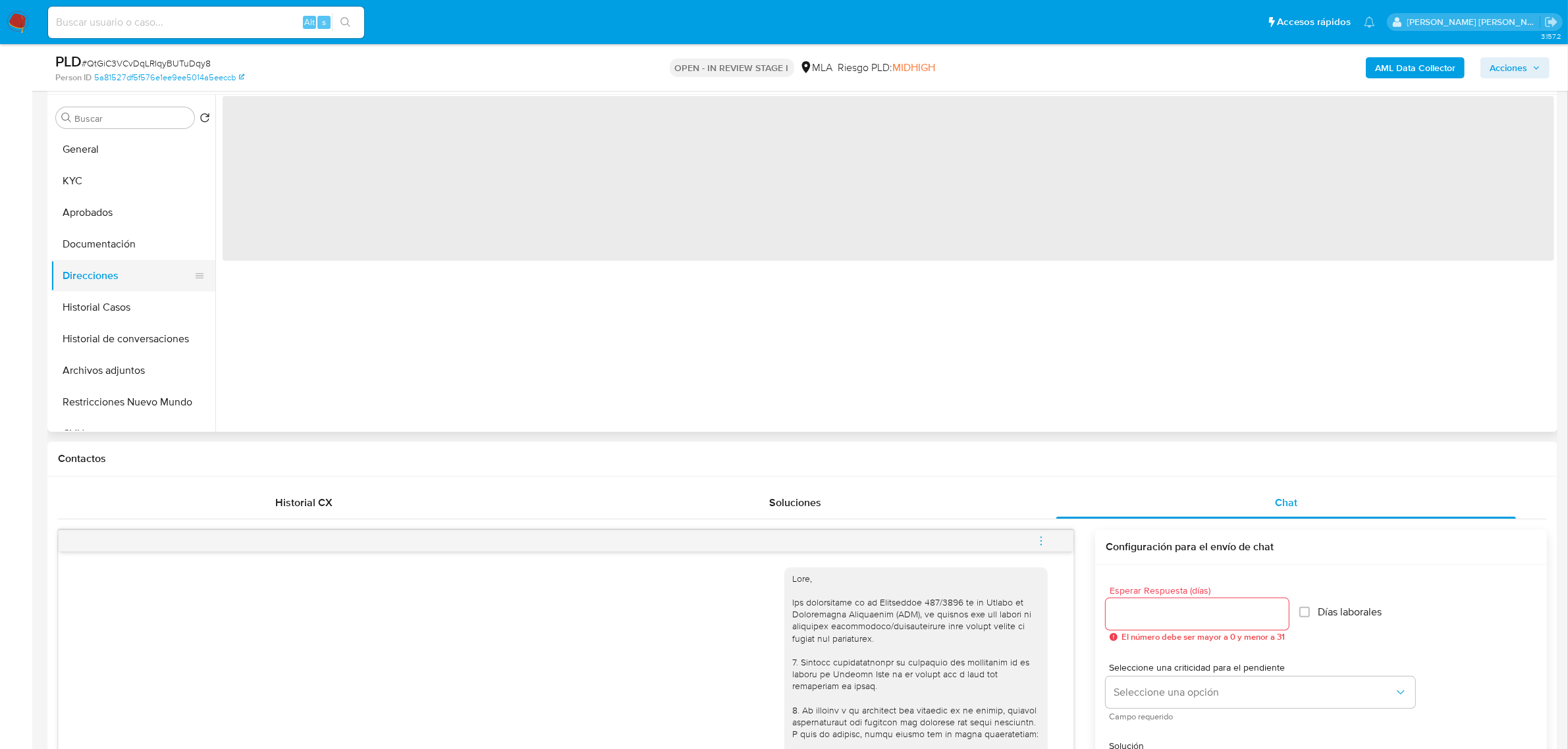
scroll to position [0, 0]
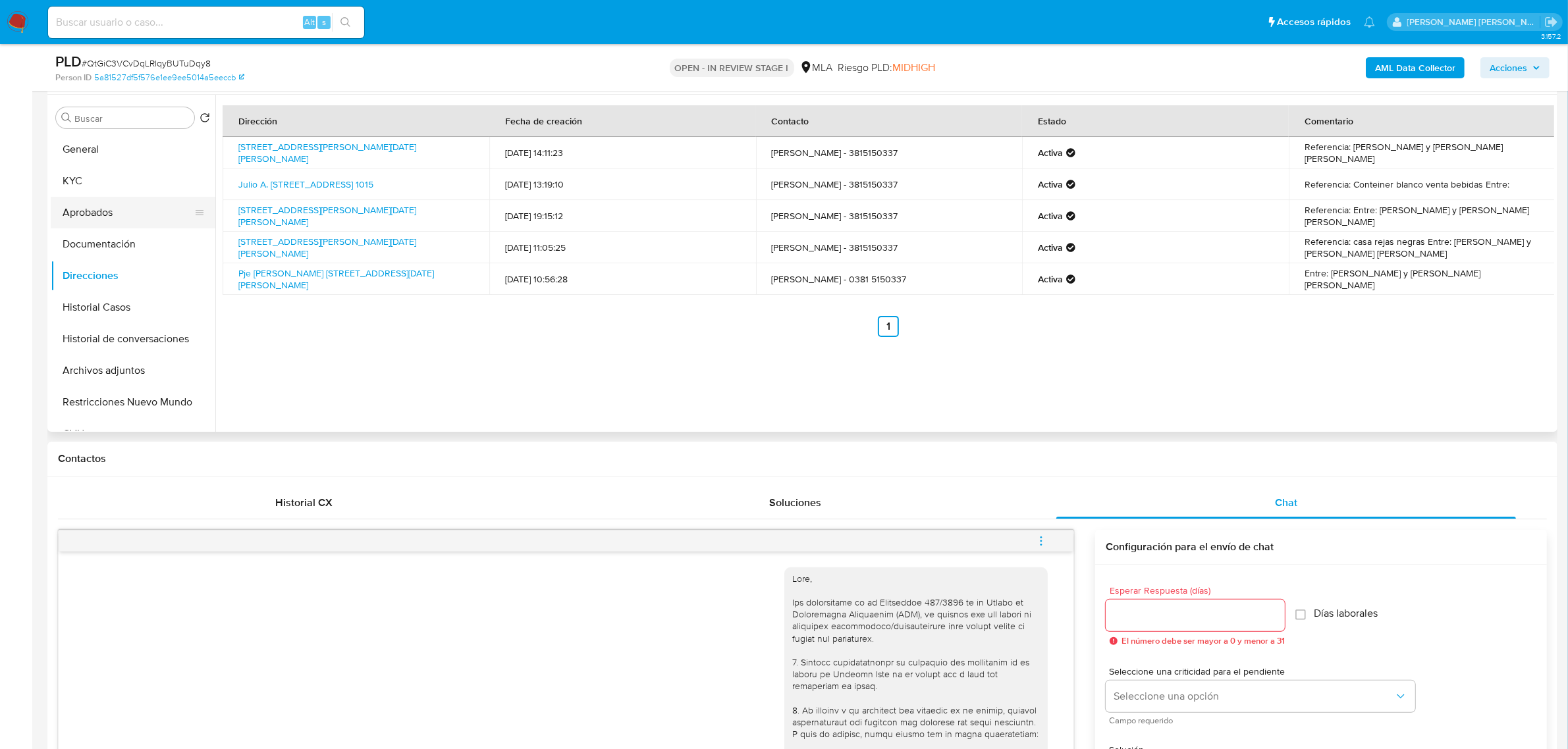
click at [104, 216] on button "Aprobados" at bounding box center [128, 213] width 154 height 32
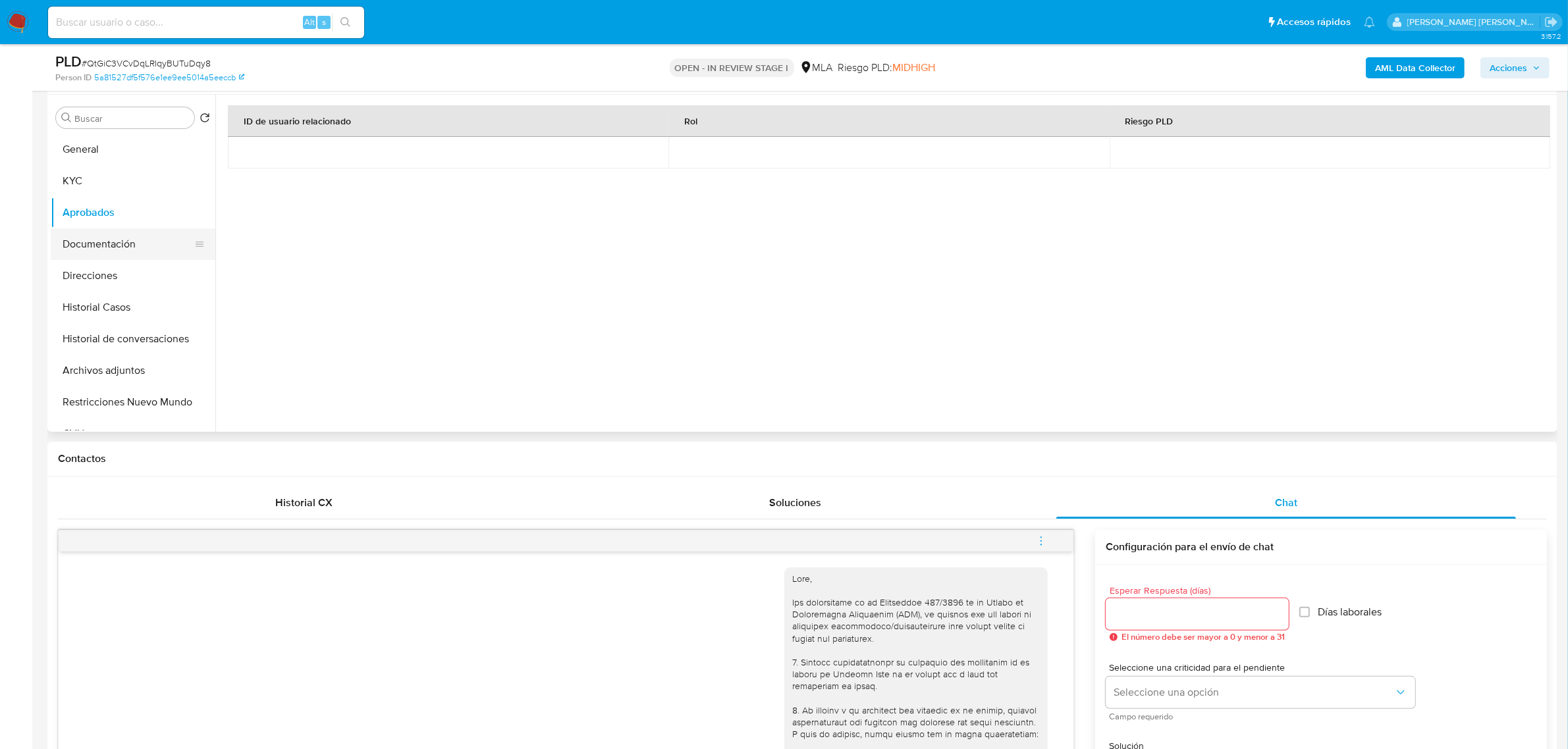
click at [100, 247] on button "Documentación" at bounding box center [128, 244] width 154 height 32
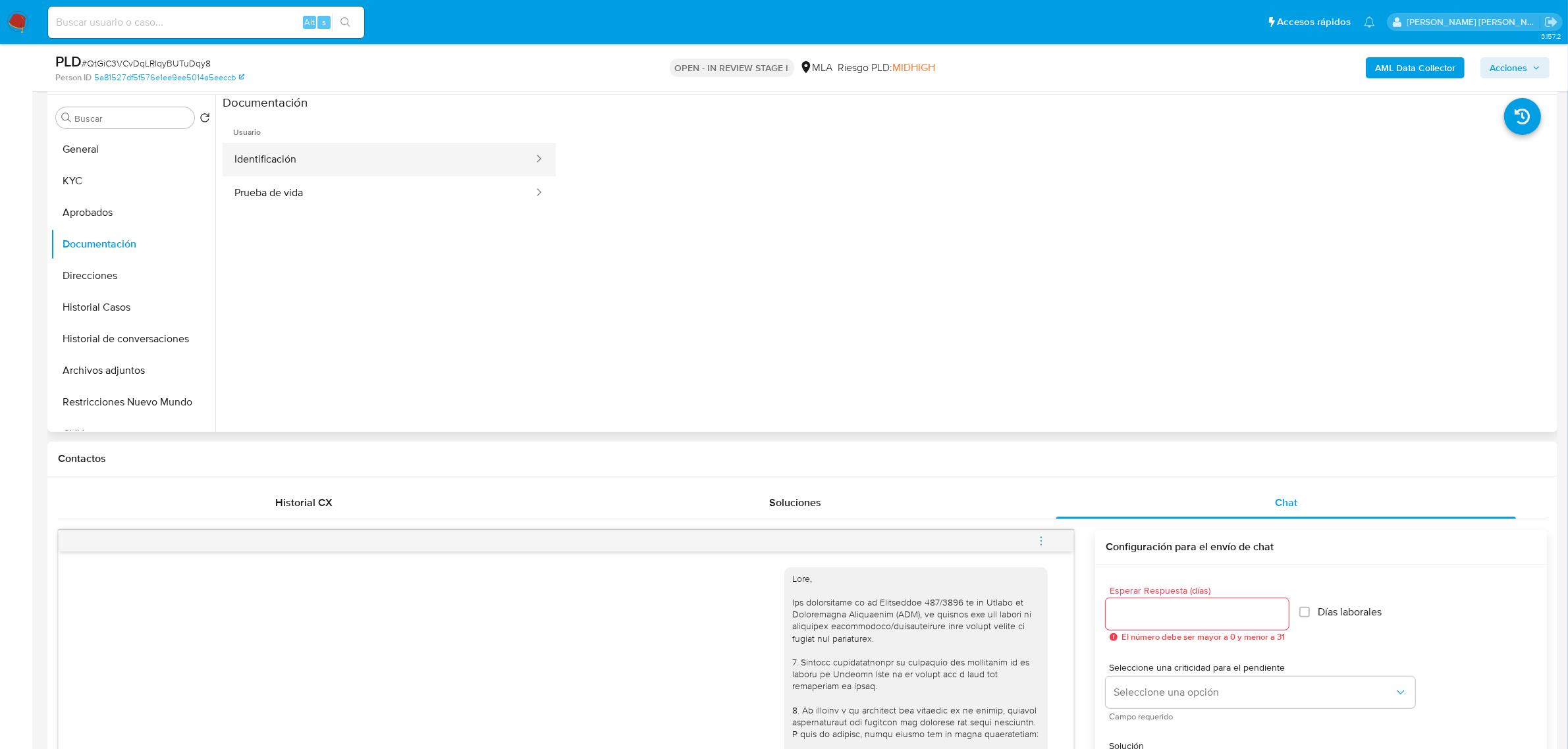
click at [310, 166] on button "Identificación" at bounding box center [379, 159] width 312 height 34
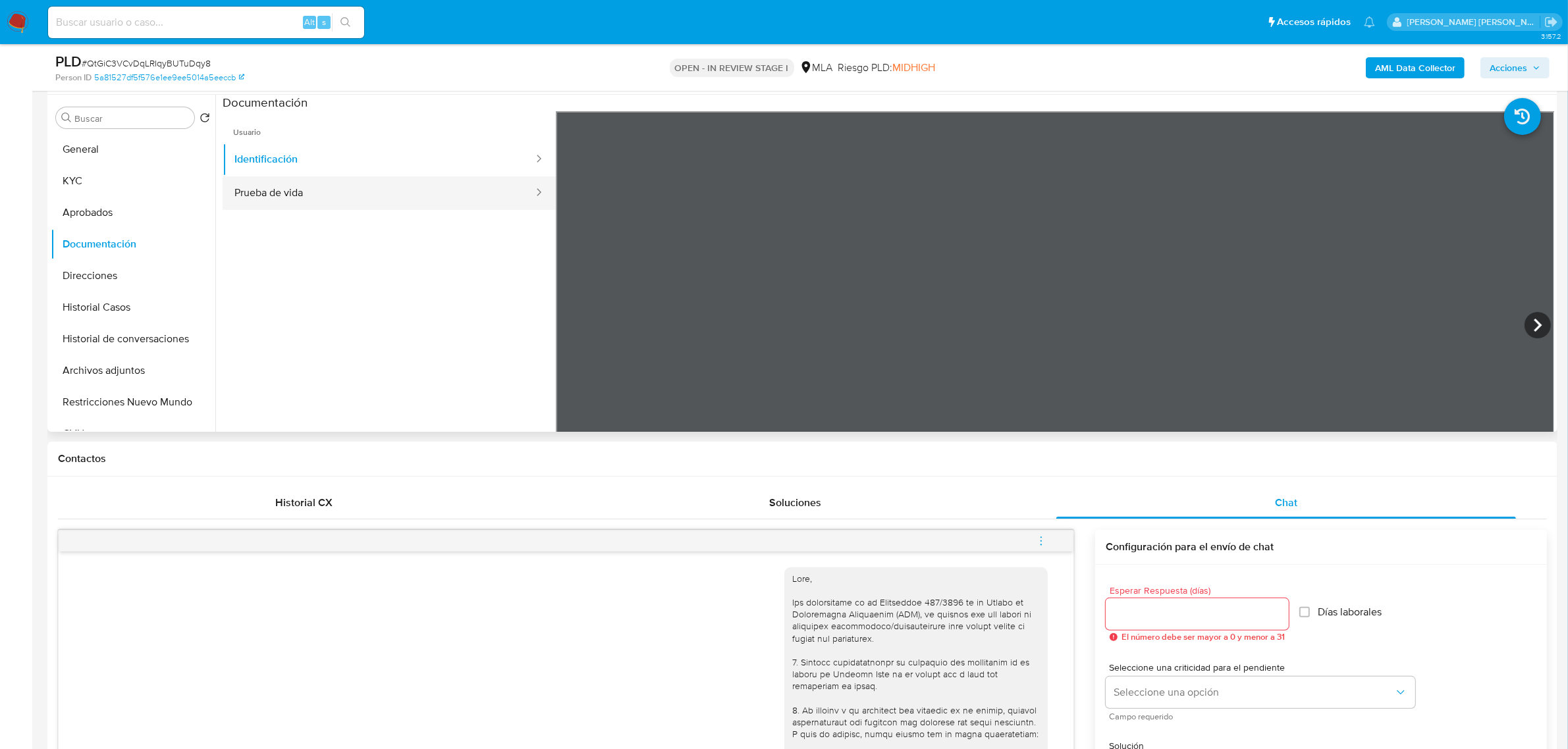
click at [318, 180] on button "Prueba de vida" at bounding box center [379, 193] width 312 height 34
click at [347, 157] on button "Identificación" at bounding box center [379, 159] width 312 height 34
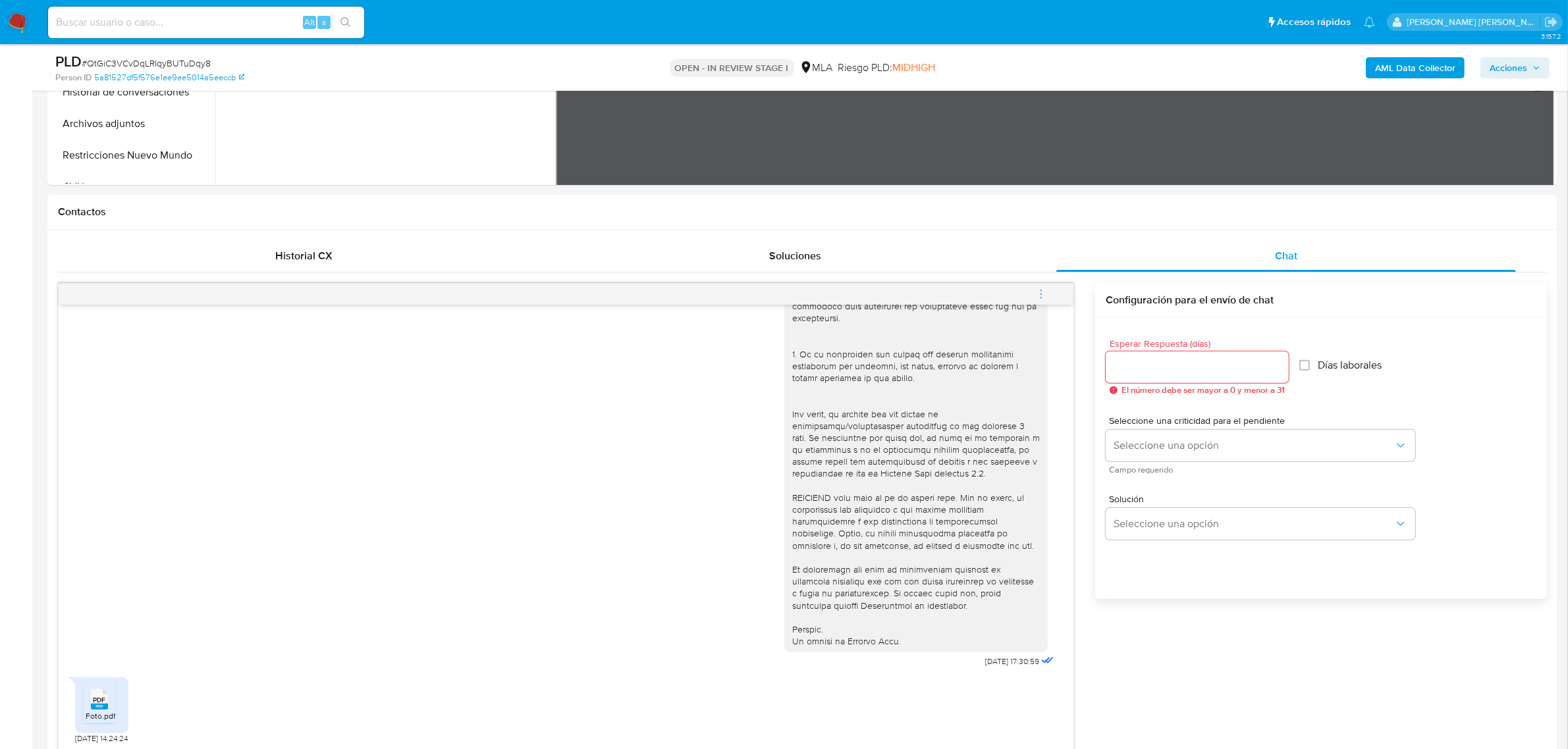
scroll to position [823, 0]
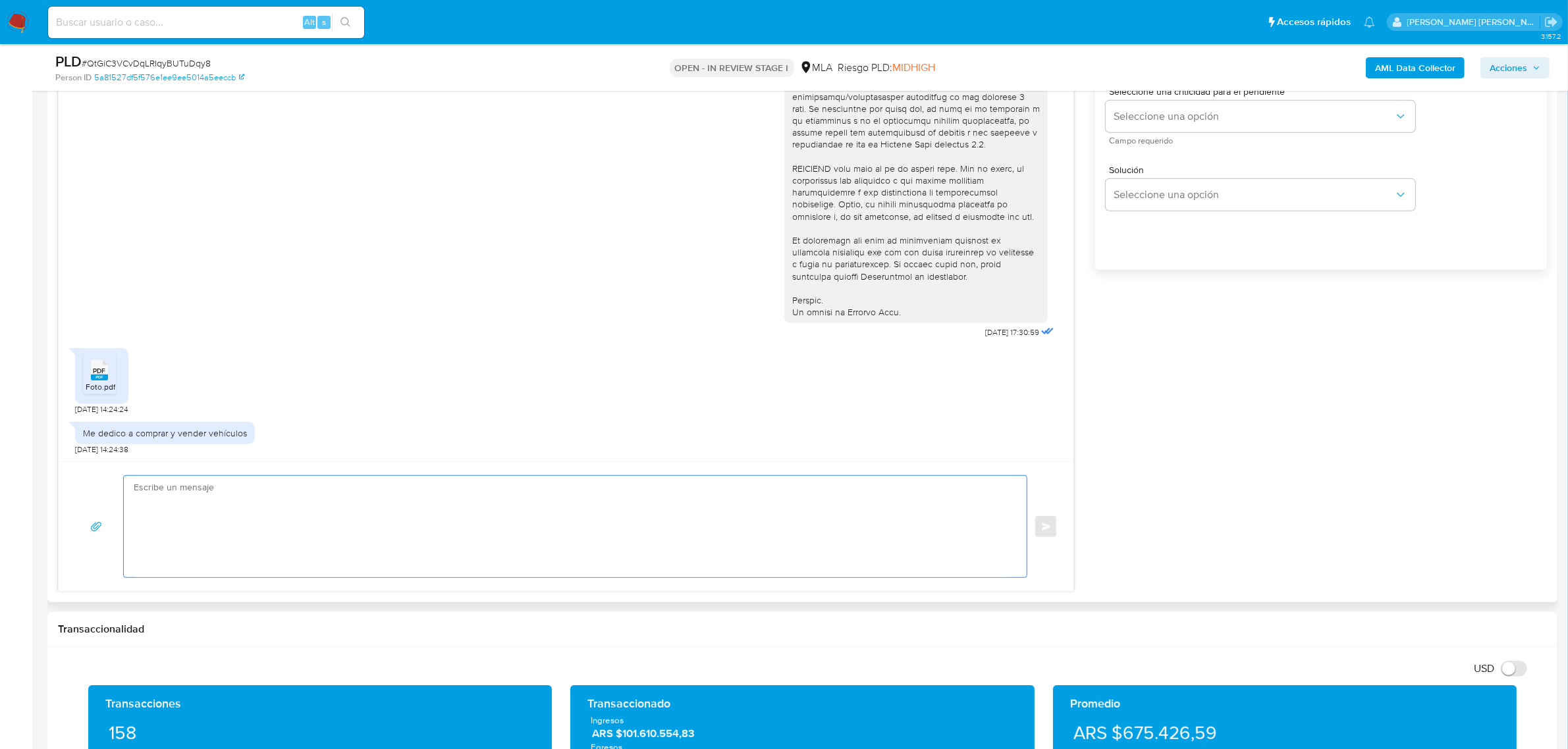
click at [187, 522] on textarea at bounding box center [572, 526] width 877 height 102
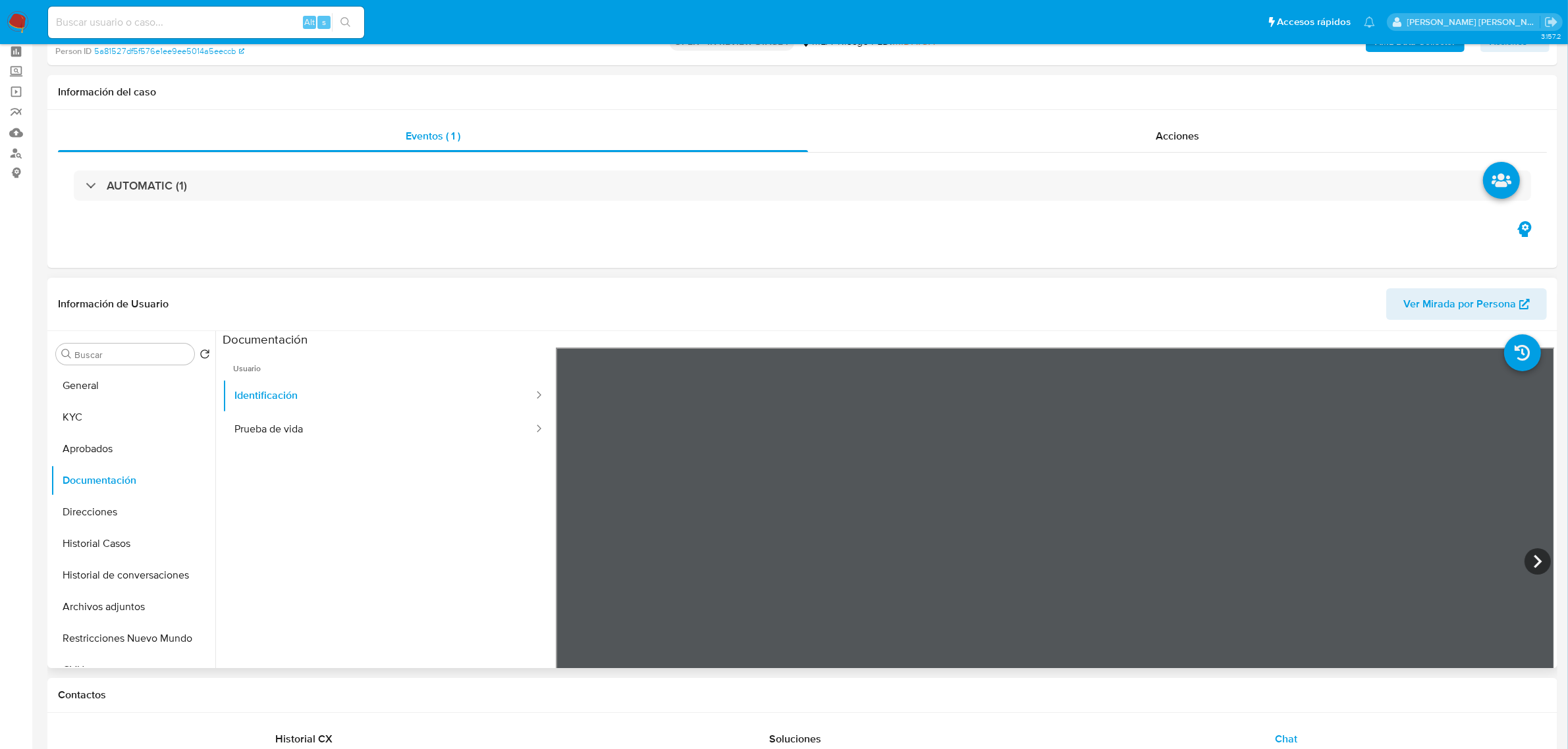
scroll to position [0, 0]
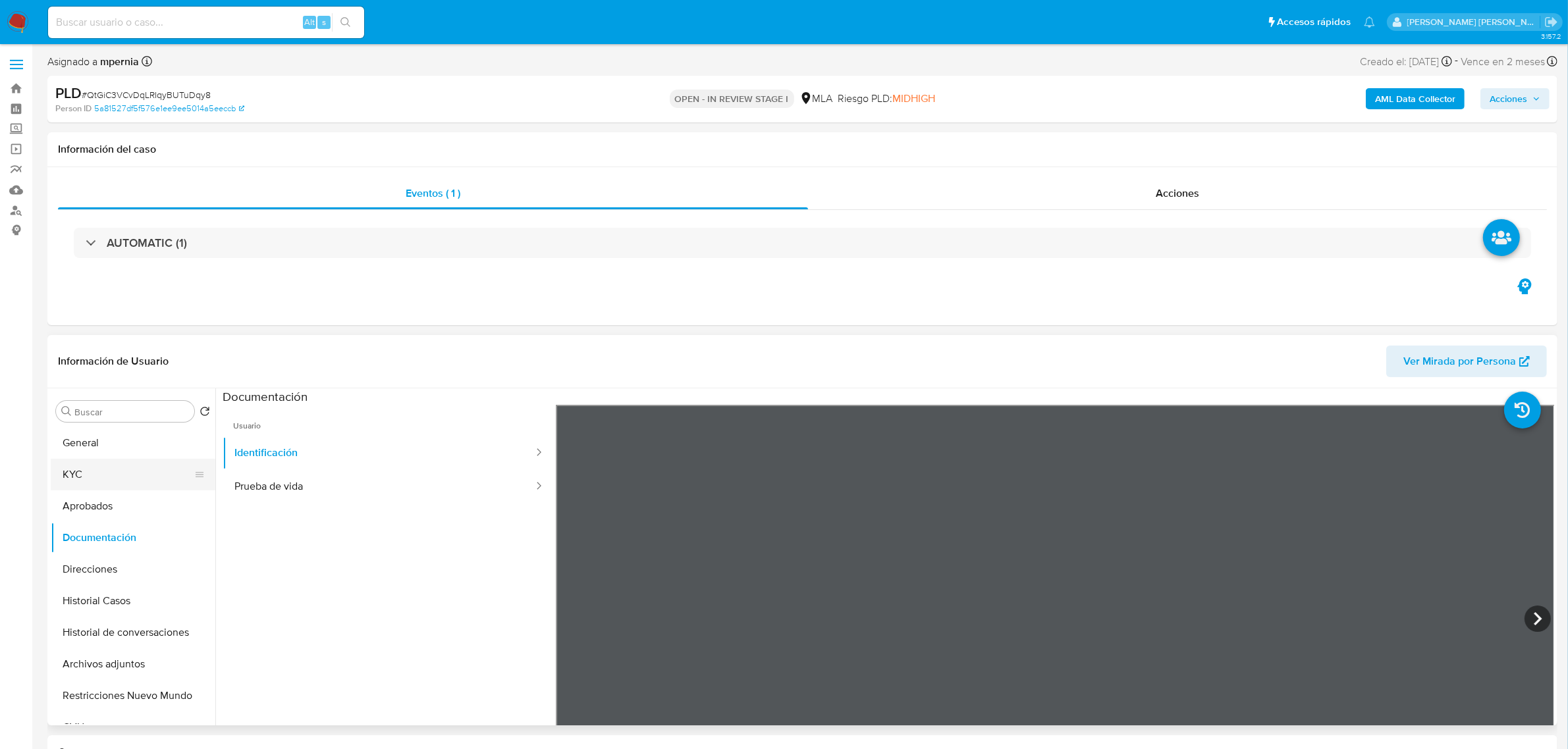
click at [77, 476] on button "KYC" at bounding box center [128, 475] width 154 height 32
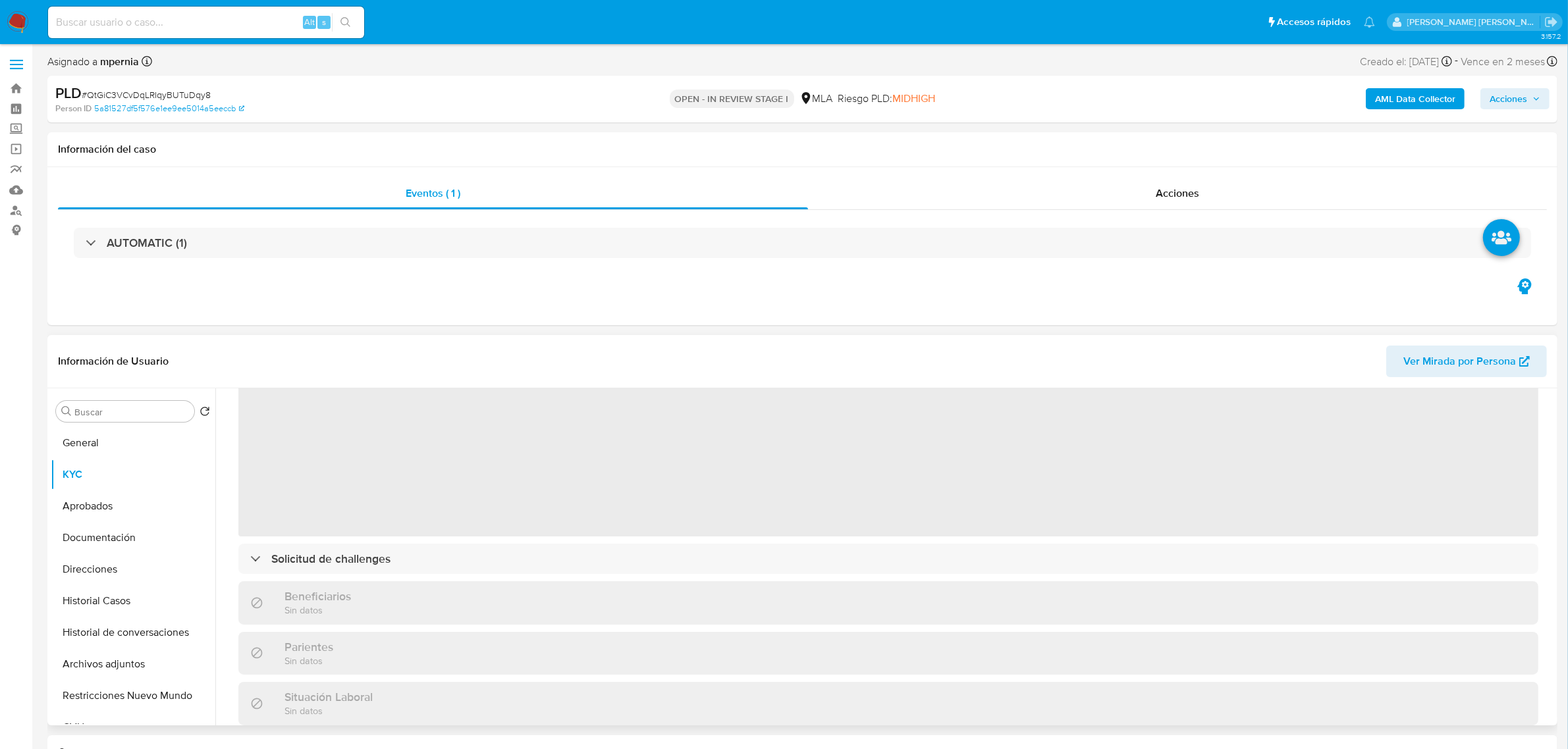
scroll to position [82, 0]
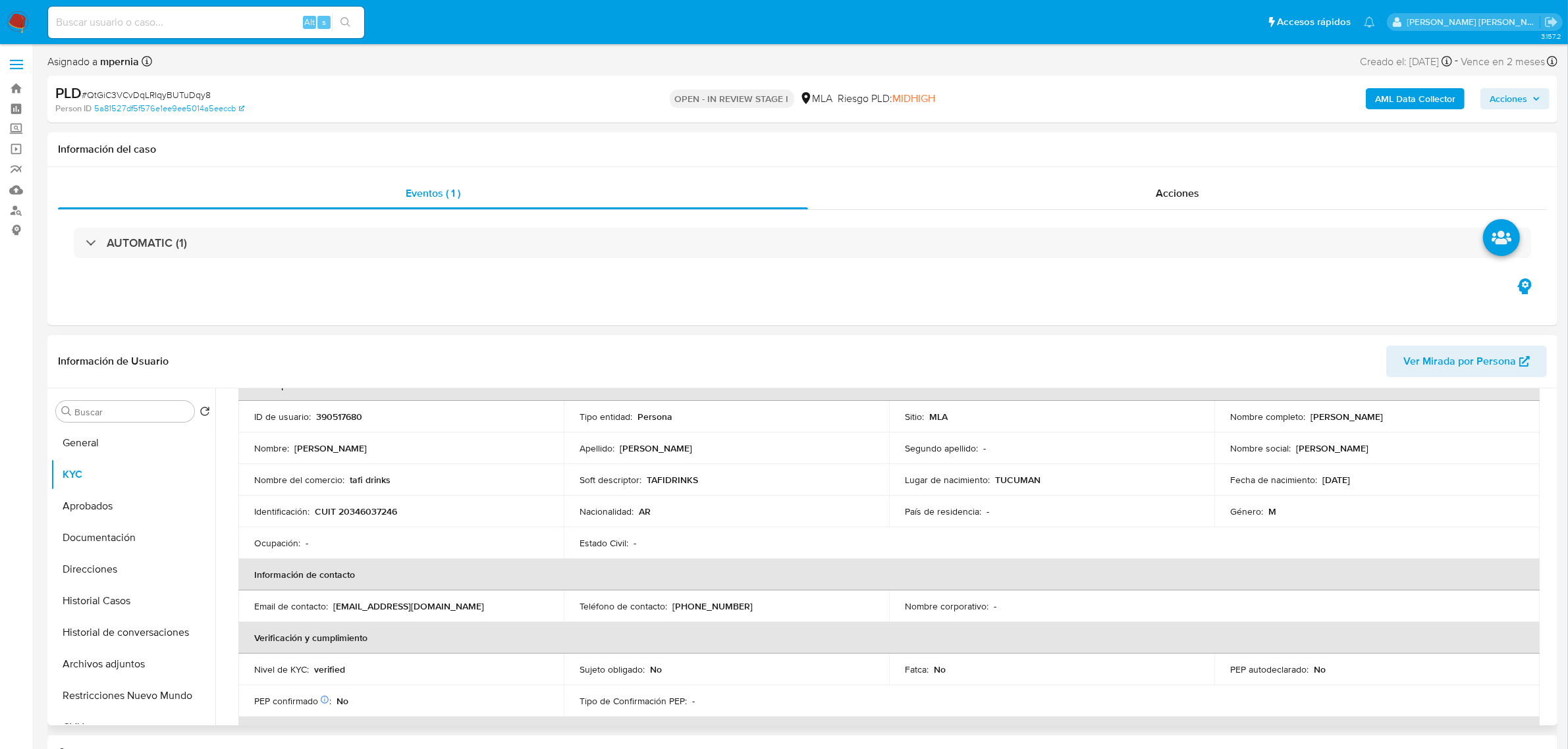
drag, startPoint x: 1303, startPoint y: 416, endPoint x: 1384, endPoint y: 419, distance: 81.1
click at [1384, 419] on div "Nombre completo : Adrian Maximiliano Ghazarian" at bounding box center [1377, 417] width 294 height 12
copy div "Adrian Maximiliano"
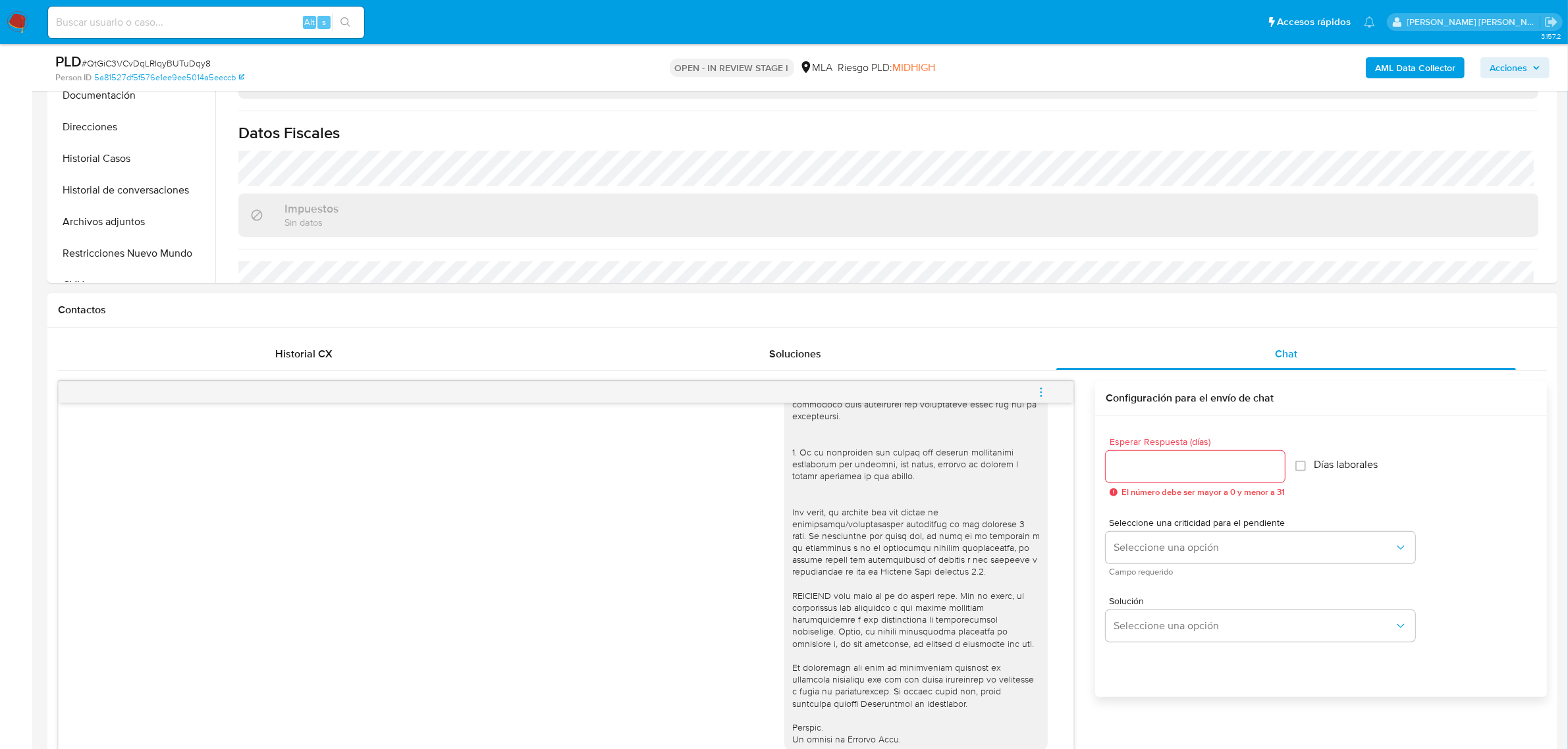
scroll to position [740, 0]
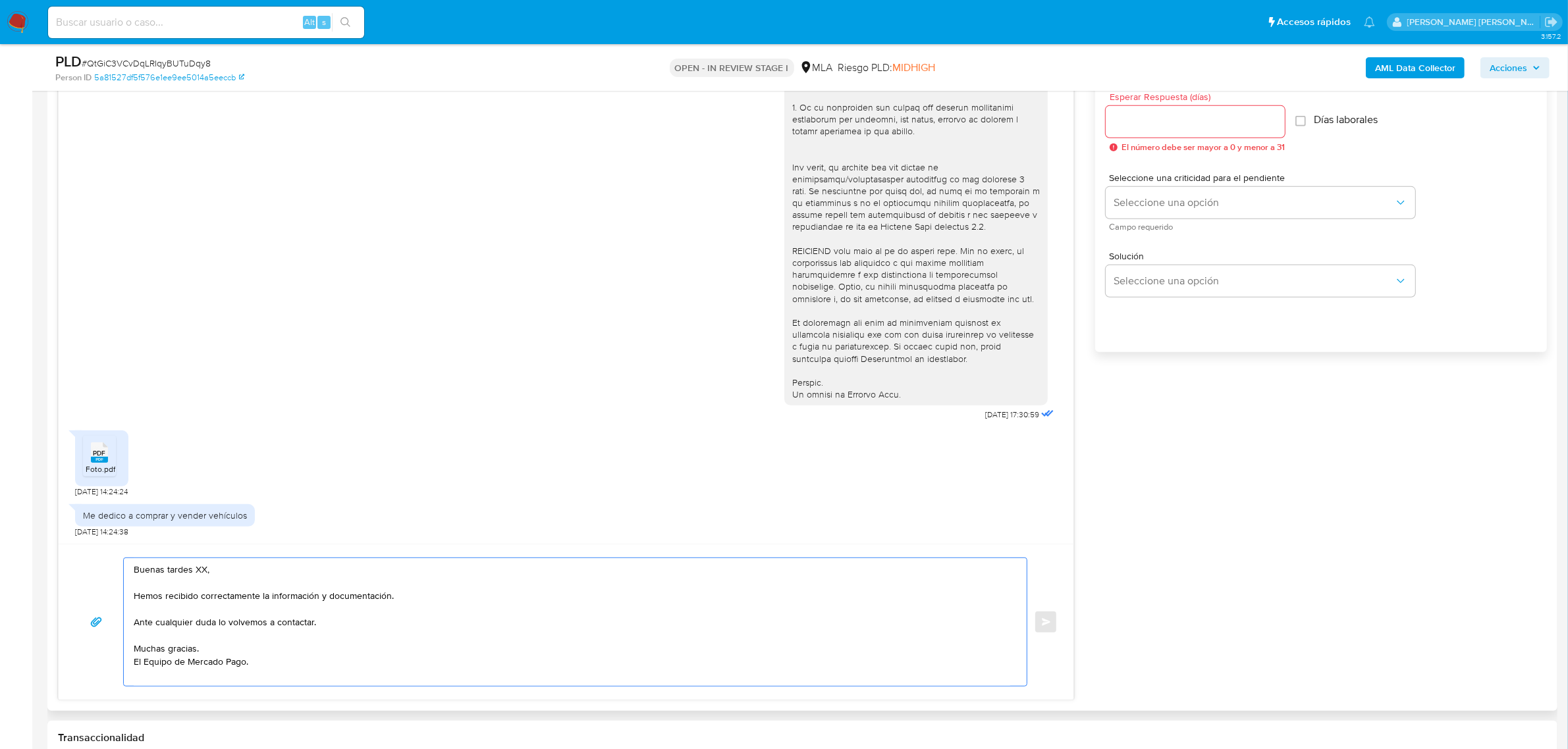
click at [195, 569] on textarea "Buenas tardes XX, Hemos recibido correctamente la información y documentación. …" at bounding box center [572, 622] width 877 height 128
click at [199, 572] on textarea "Buenas tardes XX, Hemos recibido correctamente la información y documentación. …" at bounding box center [572, 622] width 877 height 128
paste textarea "Adrian Maximiliano"
click at [284, 626] on textarea "Buenas tardes Adrian Maximiliano, Hemos recibido correctamente la información y…" at bounding box center [572, 622] width 877 height 128
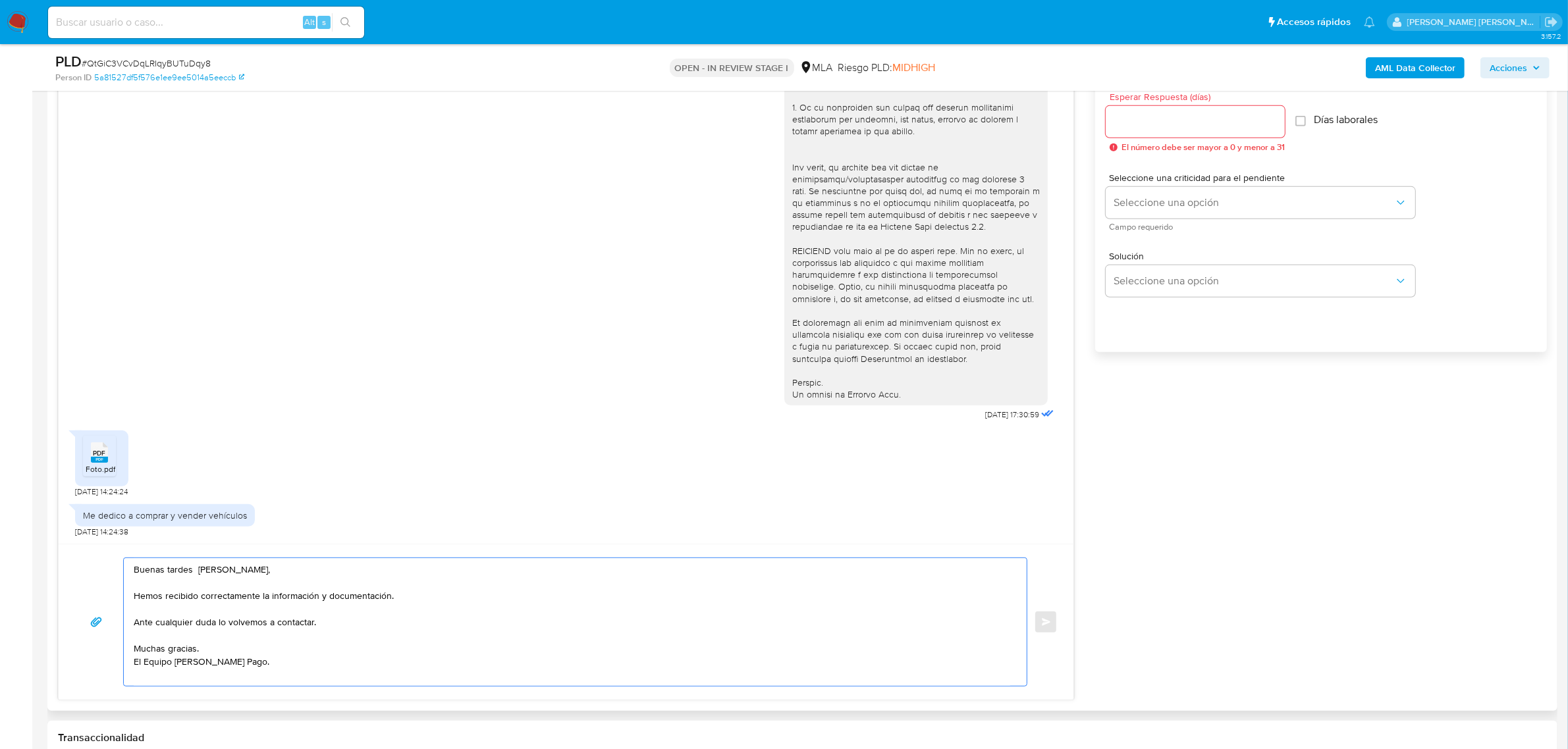
click at [284, 626] on textarea "Buenas tardes Adrian Maximiliano, Hemos recibido correctamente la información y…" at bounding box center [572, 622] width 877 height 128
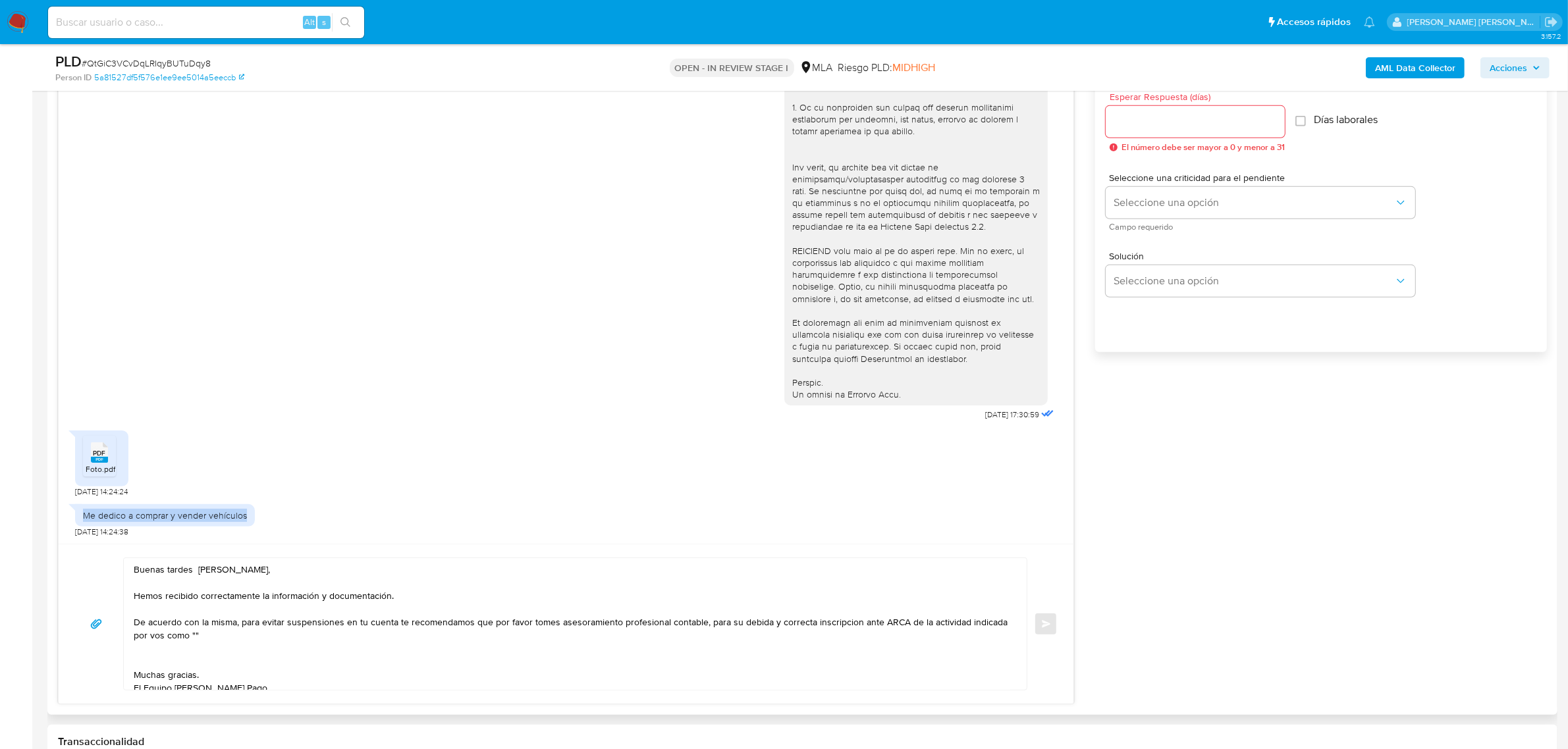
drag, startPoint x: 80, startPoint y: 516, endPoint x: 247, endPoint y: 514, distance: 167.0
click at [247, 514] on div "Me dedico a comprar y vender vehículos" at bounding box center [165, 515] width 180 height 22
copy div "Me dedico a comprar y vender vehículos"
click at [195, 636] on textarea "Buenas tardes Adrian Maximiliano, Hemos recibido correctamente la información y…" at bounding box center [572, 624] width 877 height 132
paste textarea "Me dedico a comprar y vender vehículos"
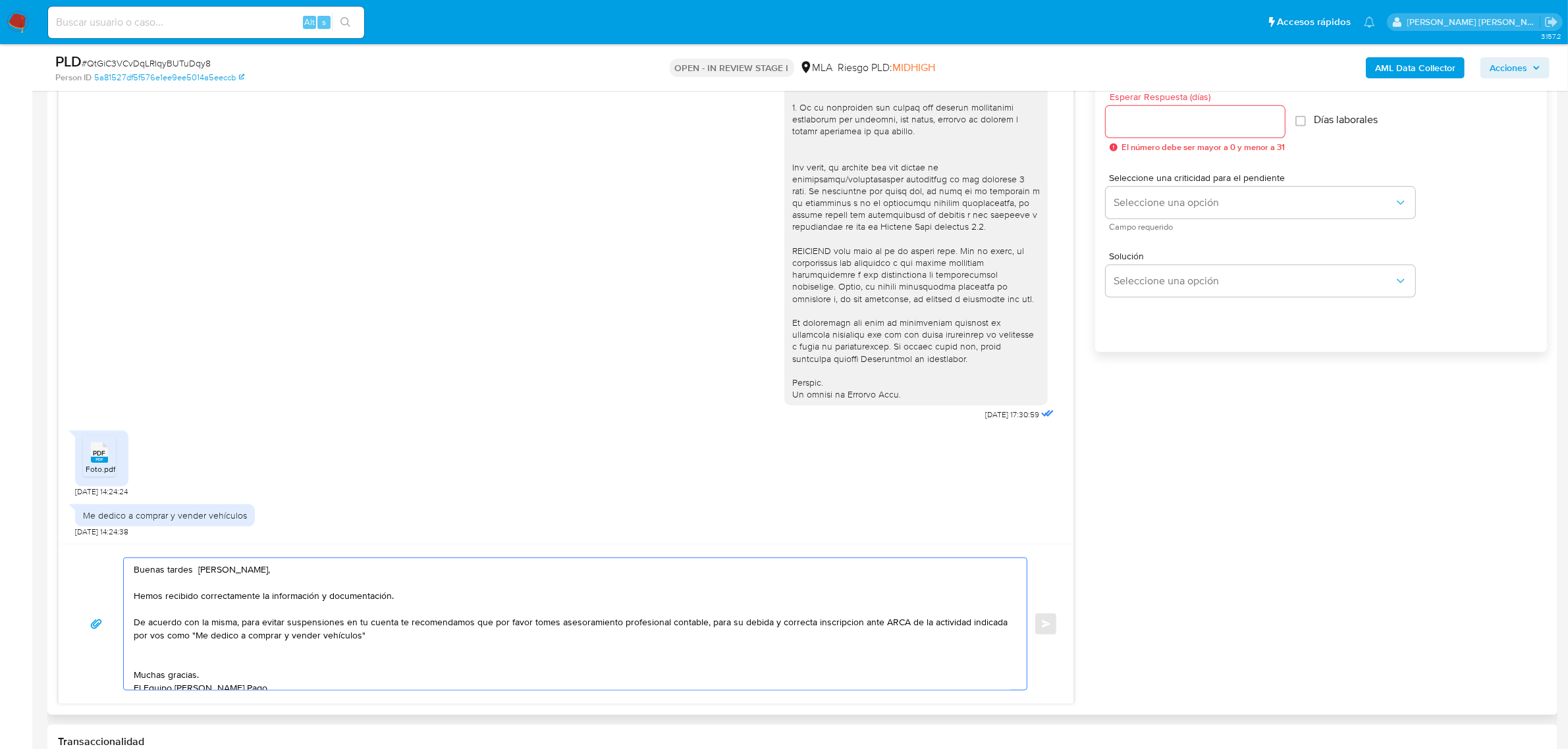
click at [399, 640] on textarea "Buenas tardes Adrian Maximiliano, Hemos recibido correctamente la información y…" at bounding box center [572, 624] width 877 height 132
click at [199, 660] on textarea "Buenas tardes Adrian Maximiliano, Hemos recibido correctamente la información y…" at bounding box center [572, 624] width 877 height 132
click at [212, 574] on textarea "Buenas tardes Adrian Maximiliano, Hemos recibido correctamente la información y…" at bounding box center [572, 624] width 877 height 132
drag, startPoint x: 472, startPoint y: 621, endPoint x: 396, endPoint y: 624, distance: 76.1
click at [396, 624] on textarea "Buenas tardes Adrián Maximiliano, Hemos recibido correctamente la información y…" at bounding box center [572, 624] width 877 height 132
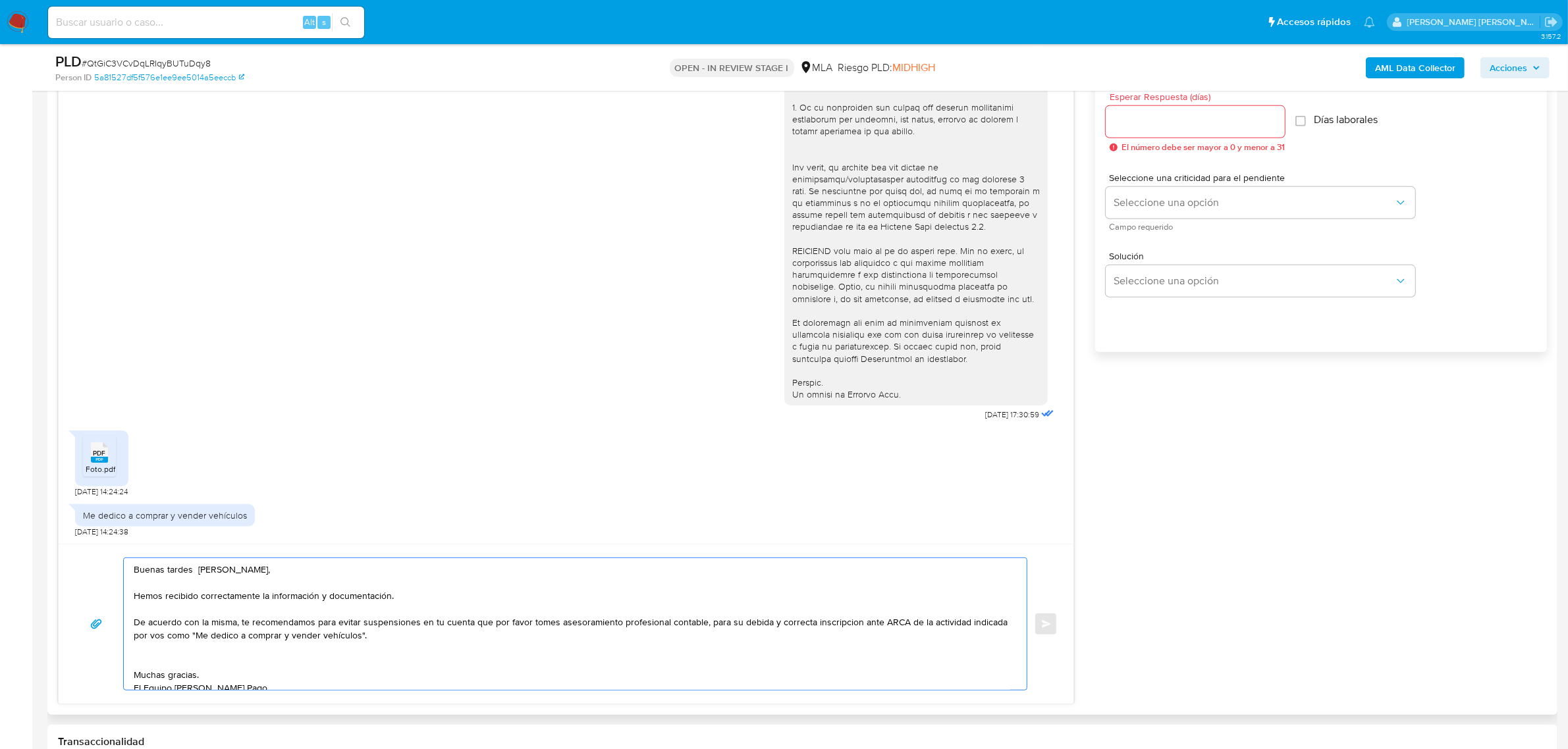
click at [317, 624] on textarea "Buenas tardes Adrián Maximiliano, Hemos recibido correctamente la información y…" at bounding box center [572, 624] width 877 height 132
click at [488, 624] on textarea "Buenas tardes Adrián Maximiliano, Hemos recibido correctamente la información y…" at bounding box center [572, 624] width 877 height 132
drag, startPoint x: 509, startPoint y: 625, endPoint x: 491, endPoint y: 627, distance: 18.1
click at [491, 627] on textarea "Buenas tardes Adrián Maximiliano, Hemos recibido correctamente la información y…" at bounding box center [572, 624] width 877 height 132
click at [827, 621] on textarea "Buenas tardes Adrián Maximiliano, Hemos recibido correctamente la información y…" at bounding box center [572, 624] width 877 height 132
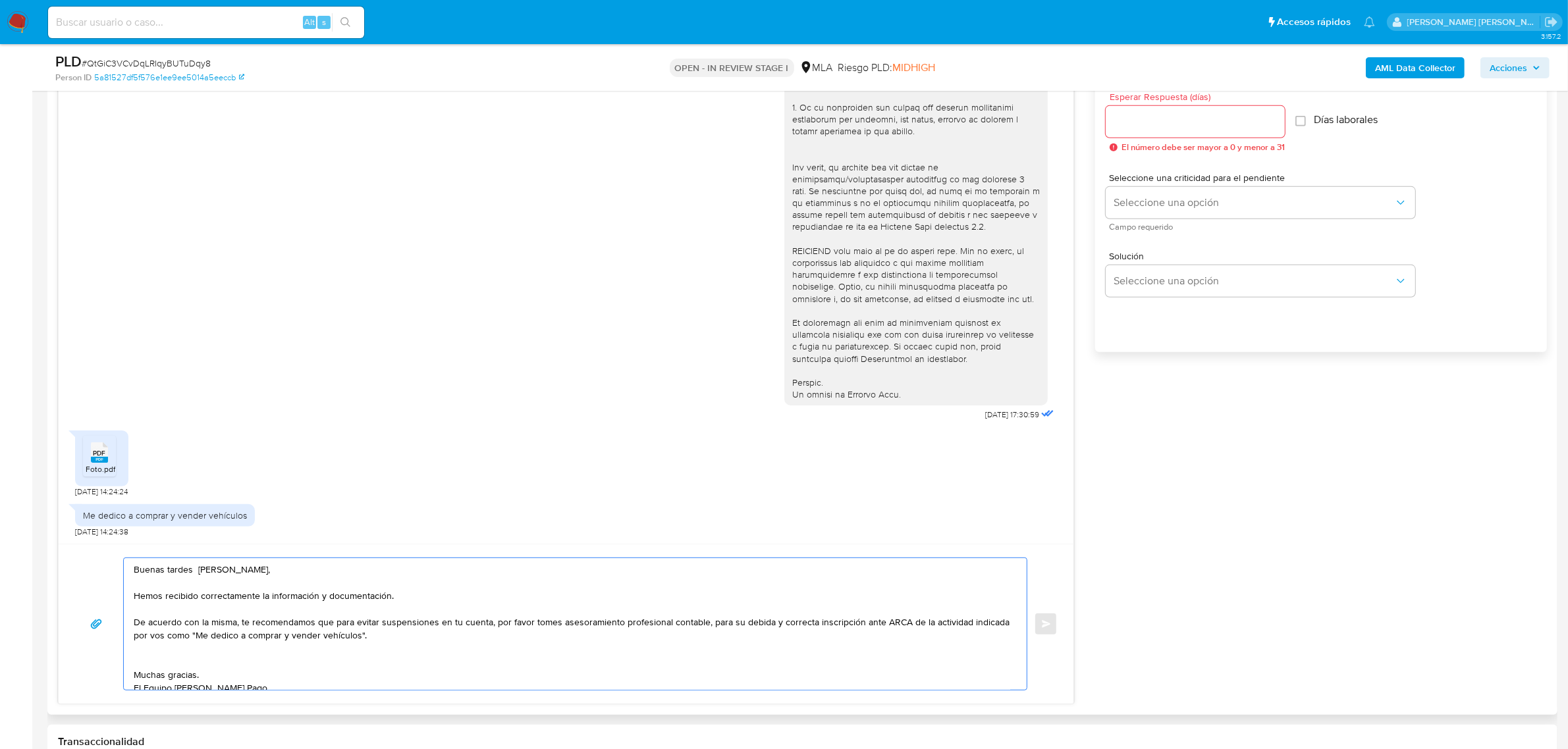
scroll to position [22, 0]
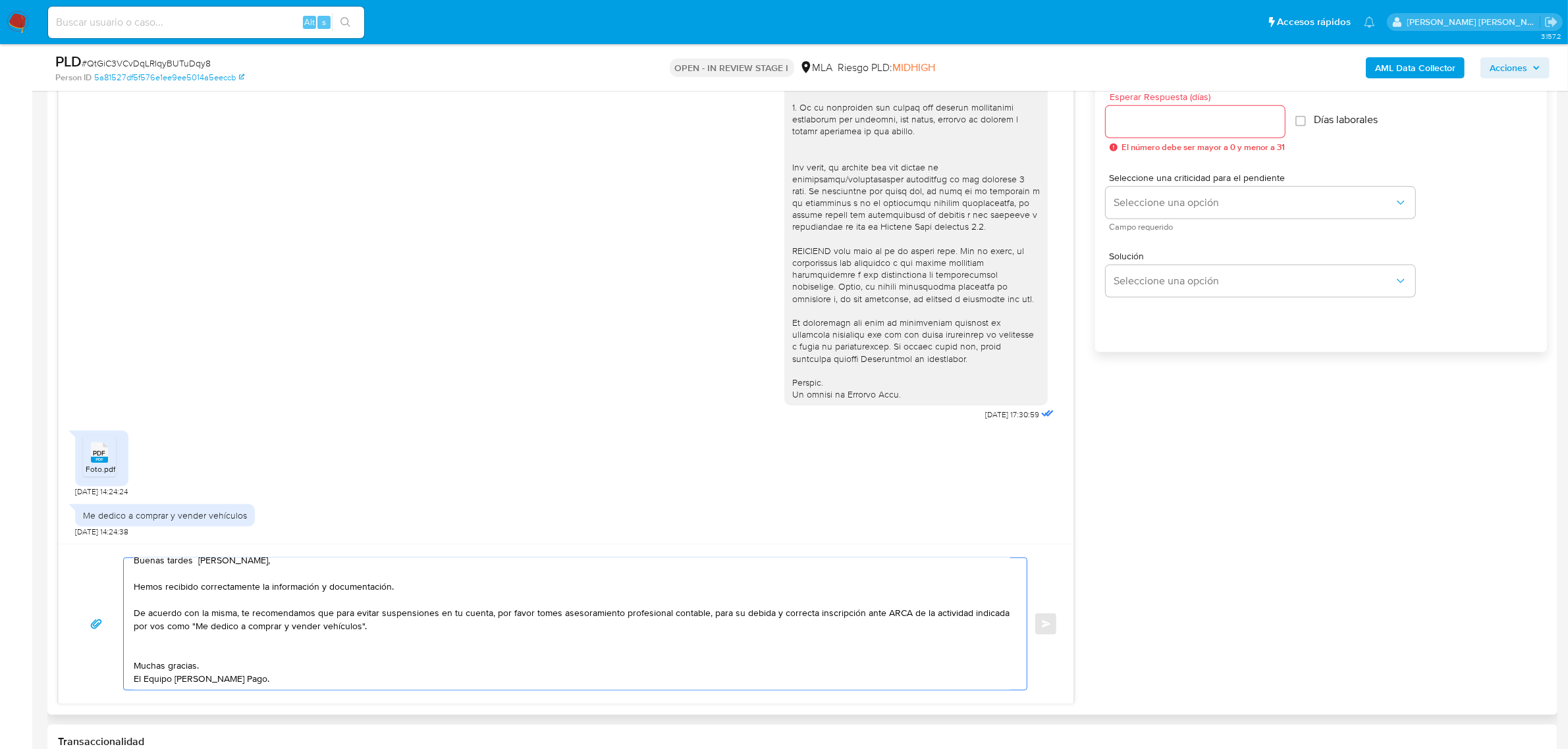
click at [193, 636] on textarea "Buenas tardes Adrián Maximiliano, Hemos recibido correctamente la información y…" at bounding box center [572, 624] width 877 height 132
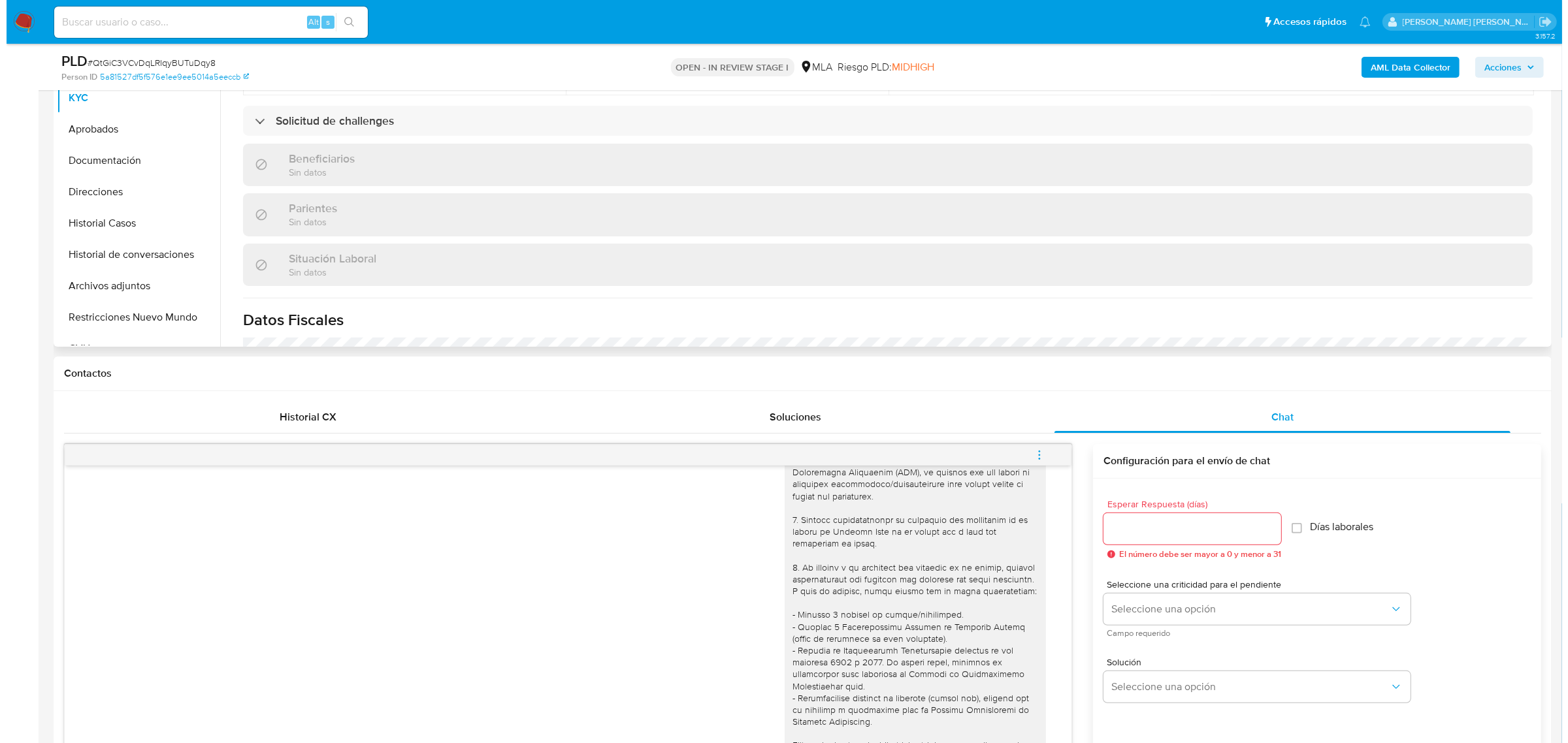
scroll to position [245, 0]
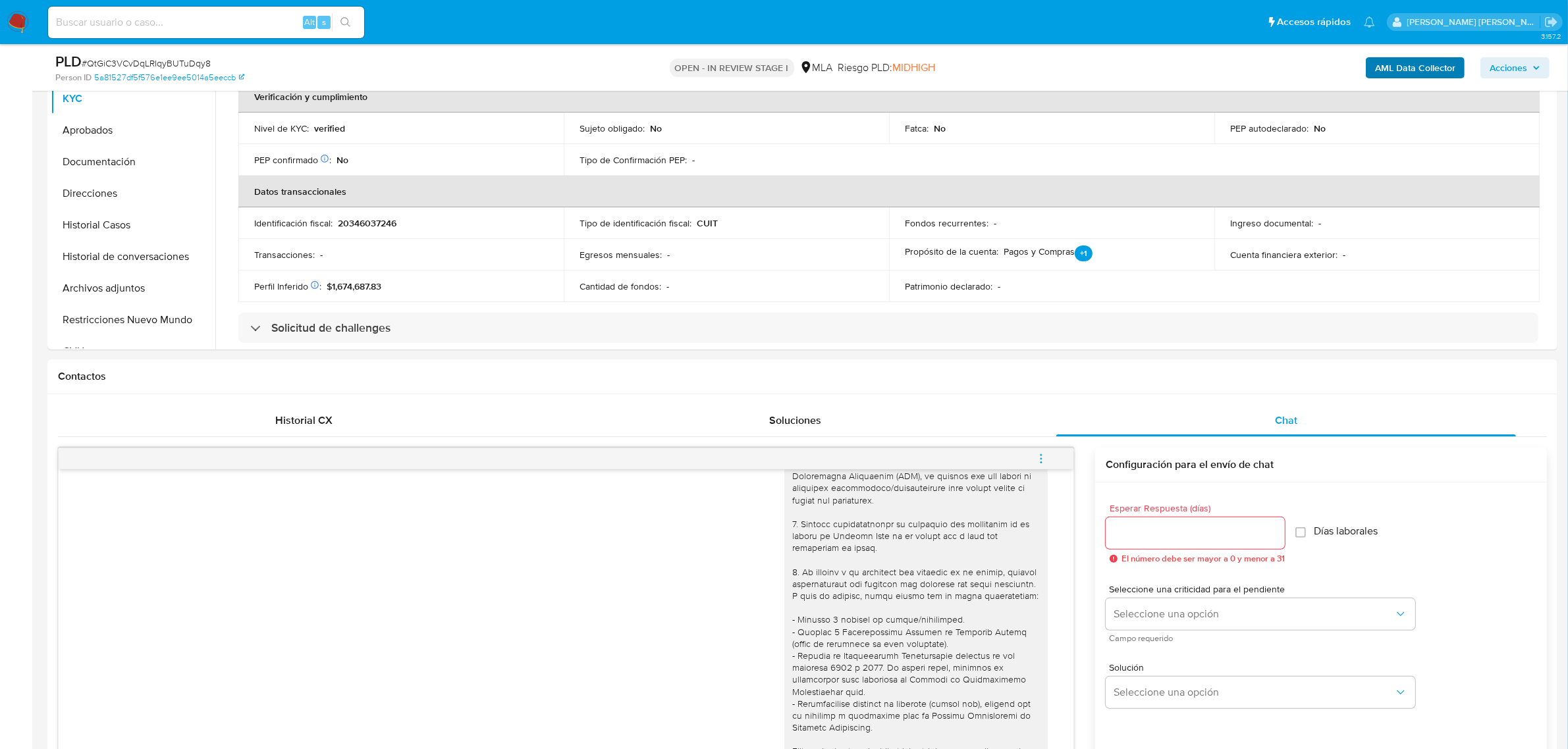
type textarea "Buenas tardes [PERSON_NAME], Hemos recibido correctamente la información y docu…"
click at [1388, 68] on b "AML Data Collector" at bounding box center [1416, 68] width 80 height 21
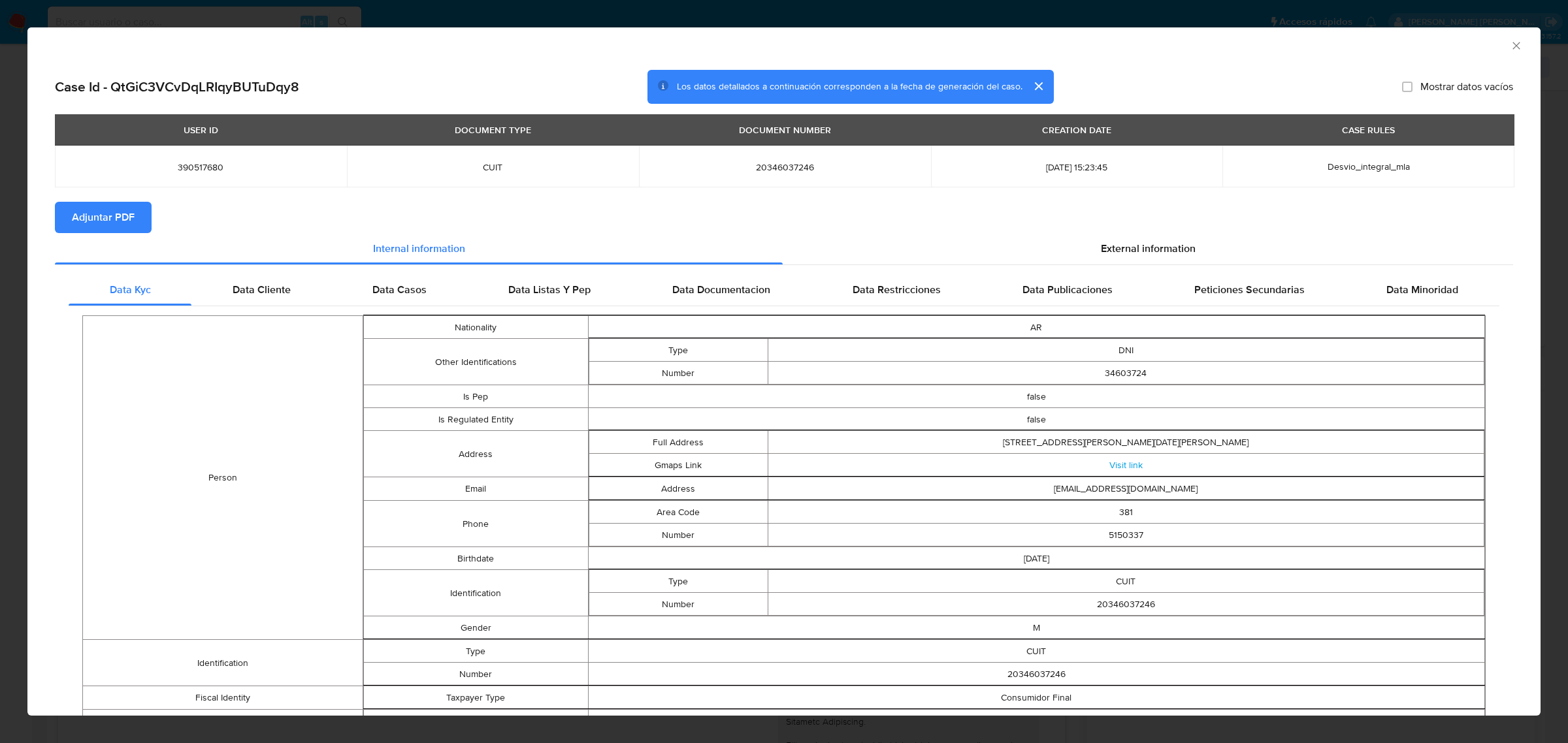
click at [136, 213] on button "Adjuntar PDF" at bounding box center [103, 217] width 97 height 31
click at [1510, 47] on icon "Cerrar ventana" at bounding box center [1516, 45] width 13 height 13
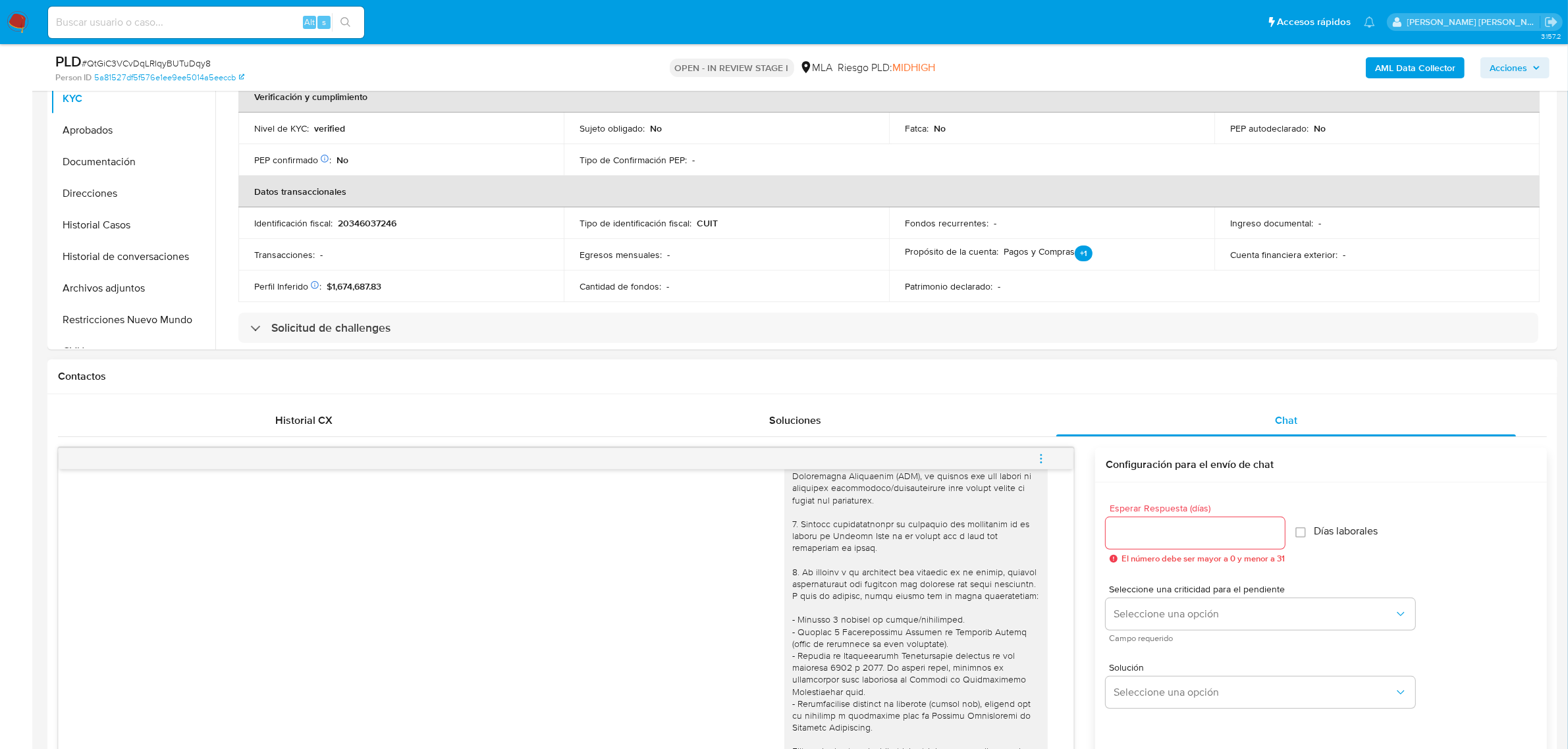
click at [1042, 454] on icon "menu-action" at bounding box center [1041, 458] width 12 height 12
click at [986, 460] on li "Abrir gestor de archivos" at bounding box center [952, 458] width 135 height 24
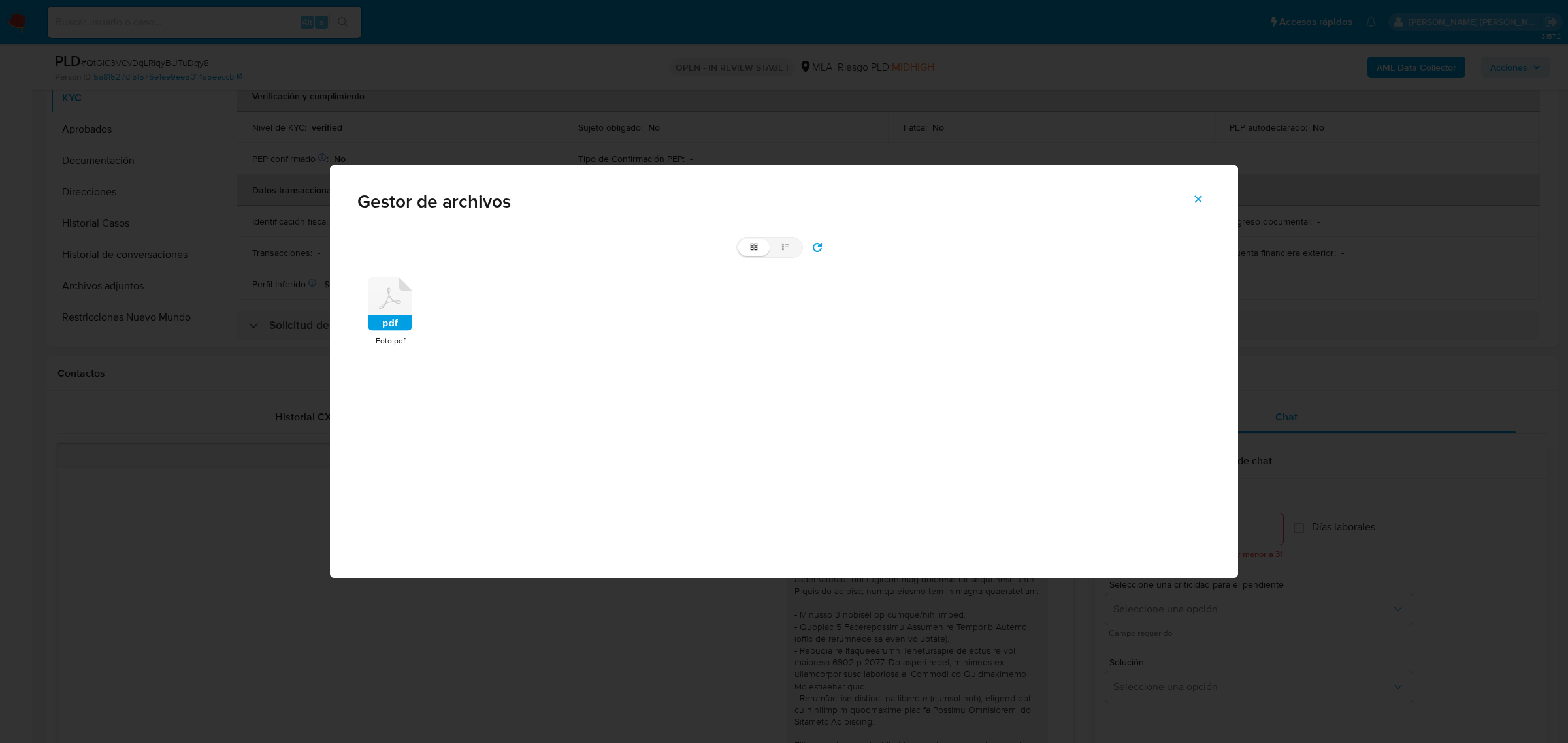
click at [368, 299] on icon "pdf" at bounding box center [390, 304] width 45 height 54
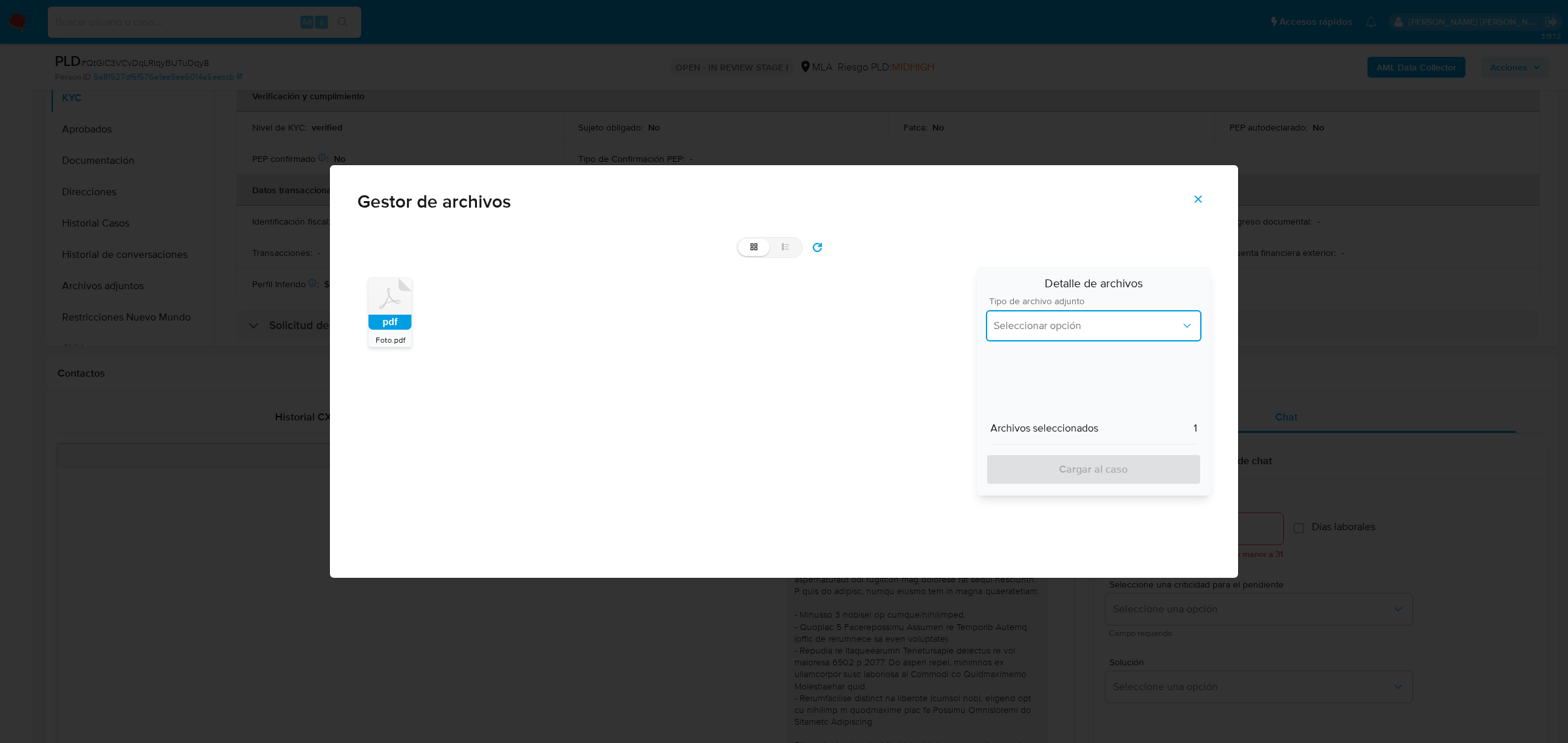
click at [1118, 325] on span "Seleccionar opción" at bounding box center [1087, 326] width 187 height 13
click at [1083, 392] on div "INGRESOS" at bounding box center [1094, 392] width 200 height 31
click at [1103, 312] on button "INGRESOS" at bounding box center [1094, 326] width 216 height 31
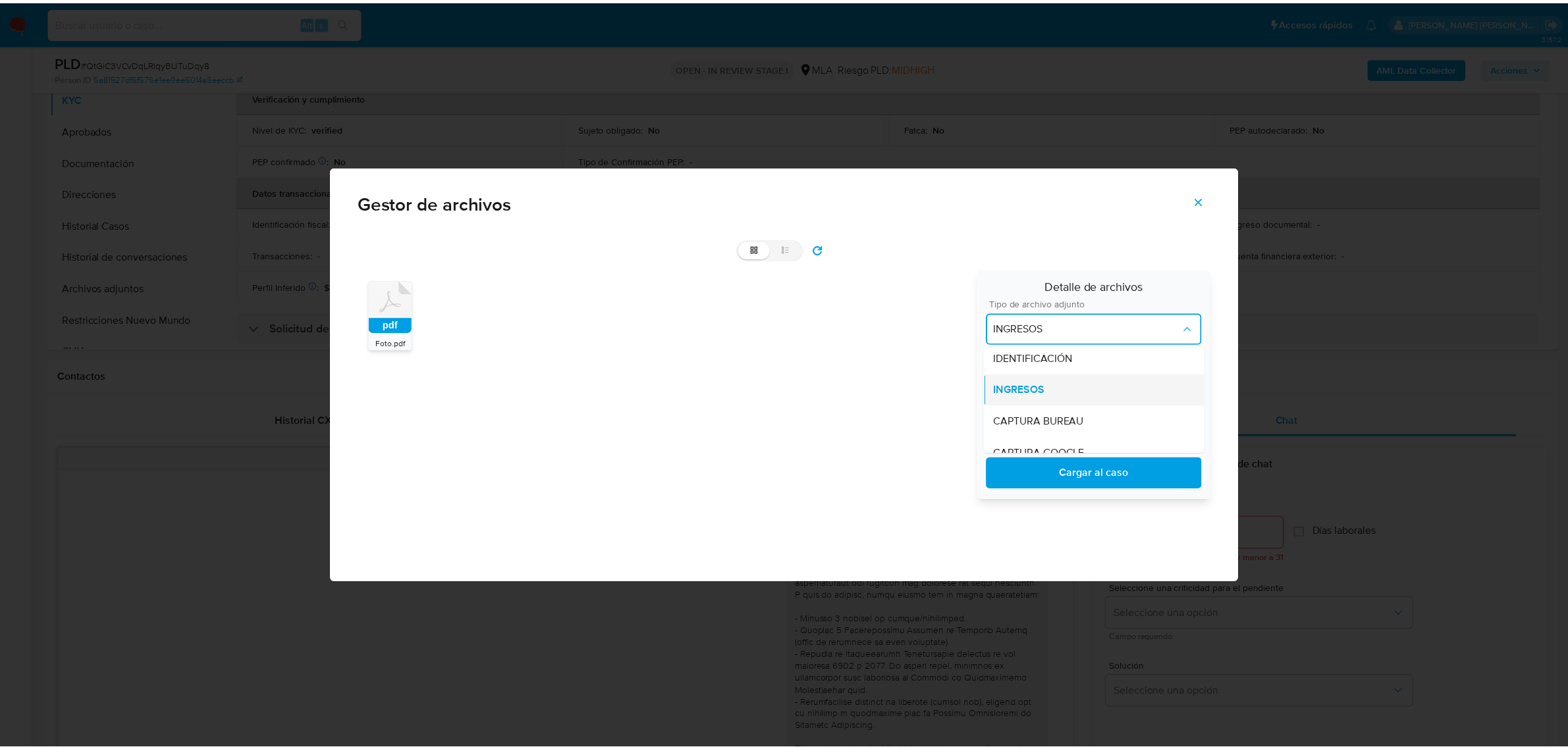
scroll to position [0, 0]
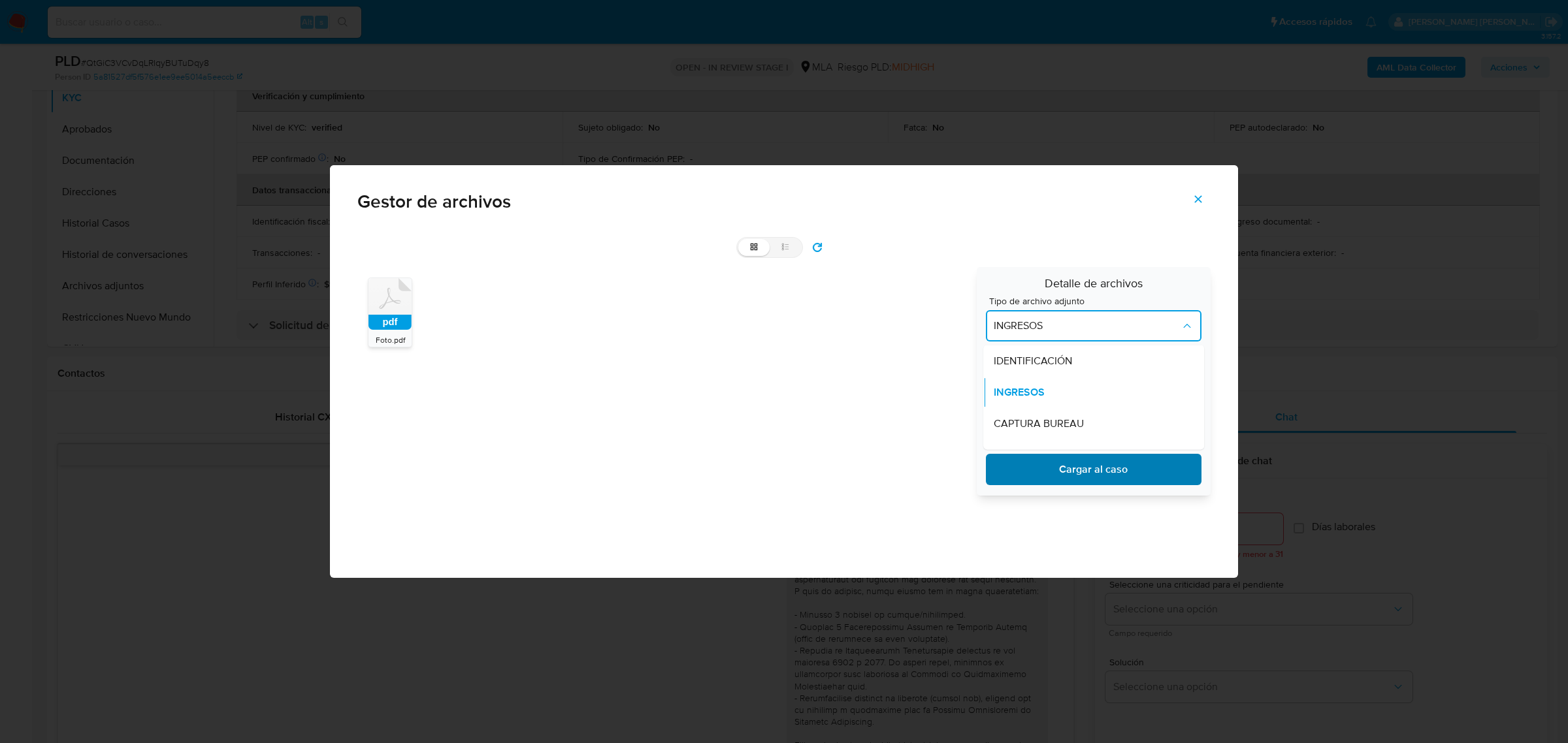
click at [1082, 464] on span "Cargar al caso" at bounding box center [1094, 470] width 181 height 29
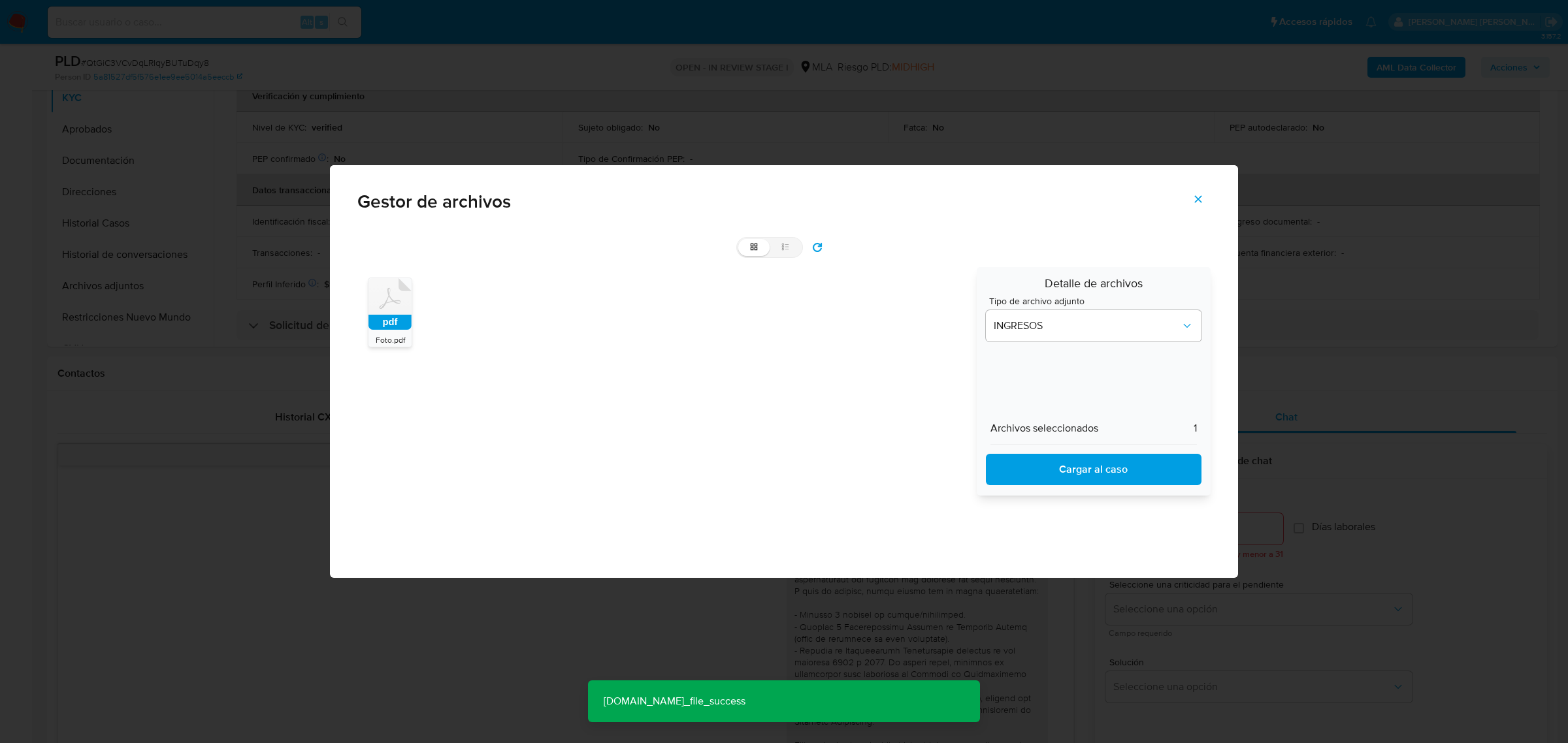
click at [1194, 204] on icon "Cerrar" at bounding box center [1198, 198] width 12 height 12
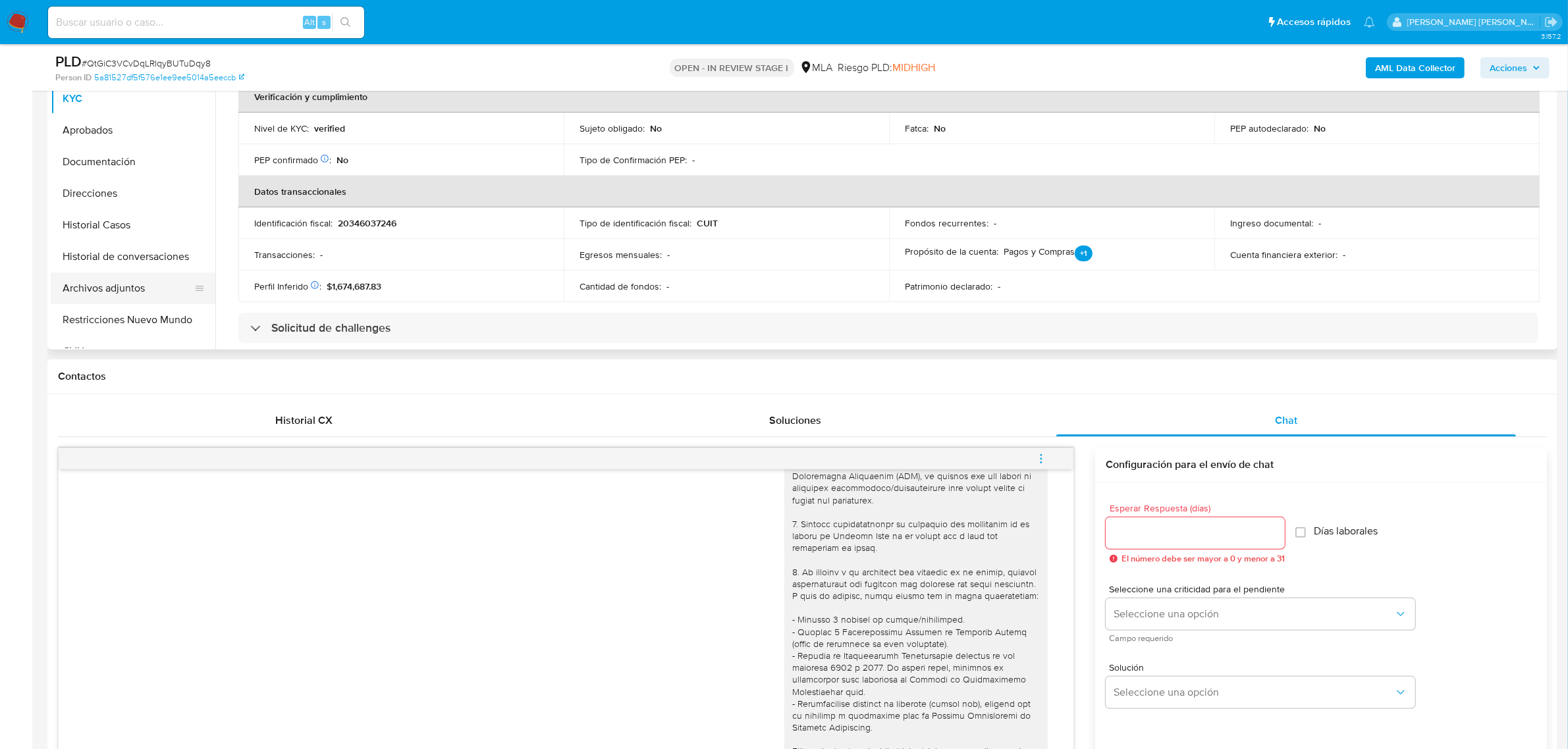
click at [102, 294] on button "Archivos adjuntos" at bounding box center [128, 288] width 154 height 32
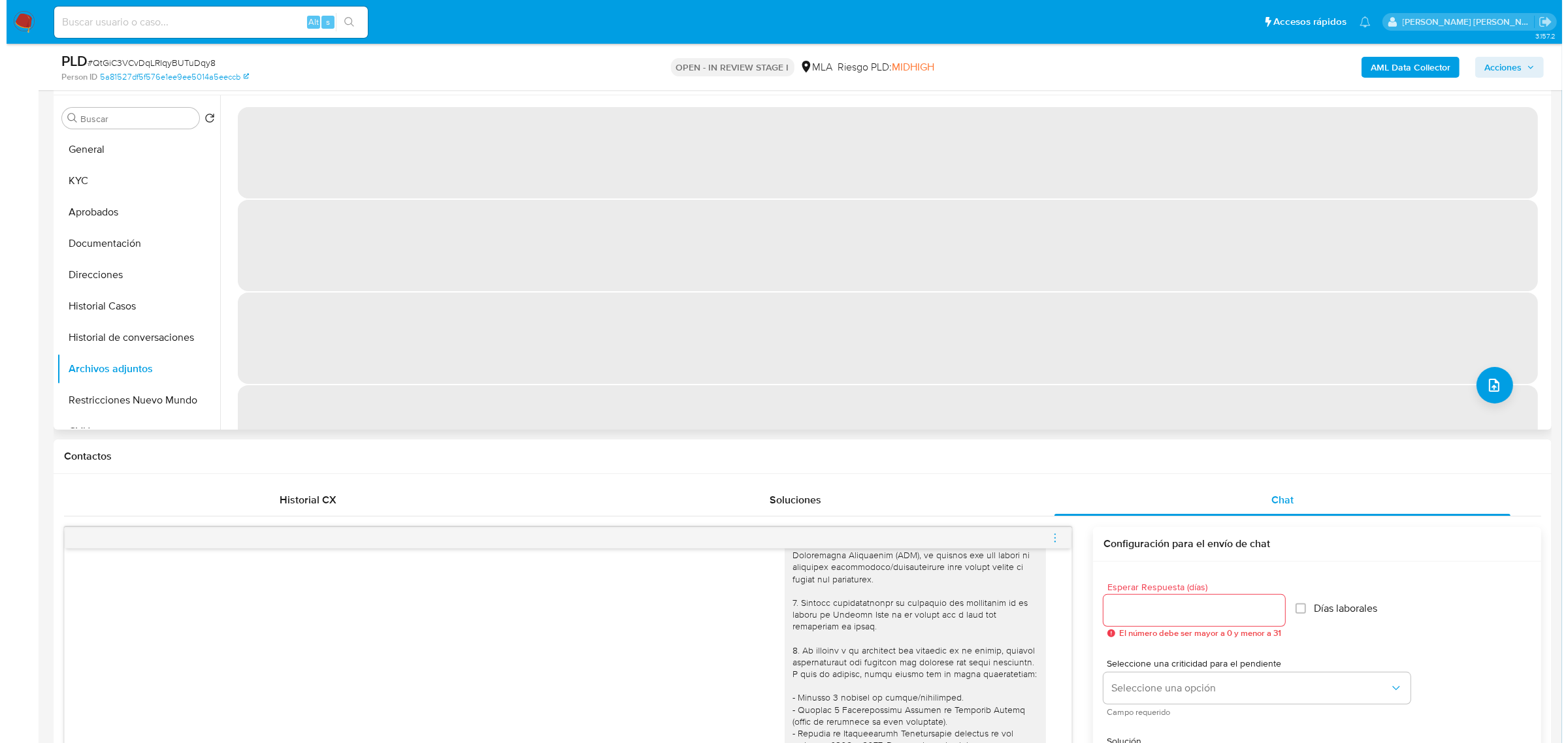
scroll to position [163, 0]
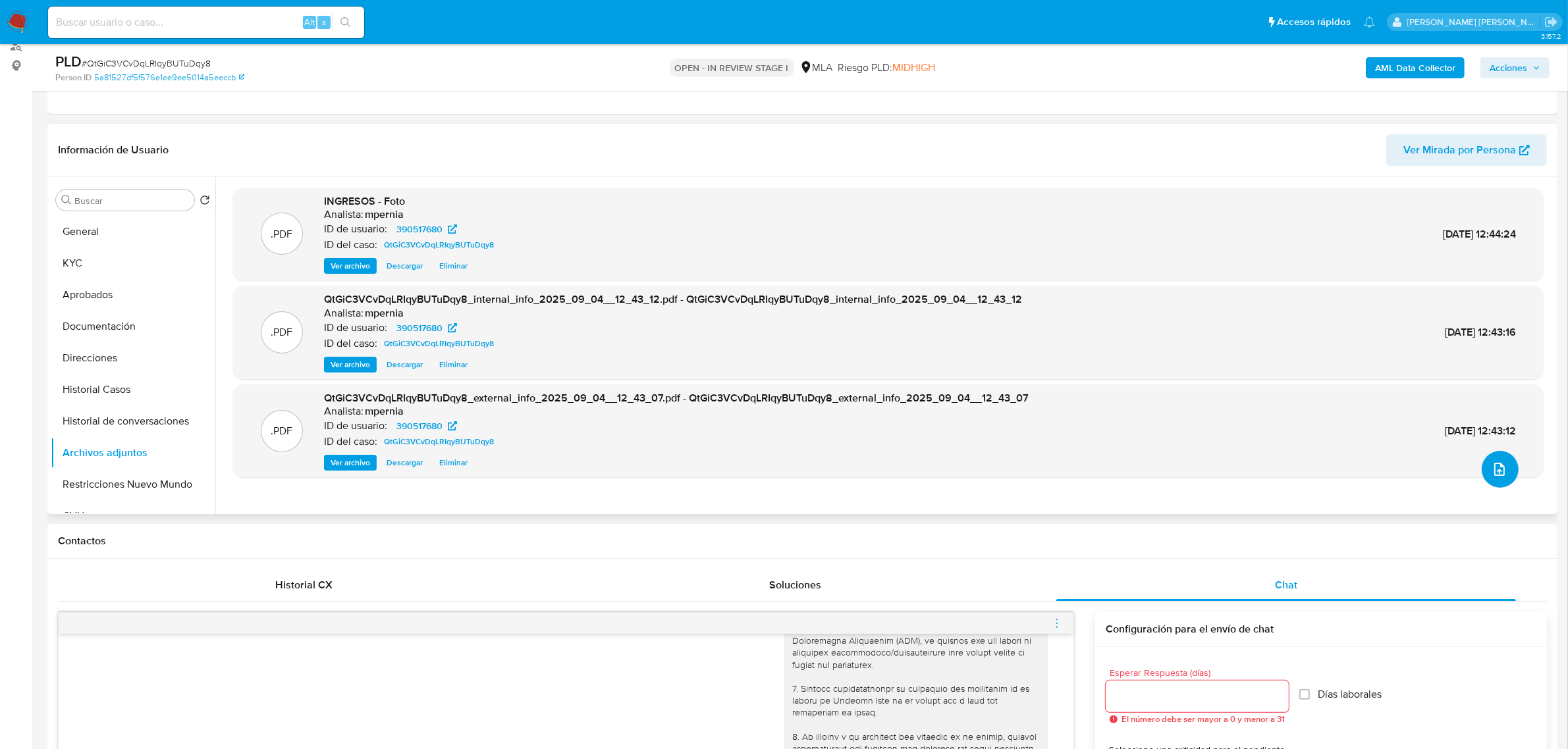
click at [1496, 472] on icon "upload-file" at bounding box center [1500, 469] width 16 height 16
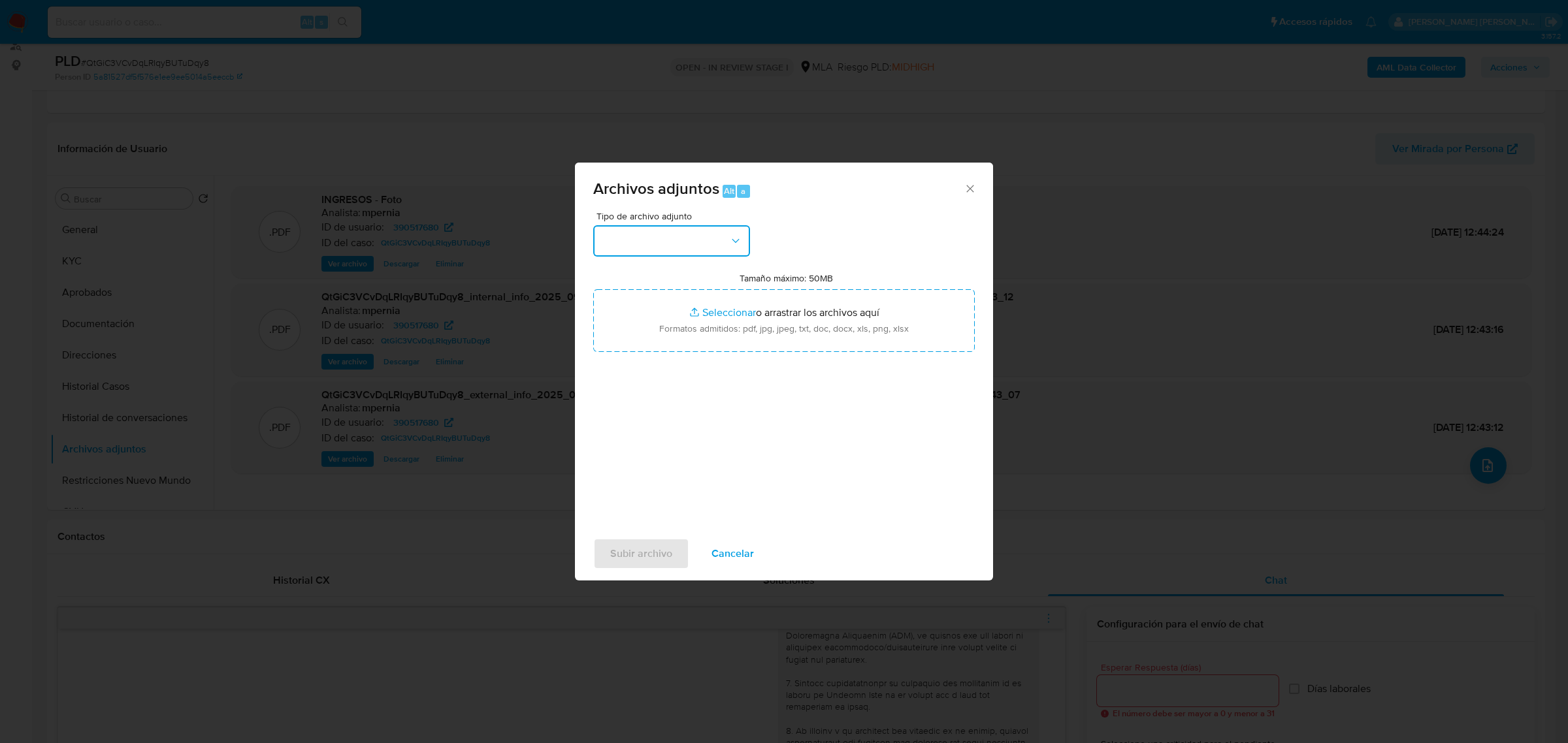
click at [644, 230] on button "button" at bounding box center [671, 241] width 157 height 31
click at [635, 370] on span "OTROS" at bounding box center [618, 363] width 34 height 13
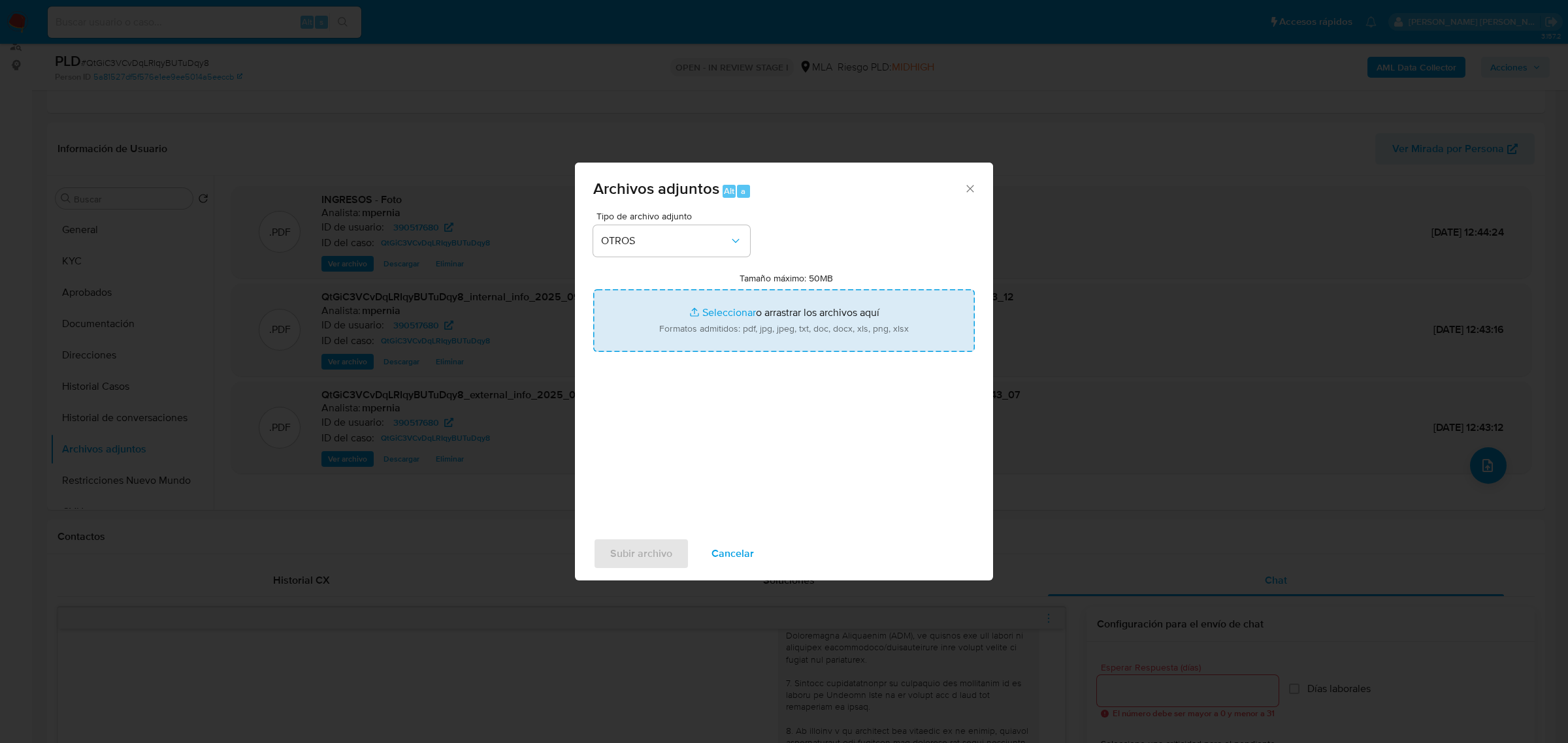
type input "C:\fakepath\Movimientos-Aladdin-390517680.xlsx"
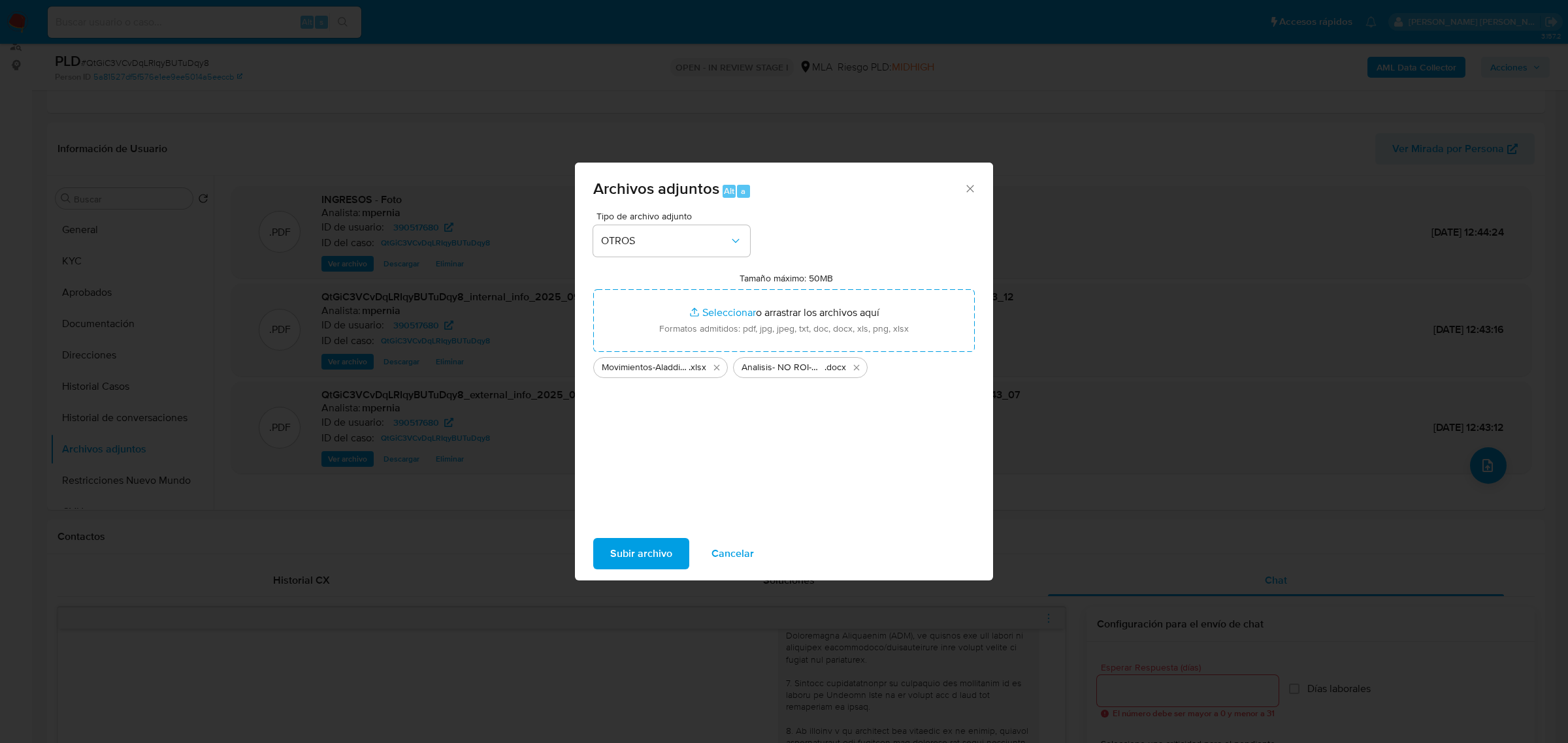
click at [664, 547] on span "Subir archivo" at bounding box center [641, 554] width 62 height 29
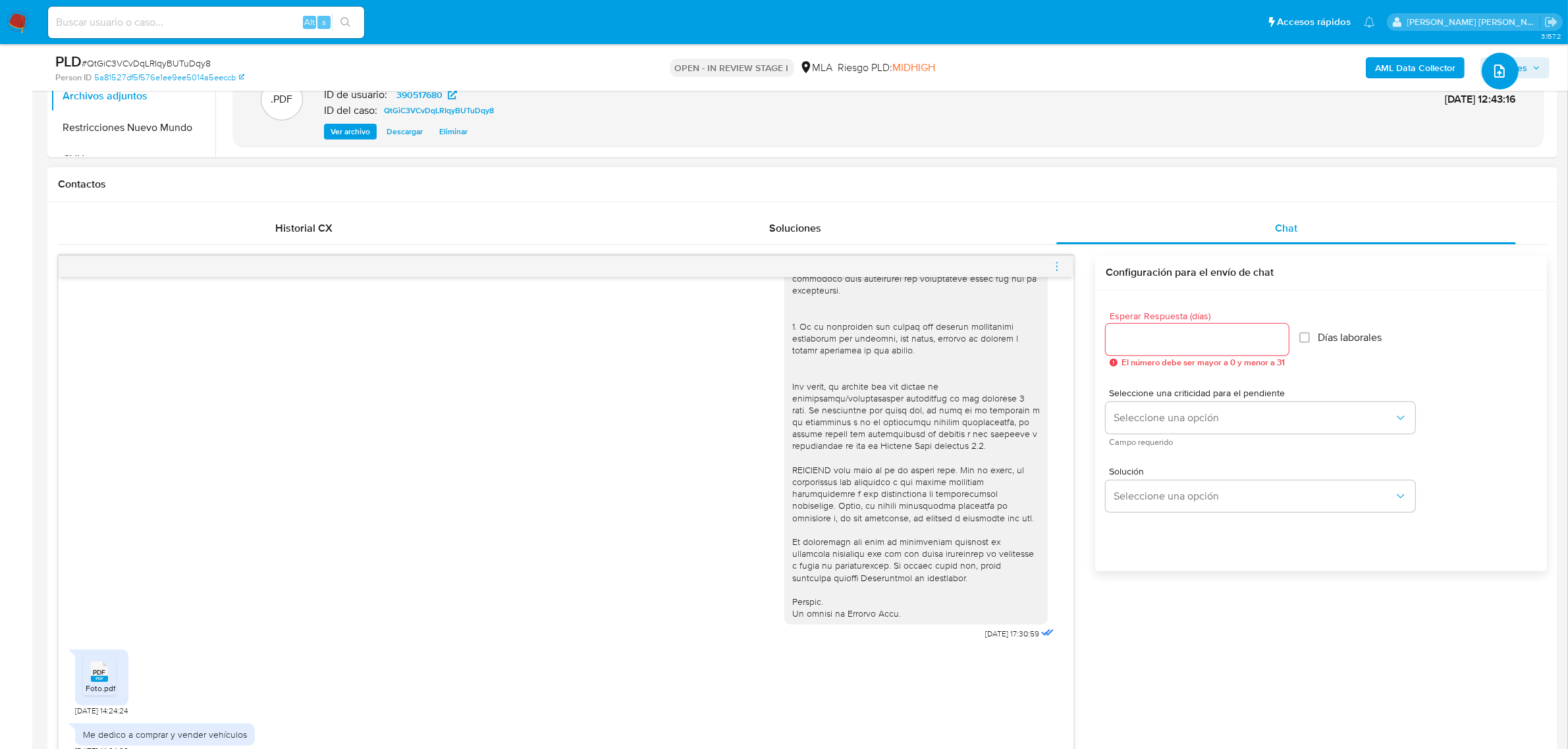
scroll to position [740, 0]
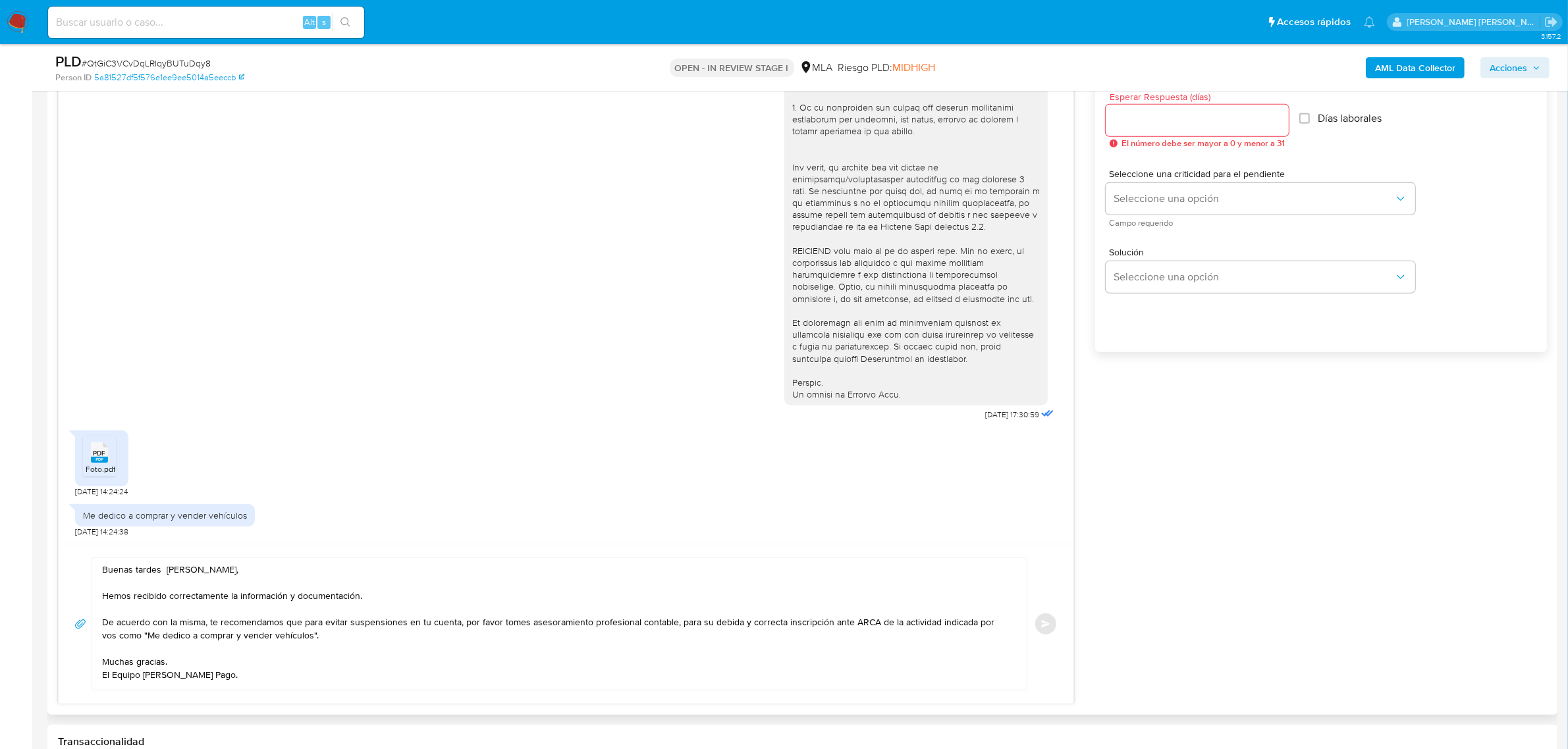
click at [1135, 114] on input "Esperar Respuesta (días)" at bounding box center [1198, 121] width 183 height 17
type input "1"
click at [1150, 209] on button "Seleccione una opción" at bounding box center [1261, 198] width 310 height 32
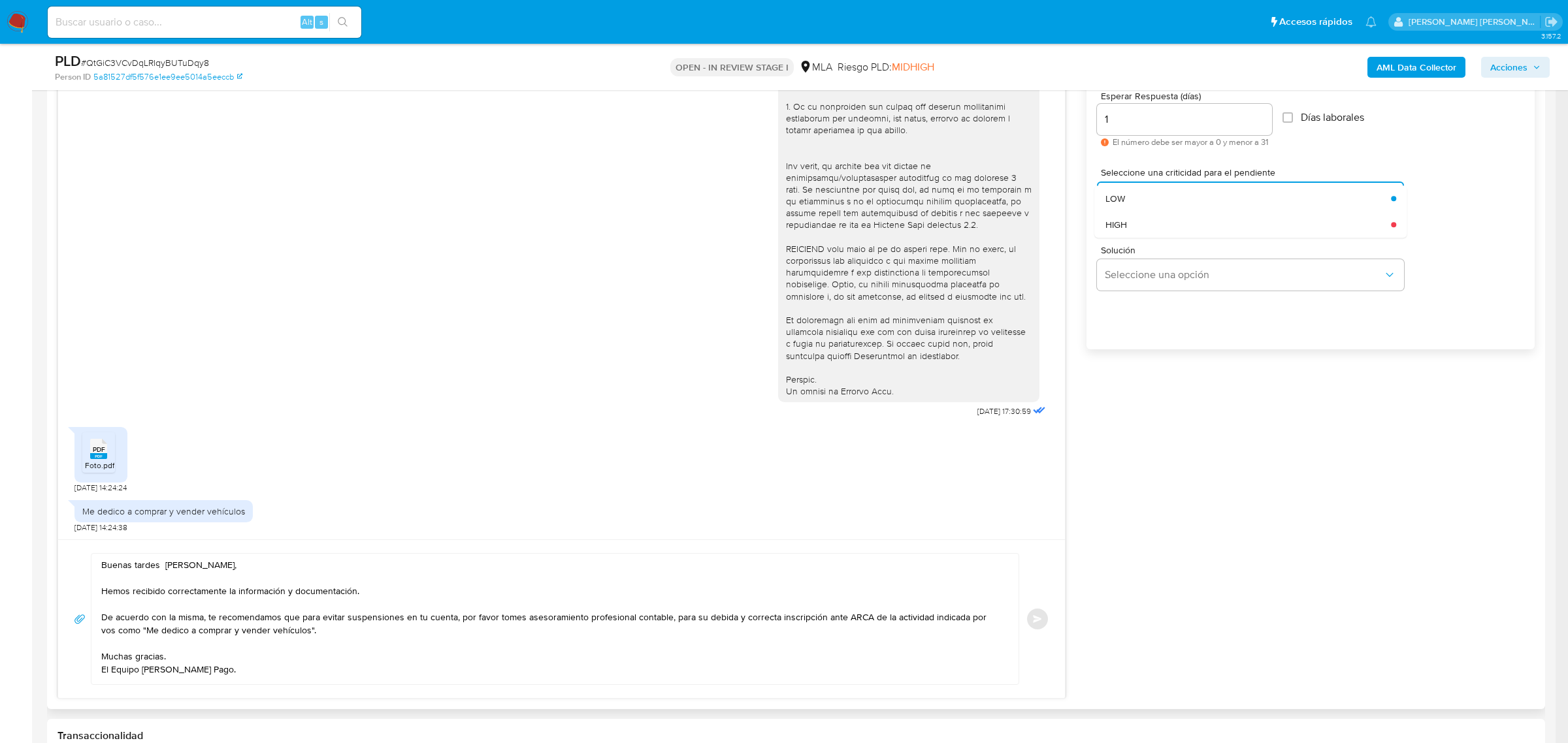
drag, startPoint x: 1125, startPoint y: 222, endPoint x: 1065, endPoint y: 472, distance: 257.1
click at [1126, 223] on span "HIGH" at bounding box center [1116, 224] width 22 height 12
click at [1038, 626] on button "Enviar" at bounding box center [1037, 619] width 23 height 23
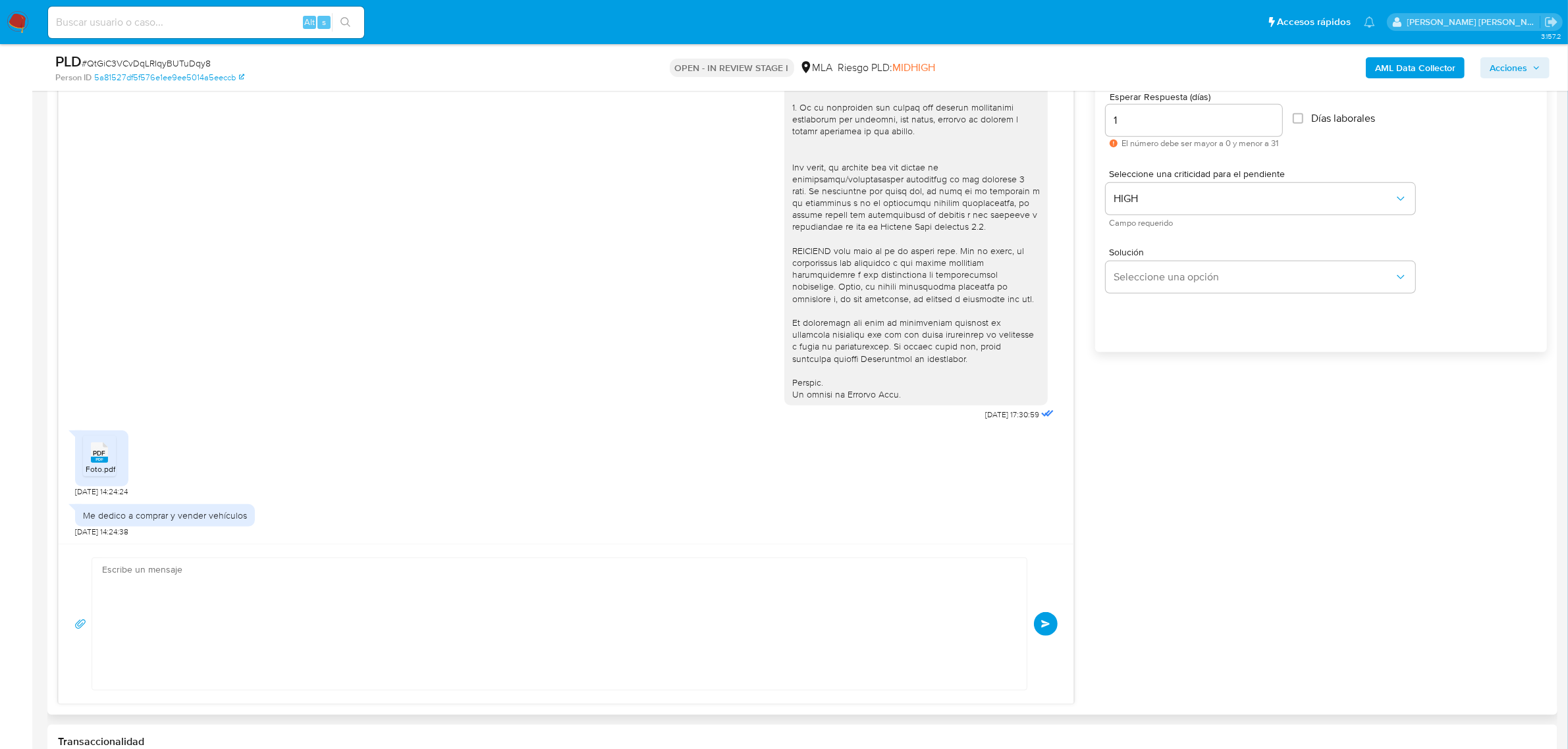
scroll to position [580, 0]
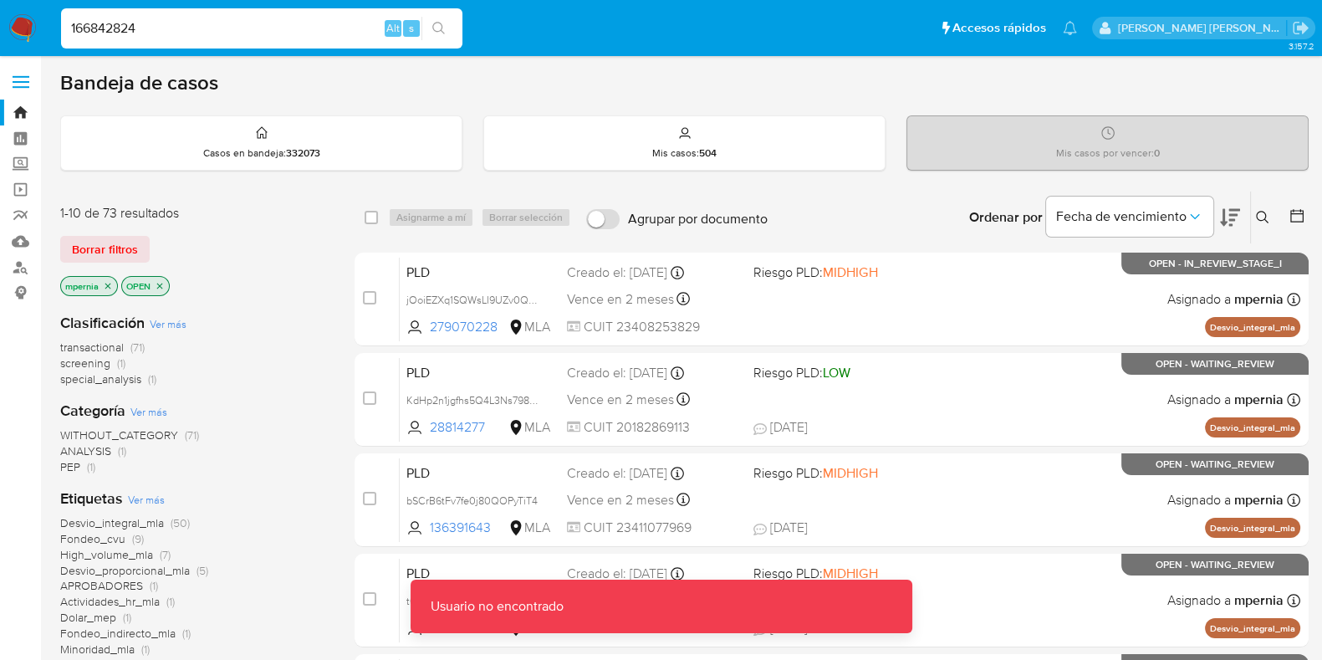
click at [176, 28] on input "166842824" at bounding box center [261, 29] width 401 height 22
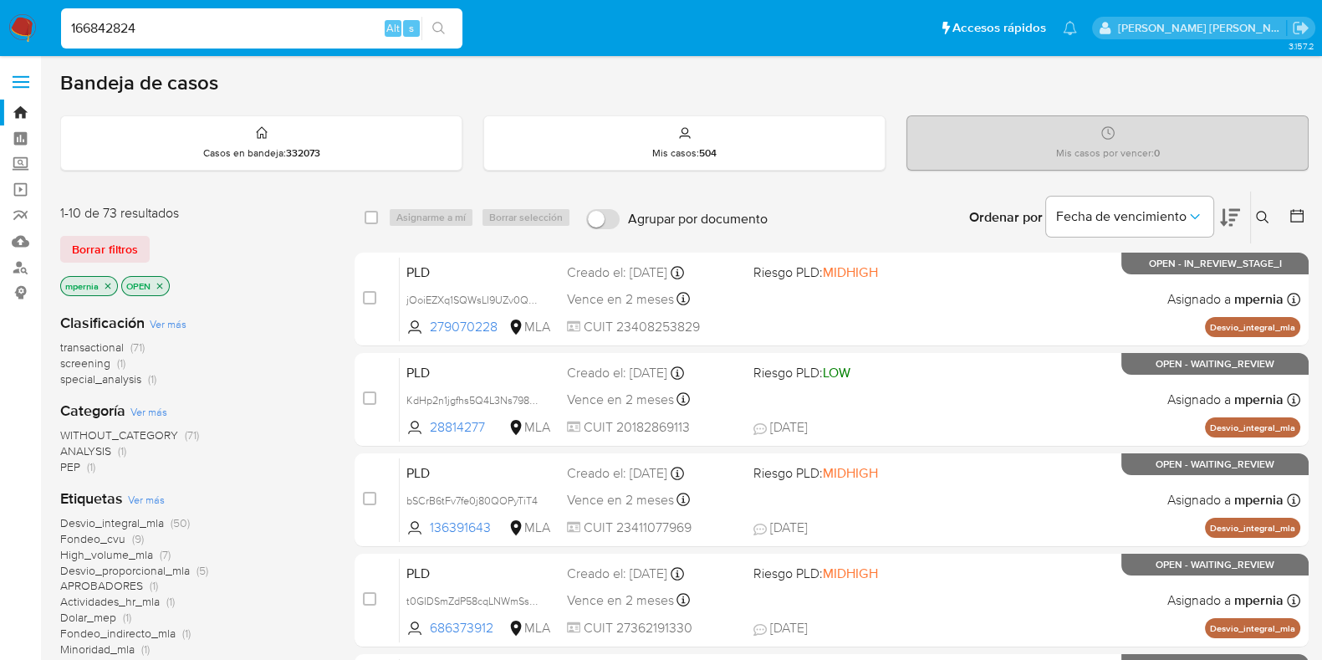
type input "166842824"
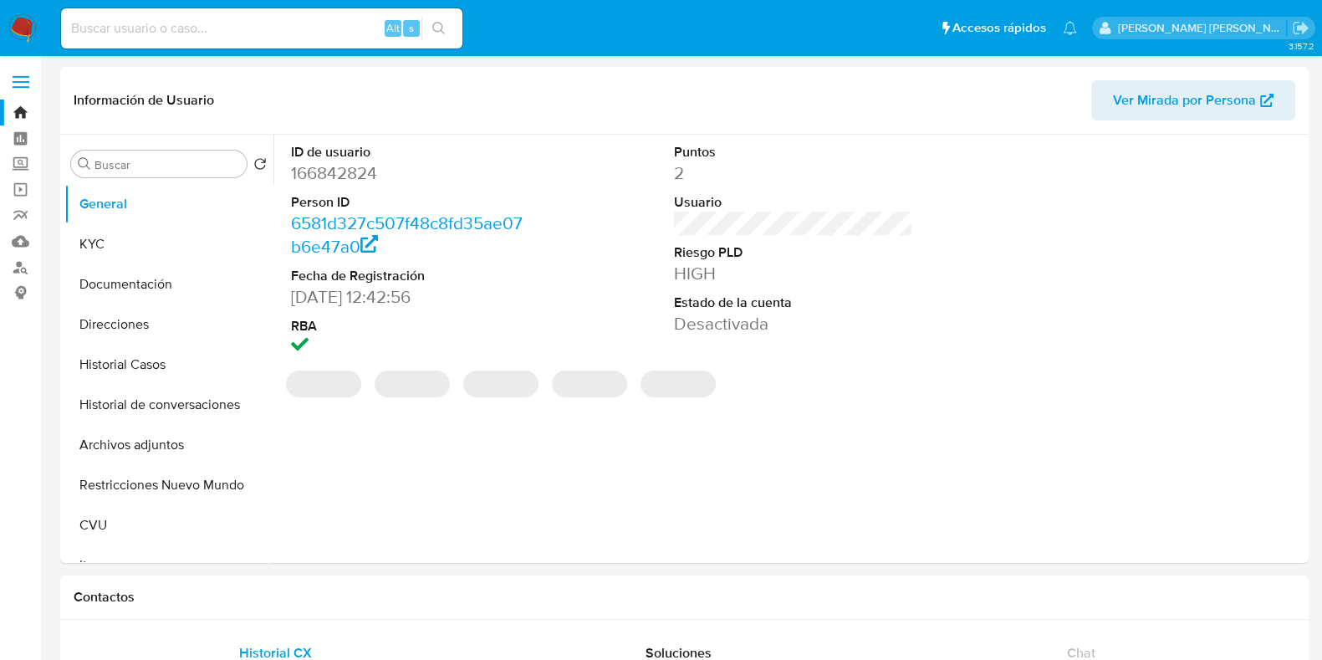
select select "10"
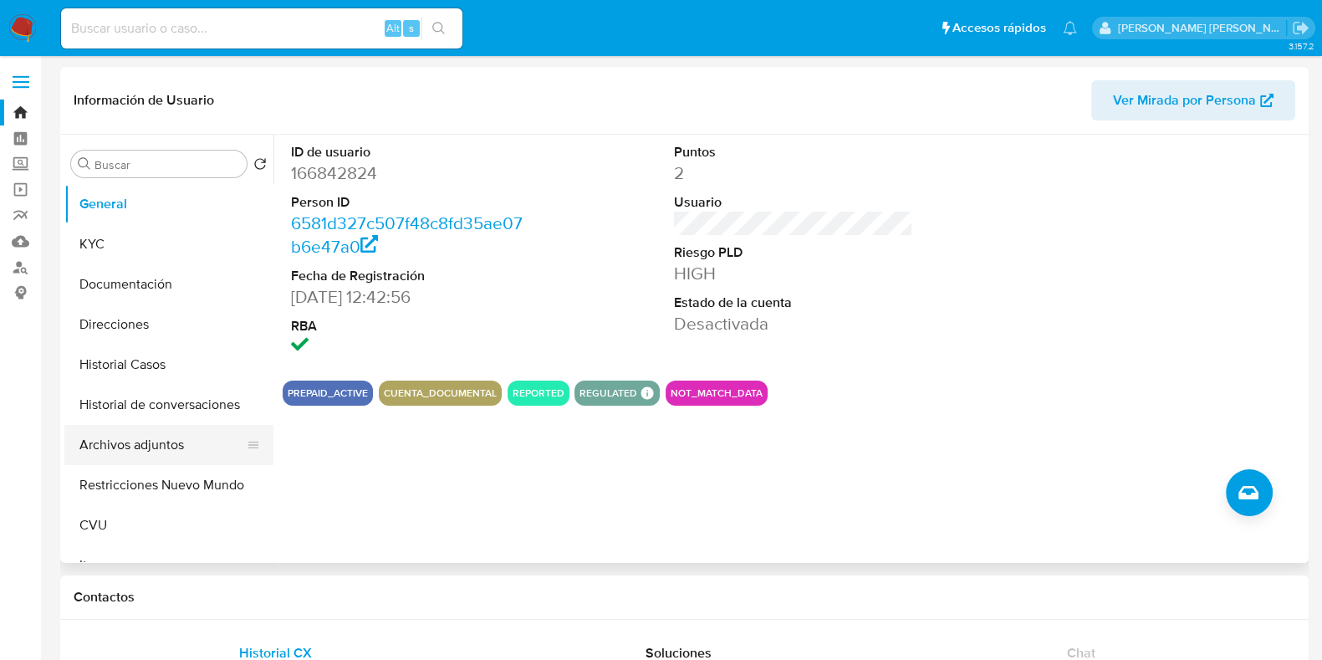
click at [130, 441] on button "Archivos adjuntos" at bounding box center [162, 445] width 196 height 40
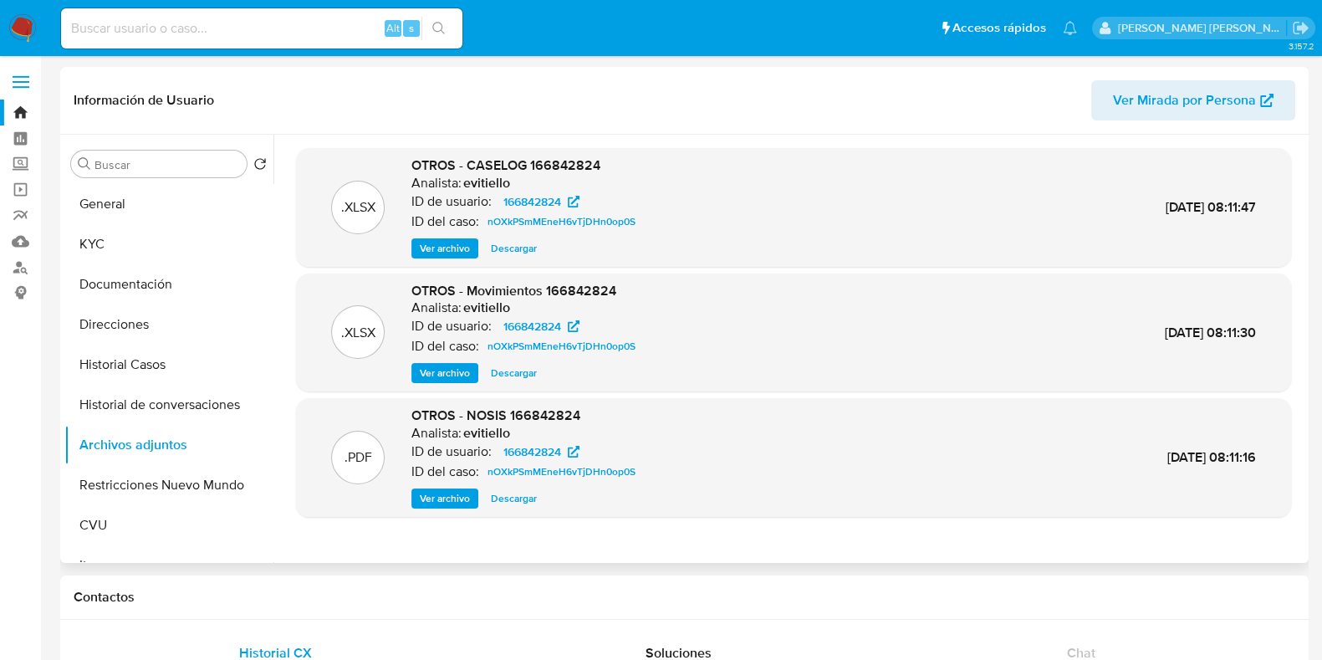
click at [454, 250] on span "Ver archivo" at bounding box center [445, 248] width 50 height 17
click at [503, 250] on span "Descargar" at bounding box center [514, 248] width 46 height 17
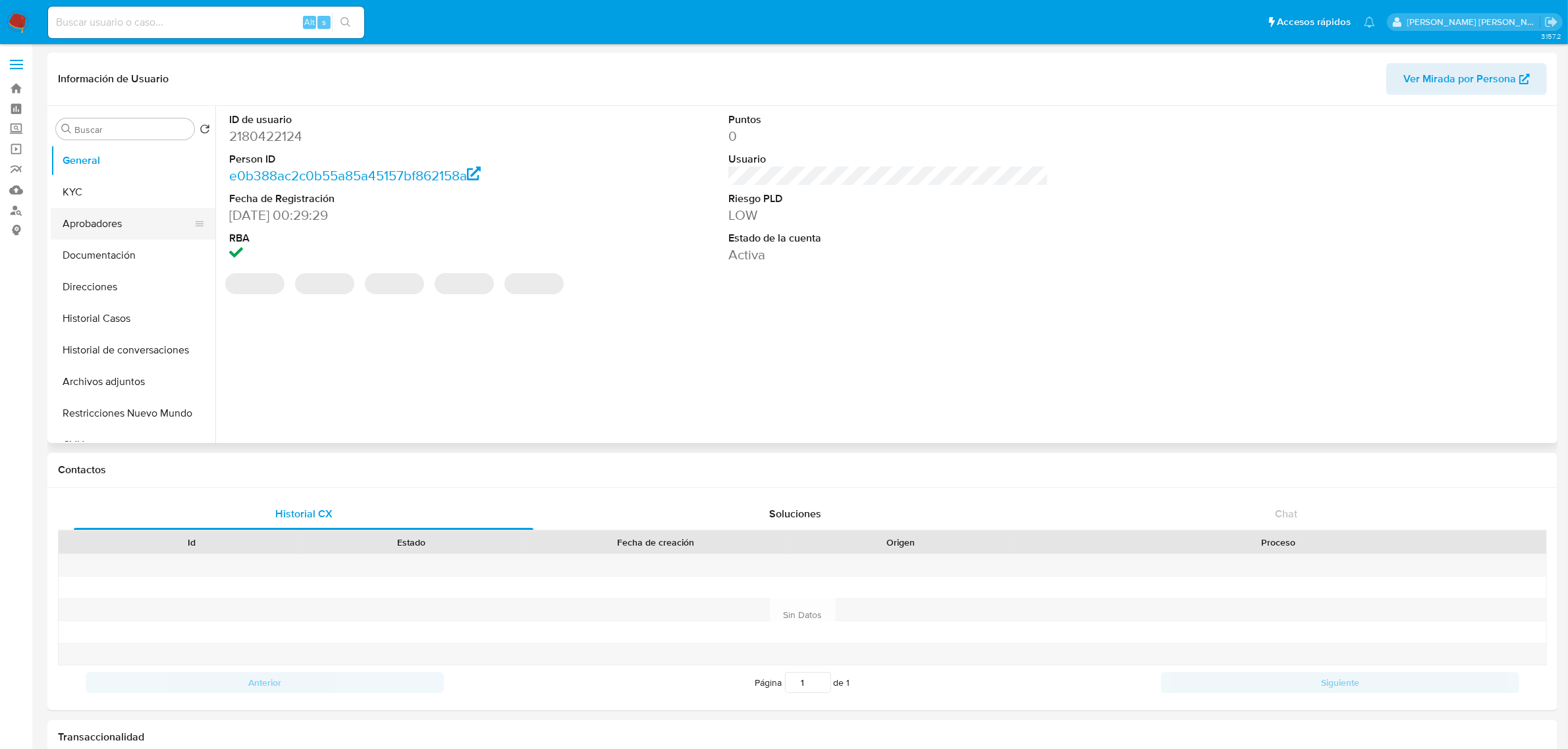
select select "10"
click at [109, 201] on button "KYC" at bounding box center [128, 192] width 154 height 32
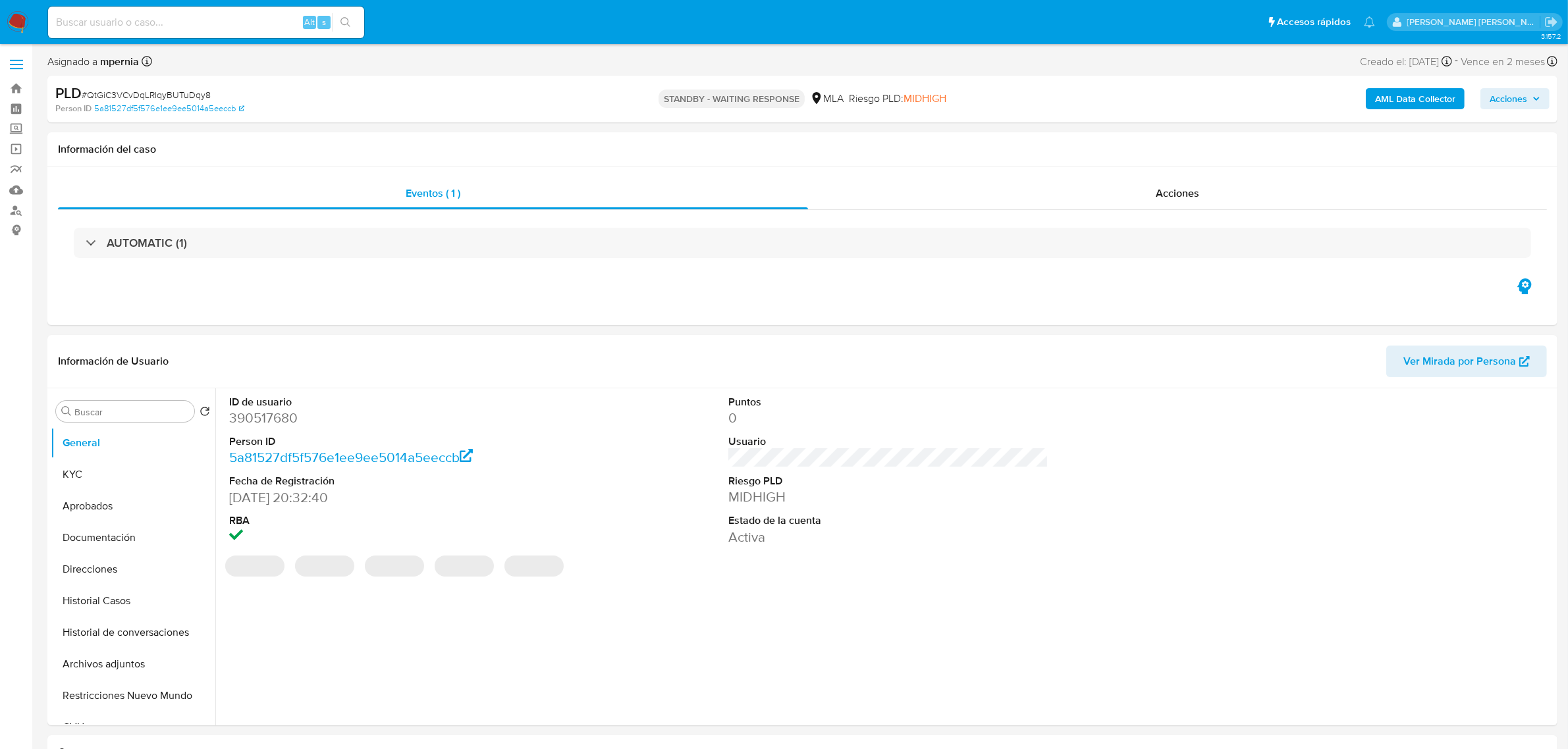
select select "10"
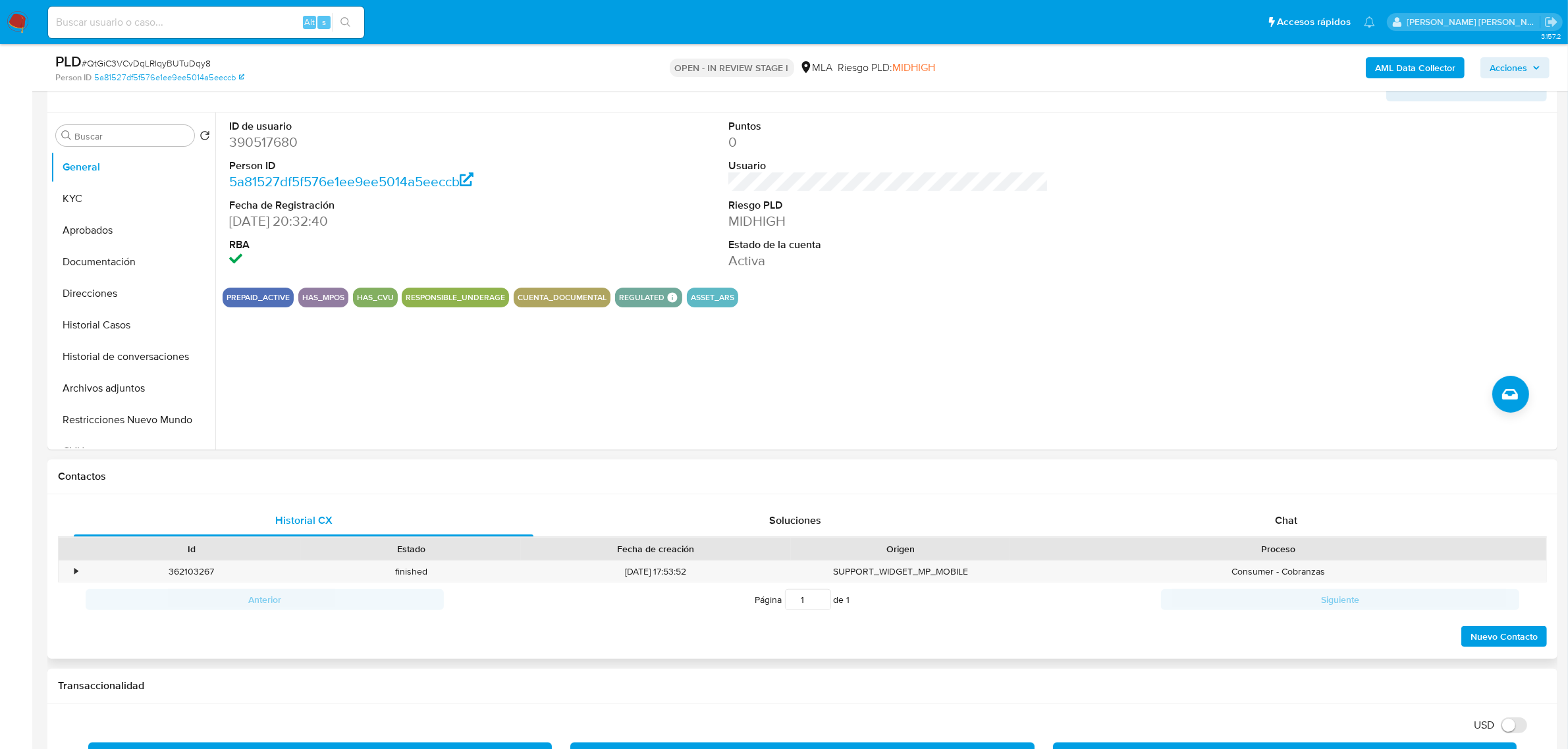
scroll to position [247, 0]
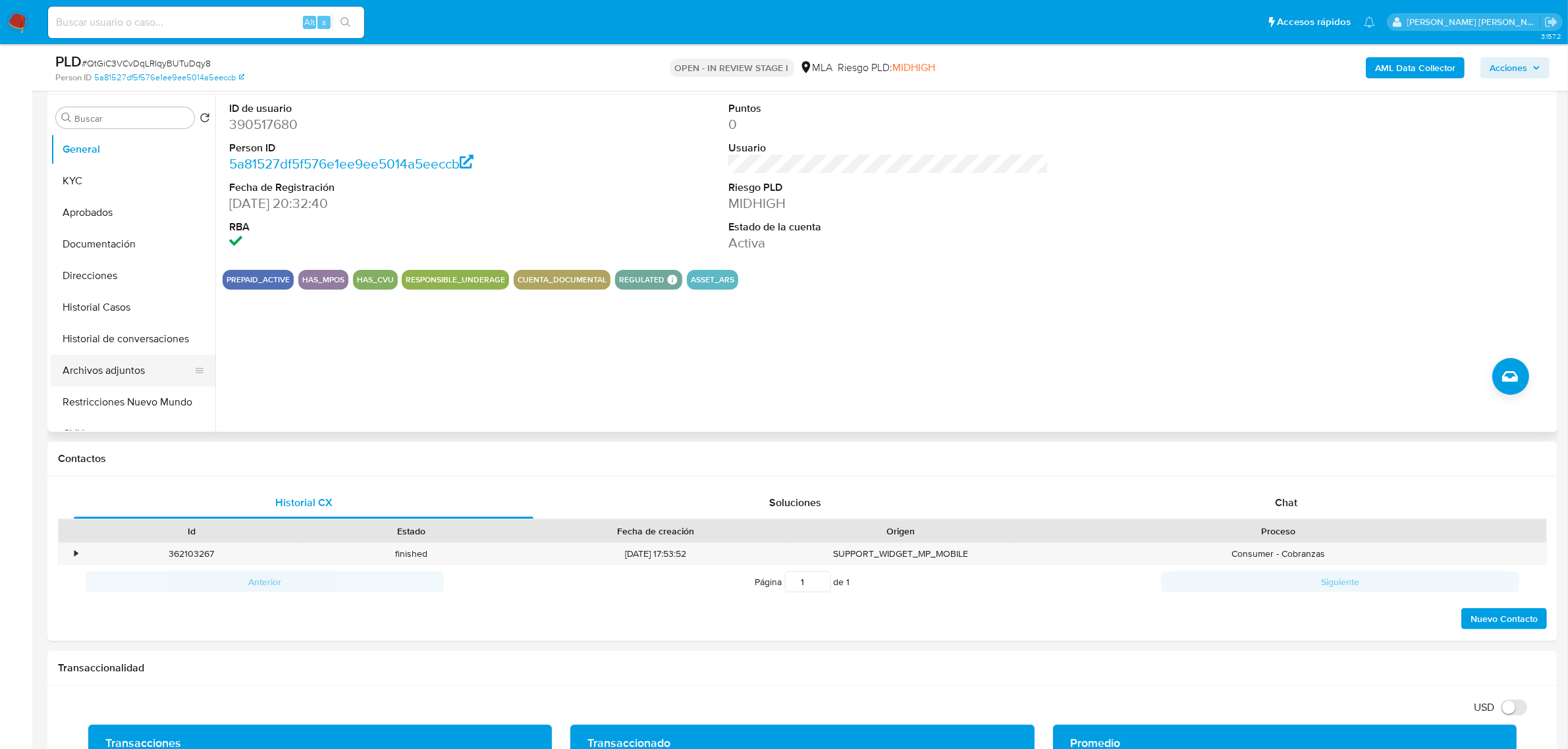
click at [118, 372] on button "Archivos adjuntos" at bounding box center [128, 371] width 154 height 32
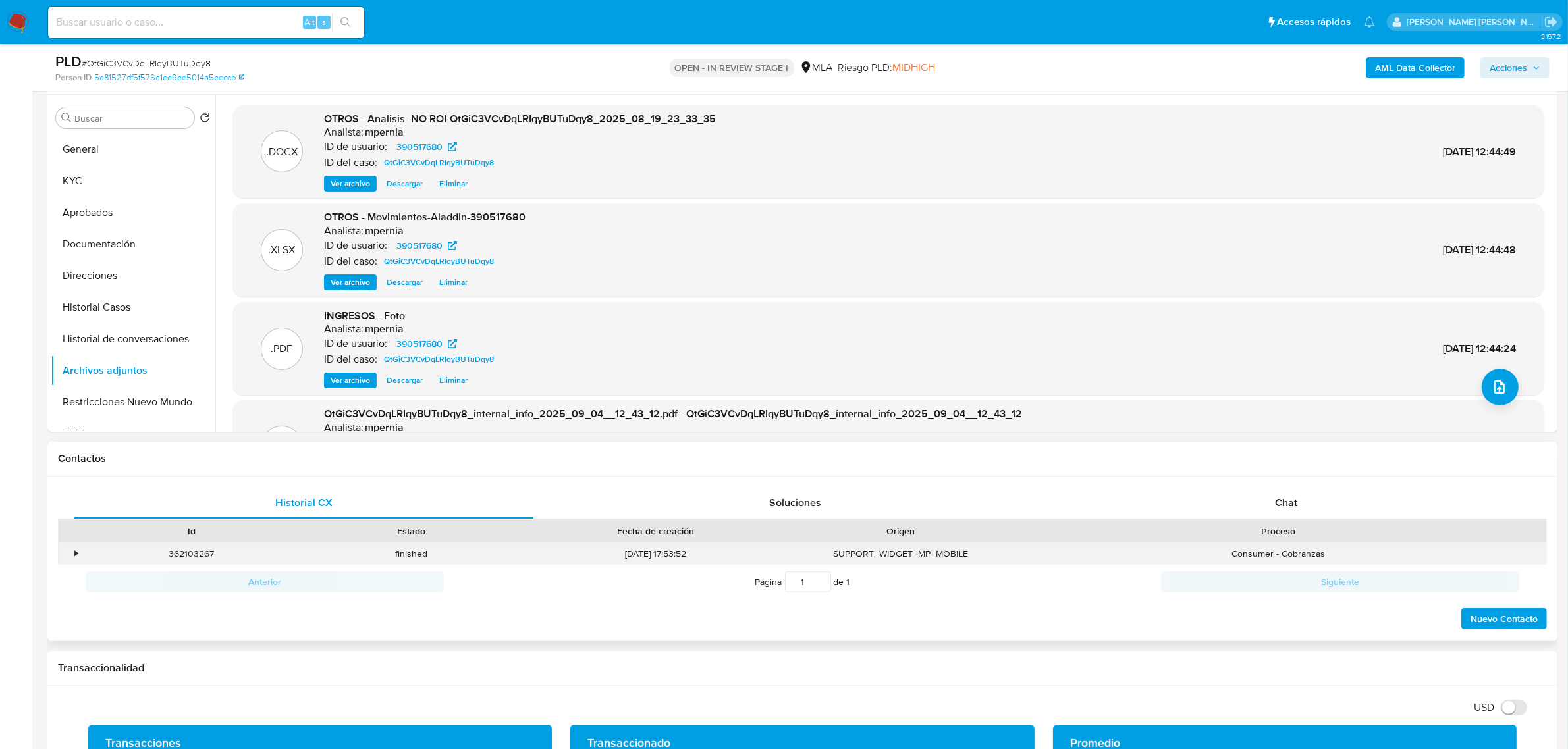
scroll to position [329, 0]
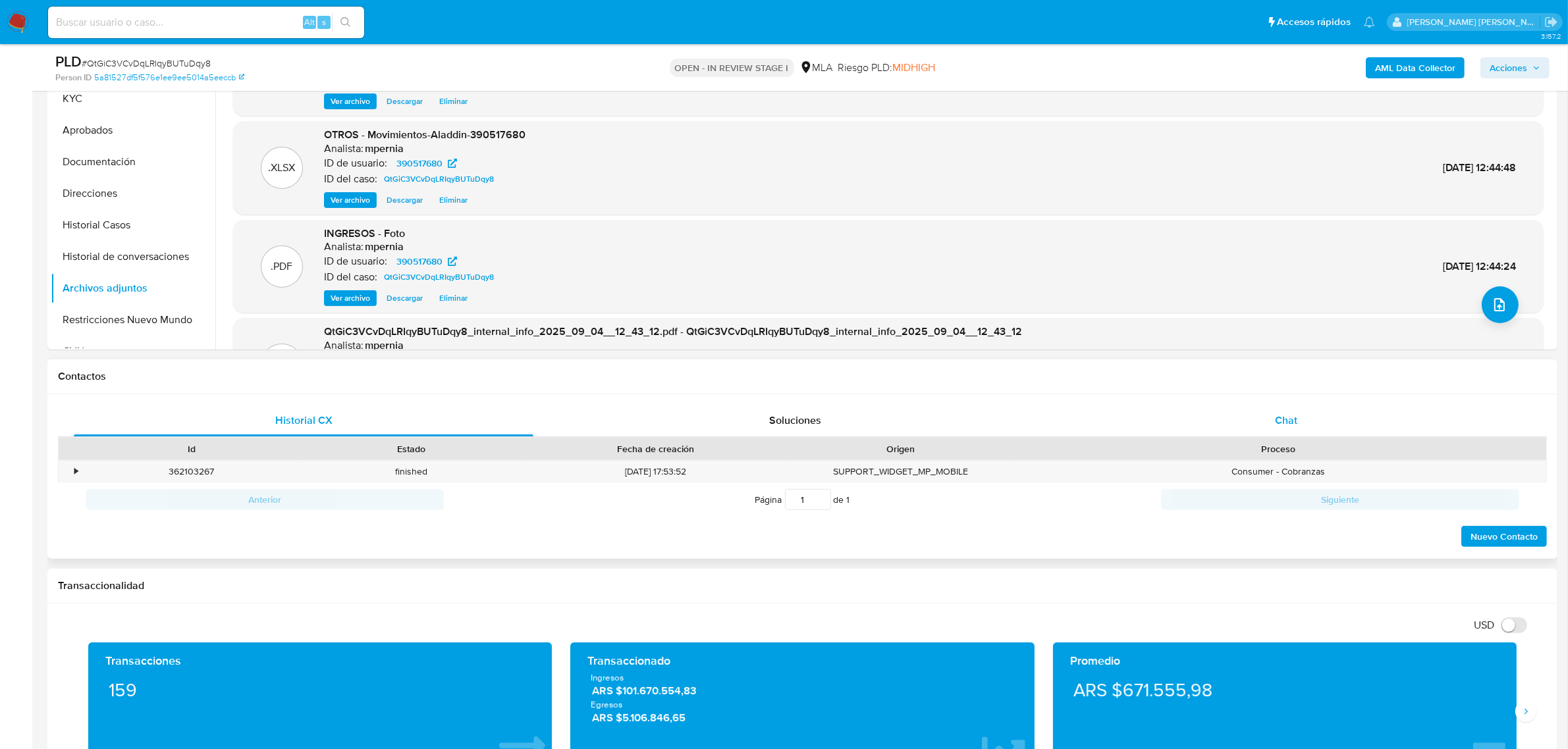
click at [1289, 413] on span "Chat" at bounding box center [1286, 420] width 22 height 15
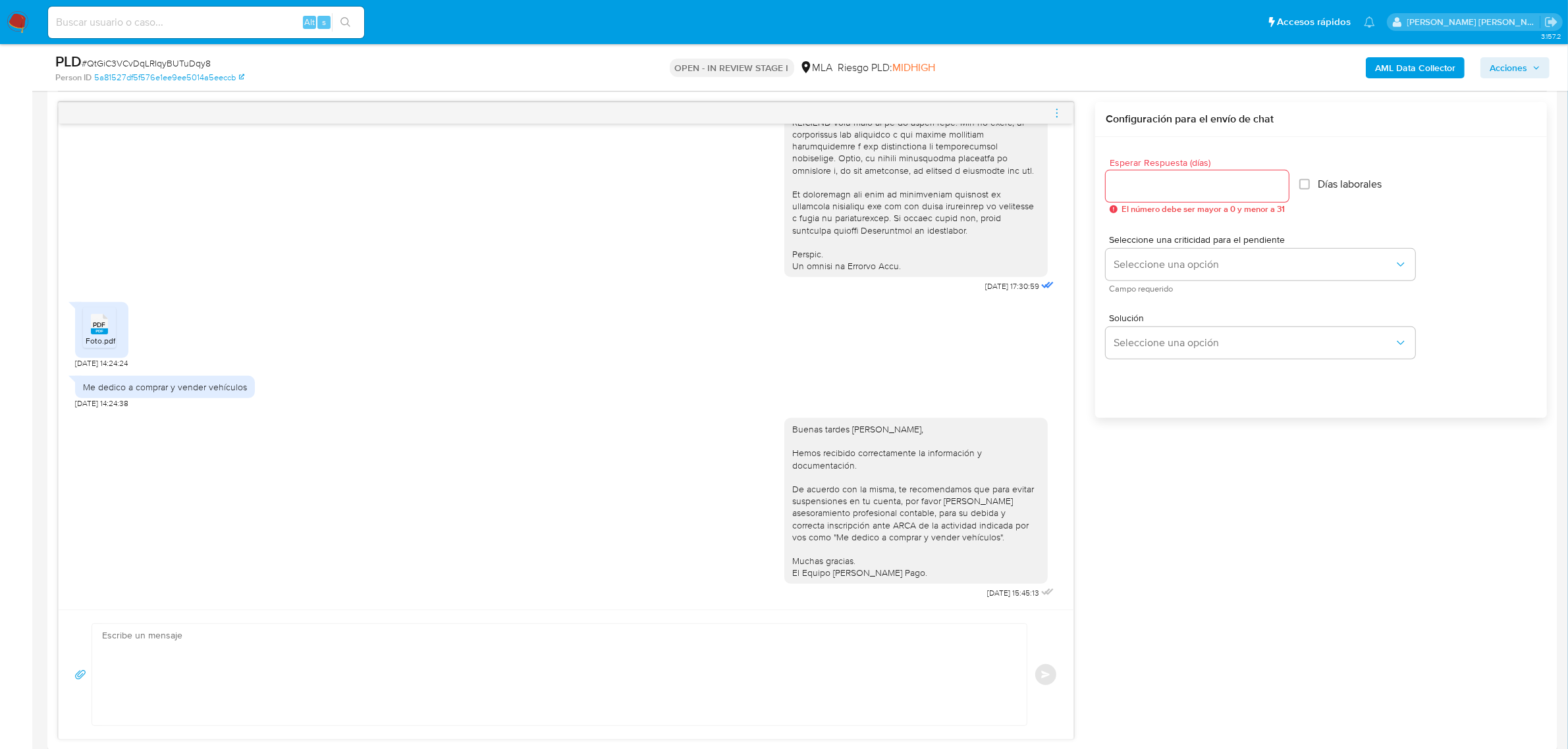
scroll to position [494, 0]
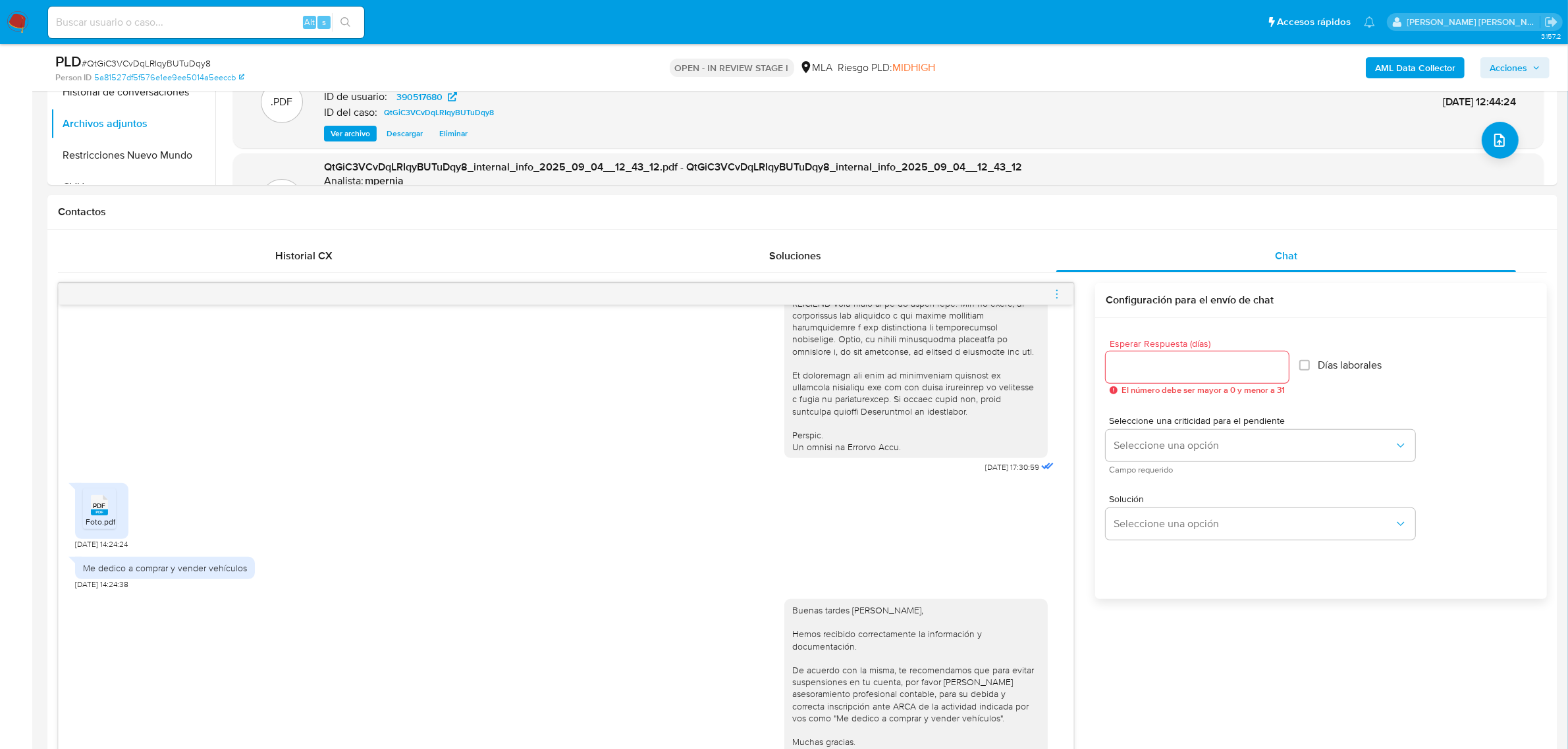
click at [1061, 291] on span "menu-action" at bounding box center [1057, 295] width 12 height 32
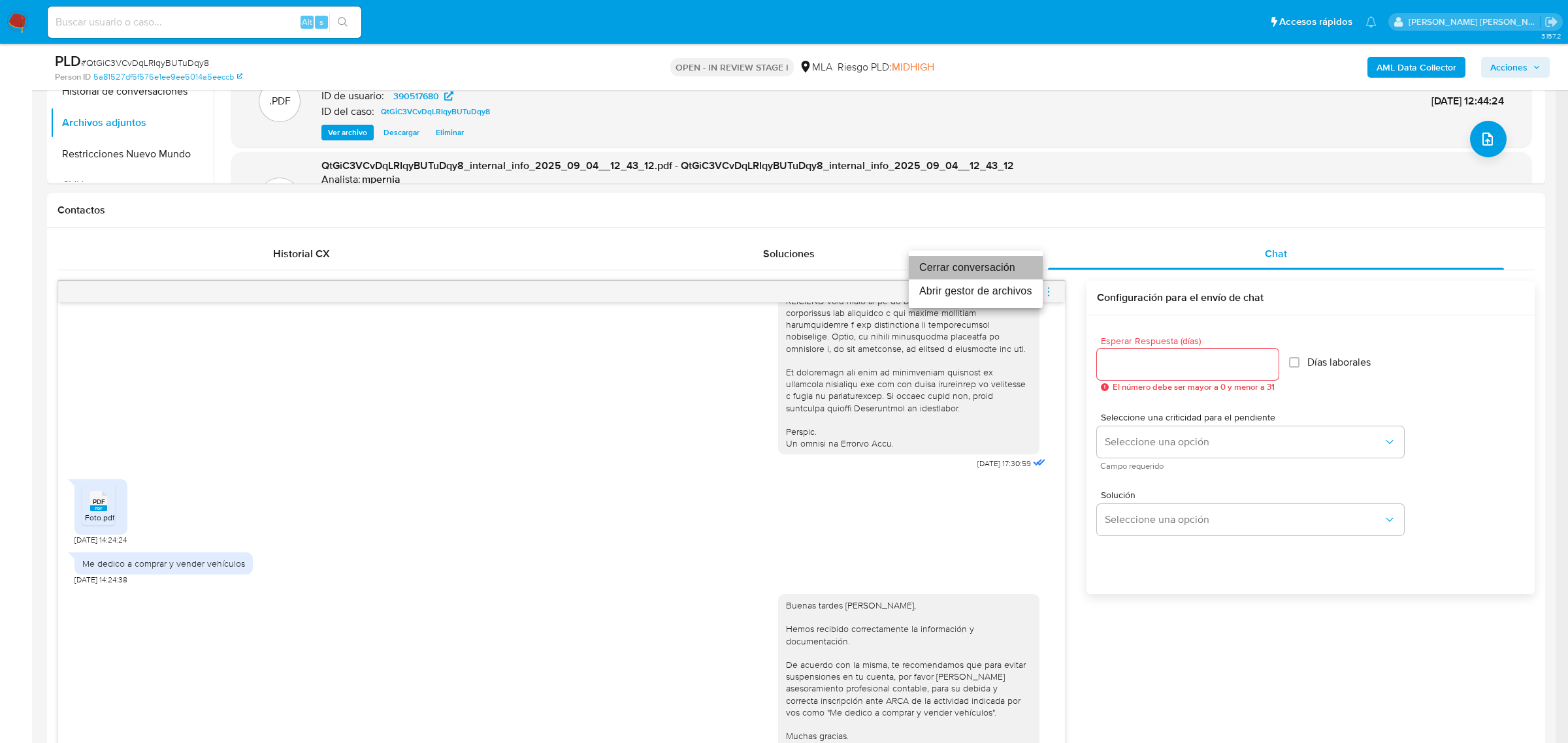
click at [969, 265] on li "Cerrar conversación" at bounding box center [976, 268] width 134 height 23
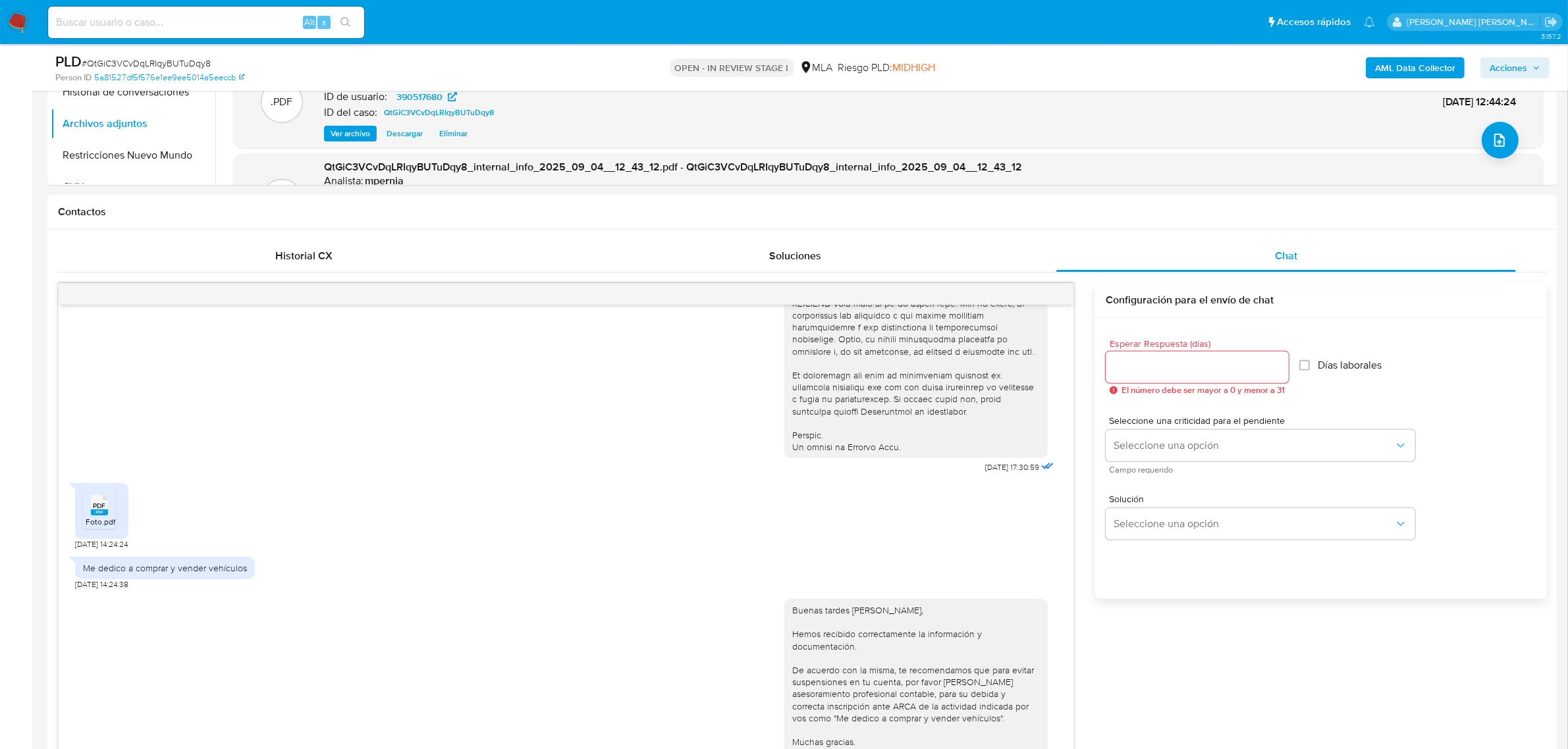
click at [1496, 76] on span "Acciones" at bounding box center [1509, 68] width 38 height 21
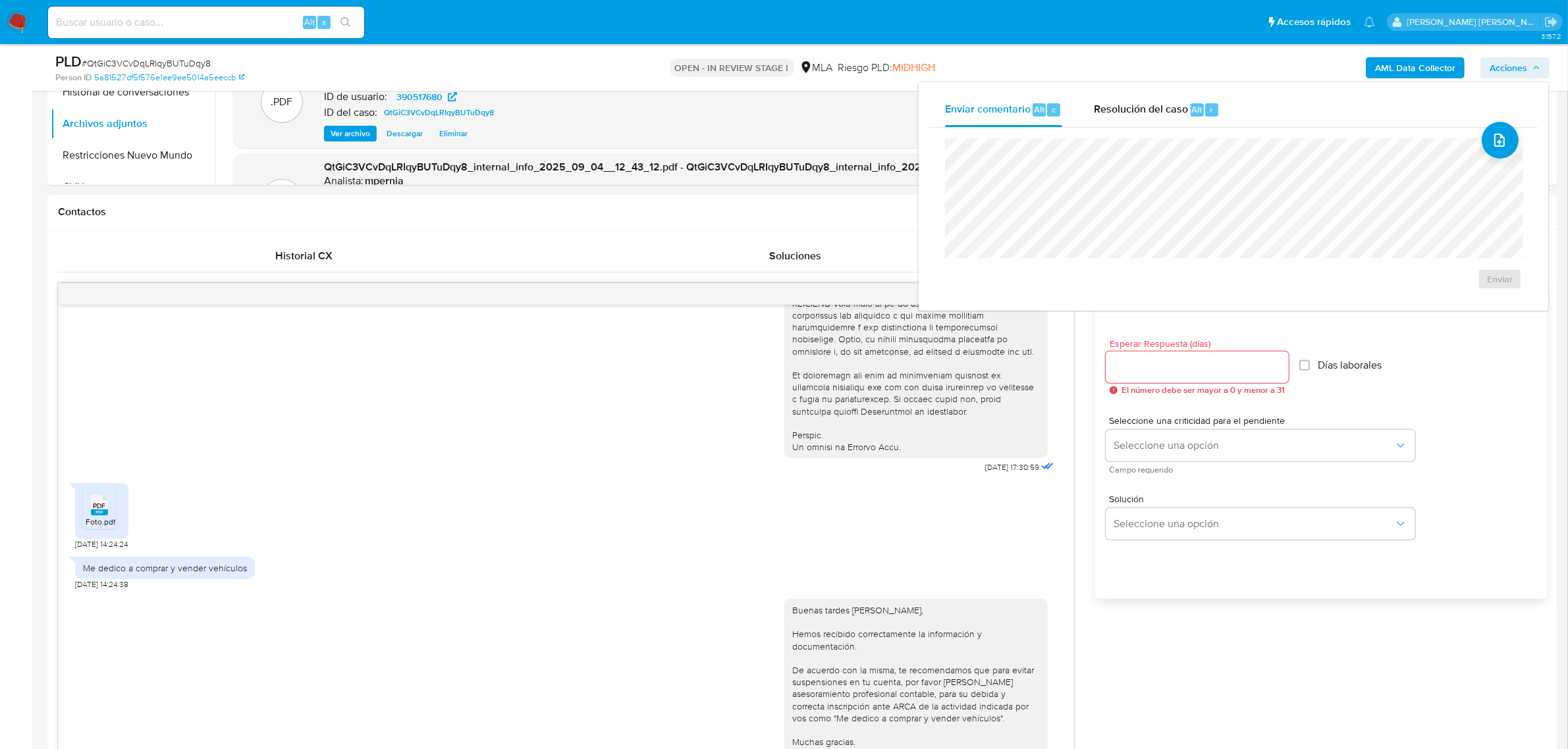
drag, startPoint x: 1195, startPoint y: 110, endPoint x: 1195, endPoint y: 131, distance: 21.0
click at [1195, 114] on span "Alt" at bounding box center [1197, 109] width 10 height 13
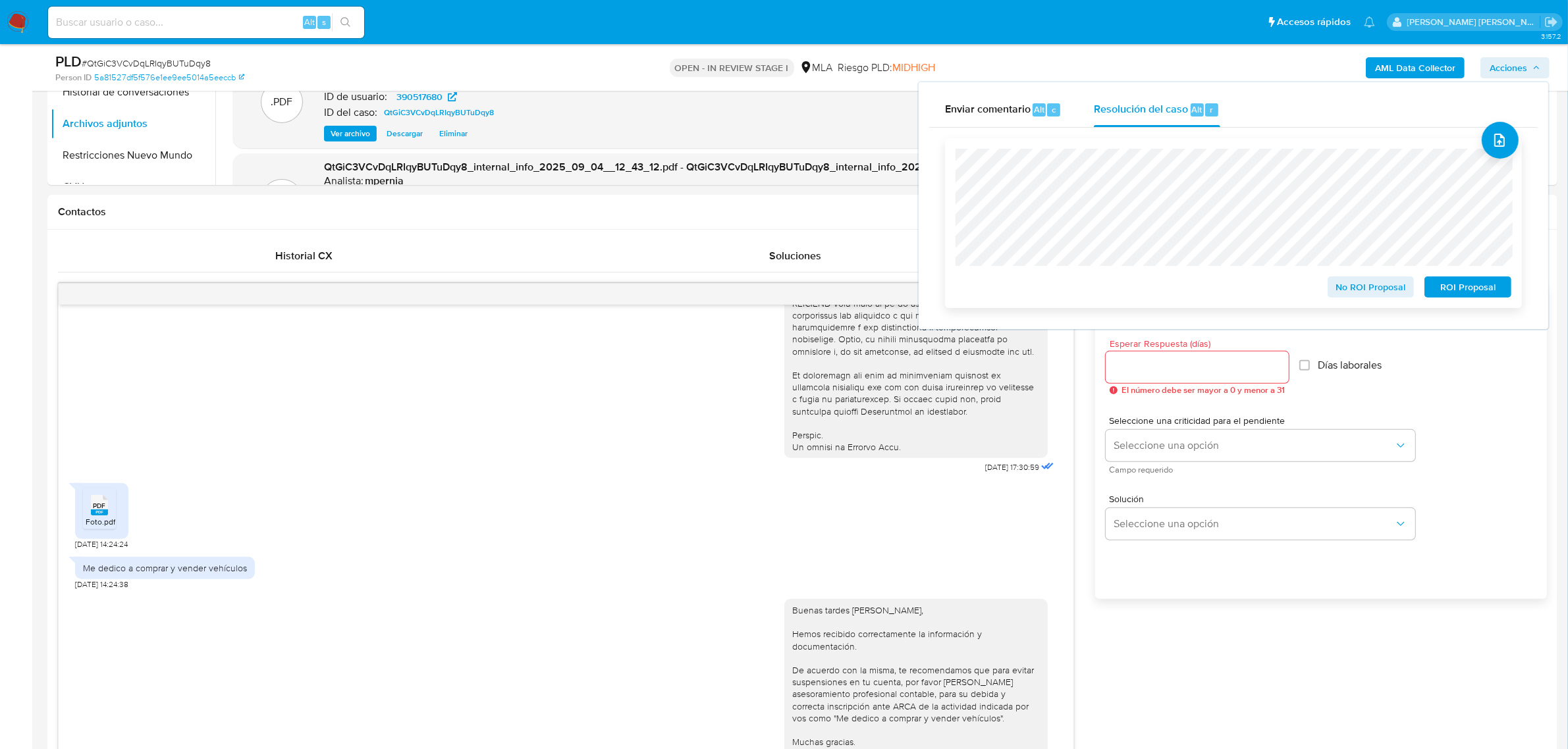
click at [1382, 291] on span "No ROI Proposal" at bounding box center [1371, 287] width 69 height 18
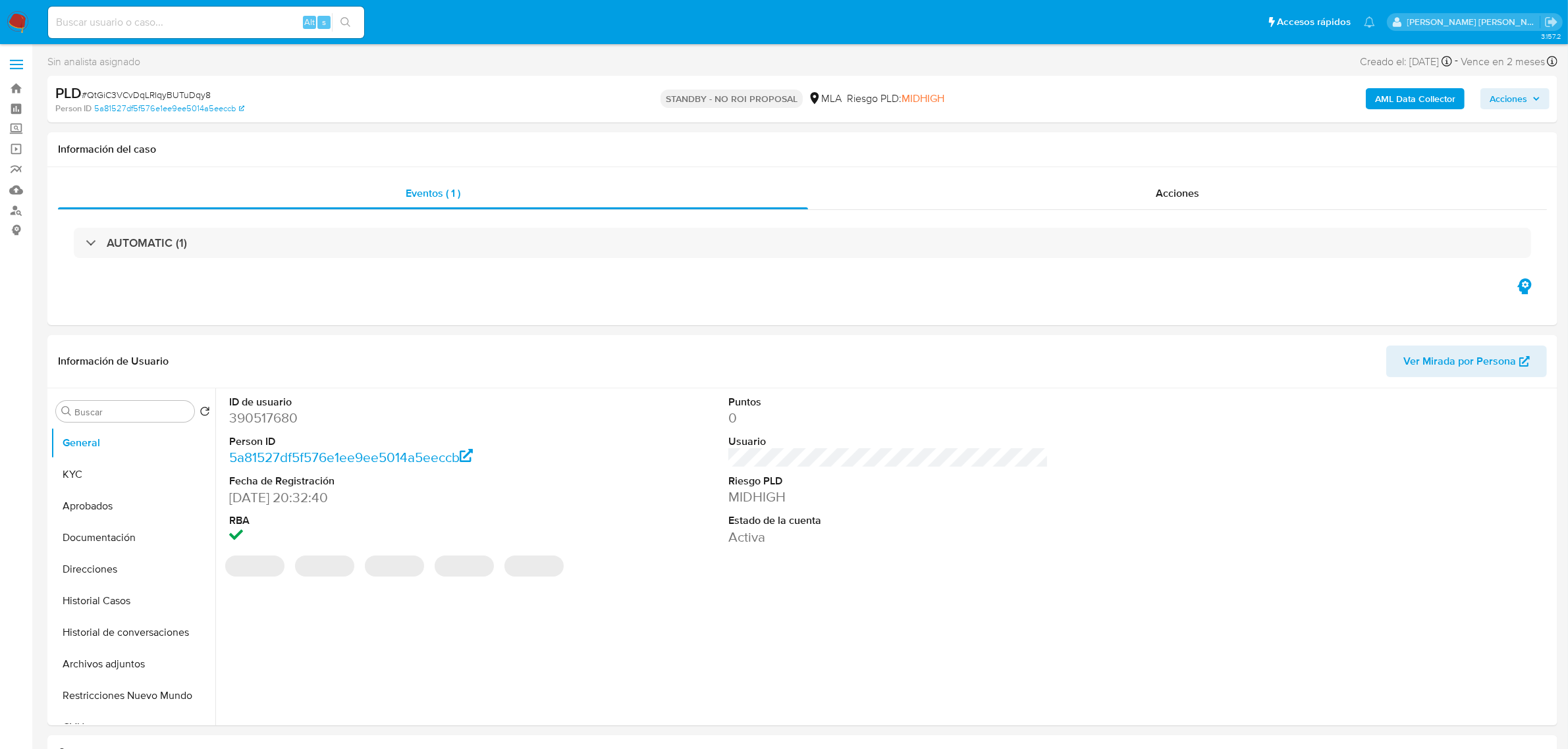
select select "10"
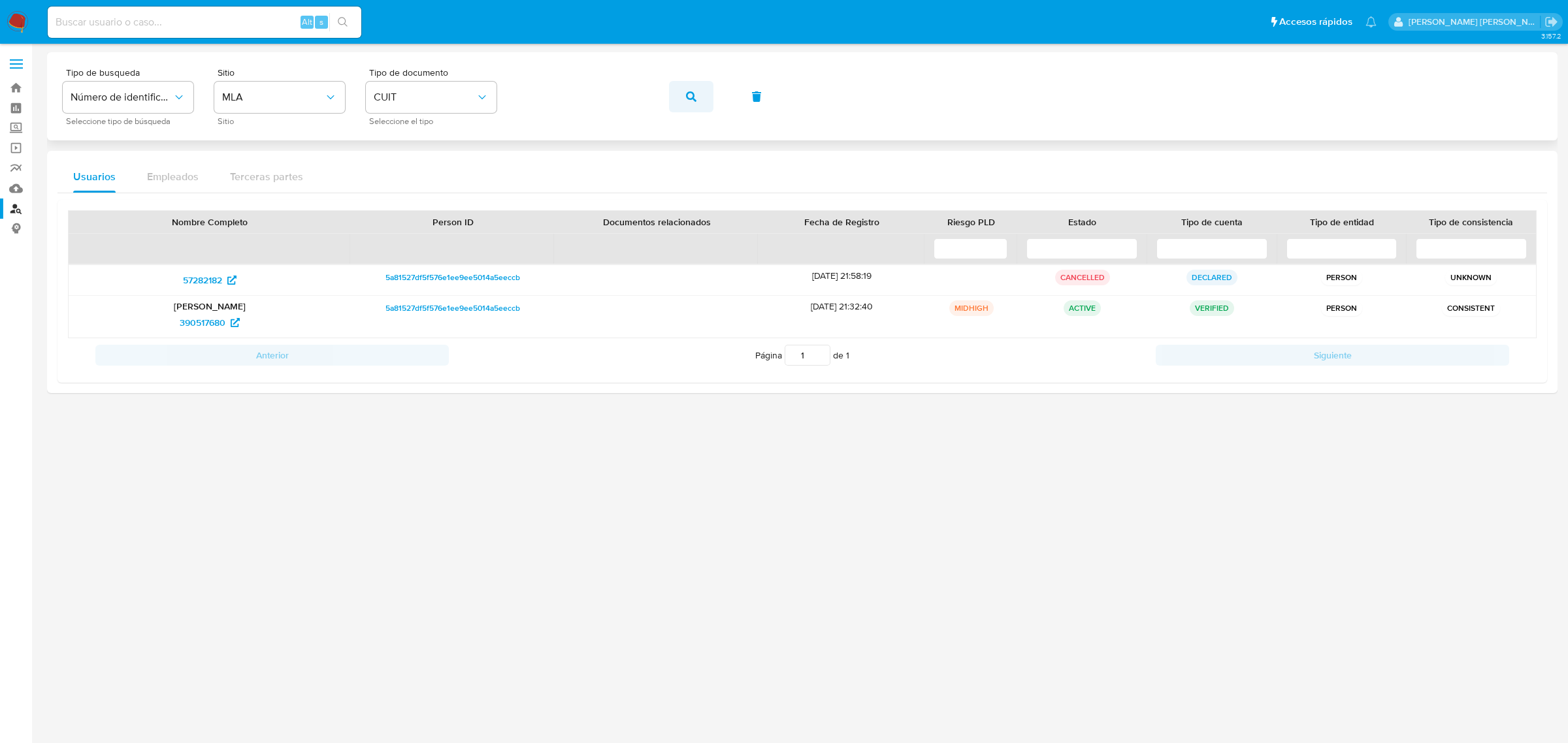
click at [691, 95] on icon "button" at bounding box center [691, 96] width 10 height 10
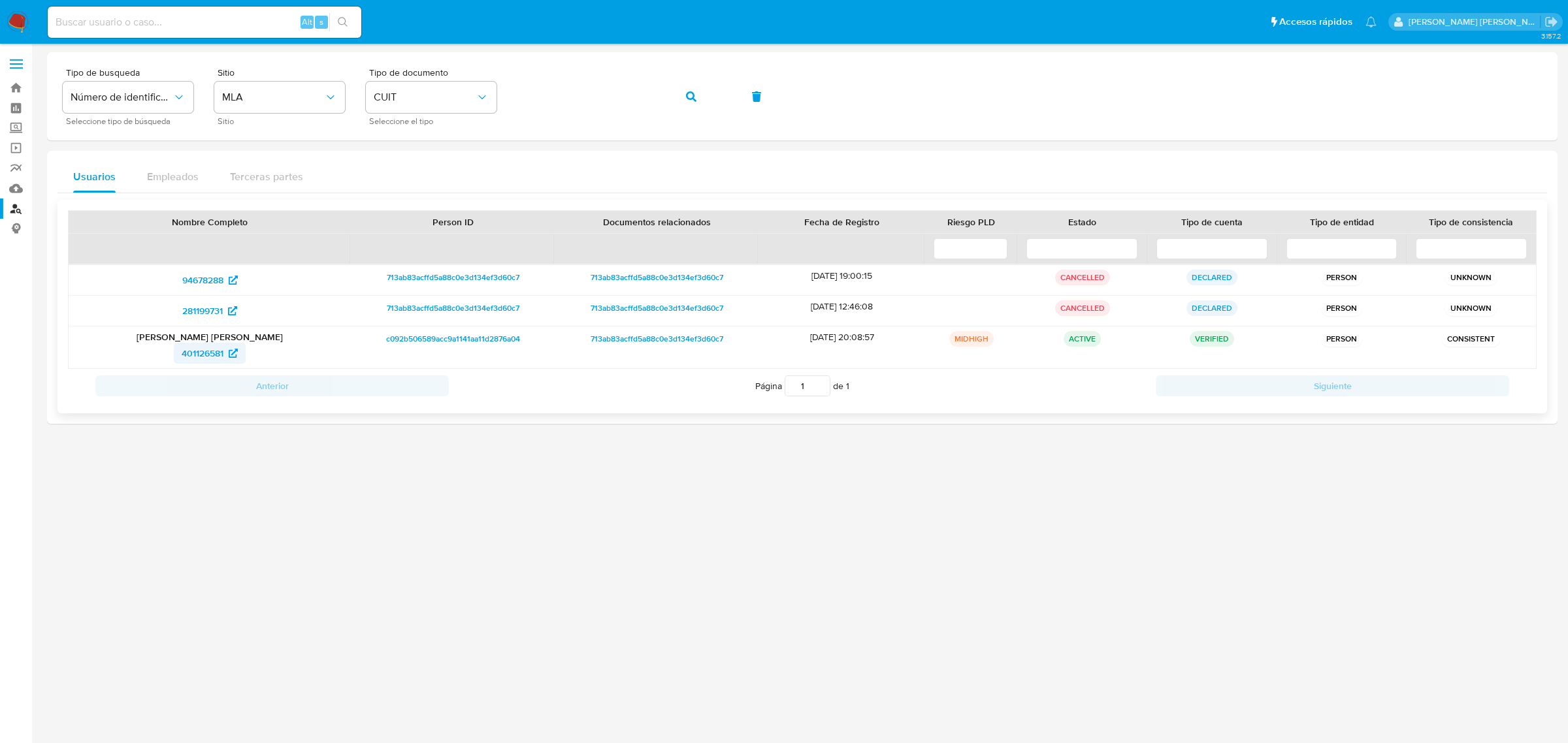
click at [193, 348] on span "401126581" at bounding box center [202, 353] width 42 height 21
click at [467, 276] on span "713ab83acffd5a88c0e3d134ef3d60c7" at bounding box center [453, 277] width 133 height 16
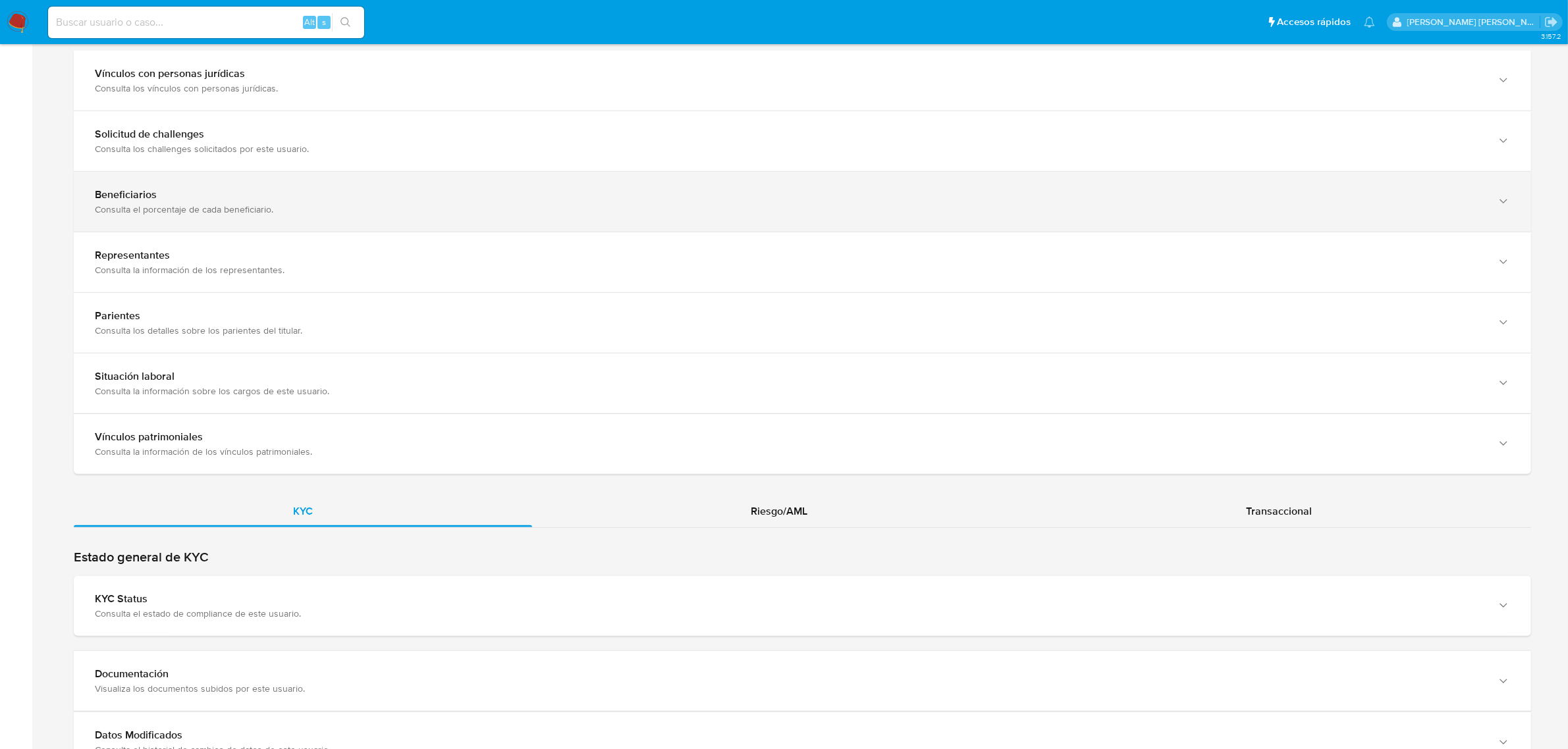
scroll to position [823, 0]
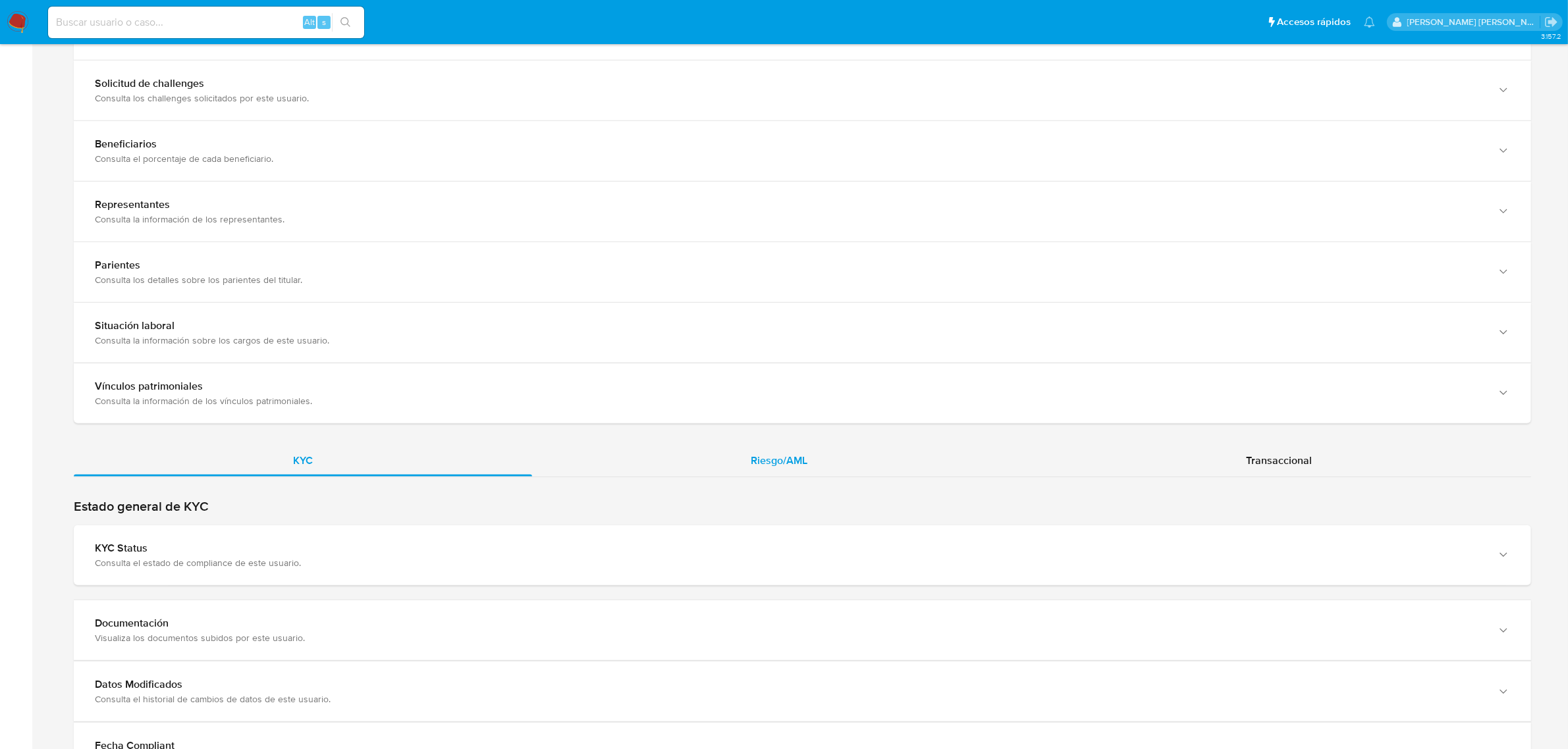
click at [787, 468] on span "Riesgo/AML" at bounding box center [780, 460] width 57 height 15
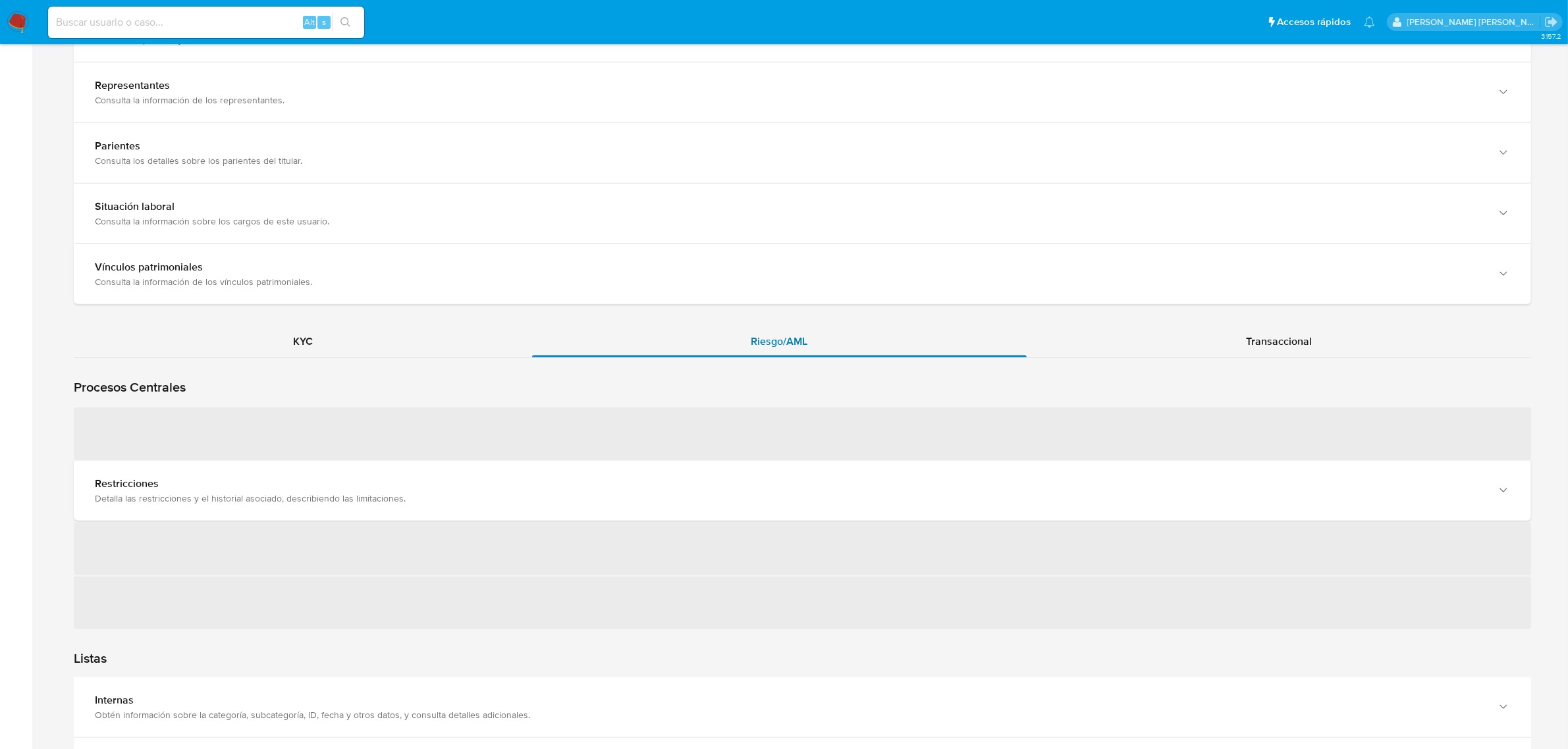
scroll to position [988, 0]
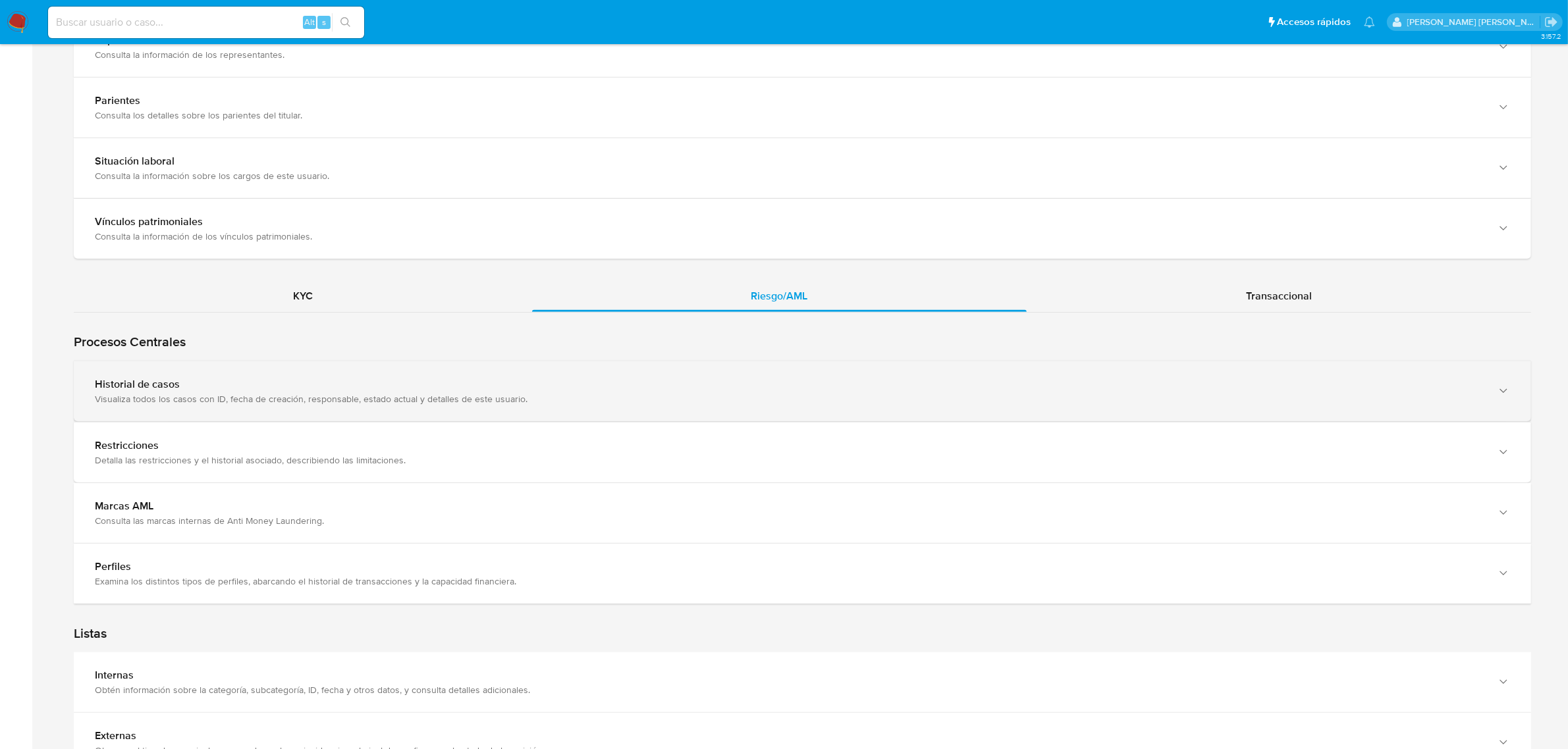
click at [722, 408] on div "Historial de casos Visualiza todos los casos con ID, fecha de creación, respons…" at bounding box center [803, 391] width 1458 height 60
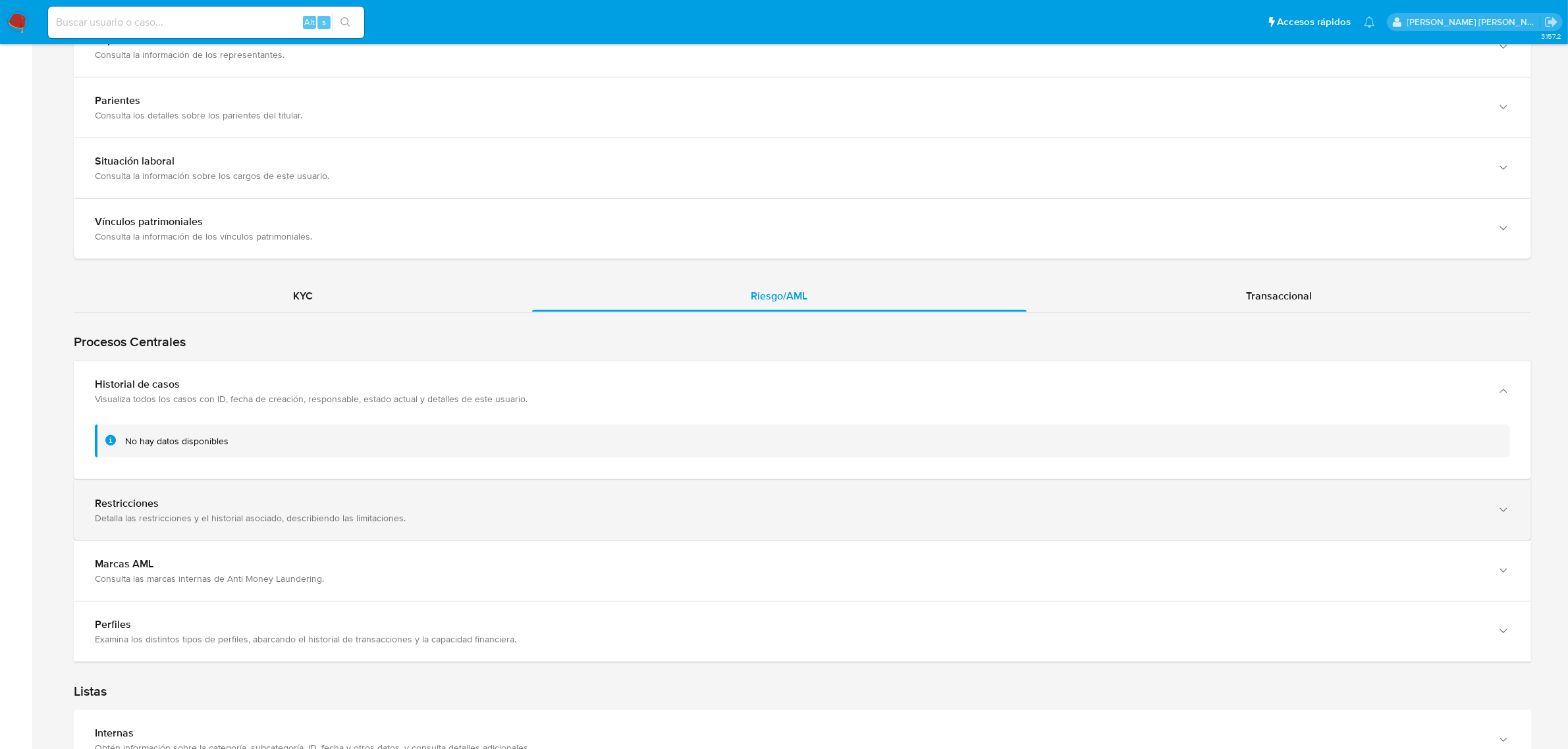
click at [522, 508] on div "Restricciones" at bounding box center [789, 503] width 1389 height 13
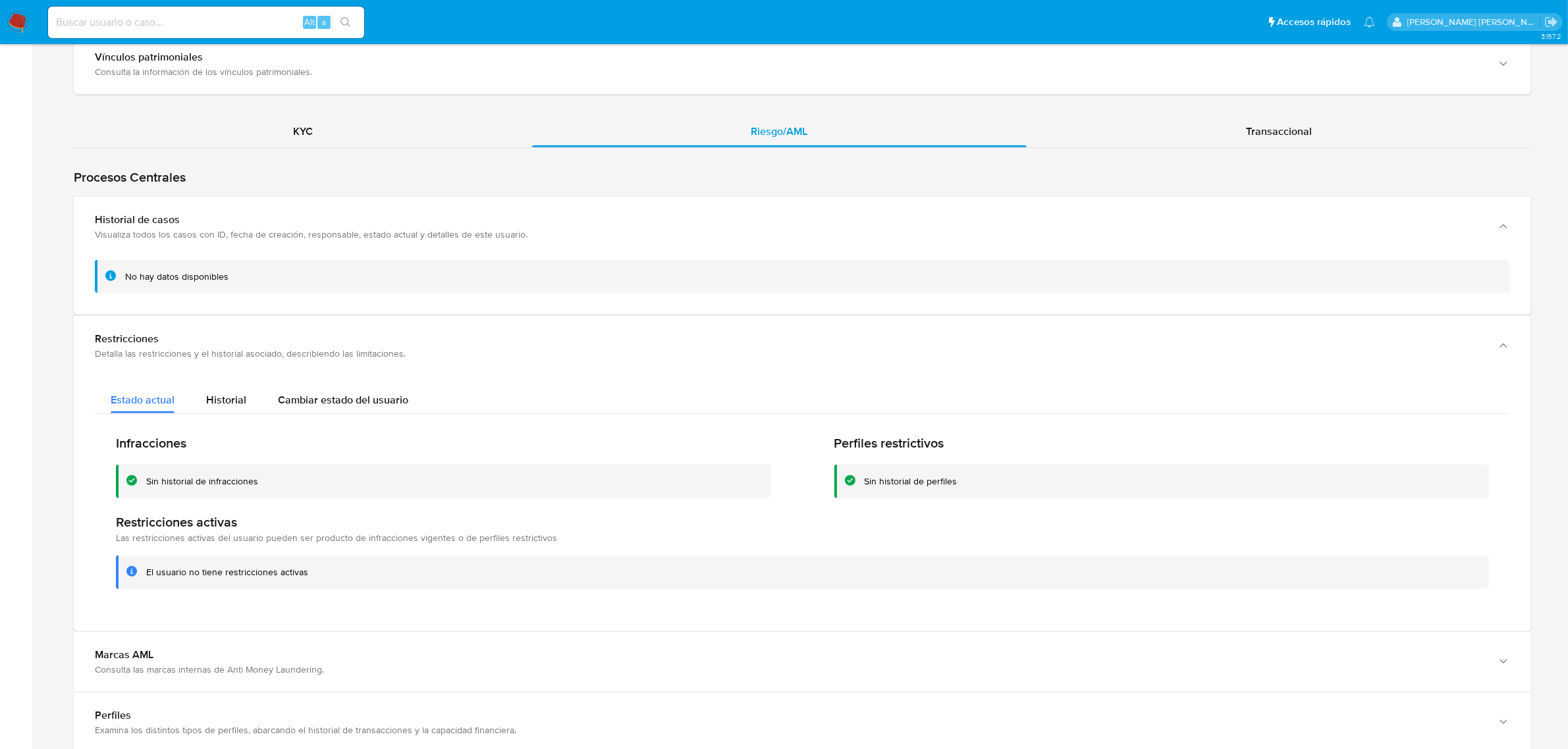
scroll to position [0, 0]
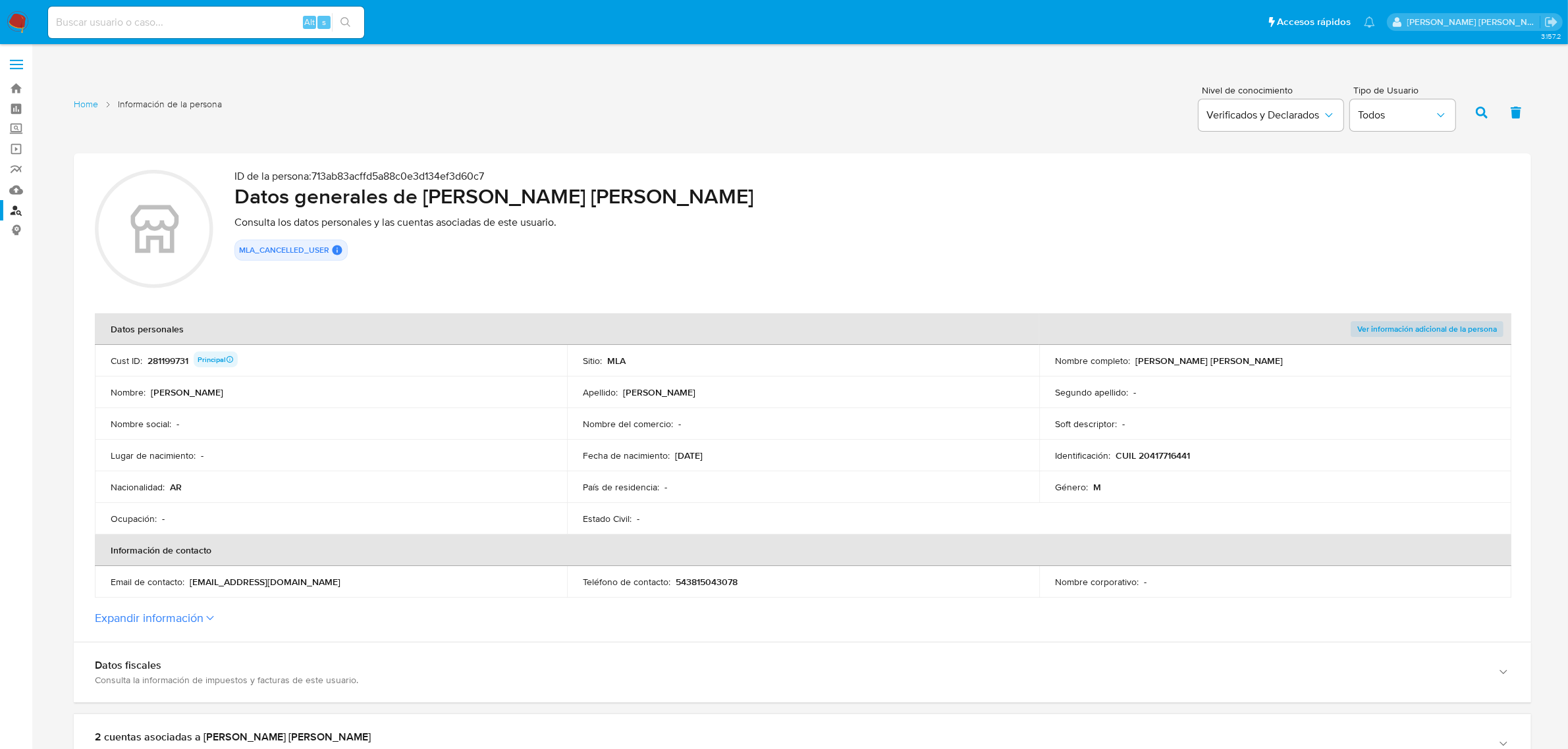
click at [20, 211] on link "Buscador de personas" at bounding box center [78, 210] width 157 height 20
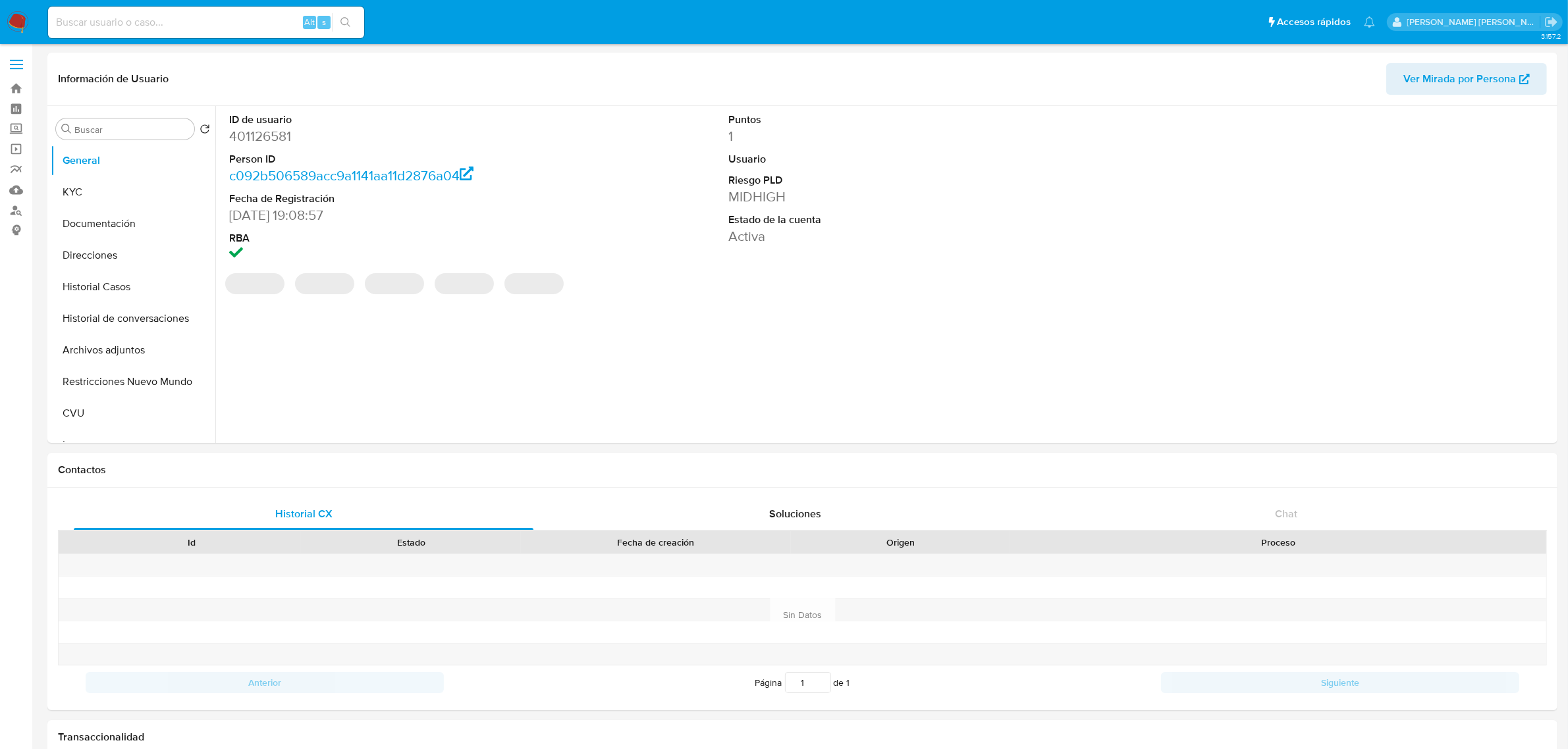
select select "10"
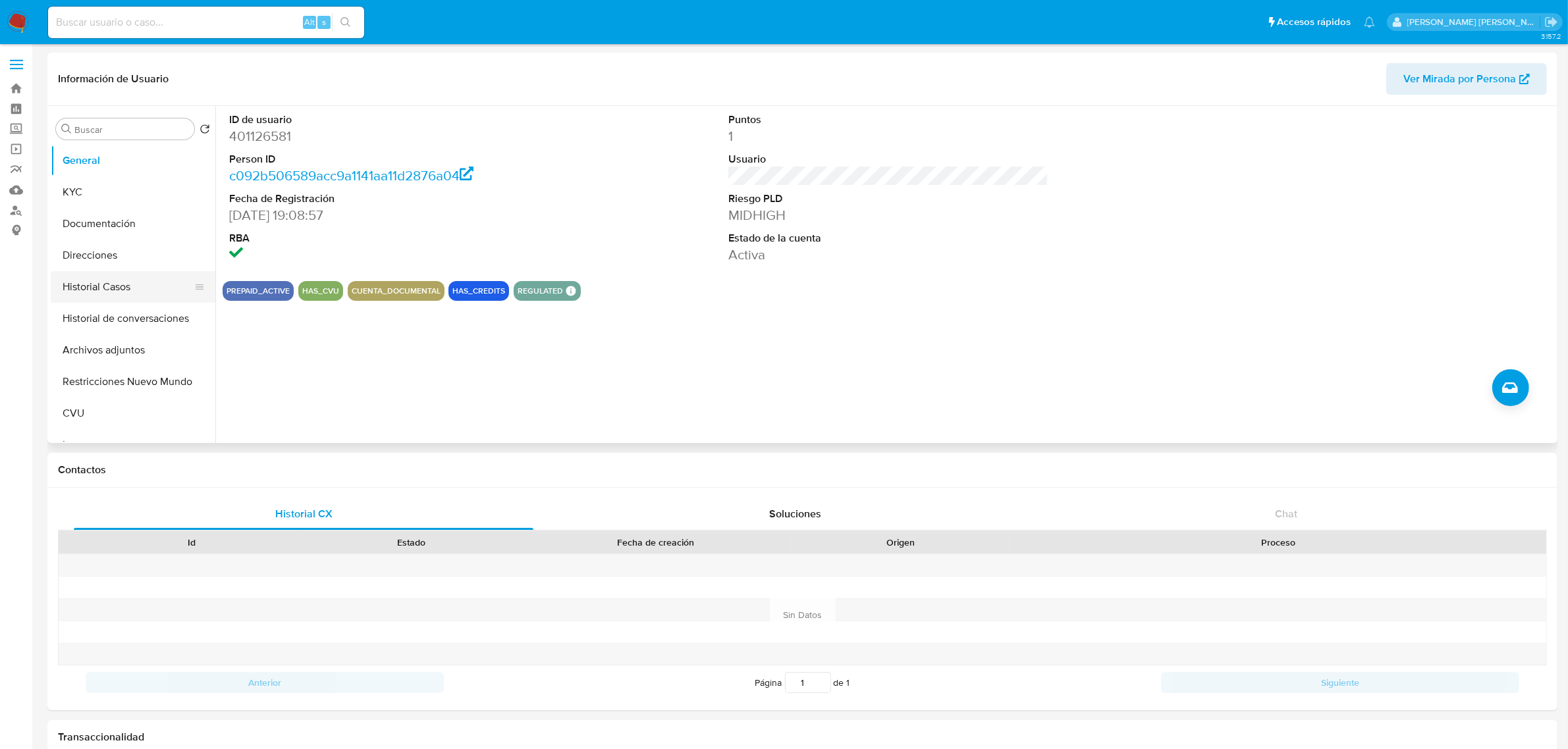
click at [117, 278] on button "Historial Casos" at bounding box center [128, 287] width 154 height 32
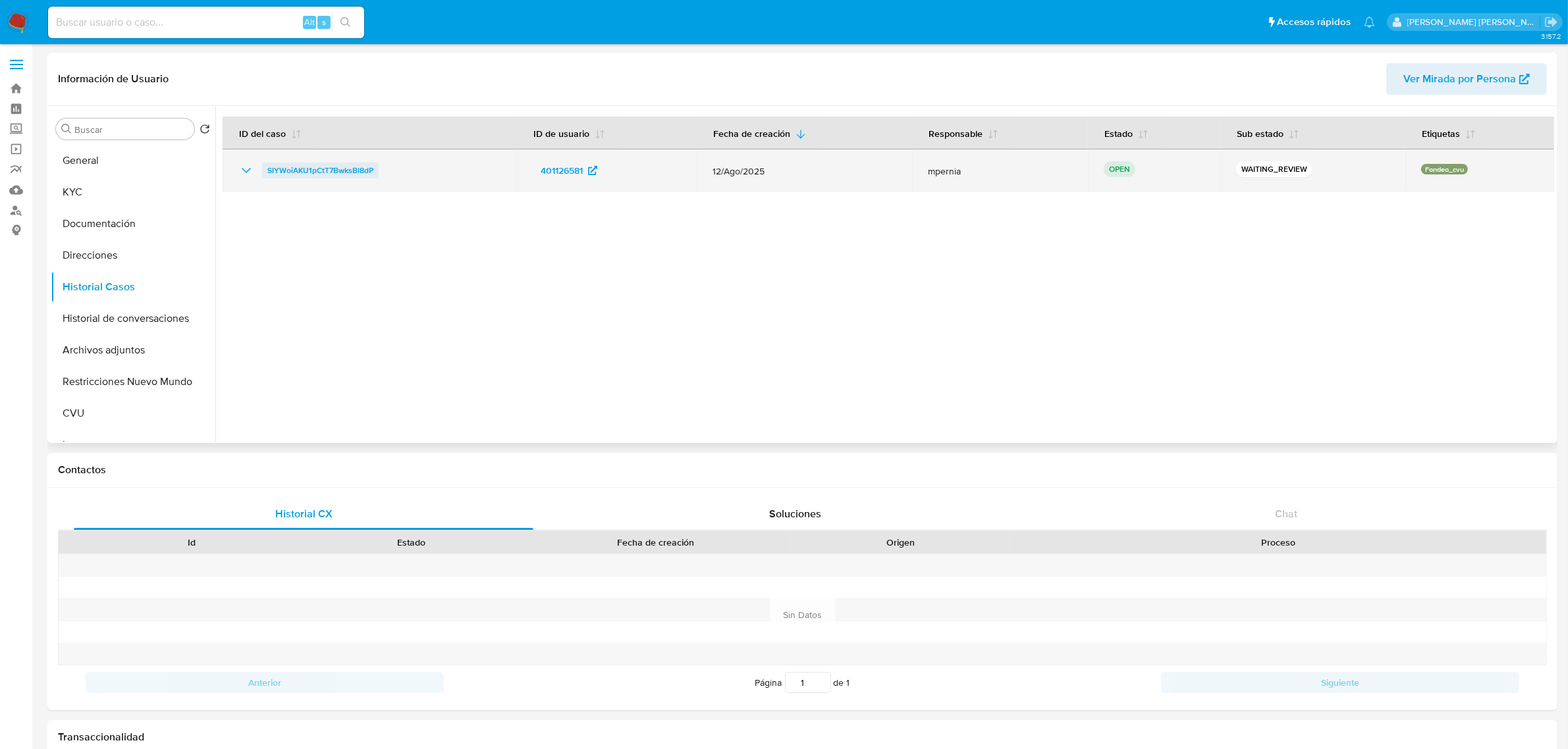
drag, startPoint x: 379, startPoint y: 166, endPoint x: 265, endPoint y: 170, distance: 114.1
click at [265, 170] on div "SIYWoiAKU1pCtT7BwksBl8dP" at bounding box center [370, 170] width 263 height 16
click at [350, 172] on span "SIYWoiAKU1pCtT7BwksBl8dP" at bounding box center [320, 170] width 106 height 16
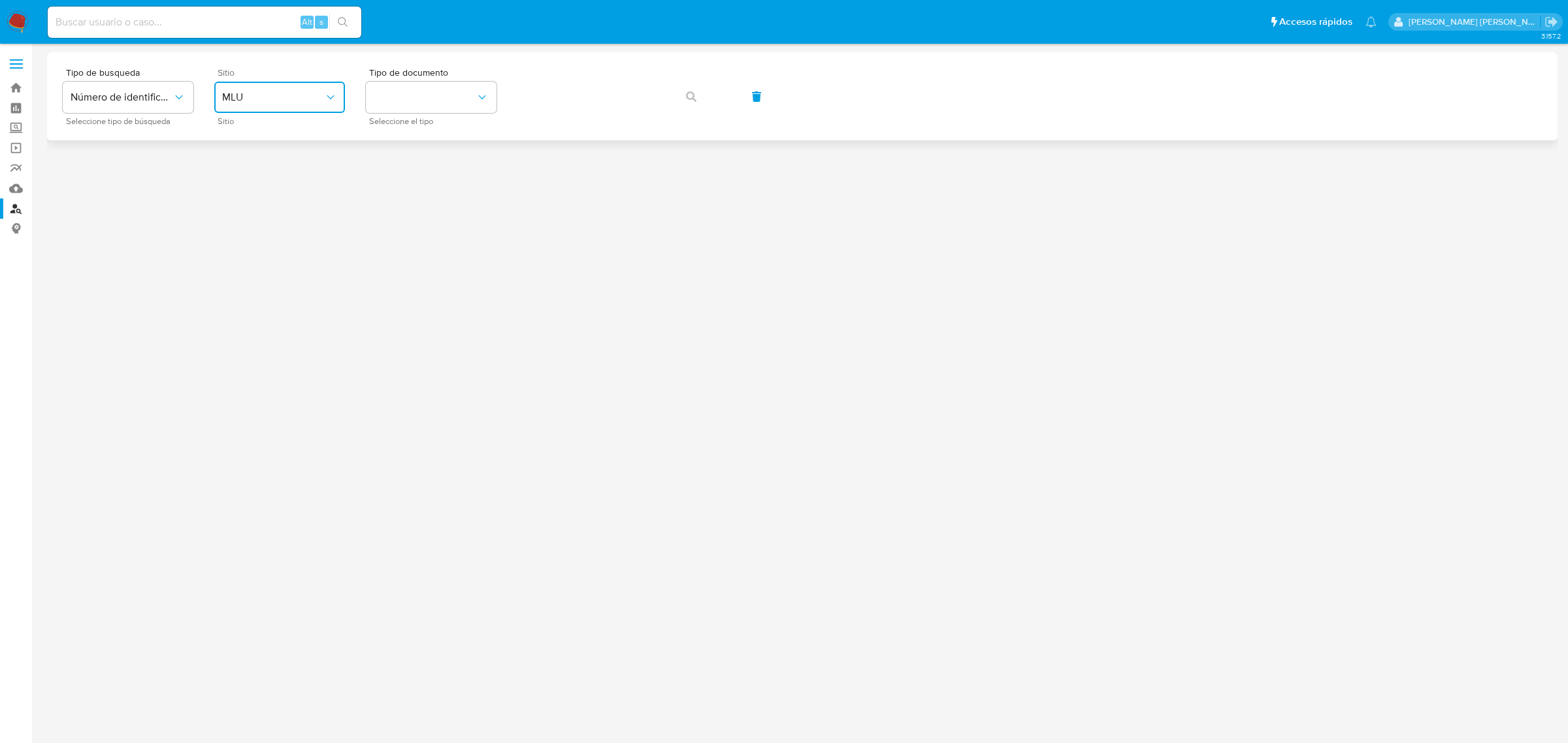
click at [322, 91] on span "MLU" at bounding box center [273, 97] width 102 height 13
click at [249, 163] on div "MLA" at bounding box center [275, 164] width 107 height 31
click at [460, 105] on button "identificationType" at bounding box center [431, 97] width 131 height 31
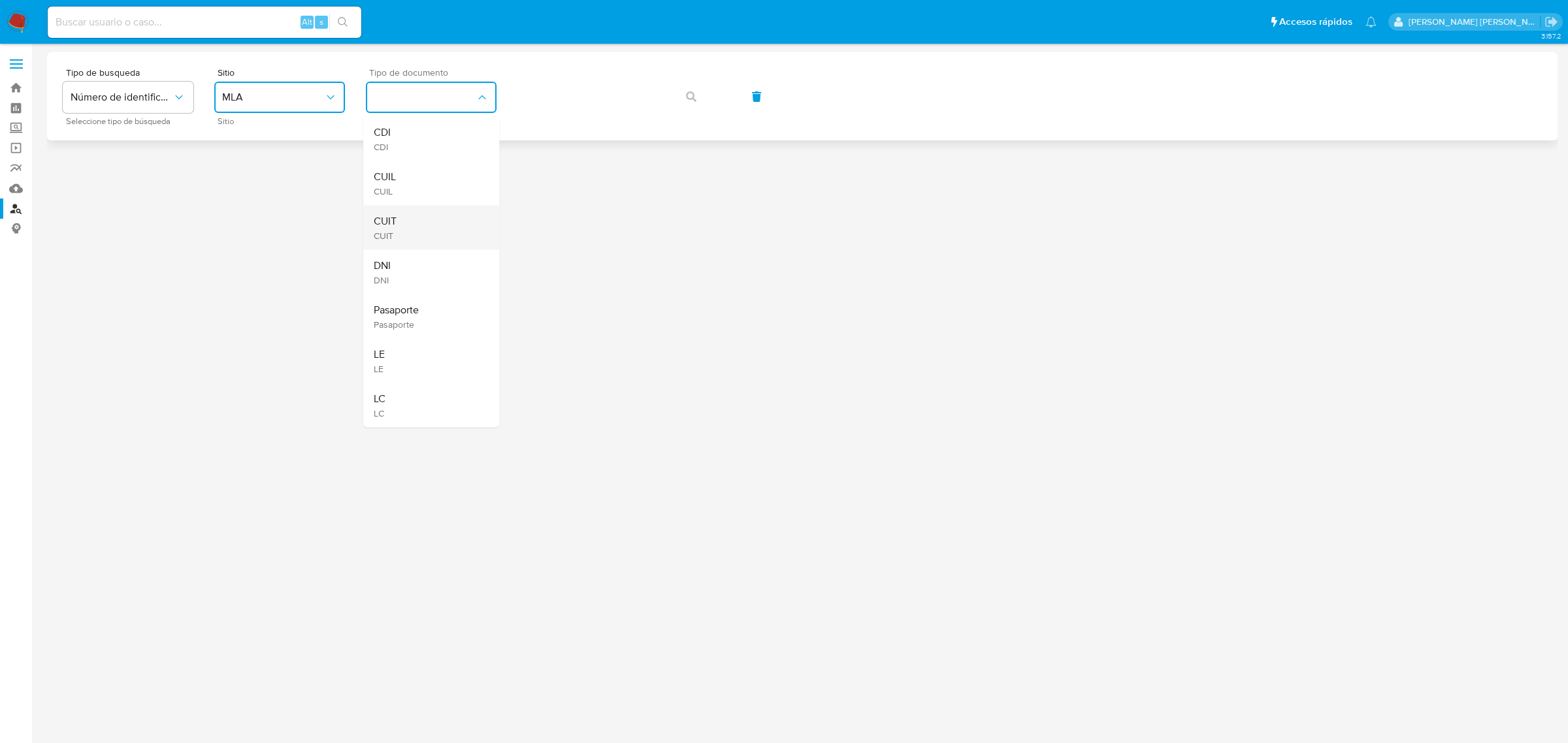
click at [399, 214] on div "CUIT CUIT" at bounding box center [427, 227] width 107 height 45
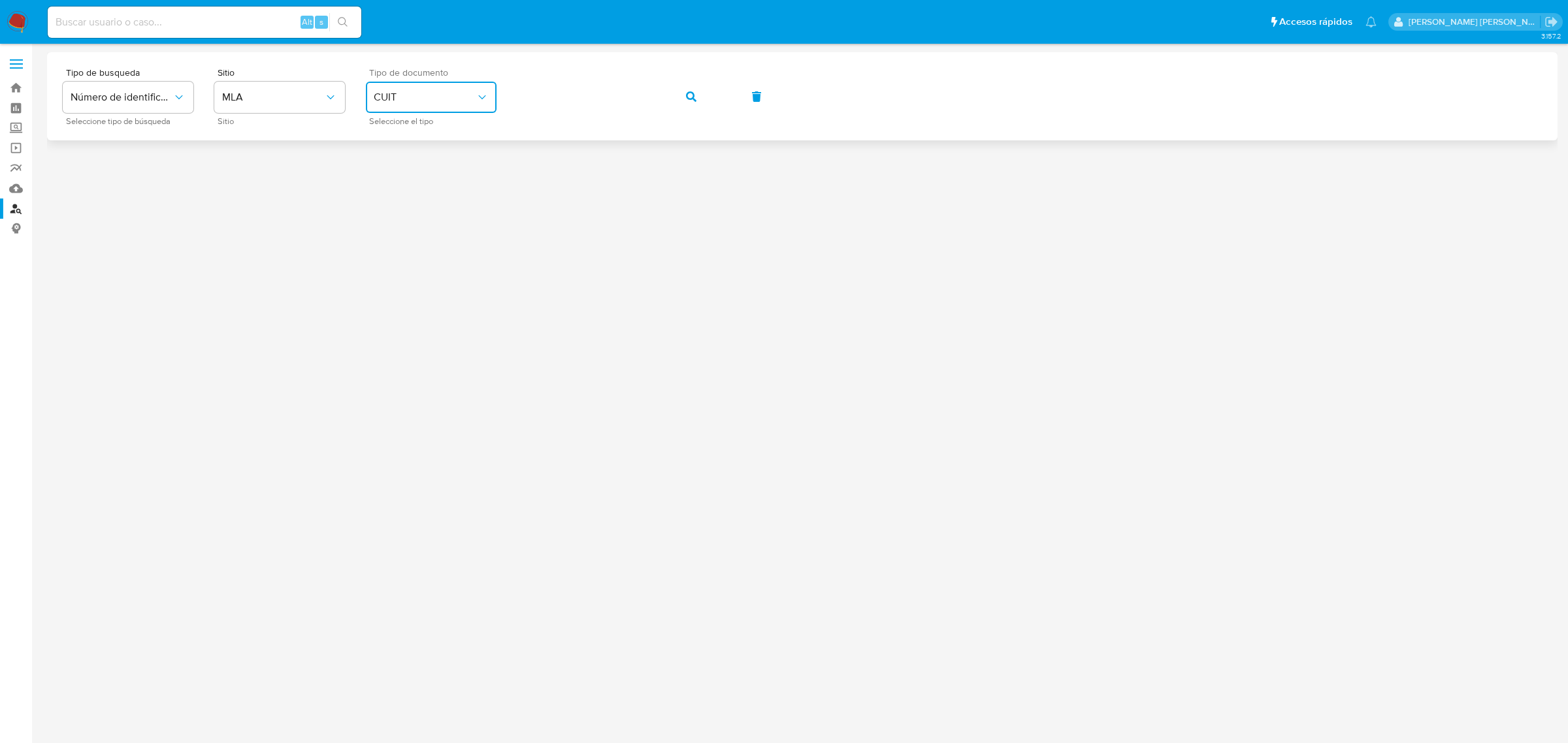
click at [682, 98] on button "button" at bounding box center [691, 97] width 45 height 31
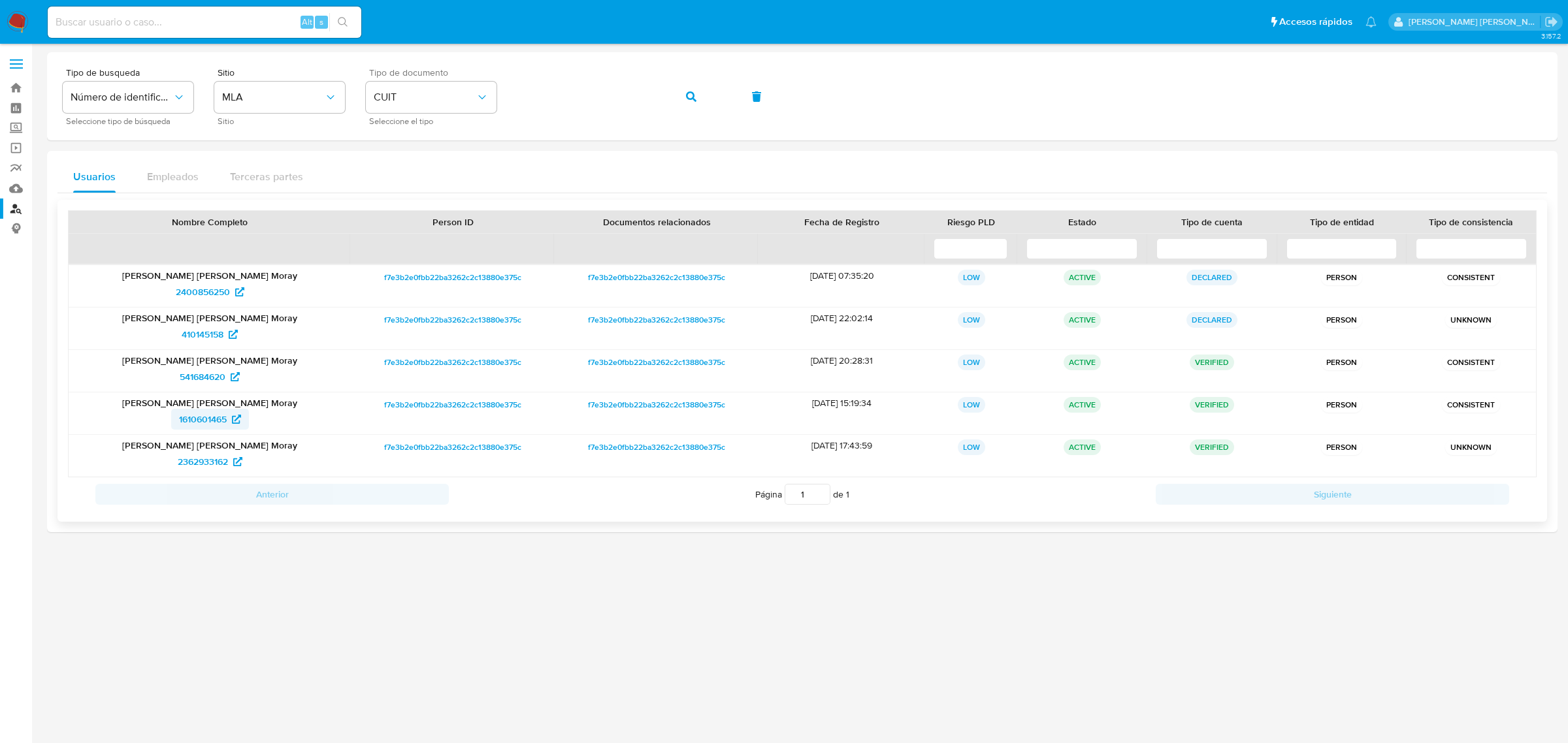
click at [202, 418] on span "1610601465" at bounding box center [202, 419] width 48 height 21
click at [681, 95] on button "button" at bounding box center [691, 97] width 45 height 31
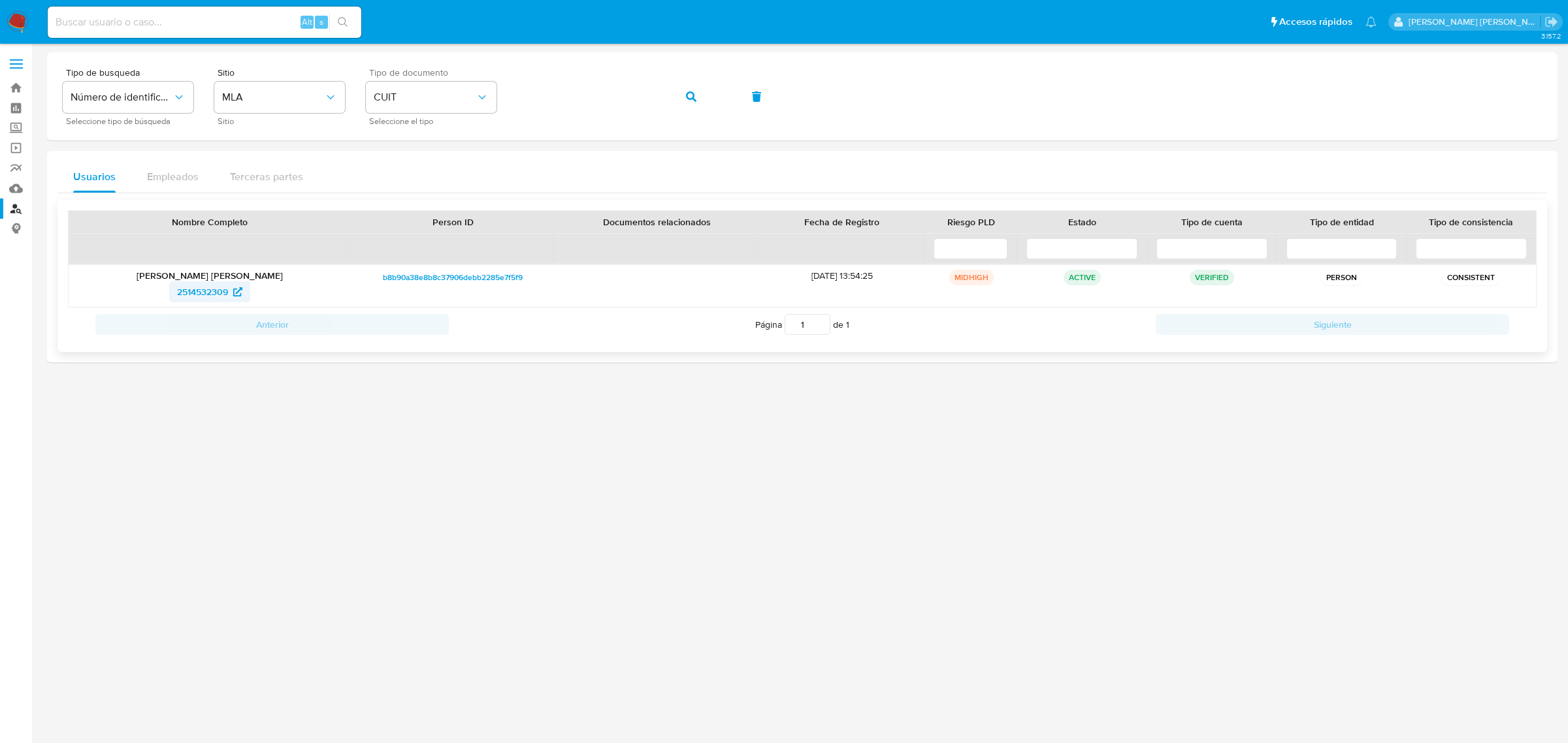
click at [201, 295] on span "2514532309" at bounding box center [202, 291] width 51 height 21
click at [689, 95] on icon "button" at bounding box center [691, 96] width 10 height 10
click at [202, 291] on span "269871849" at bounding box center [202, 291] width 45 height 21
drag, startPoint x: 686, startPoint y: 93, endPoint x: 667, endPoint y: 98, distance: 19.6
click at [687, 93] on icon "button" at bounding box center [691, 96] width 10 height 10
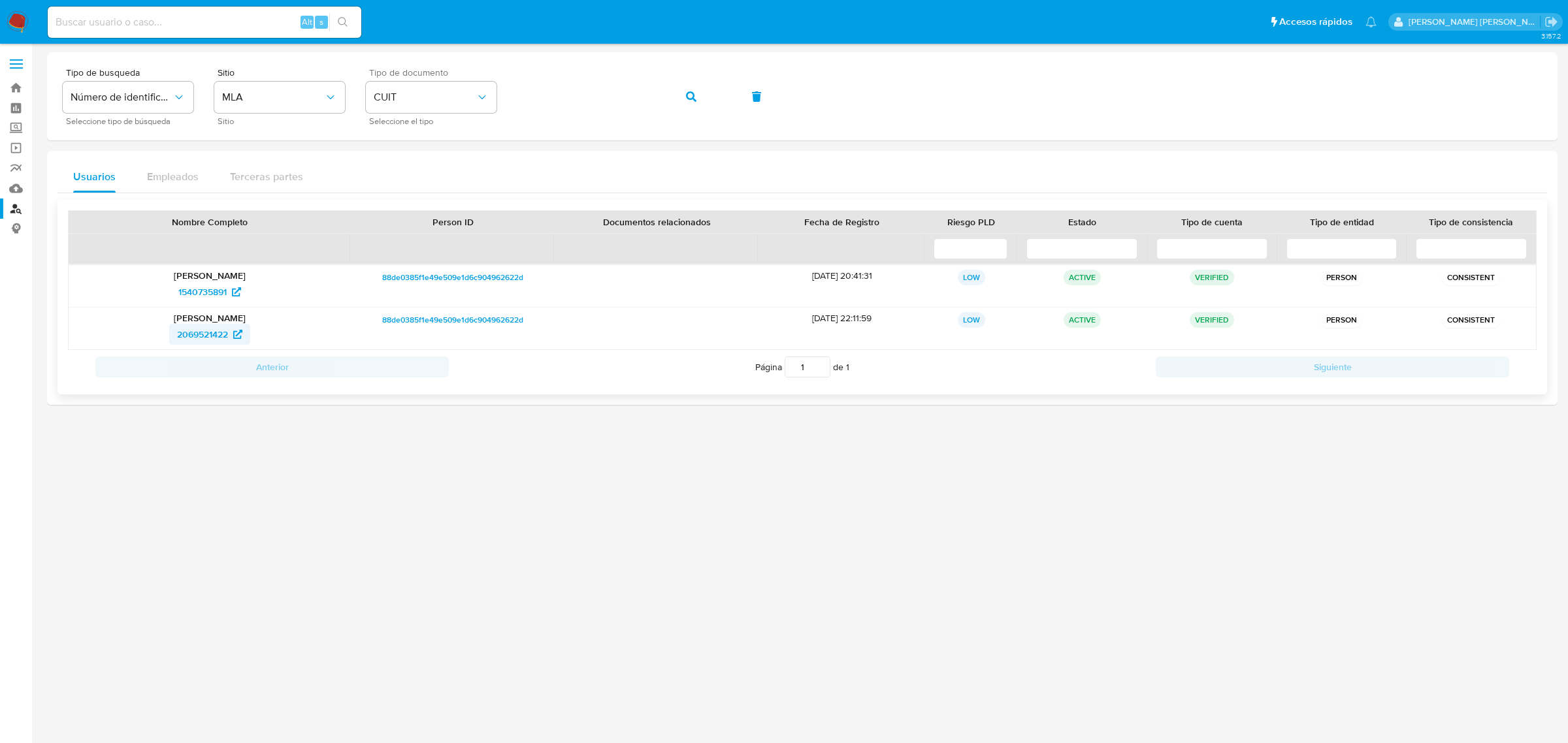
click at [202, 334] on span "2069521422" at bounding box center [202, 334] width 51 height 21
click at [686, 99] on icon "button" at bounding box center [691, 96] width 10 height 10
click at [206, 331] on span "2506026518" at bounding box center [203, 334] width 52 height 21
click at [687, 96] on icon "button" at bounding box center [691, 96] width 10 height 10
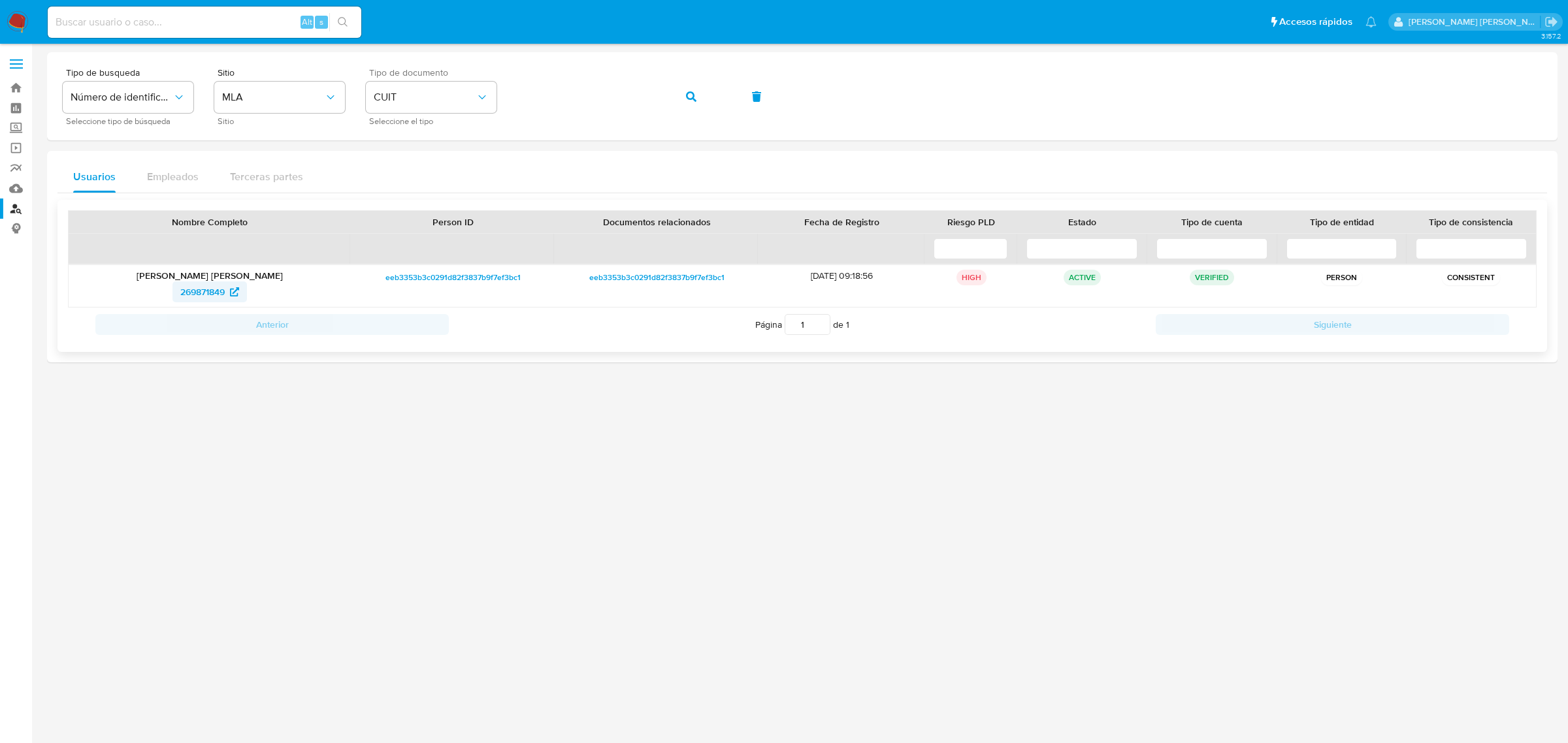
click at [195, 293] on span "269871849" at bounding box center [202, 291] width 45 height 21
click at [686, 93] on icon "button" at bounding box center [691, 96] width 10 height 10
click at [193, 293] on span "1077756696" at bounding box center [202, 291] width 49 height 21
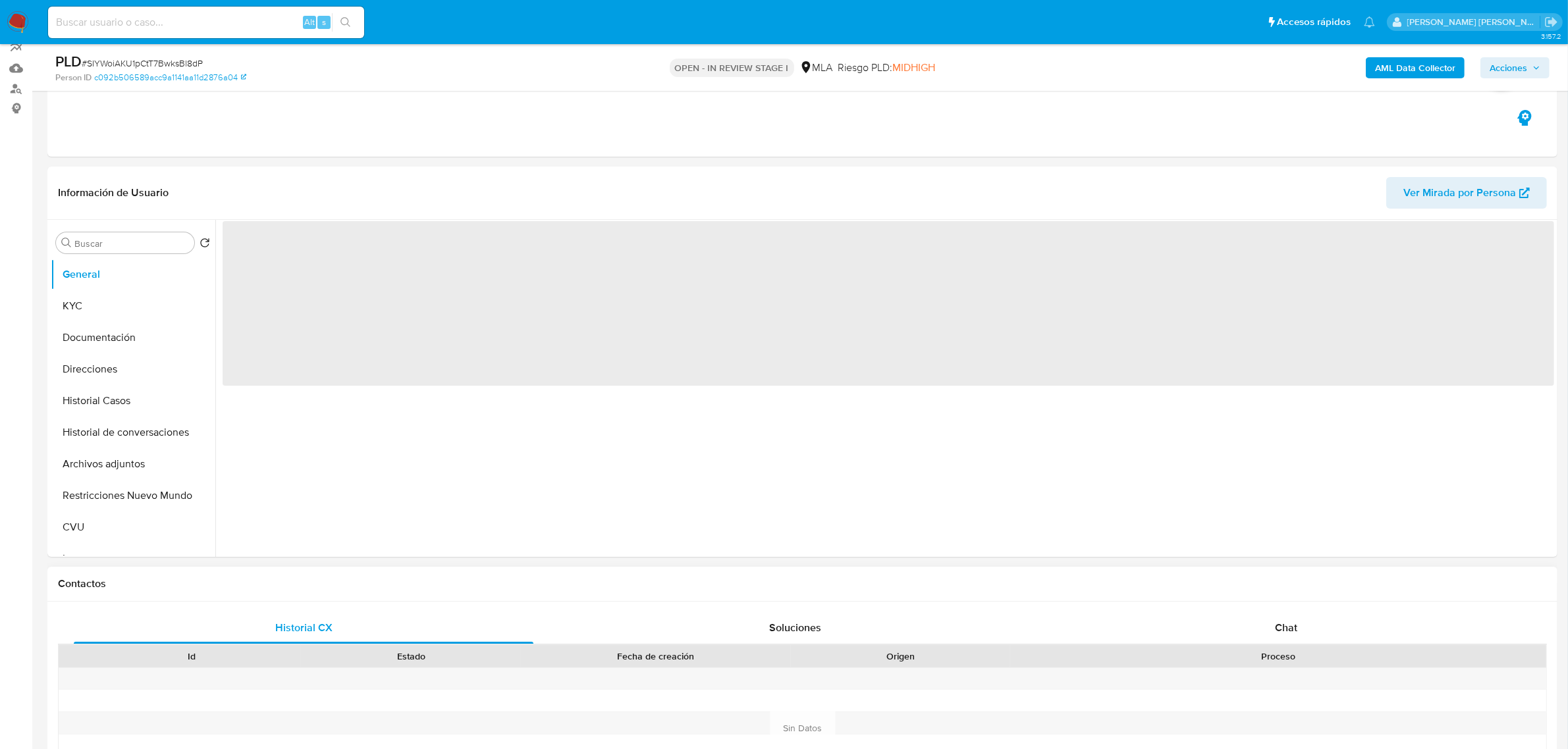
scroll to position [329, 0]
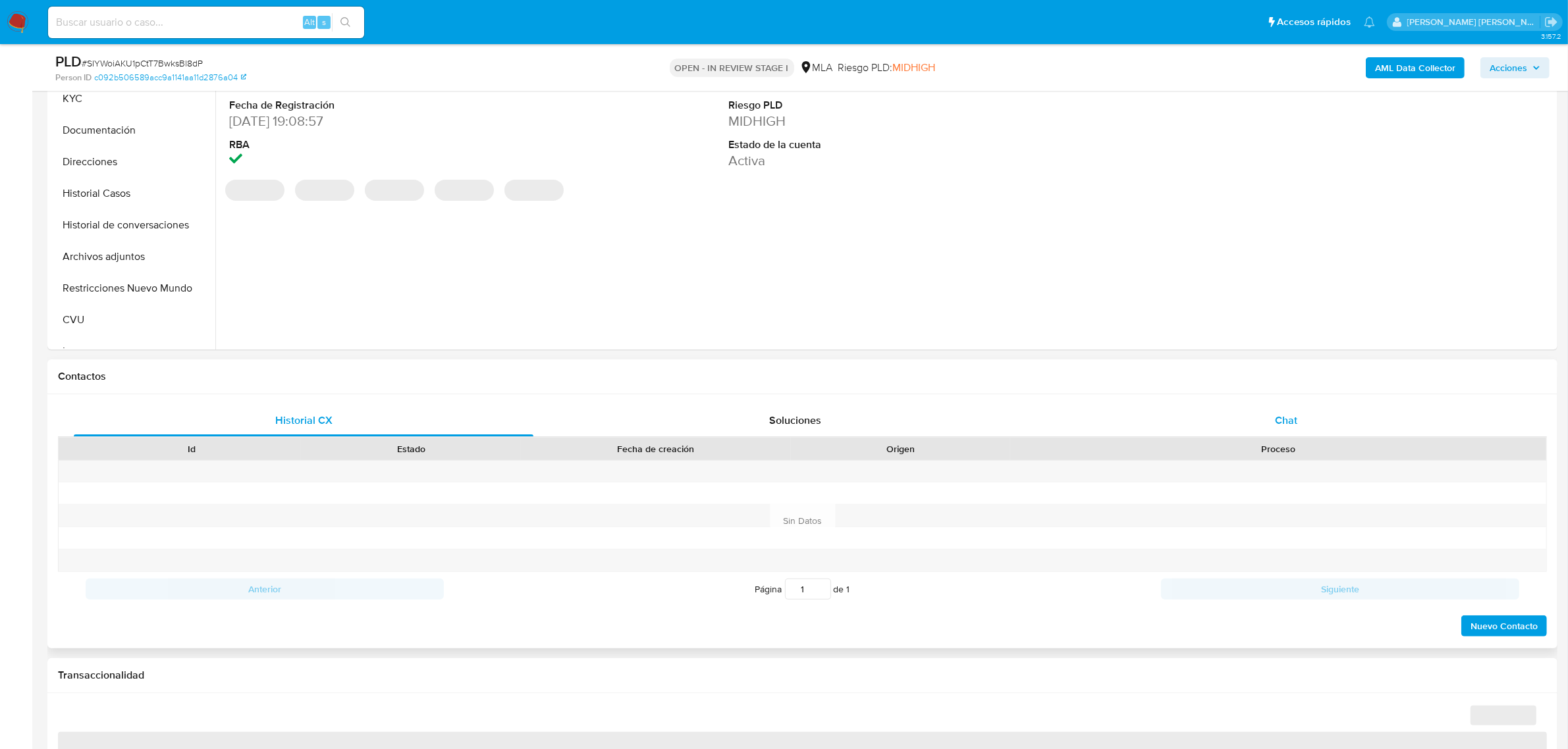
drag, startPoint x: 1291, startPoint y: 428, endPoint x: 1213, endPoint y: 413, distance: 79.4
click at [1291, 428] on div "Chat" at bounding box center [1287, 421] width 460 height 32
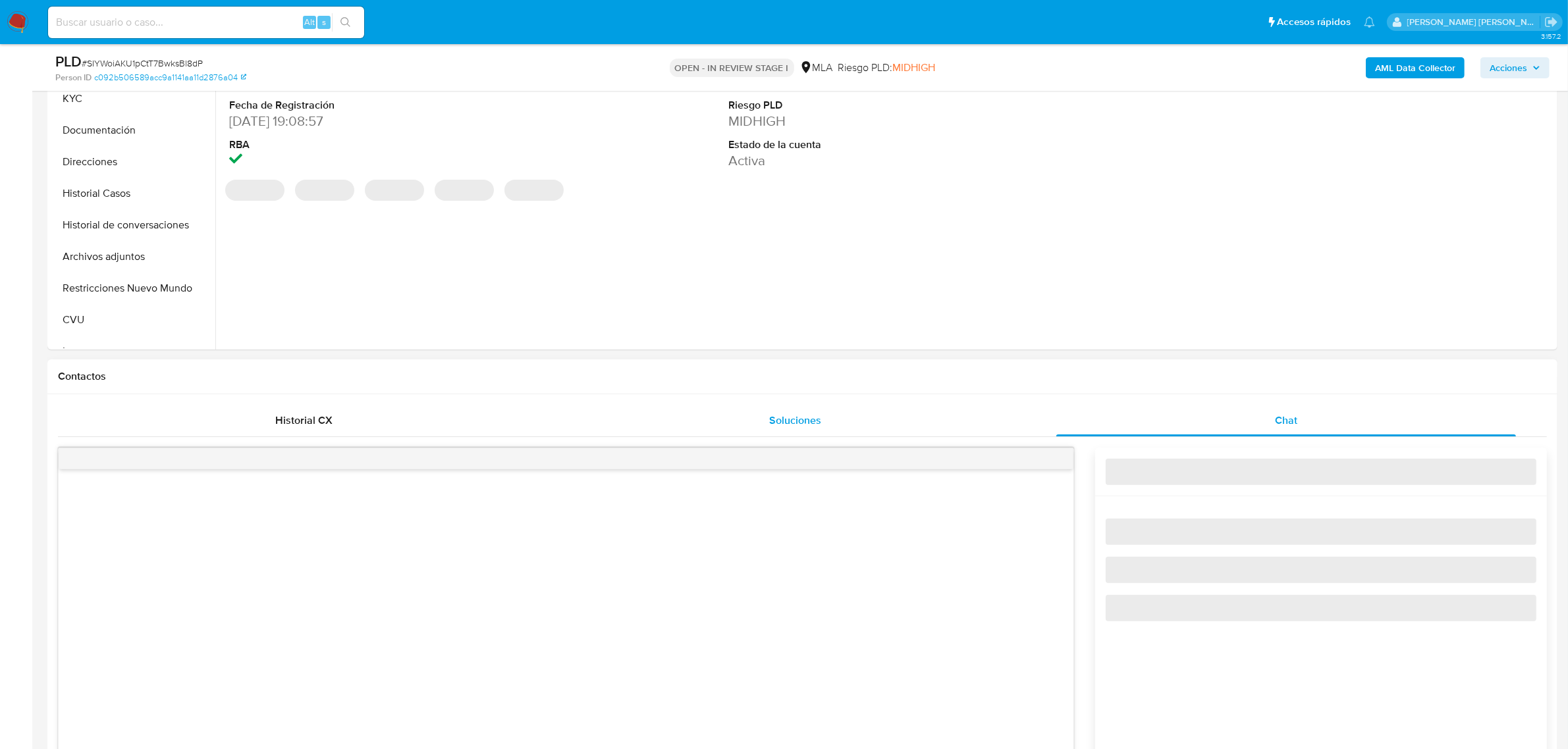
select select "10"
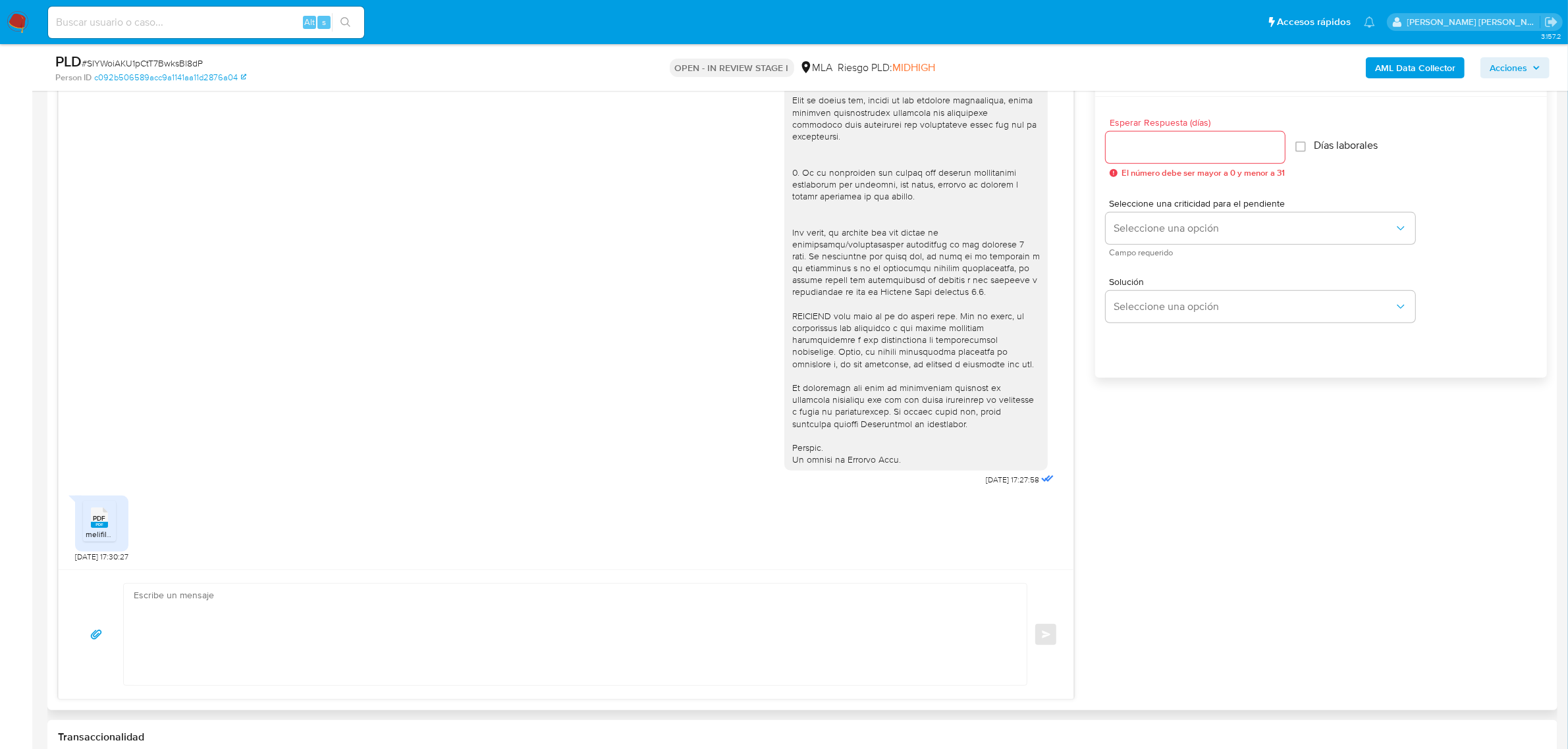
scroll to position [740, 0]
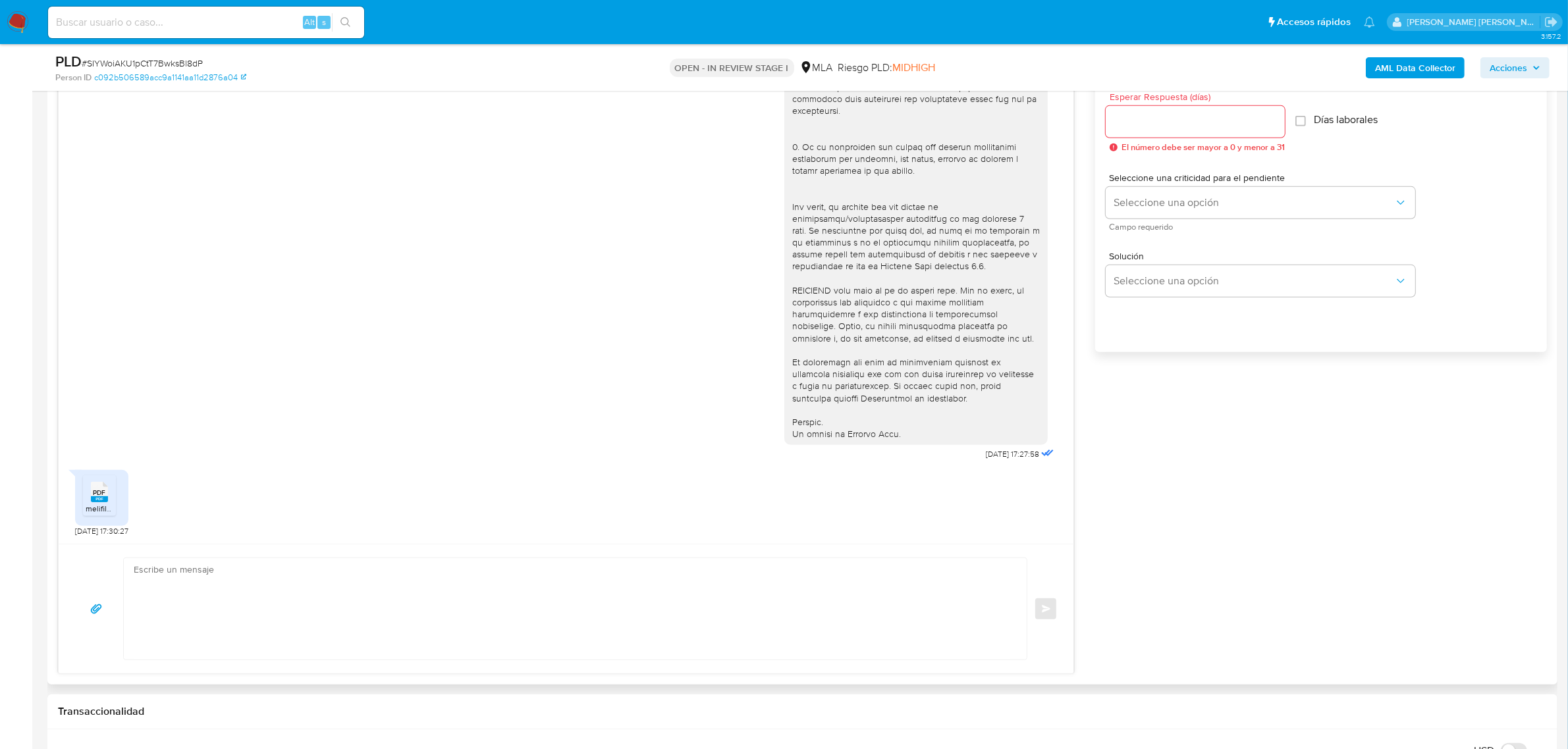
click at [93, 501] on rect at bounding box center [99, 499] width 17 height 6
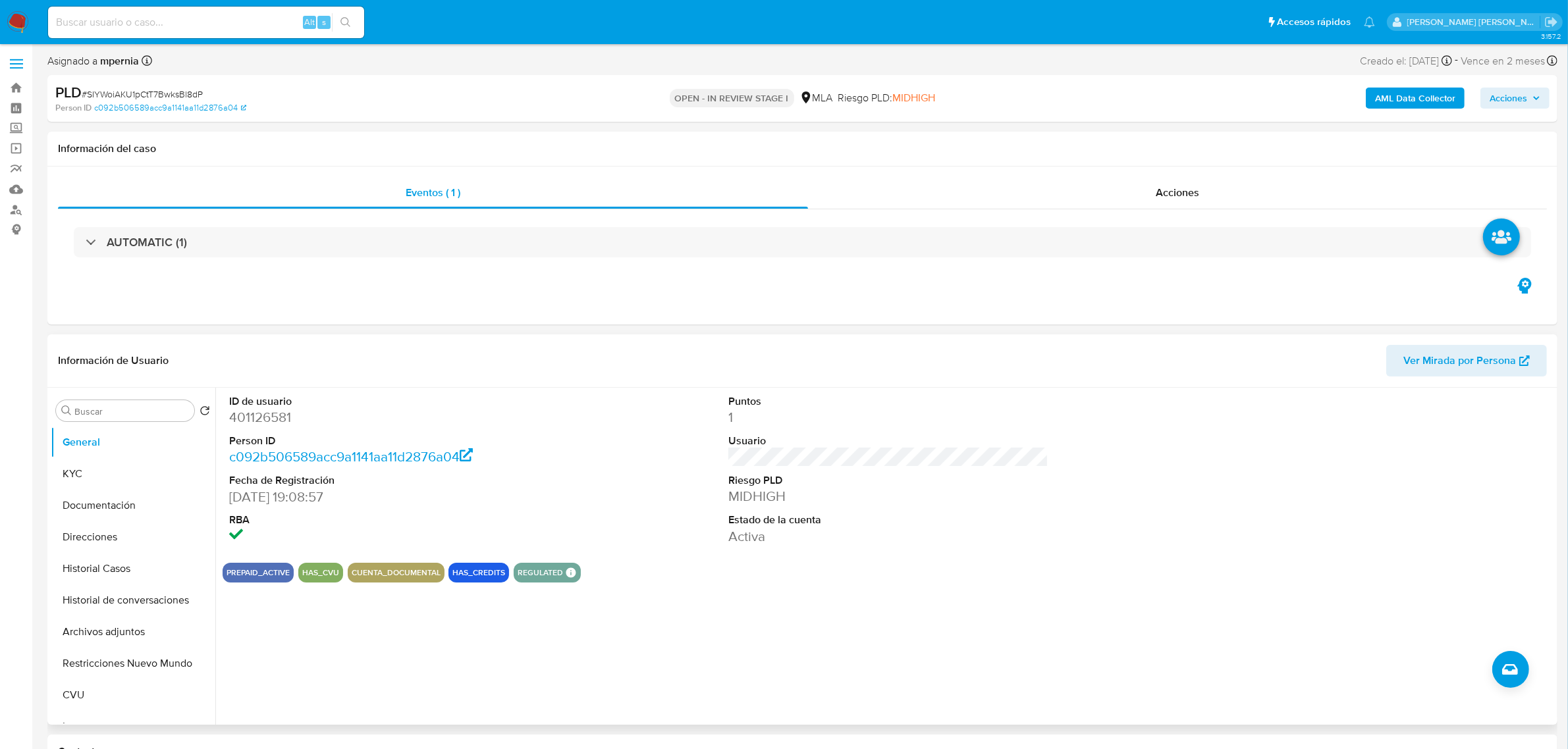
scroll to position [0, 0]
drag, startPoint x: 94, startPoint y: 476, endPoint x: 104, endPoint y: 478, distance: 10.2
click at [94, 476] on button "KYC" at bounding box center [128, 475] width 154 height 32
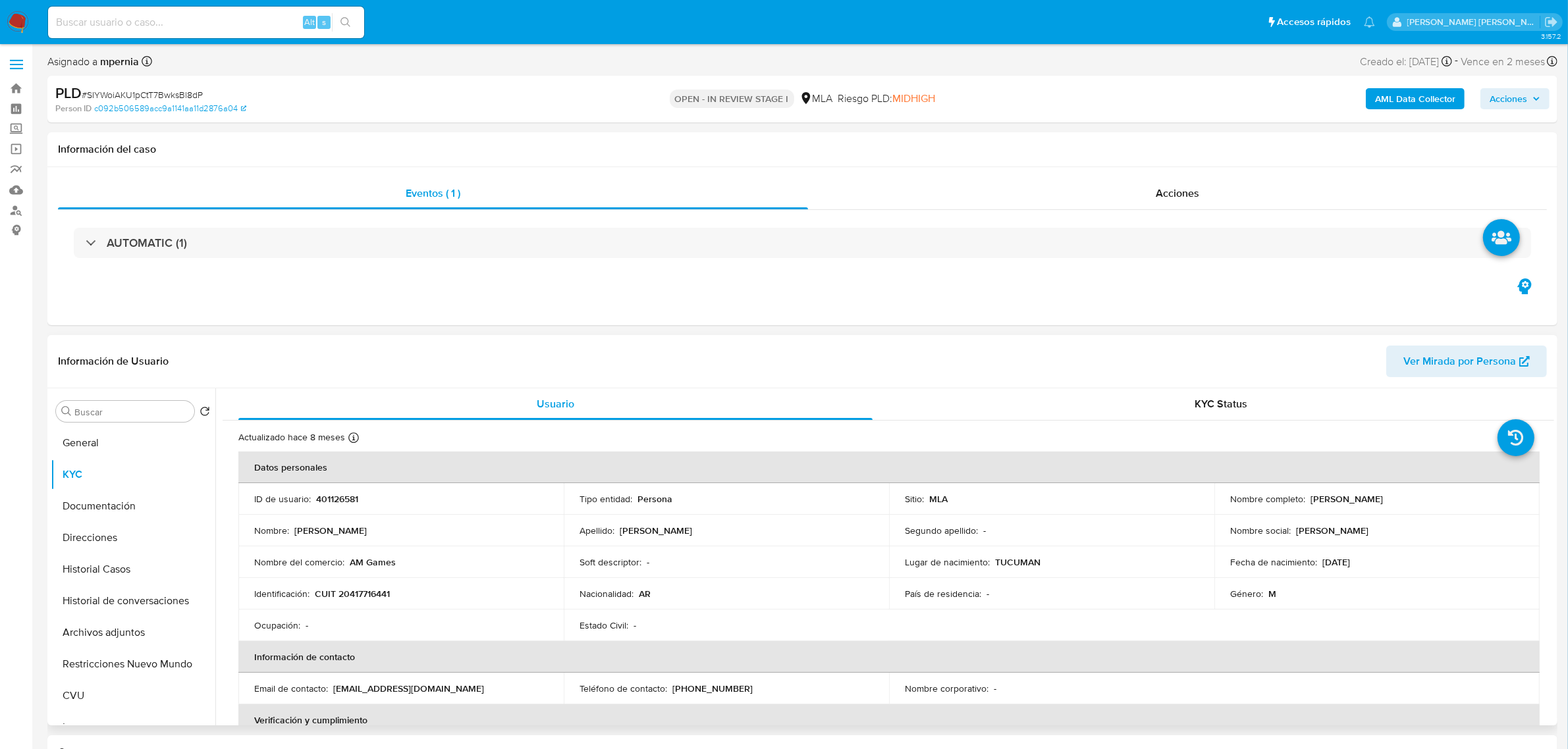
drag, startPoint x: 1306, startPoint y: 502, endPoint x: 1436, endPoint y: 505, distance: 130.0
click at [1436, 505] on div "Nombre completo : [PERSON_NAME]" at bounding box center [1377, 499] width 294 height 12
drag, startPoint x: 346, startPoint y: 565, endPoint x: 396, endPoint y: 567, distance: 50.0
click at [396, 567] on div "Nombre del comercio : AM Games" at bounding box center [401, 562] width 294 height 12
click at [82, 504] on button "Documentación" at bounding box center [128, 506] width 154 height 32
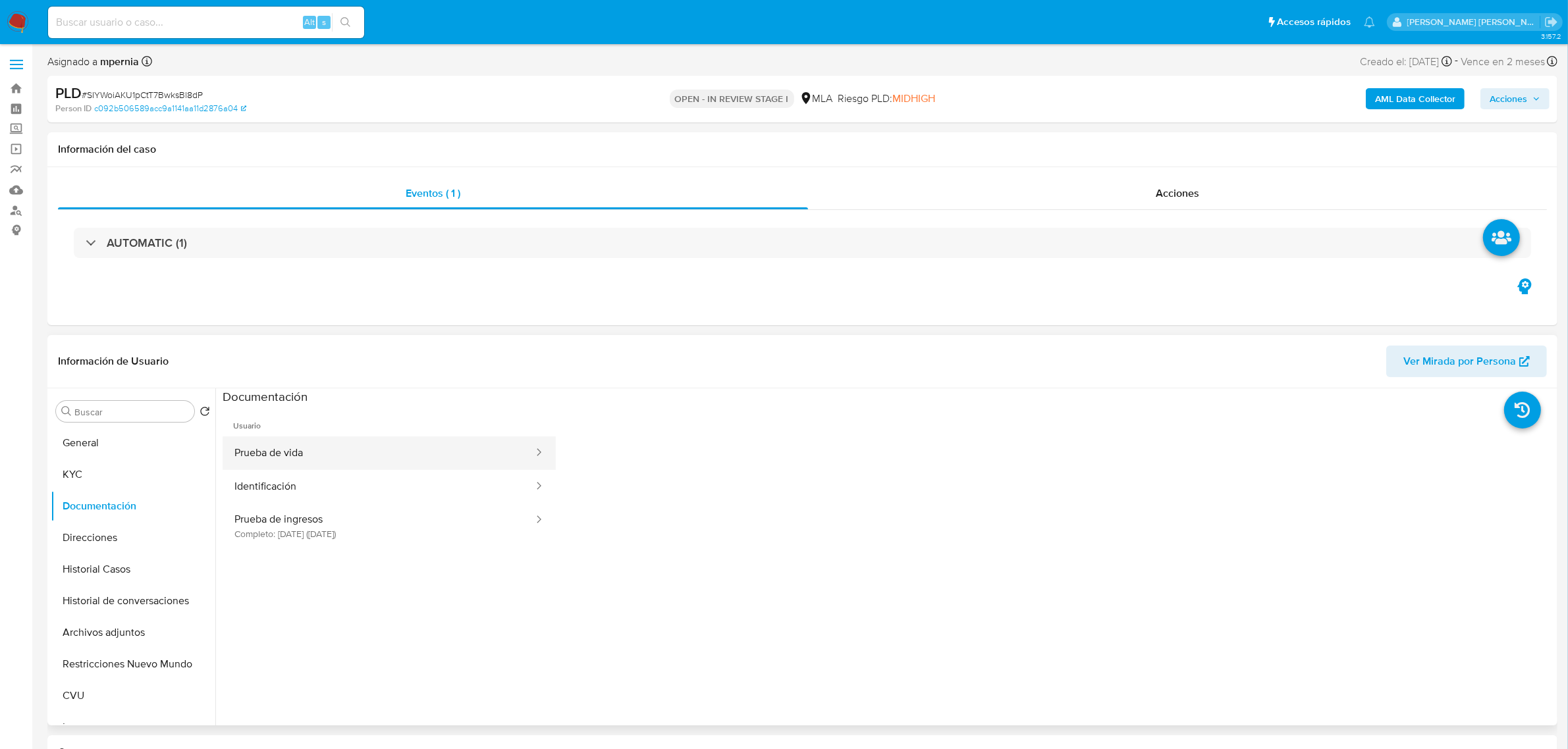
click at [280, 452] on button "Prueba de vida" at bounding box center [379, 453] width 312 height 34
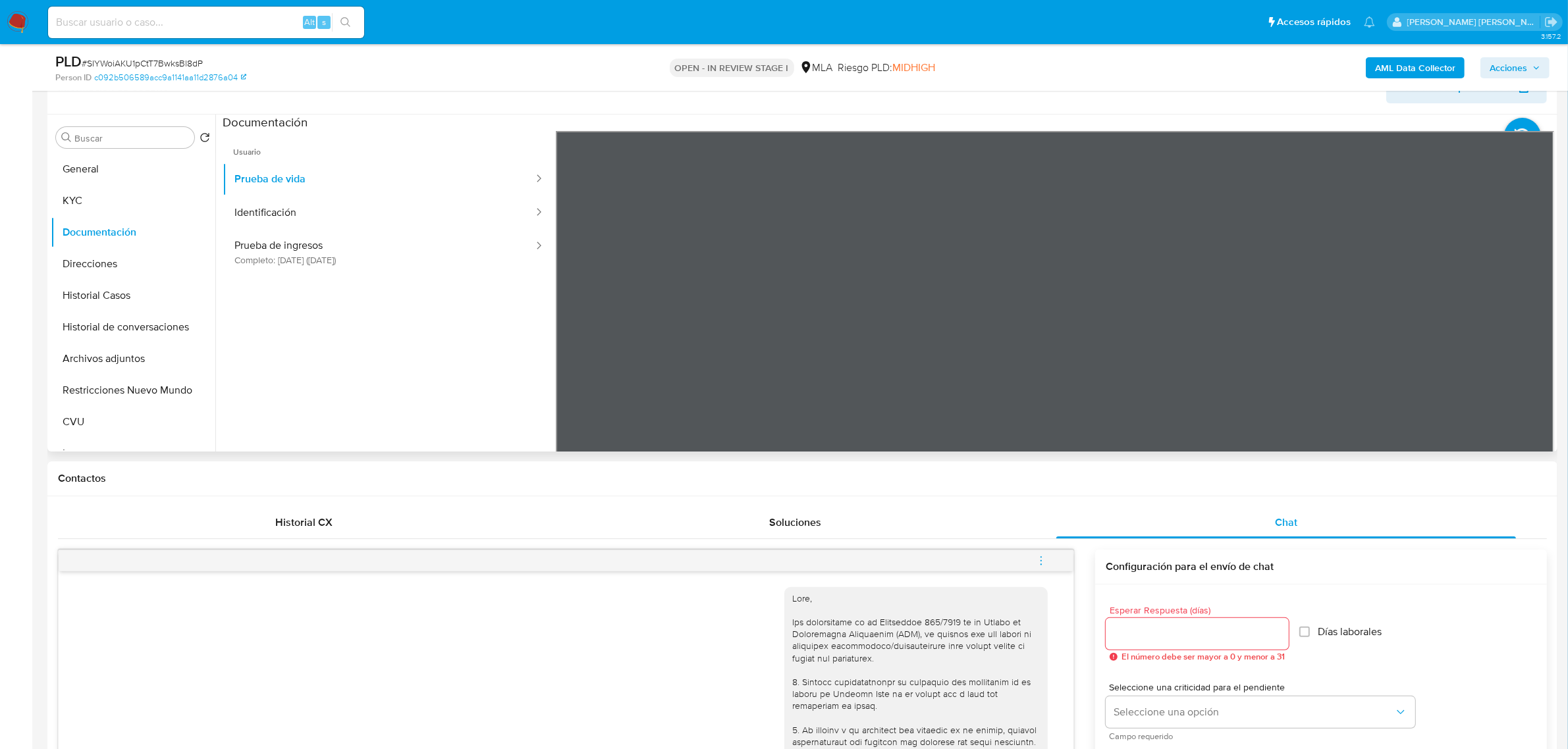
scroll to position [247, 0]
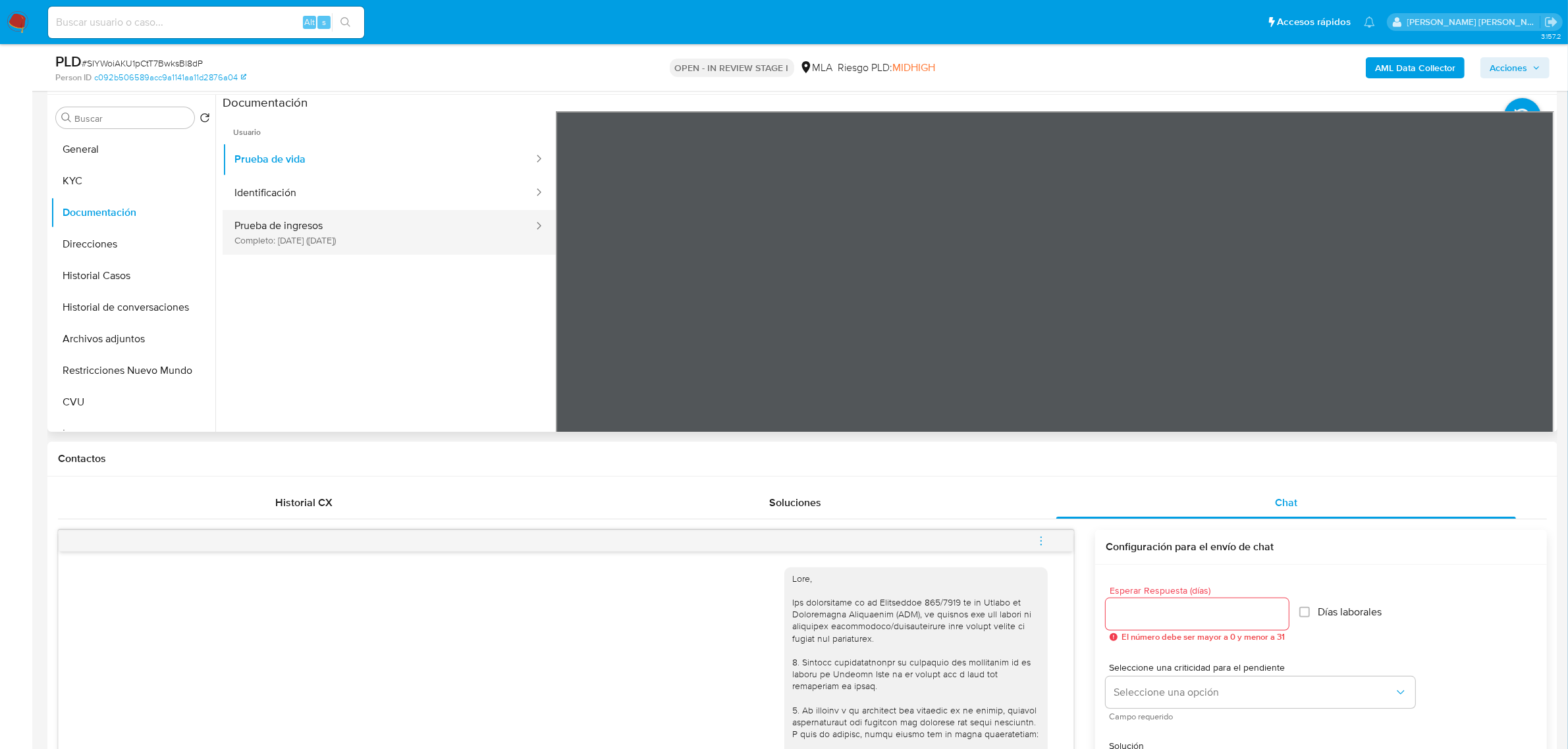
click at [314, 237] on button "Prueba de ingresos Completo: 15/12/2023 (hace 2 años)" at bounding box center [379, 232] width 312 height 45
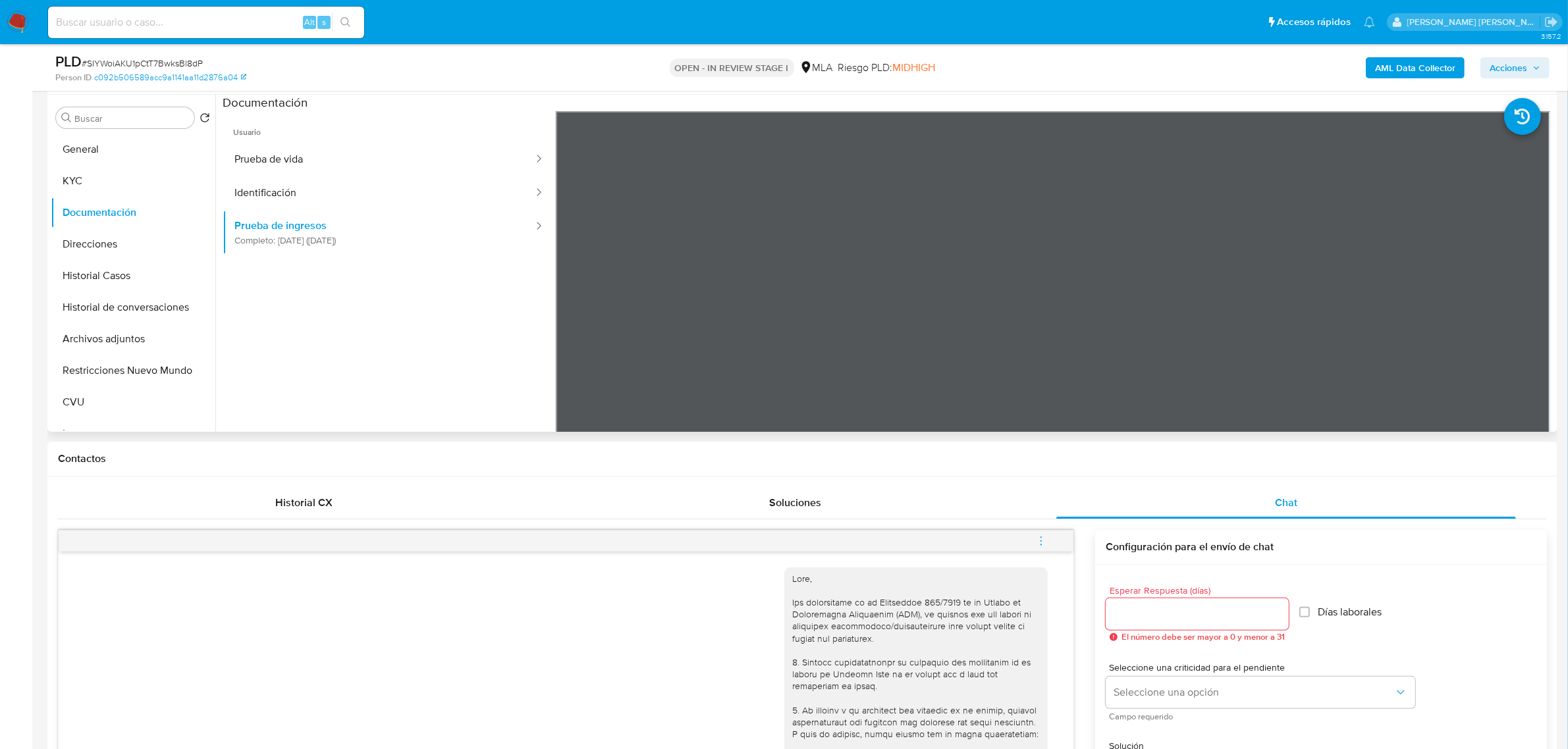
scroll to position [114, 0]
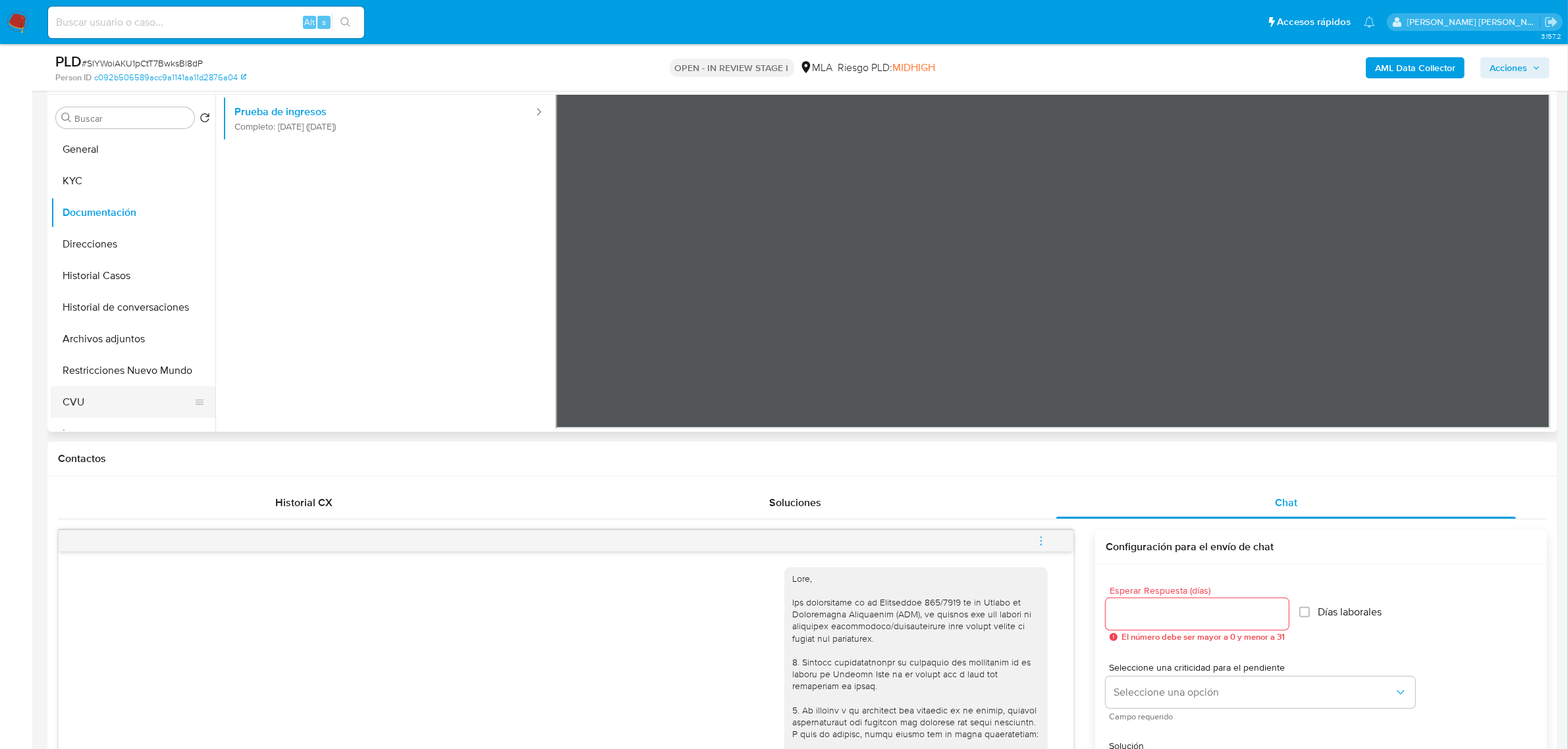
click at [83, 410] on button "CVU" at bounding box center [128, 402] width 154 height 32
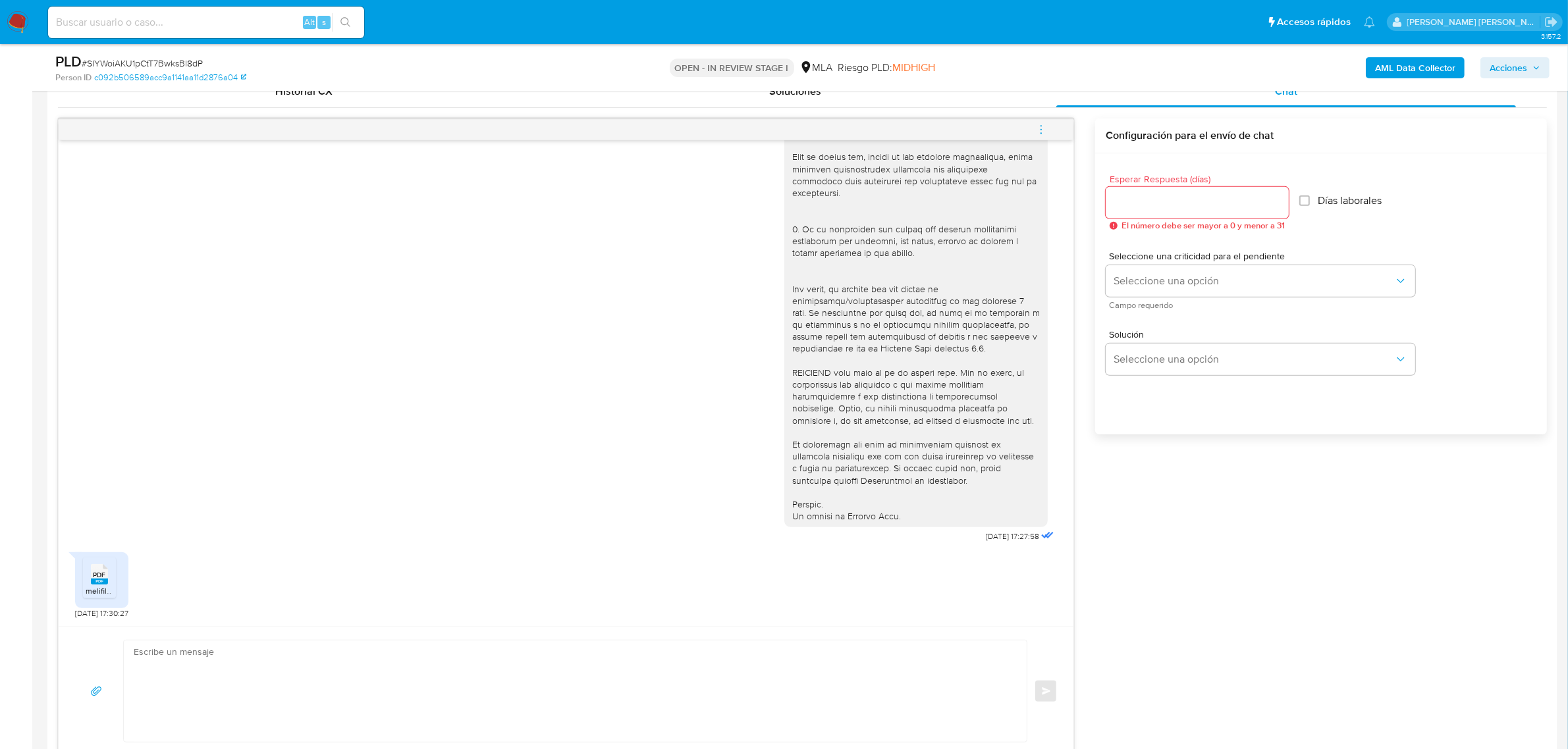
scroll to position [346, 0]
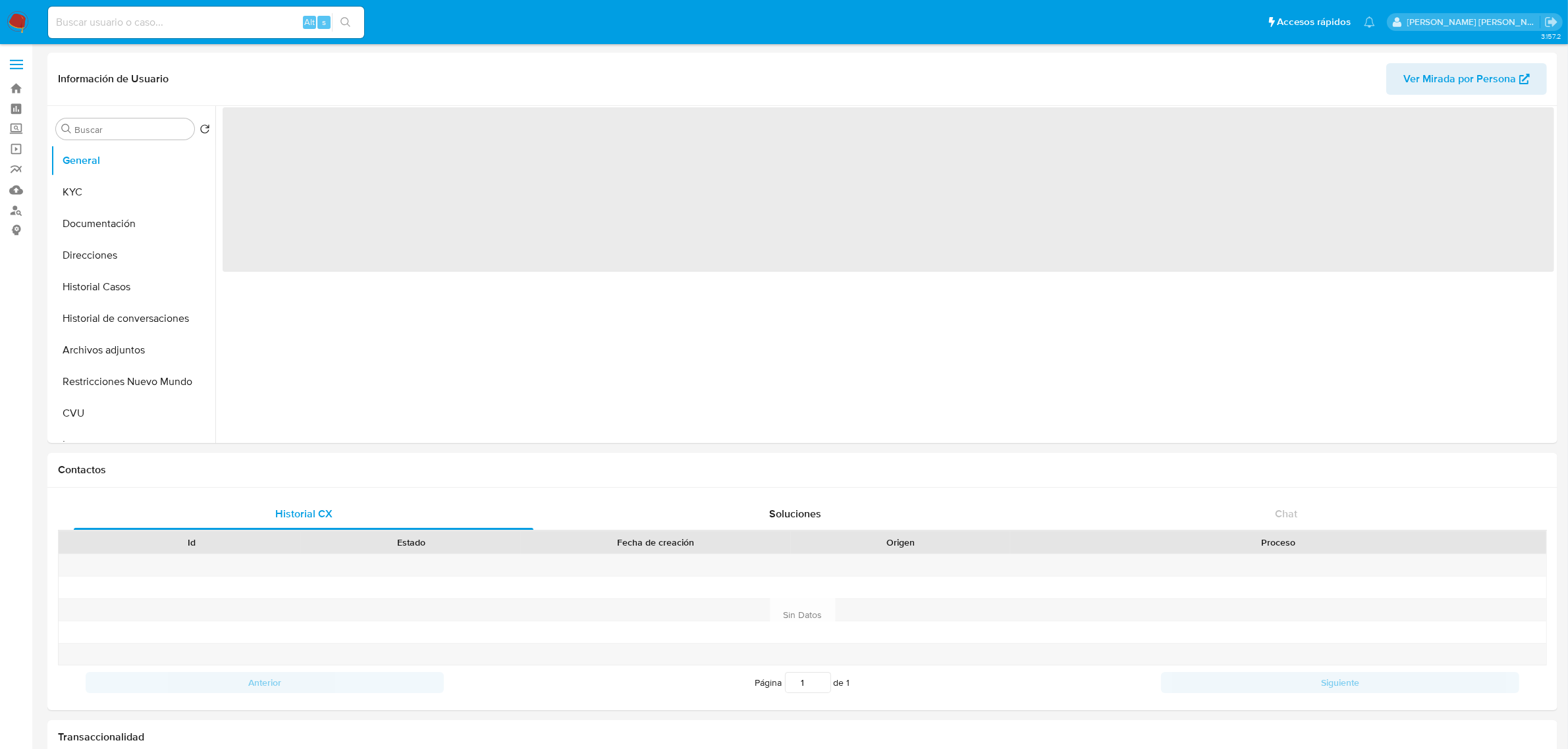
select select "10"
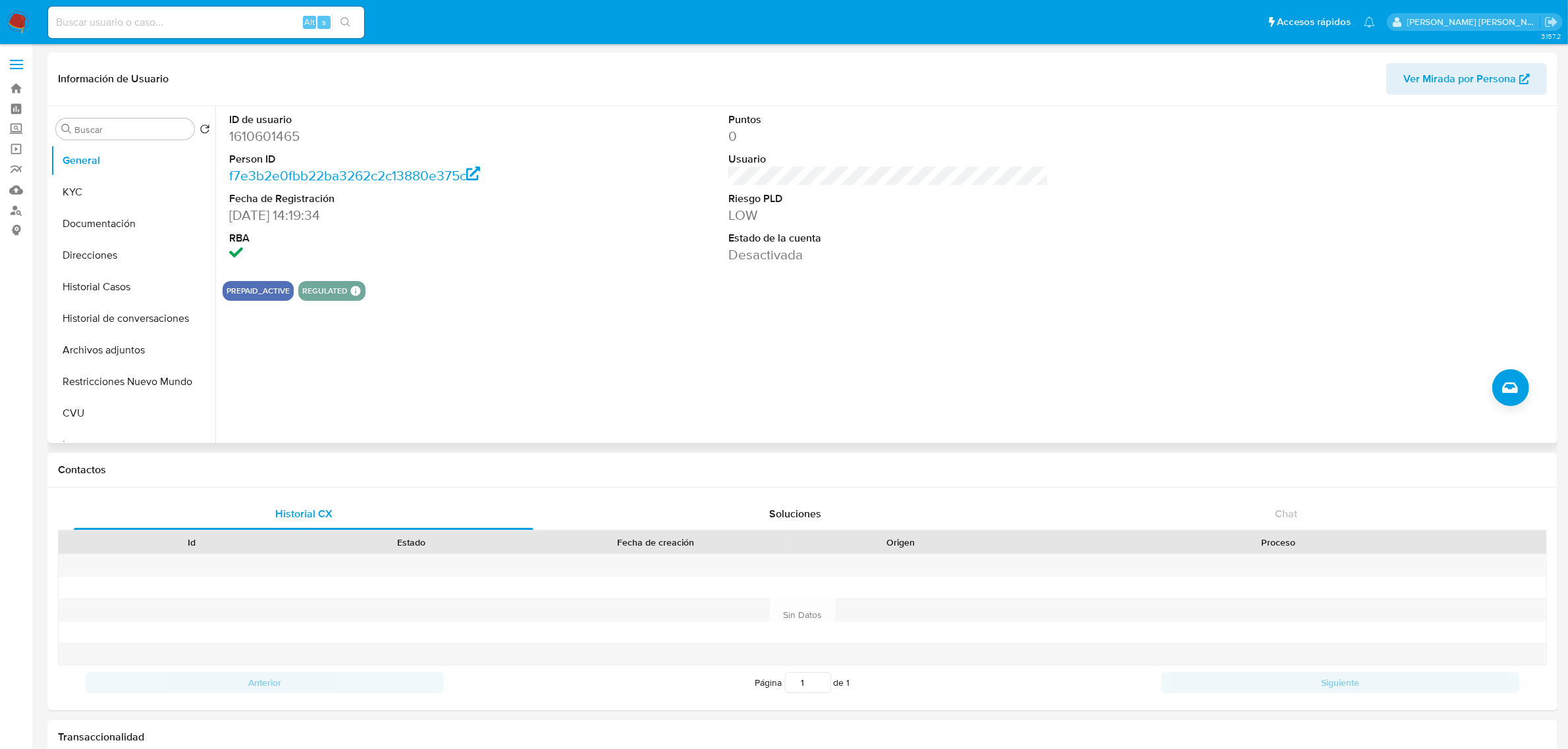
click at [1424, 81] on span "Ver Mirada por Persona" at bounding box center [1459, 79] width 113 height 32
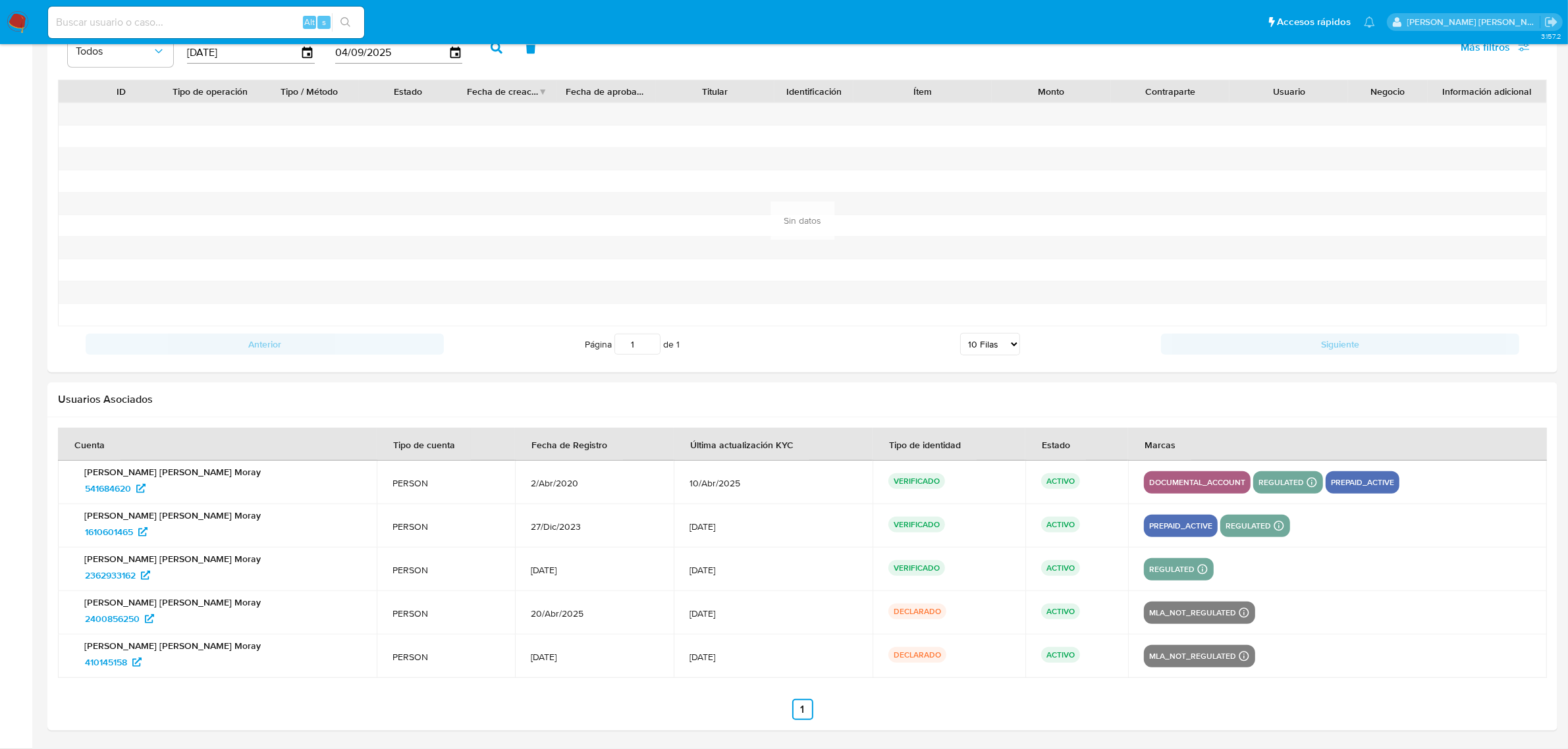
scroll to position [742, 0]
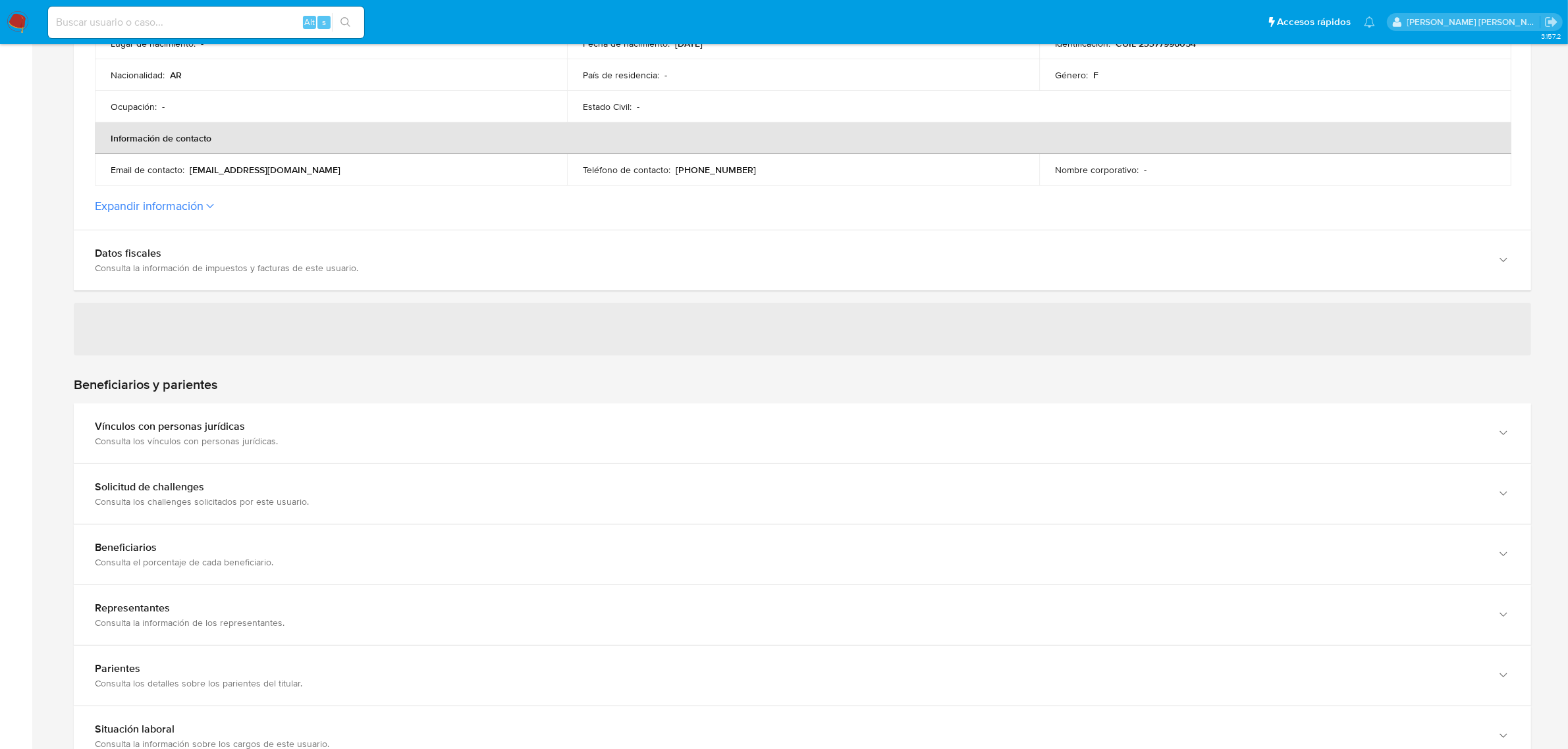
scroll to position [658, 0]
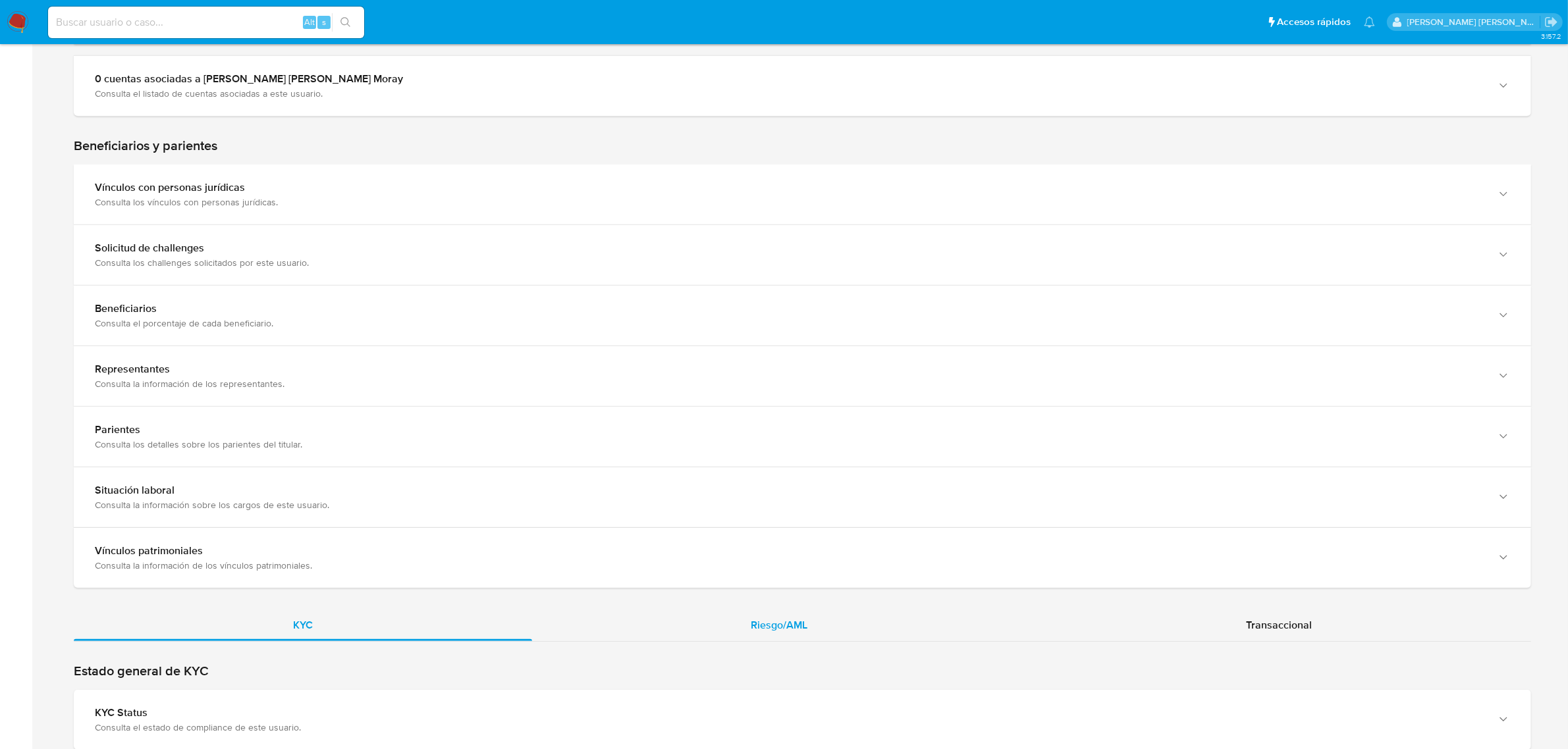
click at [799, 616] on div "Riesgo/AML" at bounding box center [779, 625] width 496 height 32
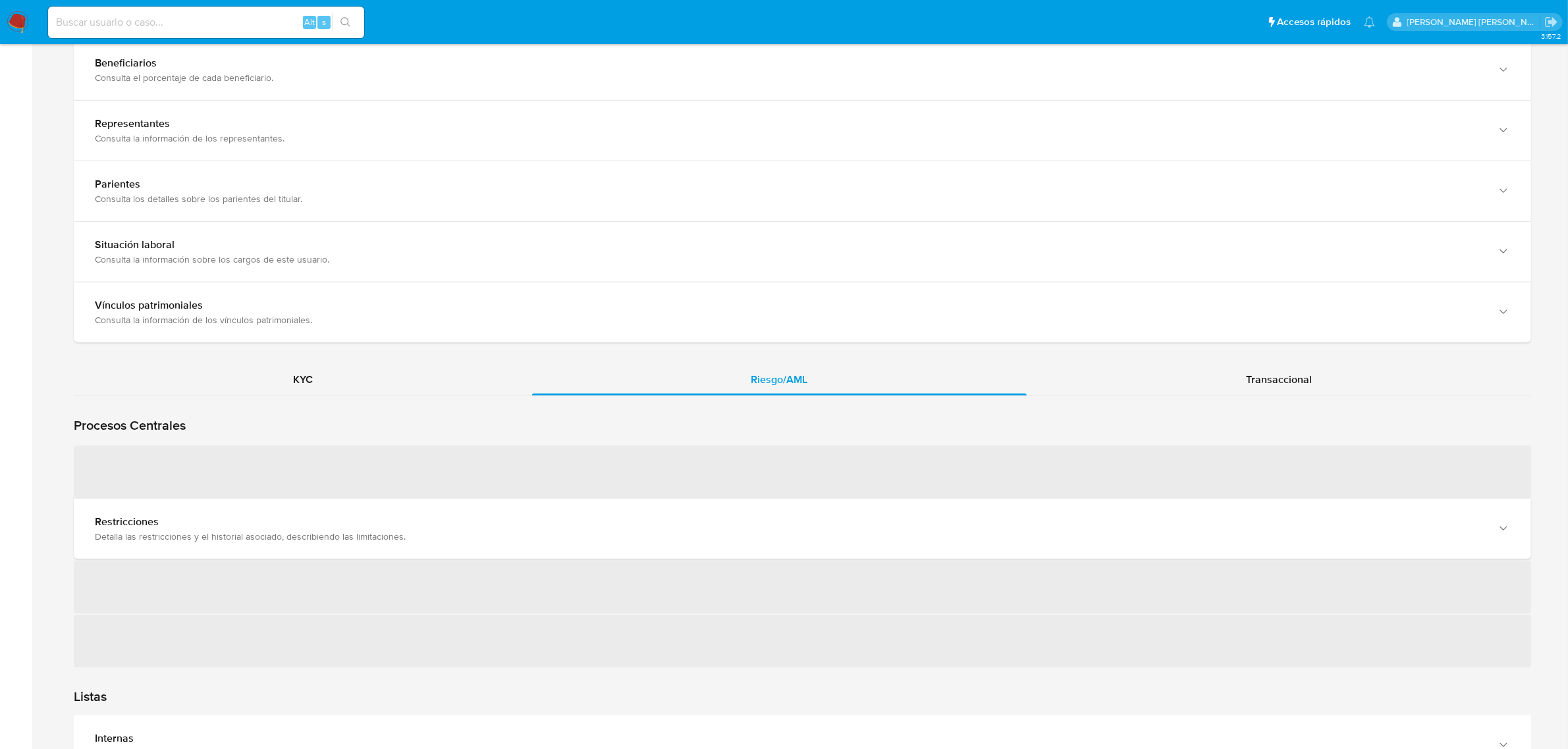
scroll to position [905, 0]
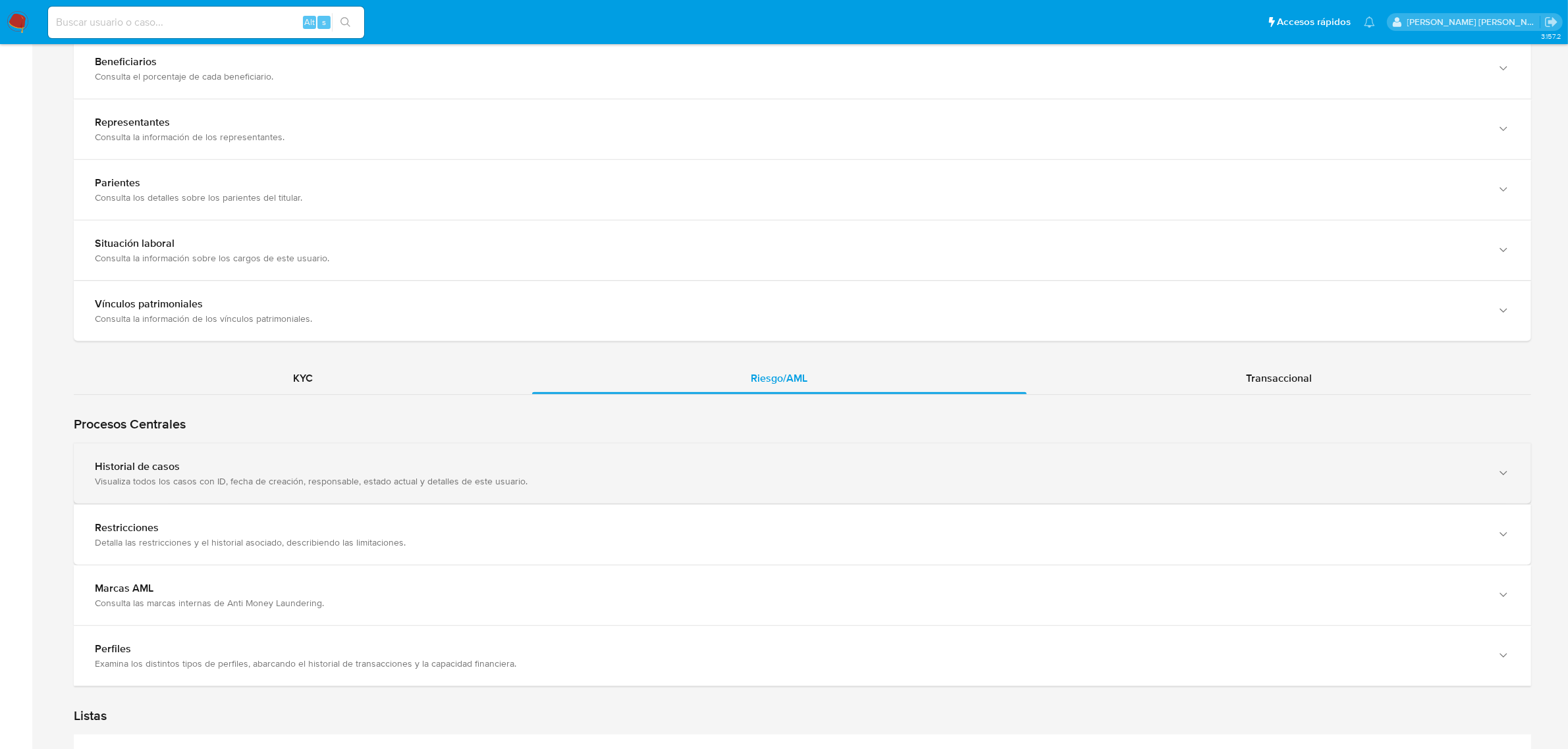
click at [324, 484] on div "Visualiza todos los casos con ID, fecha de creación, responsable, estado actual…" at bounding box center [789, 481] width 1389 height 12
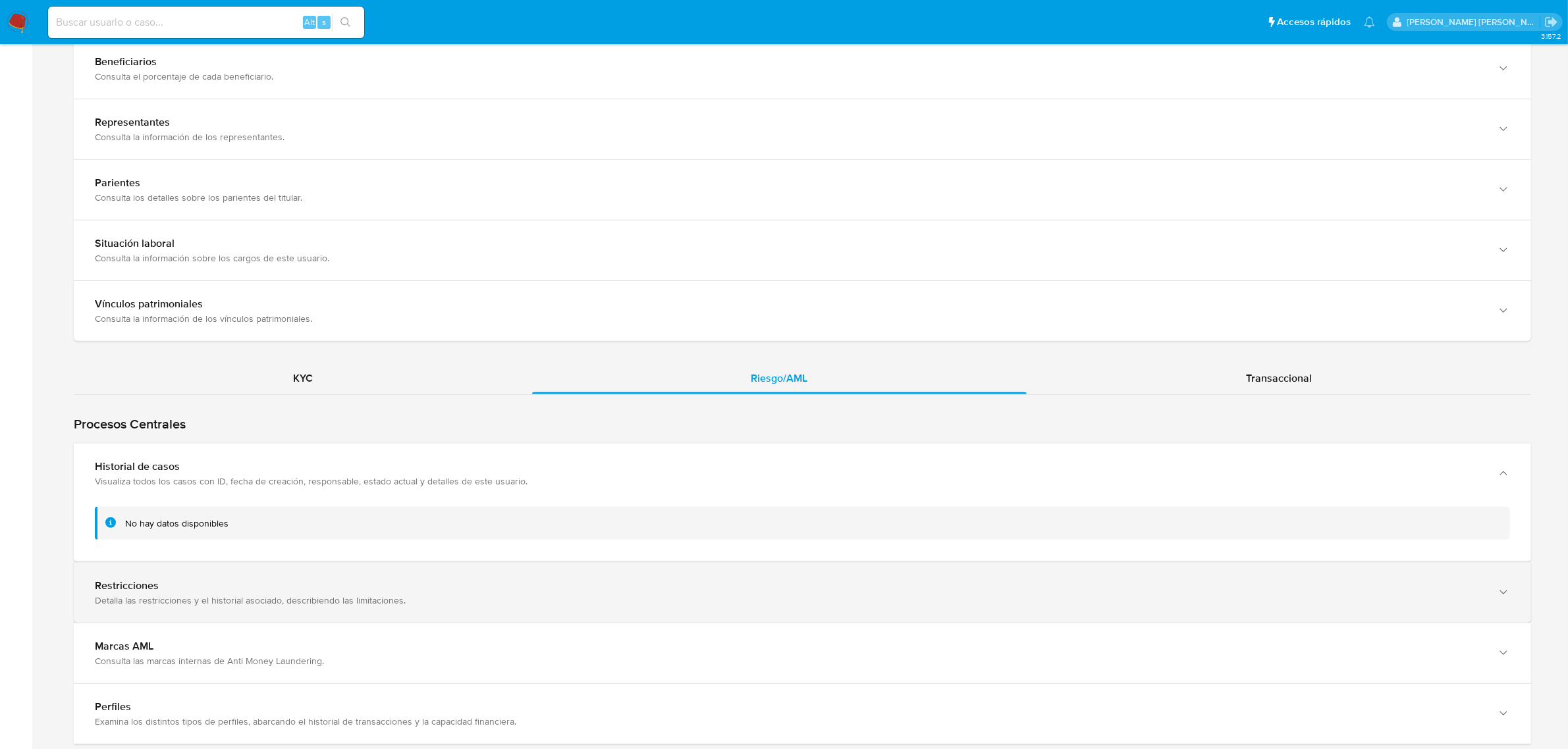
click at [128, 597] on div "Detalla las restricciones y el historial asociado, describiendo las limitacione…" at bounding box center [789, 600] width 1389 height 12
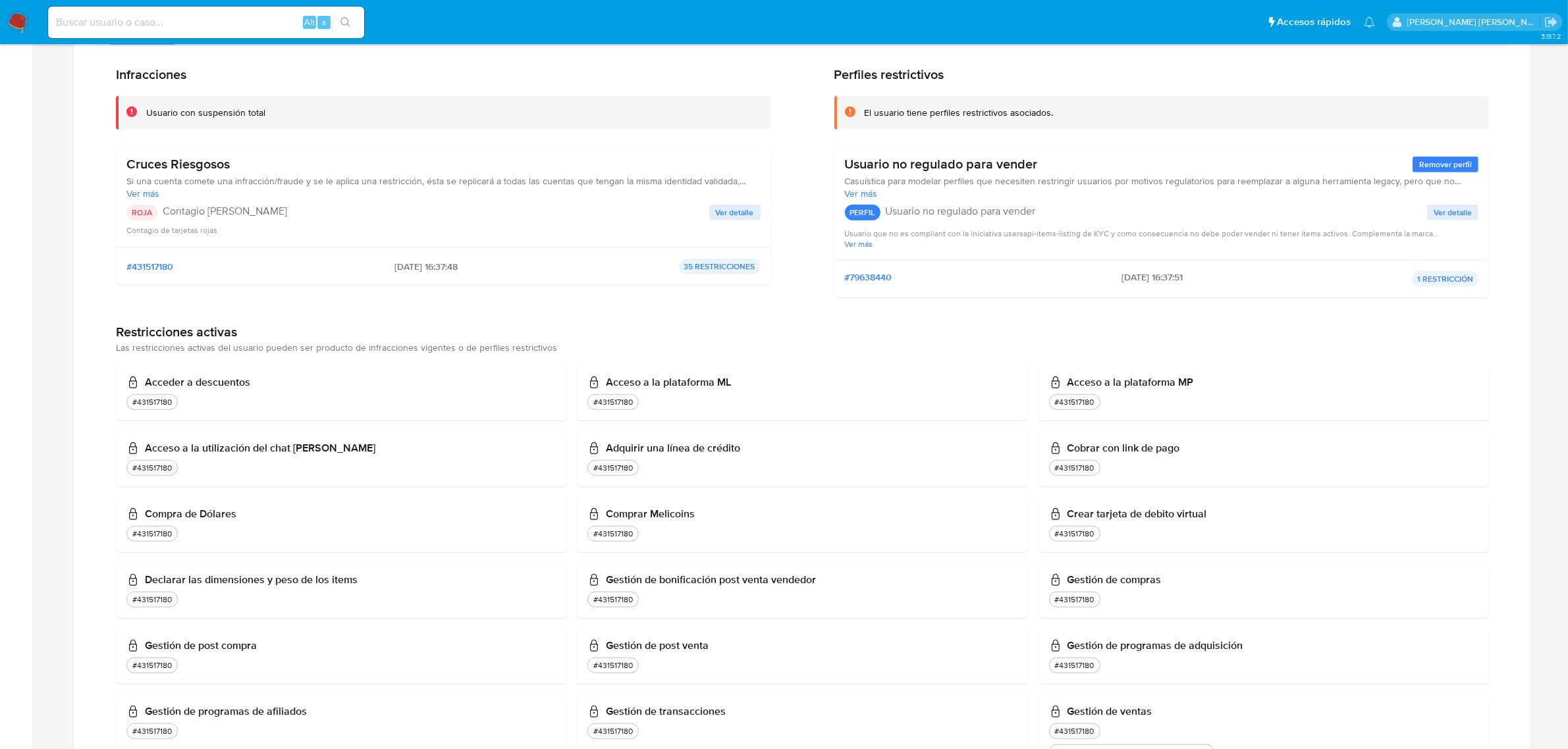
scroll to position [1364, 0]
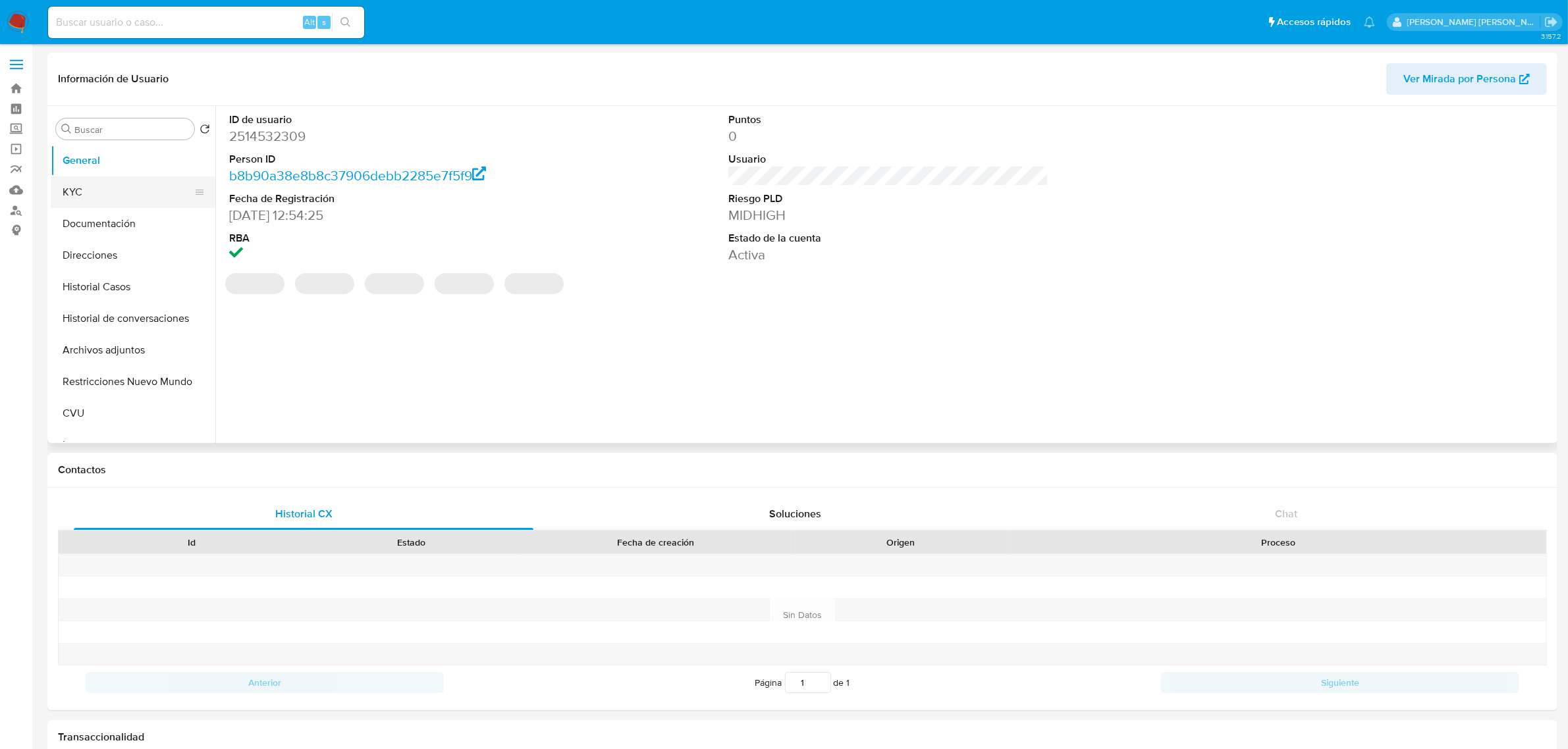
click at [74, 201] on button "KYC" at bounding box center [128, 192] width 154 height 32
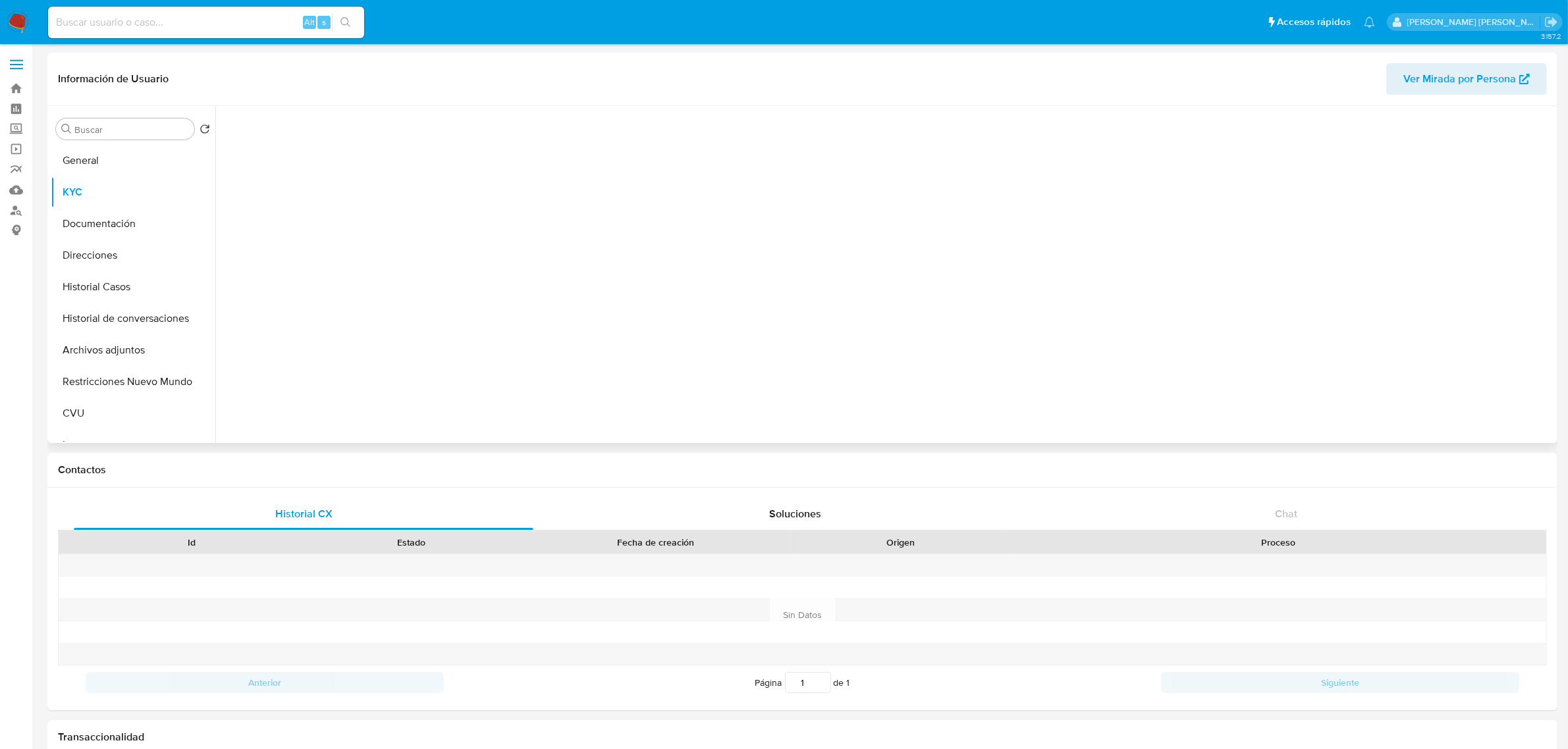
select select "10"
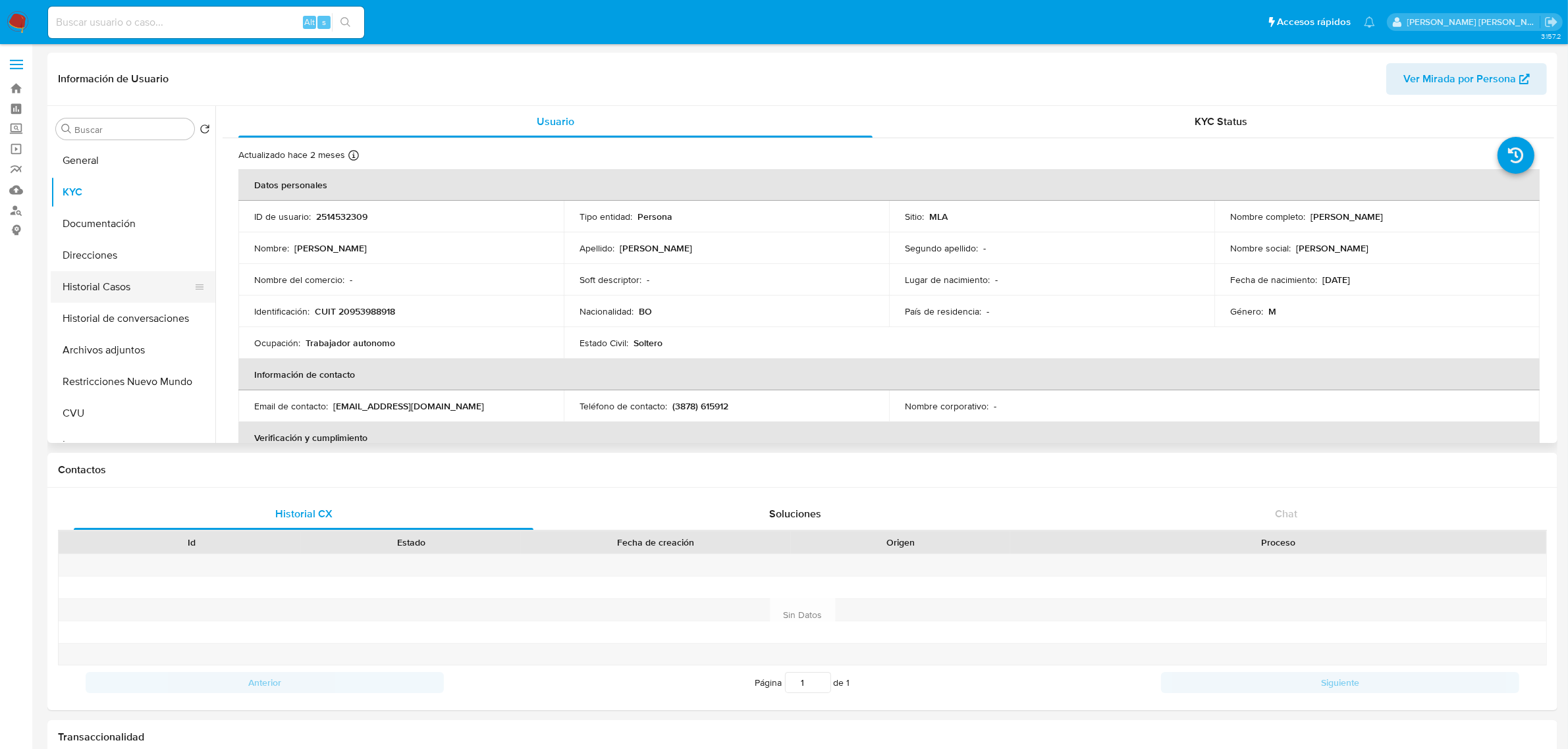
click at [100, 287] on button "Historial Casos" at bounding box center [128, 287] width 154 height 32
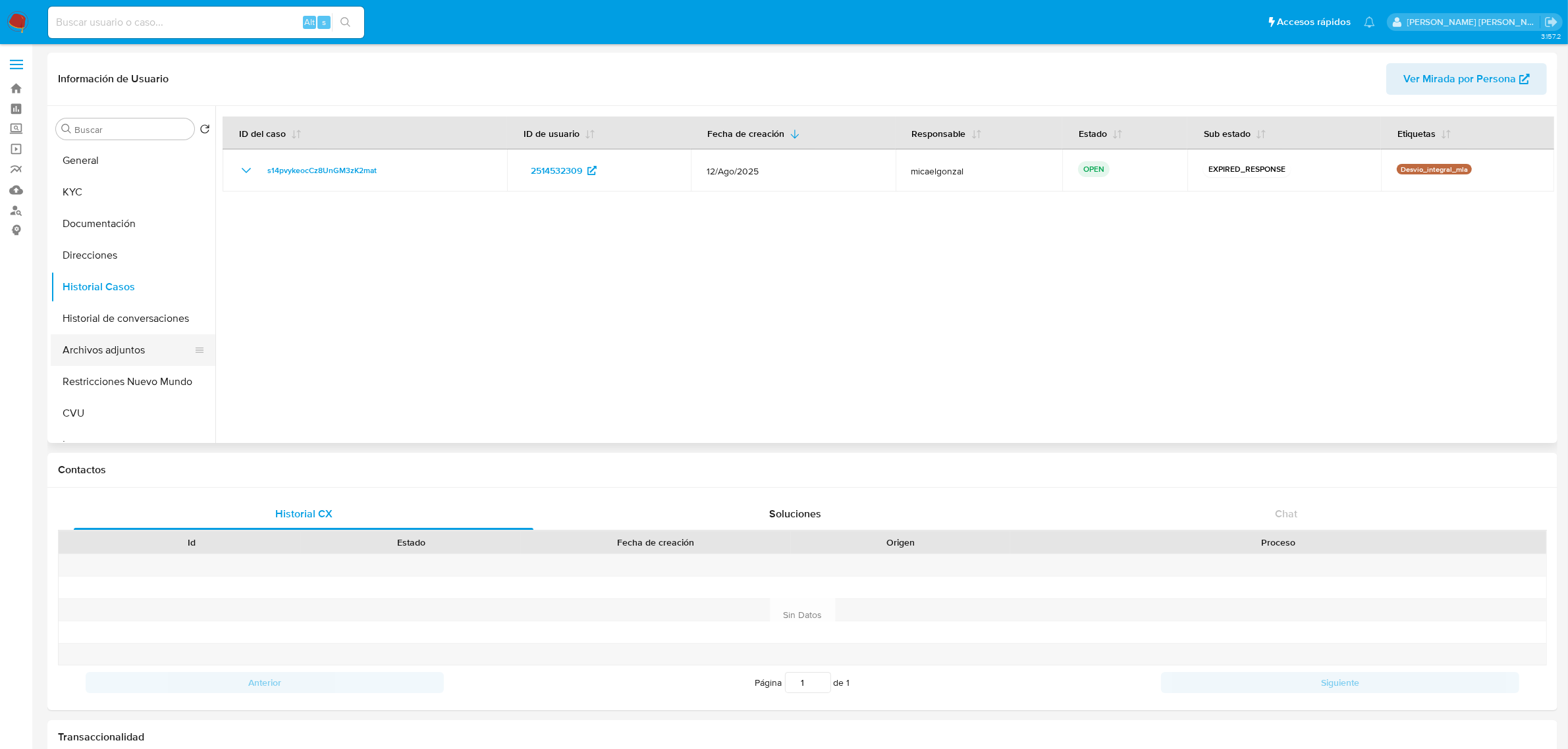
click at [102, 346] on button "Archivos adjuntos" at bounding box center [128, 350] width 154 height 32
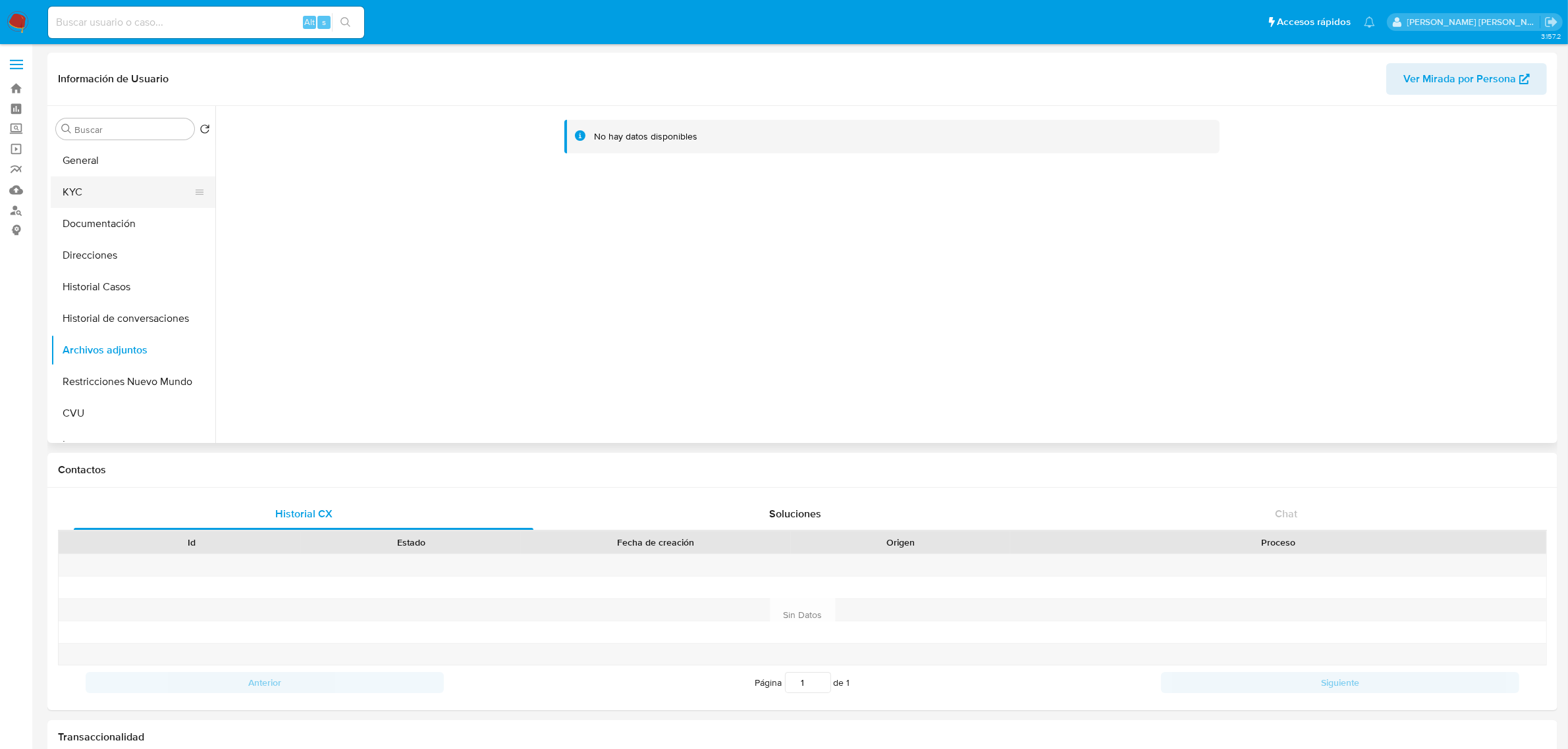
click at [92, 192] on button "KYC" at bounding box center [128, 192] width 154 height 32
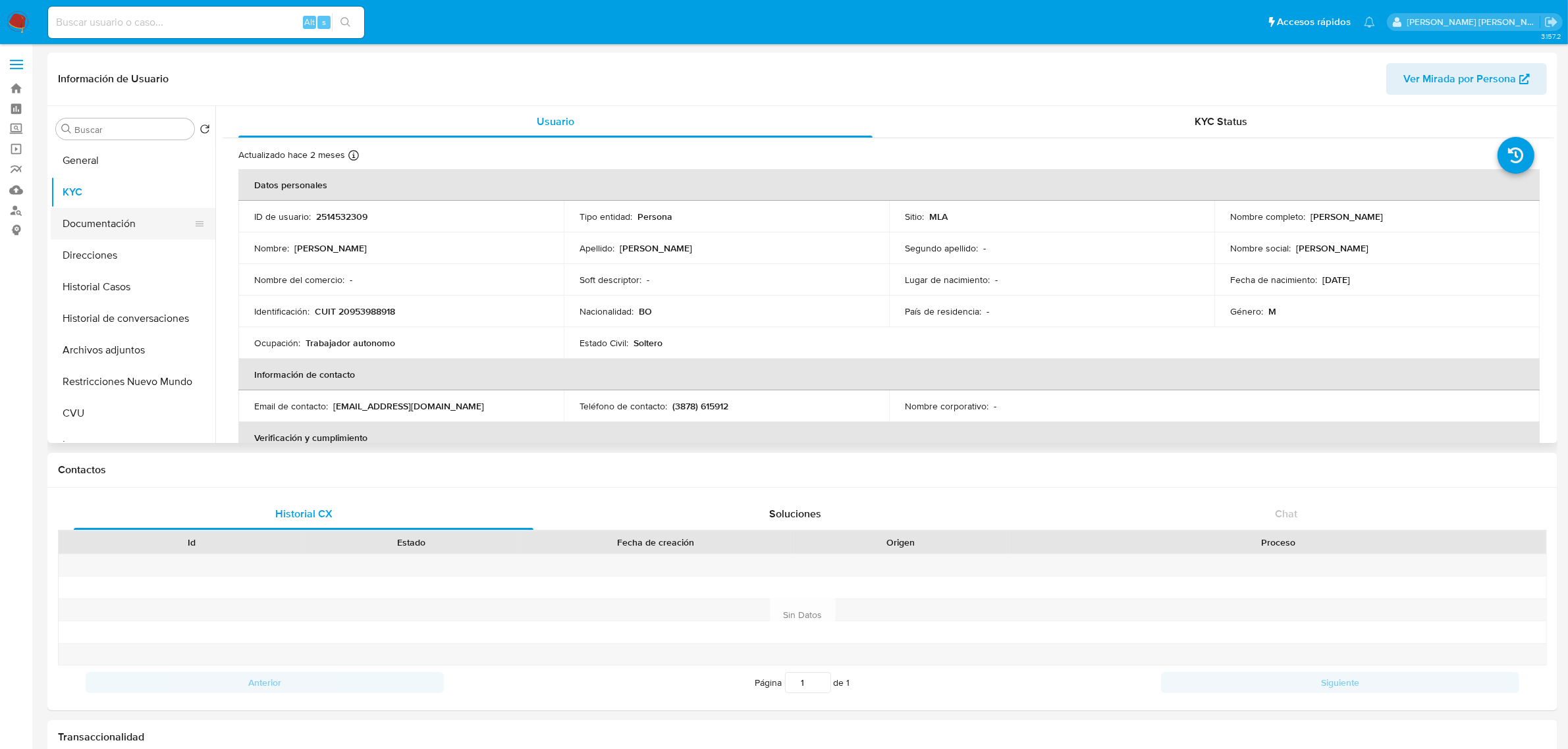
click at [87, 227] on button "Documentación" at bounding box center [128, 224] width 154 height 32
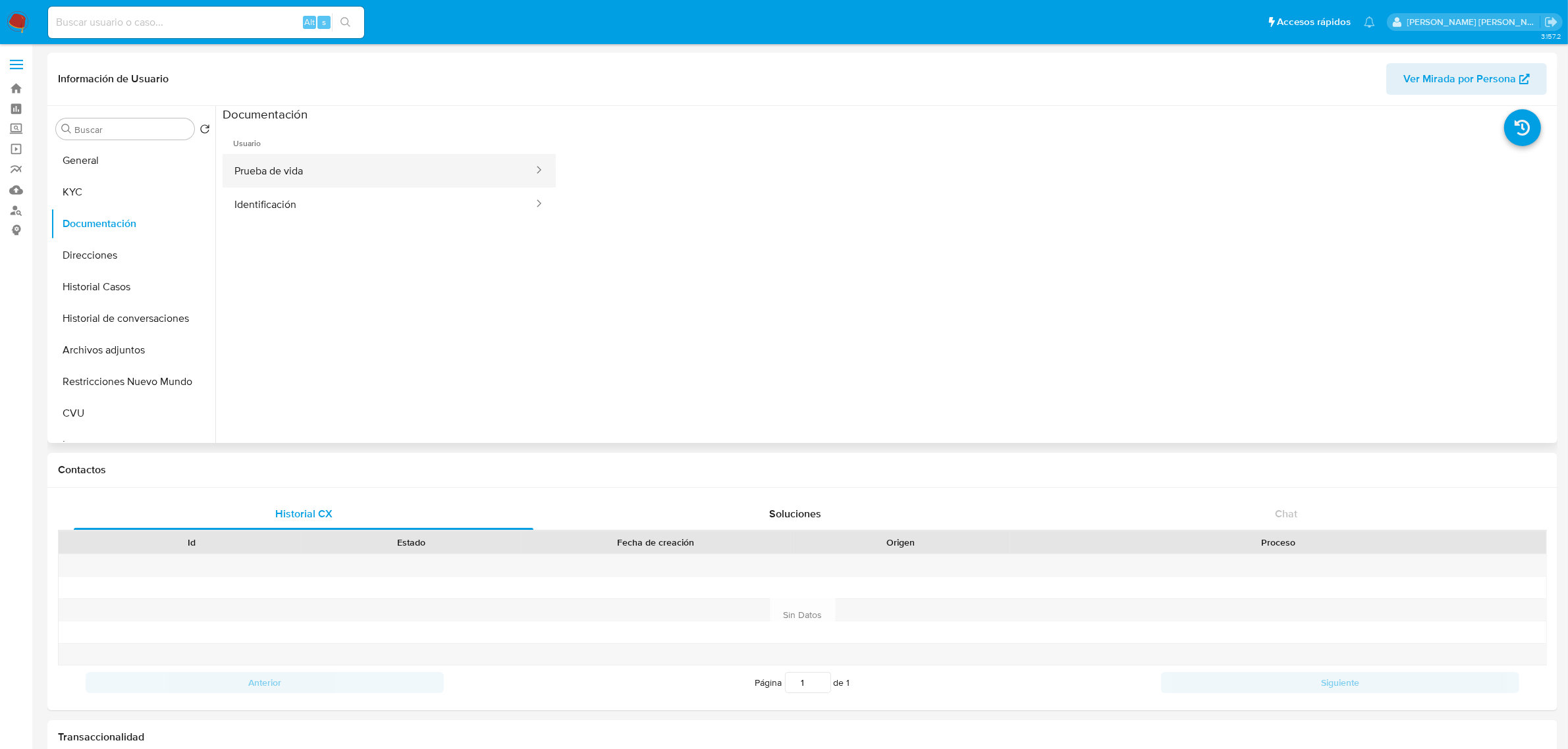
click at [315, 182] on button "Prueba de vida" at bounding box center [379, 171] width 312 height 34
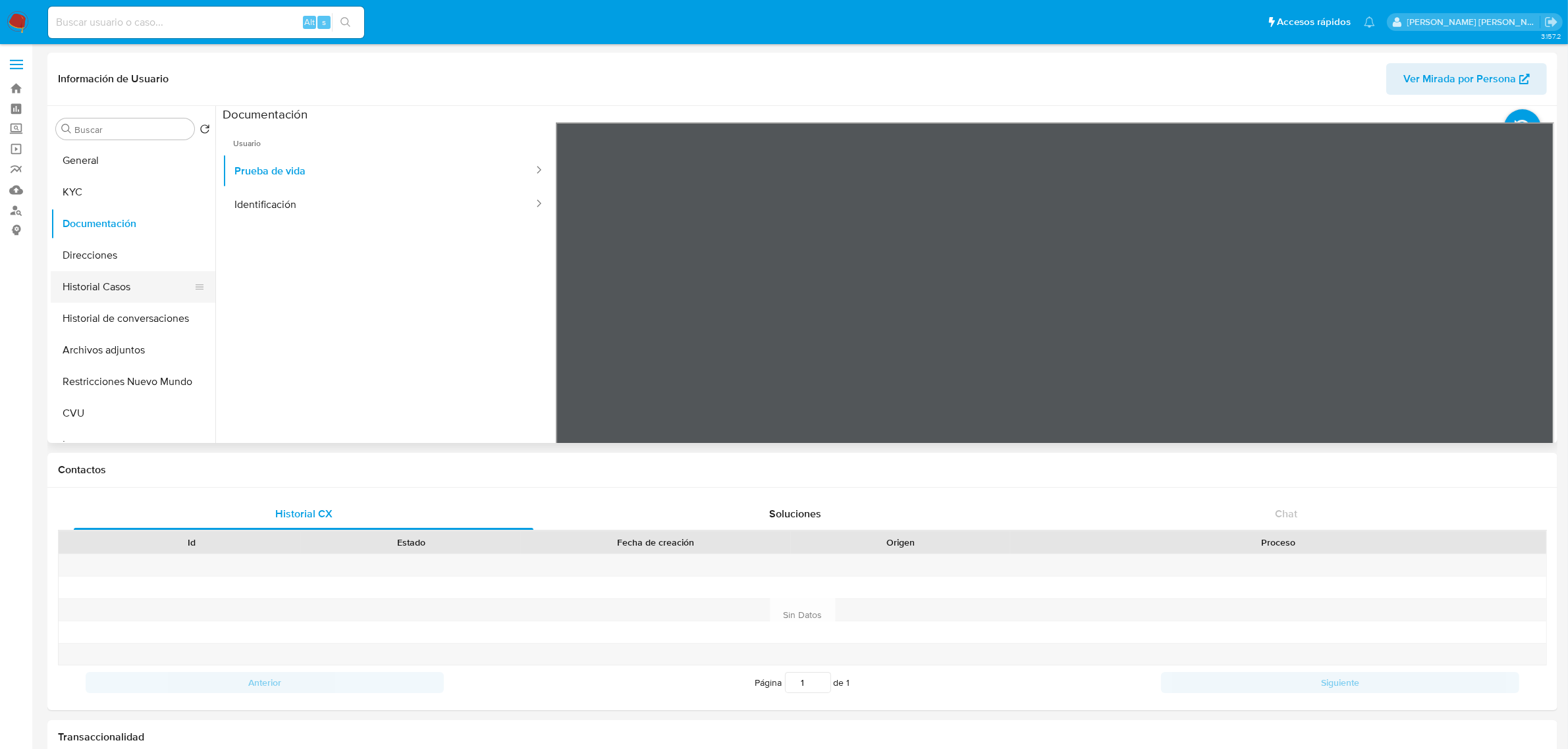
click at [91, 282] on button "Historial Casos" at bounding box center [128, 287] width 154 height 32
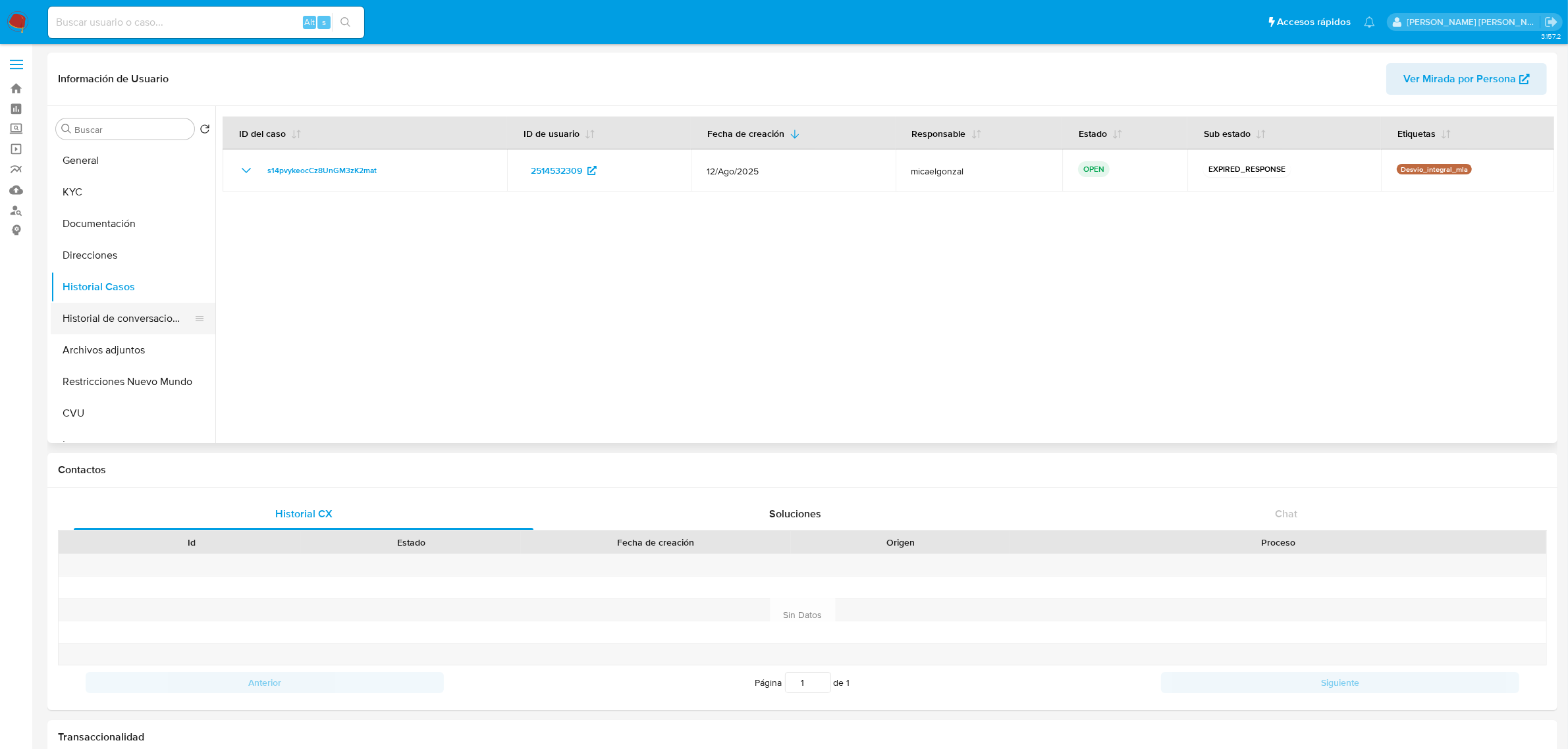
click at [113, 317] on button "Historial de conversaciones" at bounding box center [128, 319] width 154 height 32
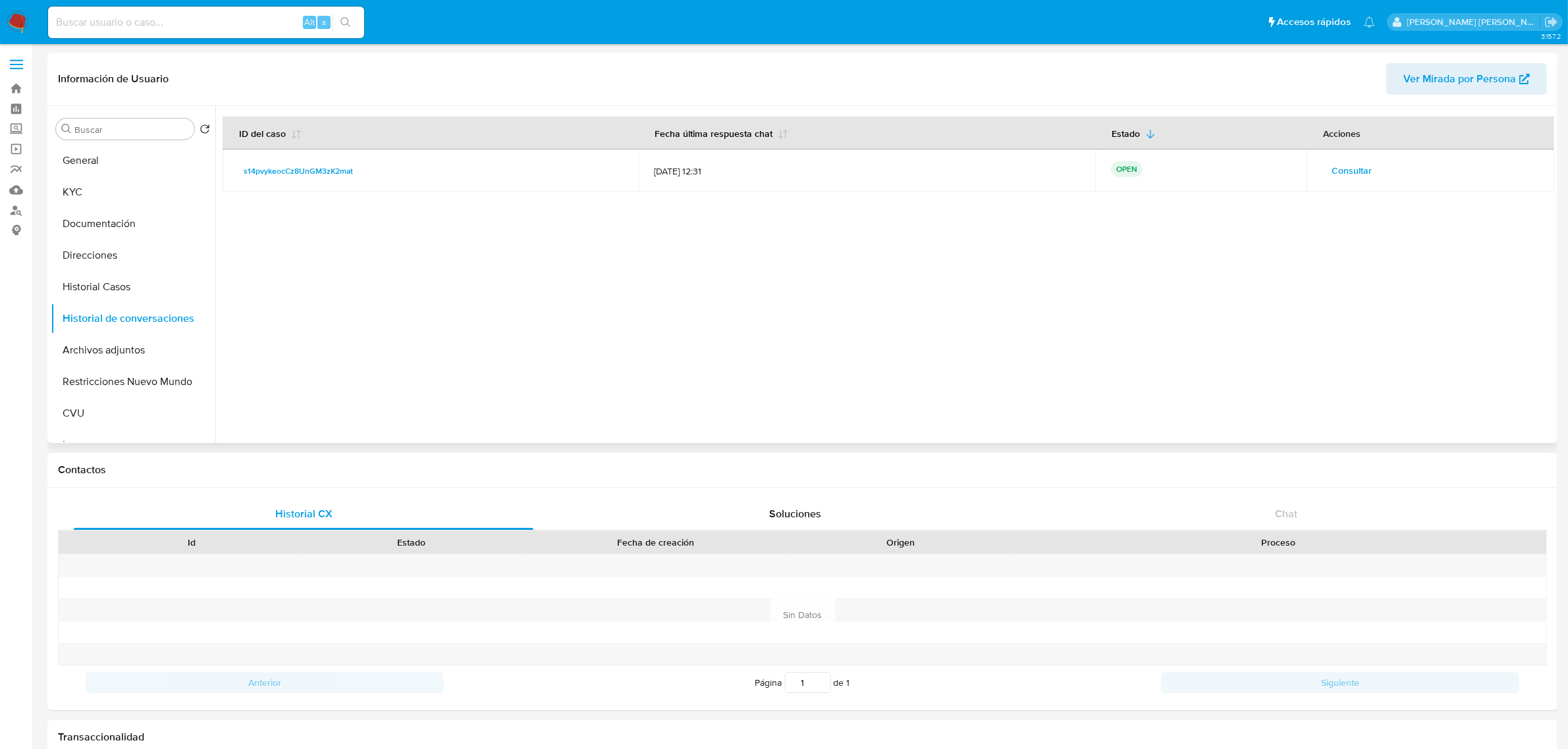
click at [1332, 170] on span "Consultar" at bounding box center [1351, 170] width 40 height 18
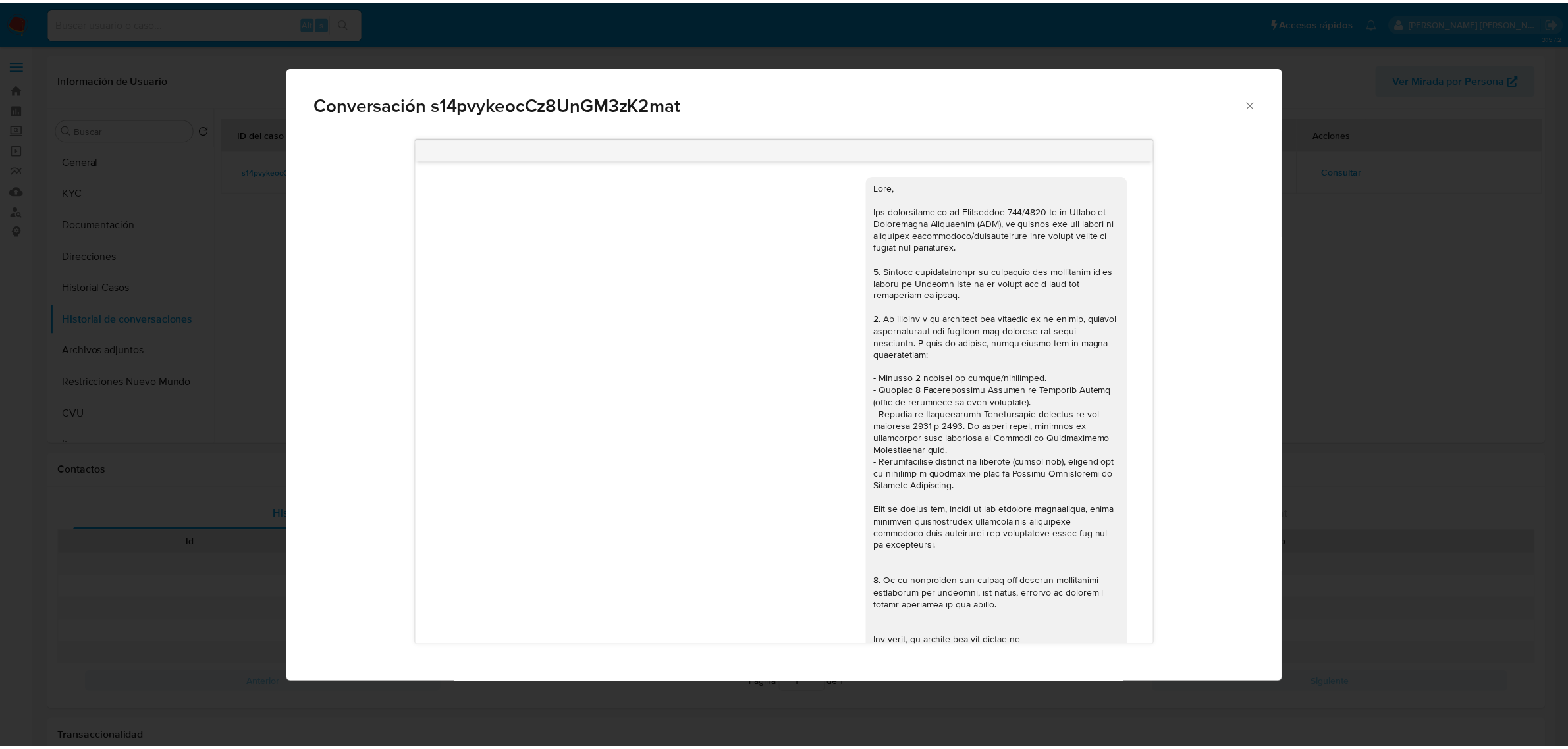
scroll to position [495, 0]
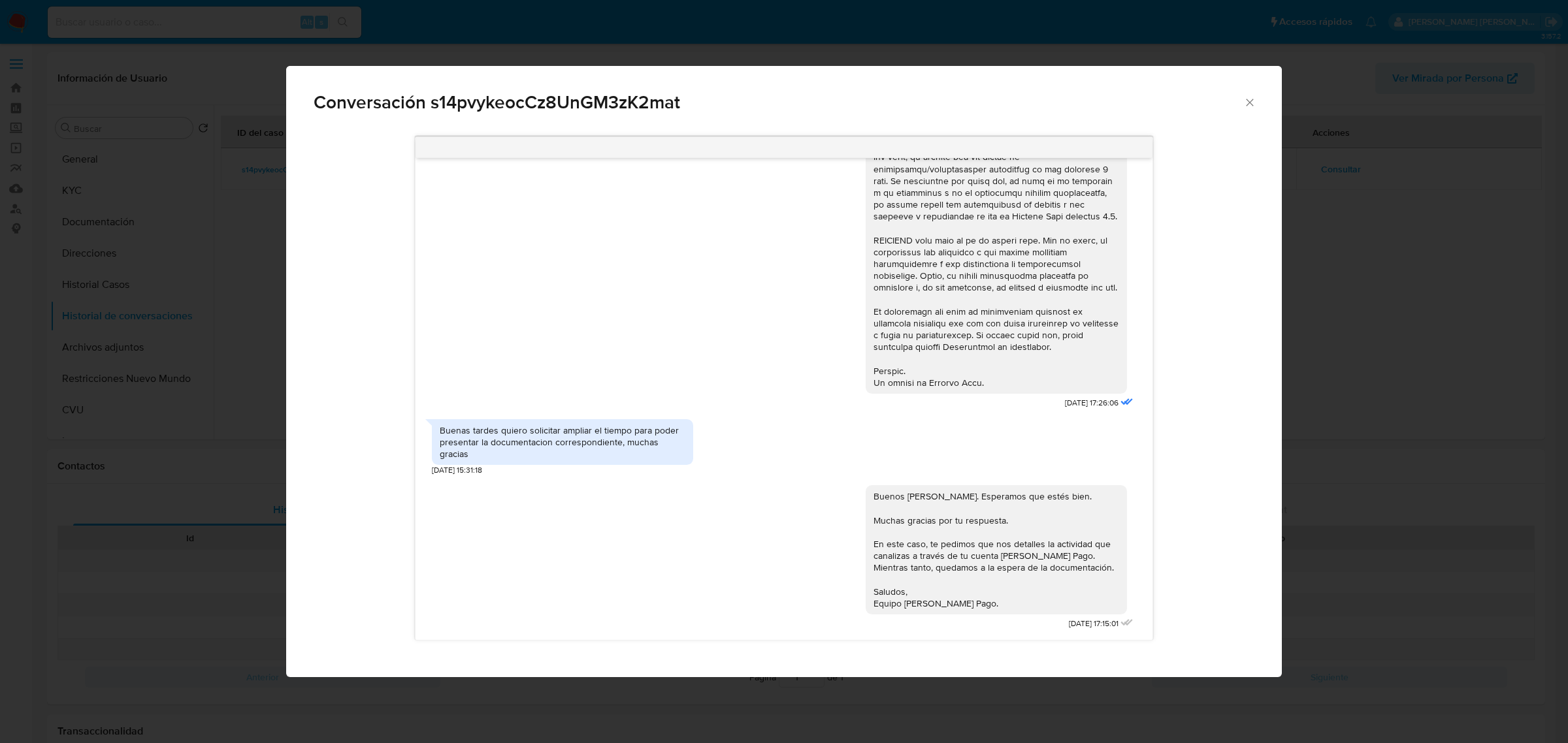
click at [1251, 108] on icon "Cerrar" at bounding box center [1250, 102] width 13 height 13
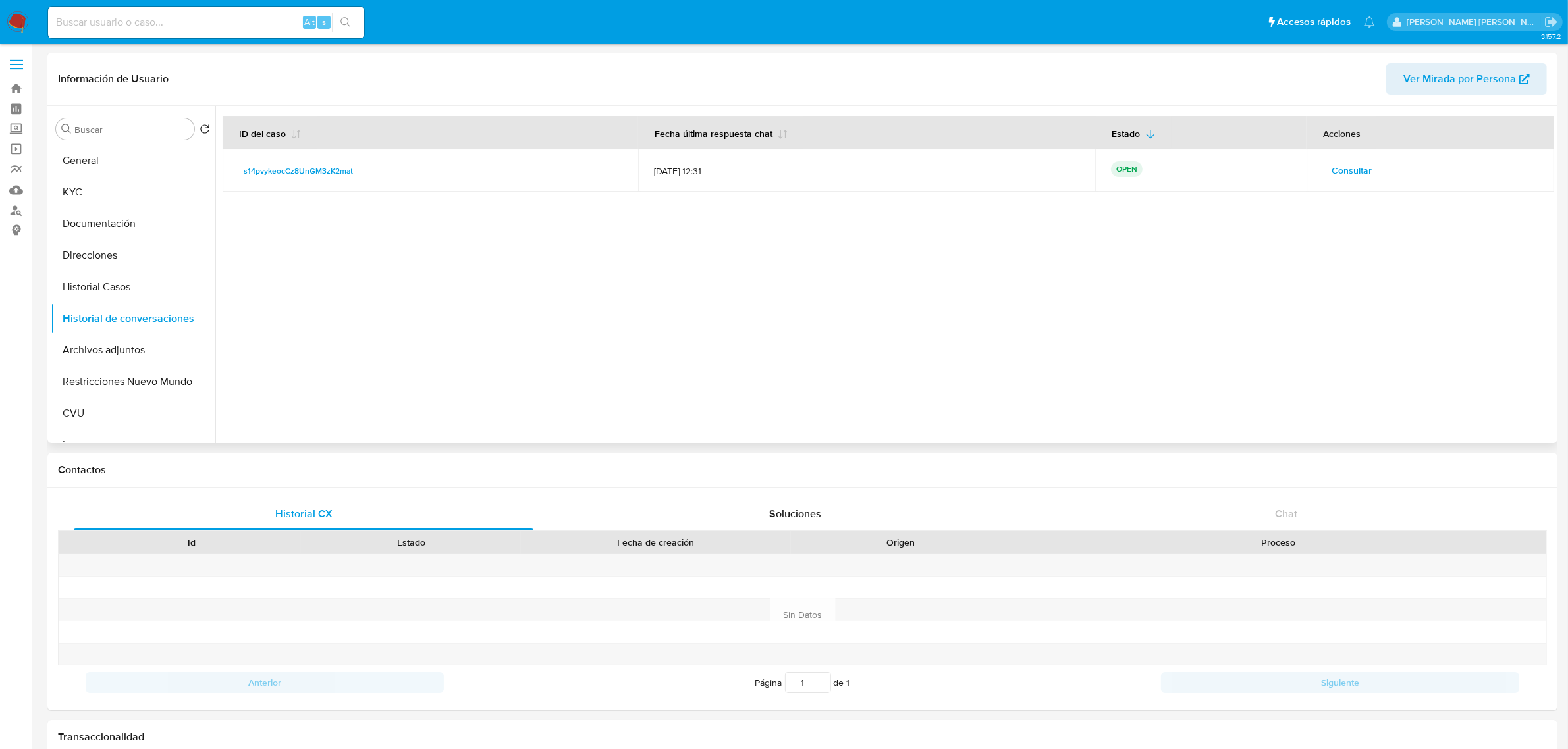
drag, startPoint x: 347, startPoint y: 179, endPoint x: 234, endPoint y: 166, distance: 113.7
click at [234, 166] on td "s14pvykeocCz8UnGM3zK2mat" at bounding box center [431, 171] width 416 height 43
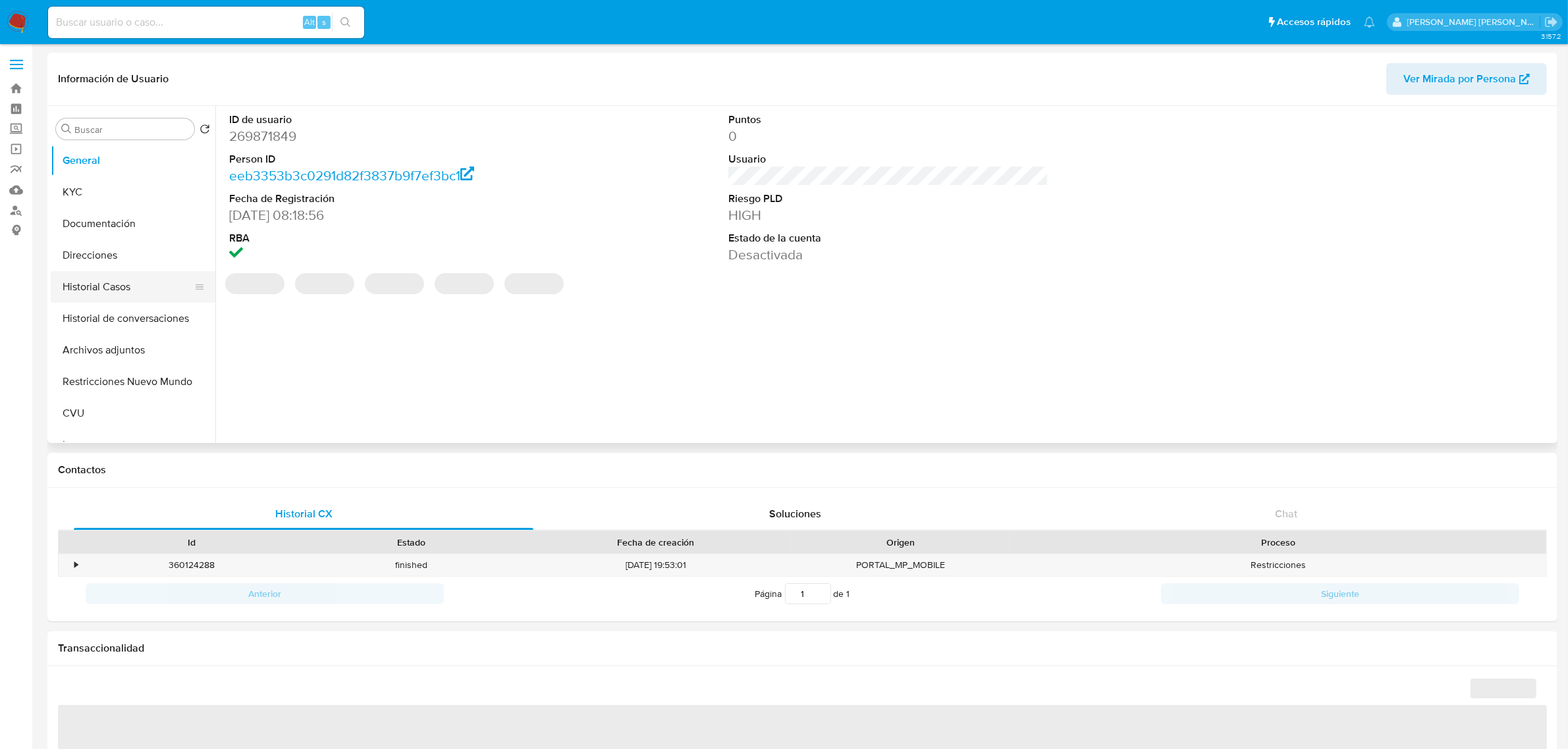
select select "10"
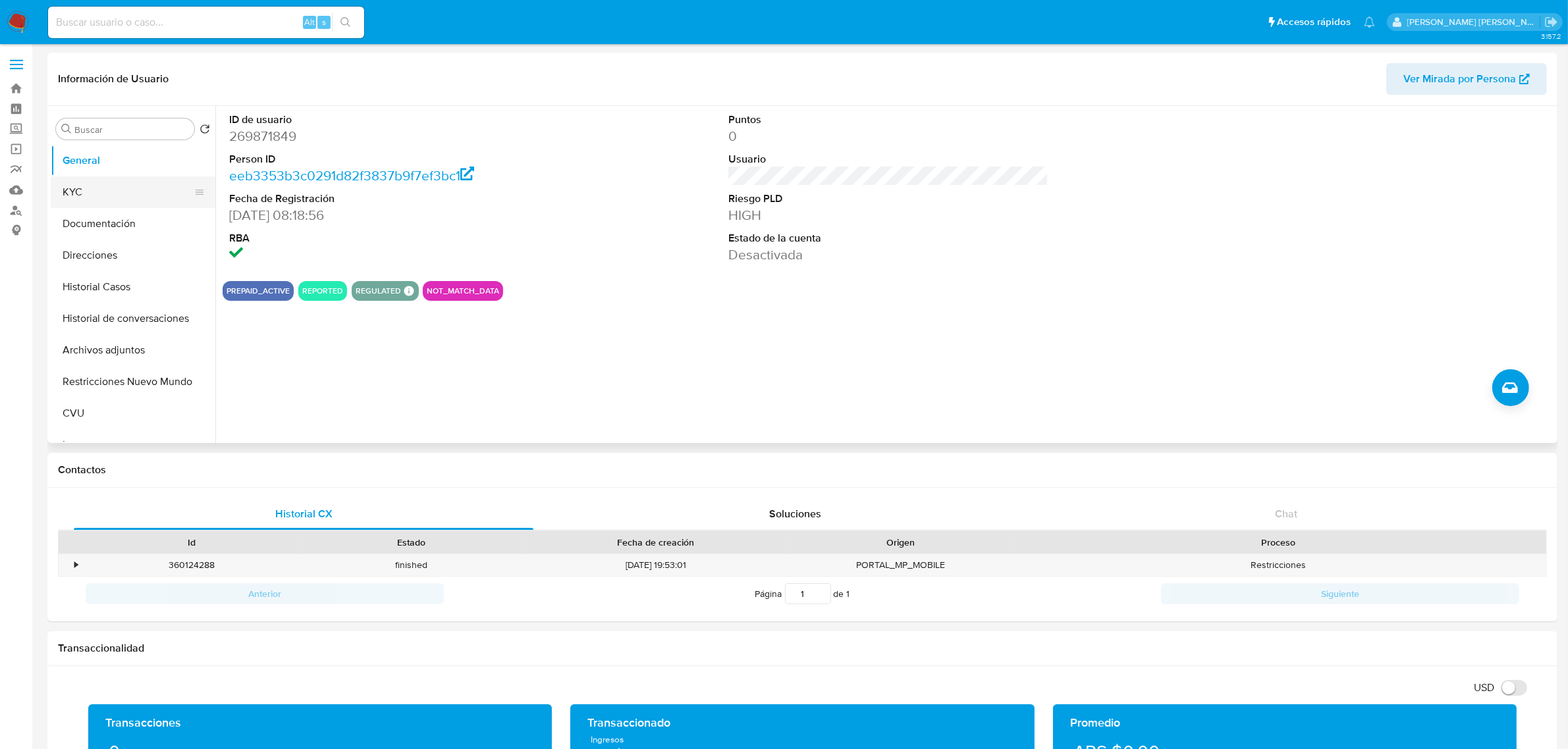
click at [103, 187] on button "KYC" at bounding box center [128, 192] width 154 height 32
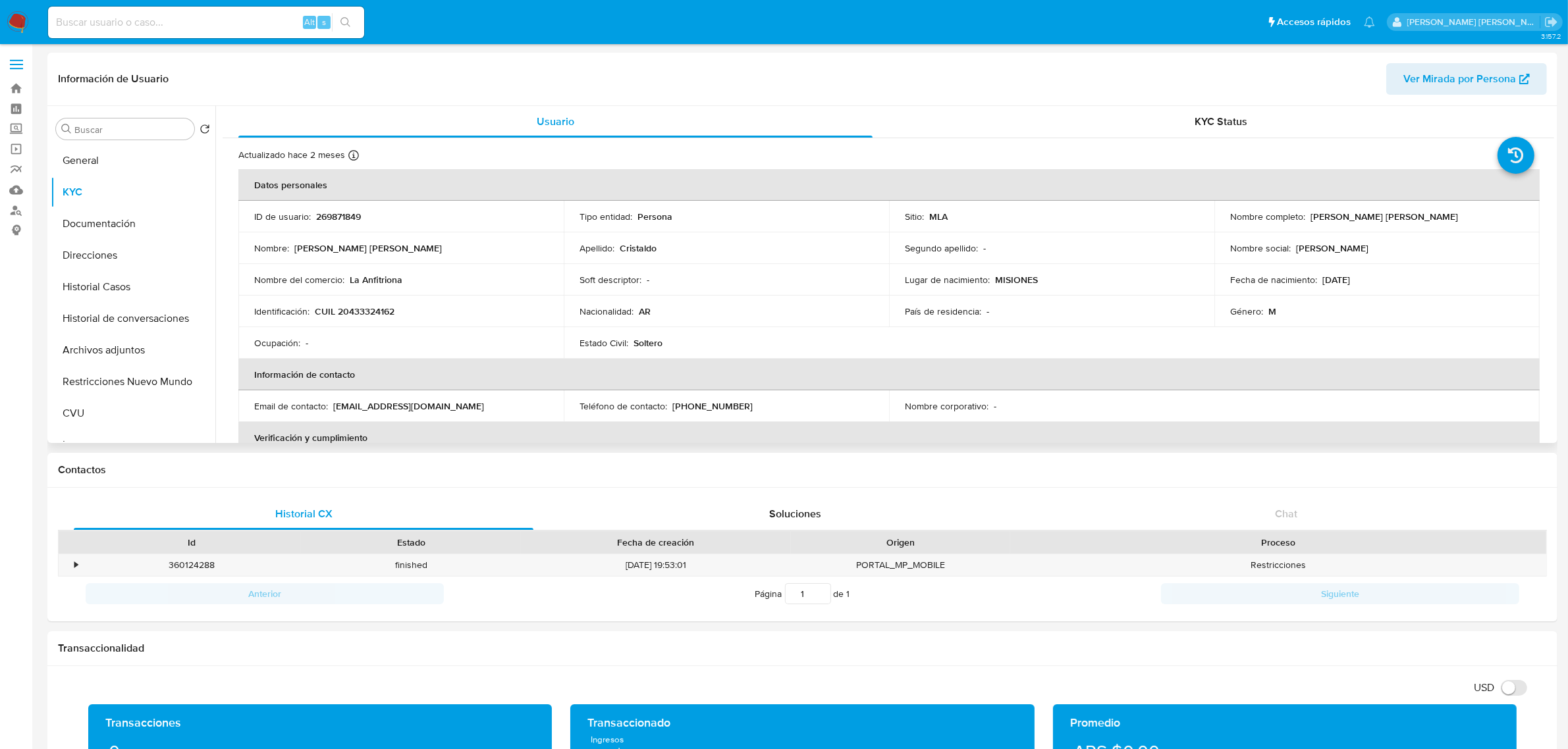
scroll to position [82, 0]
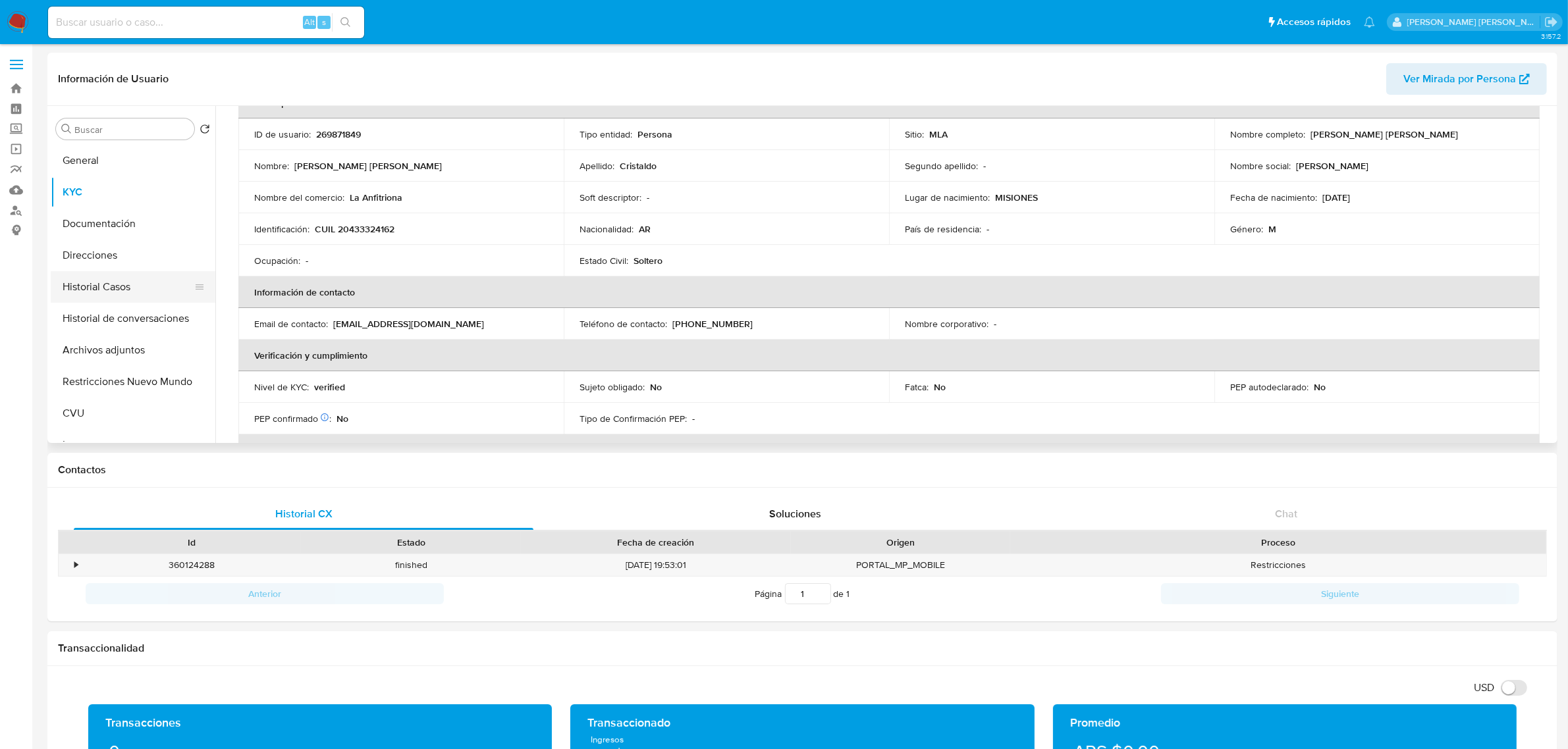
click at [115, 287] on button "Historial Casos" at bounding box center [128, 287] width 154 height 32
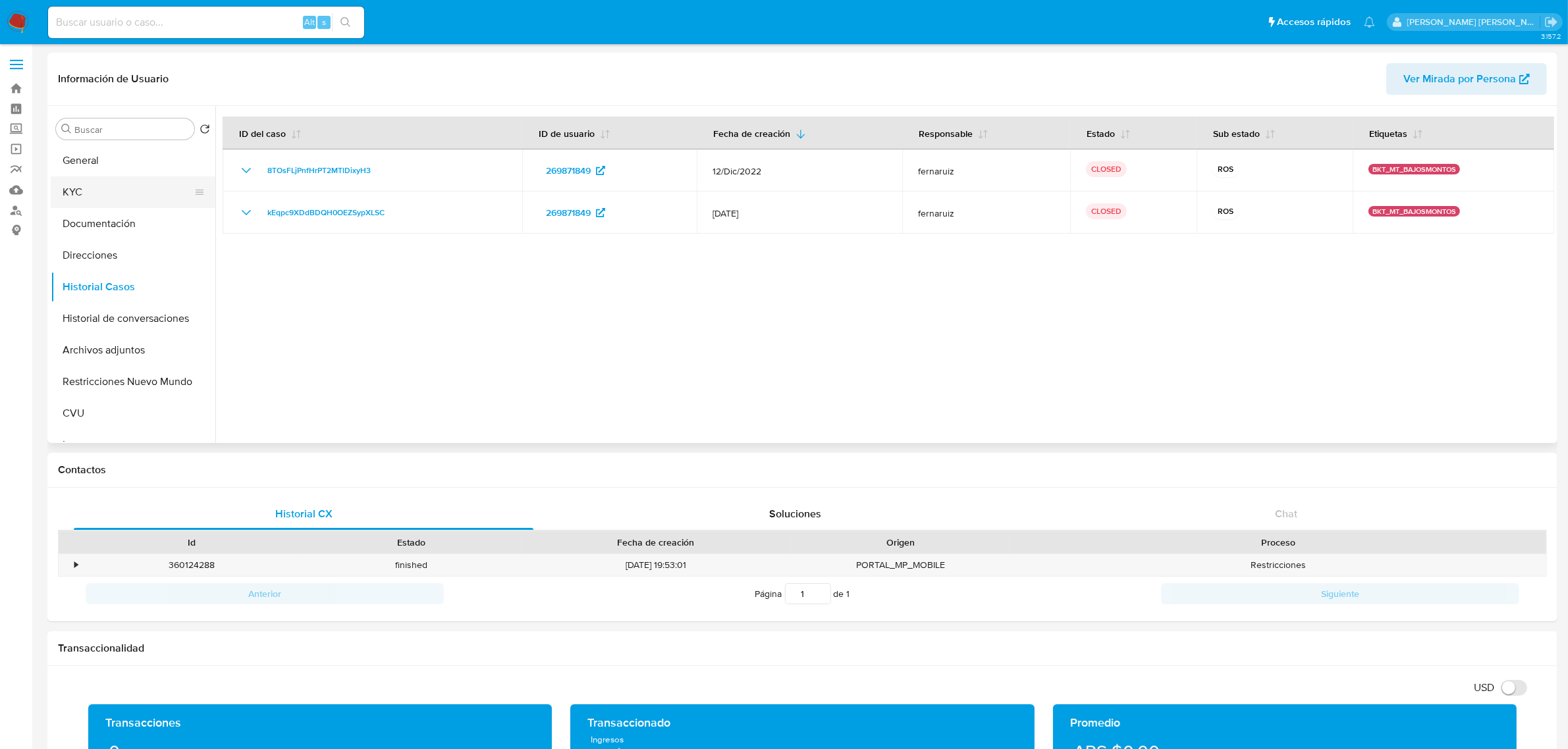
click at [102, 195] on button "KYC" at bounding box center [128, 192] width 154 height 32
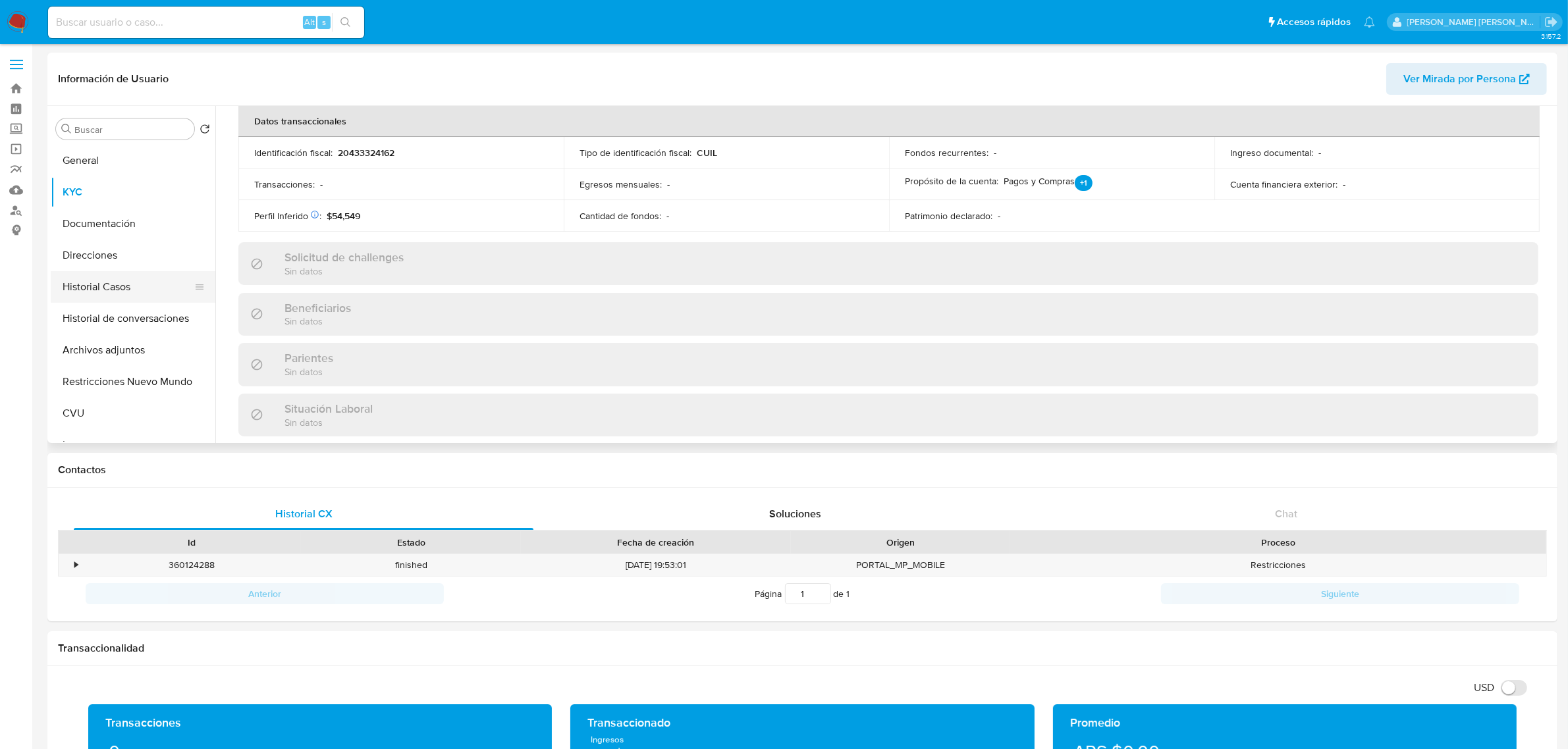
click at [80, 290] on button "Historial Casos" at bounding box center [128, 287] width 154 height 32
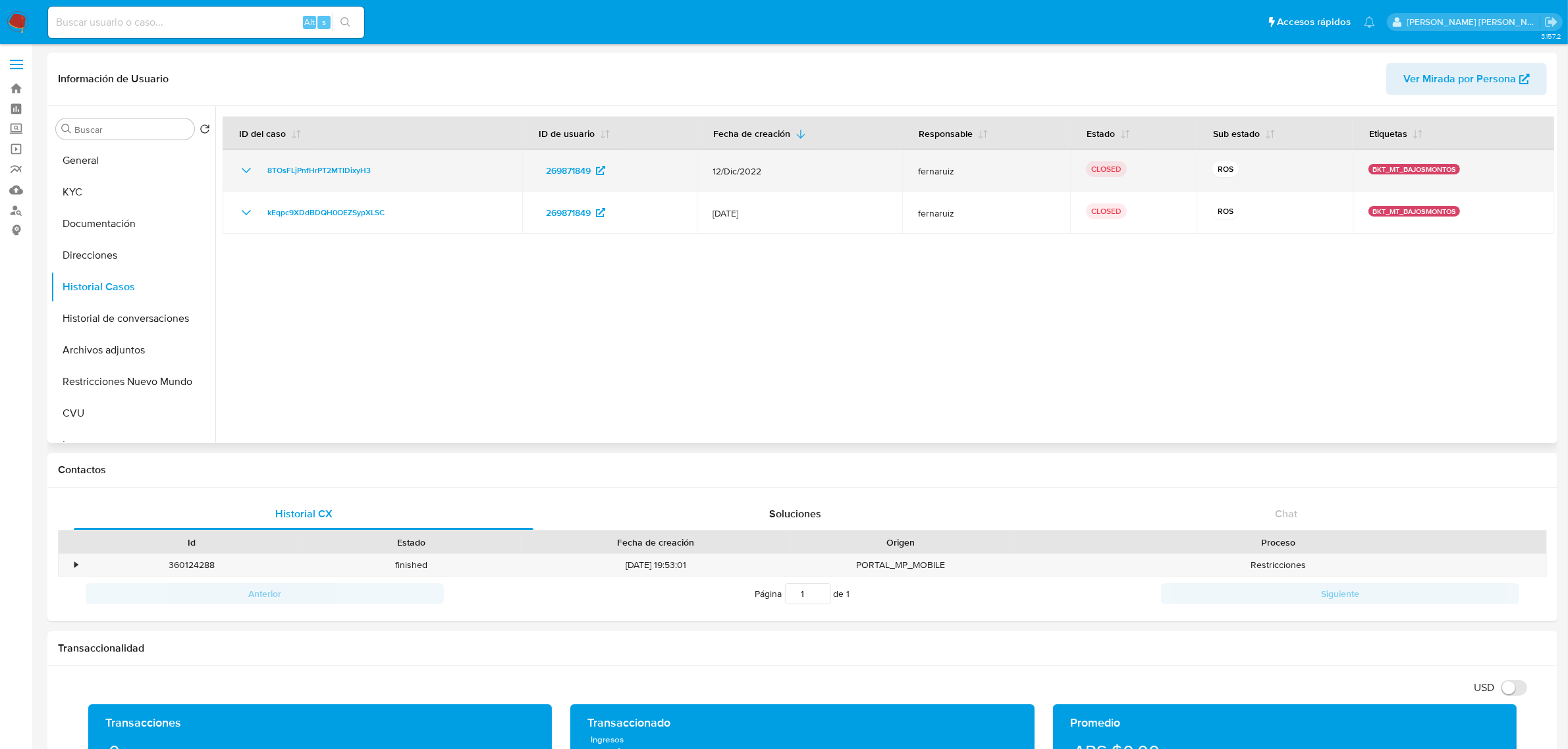
click at [241, 168] on icon "Mostrar/Ocultar" at bounding box center [247, 170] width 16 height 16
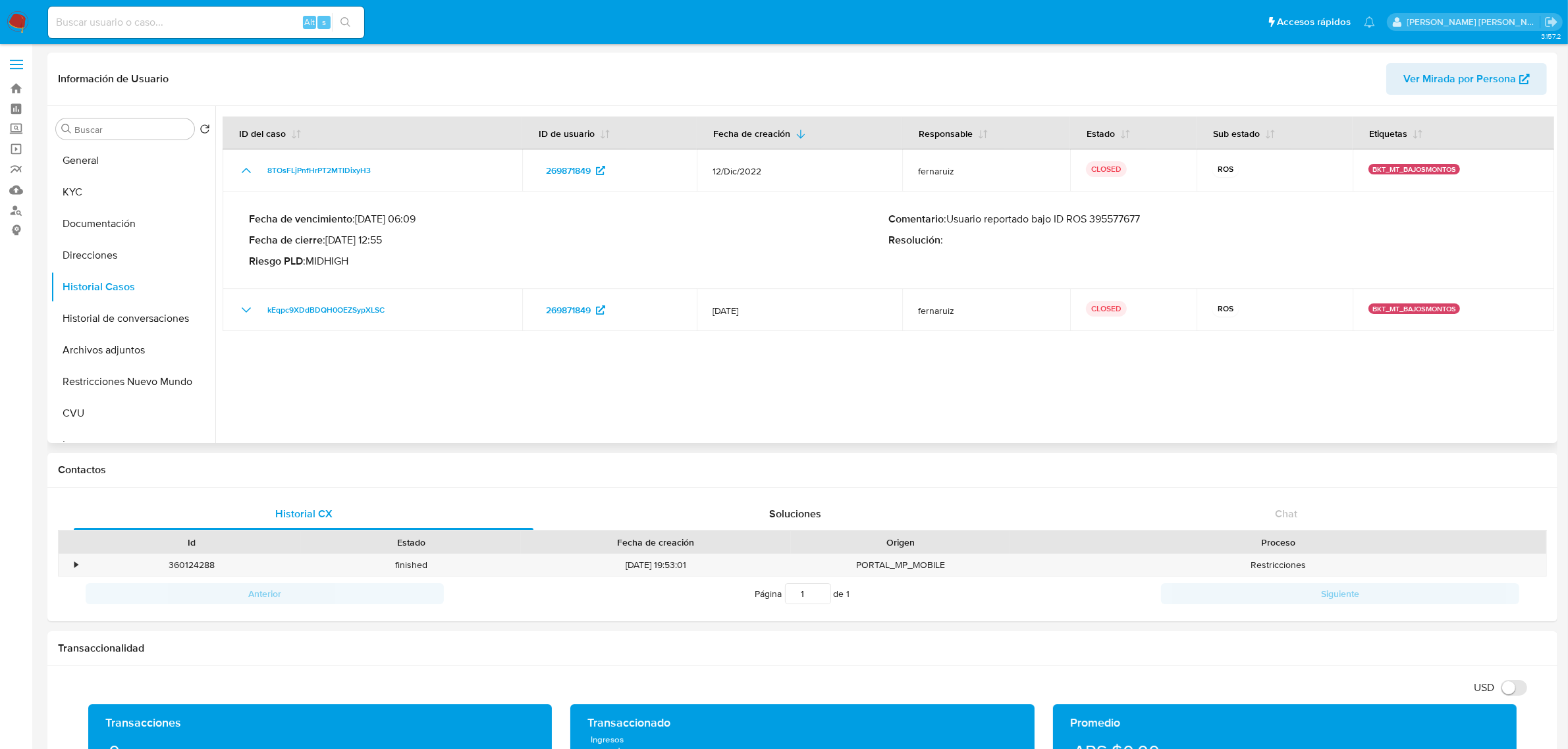
drag, startPoint x: 1171, startPoint y: 218, endPoint x: 987, endPoint y: 223, distance: 184.1
click at [987, 223] on p "Comentario : Usuario reportado bajo ID ROS 395577677" at bounding box center [1209, 219] width 640 height 13
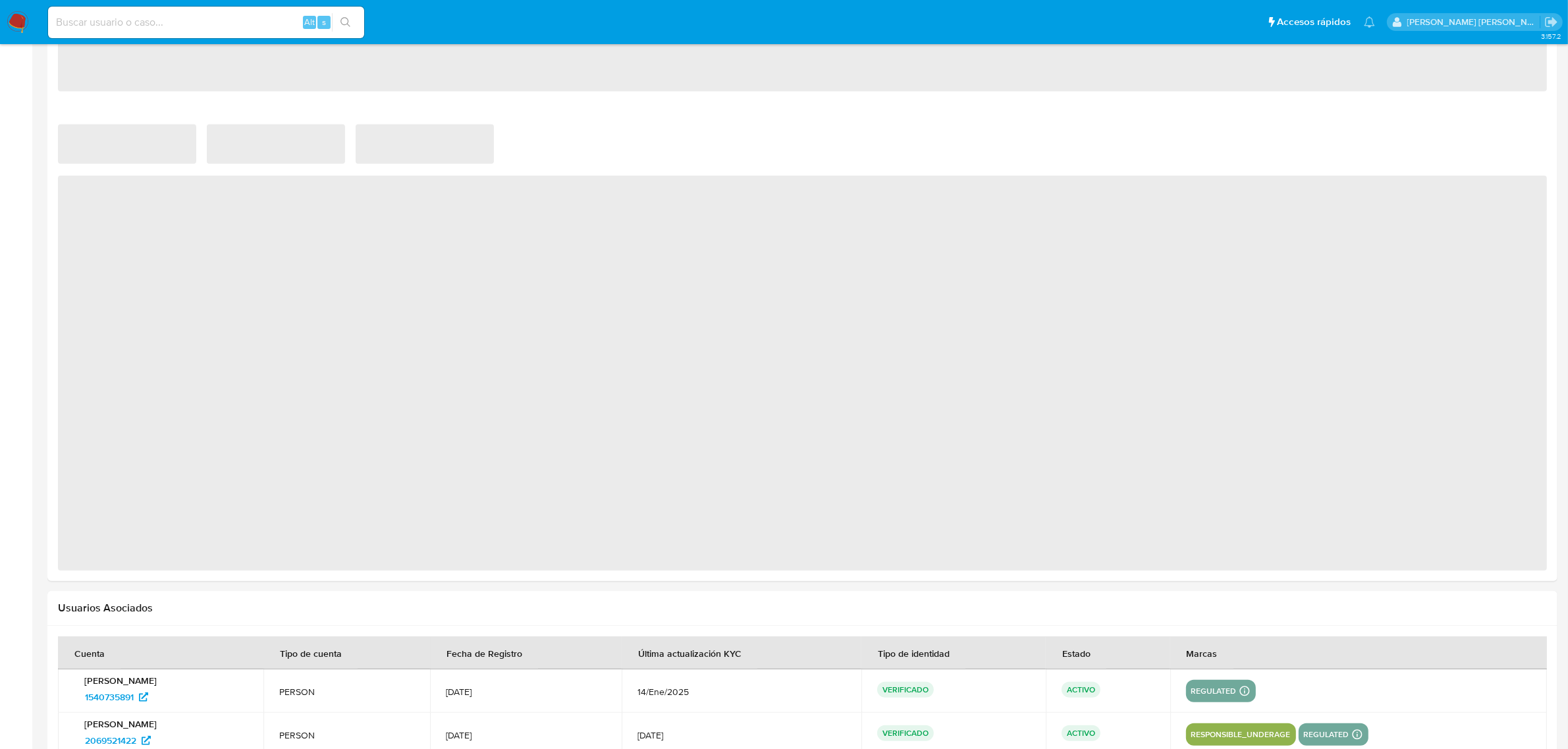
select select "10"
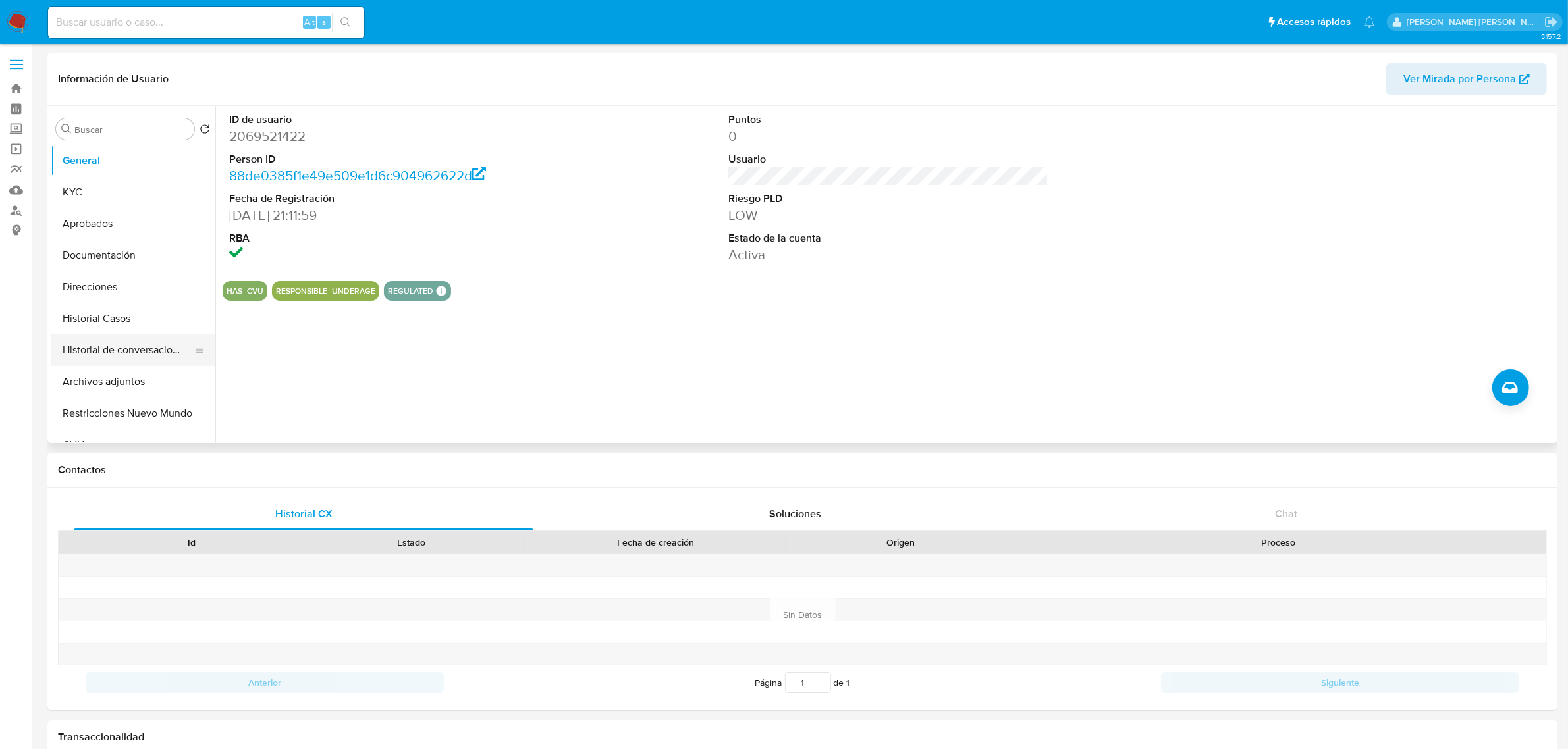
click at [104, 351] on button "Historial de conversaciones" at bounding box center [128, 350] width 154 height 32
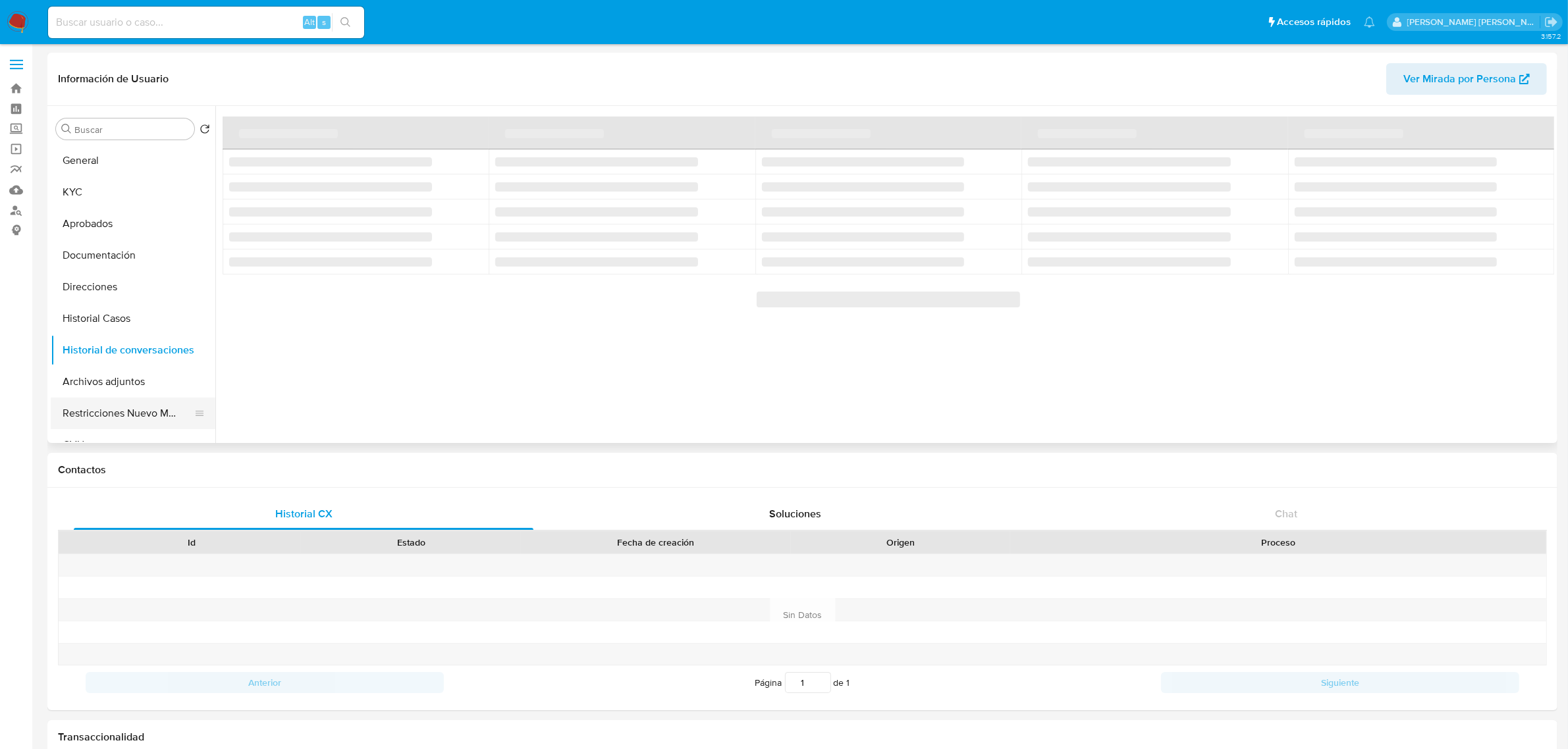
click at [101, 413] on button "Restricciones Nuevo Mundo" at bounding box center [128, 413] width 154 height 32
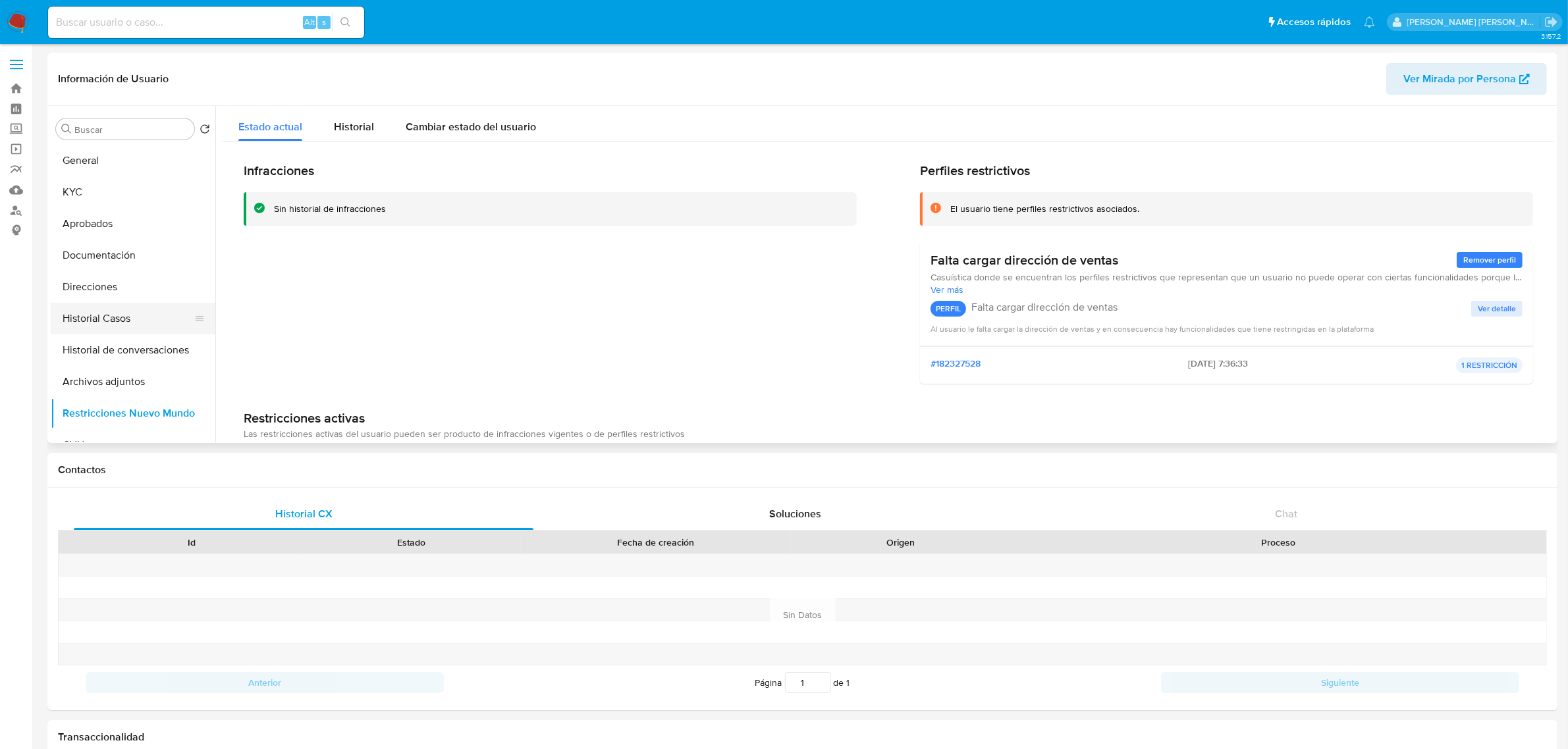
click at [107, 314] on button "Historial Casos" at bounding box center [128, 319] width 154 height 32
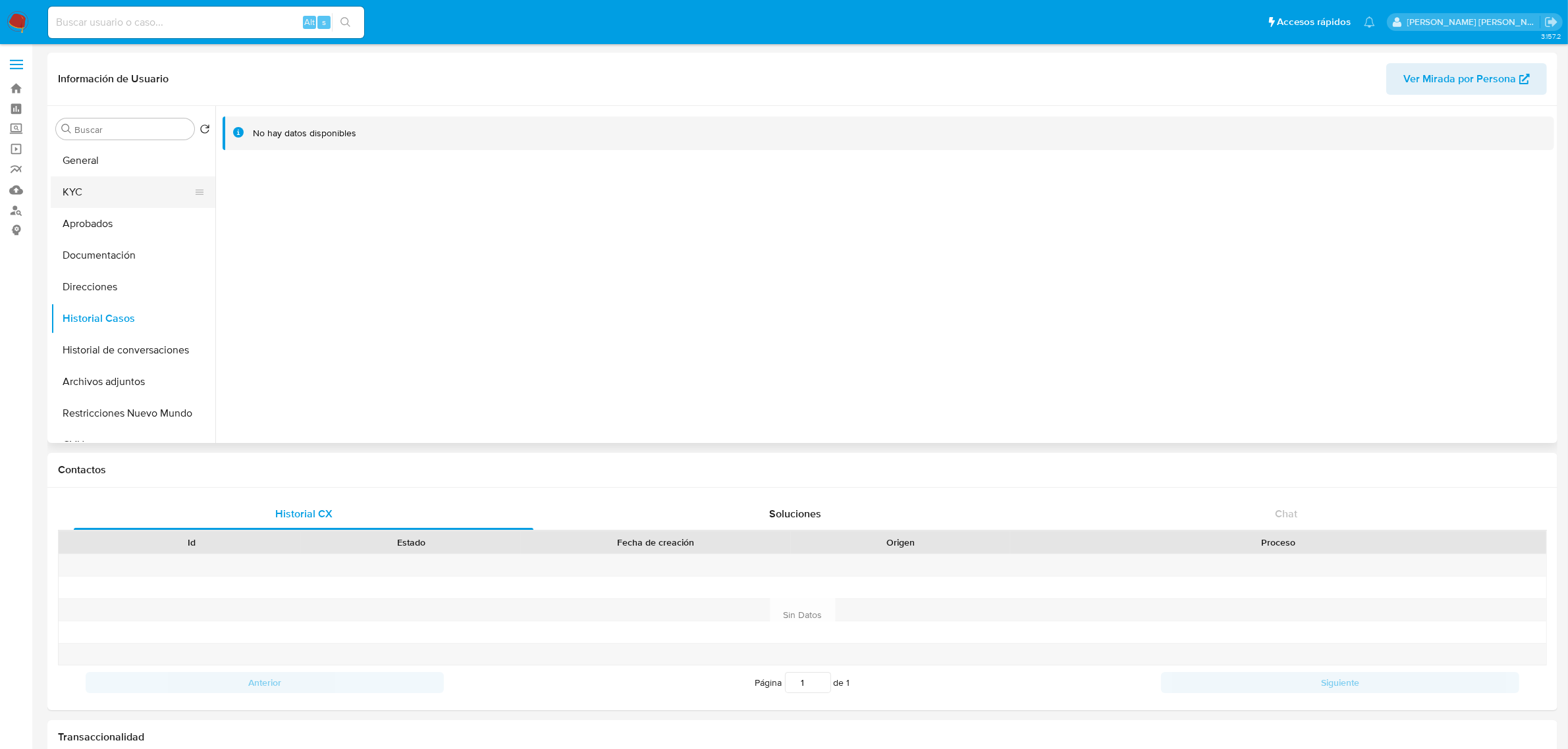
click at [81, 185] on button "KYC" at bounding box center [128, 192] width 154 height 32
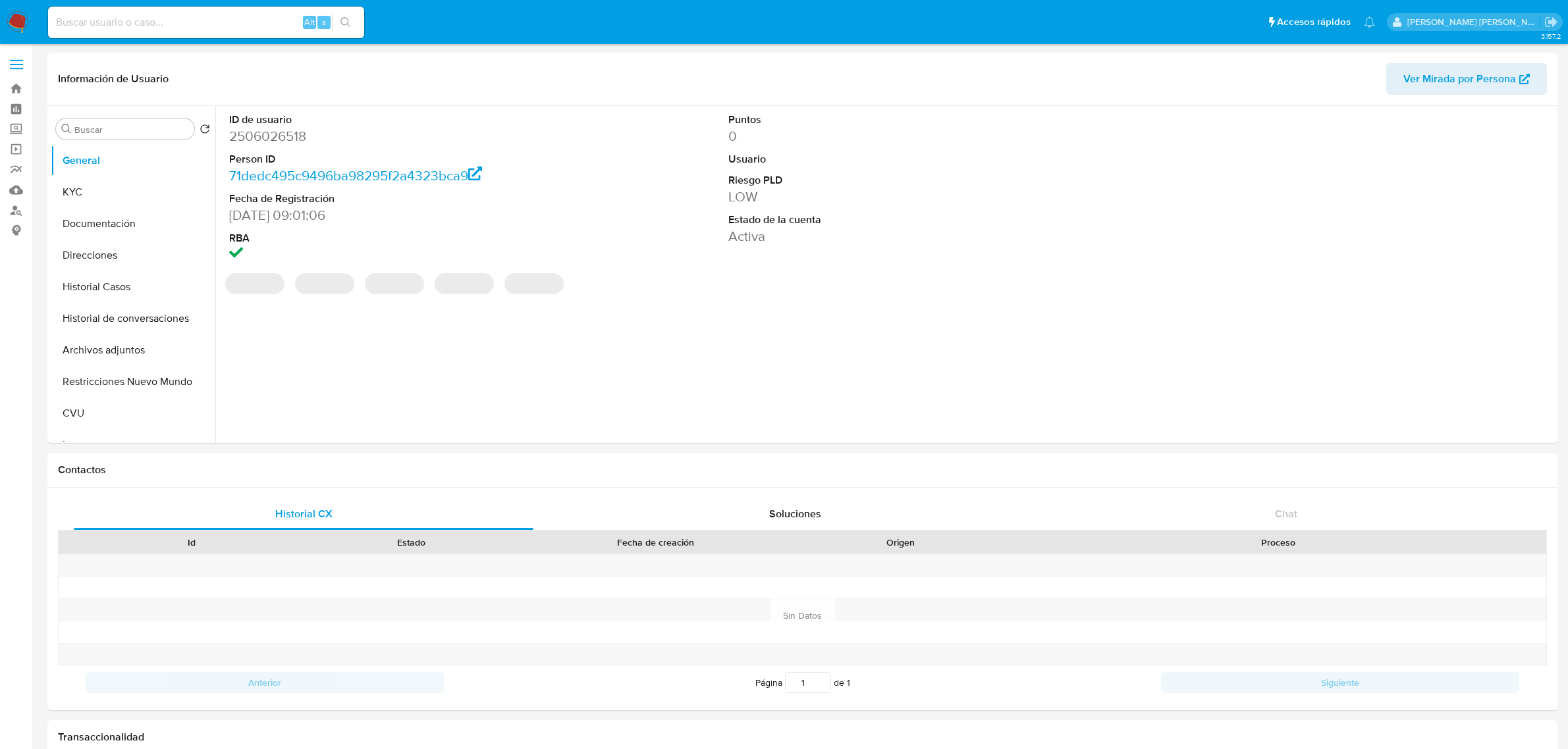
select select "10"
click at [374, 367] on div "ID de usuario 2506026518 Person ID 71dedc495c9496ba98295f2a4323bca9 Fecha de Re…" at bounding box center [885, 275] width 1339 height 337
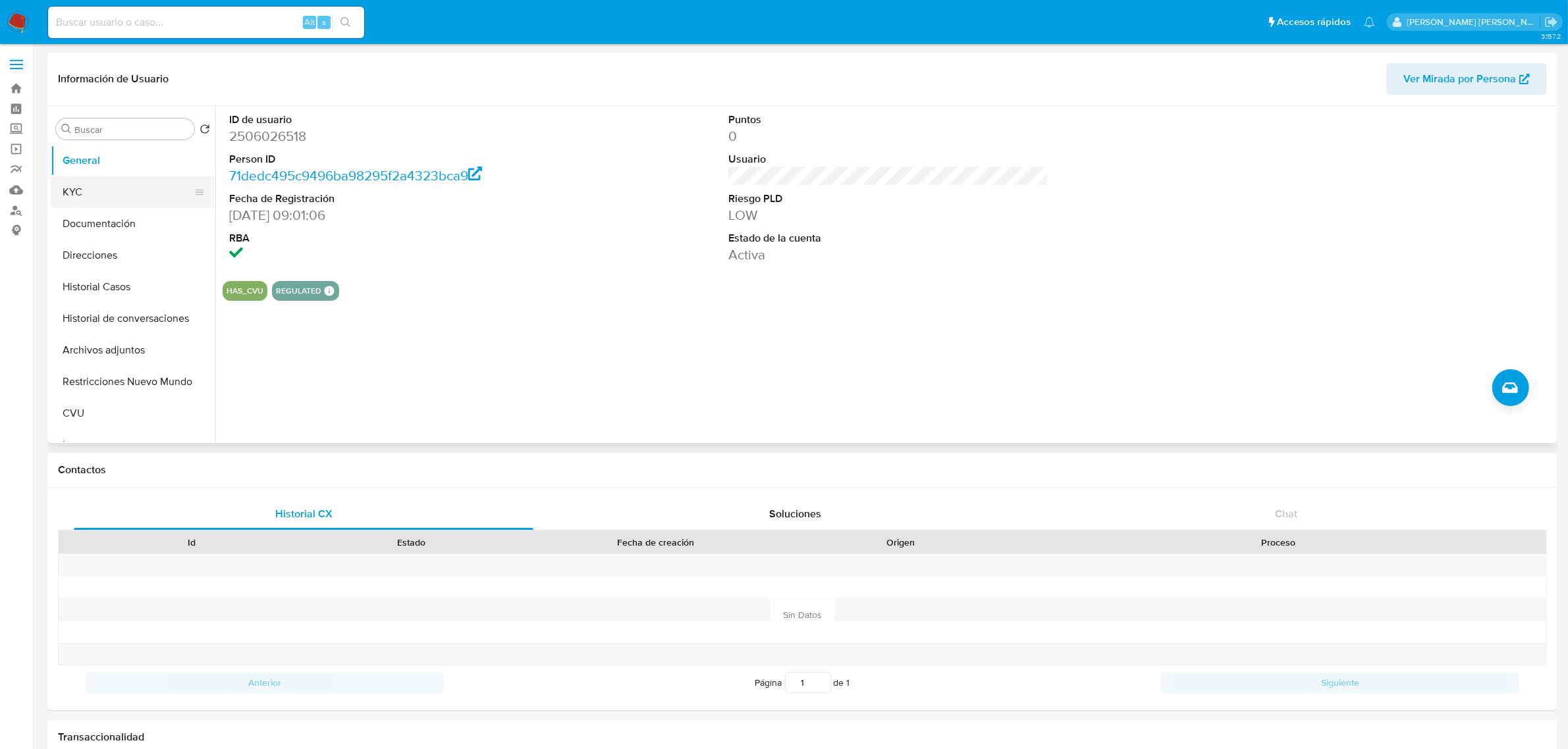
click at [107, 190] on button "KYC" at bounding box center [128, 192] width 154 height 32
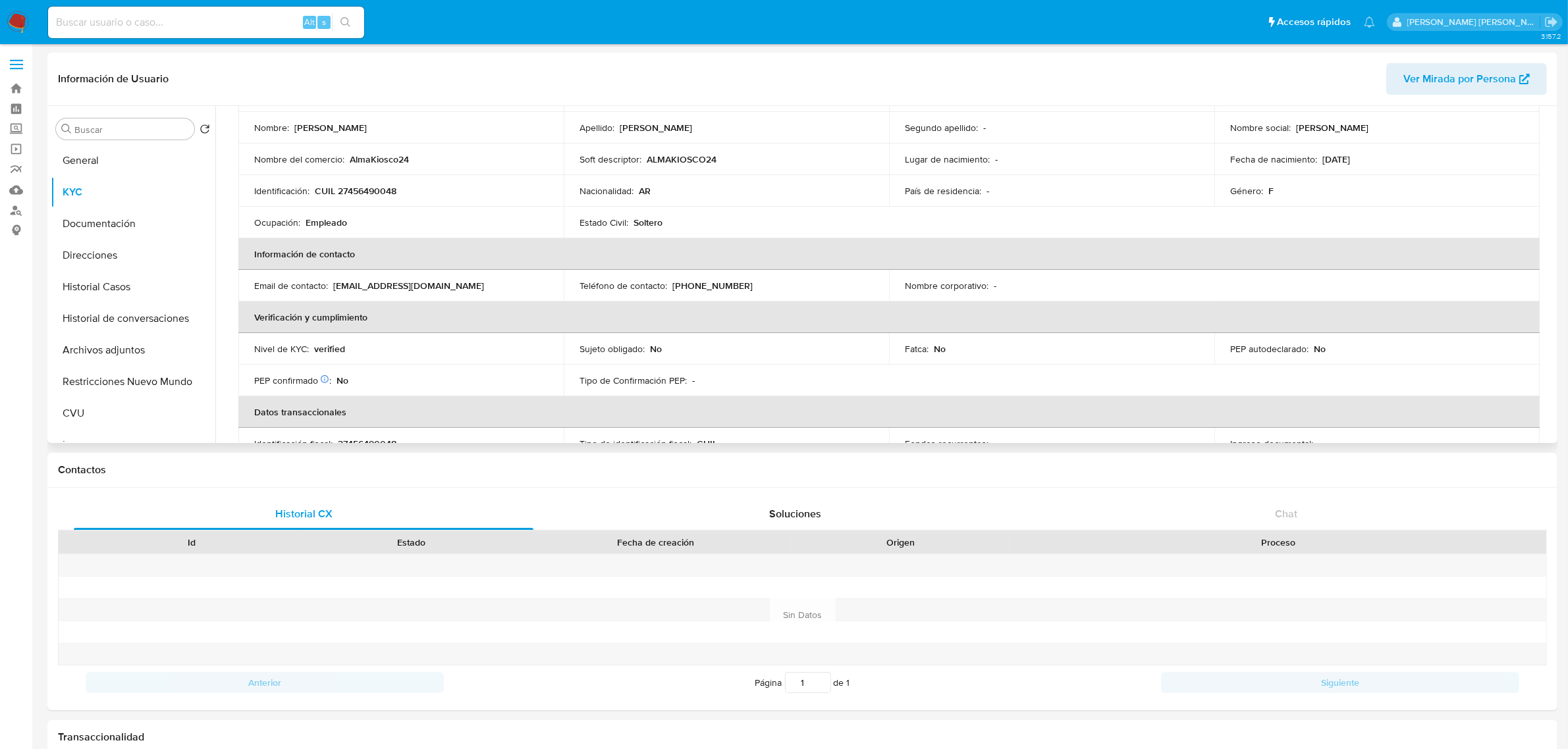
scroll to position [106, 0]
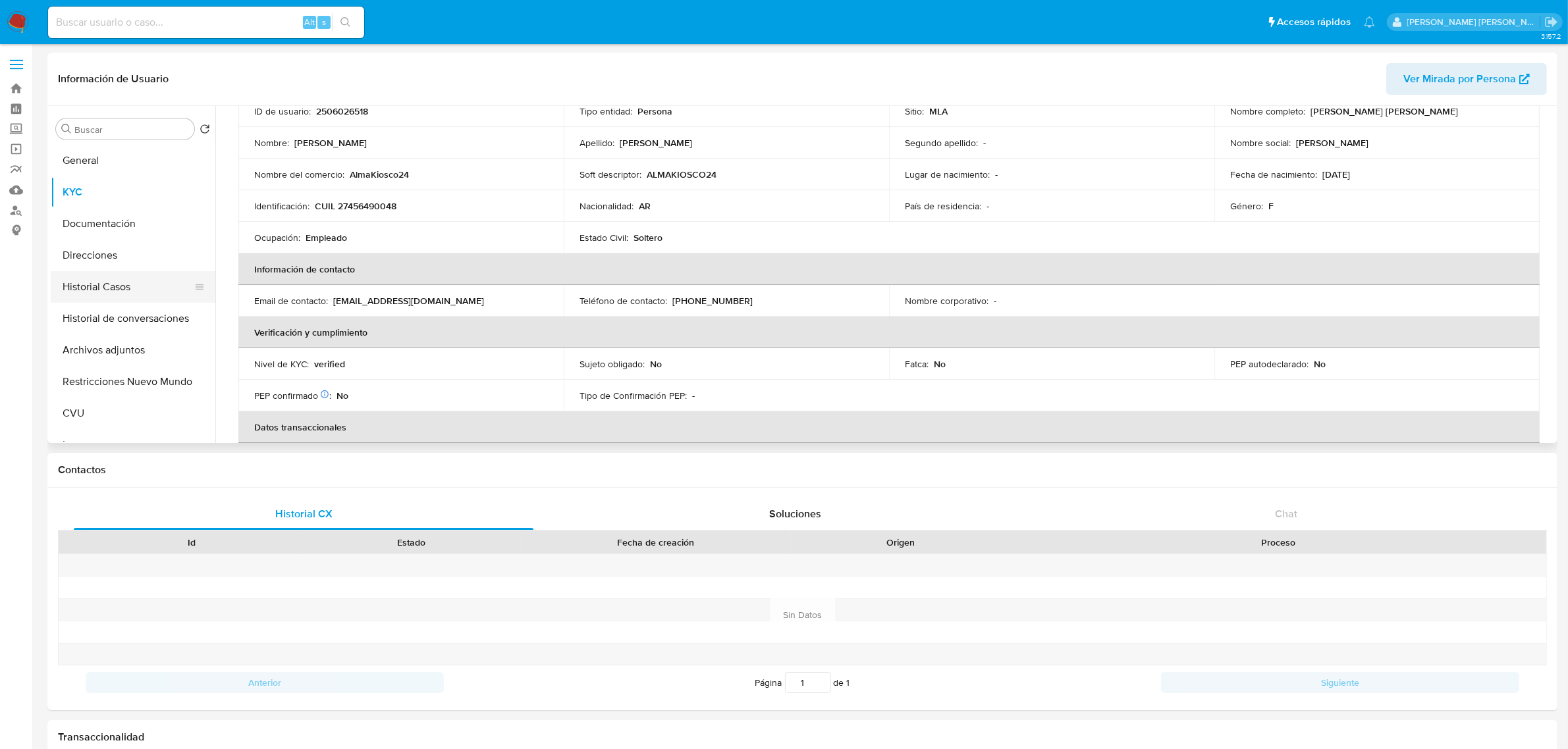
click at [97, 287] on button "Historial Casos" at bounding box center [128, 287] width 154 height 32
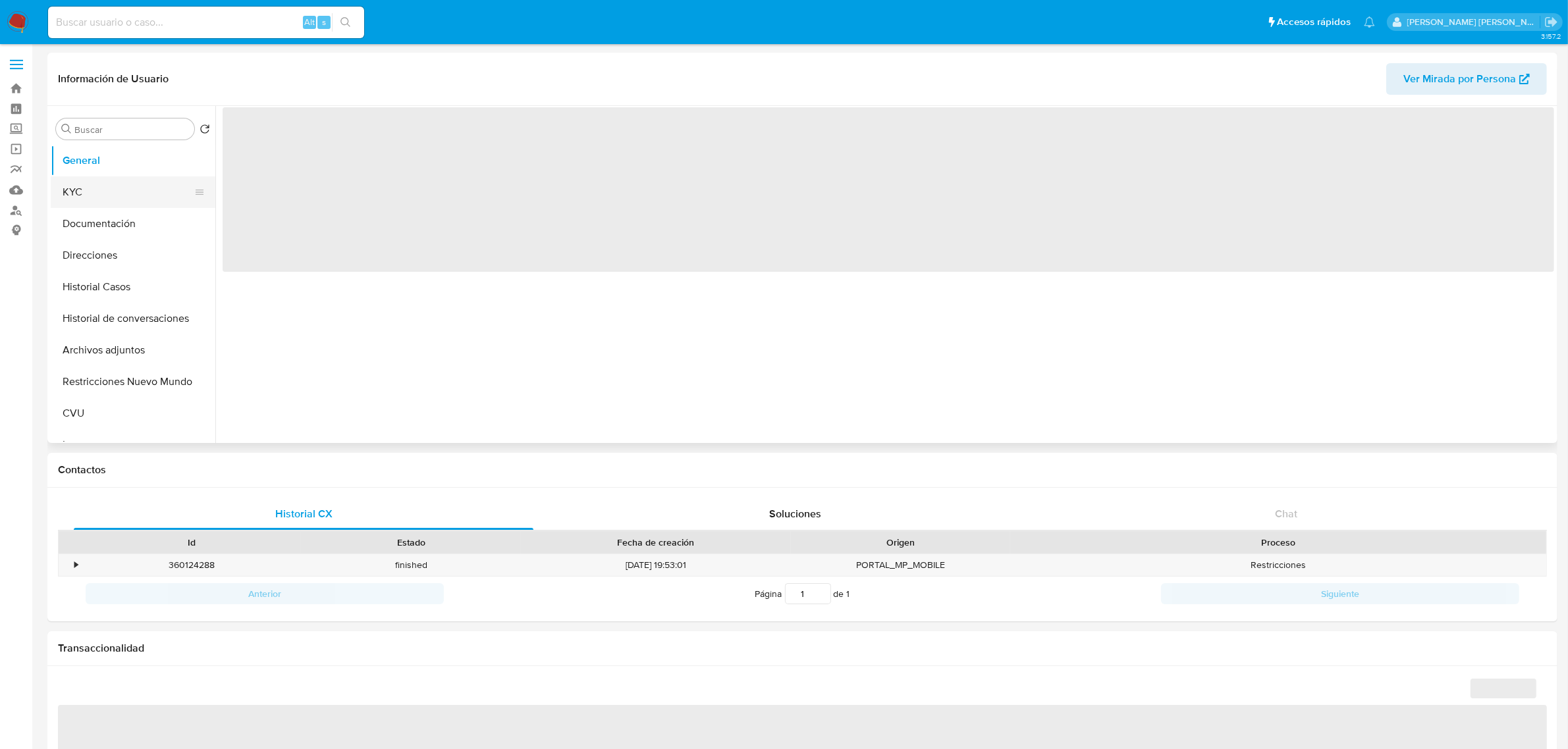
click at [106, 201] on button "KYC" at bounding box center [128, 192] width 154 height 32
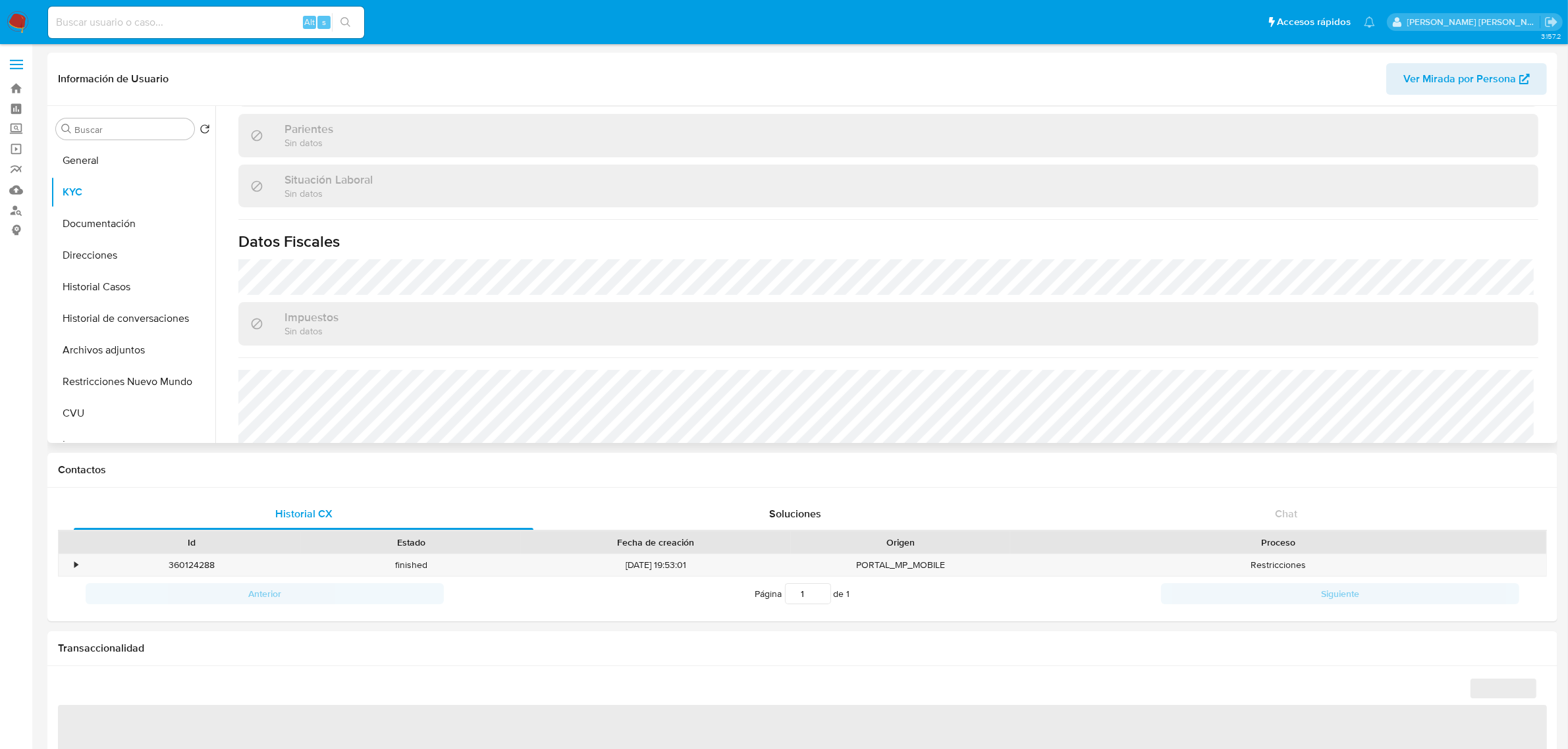
select select "10"
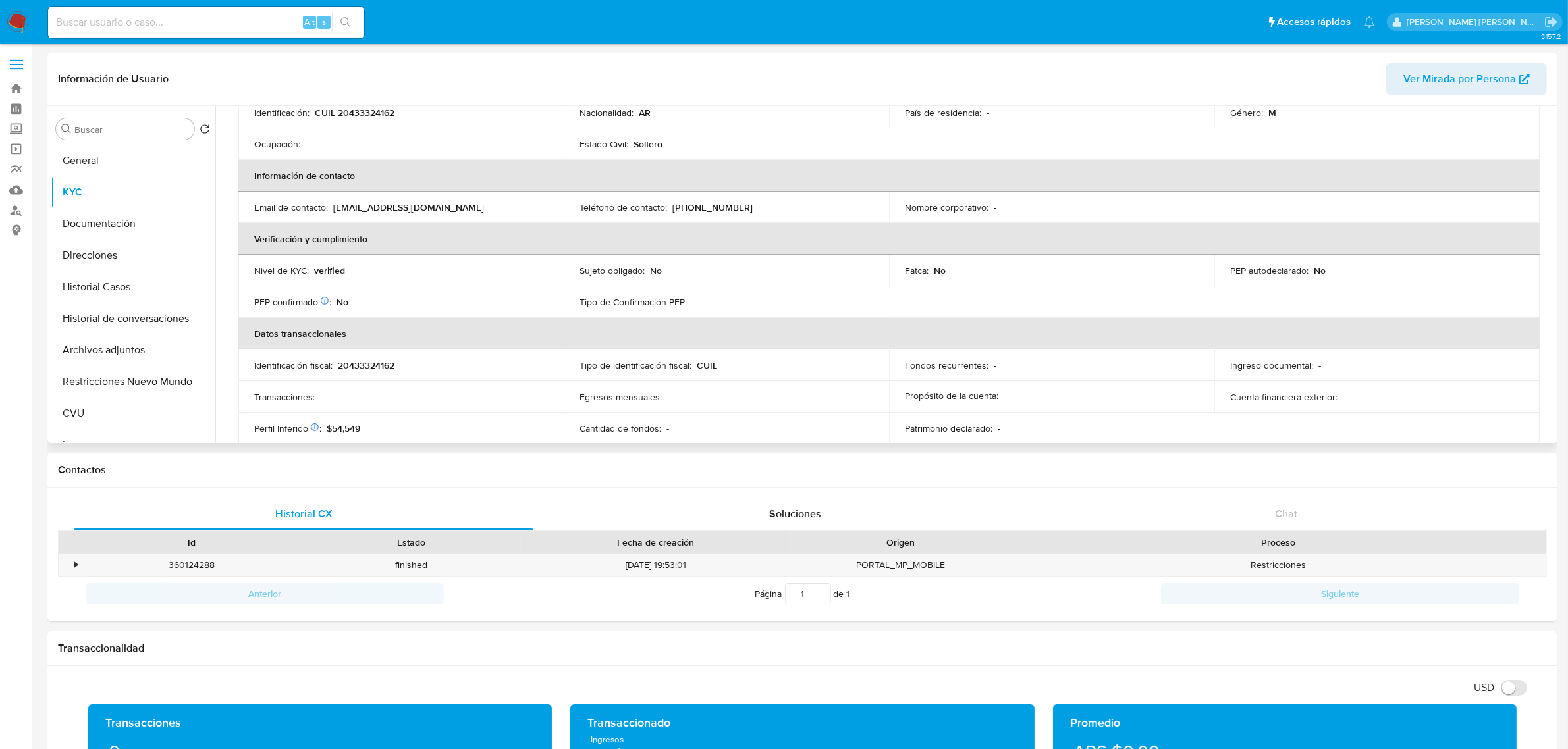
scroll to position [64, 0]
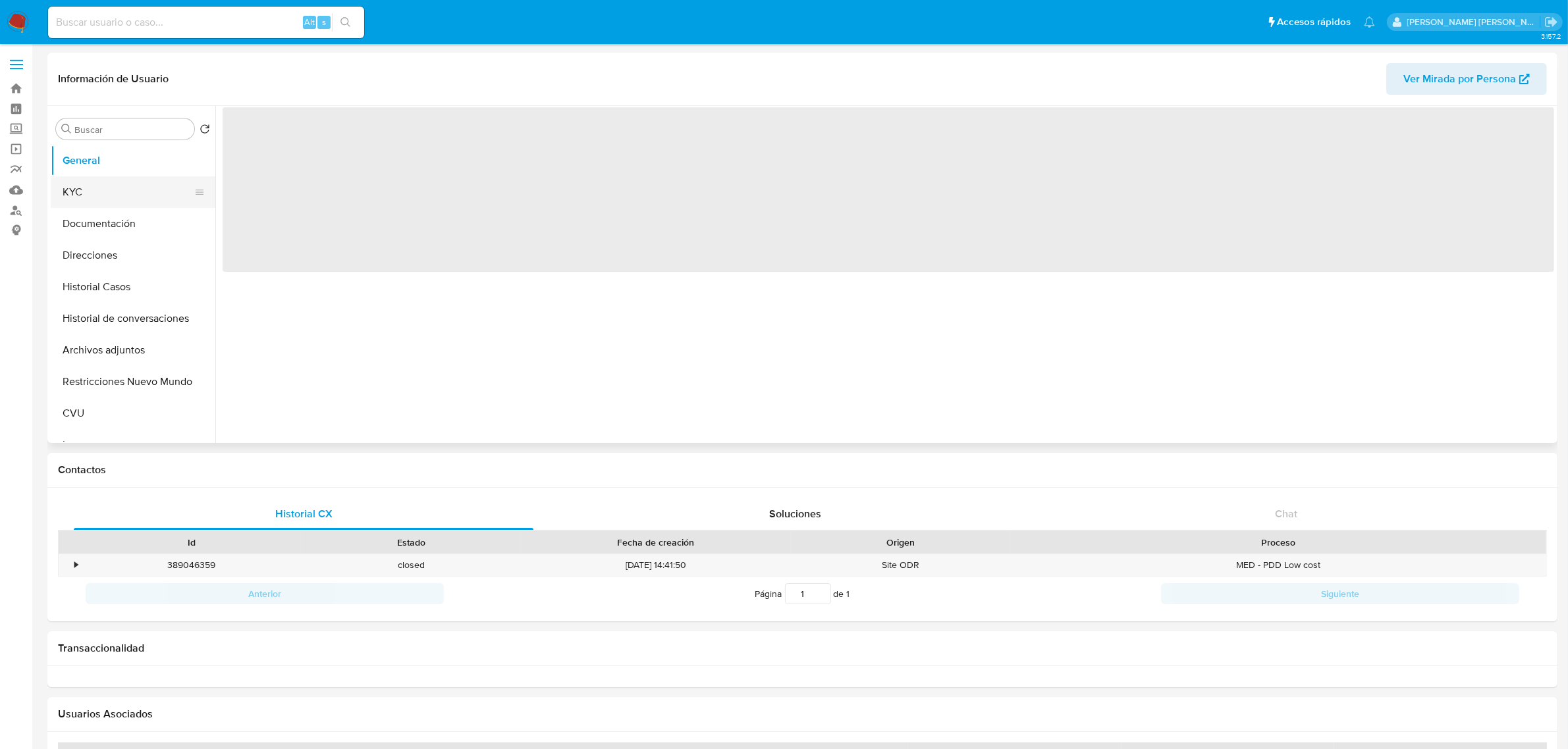
click at [95, 193] on button "KYC" at bounding box center [128, 192] width 154 height 32
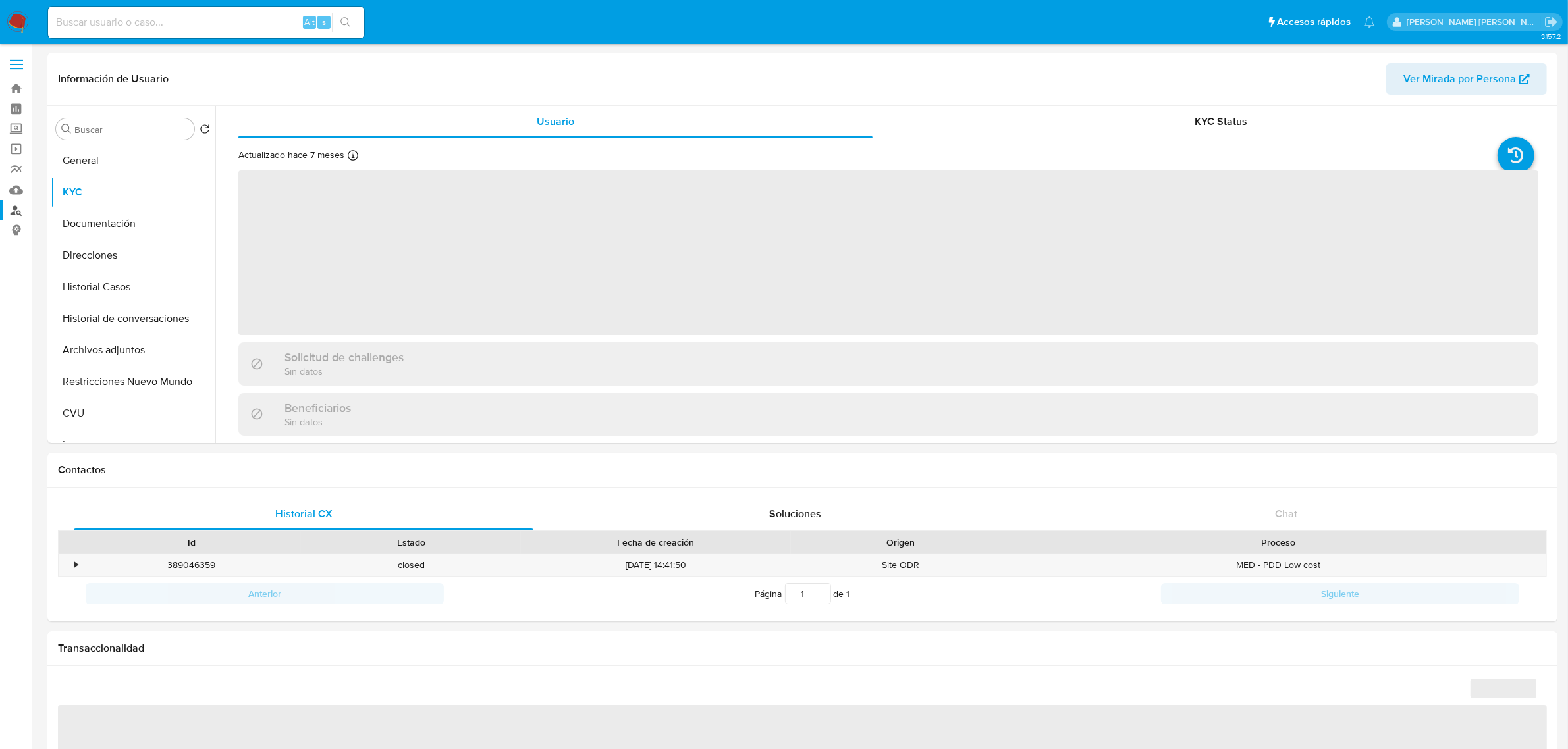
select select "10"
